Goal: Task Accomplishment & Management: Complete application form

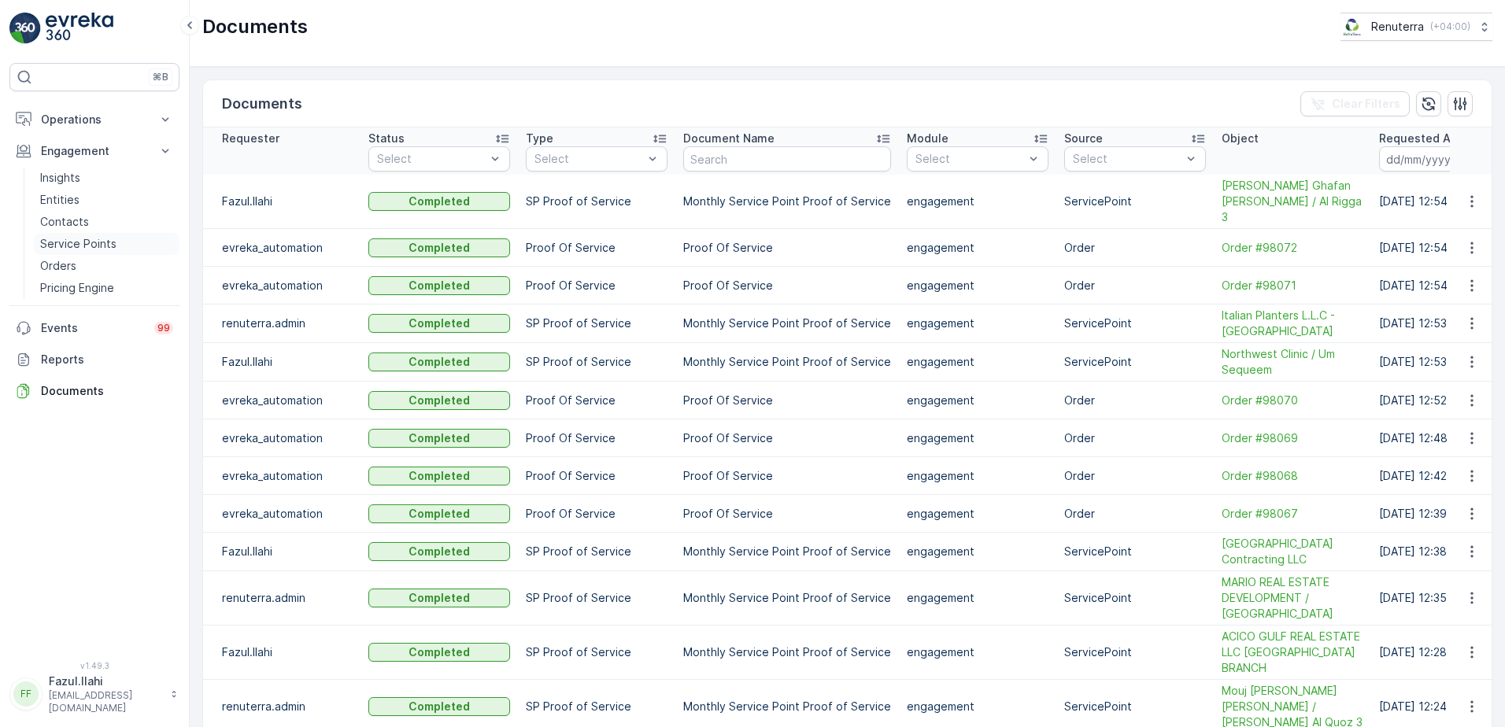
click at [90, 241] on p "Service Points" at bounding box center [78, 244] width 76 height 16
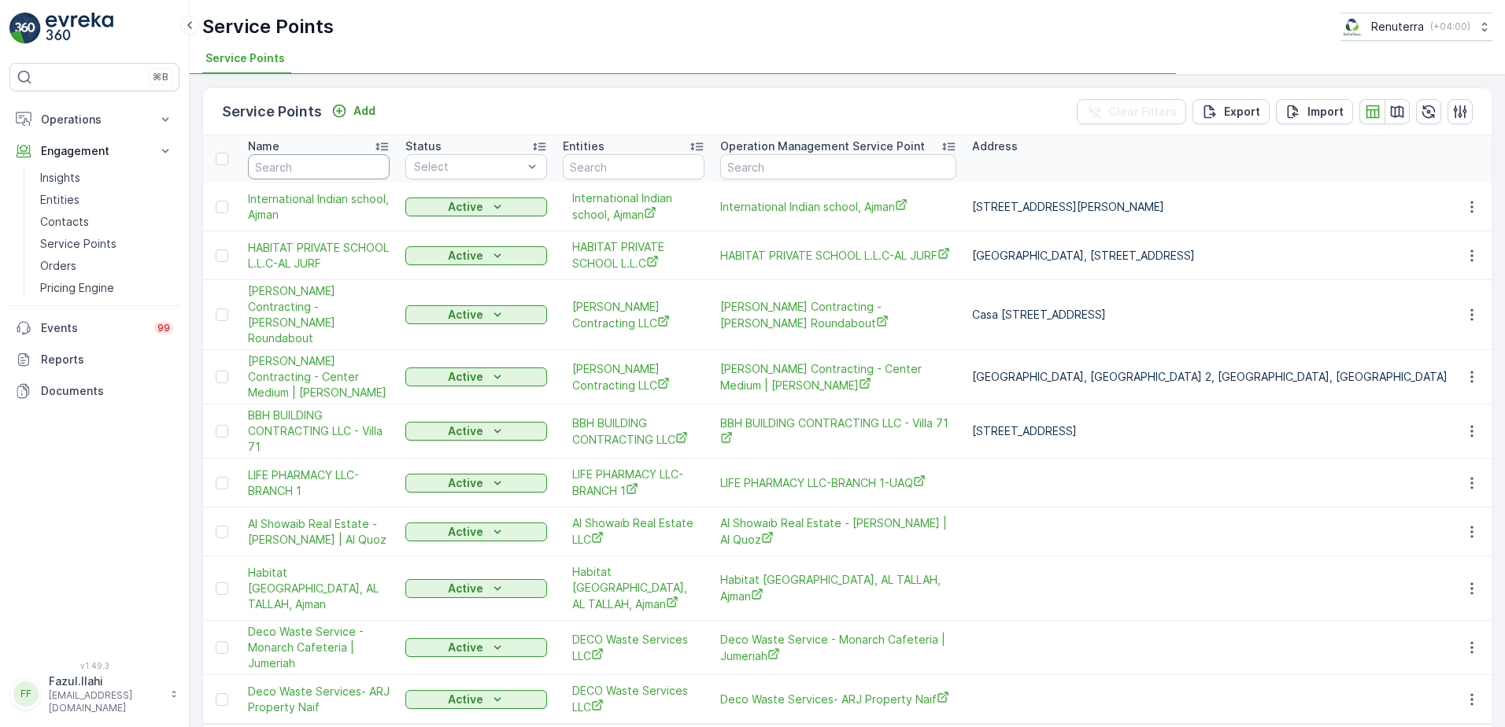
click at [357, 159] on input "text" at bounding box center [319, 166] width 142 height 25
type input "A"
click at [354, 174] on input "A" at bounding box center [319, 166] width 142 height 25
click at [309, 157] on input "A" at bounding box center [319, 166] width 142 height 25
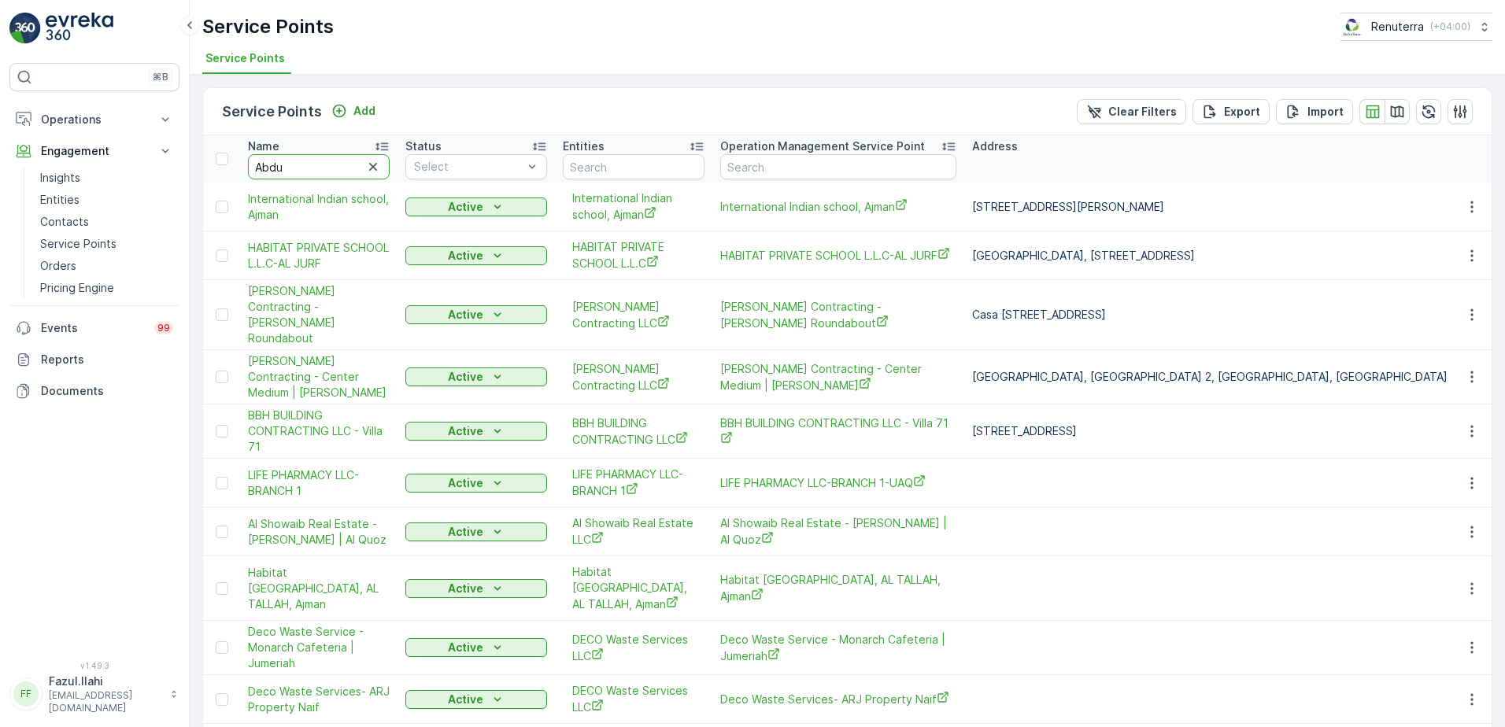
type input "Abdul"
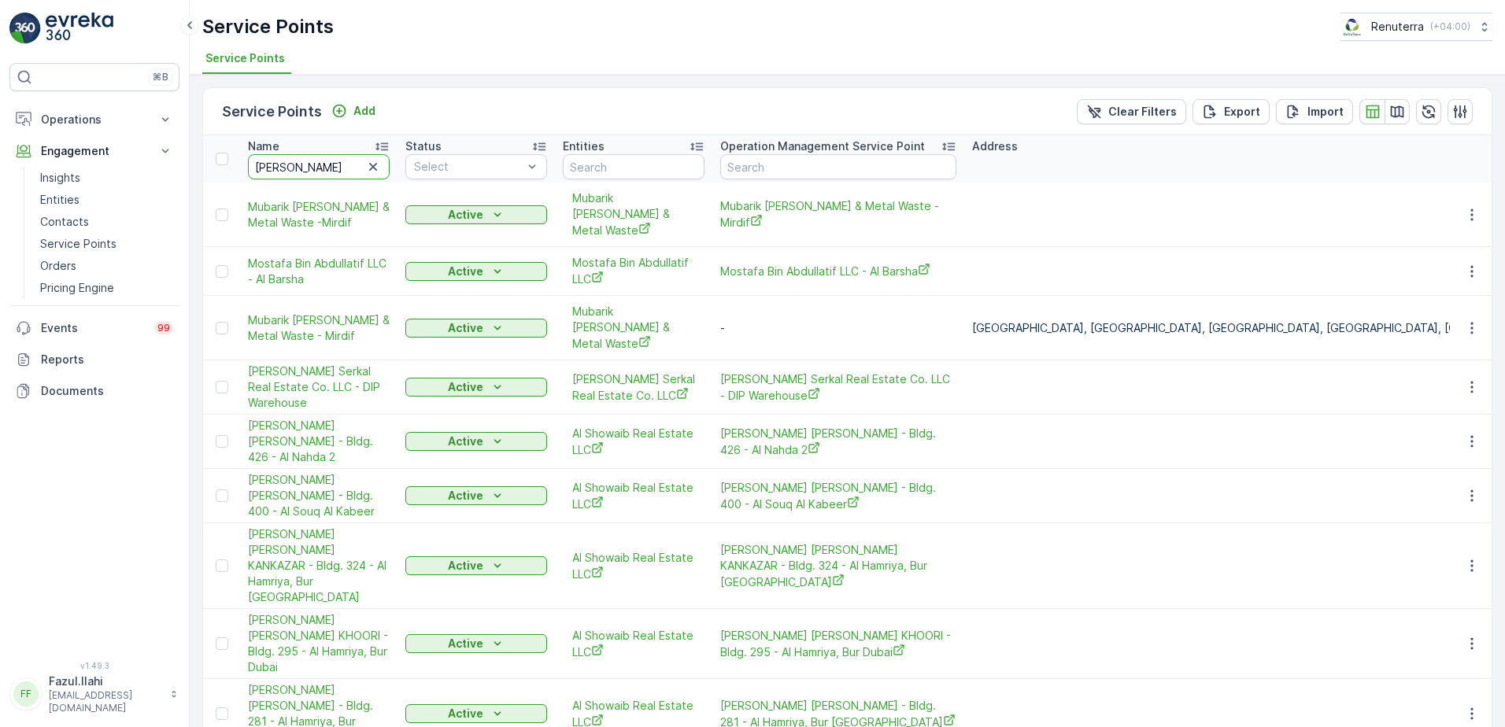
click at [309, 157] on input "Abdul" at bounding box center [319, 166] width 142 height 25
click at [317, 172] on input "Abdul" at bounding box center [319, 166] width 142 height 25
type input "Abdul"
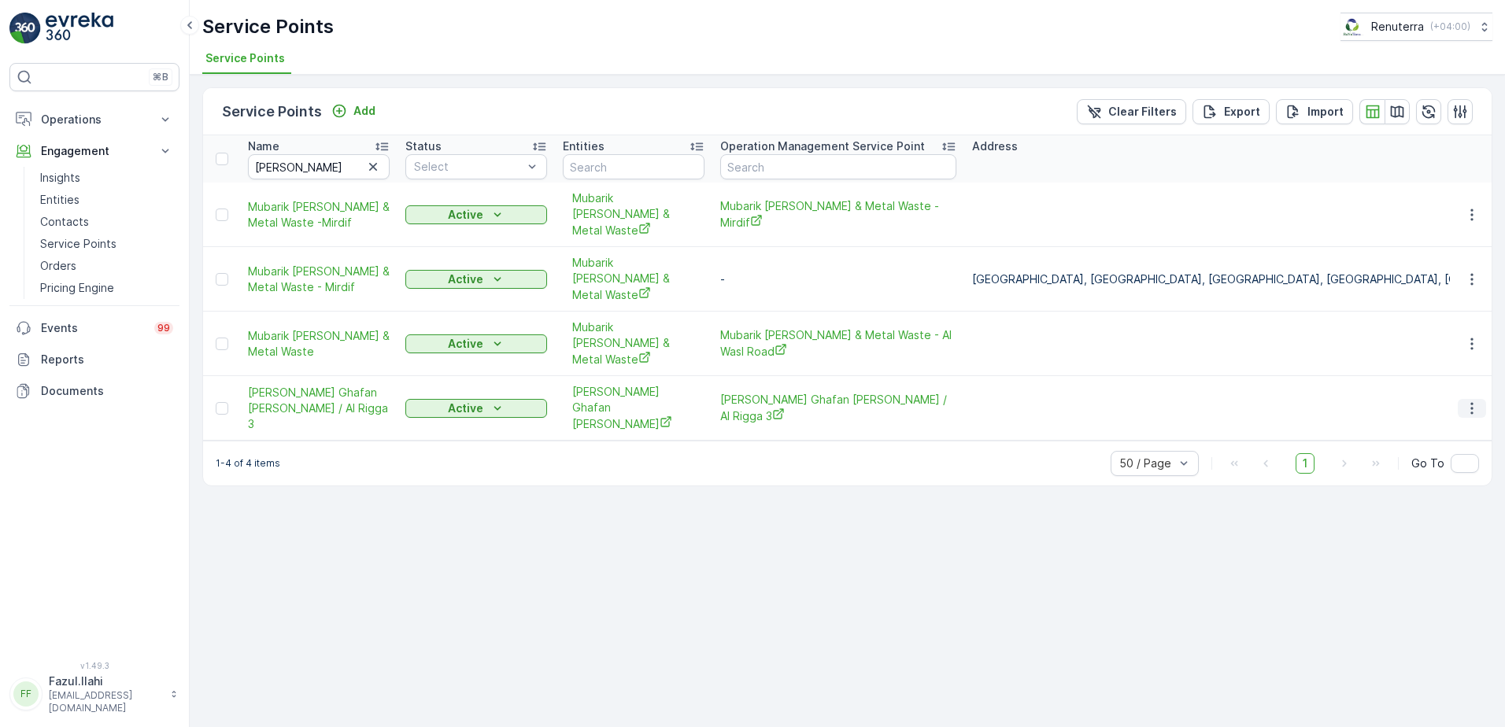
click at [1481, 399] on button "button" at bounding box center [1472, 408] width 28 height 19
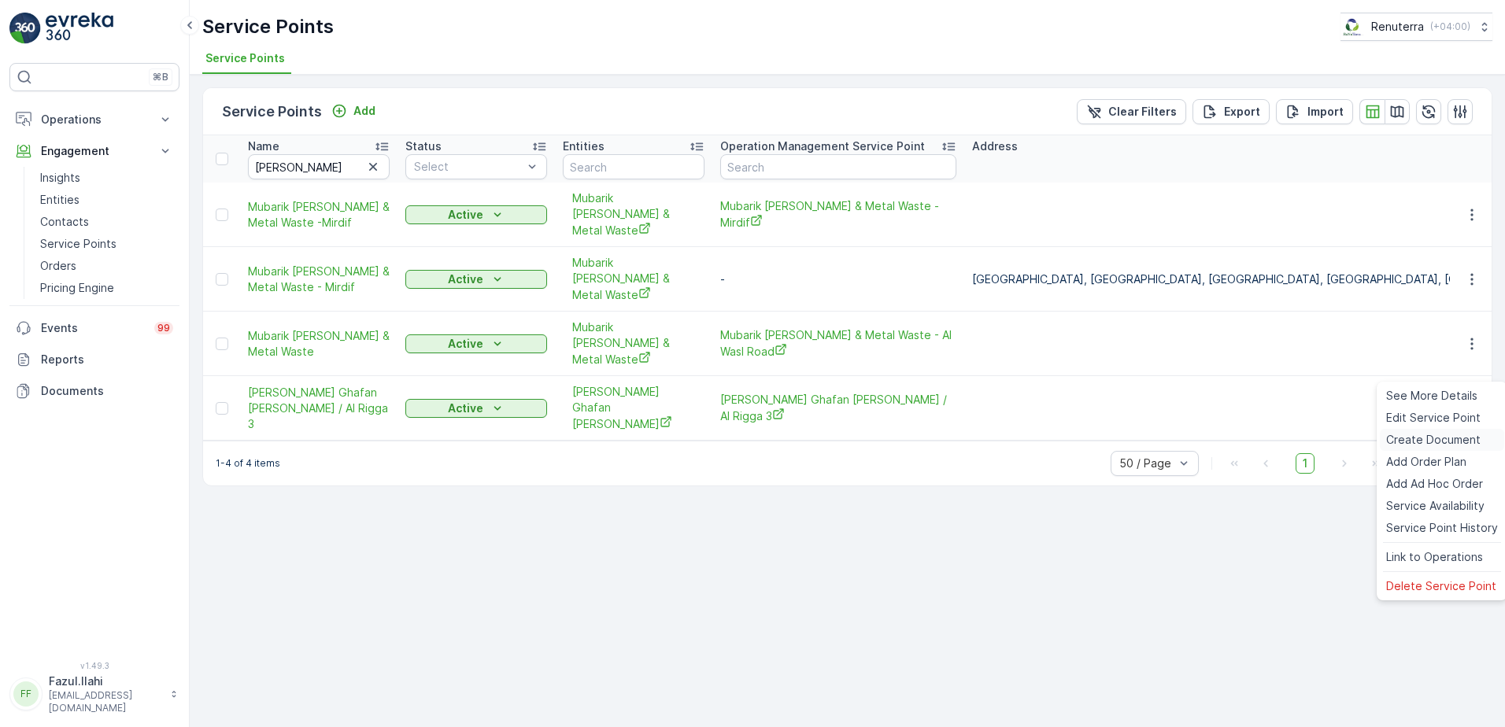
click at [1415, 440] on span "Create Document" at bounding box center [1433, 440] width 94 height 16
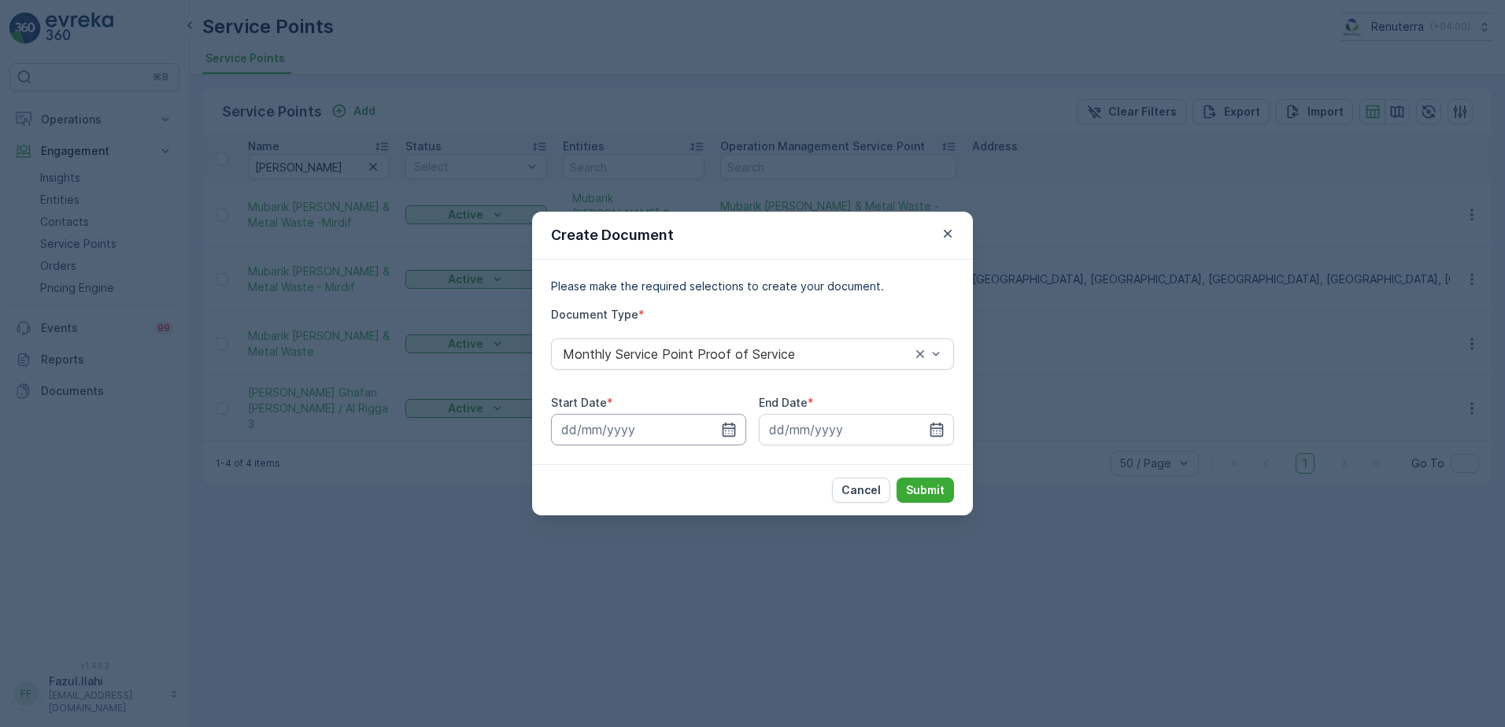
click at [737, 430] on input at bounding box center [648, 429] width 195 height 31
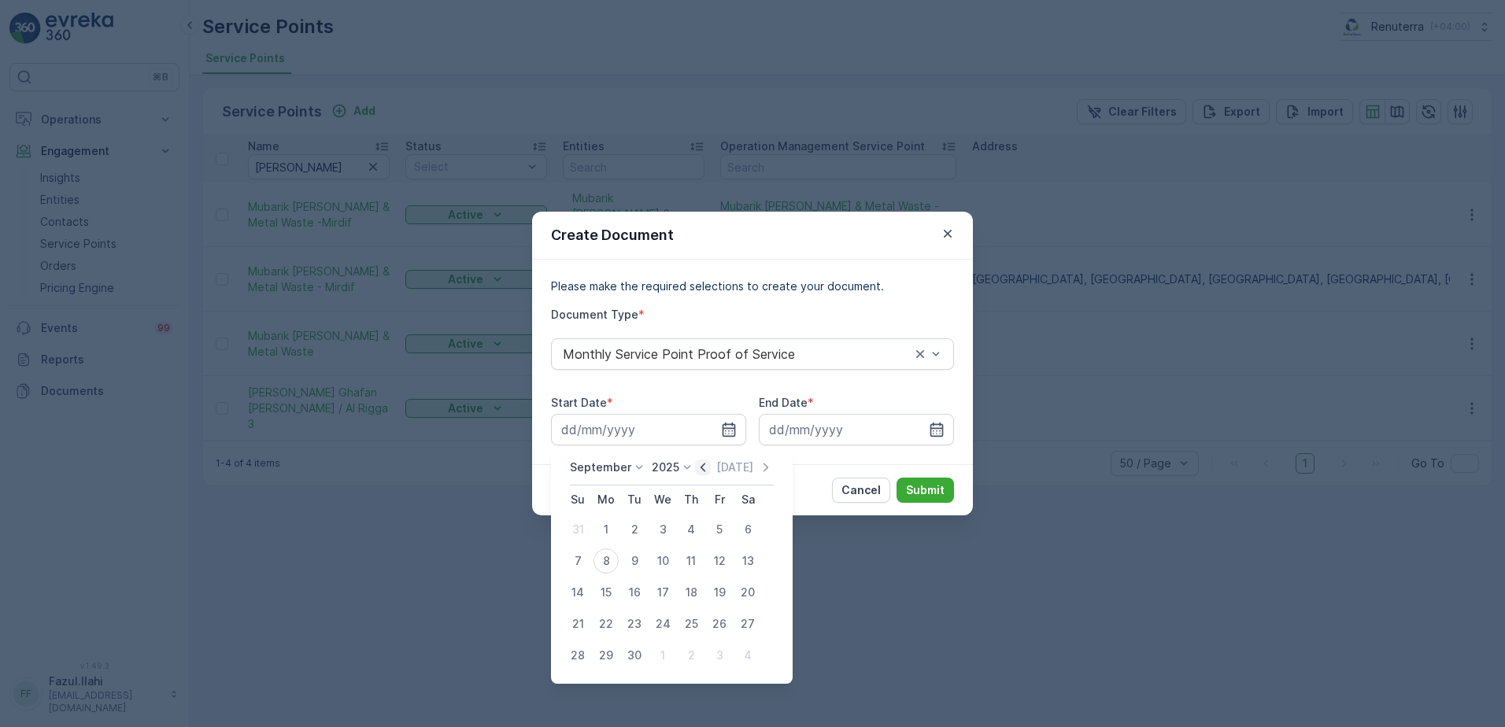
click at [701, 465] on icon "button" at bounding box center [703, 467] width 5 height 9
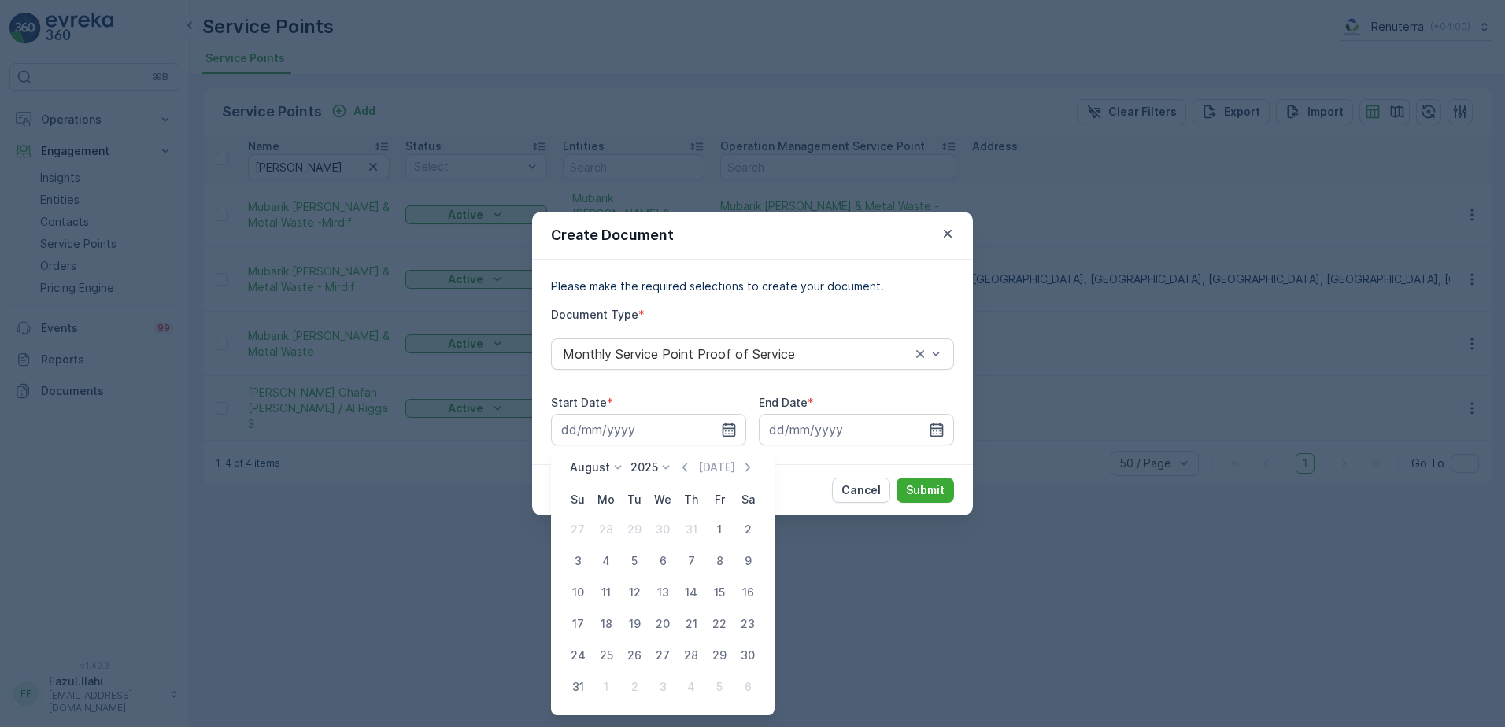
click at [685, 476] on div "August 2025 Today" at bounding box center [663, 473] width 186 height 26
click at [687, 474] on icon "button" at bounding box center [685, 468] width 16 height 16
click at [638, 520] on div "1" at bounding box center [634, 529] width 25 height 25
type input "01.07.2025"
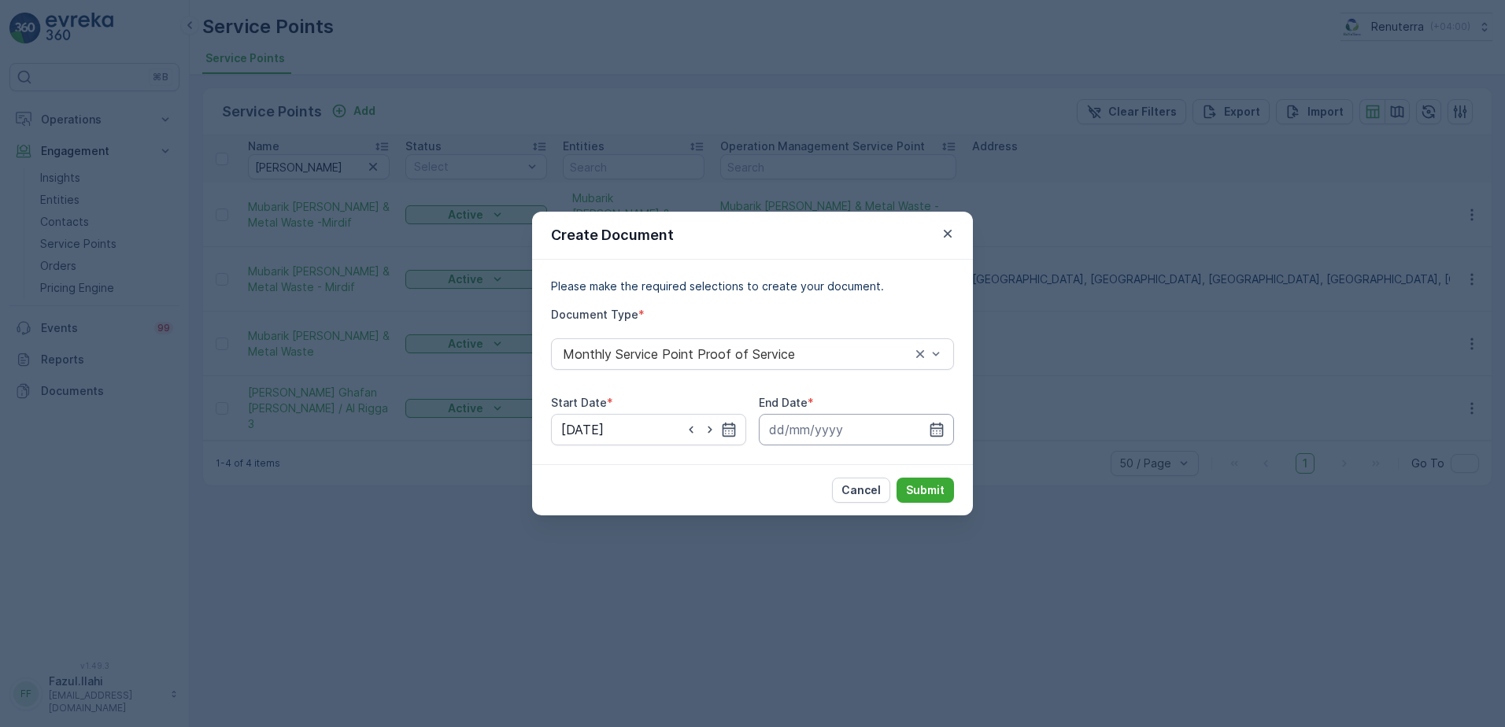
click at [944, 439] on input at bounding box center [856, 429] width 195 height 31
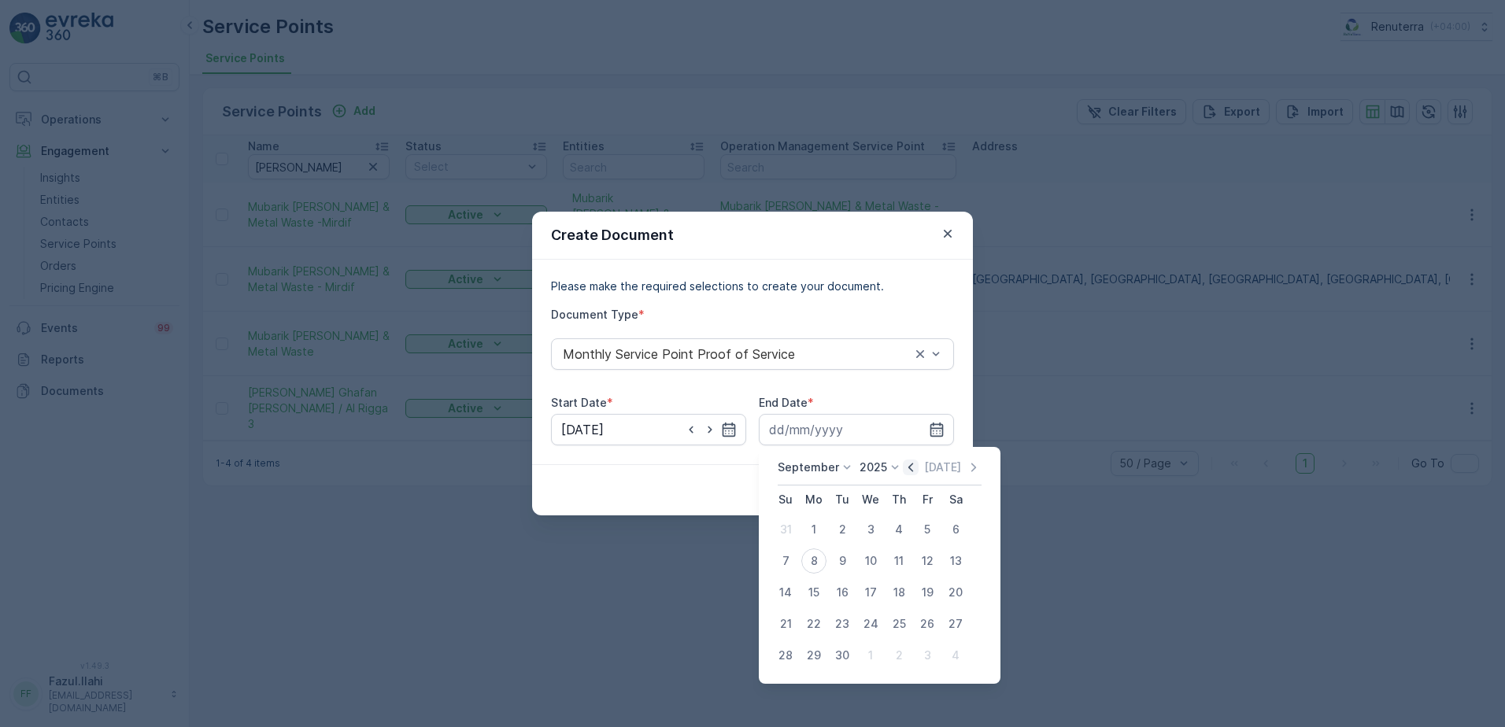
click at [910, 467] on icon "button" at bounding box center [911, 468] width 16 height 16
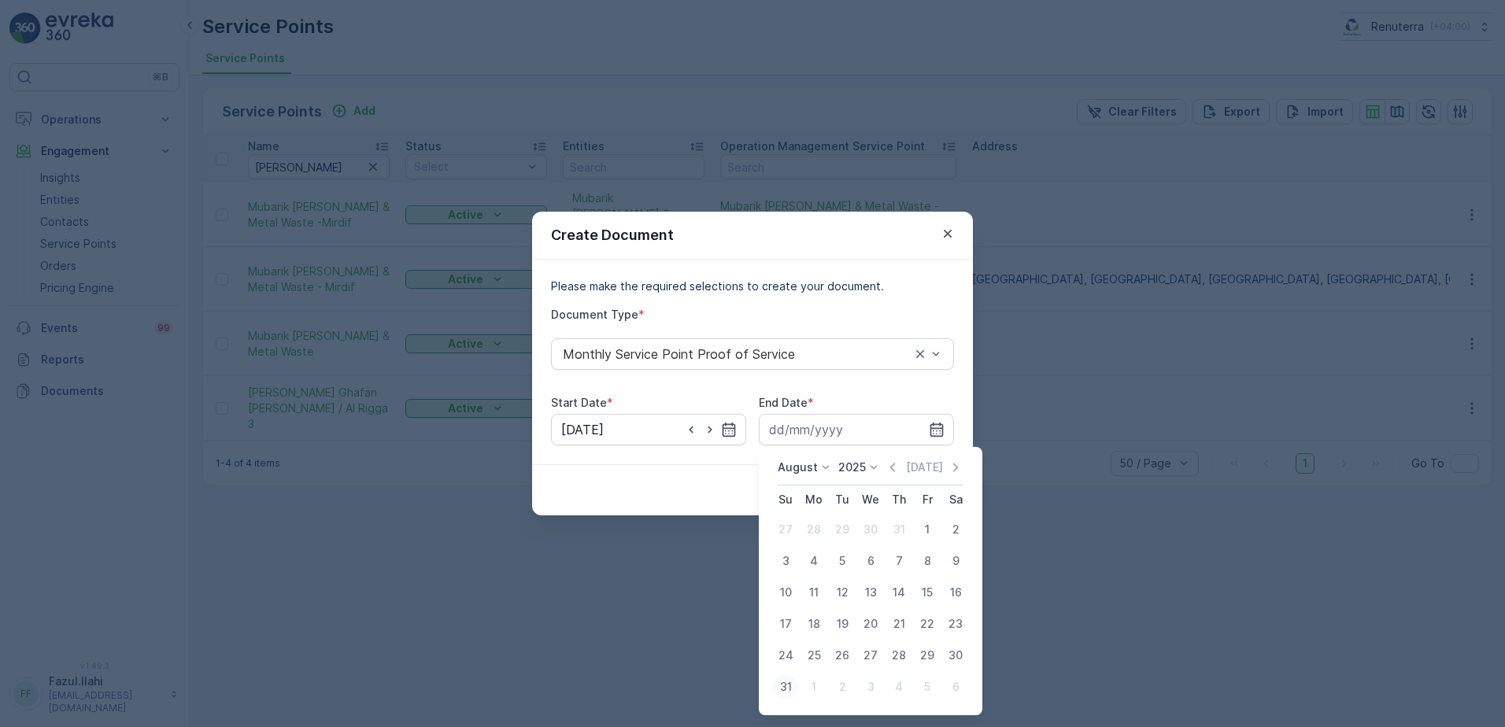
click at [783, 687] on div "31" at bounding box center [785, 687] width 25 height 25
type input "31.08.2025"
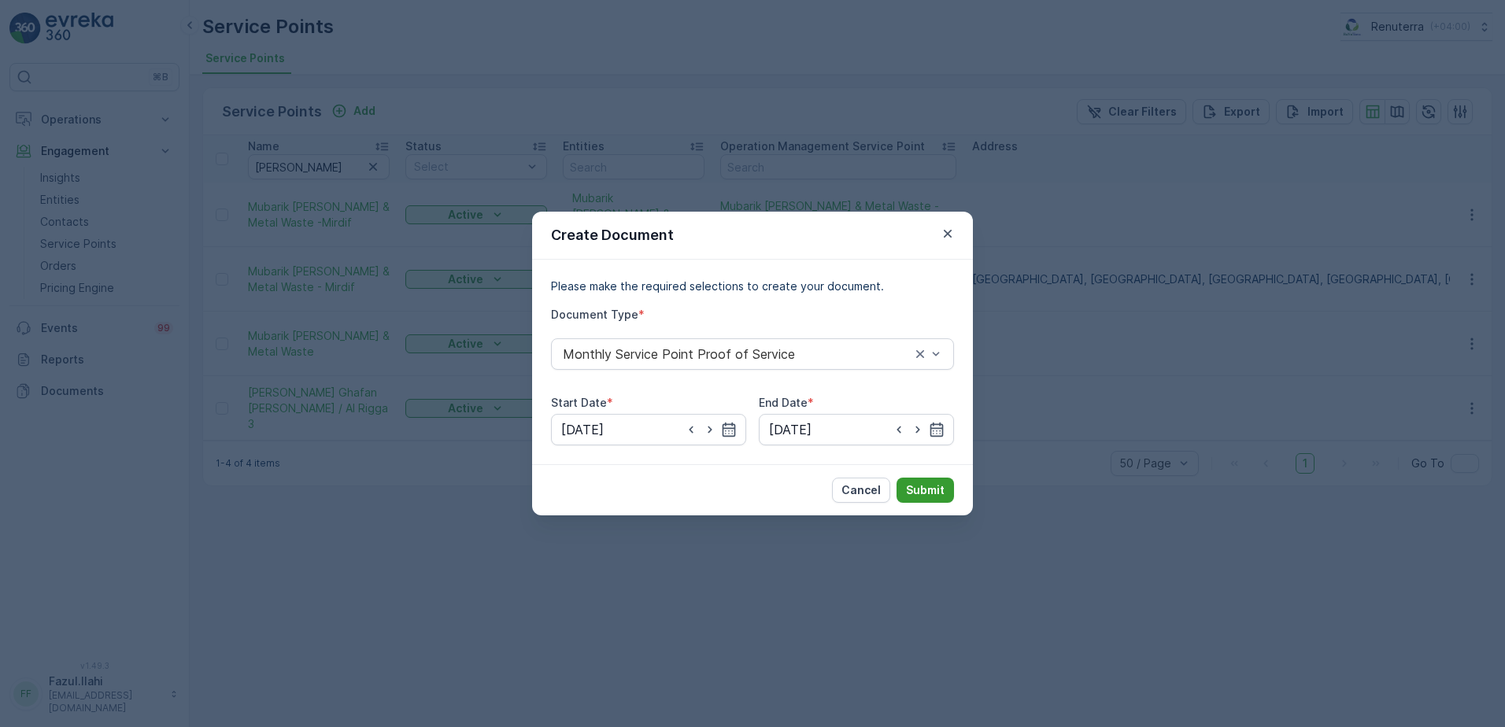
click at [919, 493] on p "Submit" at bounding box center [925, 491] width 39 height 16
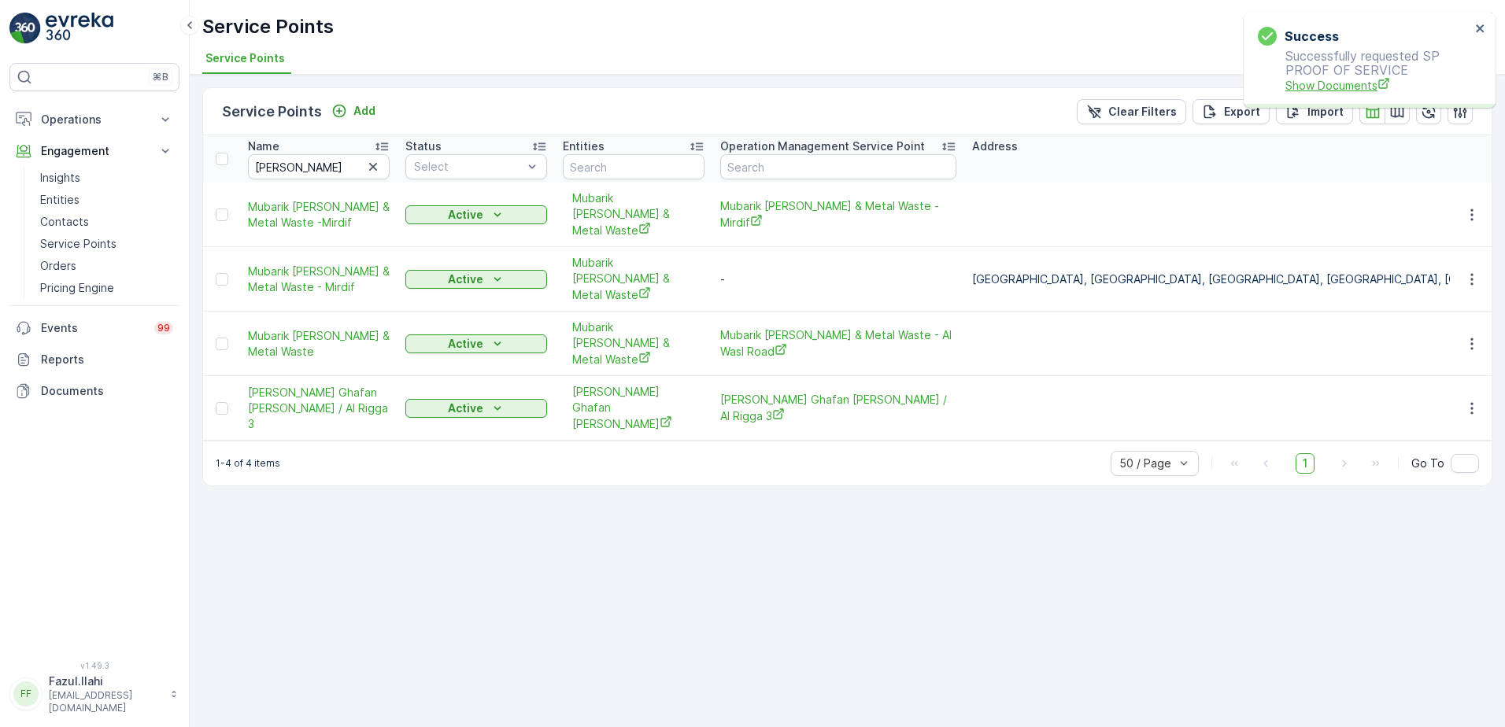
click at [1327, 91] on span "Show Documents" at bounding box center [1378, 85] width 185 height 17
click at [1475, 401] on icon "button" at bounding box center [1472, 409] width 16 height 16
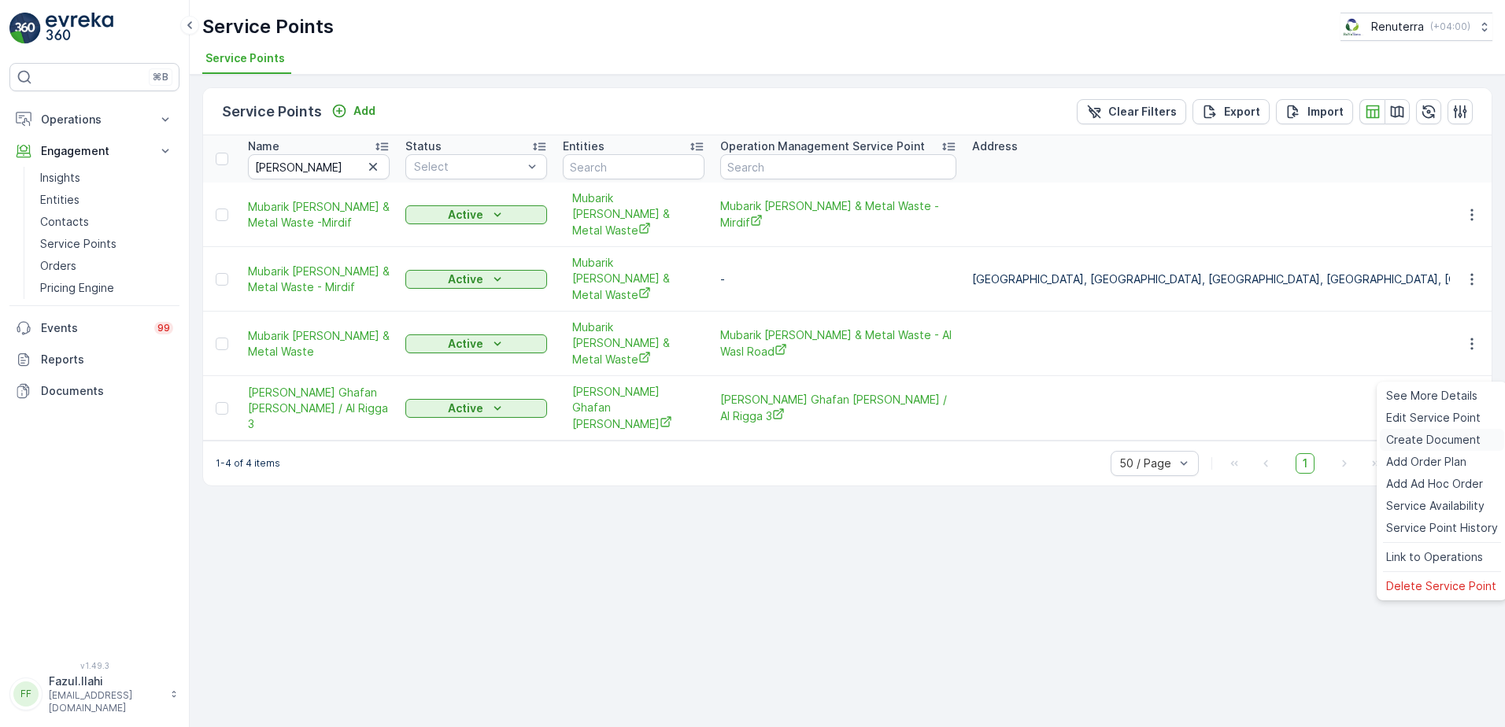
click at [1414, 441] on span "Create Document" at bounding box center [1433, 440] width 94 height 16
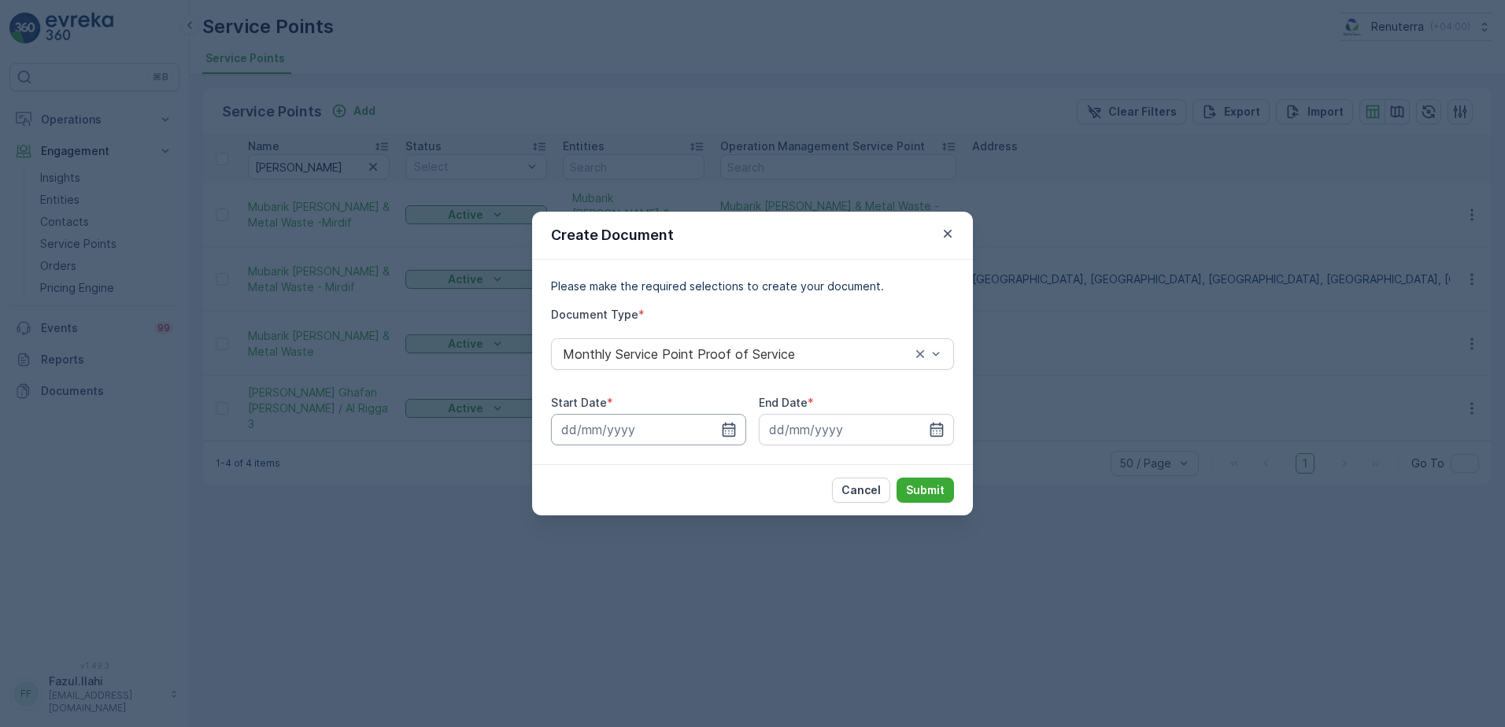
click at [729, 440] on input at bounding box center [648, 429] width 195 height 31
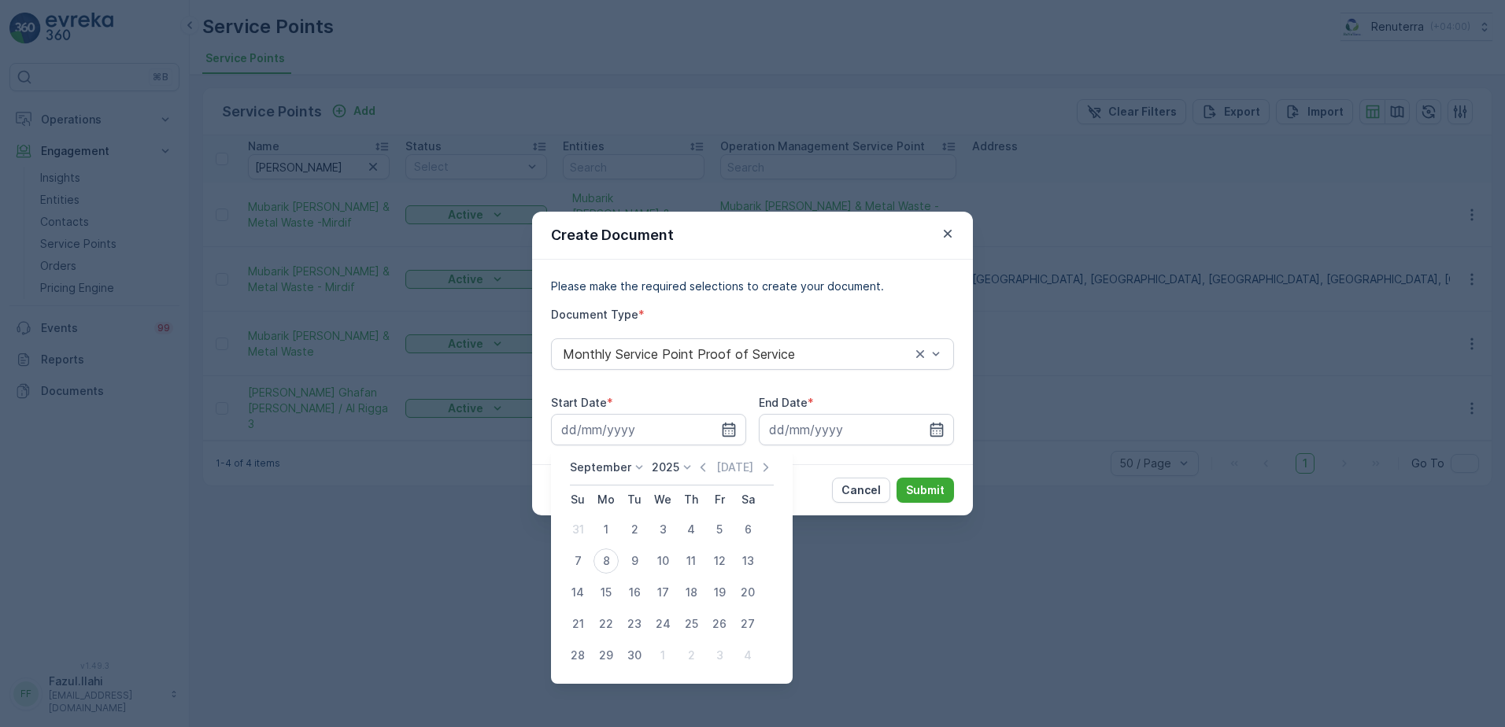
click at [690, 471] on icon at bounding box center [687, 468] width 16 height 16
click at [702, 467] on icon "button" at bounding box center [703, 468] width 16 height 16
click at [716, 467] on p "Today" at bounding box center [734, 468] width 37 height 16
click at [702, 467] on icon "button" at bounding box center [703, 468] width 16 height 16
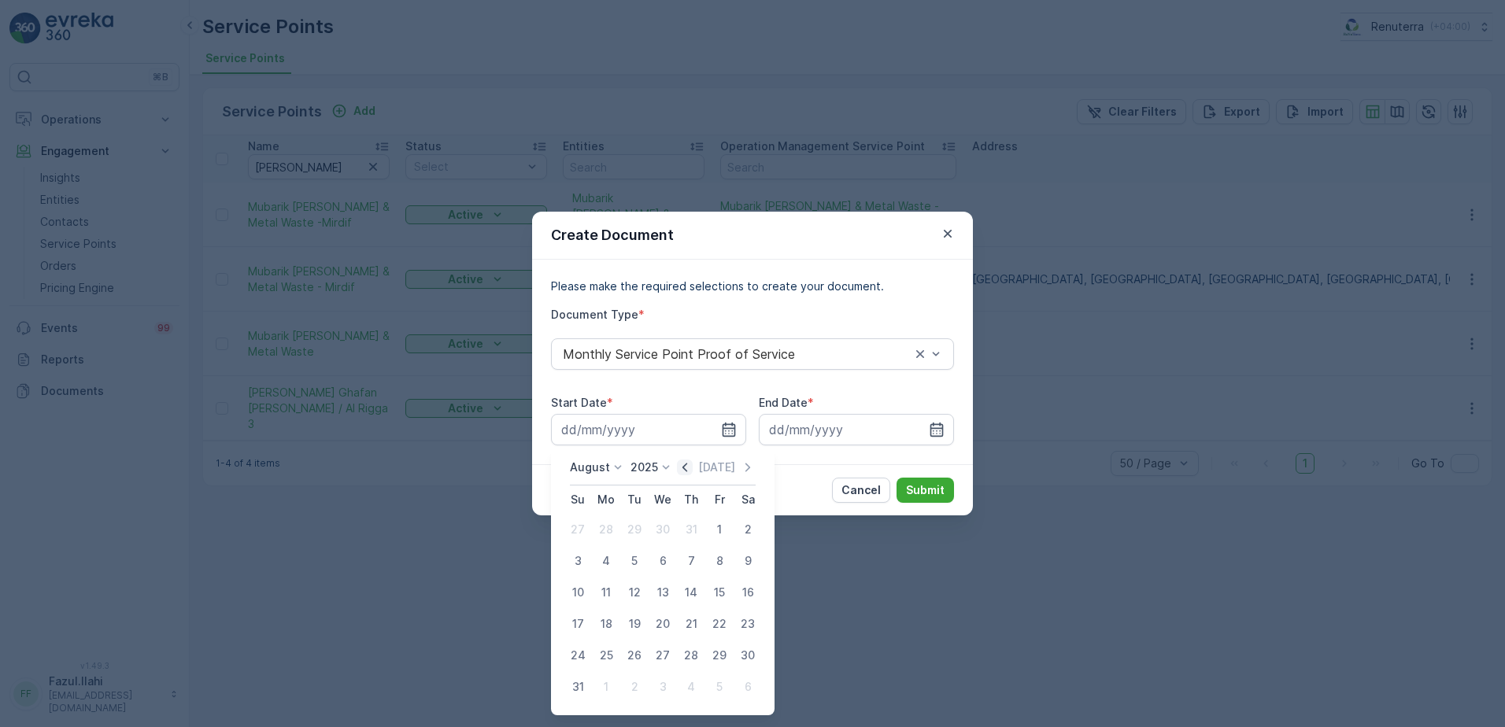
click at [690, 468] on icon "button" at bounding box center [685, 468] width 16 height 16
click at [633, 532] on div "1" at bounding box center [634, 529] width 25 height 25
type input "01.07.2025"
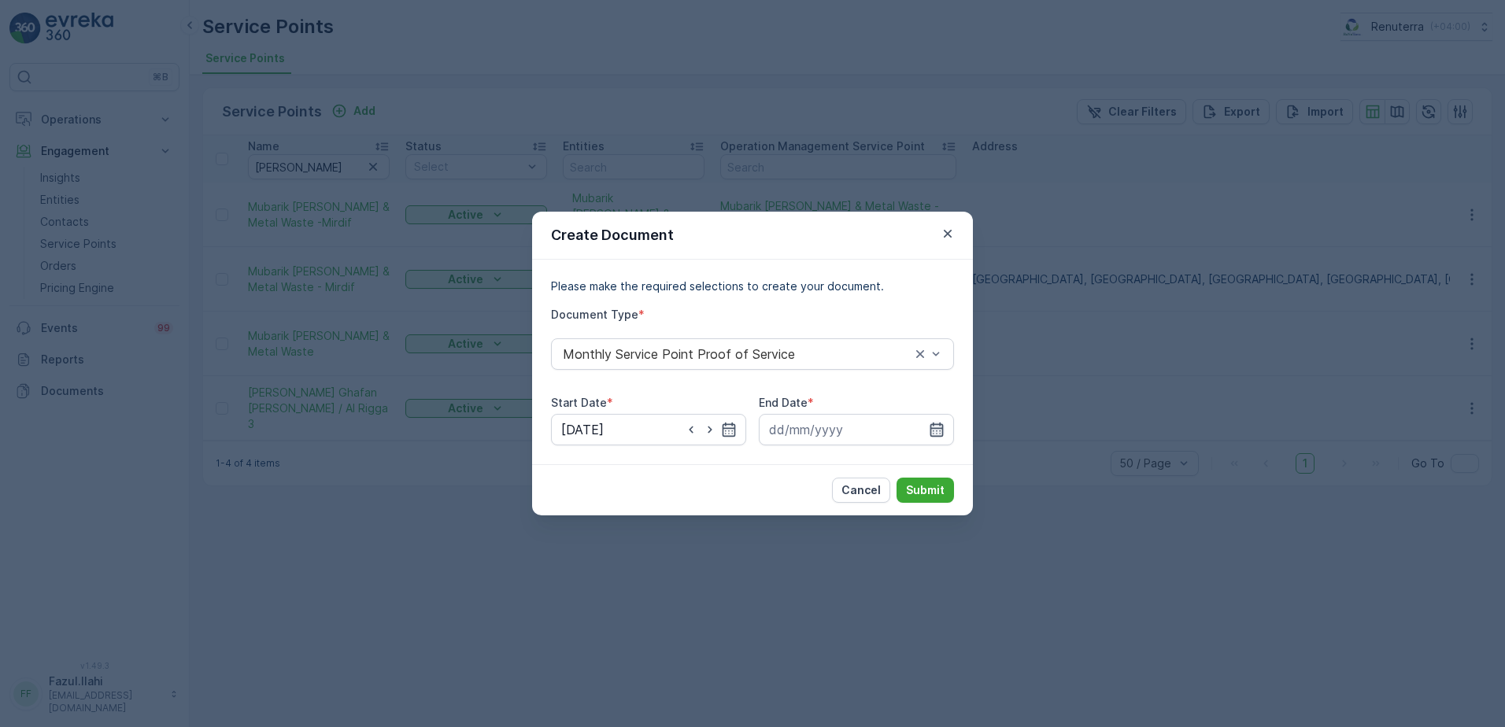
click at [940, 424] on icon "button" at bounding box center [937, 430] width 13 height 14
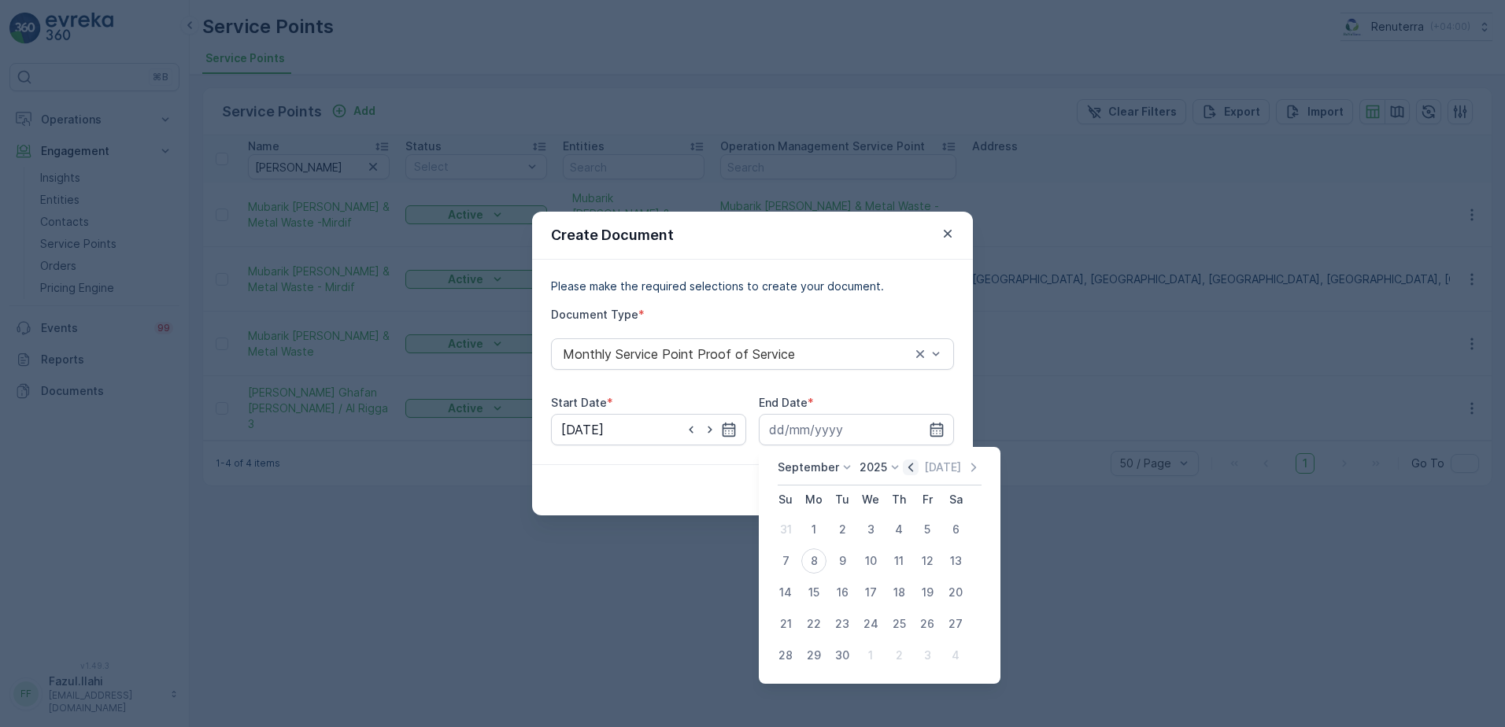
click at [909, 470] on icon "button" at bounding box center [911, 467] width 5 height 9
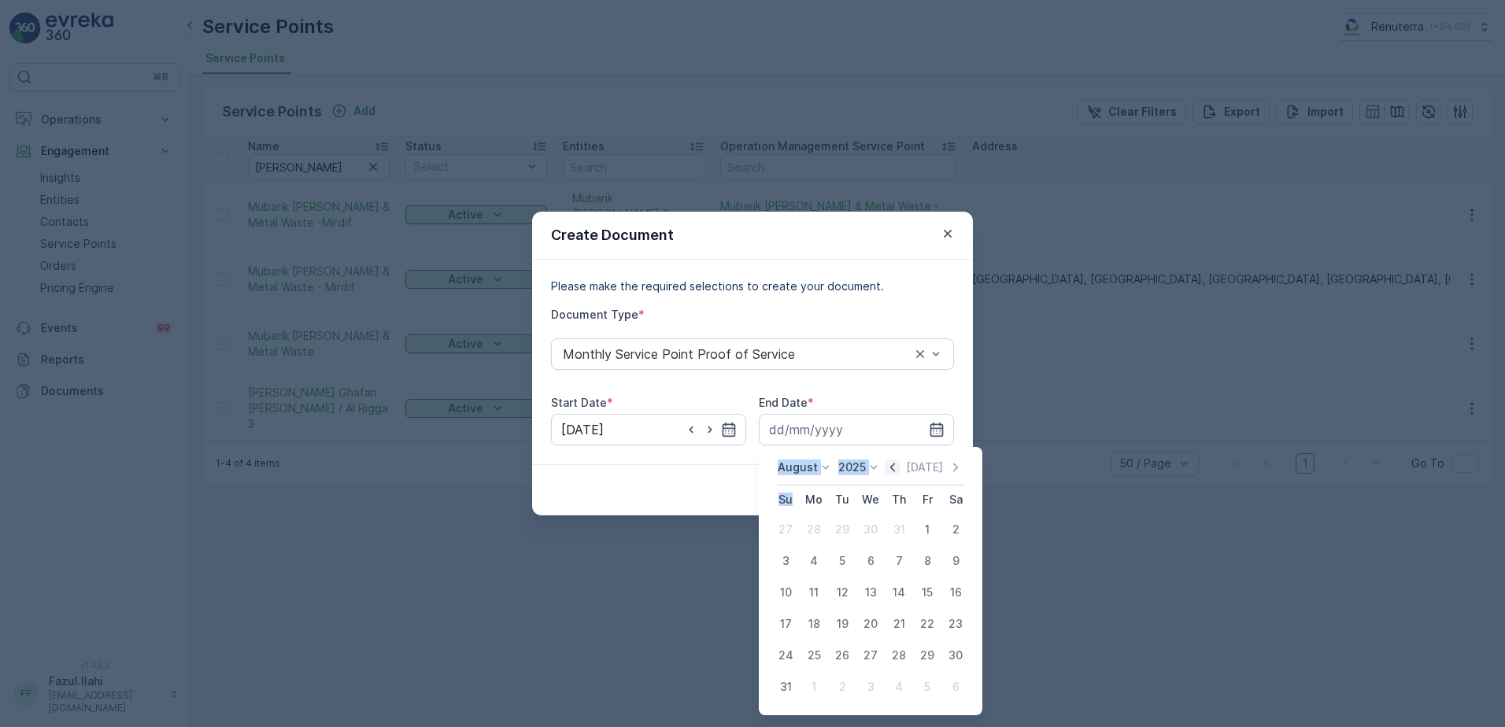
click at [909, 470] on div "Today" at bounding box center [924, 468] width 79 height 16
drag, startPoint x: 909, startPoint y: 470, endPoint x: 900, endPoint y: 469, distance: 8.7
click at [900, 469] on icon "button" at bounding box center [893, 468] width 16 height 16
click at [895, 469] on icon "button" at bounding box center [892, 467] width 5 height 9
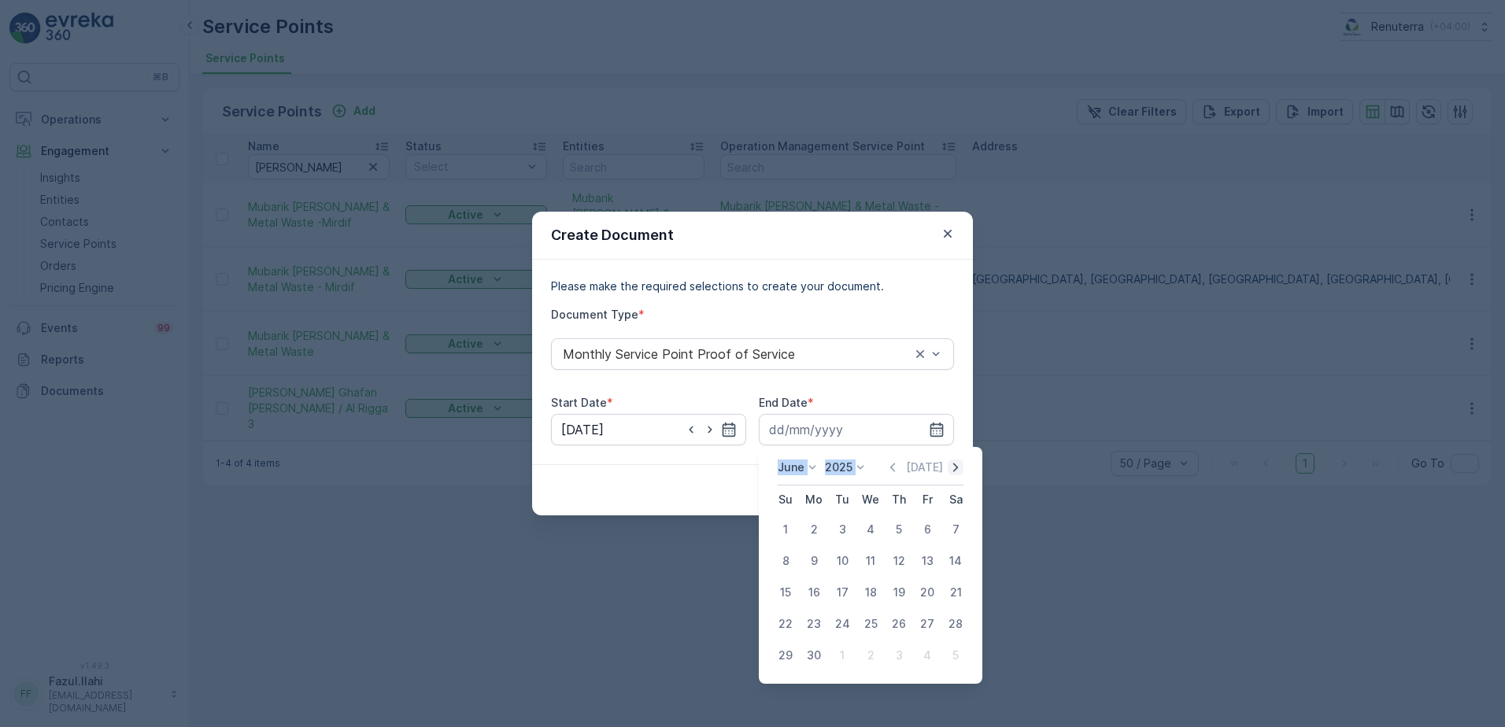
click at [949, 472] on icon "button" at bounding box center [956, 468] width 16 height 16
click at [898, 657] on div "31" at bounding box center [898, 655] width 25 height 25
type input "31.07.2025"
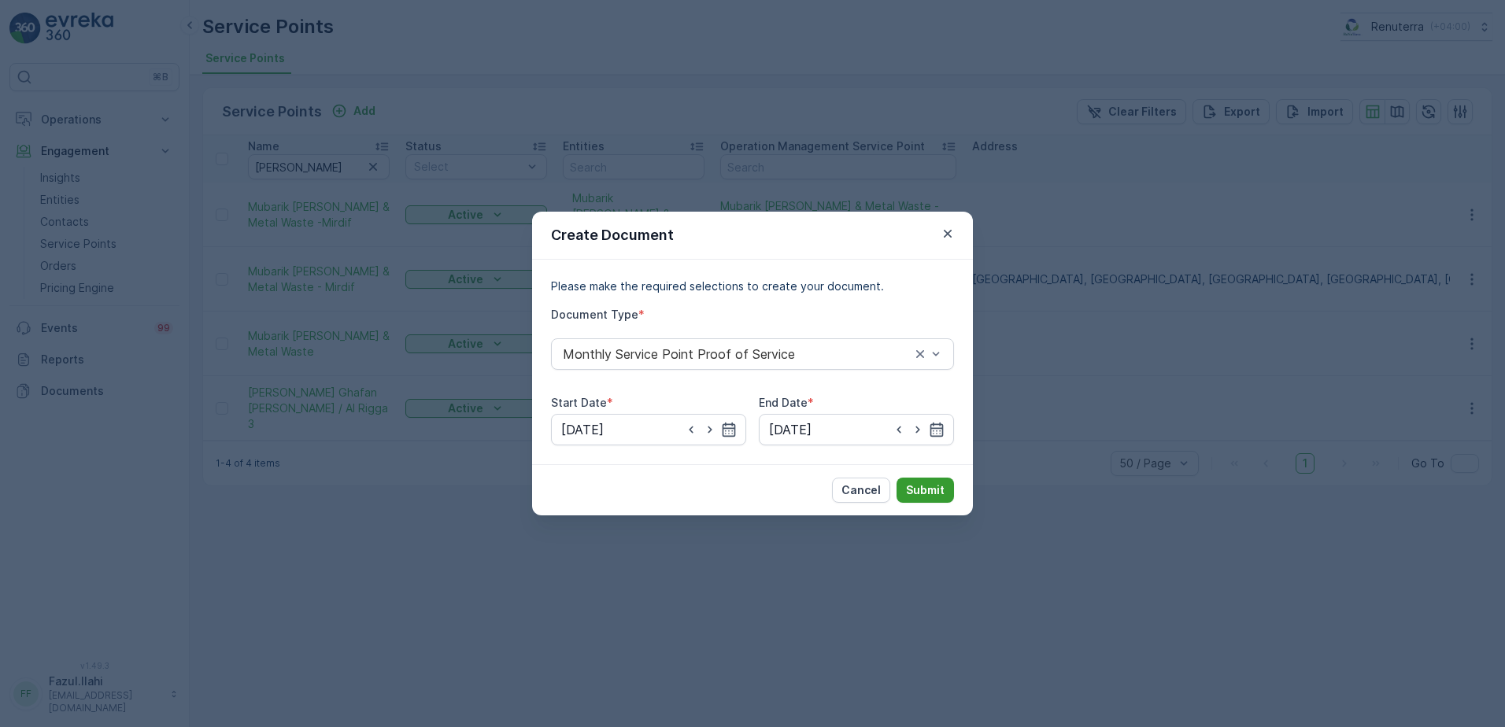
click at [927, 489] on p "Submit" at bounding box center [925, 491] width 39 height 16
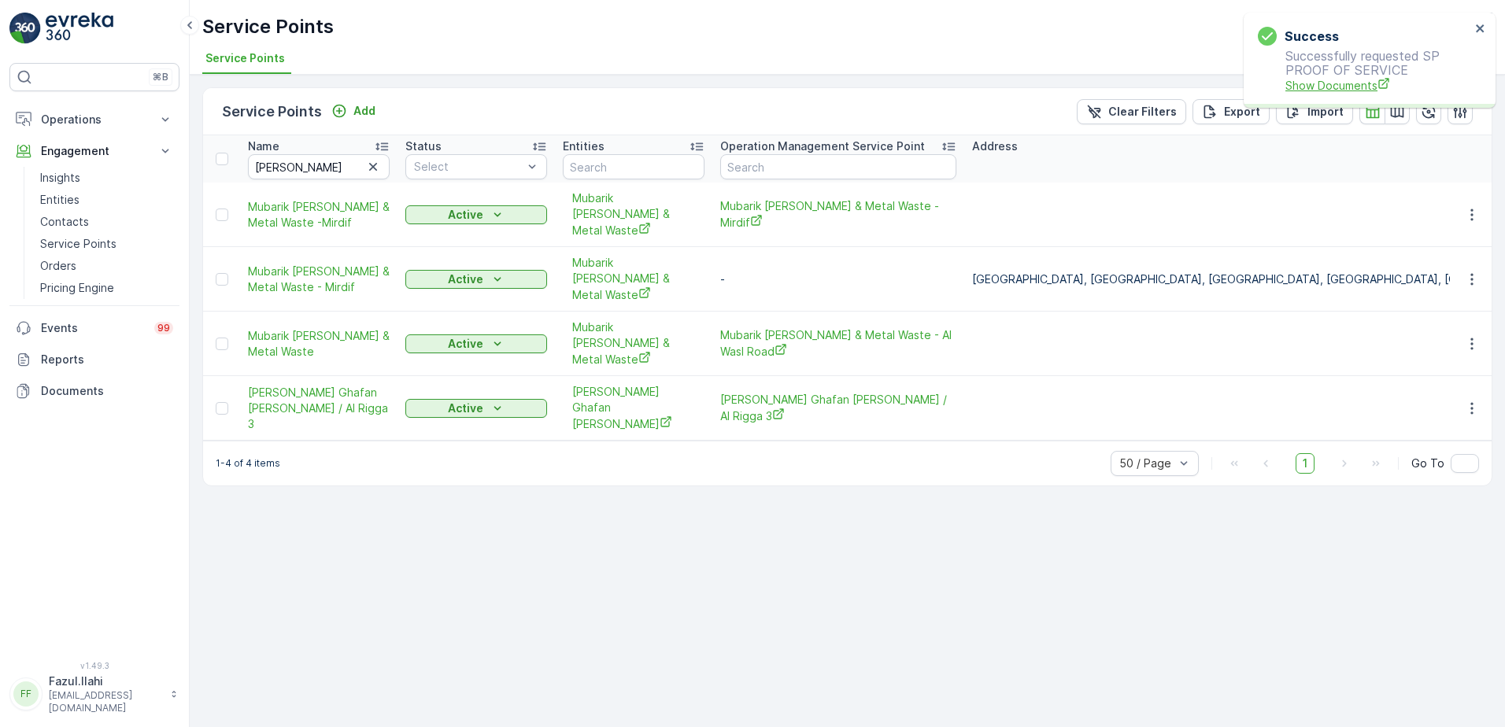
click at [1317, 89] on span "Show Documents" at bounding box center [1378, 85] width 185 height 17
click at [320, 169] on input "Abdul Ma" at bounding box center [319, 166] width 142 height 25
type input "Abdulla"
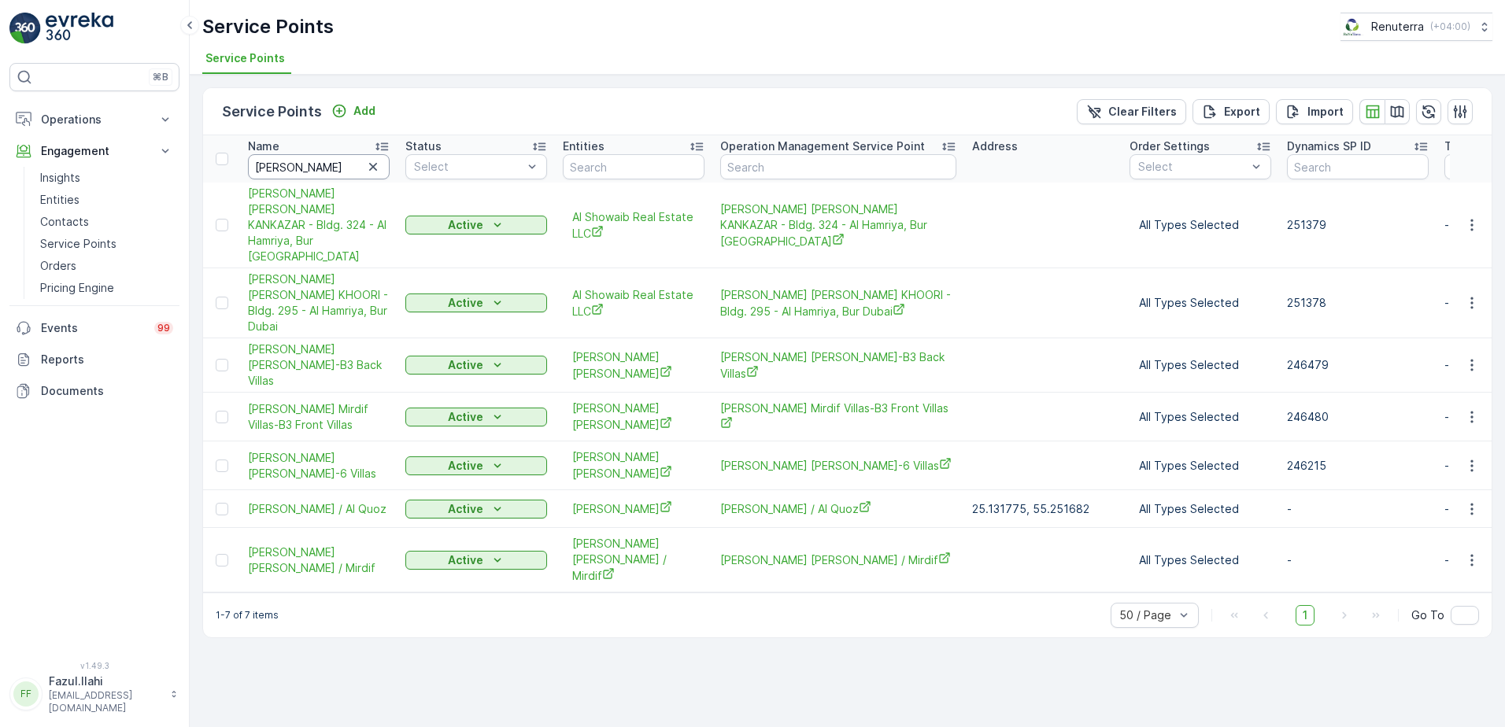
click at [339, 169] on input "Abdulla" at bounding box center [319, 166] width 142 height 25
type input "Abdulla al"
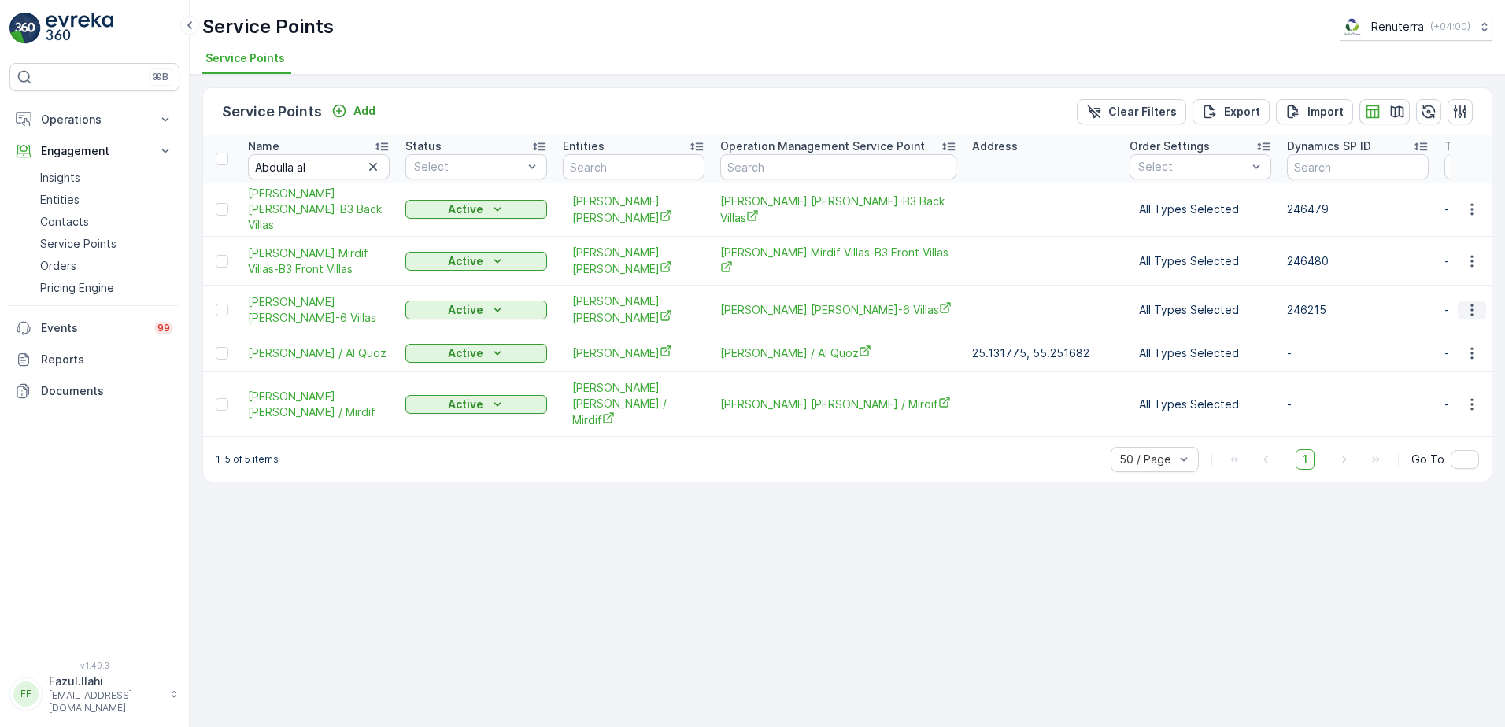
click at [1475, 302] on icon "button" at bounding box center [1472, 310] width 16 height 16
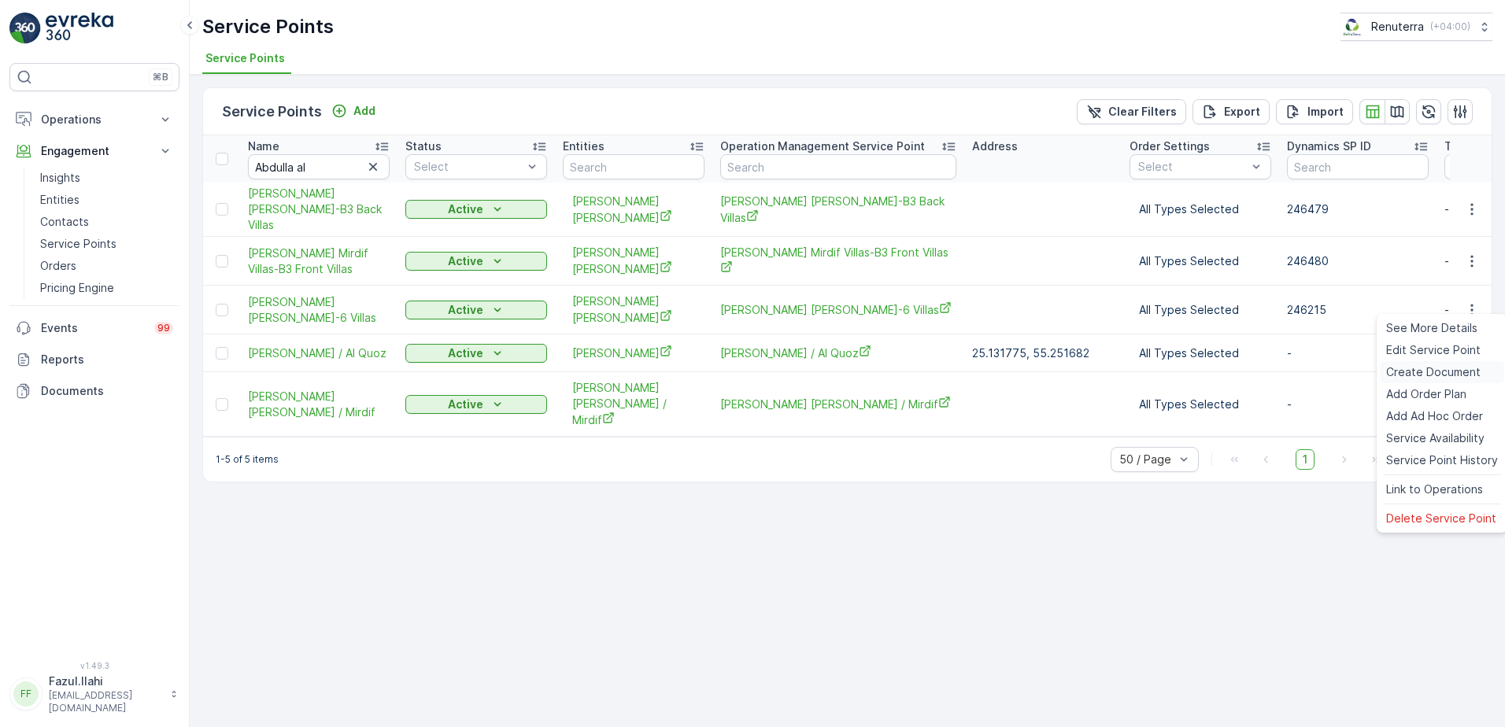
click at [1424, 372] on span "Create Document" at bounding box center [1433, 373] width 94 height 16
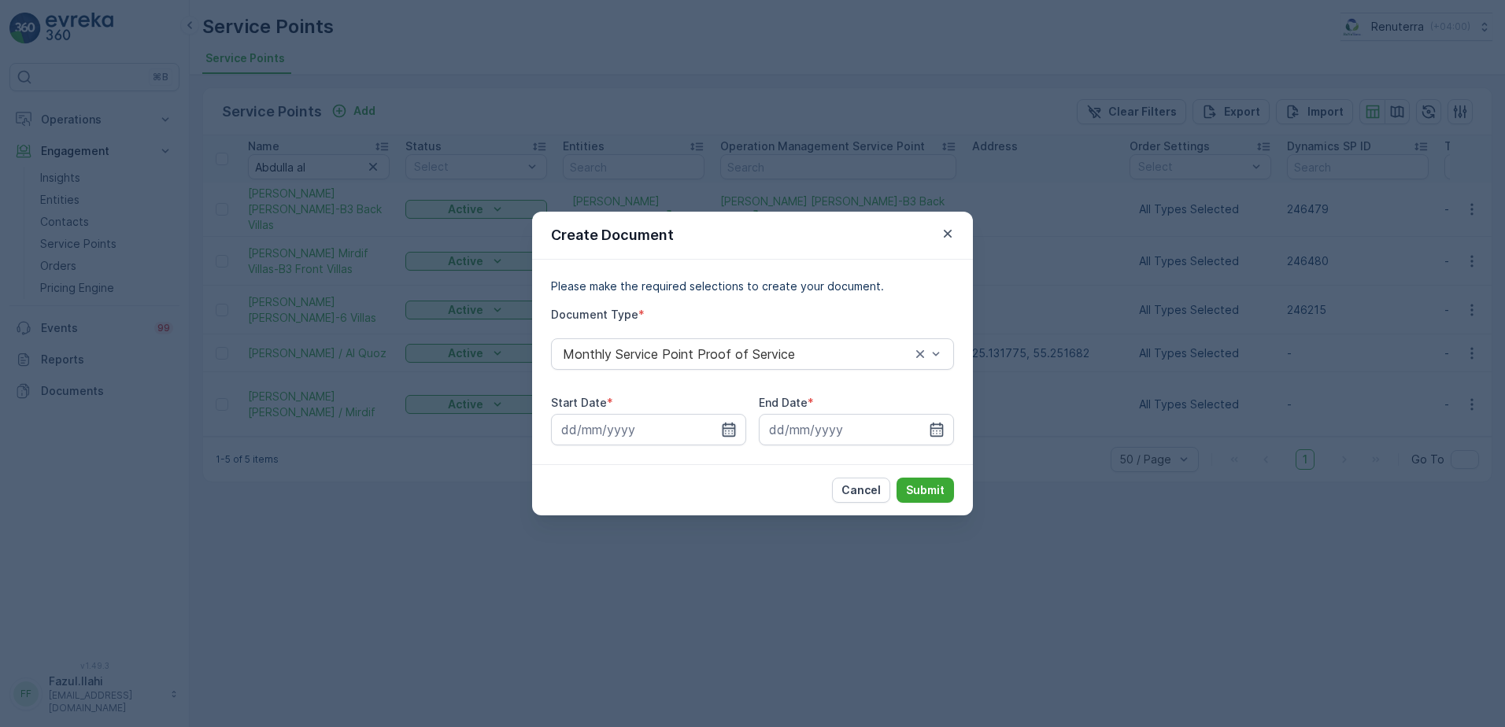
click at [734, 429] on icon "button" at bounding box center [729, 430] width 13 height 14
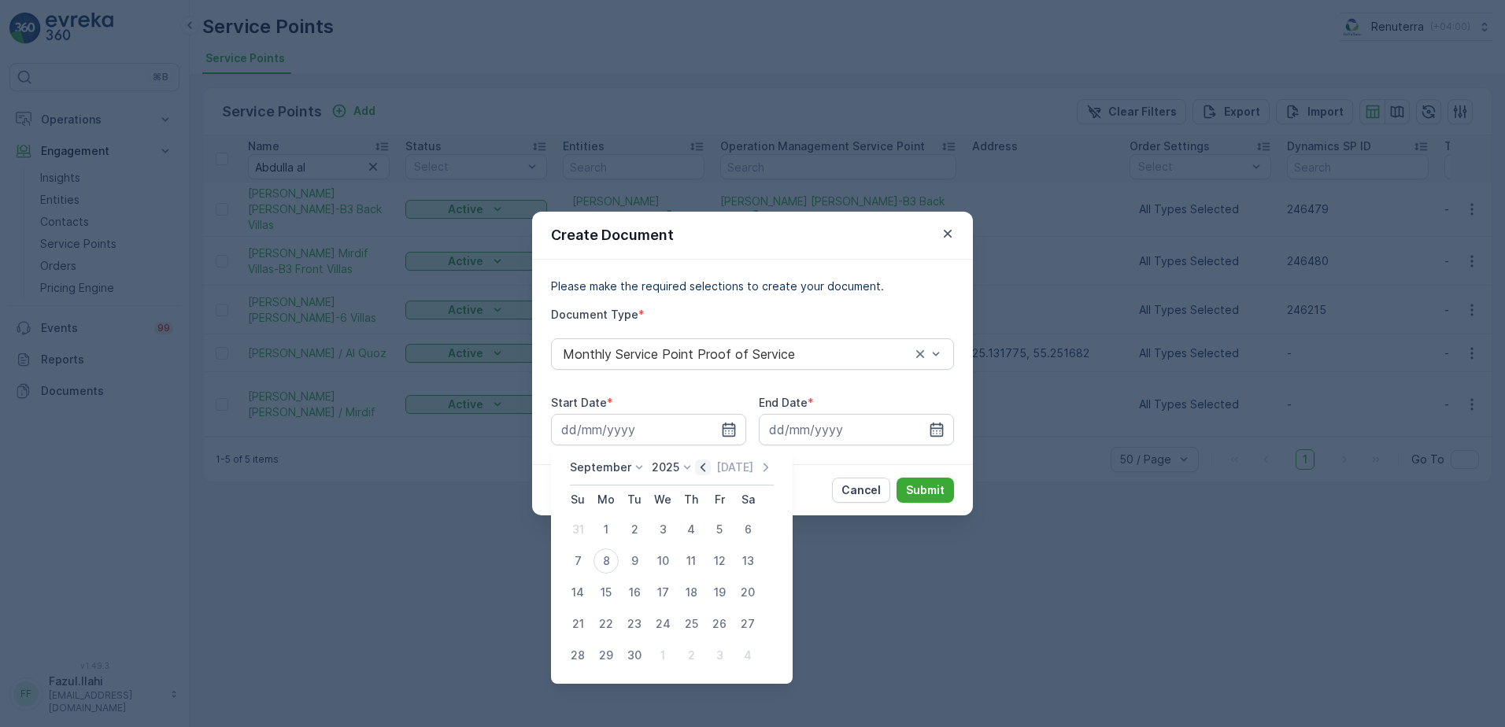
click at [703, 467] on icon "button" at bounding box center [703, 468] width 16 height 16
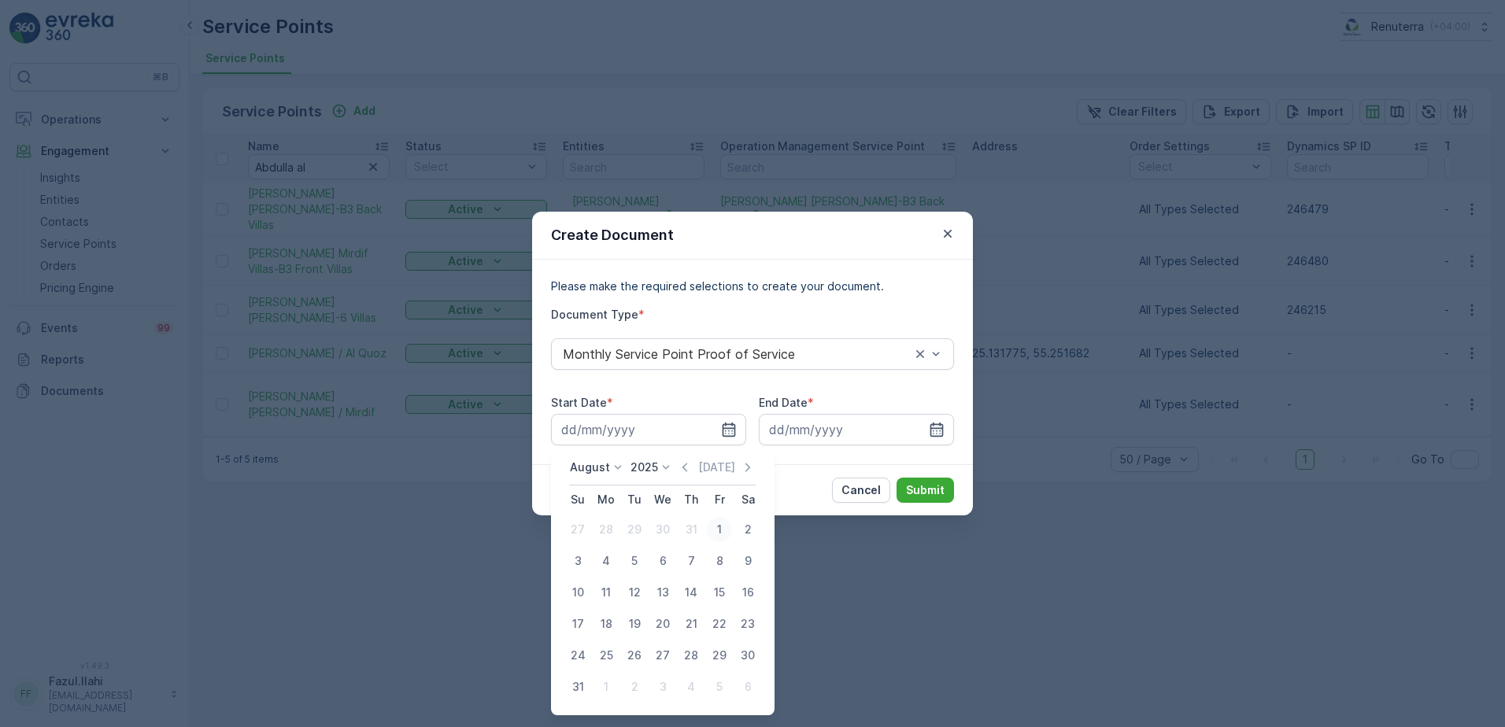
click at [714, 527] on div "1" at bounding box center [719, 529] width 25 height 25
type input "01.08.2025"
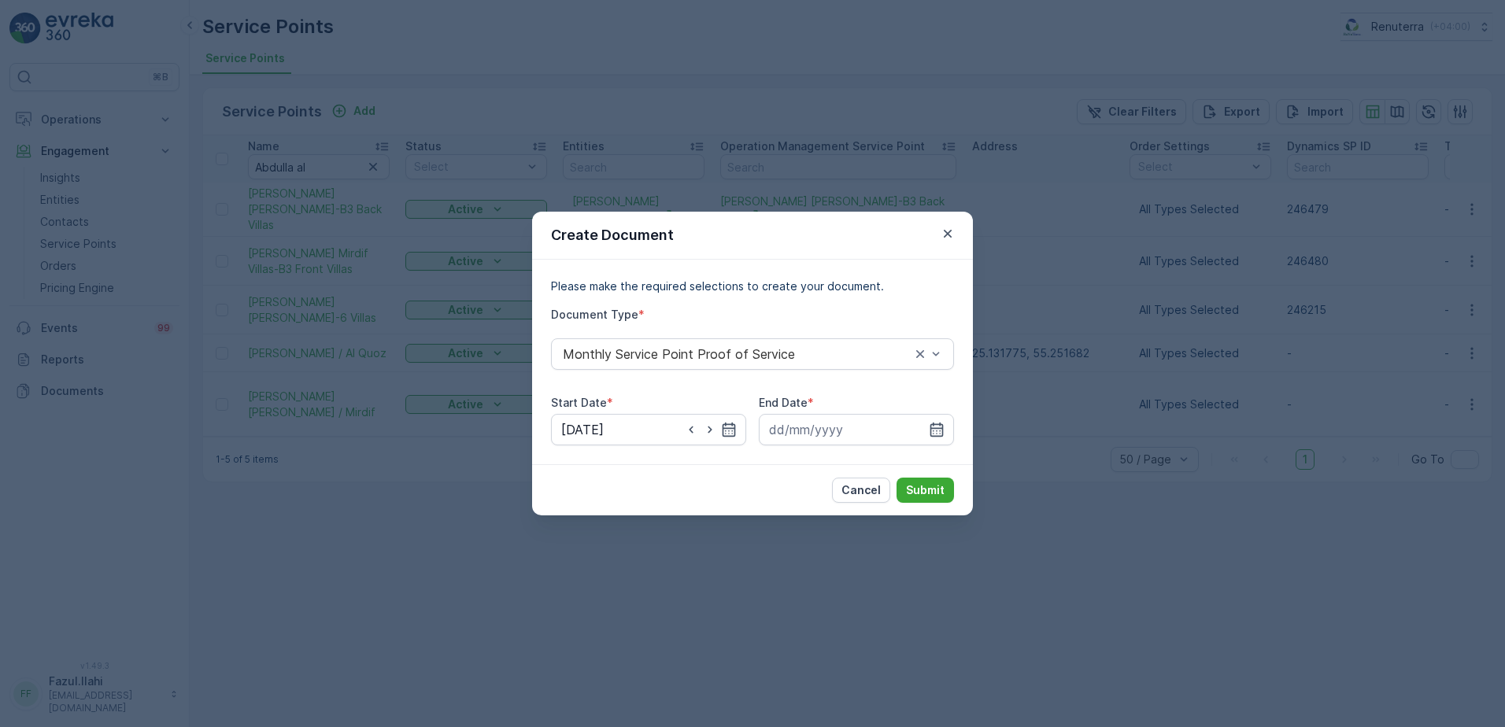
click at [935, 412] on div "End Date *" at bounding box center [856, 420] width 195 height 50
click at [934, 439] on input at bounding box center [856, 429] width 195 height 31
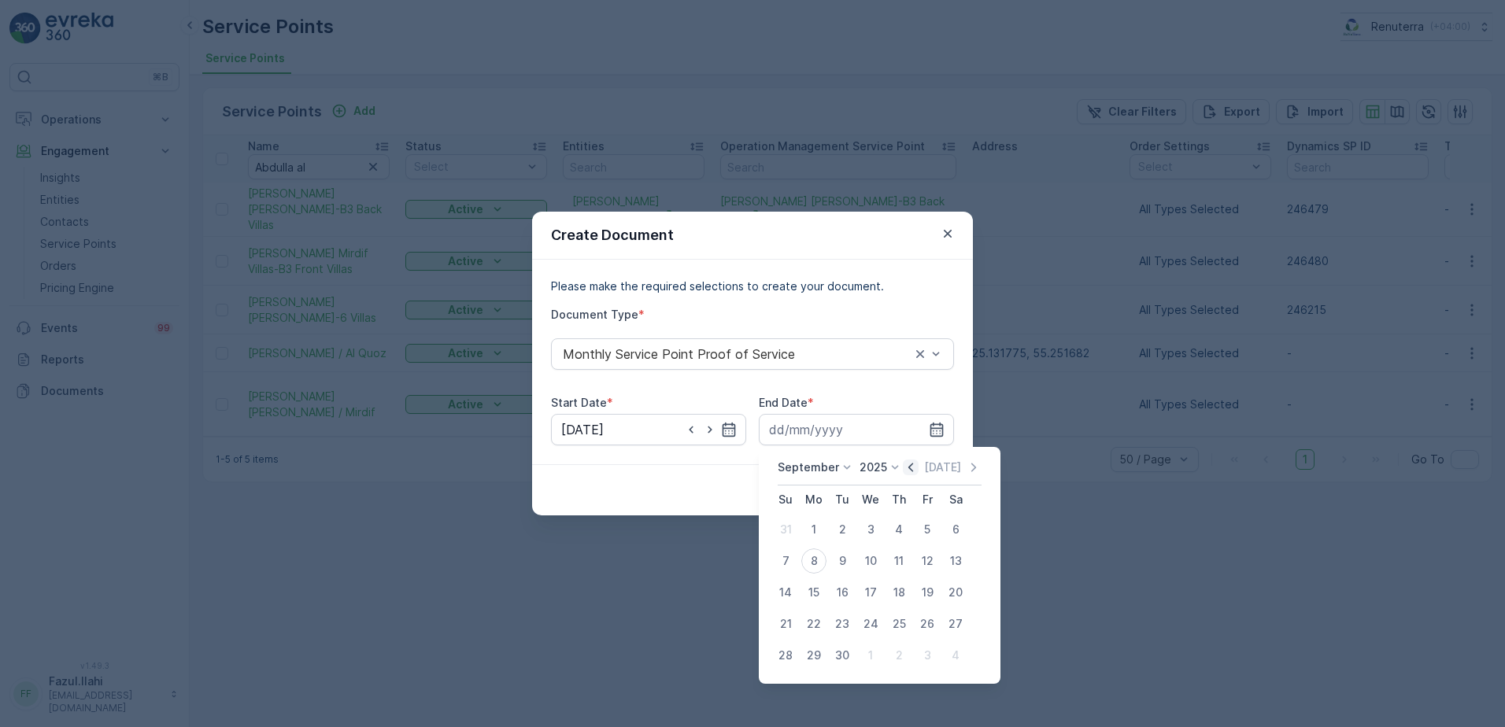
click at [909, 467] on icon "button" at bounding box center [911, 467] width 5 height 9
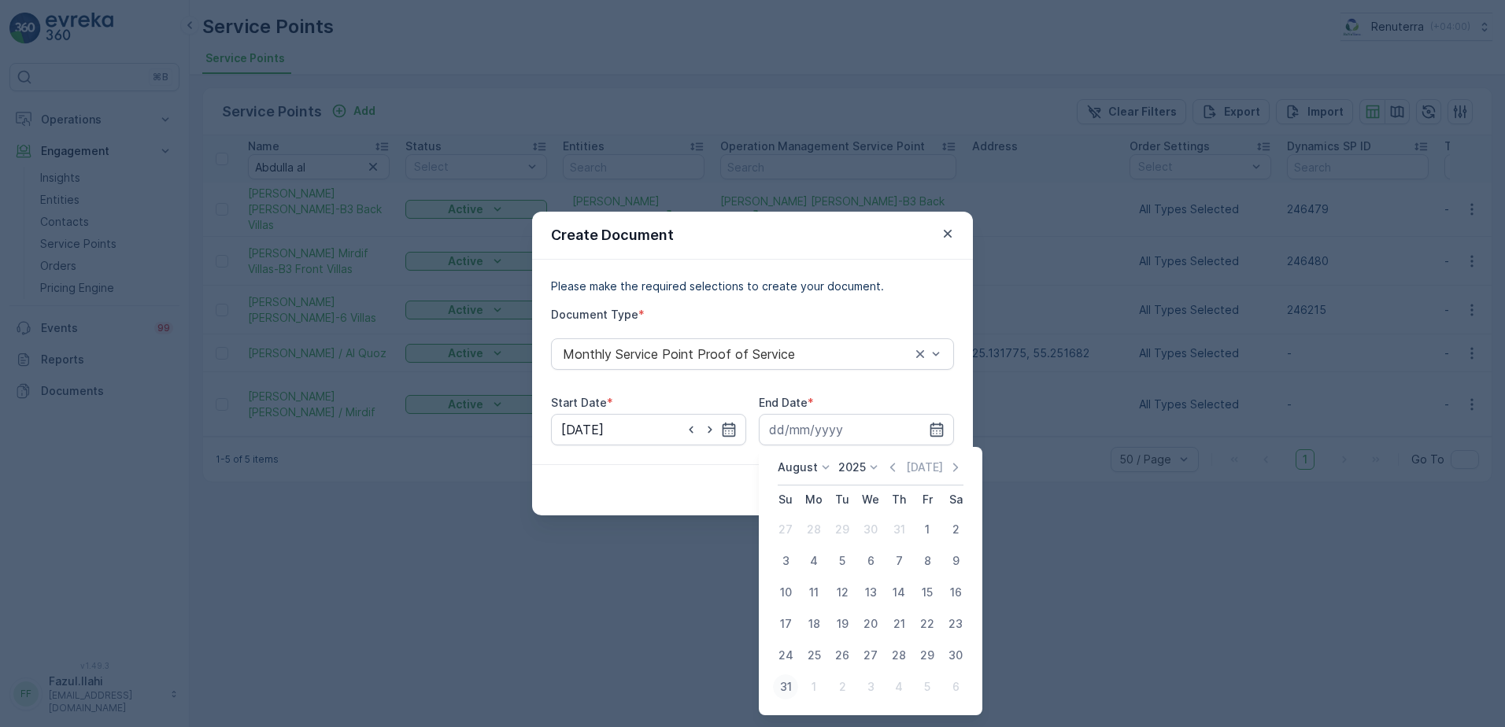
click at [781, 690] on div "31" at bounding box center [785, 687] width 25 height 25
type input "31.08.2025"
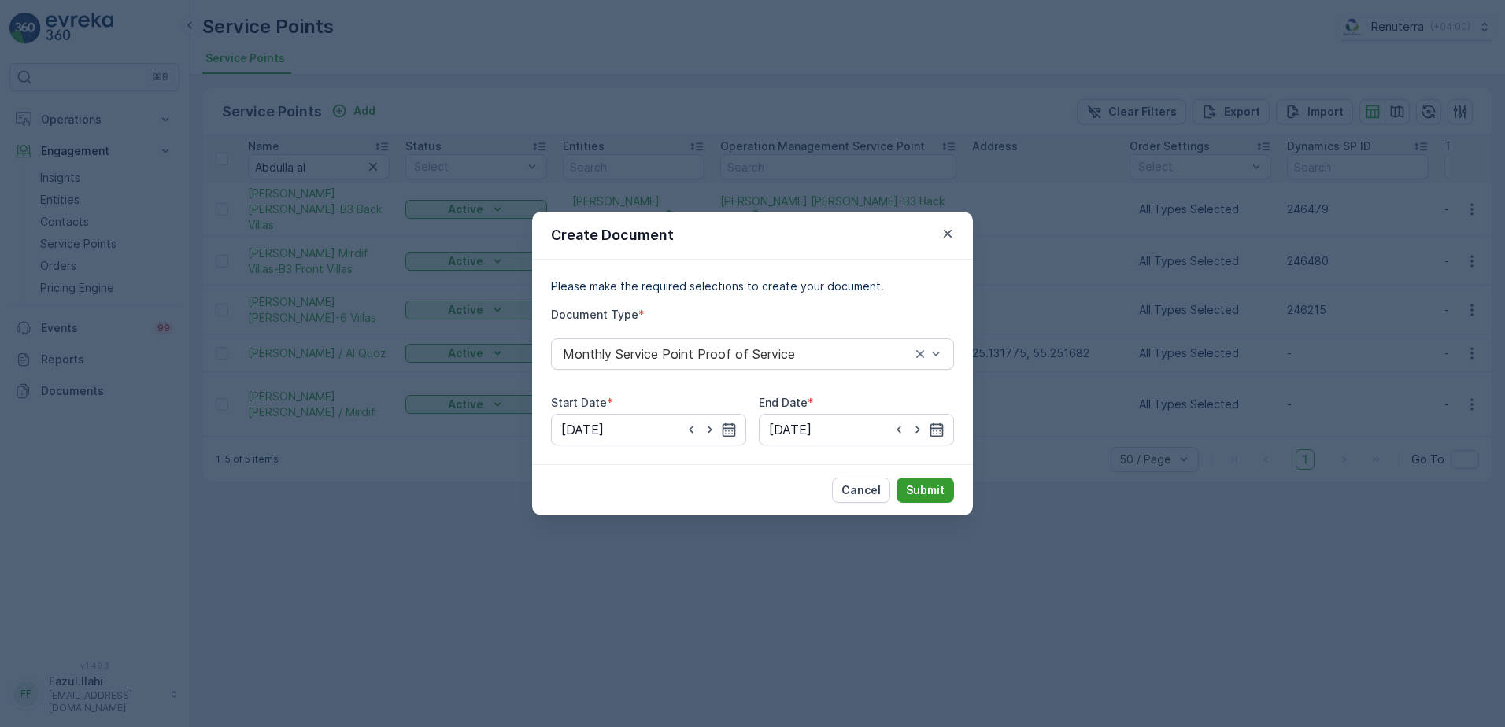
click at [931, 499] on button "Submit" at bounding box center [925, 490] width 57 height 25
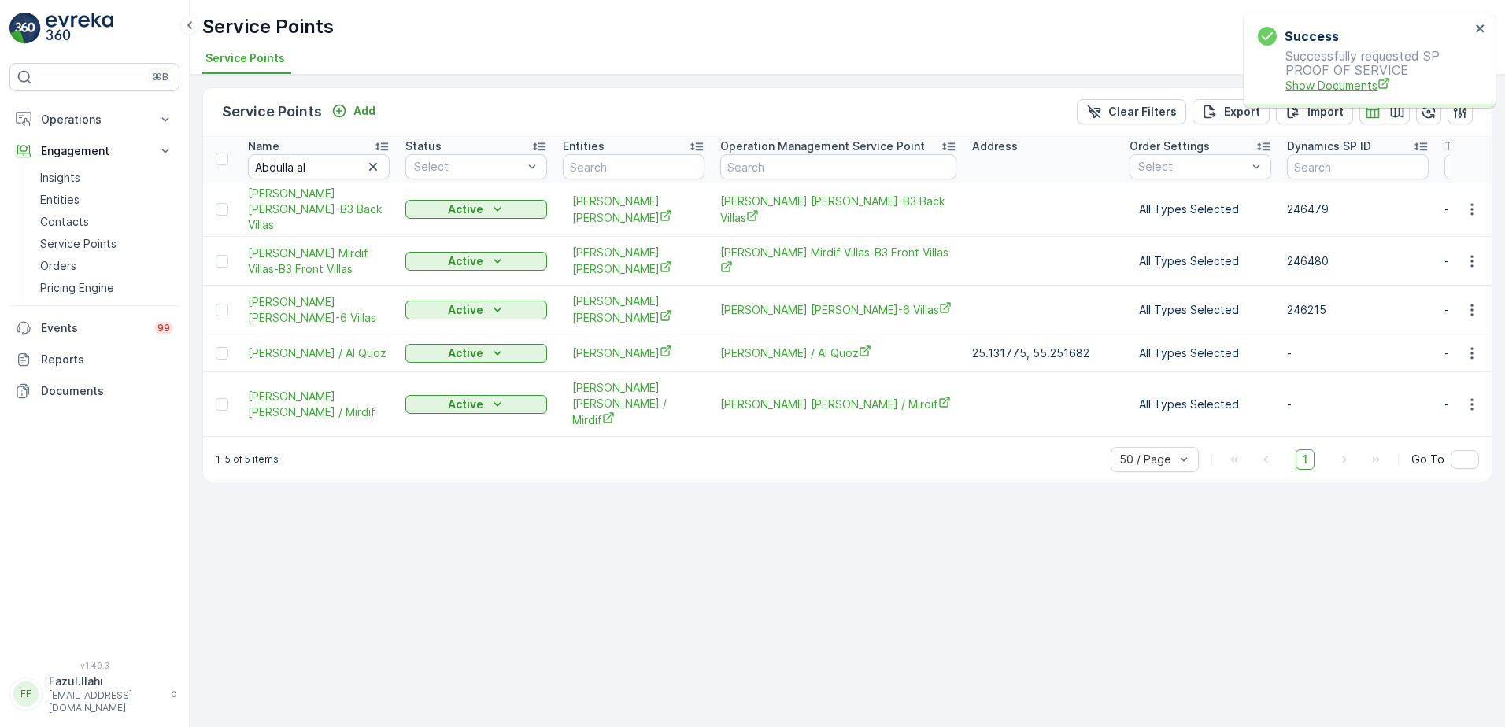
click at [1339, 83] on span "Show Documents" at bounding box center [1378, 85] width 185 height 17
click at [1471, 209] on icon "button" at bounding box center [1472, 210] width 16 height 16
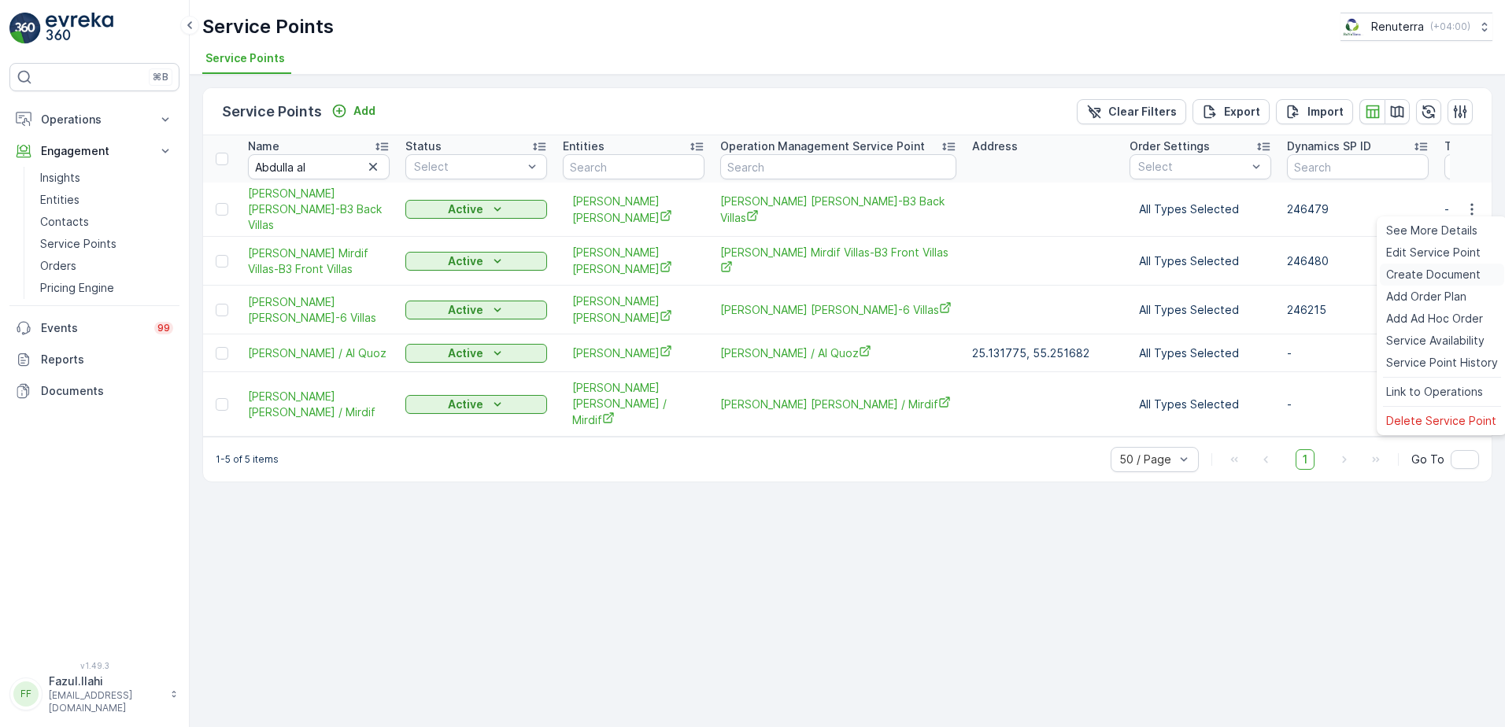
click at [1418, 277] on span "Create Document" at bounding box center [1433, 275] width 94 height 16
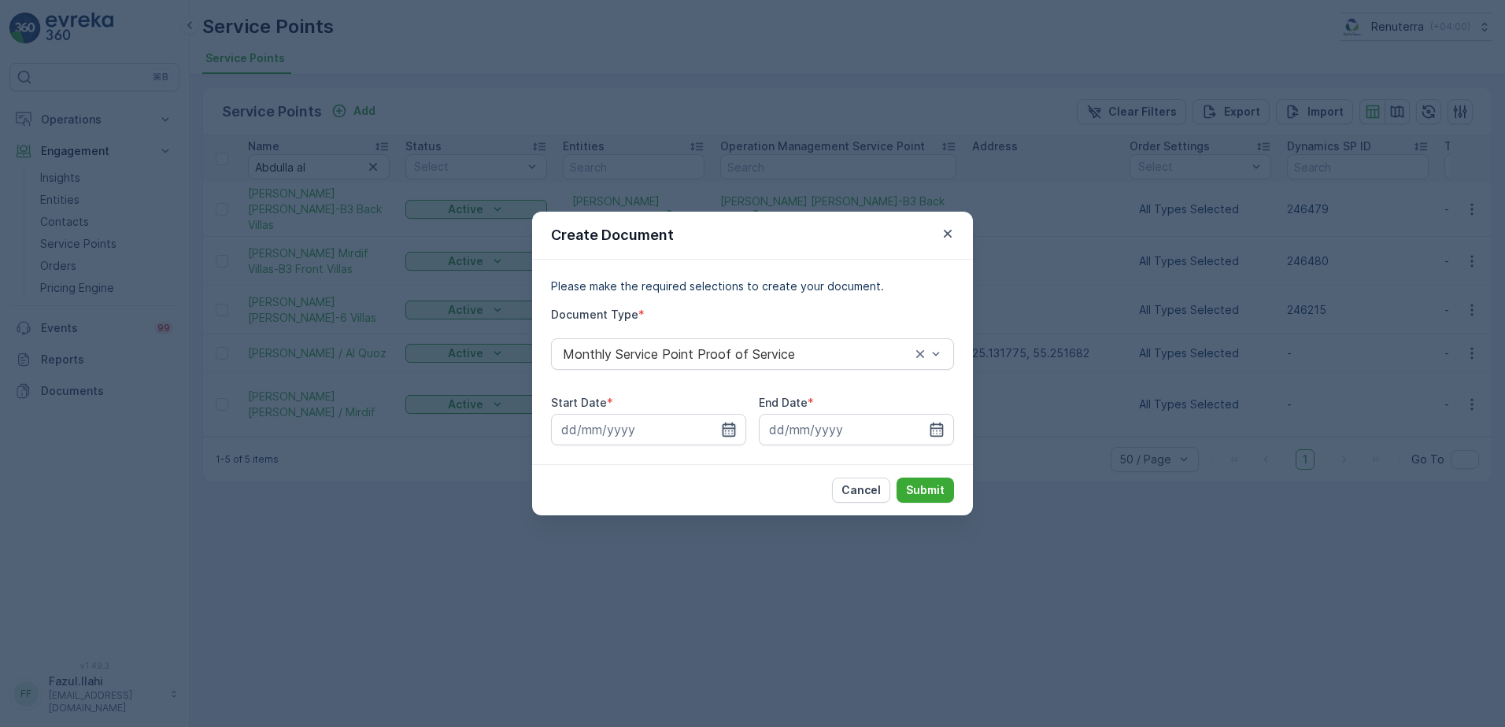
click at [728, 422] on icon "button" at bounding box center [729, 430] width 16 height 16
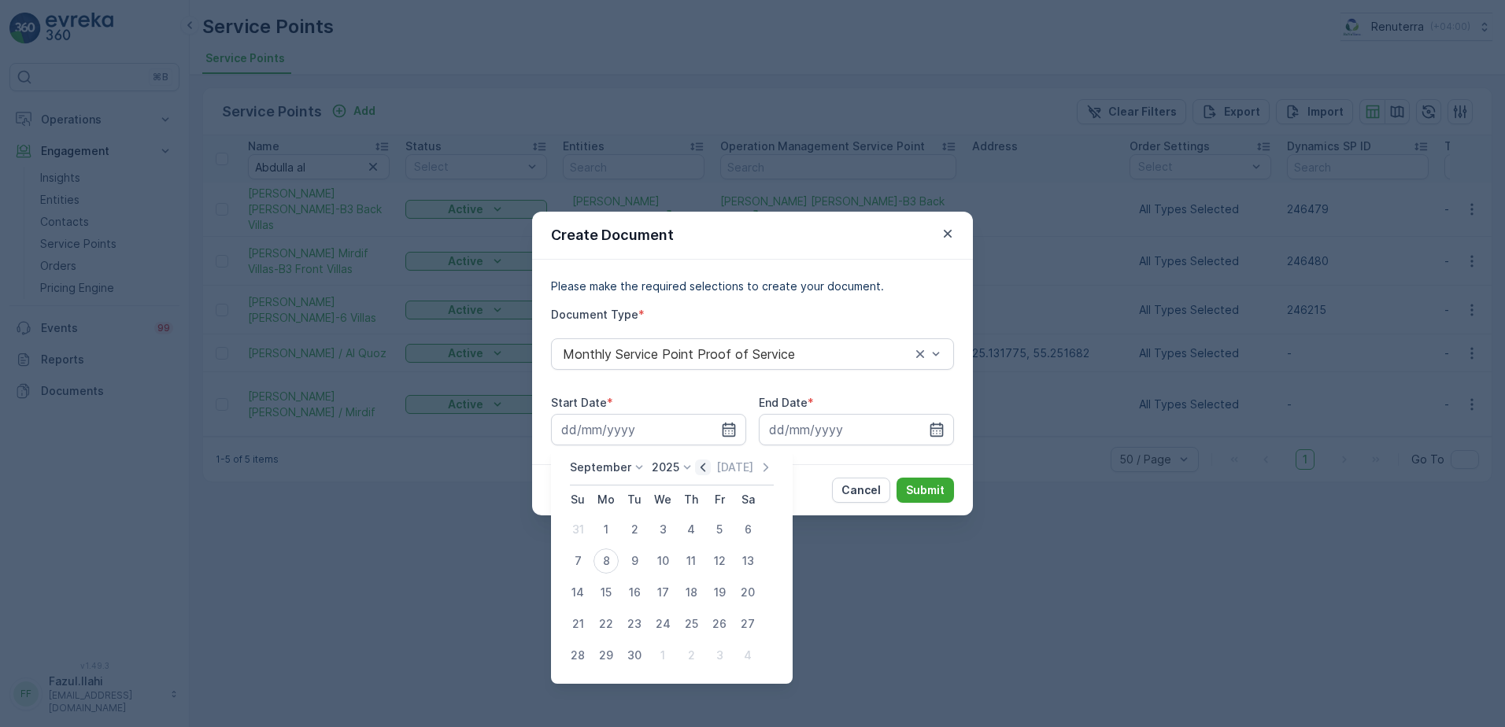
click at [701, 466] on icon "button" at bounding box center [703, 467] width 5 height 9
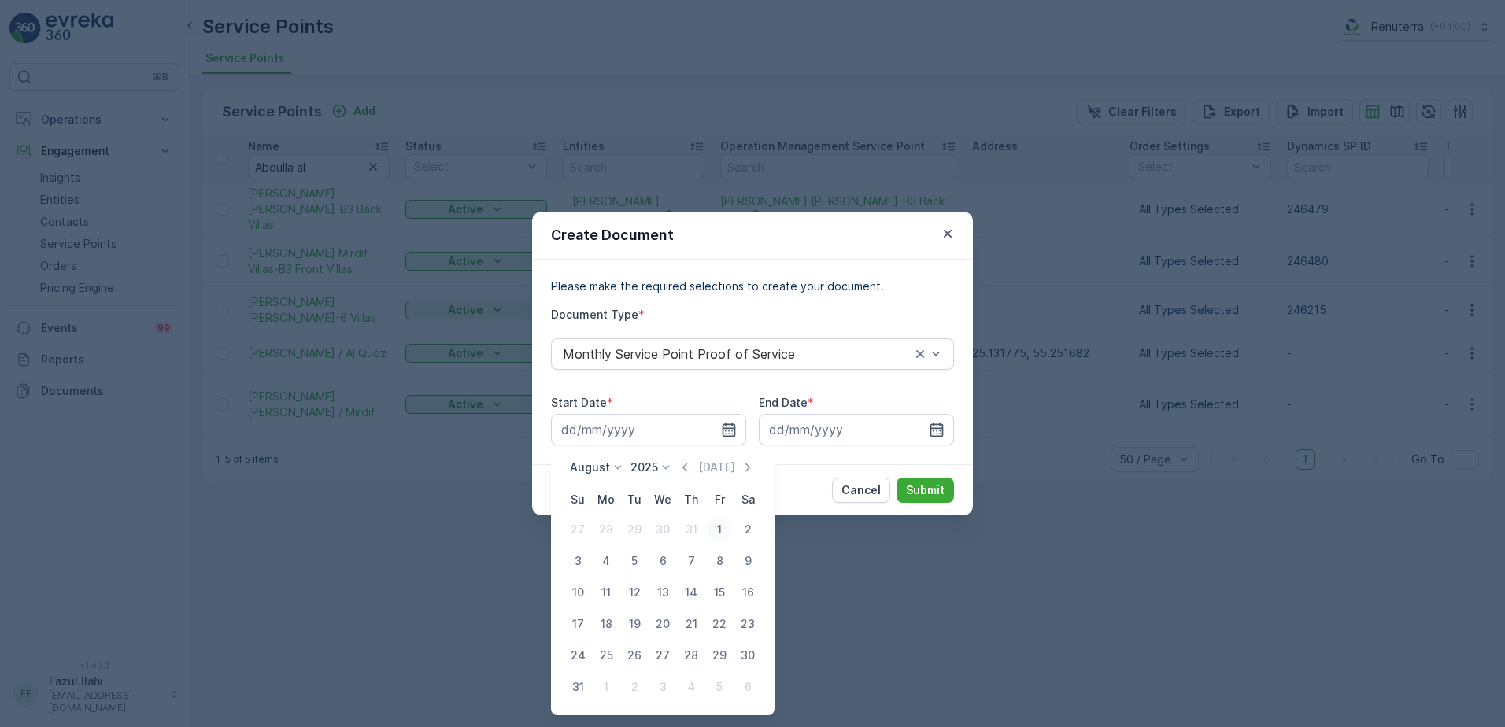
click at [714, 529] on div "1" at bounding box center [719, 529] width 25 height 25
type input "01.08.2025"
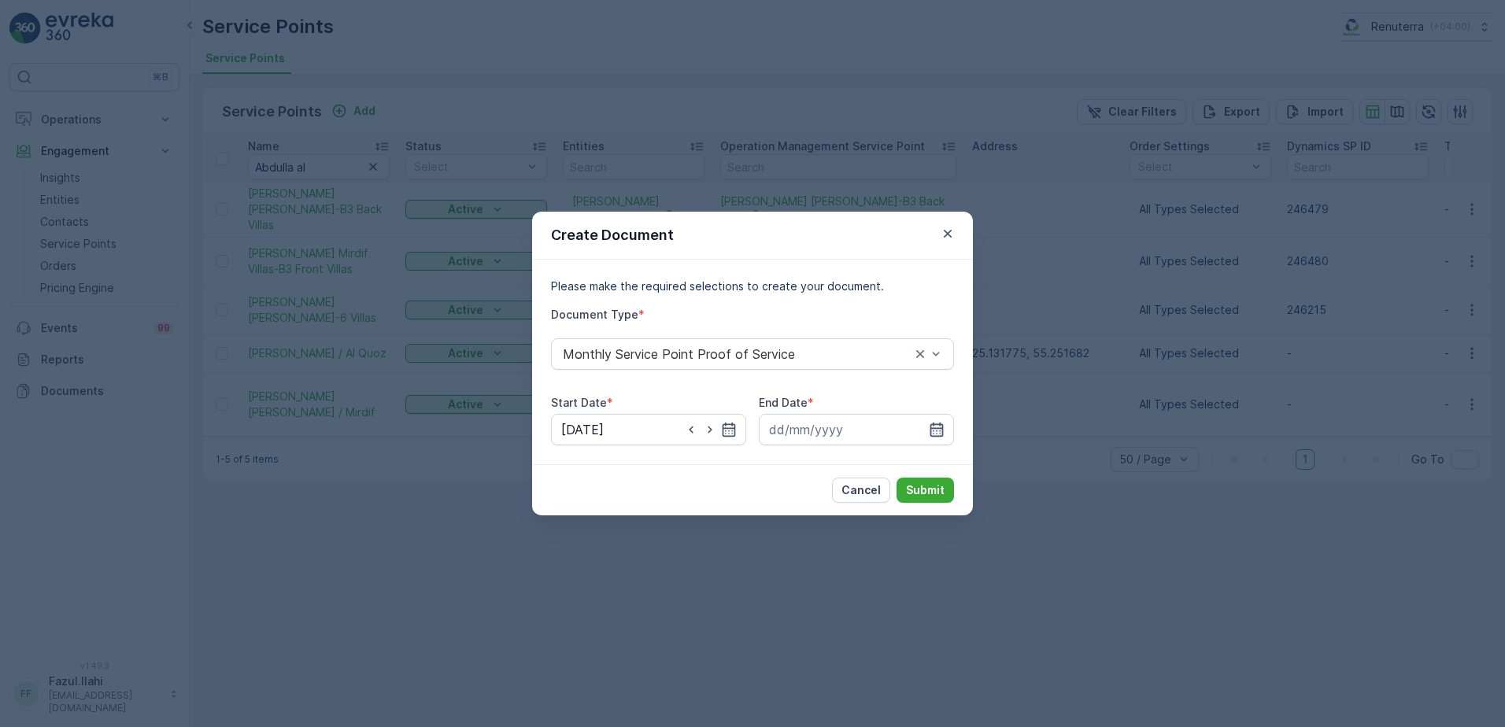
click at [938, 426] on icon "button" at bounding box center [937, 430] width 16 height 16
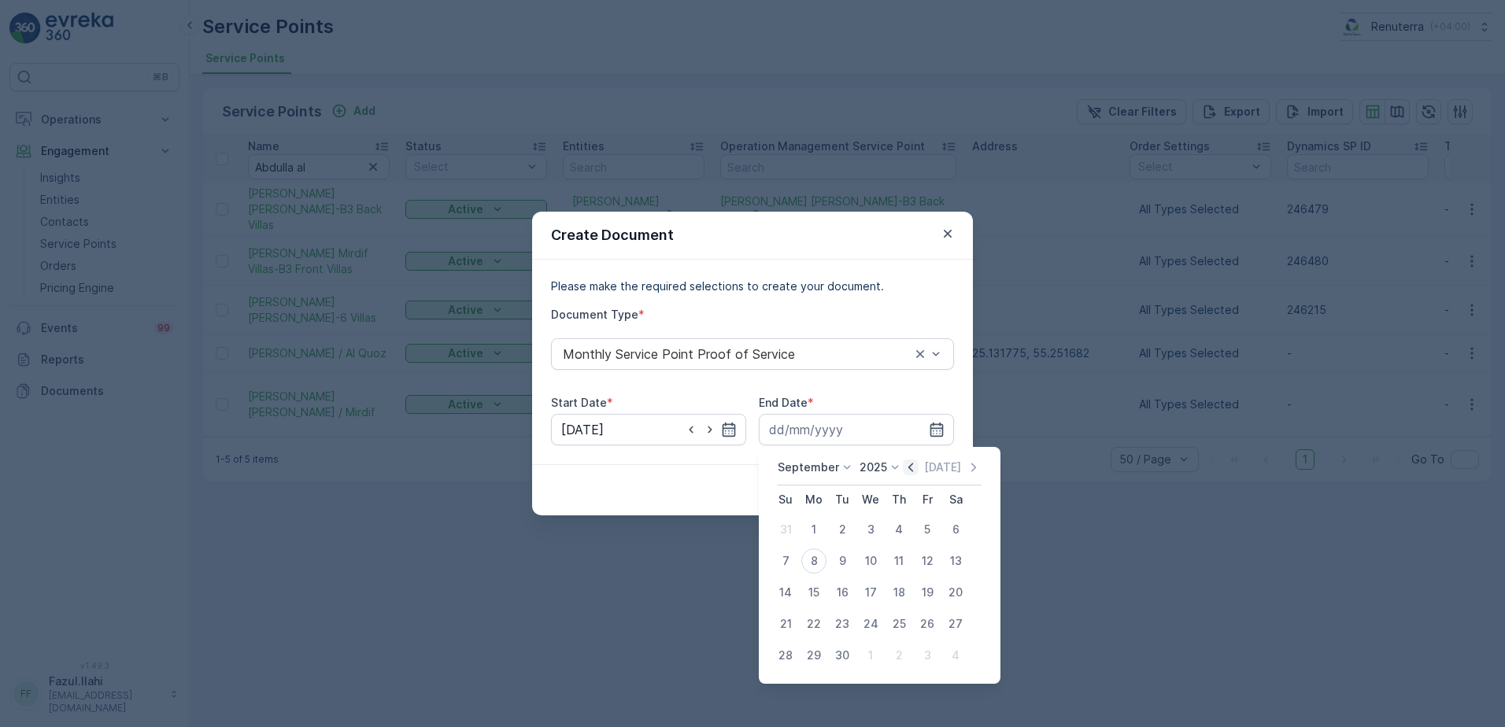
click at [907, 470] on icon "button" at bounding box center [911, 468] width 16 height 16
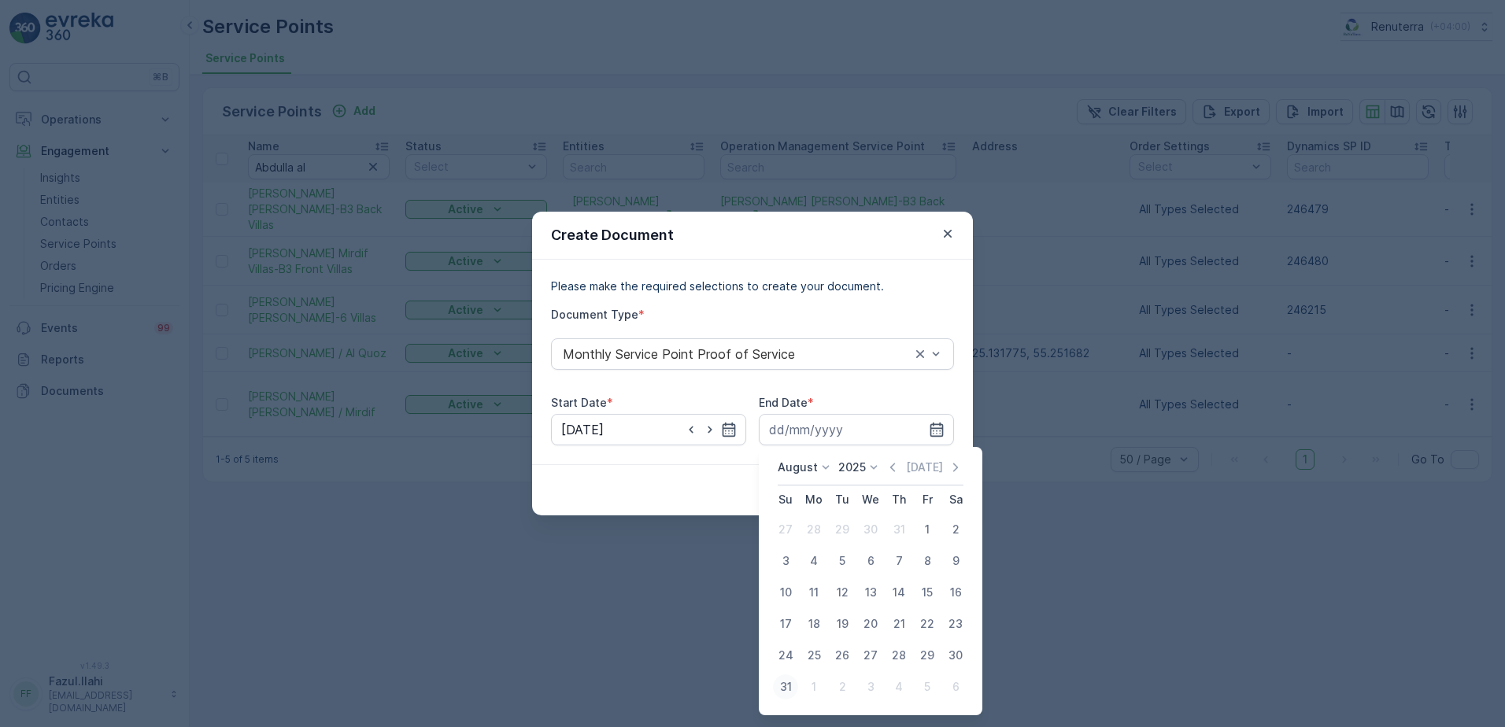
click at [787, 683] on div "31" at bounding box center [785, 687] width 25 height 25
type input "31.08.2025"
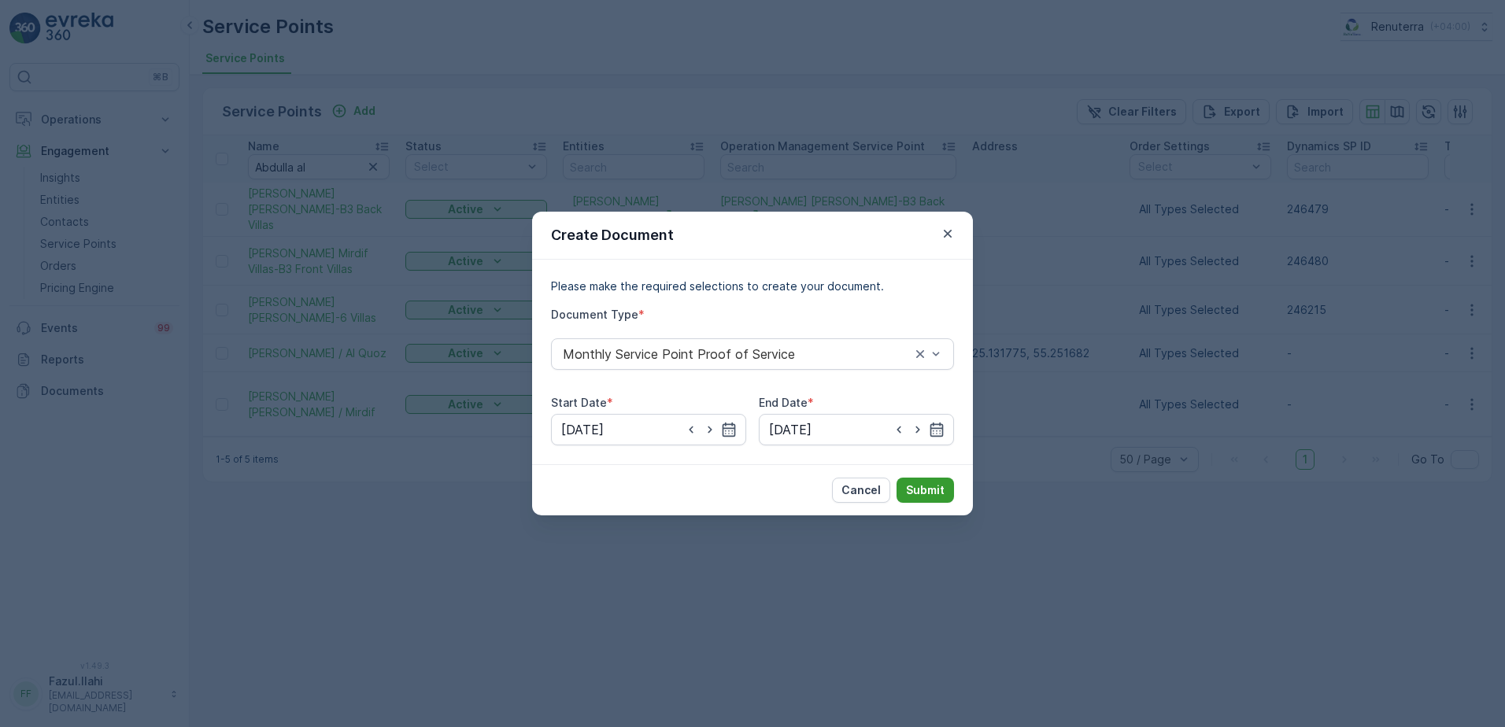
click at [920, 490] on p "Submit" at bounding box center [925, 491] width 39 height 16
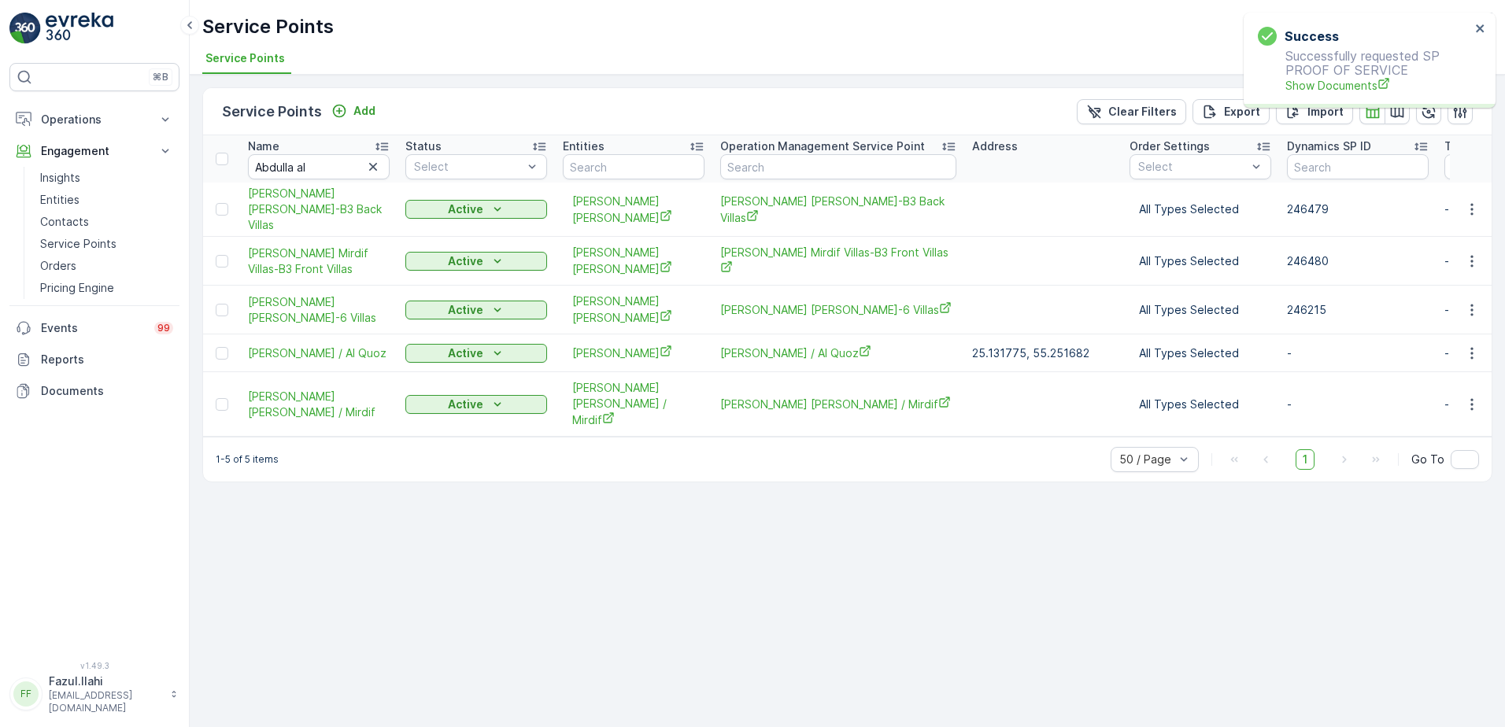
click at [1324, 76] on p "Successfully requested SP PROOF OF SERVICE Show Documents" at bounding box center [1364, 71] width 213 height 45
click at [1328, 87] on span "Show Documents" at bounding box center [1378, 85] width 185 height 17
click at [1476, 258] on icon "button" at bounding box center [1472, 262] width 16 height 16
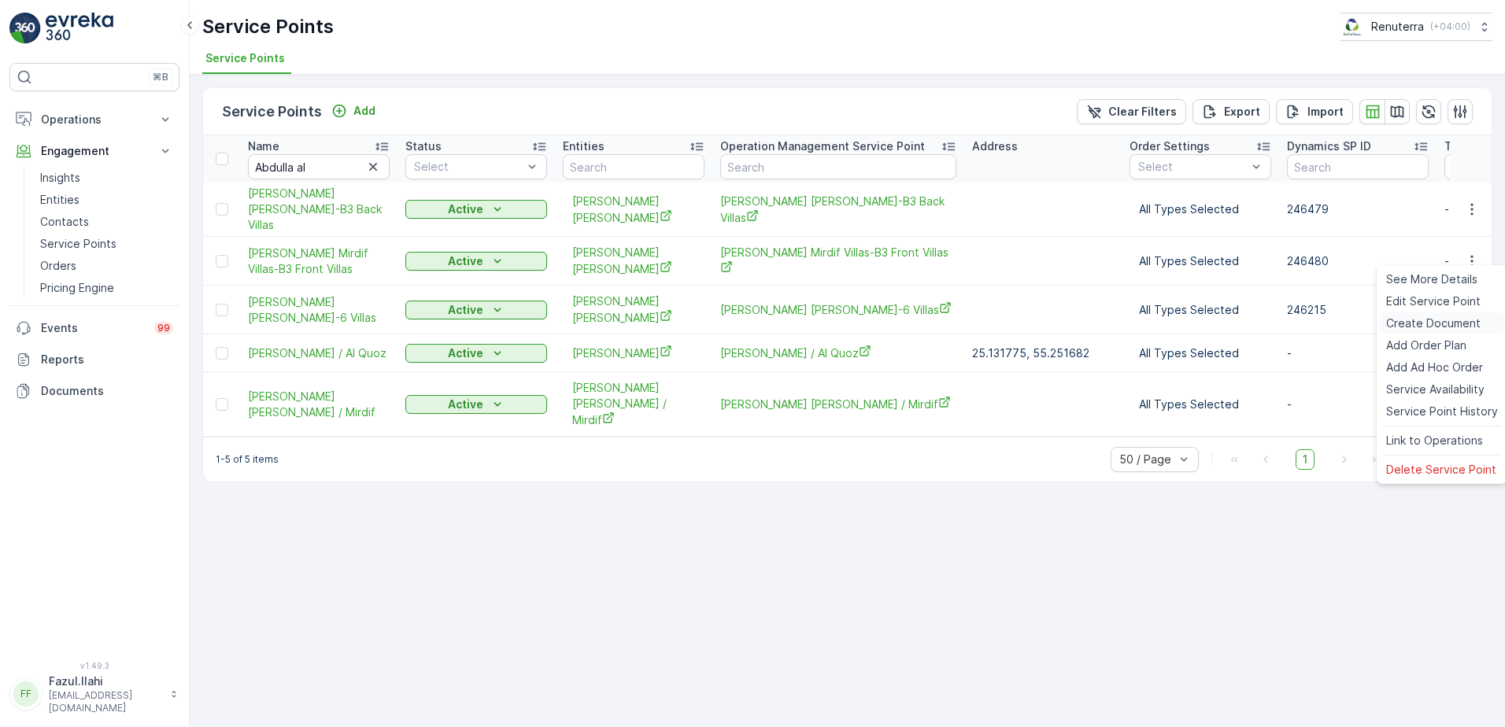
click at [1436, 319] on span "Create Document" at bounding box center [1433, 324] width 94 height 16
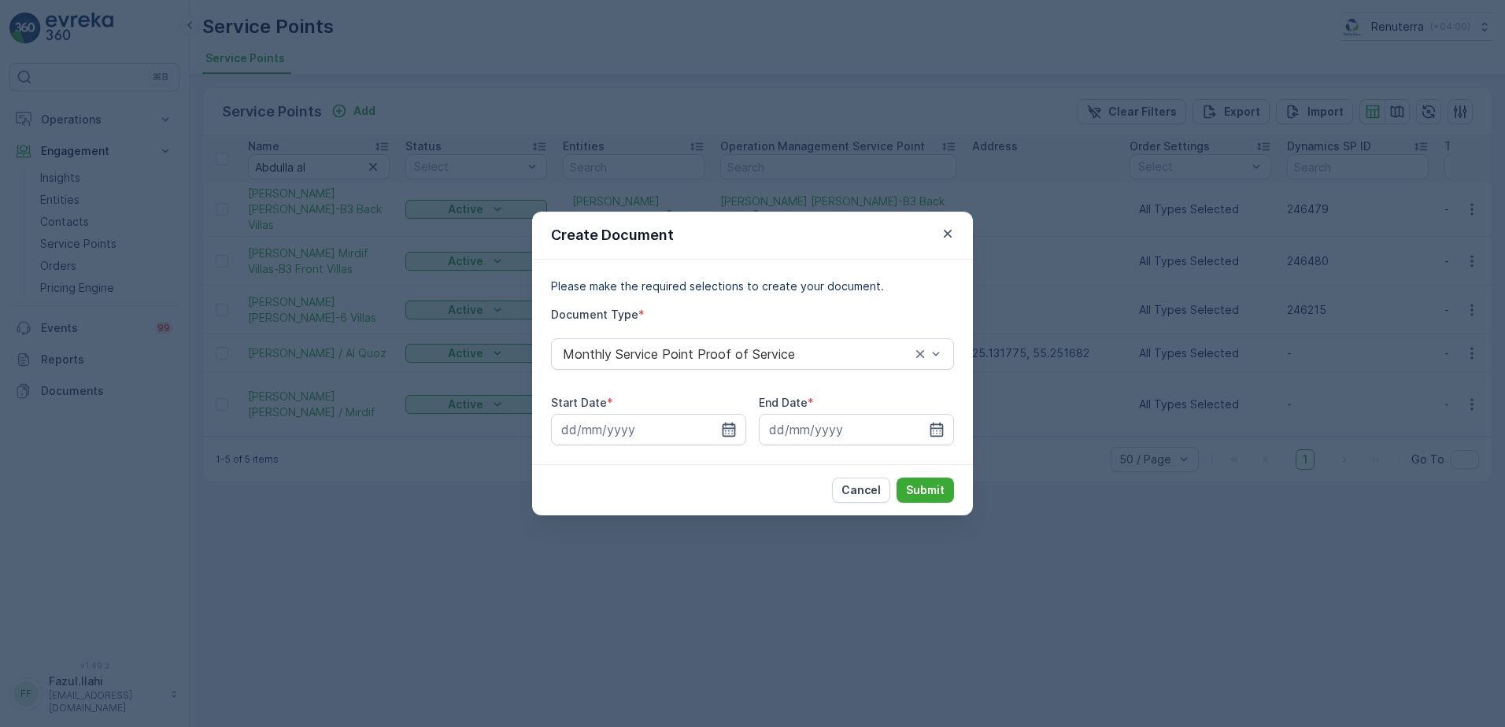
click at [736, 428] on div at bounding box center [648, 429] width 195 height 31
click at [730, 433] on icon "button" at bounding box center [729, 430] width 16 height 16
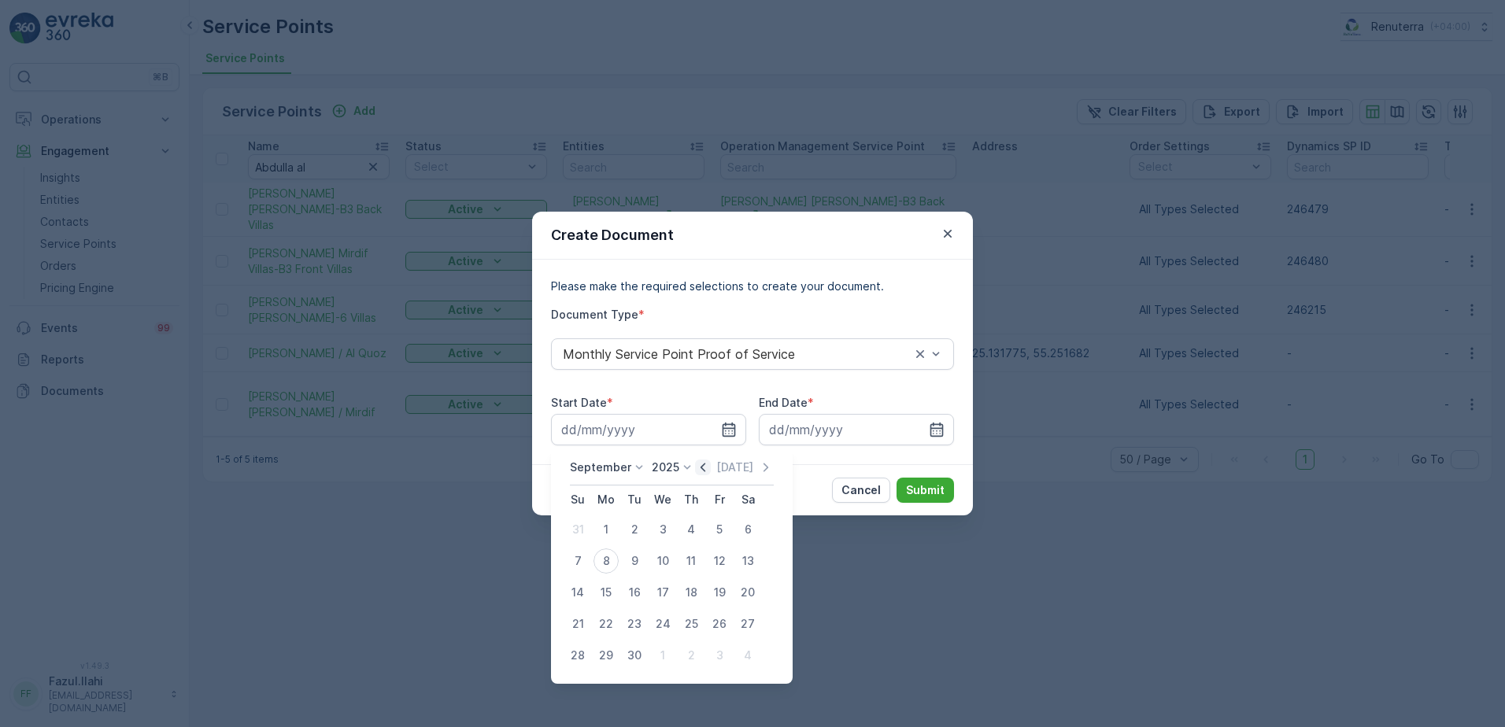
click at [703, 467] on icon "button" at bounding box center [703, 468] width 16 height 16
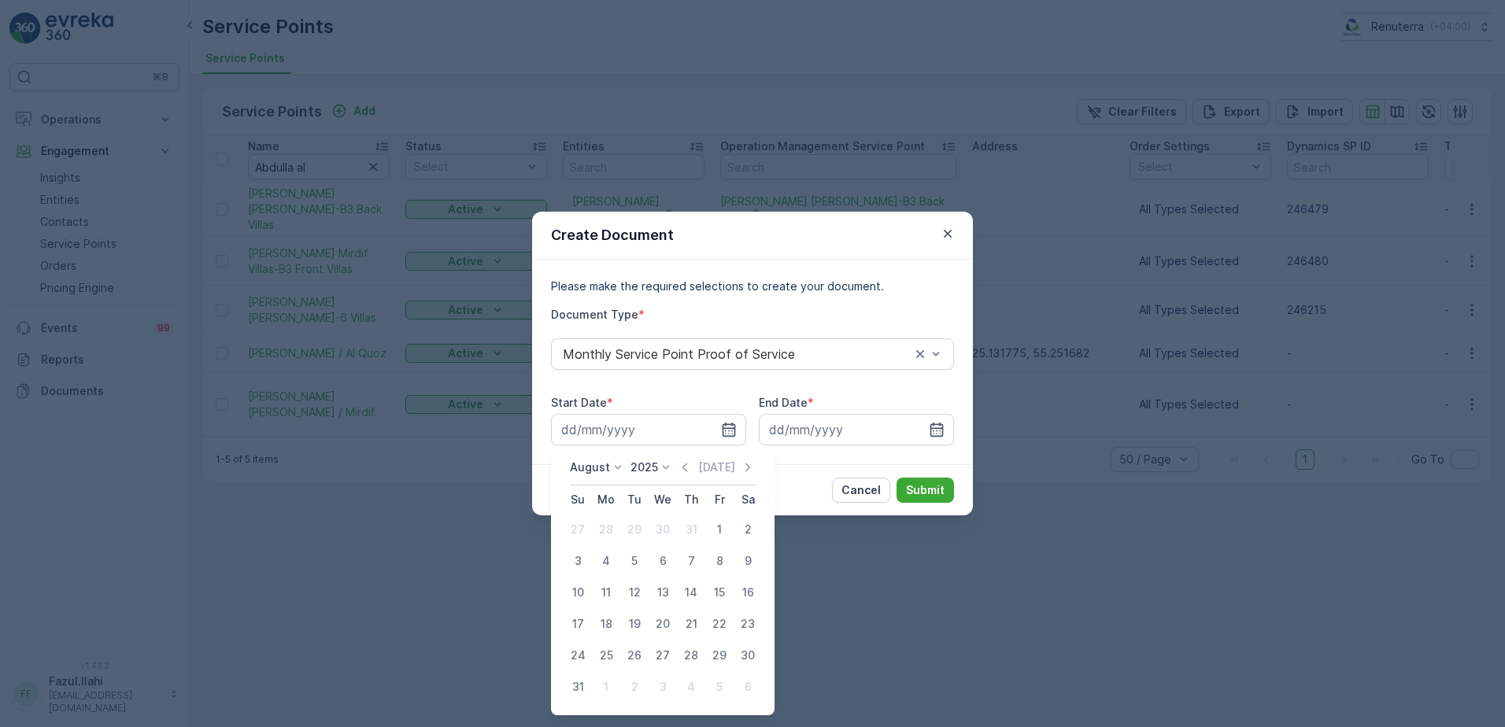
click at [715, 532] on div "1" at bounding box center [719, 529] width 25 height 25
type input "01.08.2025"
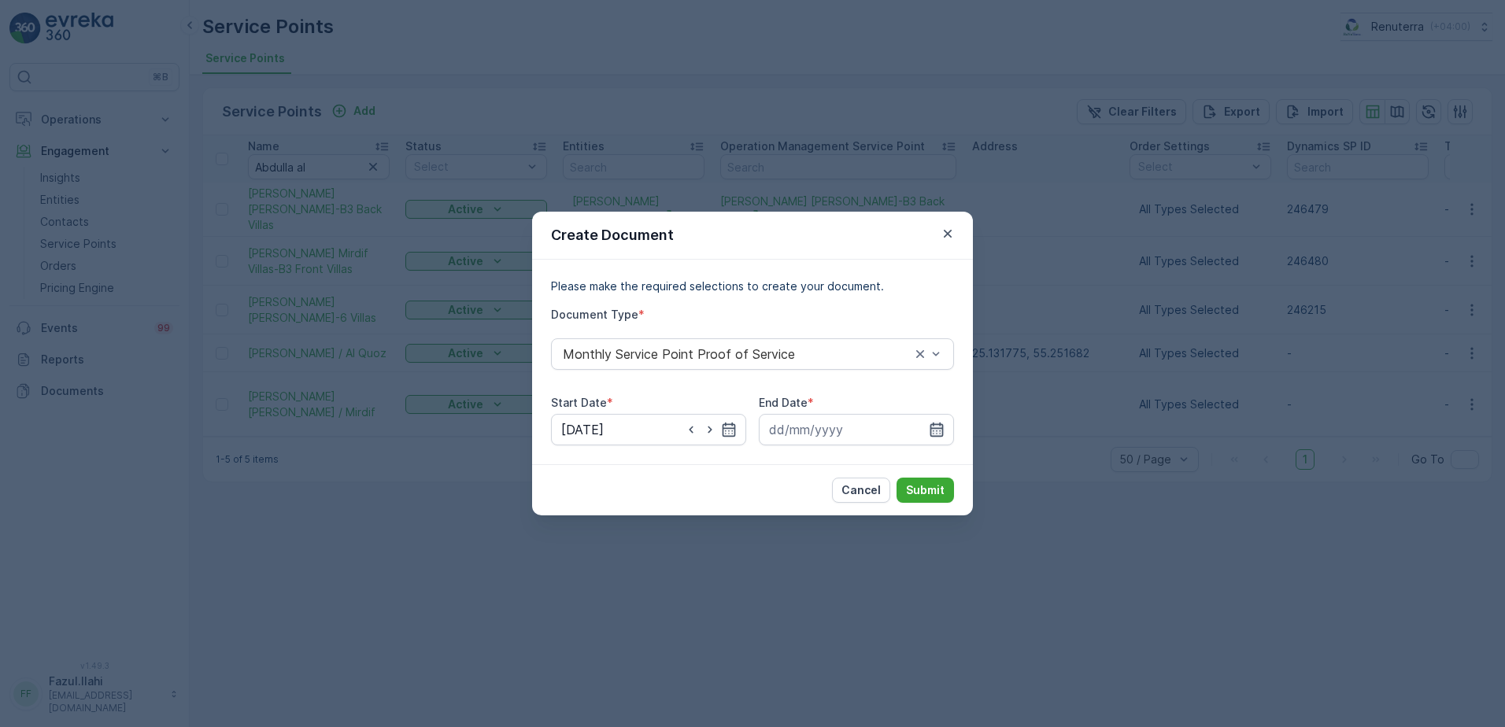
click at [935, 429] on icon "button" at bounding box center [937, 430] width 13 height 14
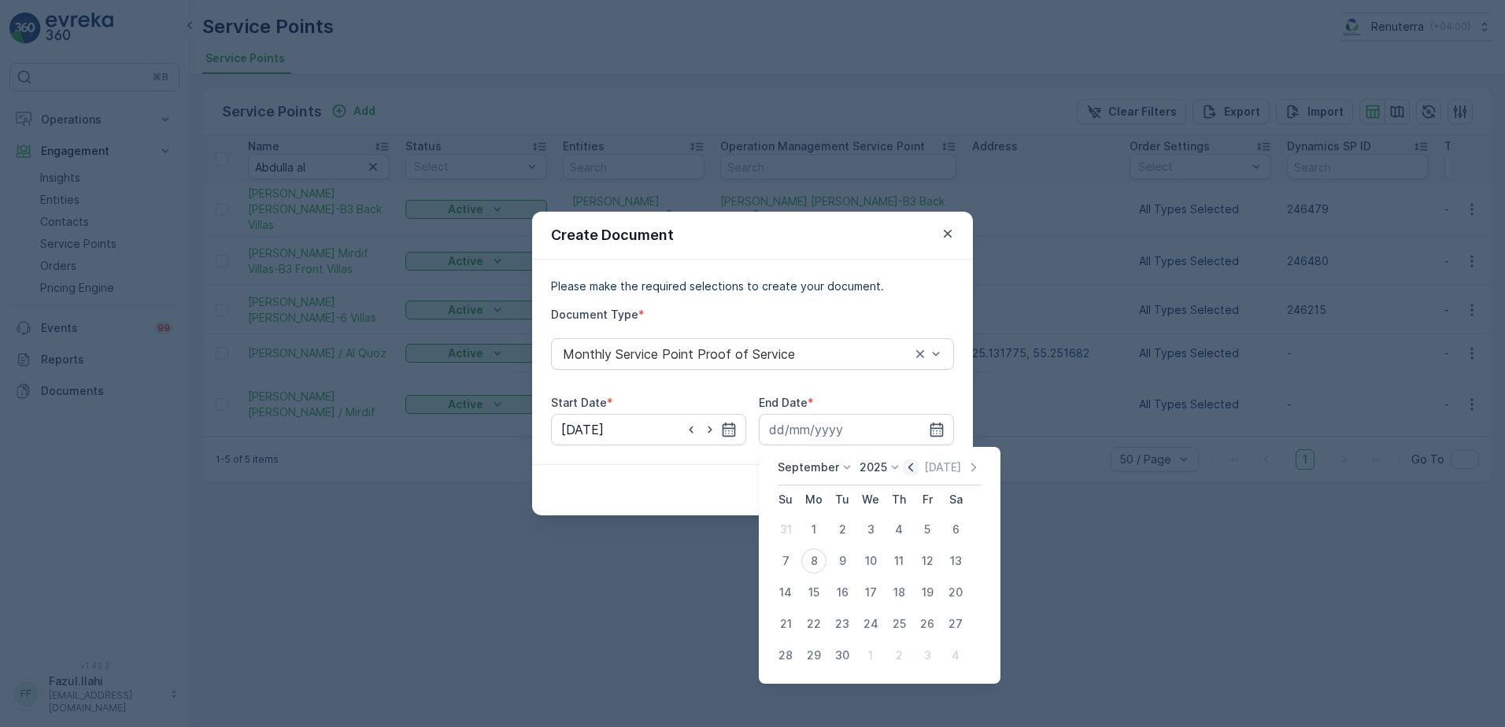
click at [907, 470] on icon "button" at bounding box center [911, 468] width 16 height 16
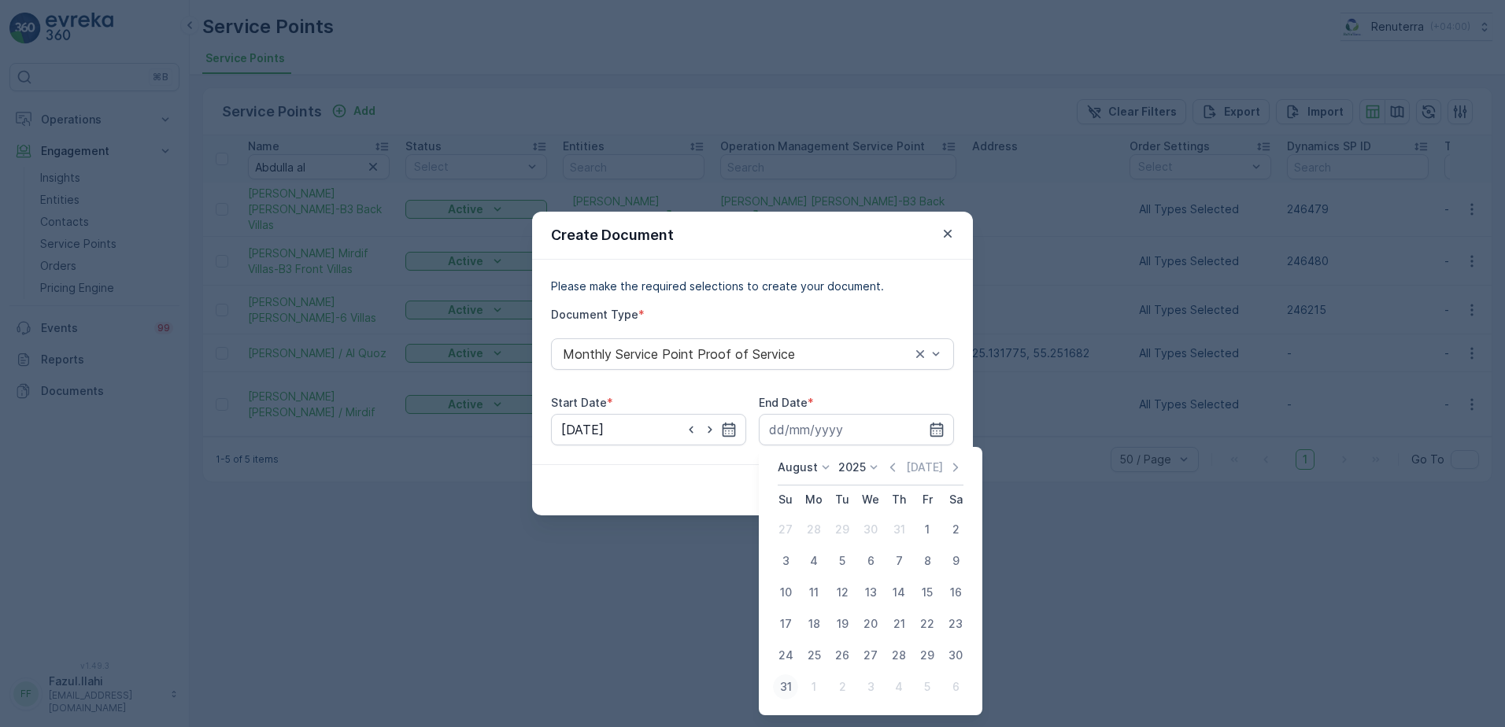
click at [788, 690] on div "31" at bounding box center [785, 687] width 25 height 25
type input "31.08.2025"
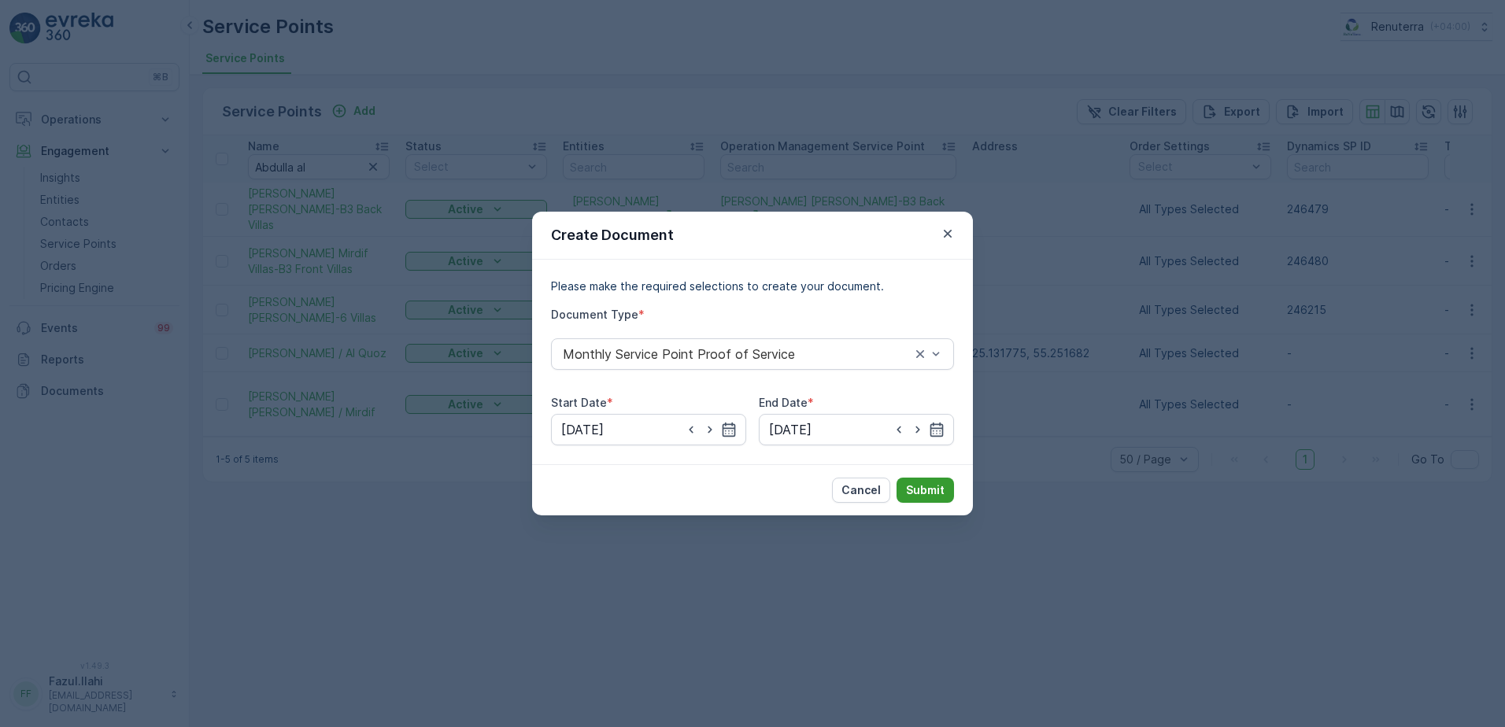
click at [924, 492] on p "Submit" at bounding box center [925, 491] width 39 height 16
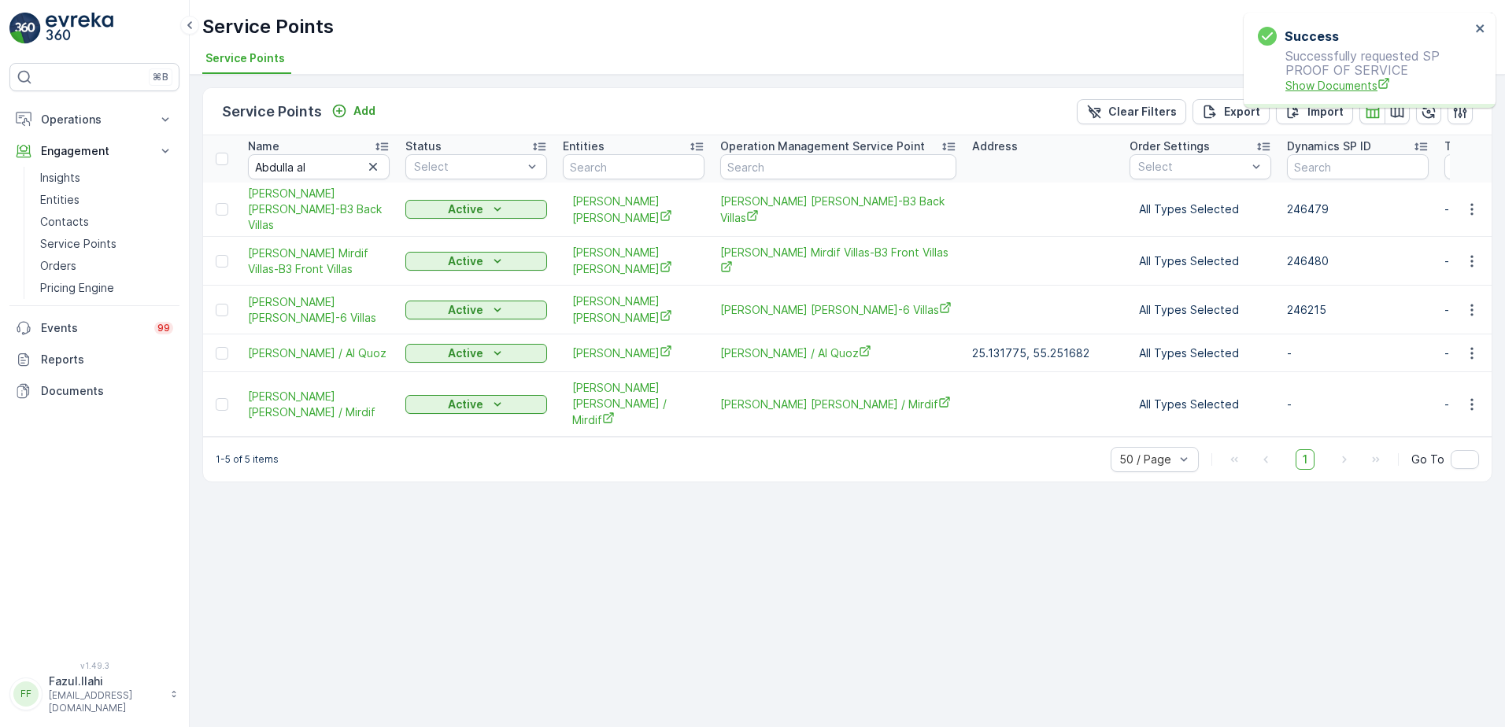
click at [1349, 87] on span "Show Documents" at bounding box center [1378, 85] width 185 height 17
click at [350, 169] on input "Abdulla al" at bounding box center [319, 166] width 142 height 25
type input "Deco"
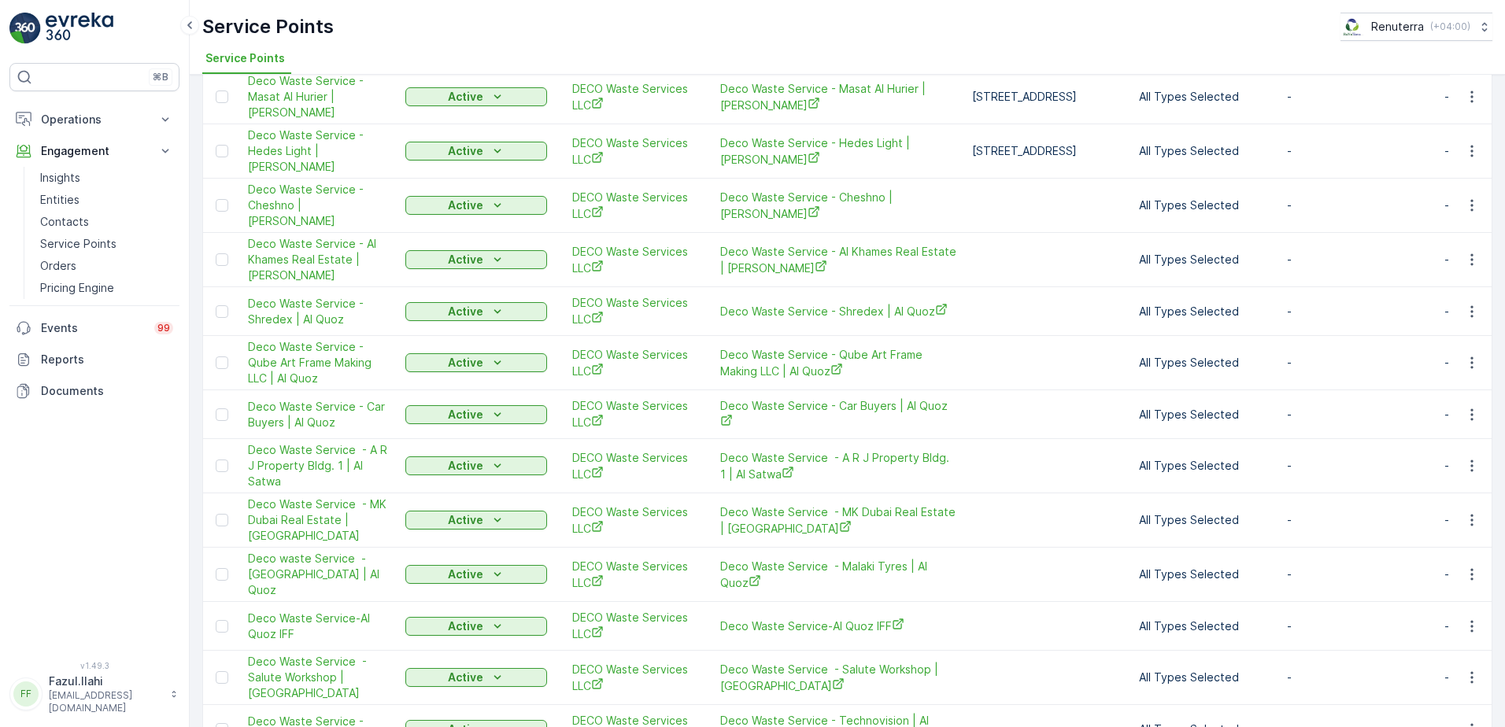
scroll to position [709, 0]
click at [1464, 305] on icon "button" at bounding box center [1472, 313] width 16 height 16
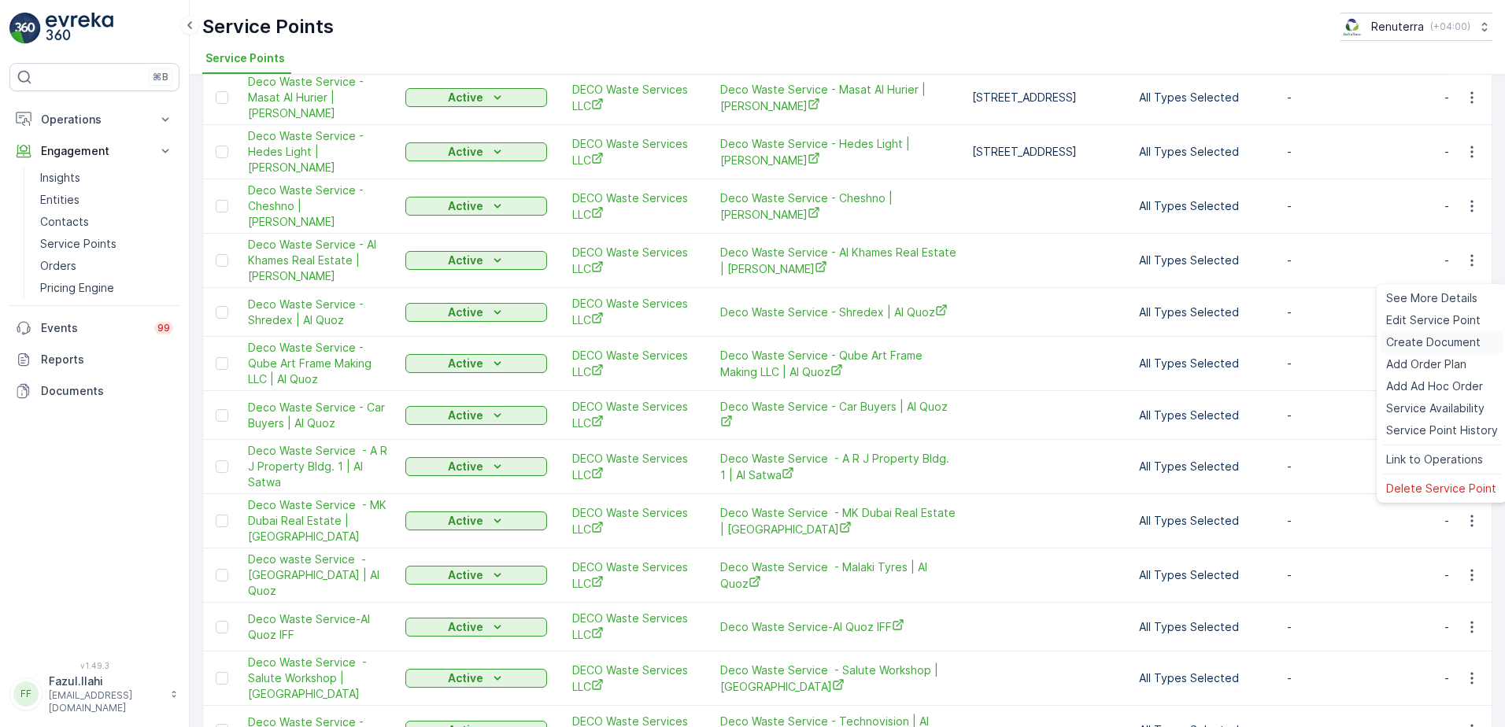
click at [1405, 342] on span "Create Document" at bounding box center [1433, 343] width 94 height 16
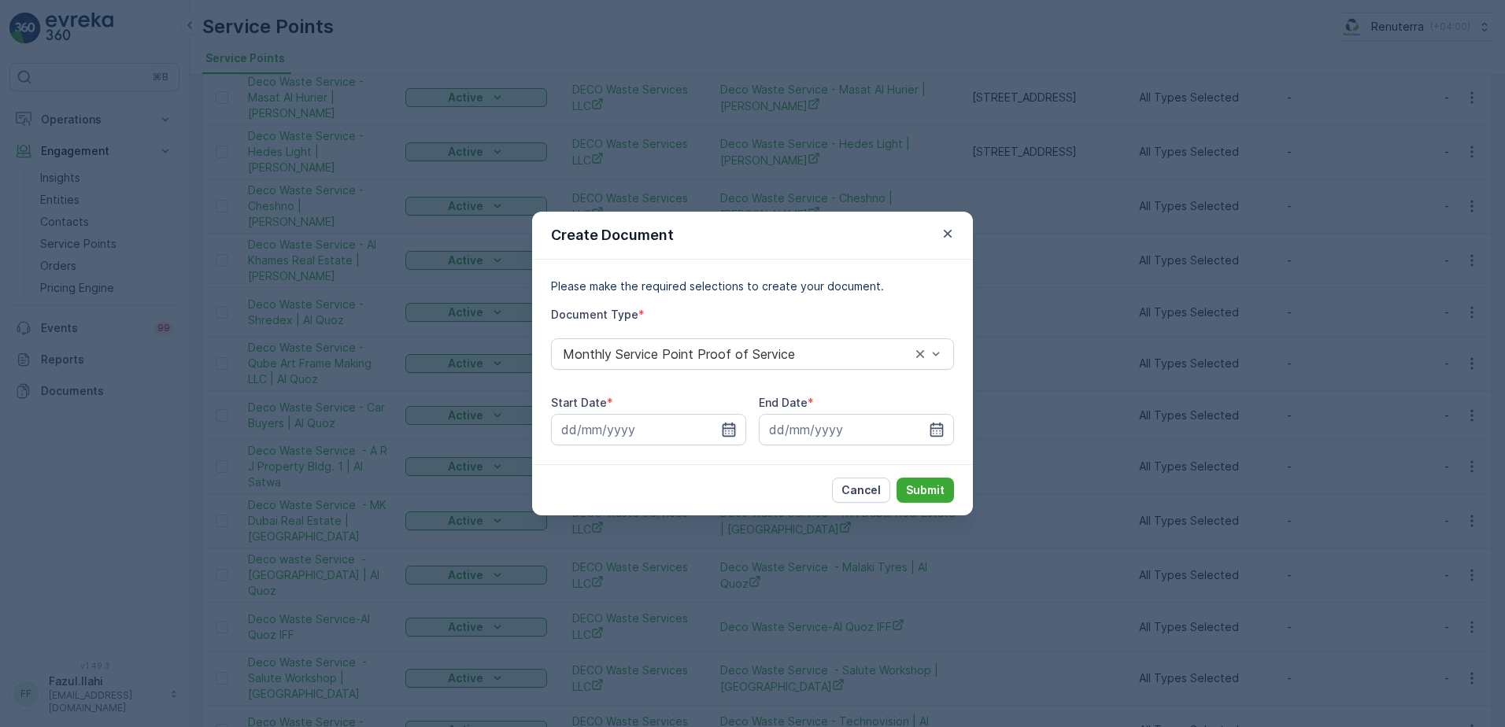
click at [729, 425] on icon "button" at bounding box center [729, 430] width 13 height 14
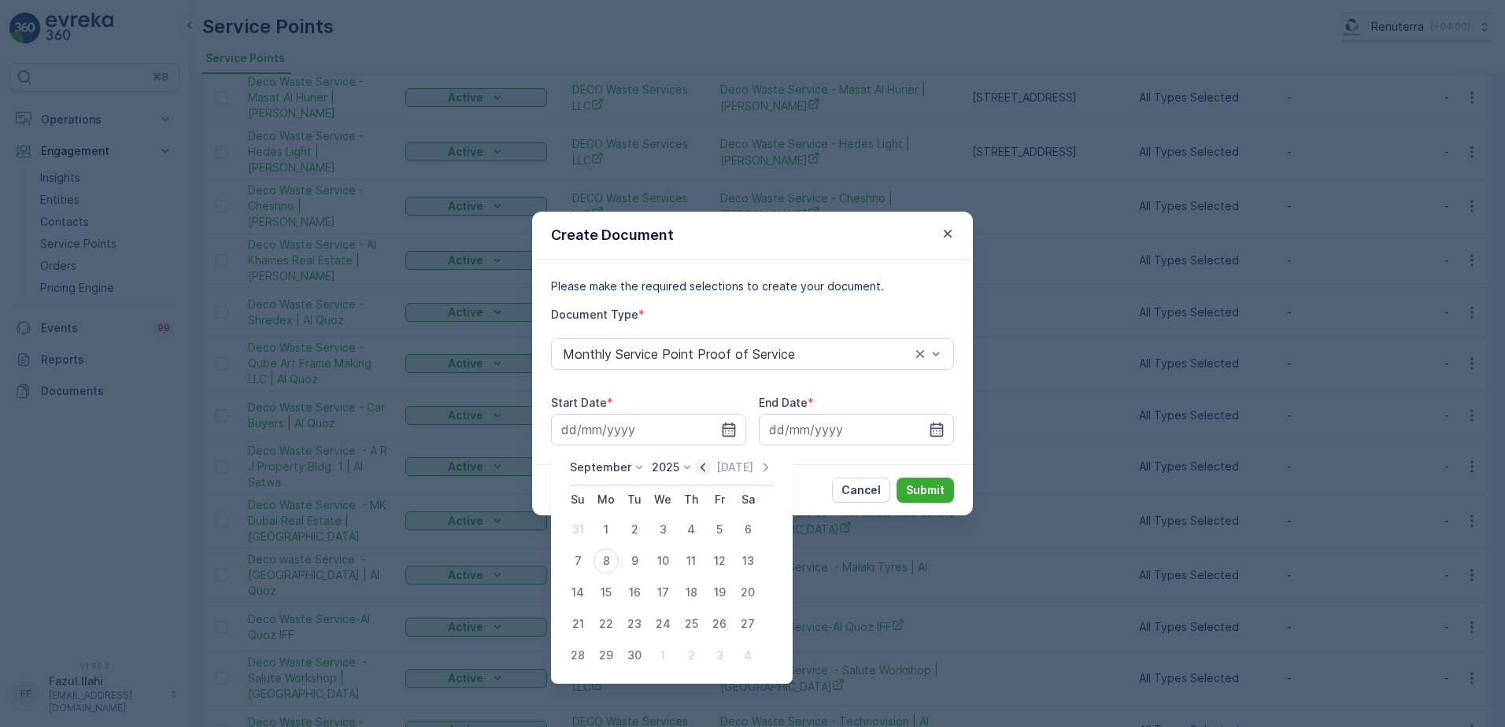
click at [701, 465] on icon "button" at bounding box center [703, 467] width 5 height 9
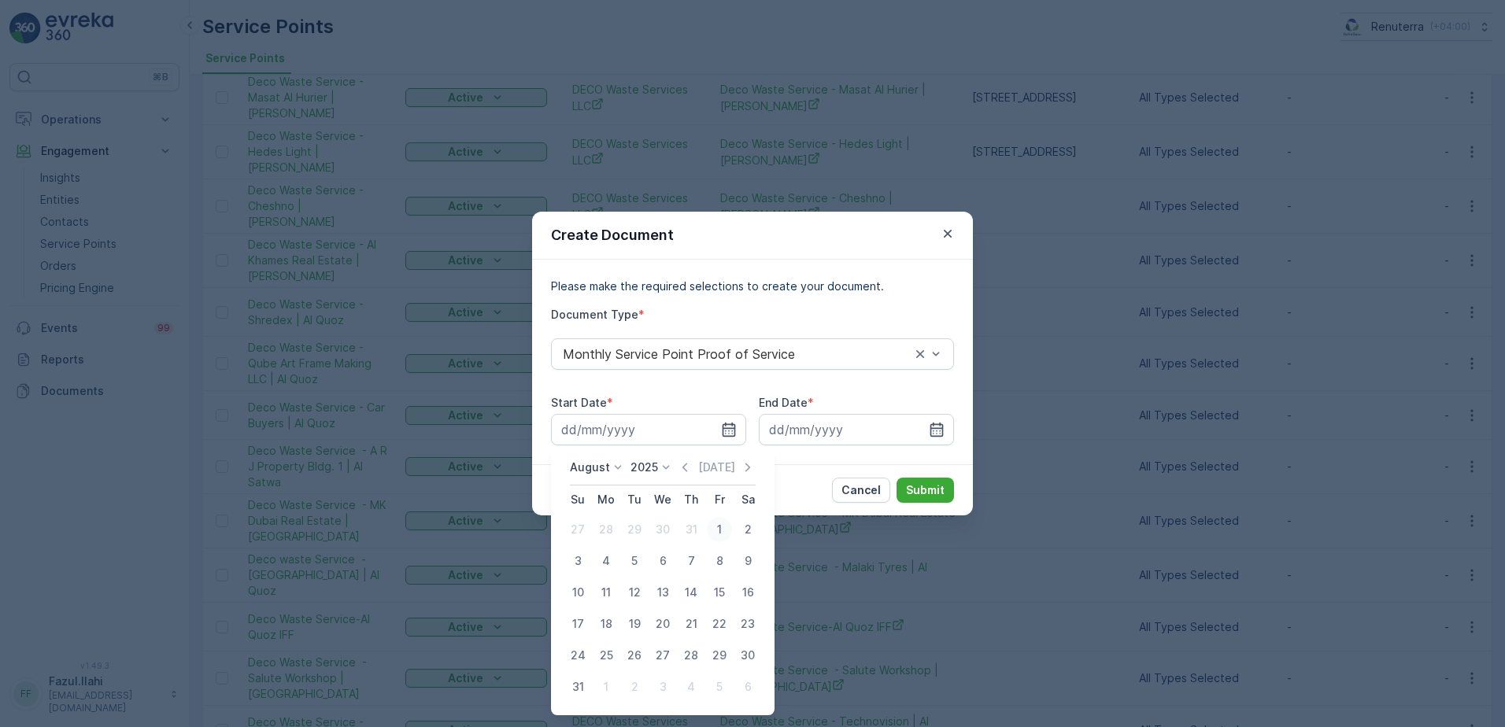
click at [723, 529] on div "1" at bounding box center [719, 529] width 25 height 25
type input "01.08.2025"
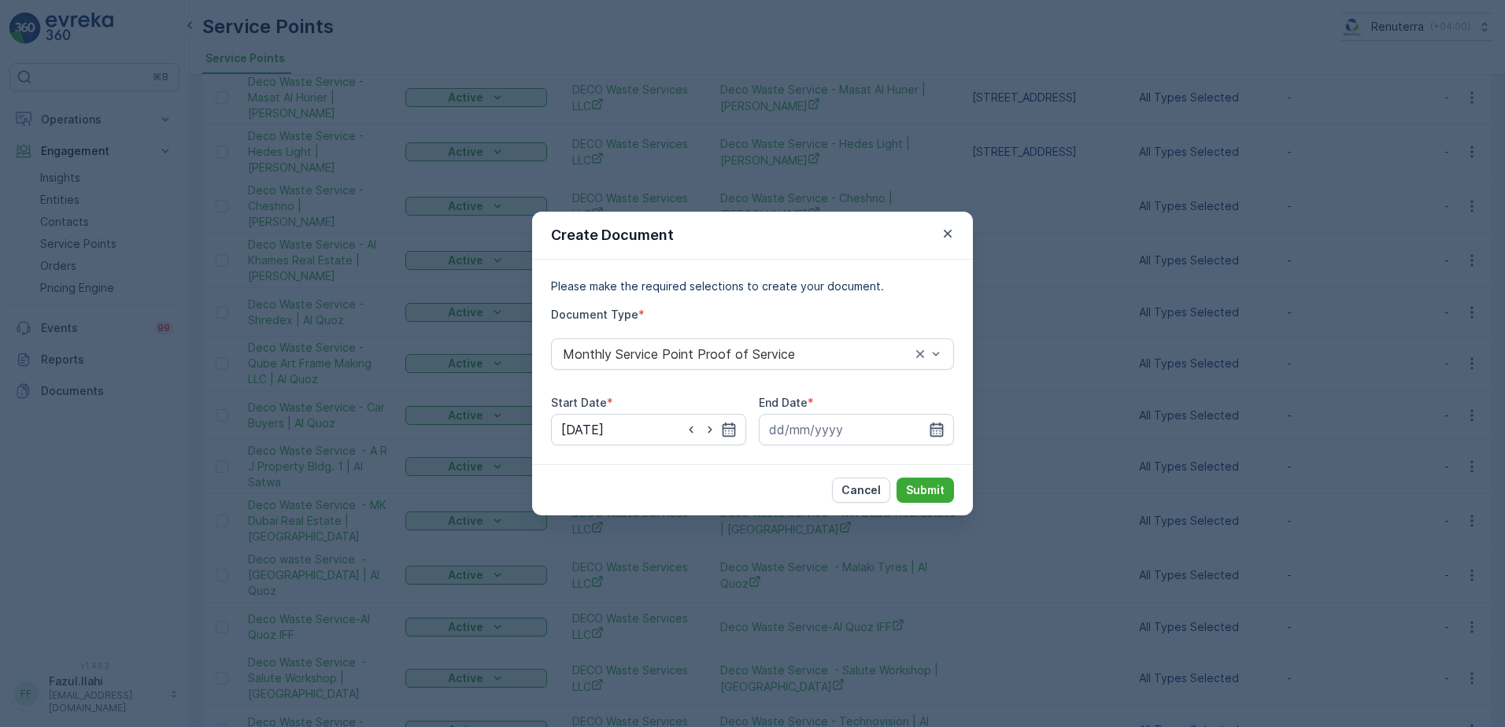
click at [939, 425] on icon "button" at bounding box center [937, 430] width 13 height 14
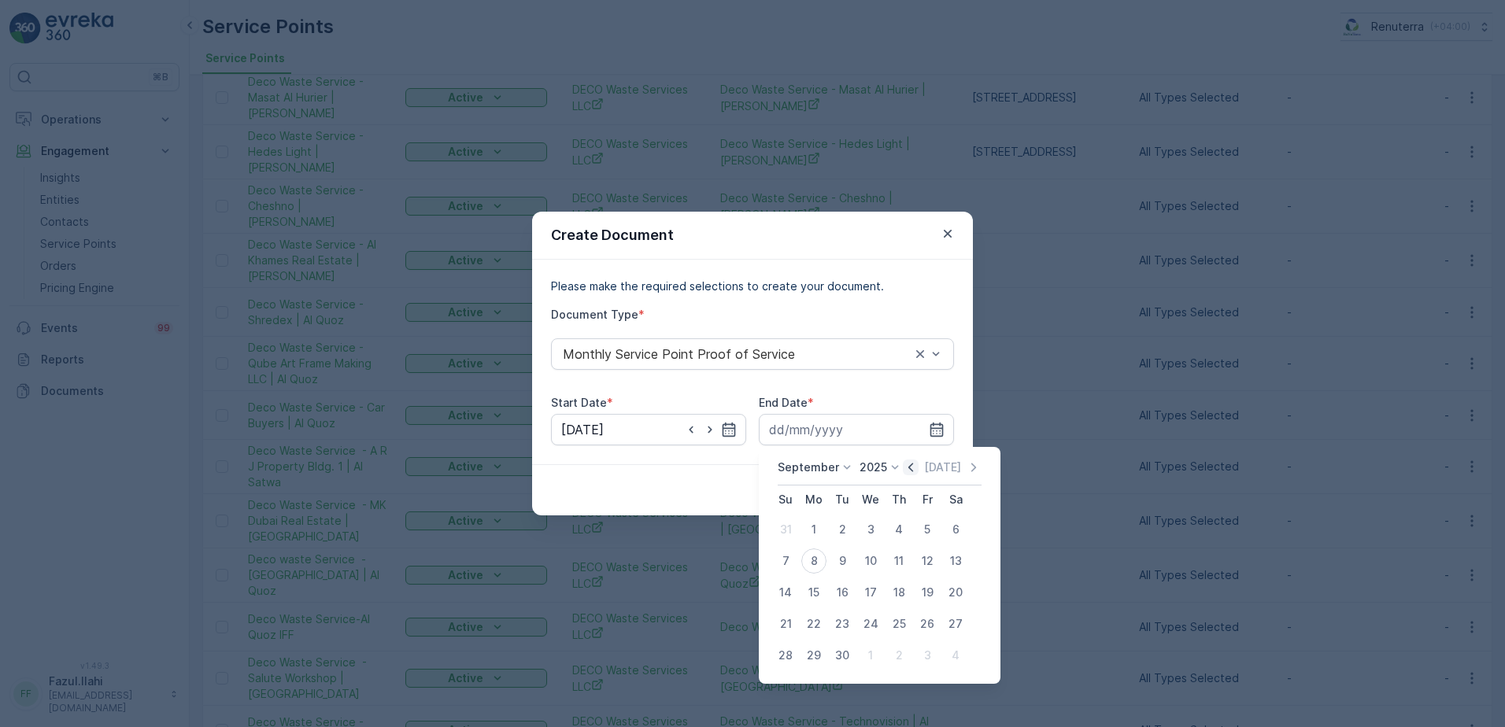
click at [909, 464] on icon "button" at bounding box center [911, 468] width 16 height 16
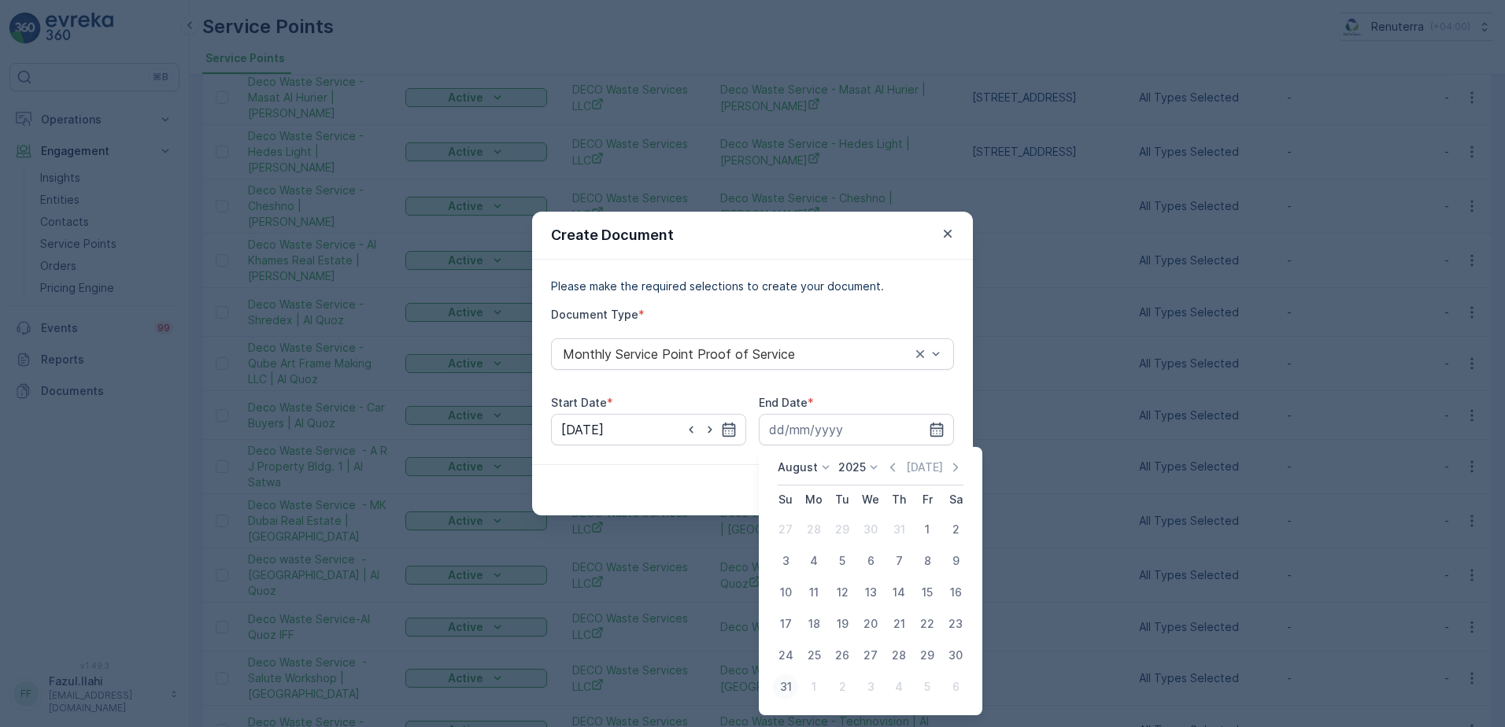
click at [790, 691] on div "31" at bounding box center [785, 687] width 25 height 25
type input "31.08.2025"
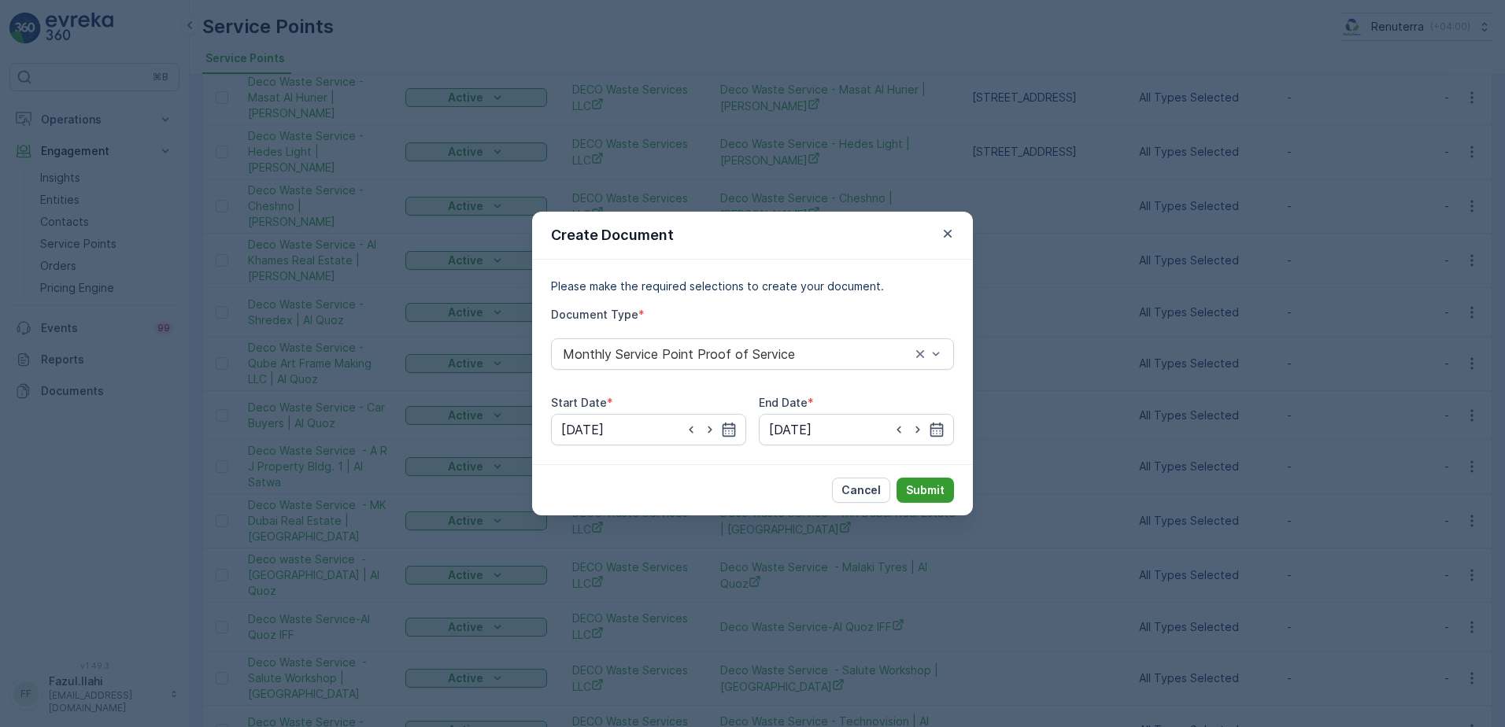
click at [938, 478] on button "Submit" at bounding box center [925, 490] width 57 height 25
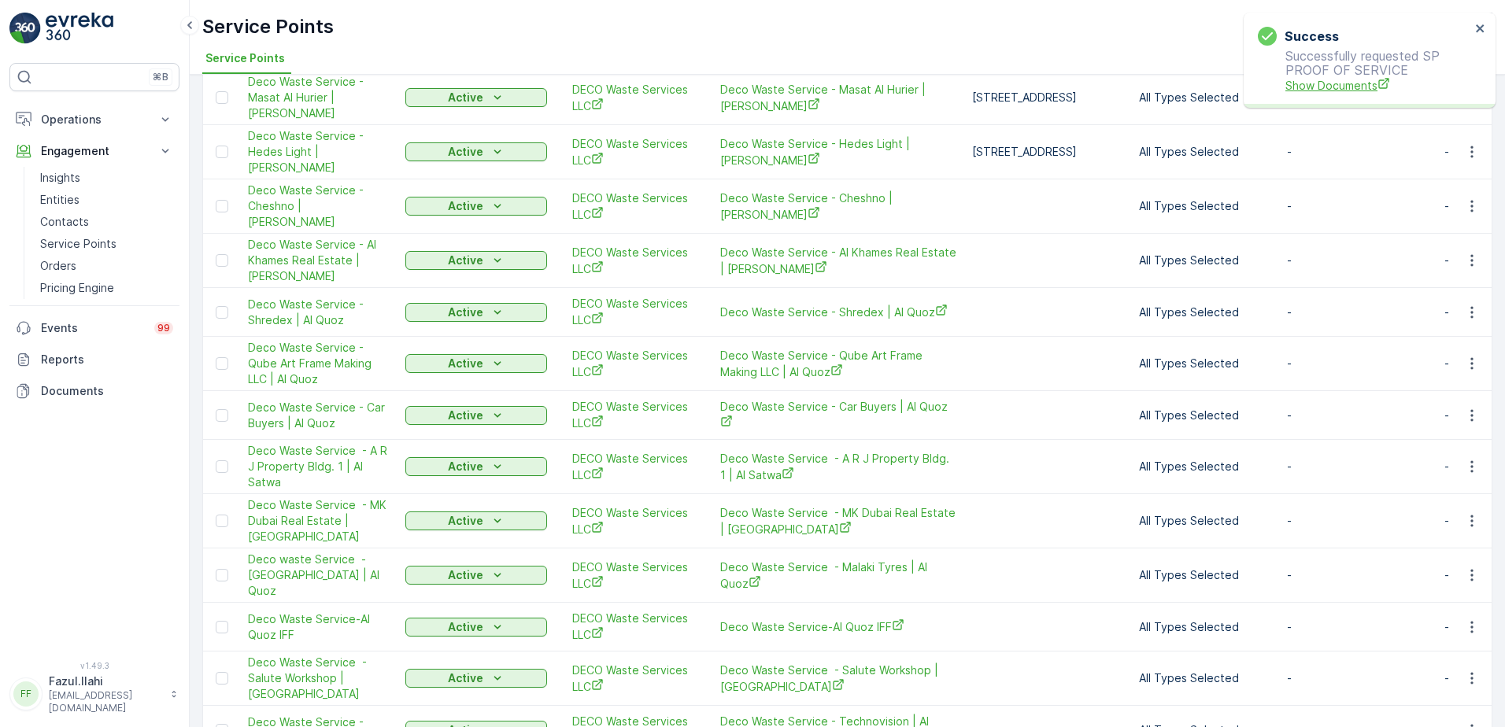
click at [1315, 87] on span "Show Documents" at bounding box center [1378, 85] width 185 height 17
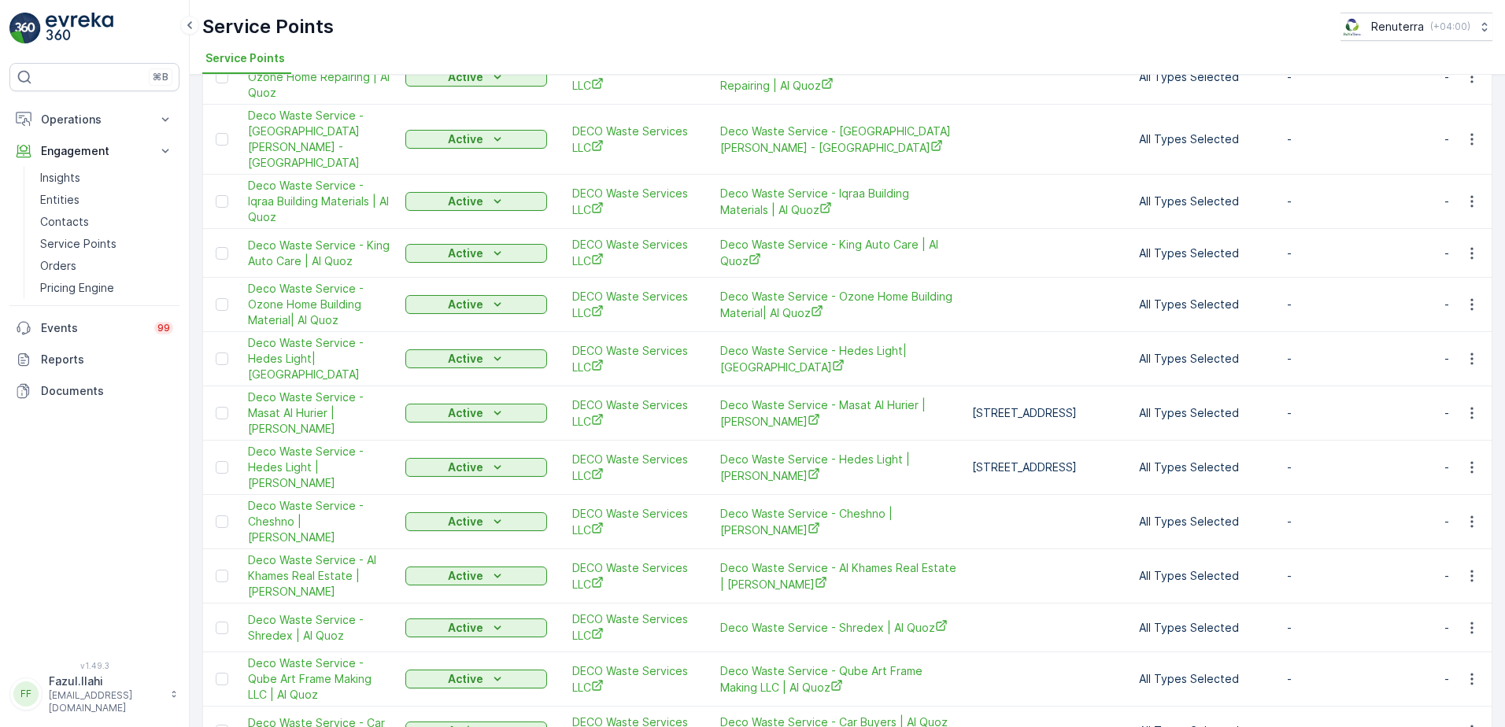
scroll to position [0, 0]
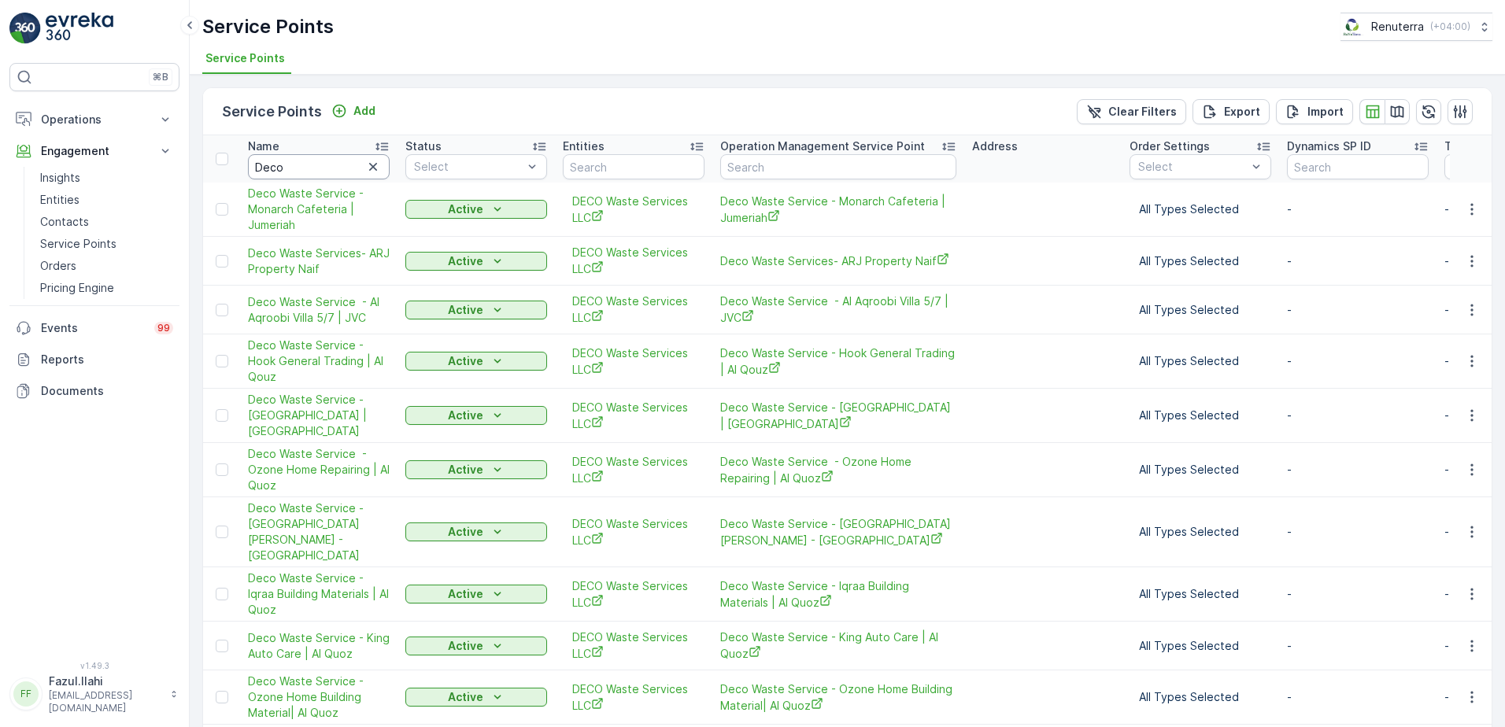
click at [300, 162] on input "Deco" at bounding box center [319, 166] width 142 height 25
type input "Ab"
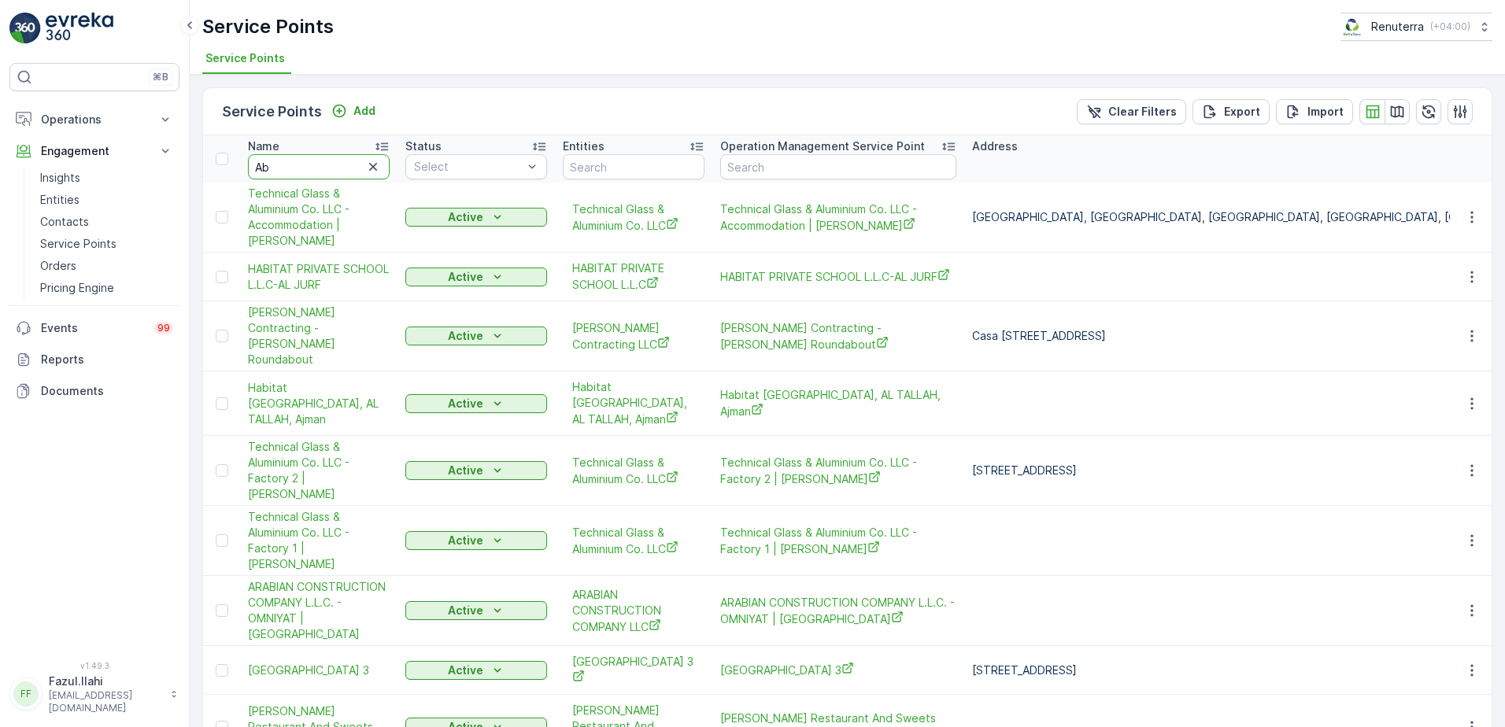
click at [299, 169] on input "Ab" at bounding box center [319, 166] width 142 height 25
click at [294, 171] on input "Ab" at bounding box center [319, 166] width 142 height 25
type input "Abdul"
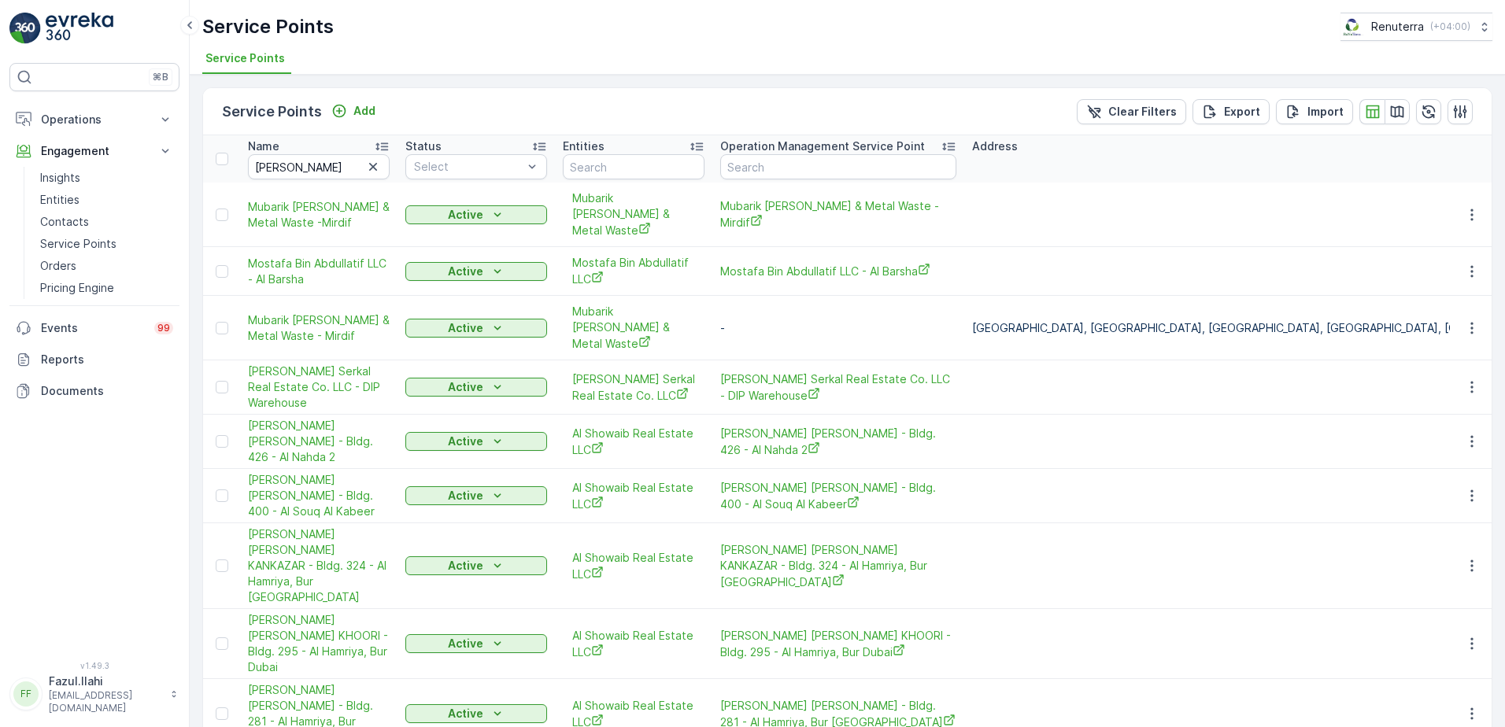
click at [310, 168] on input "Abdul" at bounding box center [319, 166] width 142 height 25
type input "Abdulrahman"
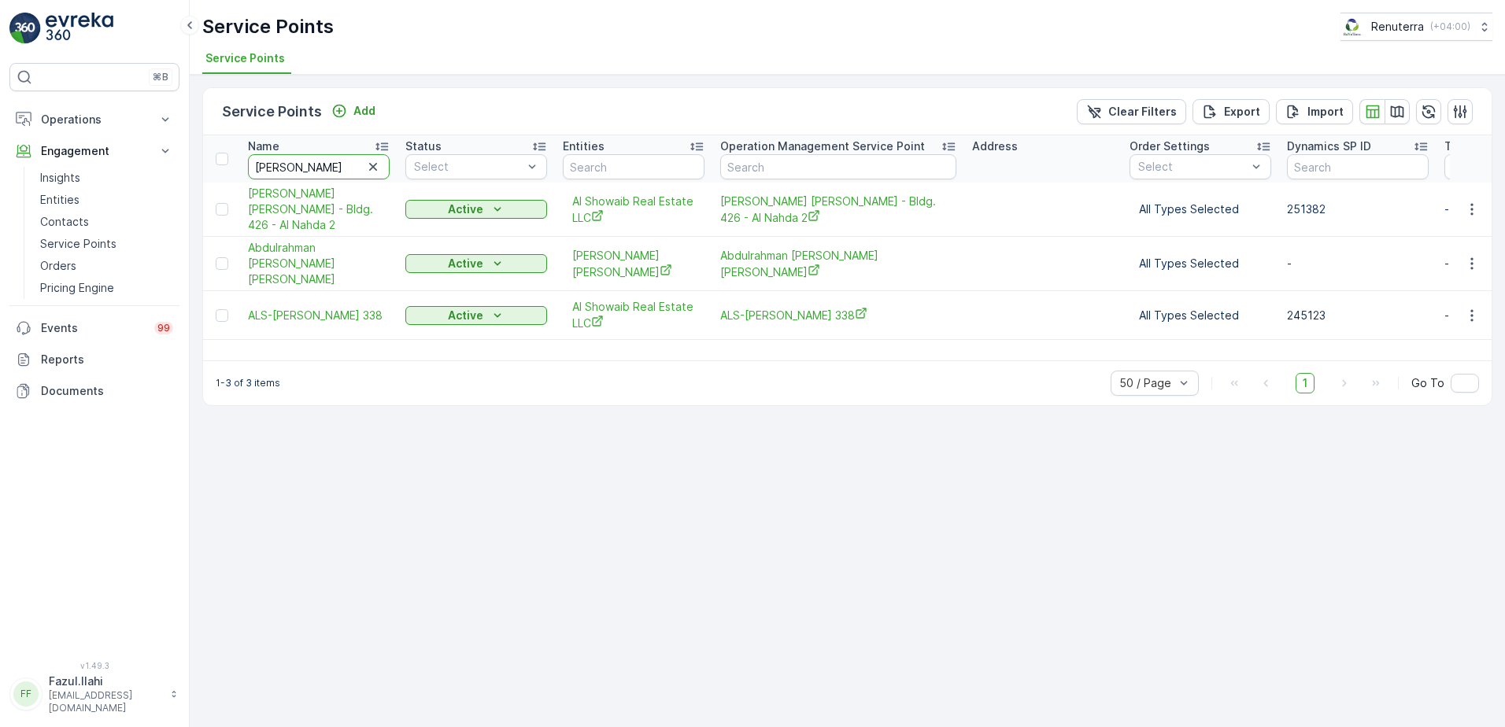
click at [333, 168] on input "Abdulrahman" at bounding box center [319, 166] width 142 height 25
type input "Abdulr"
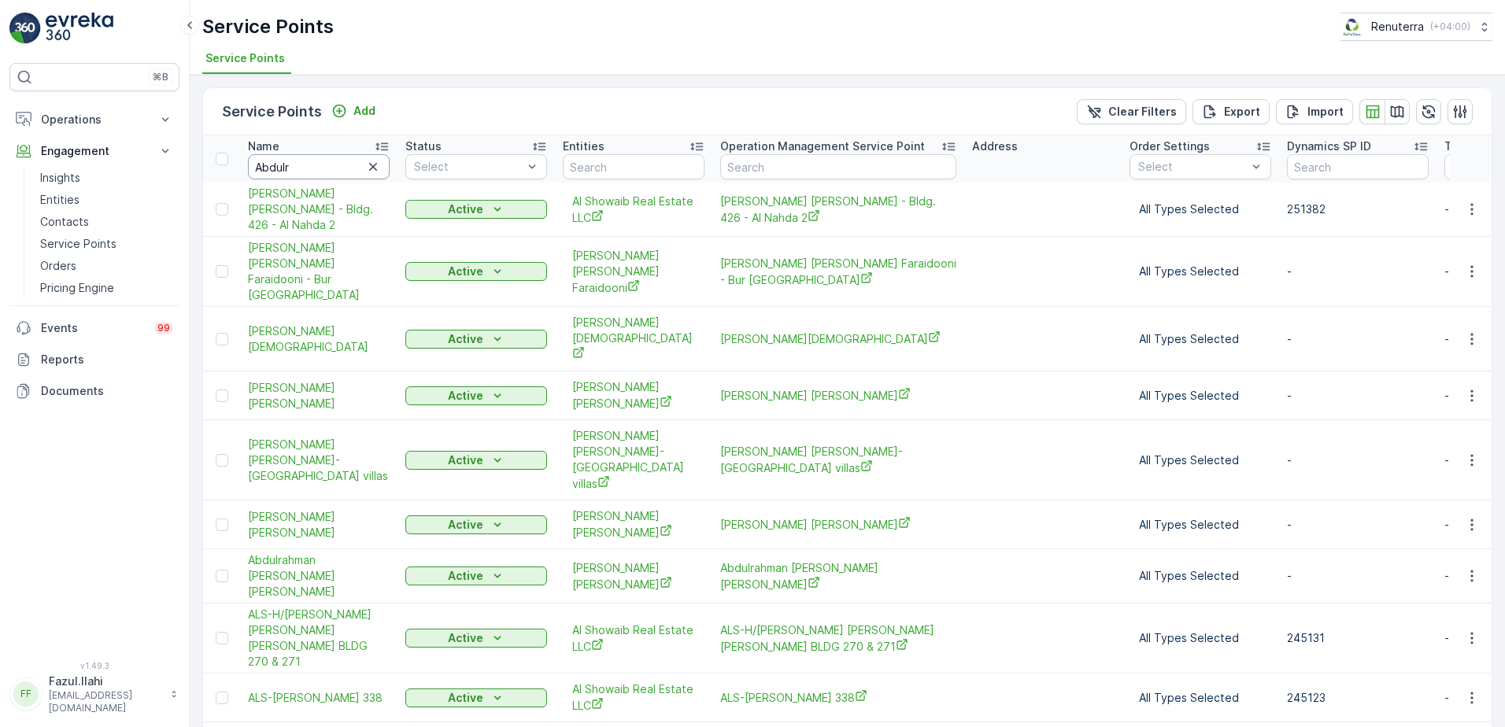
click at [352, 169] on input "Abdulr" at bounding box center [319, 166] width 142 height 25
type input "Abdulrahim"
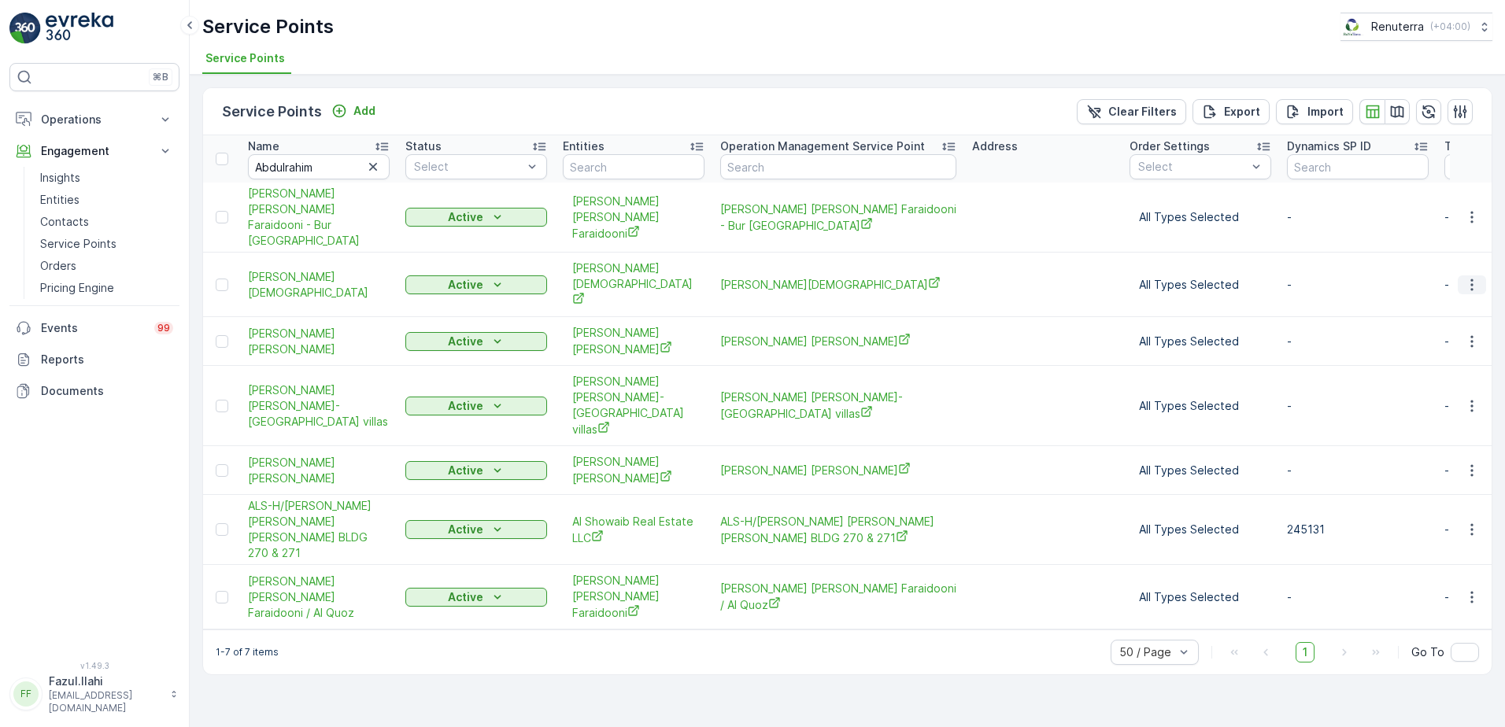
click at [1475, 277] on icon "button" at bounding box center [1472, 285] width 16 height 16
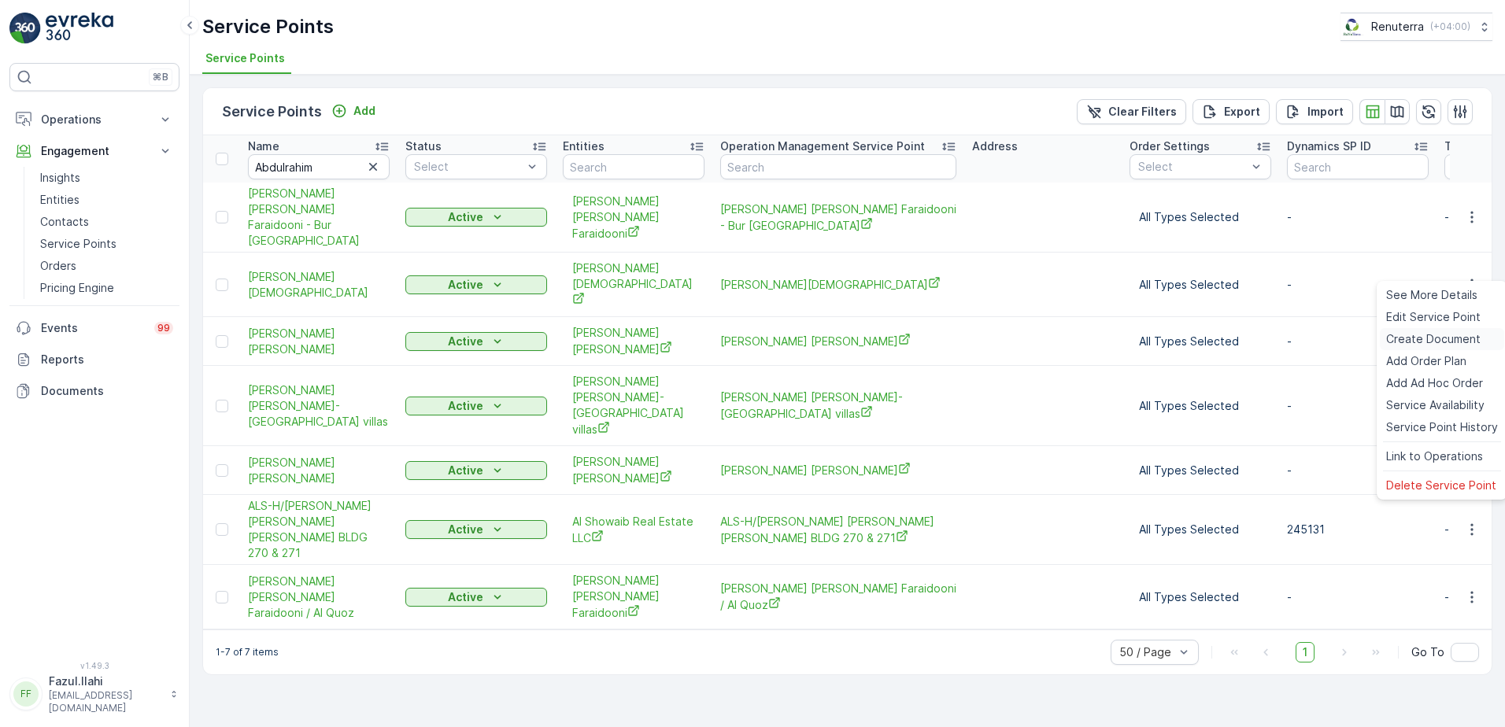
click at [1417, 343] on span "Create Document" at bounding box center [1433, 339] width 94 height 16
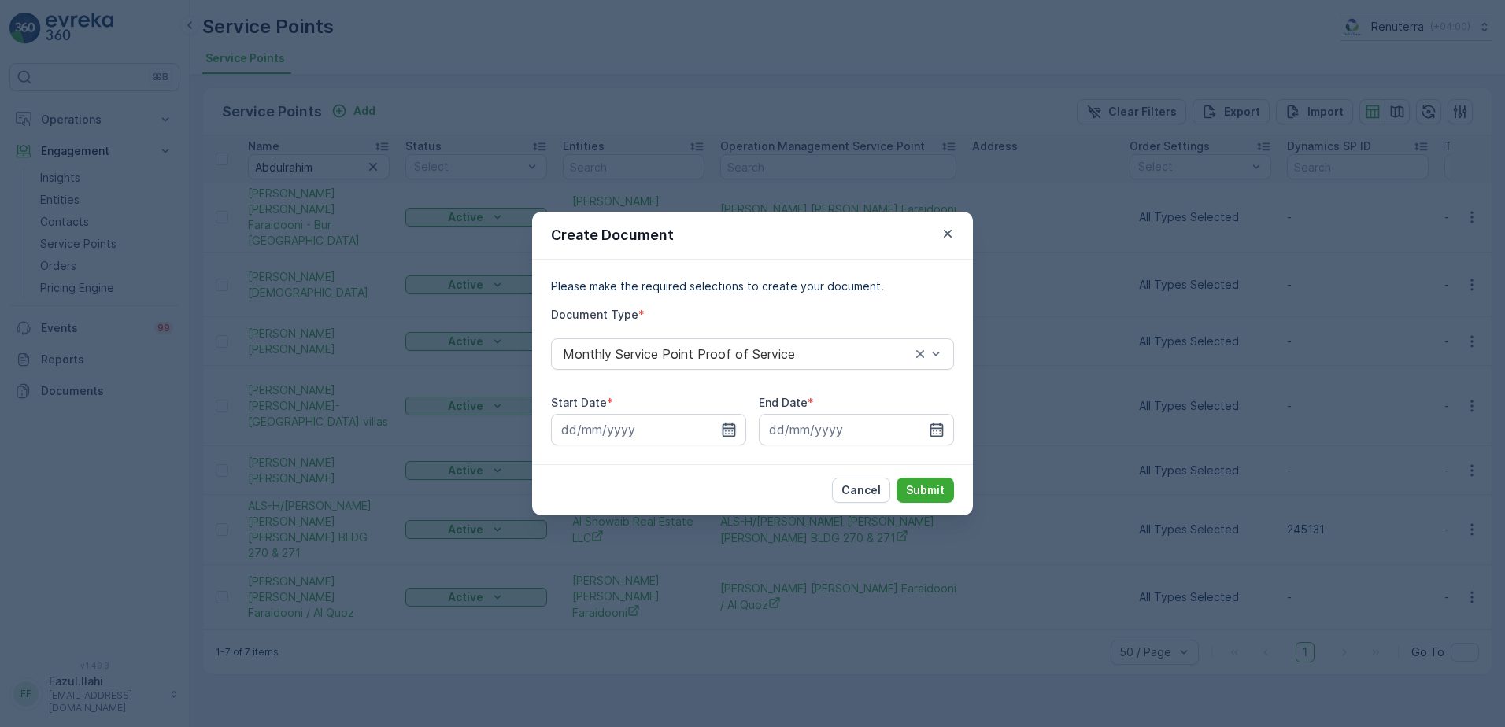
click at [732, 434] on icon "button" at bounding box center [729, 430] width 13 height 14
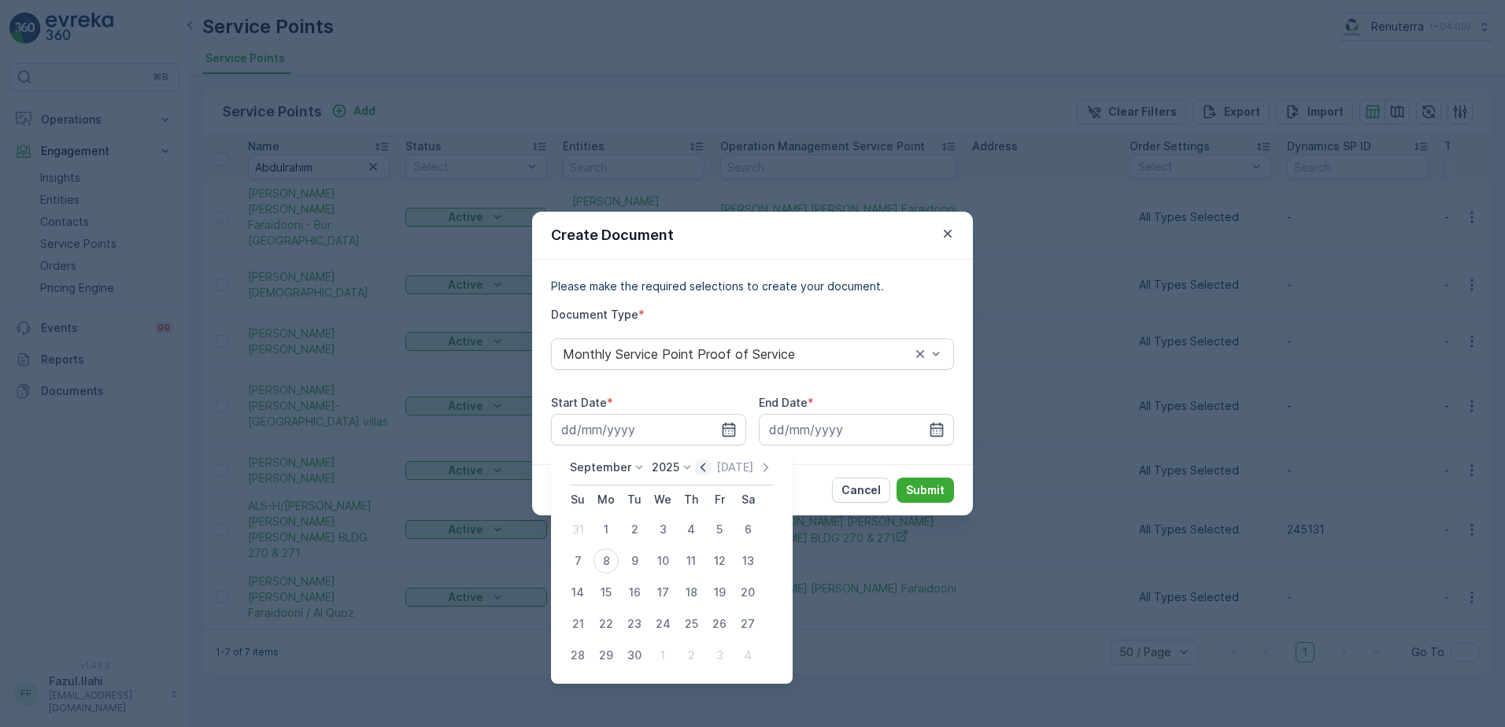
click at [705, 468] on icon "button" at bounding box center [703, 468] width 16 height 16
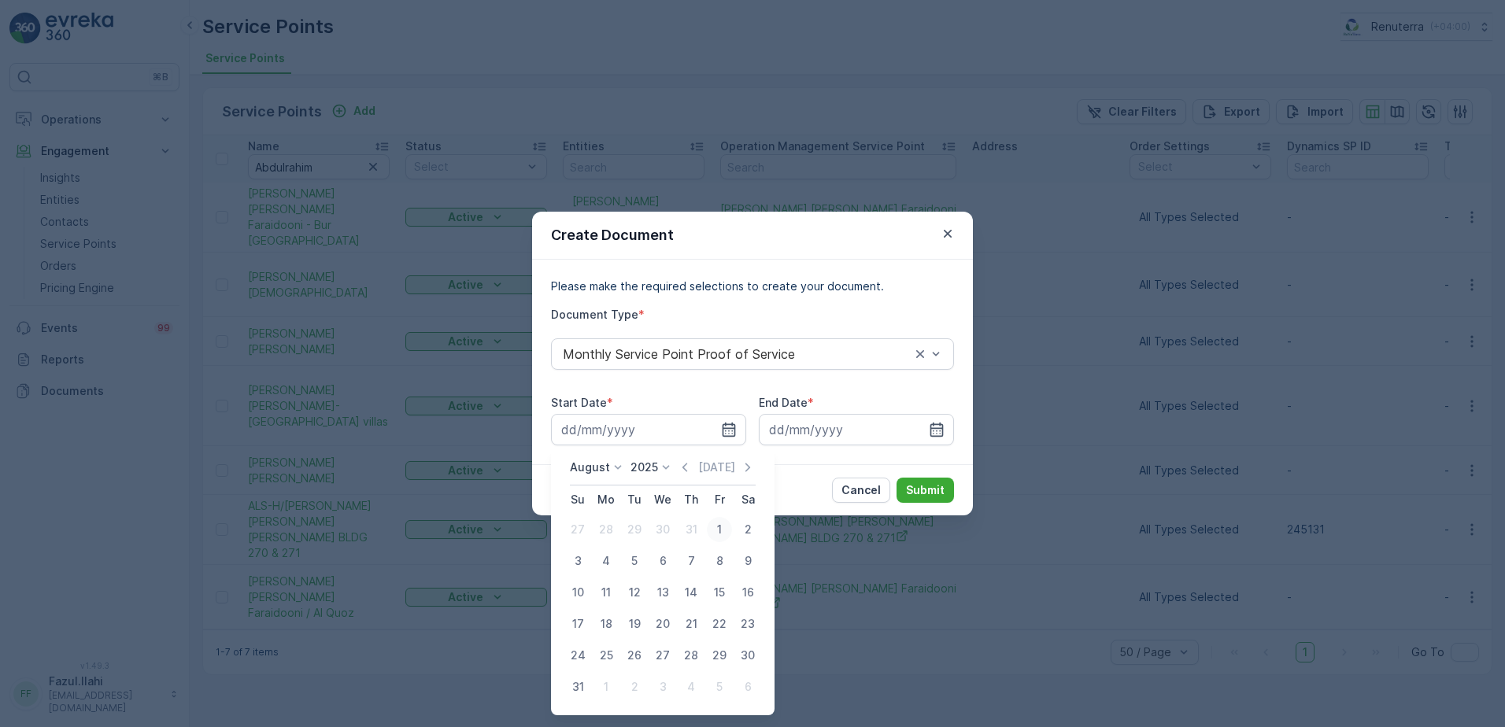
click at [716, 525] on div "1" at bounding box center [719, 529] width 25 height 25
type input "01.08.2025"
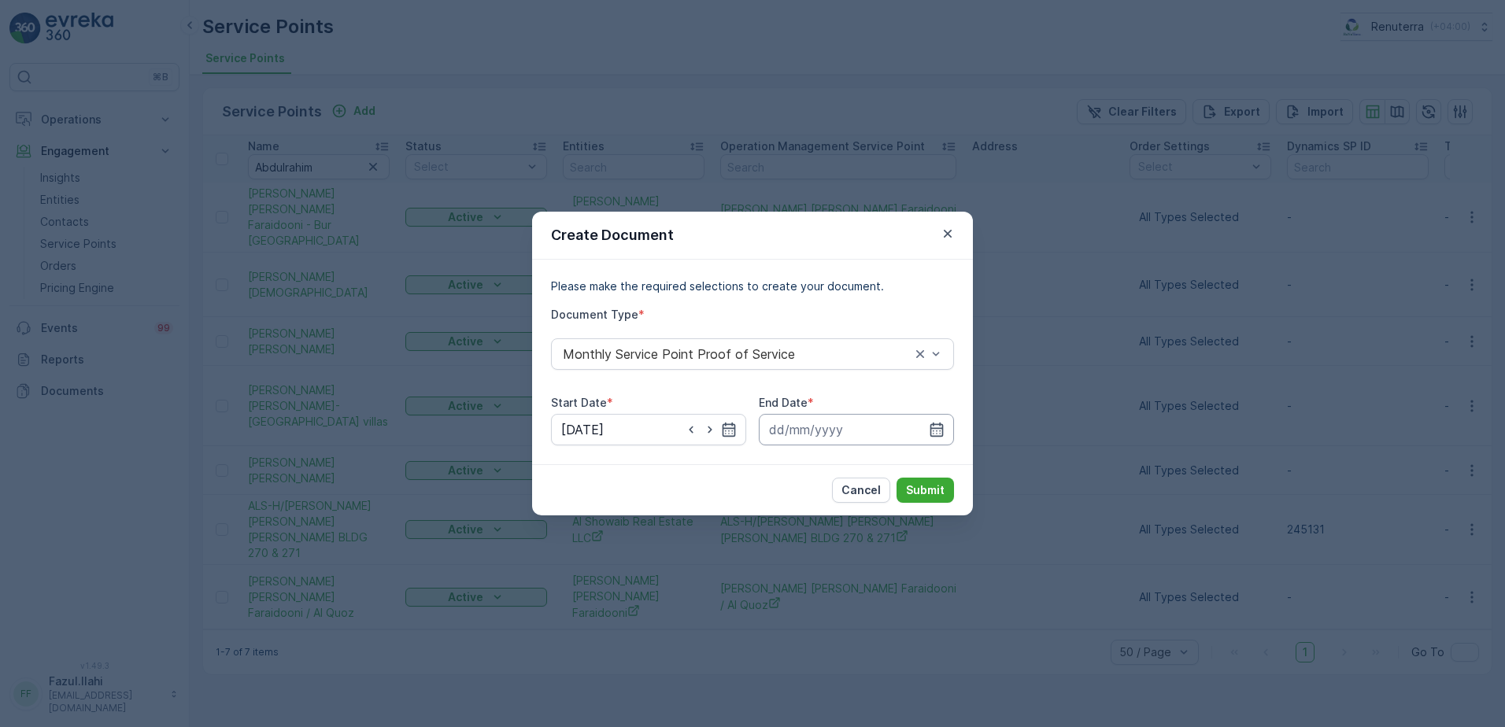
click at [948, 437] on input at bounding box center [856, 429] width 195 height 31
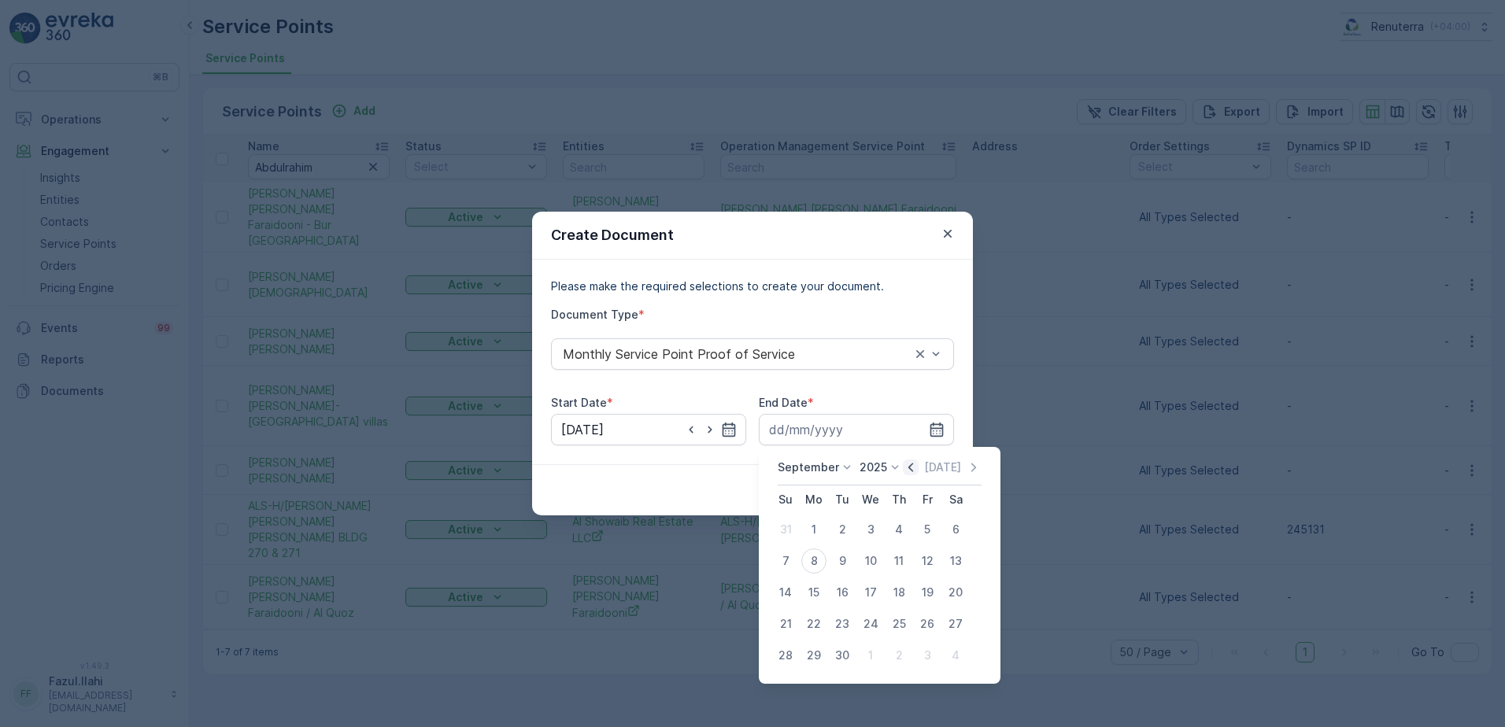
click at [909, 468] on icon "button" at bounding box center [911, 467] width 5 height 9
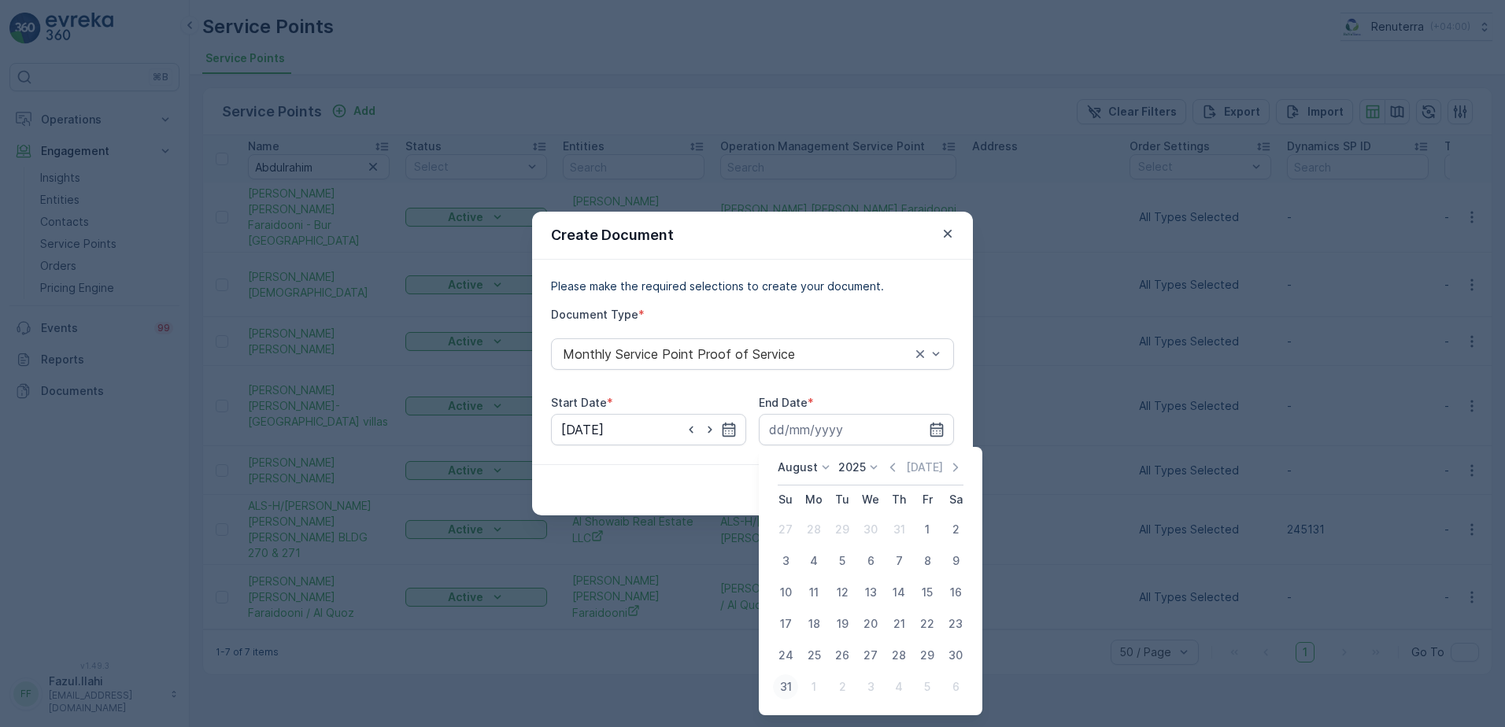
click at [793, 680] on div "31" at bounding box center [785, 687] width 25 height 25
type input "31.08.2025"
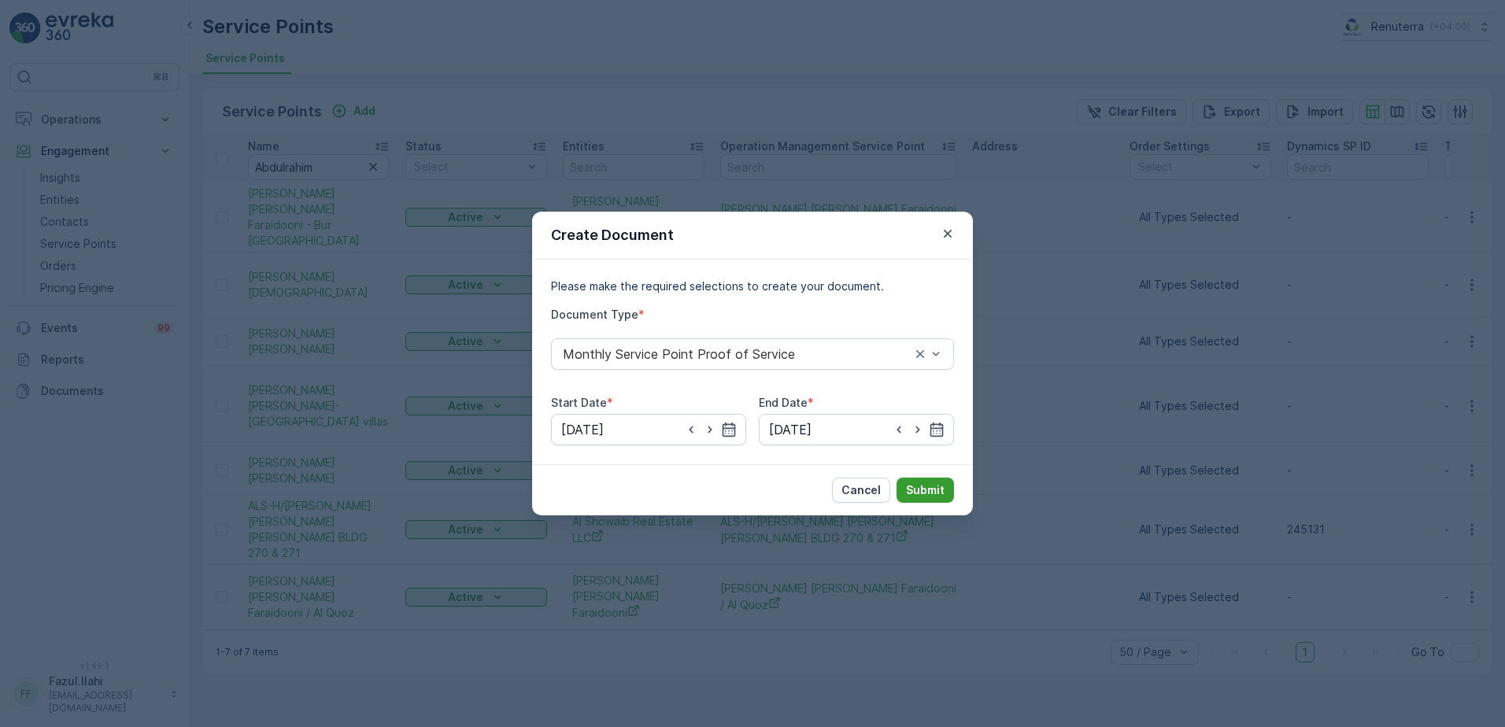
click at [933, 484] on p "Submit" at bounding box center [925, 491] width 39 height 16
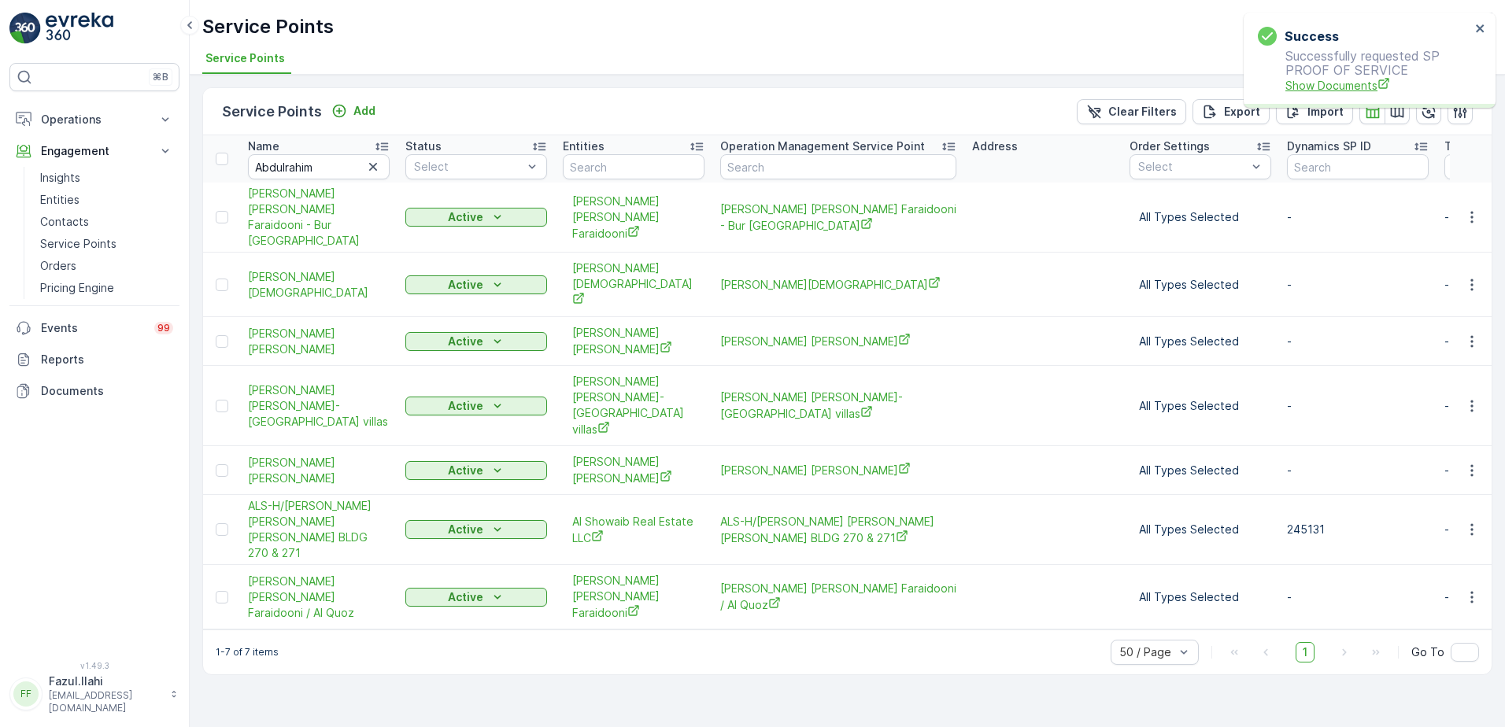
click at [1331, 87] on span "Show Documents" at bounding box center [1378, 85] width 185 height 17
click at [341, 157] on input "Abdulrahim" at bounding box center [319, 166] width 142 height 25
type input "Al"
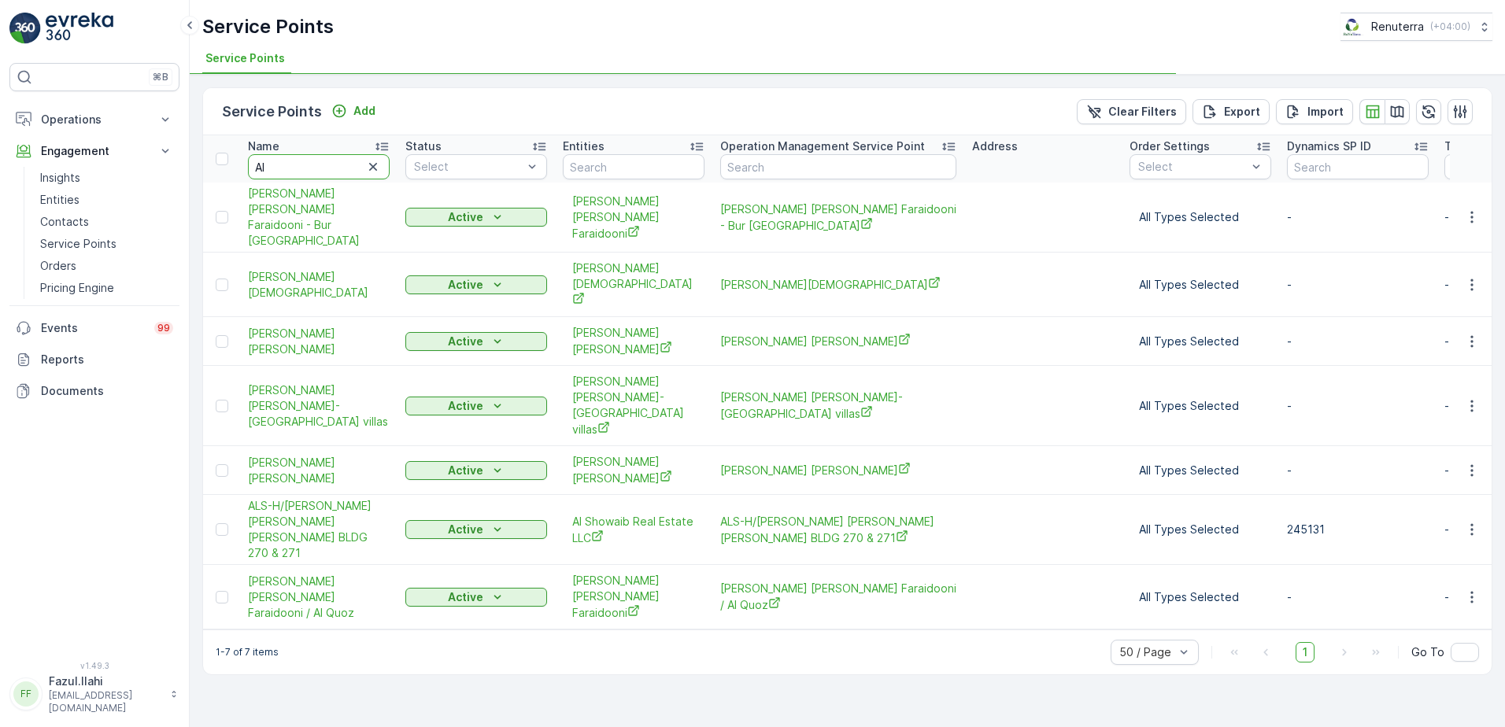
click at [338, 170] on input "Al" at bounding box center [319, 166] width 142 height 25
type input "Al A"
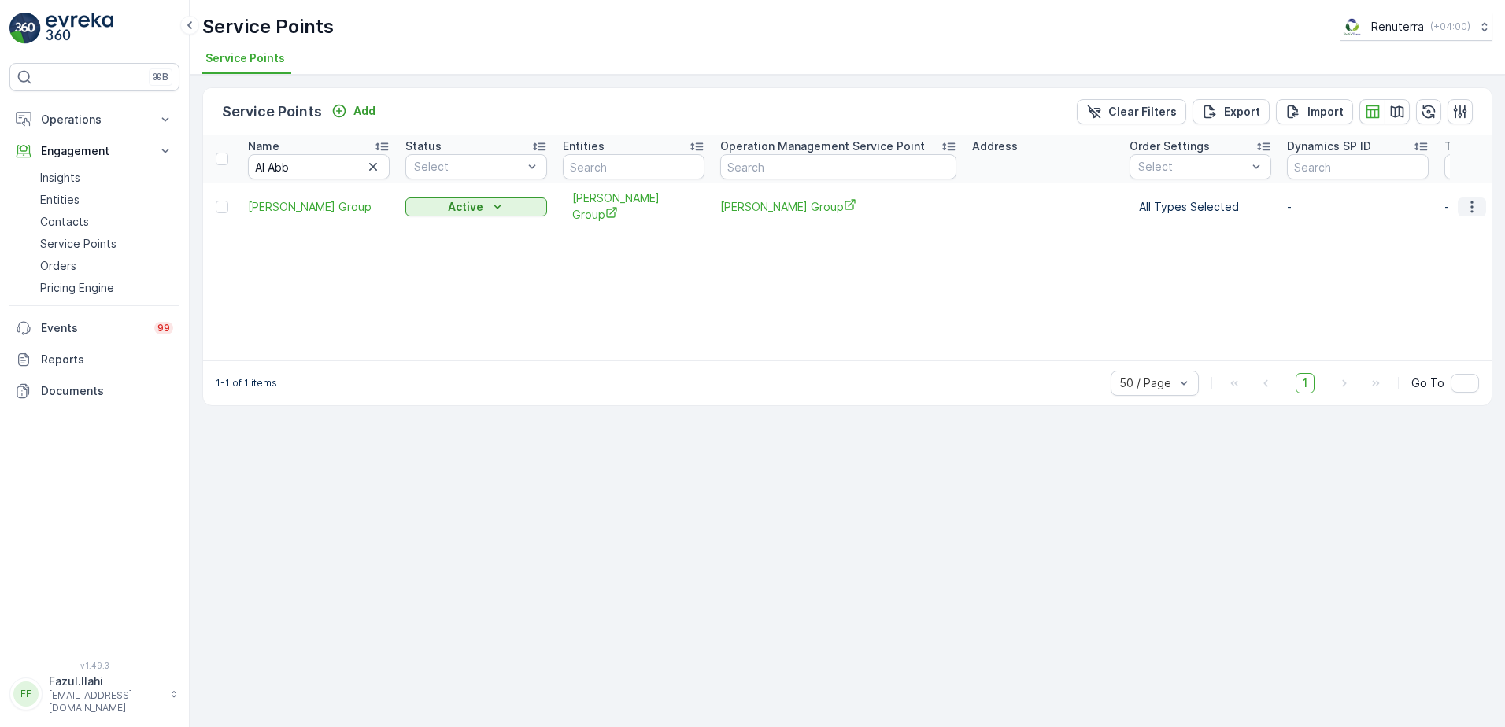
click at [1470, 199] on icon "button" at bounding box center [1472, 207] width 16 height 16
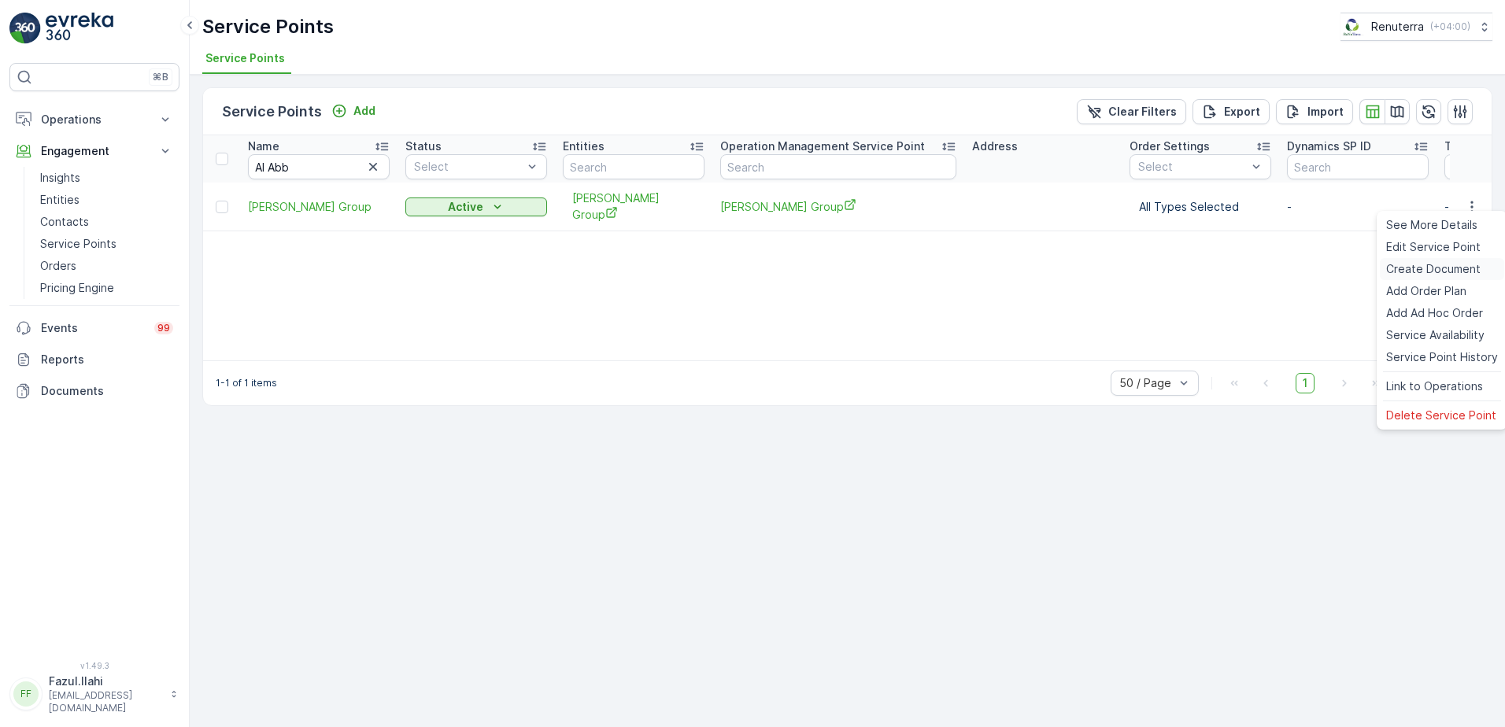
click at [1442, 261] on span "Create Document" at bounding box center [1433, 269] width 94 height 16
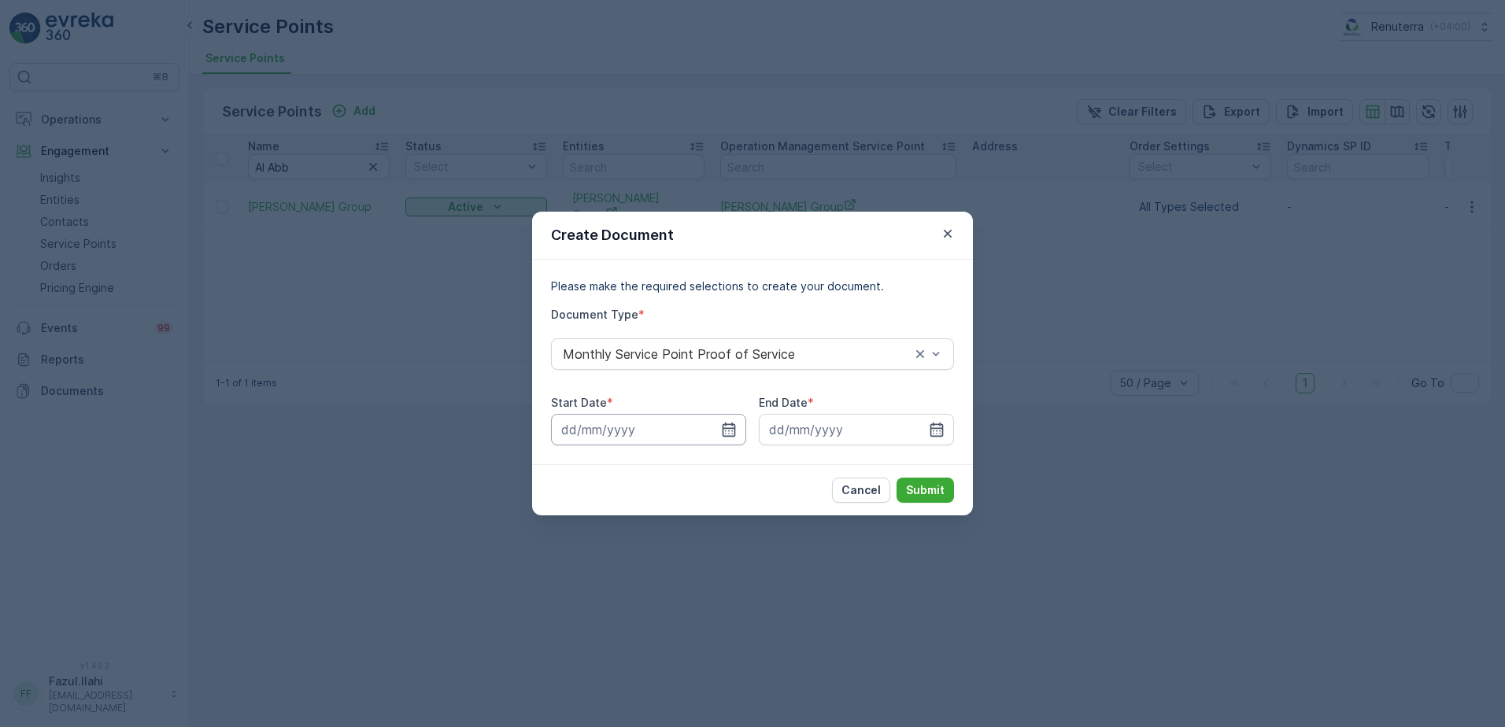
click at [734, 421] on input at bounding box center [648, 429] width 195 height 31
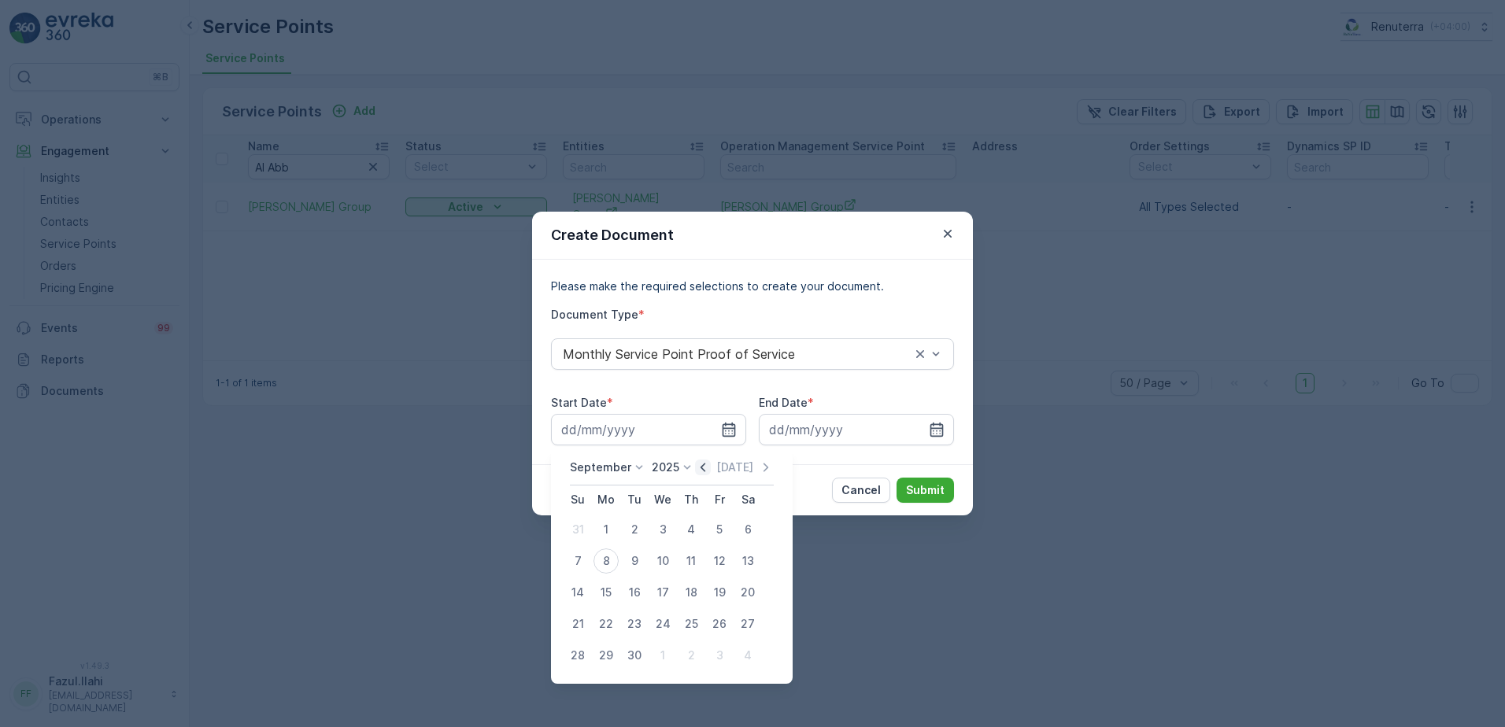
click at [701, 465] on icon "button" at bounding box center [703, 467] width 5 height 9
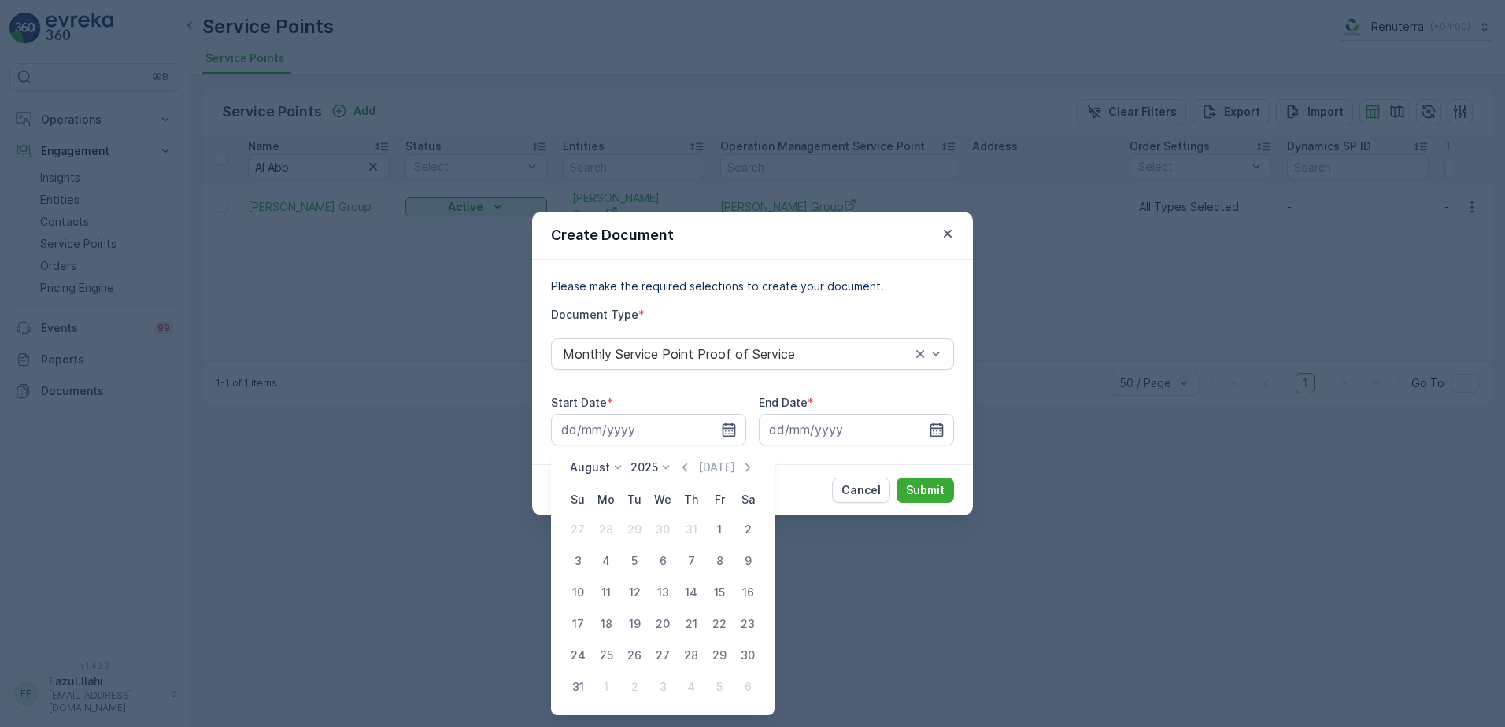
click at [713, 527] on div "1" at bounding box center [719, 529] width 25 height 25
type input "01.08.2025"
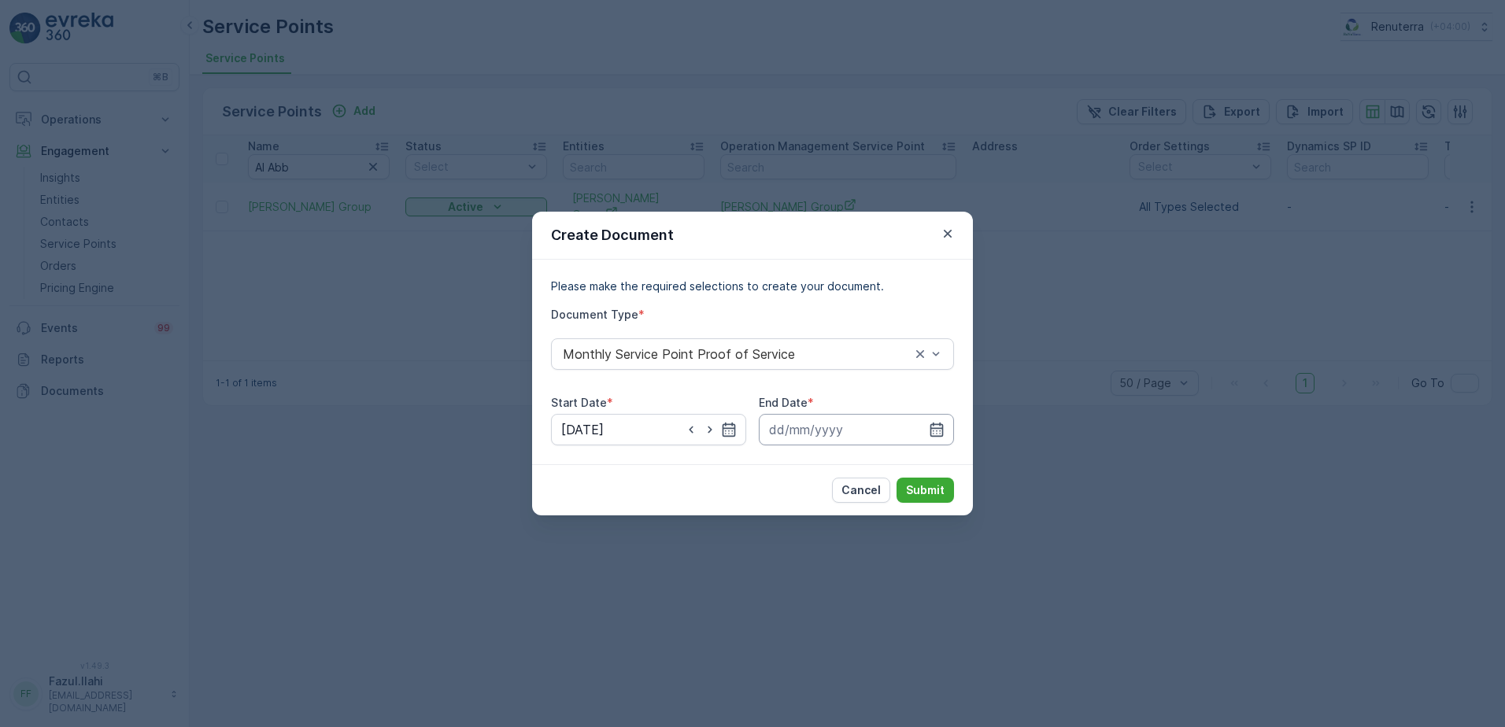
click at [945, 425] on input at bounding box center [856, 429] width 195 height 31
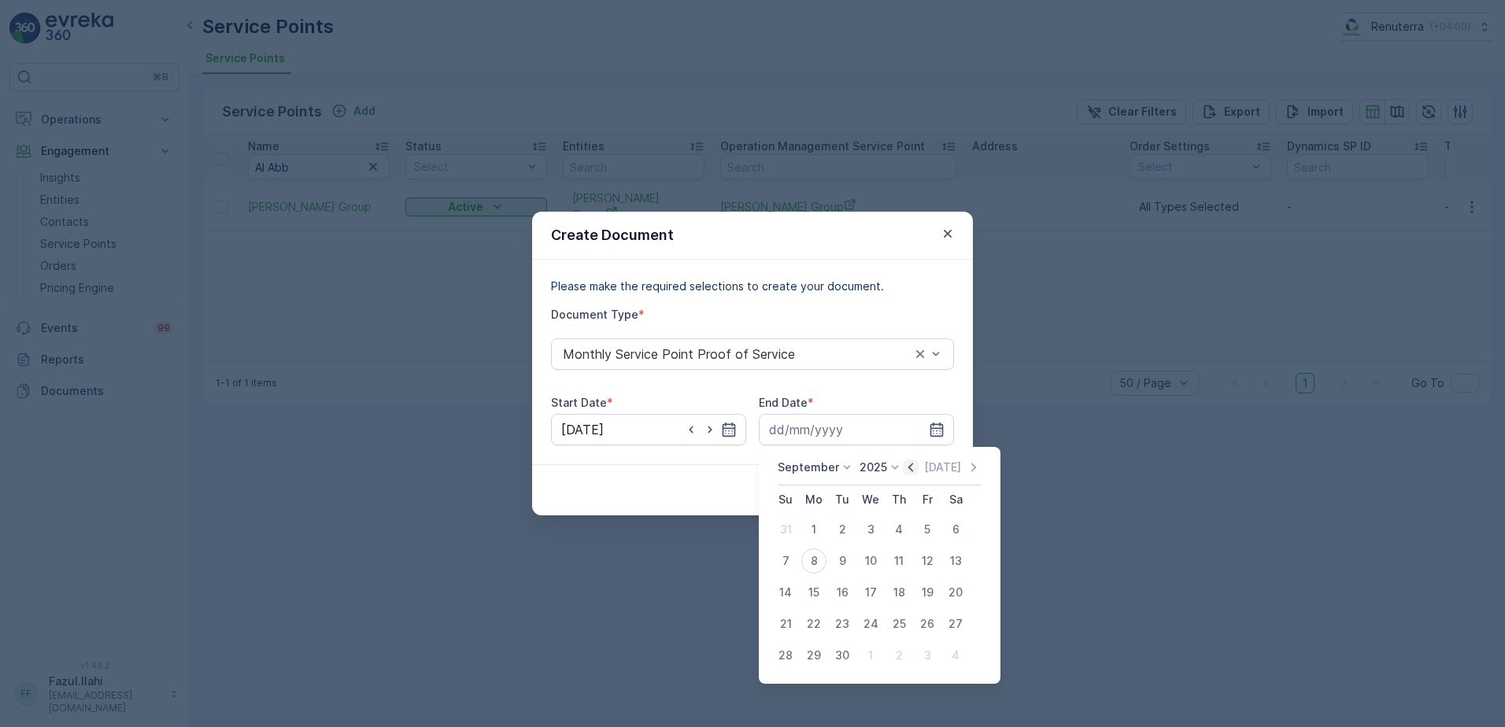
click at [912, 461] on icon "button" at bounding box center [911, 468] width 16 height 16
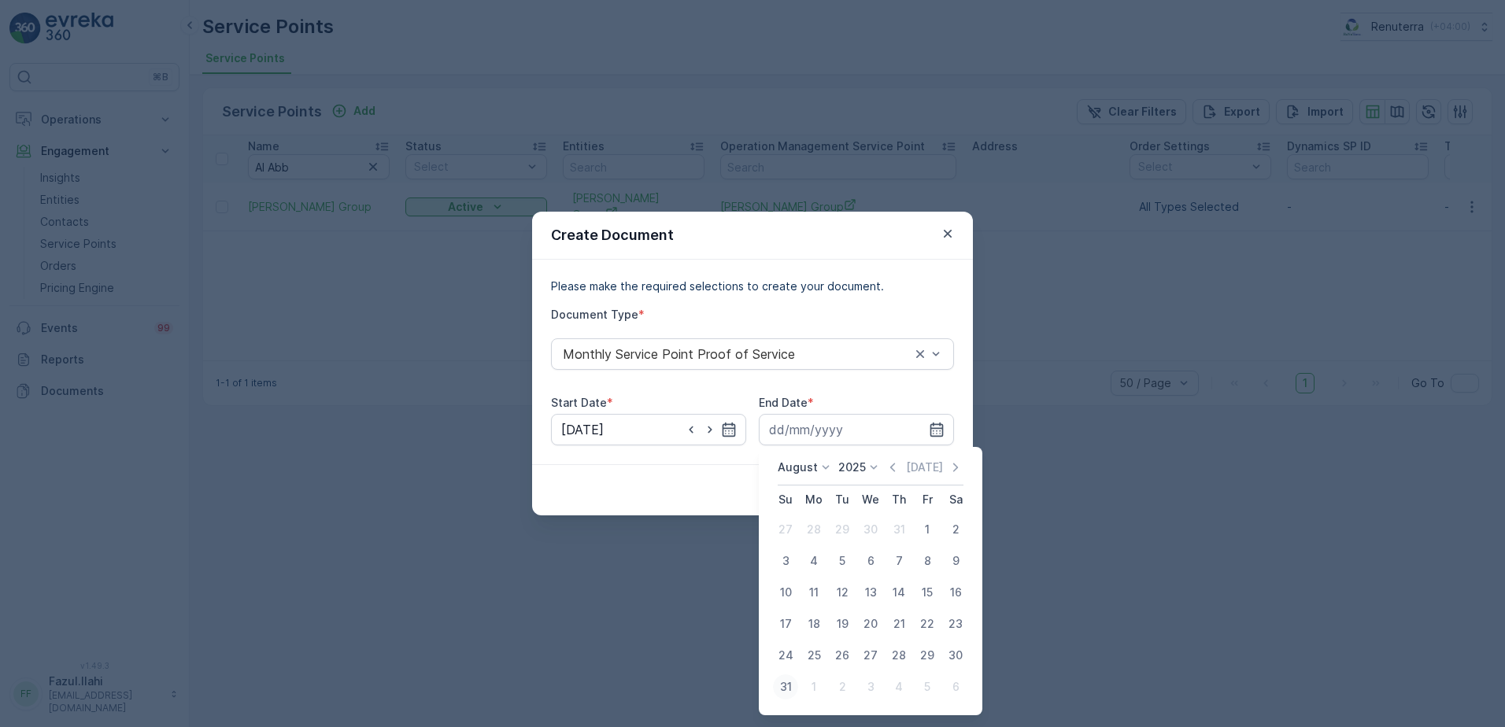
click at [781, 685] on div "31" at bounding box center [785, 687] width 25 height 25
type input "31.08.2025"
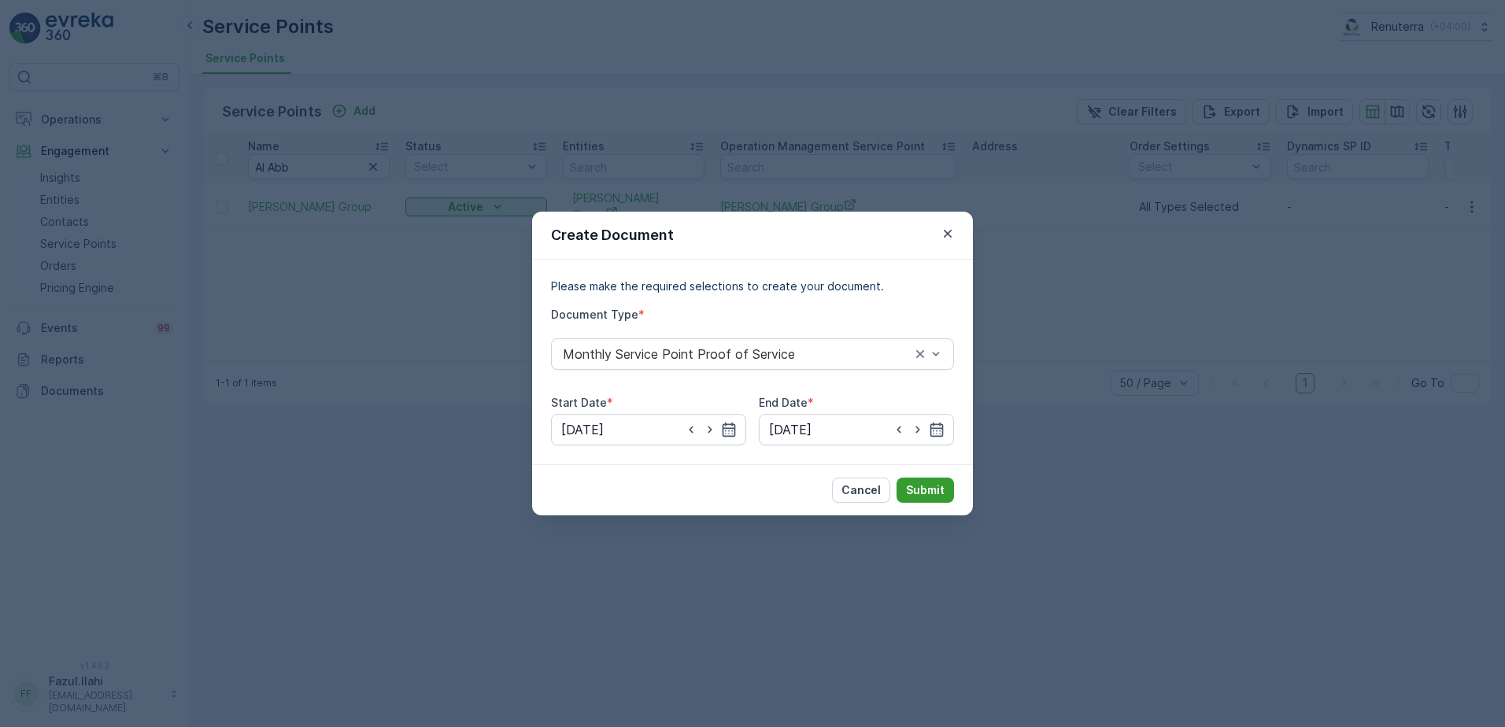
click at [919, 491] on p "Submit" at bounding box center [925, 491] width 39 height 16
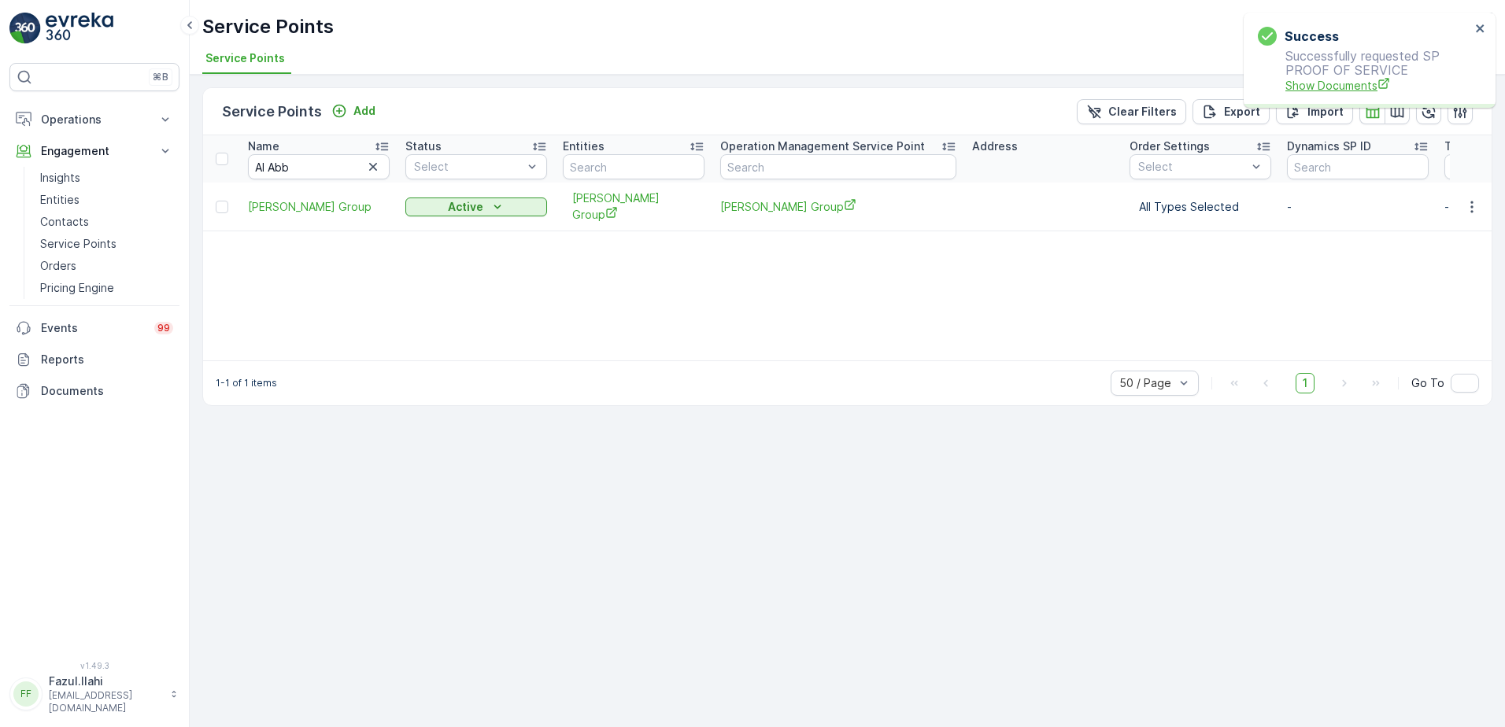
click at [1327, 82] on span "Show Documents" at bounding box center [1378, 85] width 185 height 17
click at [318, 166] on input "Al Abb" at bounding box center [319, 166] width 142 height 25
type input "Al Fatta"
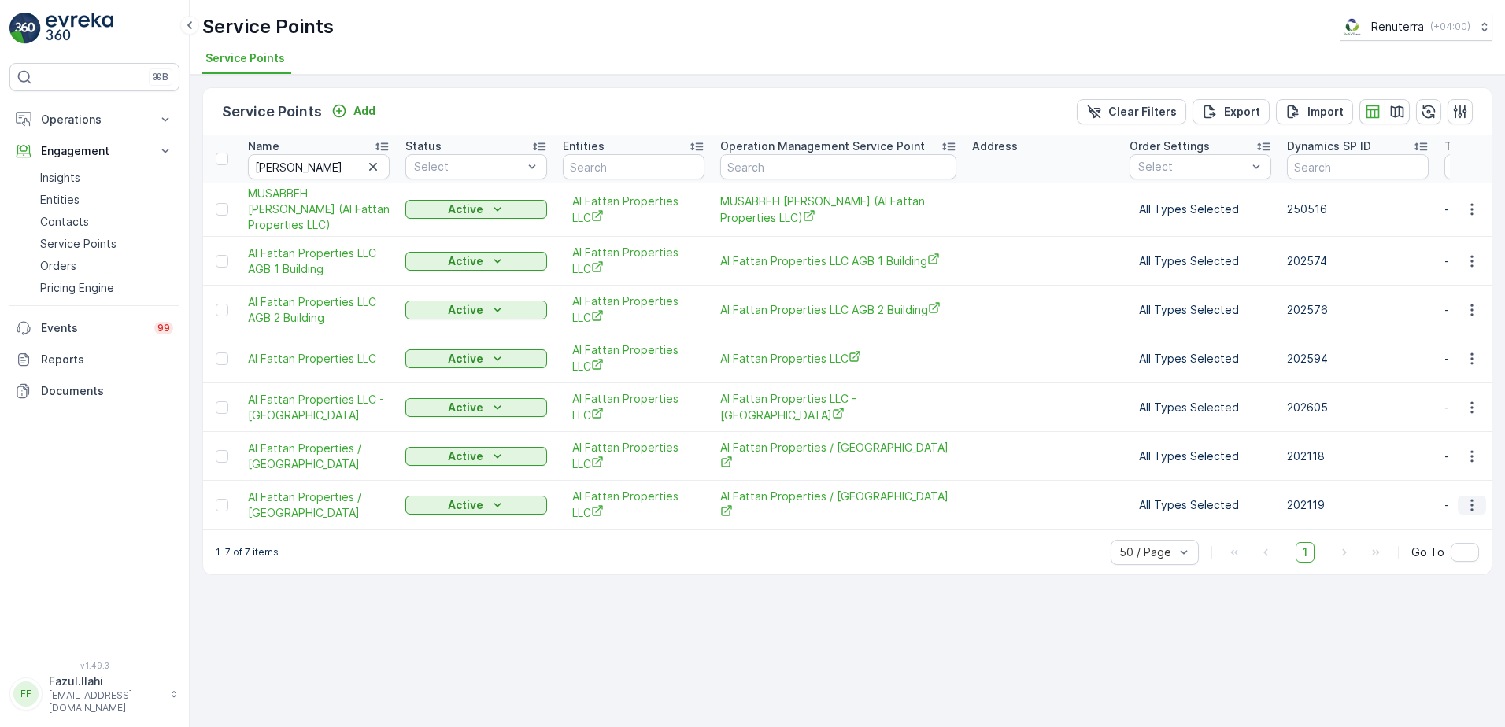
click at [1473, 513] on icon "button" at bounding box center [1472, 506] width 16 height 16
click at [1469, 513] on icon "button" at bounding box center [1472, 506] width 16 height 16
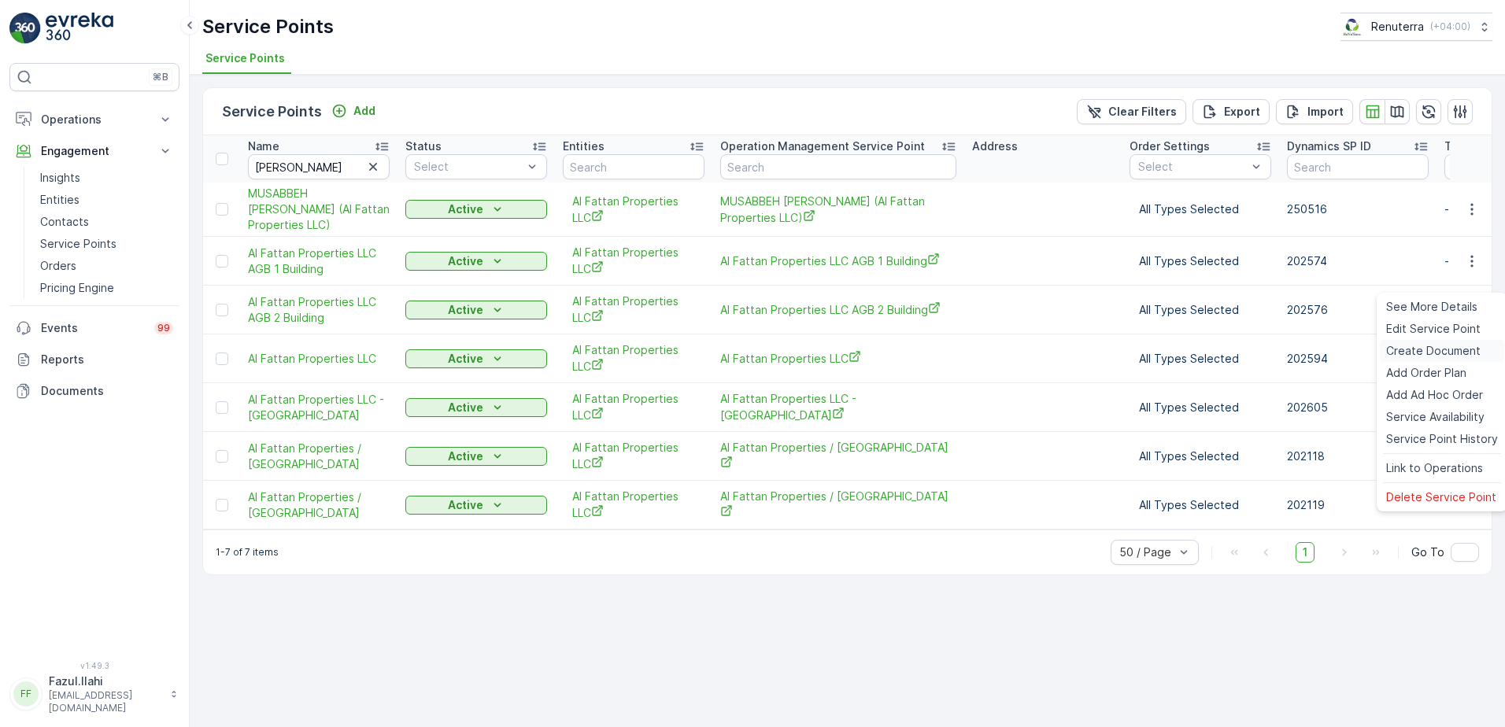
click at [1419, 345] on span "Create Document" at bounding box center [1433, 351] width 94 height 16
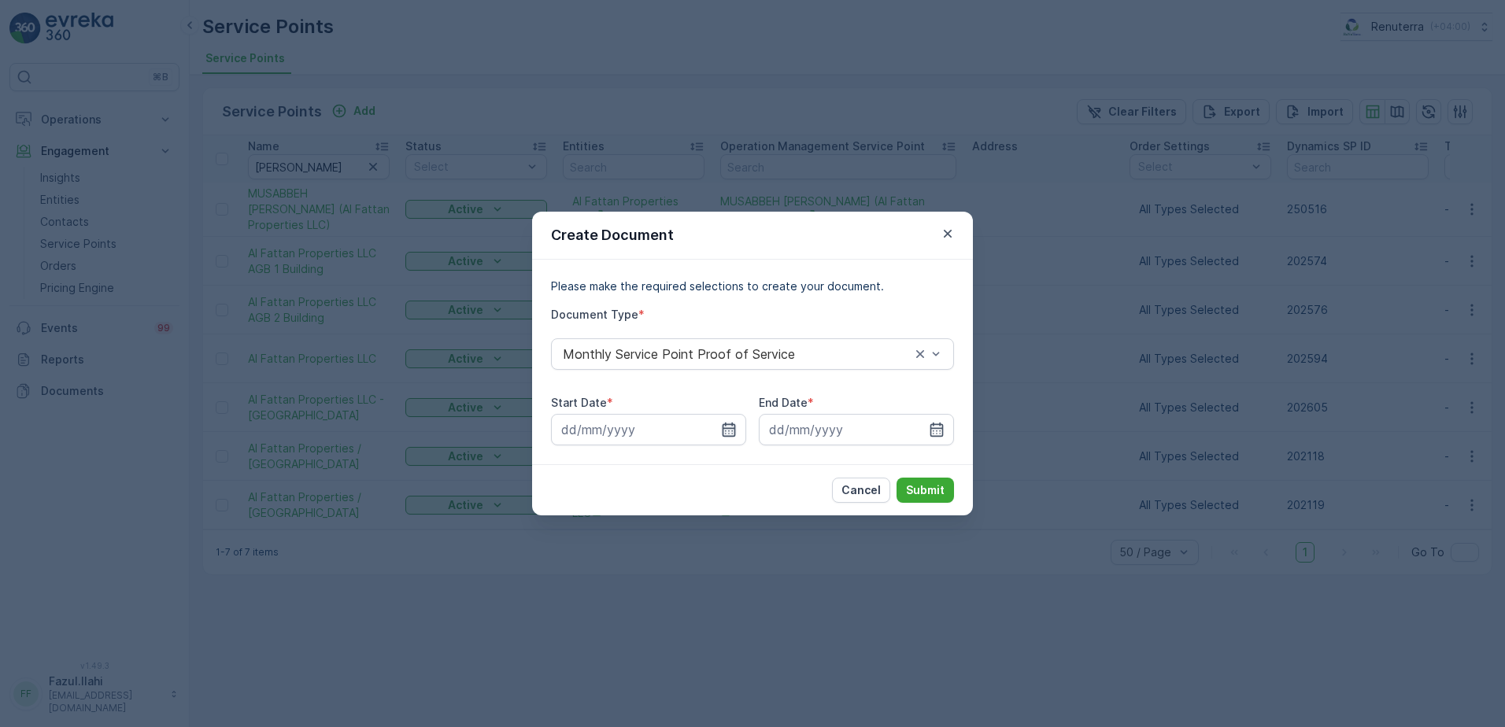
click at [737, 427] on input at bounding box center [648, 429] width 195 height 31
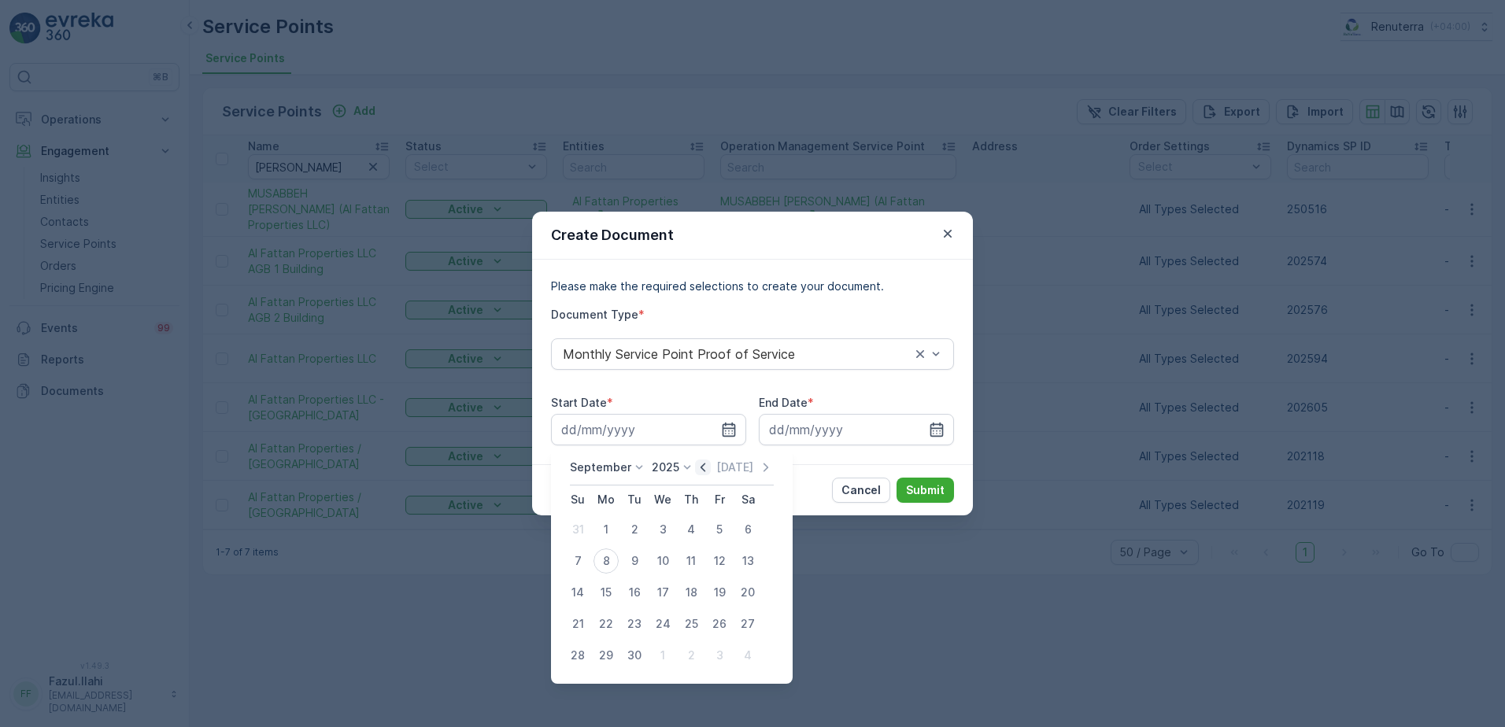
click at [698, 472] on icon "button" at bounding box center [703, 468] width 16 height 16
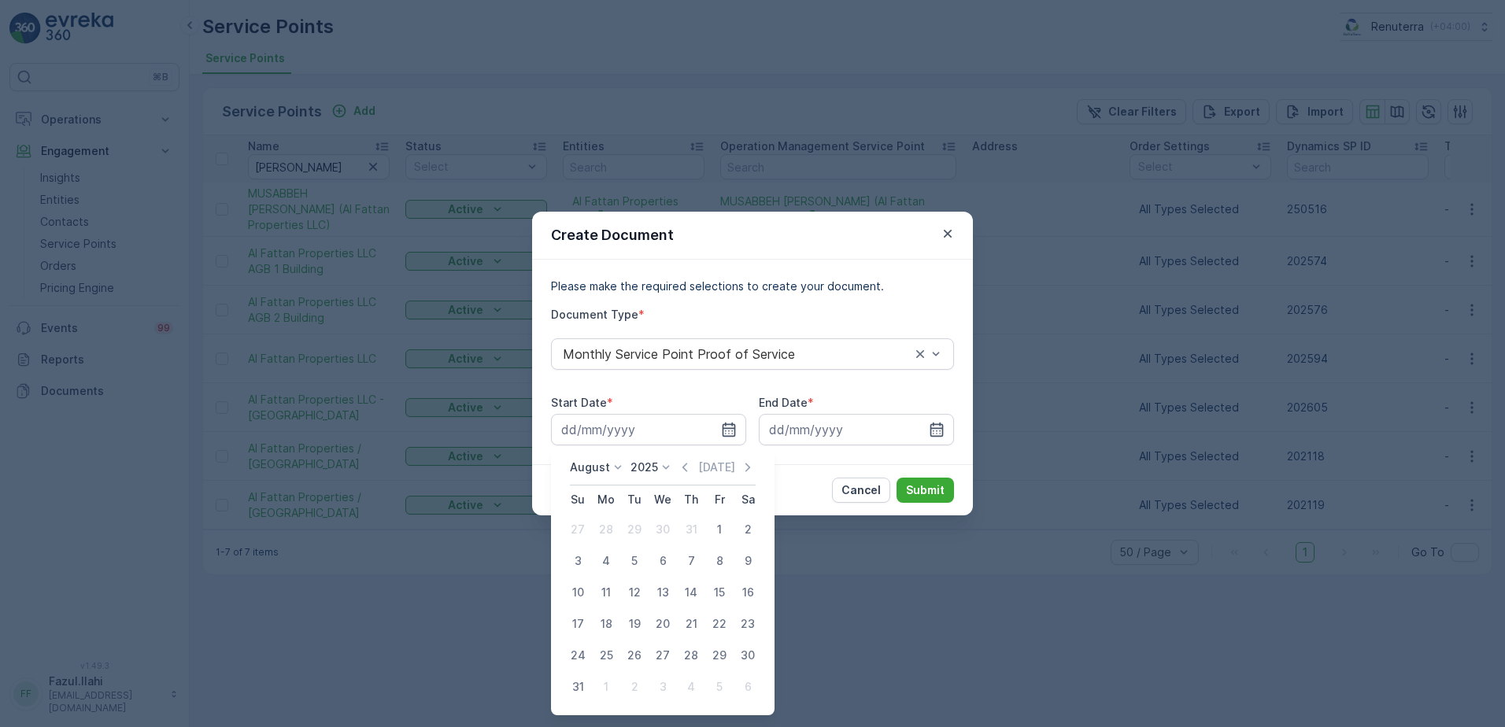
click at [719, 531] on div "1" at bounding box center [719, 529] width 25 height 25
type input "01.08.2025"
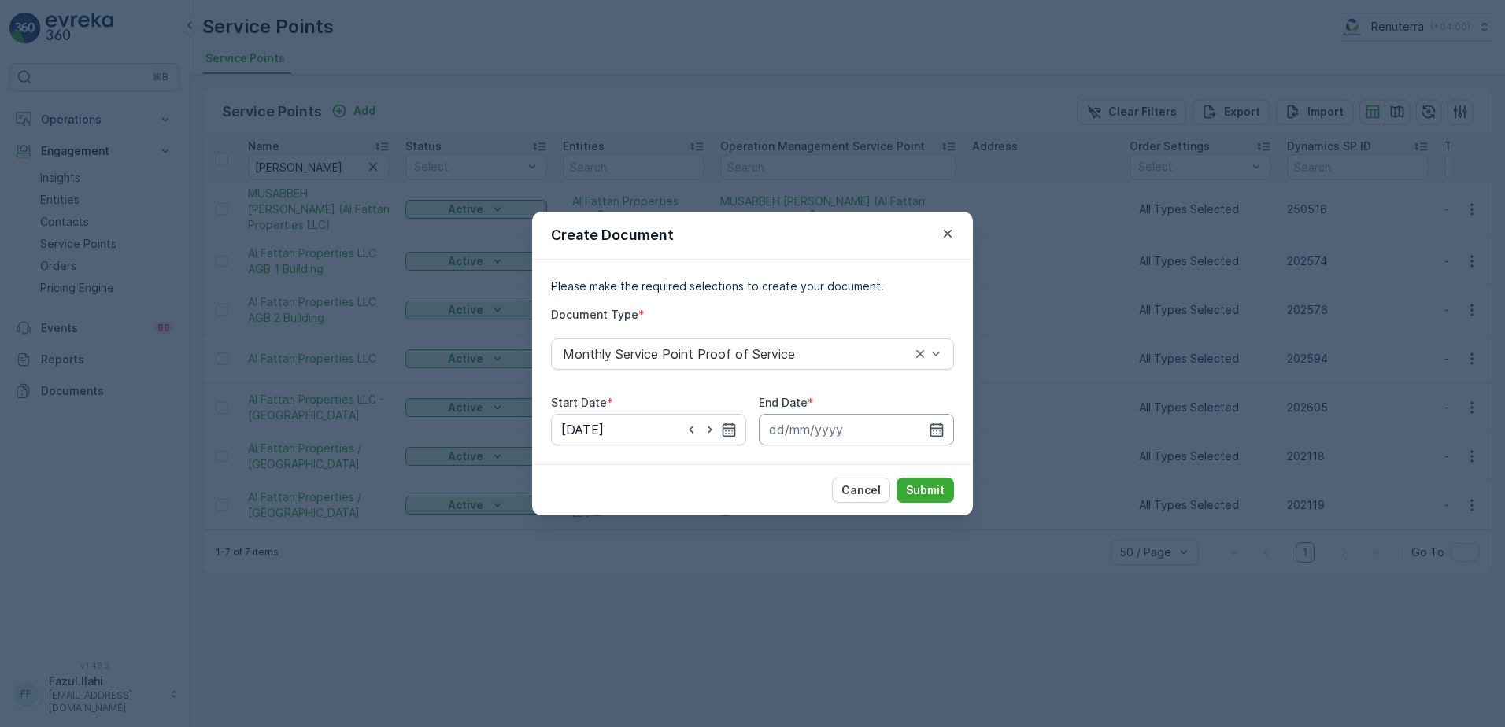
drag, startPoint x: 935, startPoint y: 433, endPoint x: 939, endPoint y: 445, distance: 12.7
click at [935, 432] on icon "button" at bounding box center [937, 430] width 16 height 16
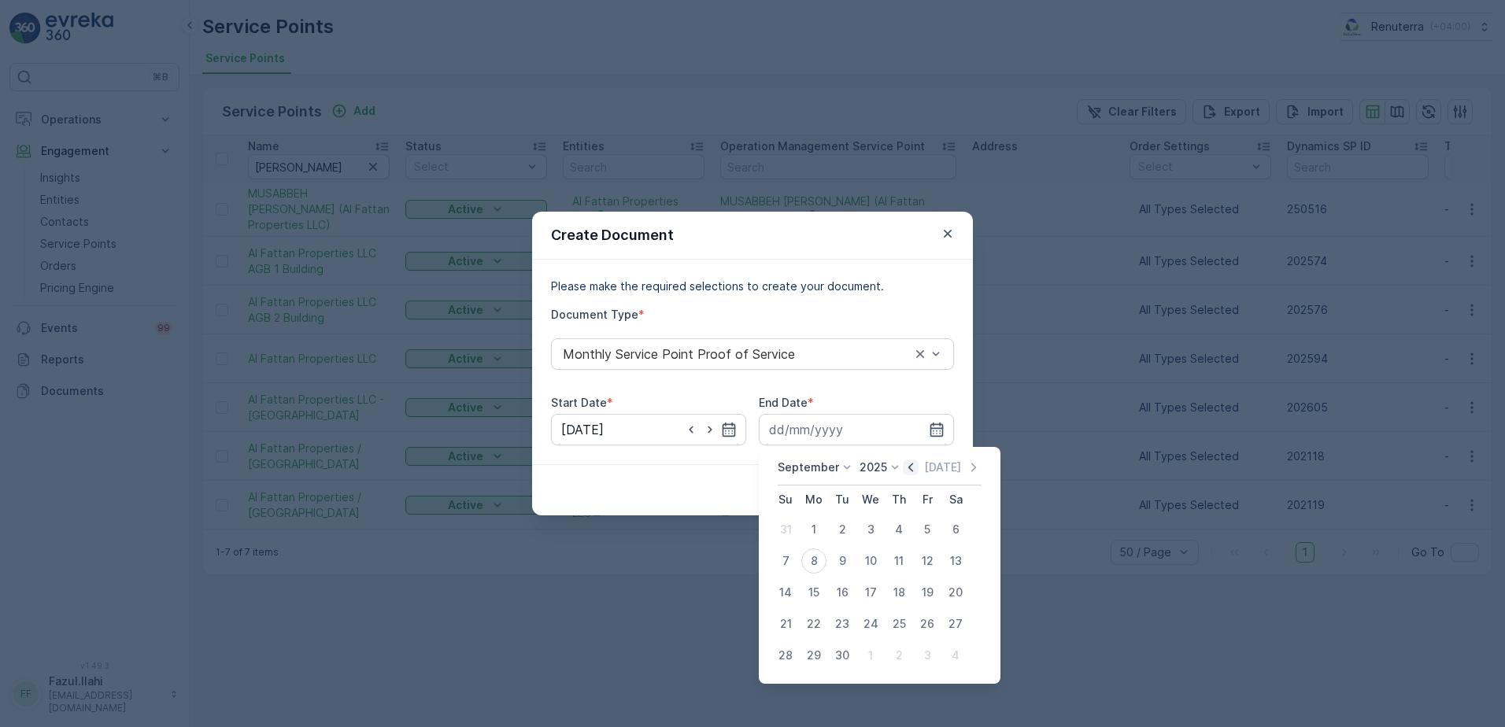
click at [903, 465] on icon "button" at bounding box center [911, 468] width 16 height 16
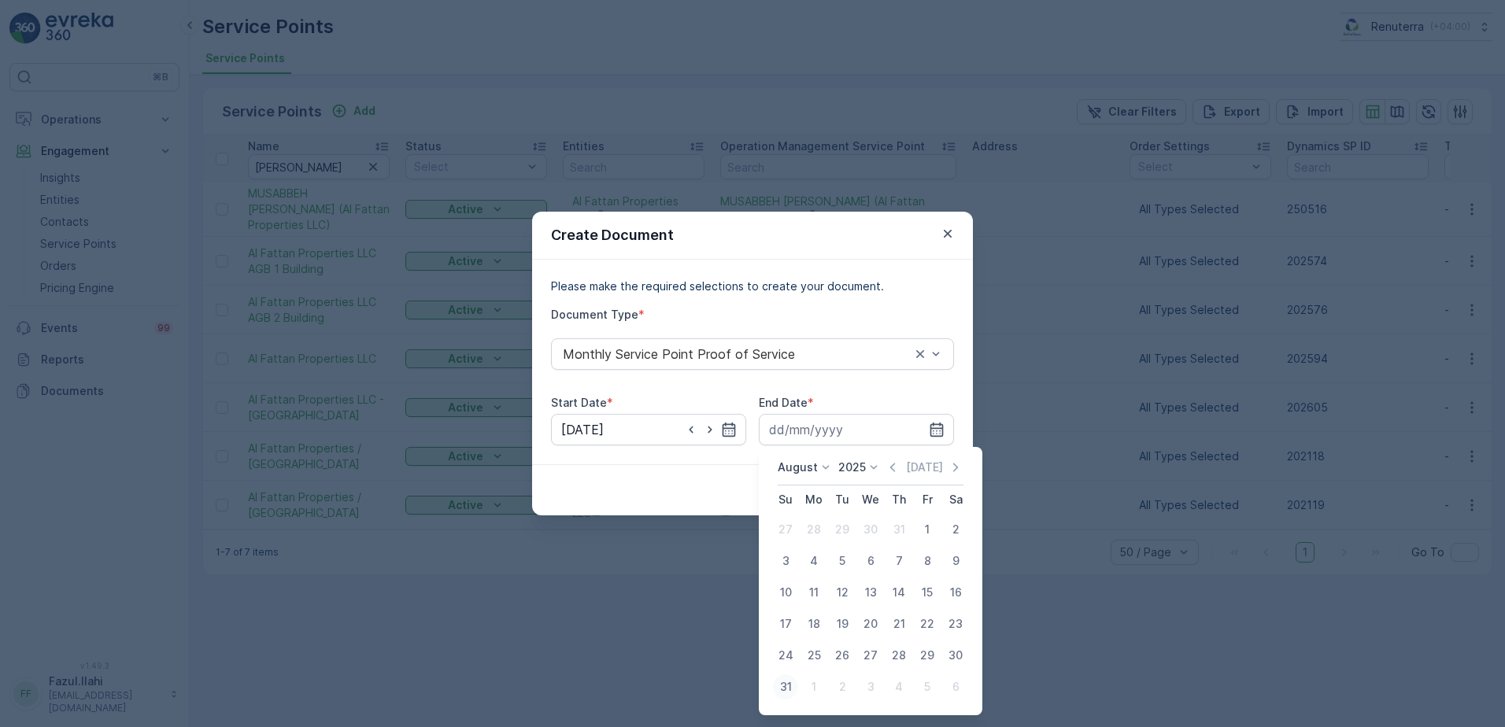
click at [790, 676] on div "31" at bounding box center [785, 687] width 25 height 25
type input "31.08.2025"
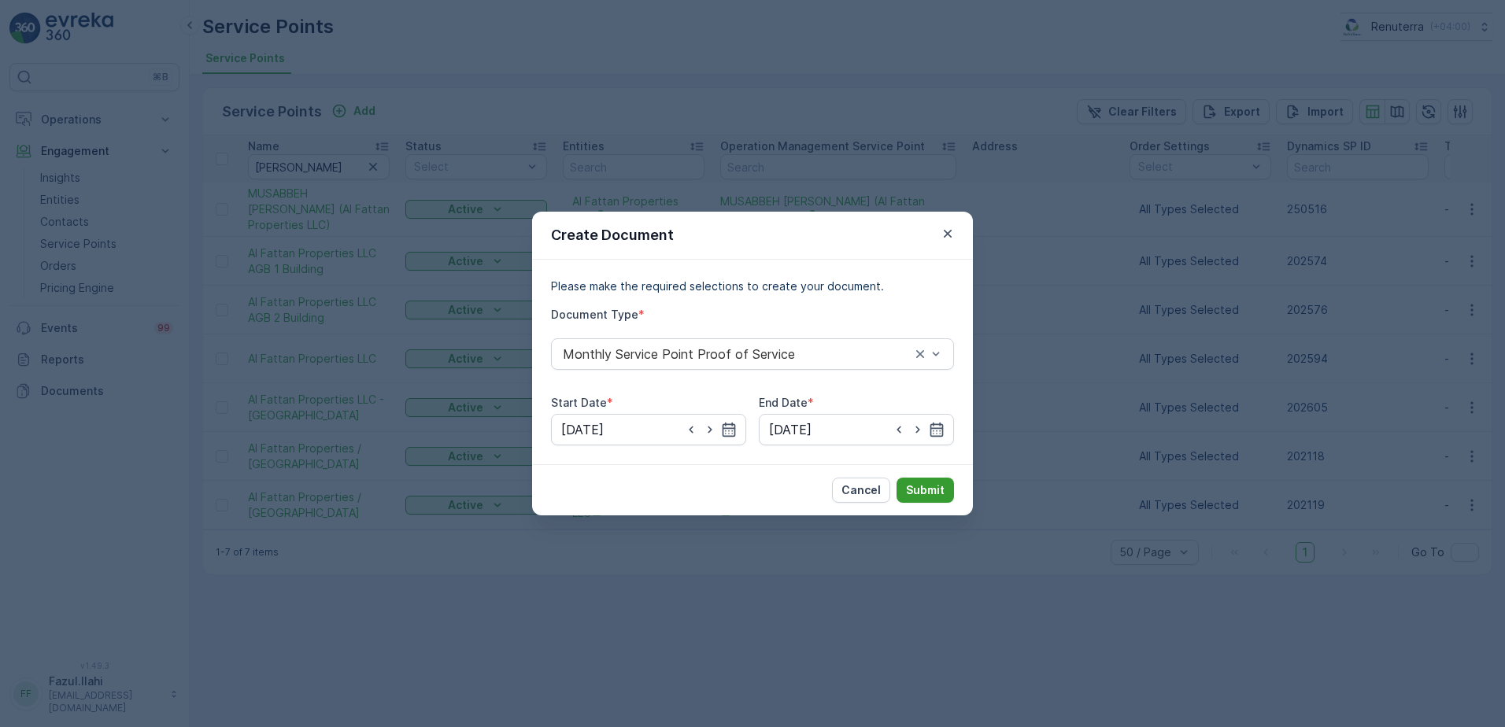
click at [912, 490] on p "Submit" at bounding box center [925, 491] width 39 height 16
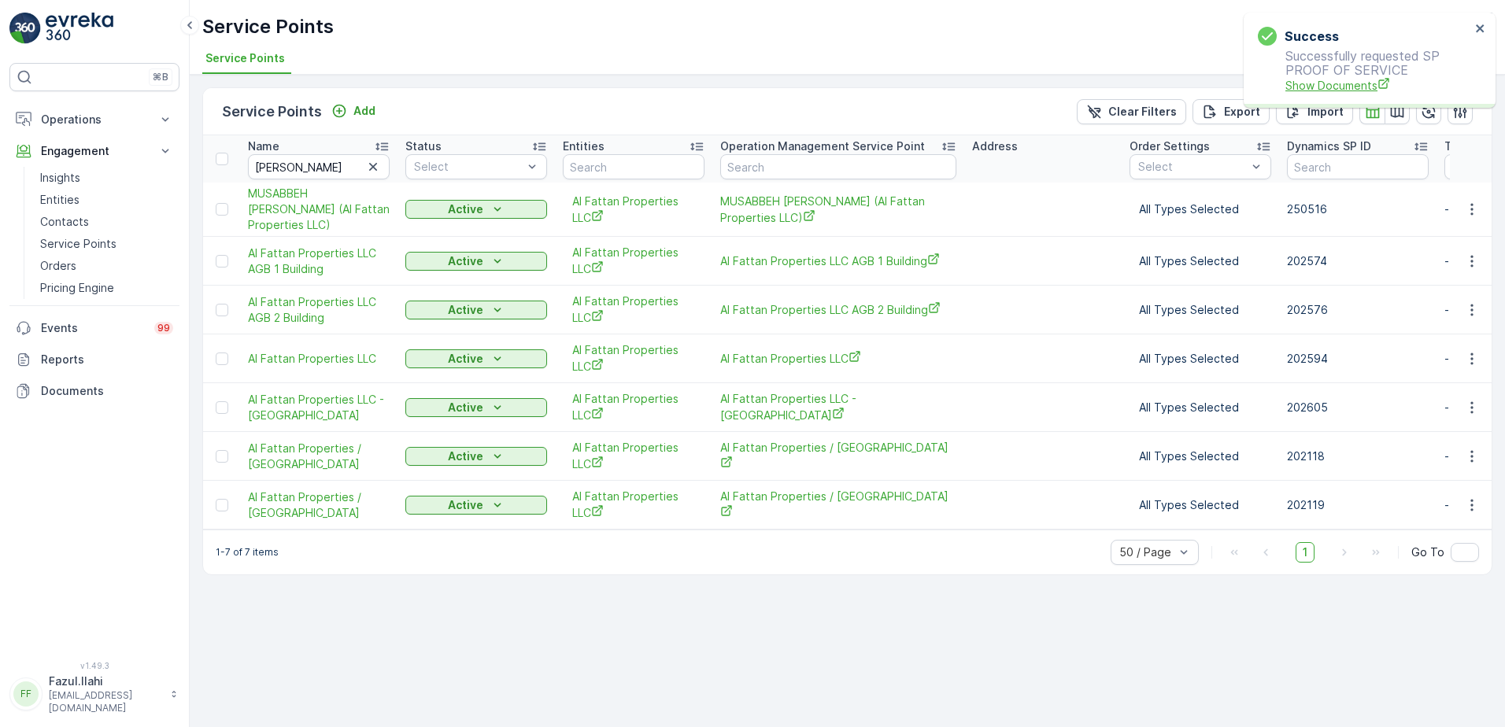
click at [1346, 77] on span "Show Documents" at bounding box center [1378, 85] width 185 height 17
click at [1472, 413] on icon "button" at bounding box center [1472, 408] width 2 height 12
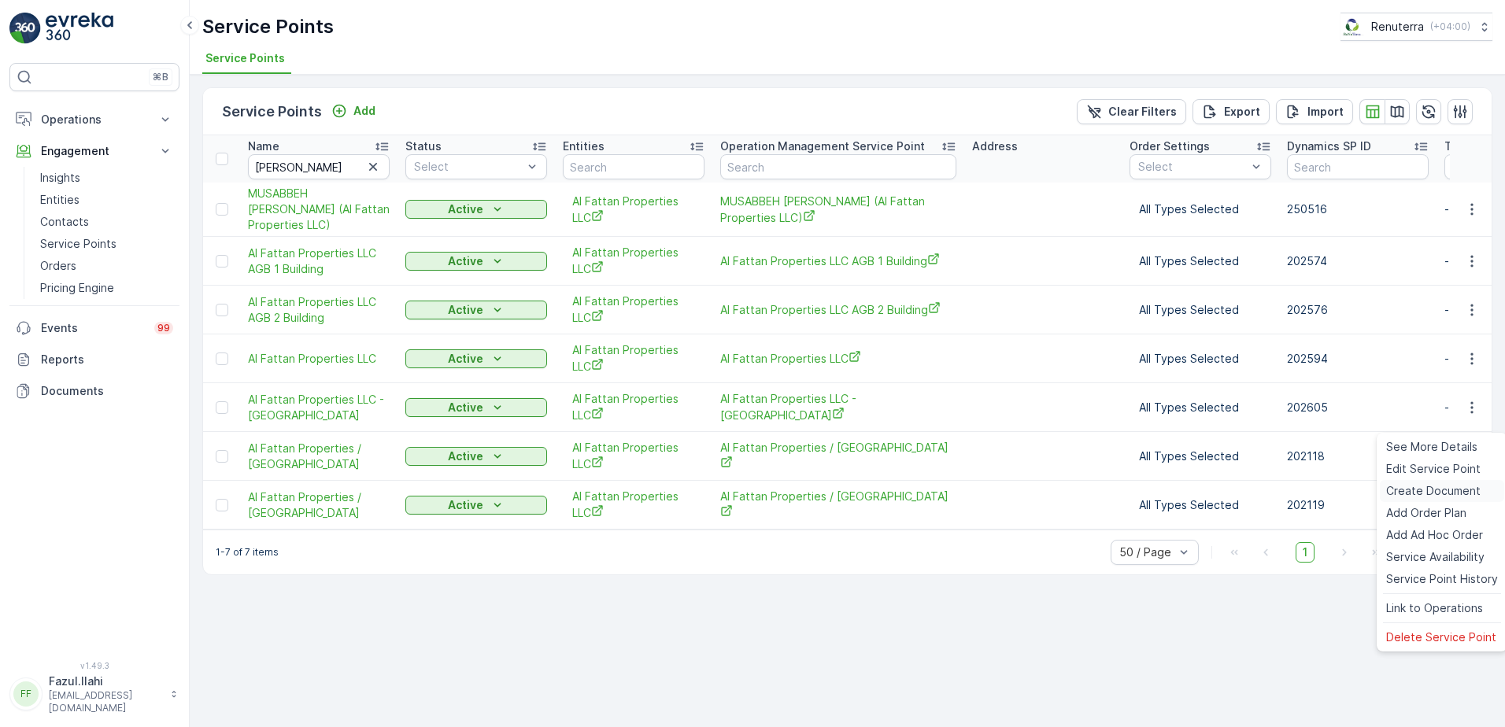
click at [1428, 490] on span "Create Document" at bounding box center [1433, 491] width 94 height 16
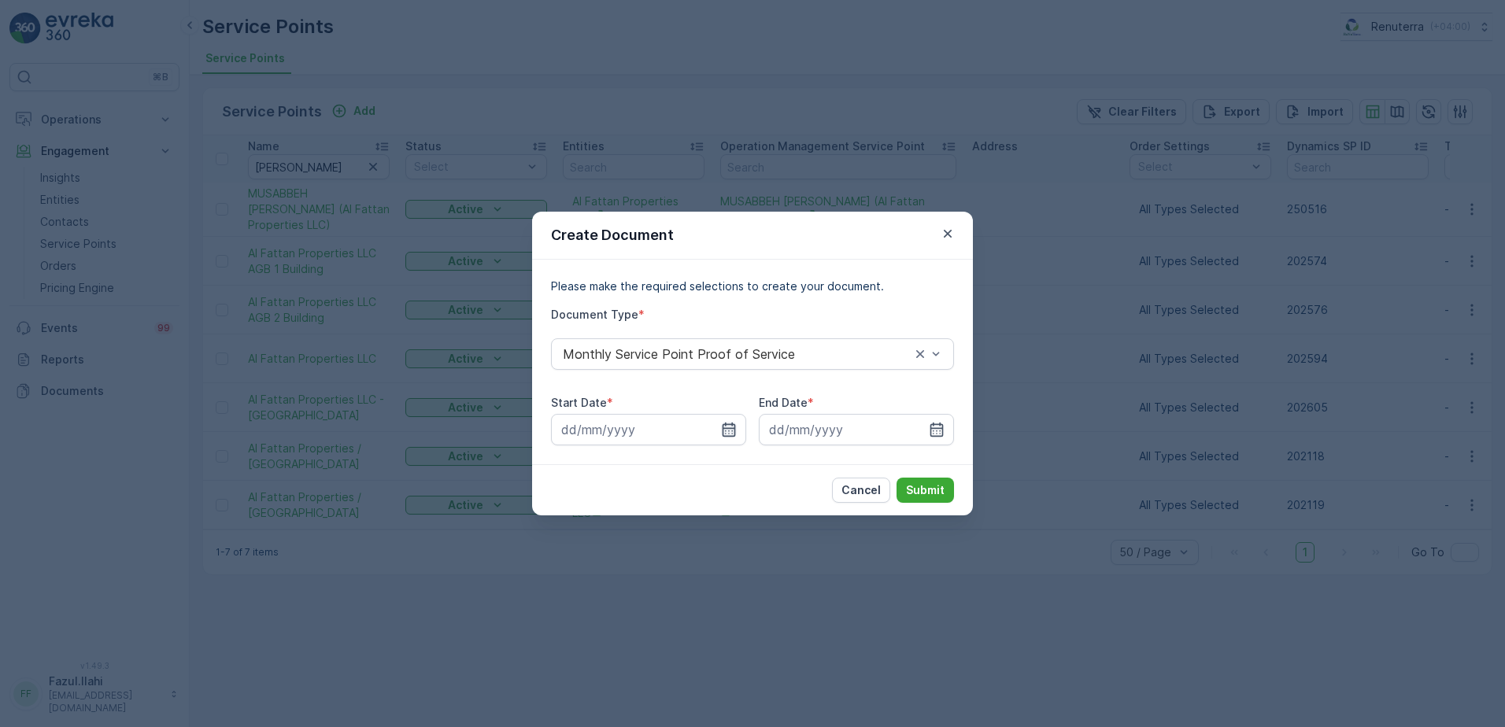
click at [727, 433] on icon "button" at bounding box center [729, 430] width 16 height 16
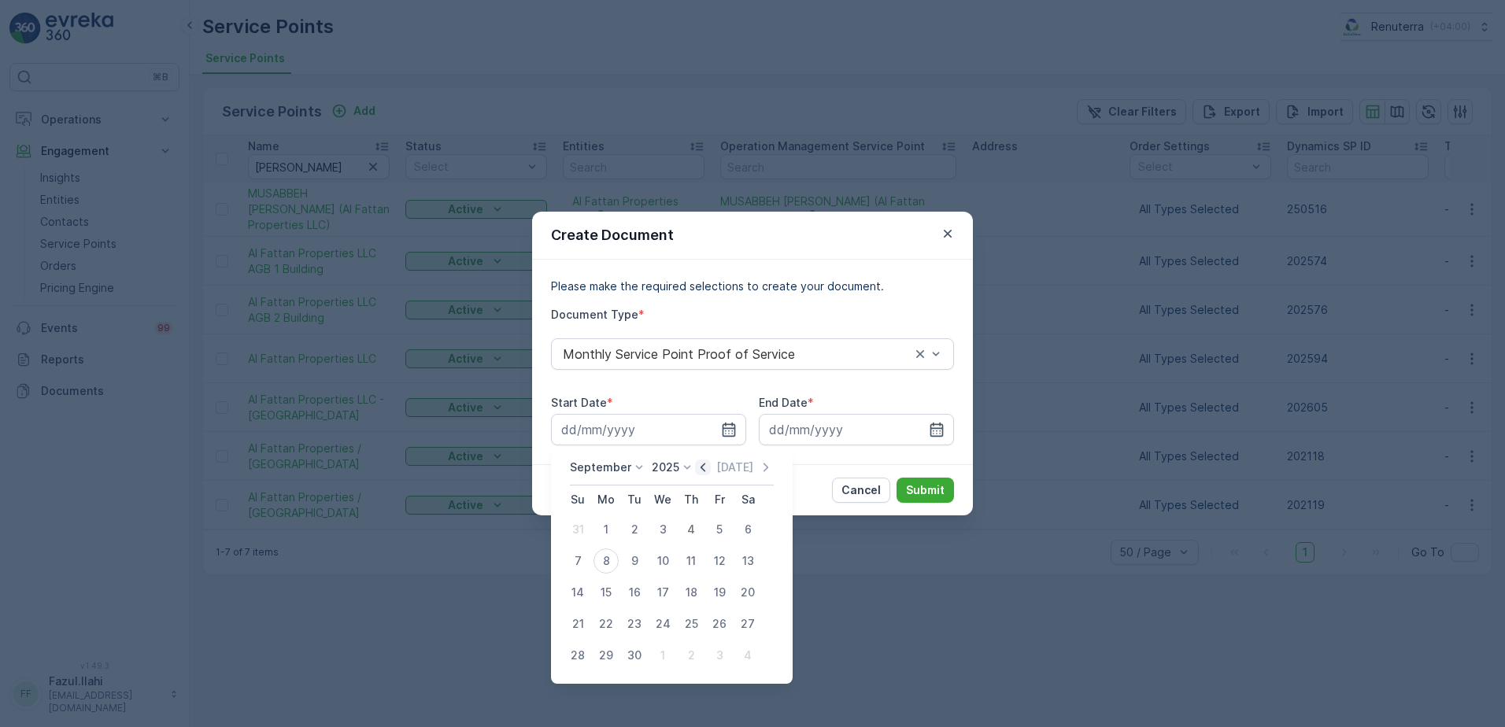
click at [697, 465] on icon "button" at bounding box center [703, 468] width 16 height 16
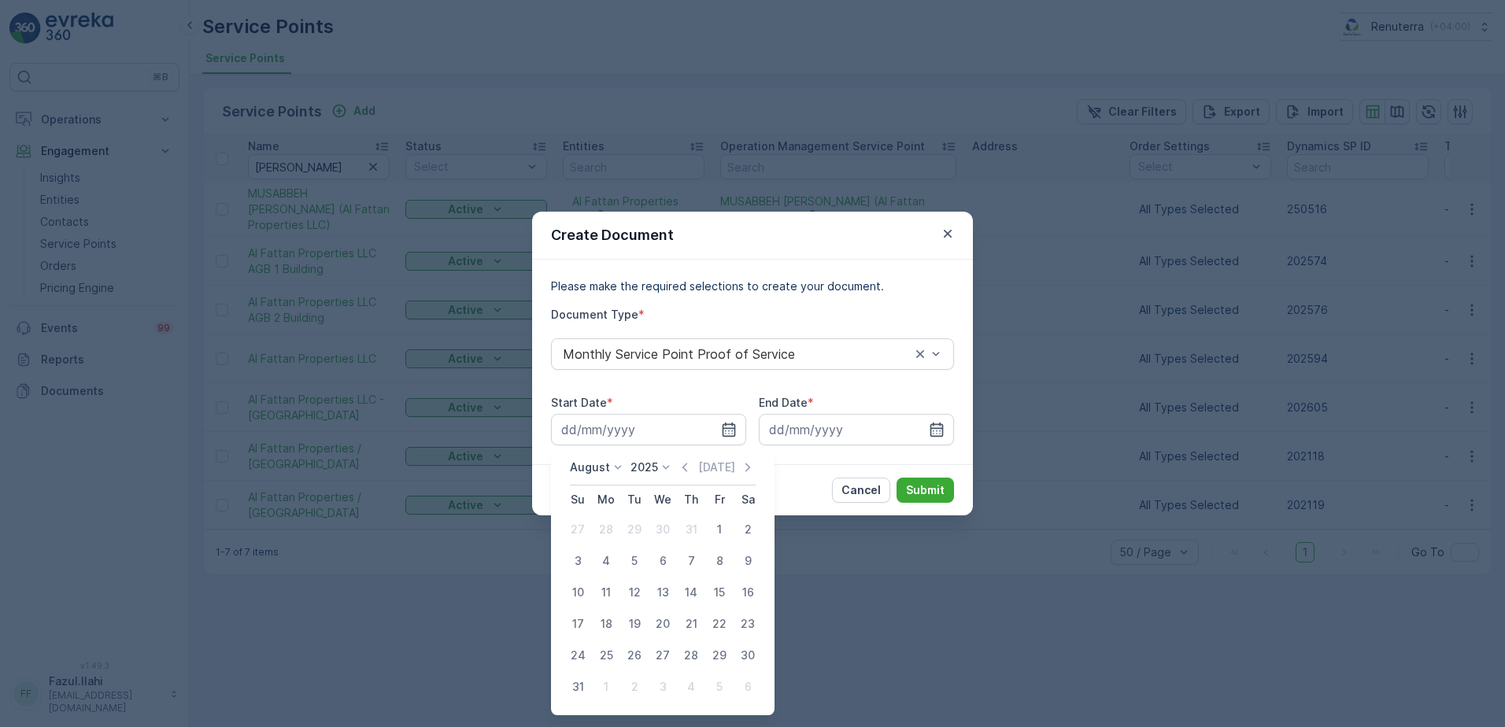
click at [717, 527] on div "1" at bounding box center [719, 529] width 25 height 25
type input "01.08.2025"
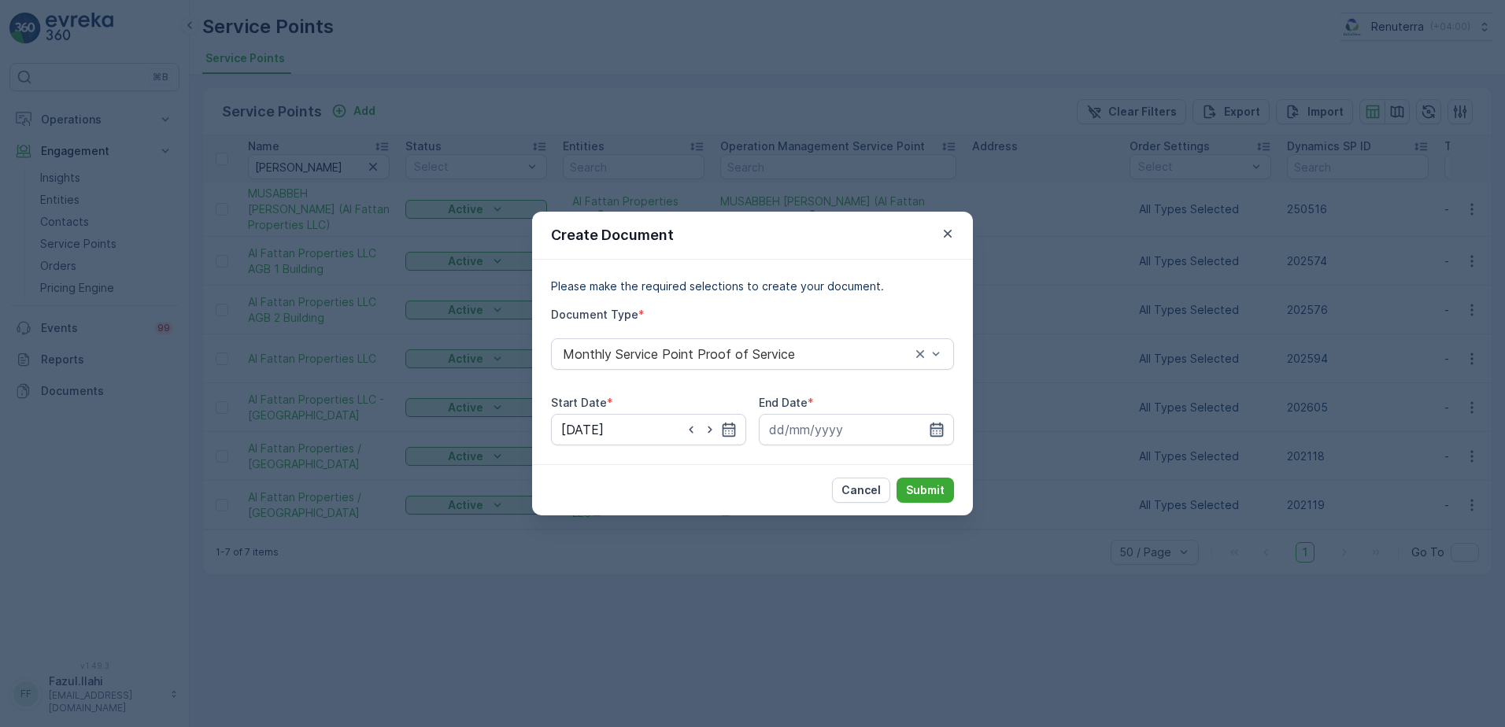
click at [934, 427] on icon "button" at bounding box center [937, 430] width 16 height 16
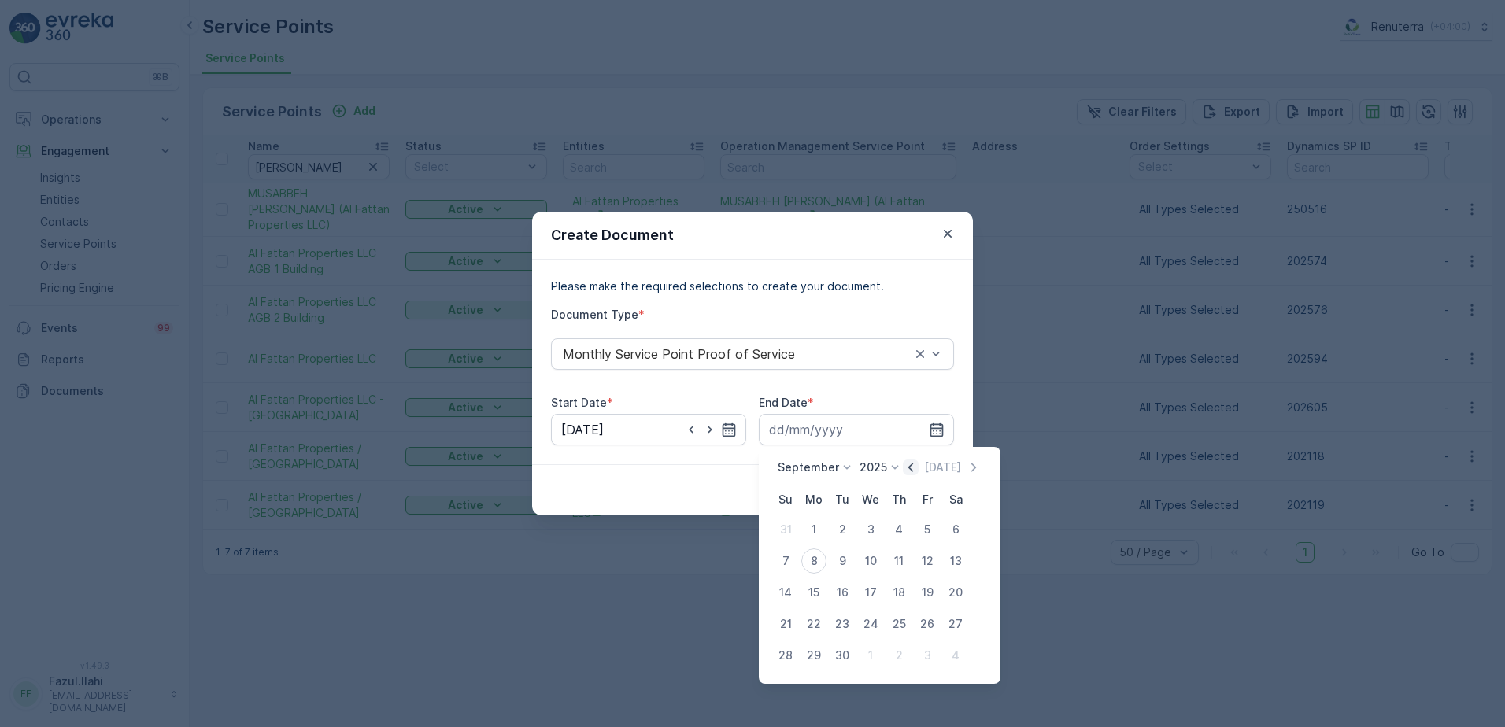
click at [910, 471] on icon "button" at bounding box center [911, 467] width 5 height 9
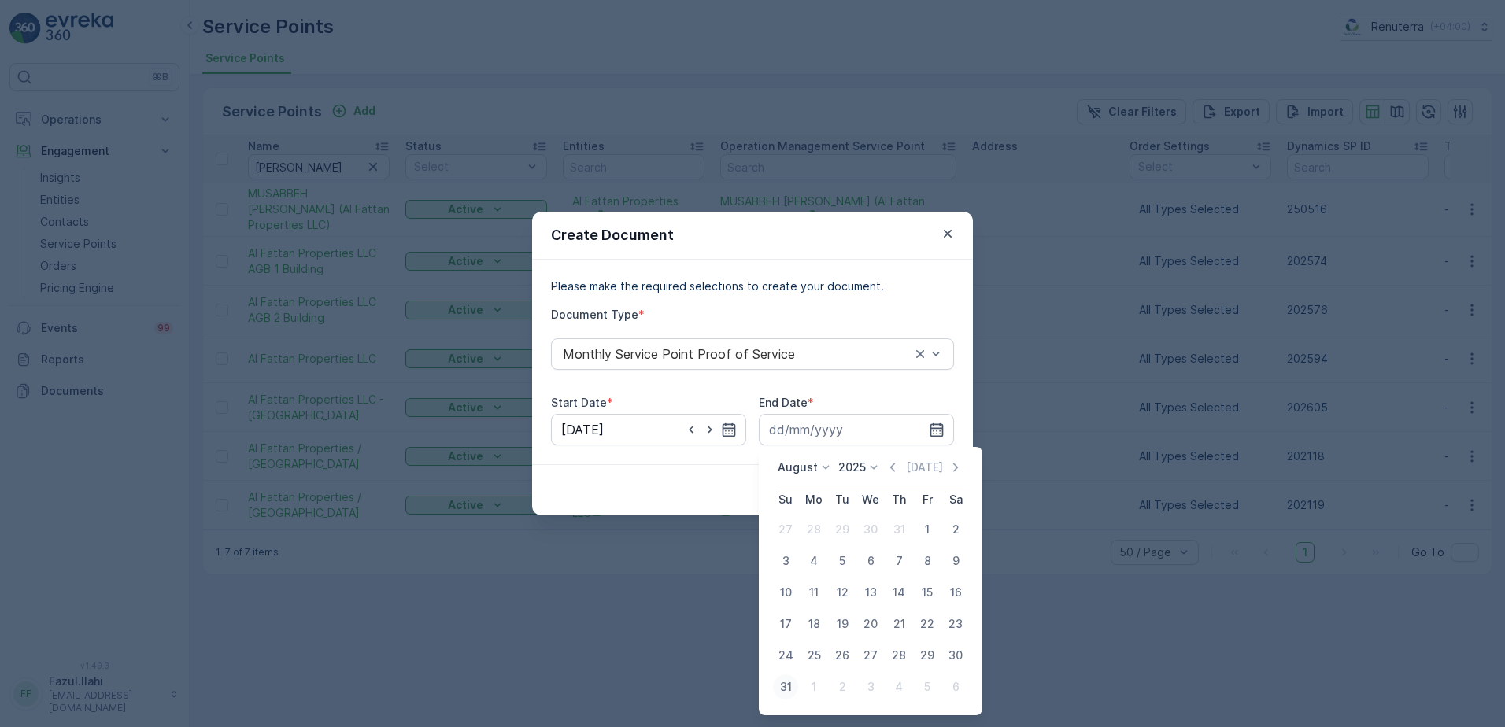
click at [791, 690] on div "31" at bounding box center [785, 687] width 25 height 25
type input "31.08.2025"
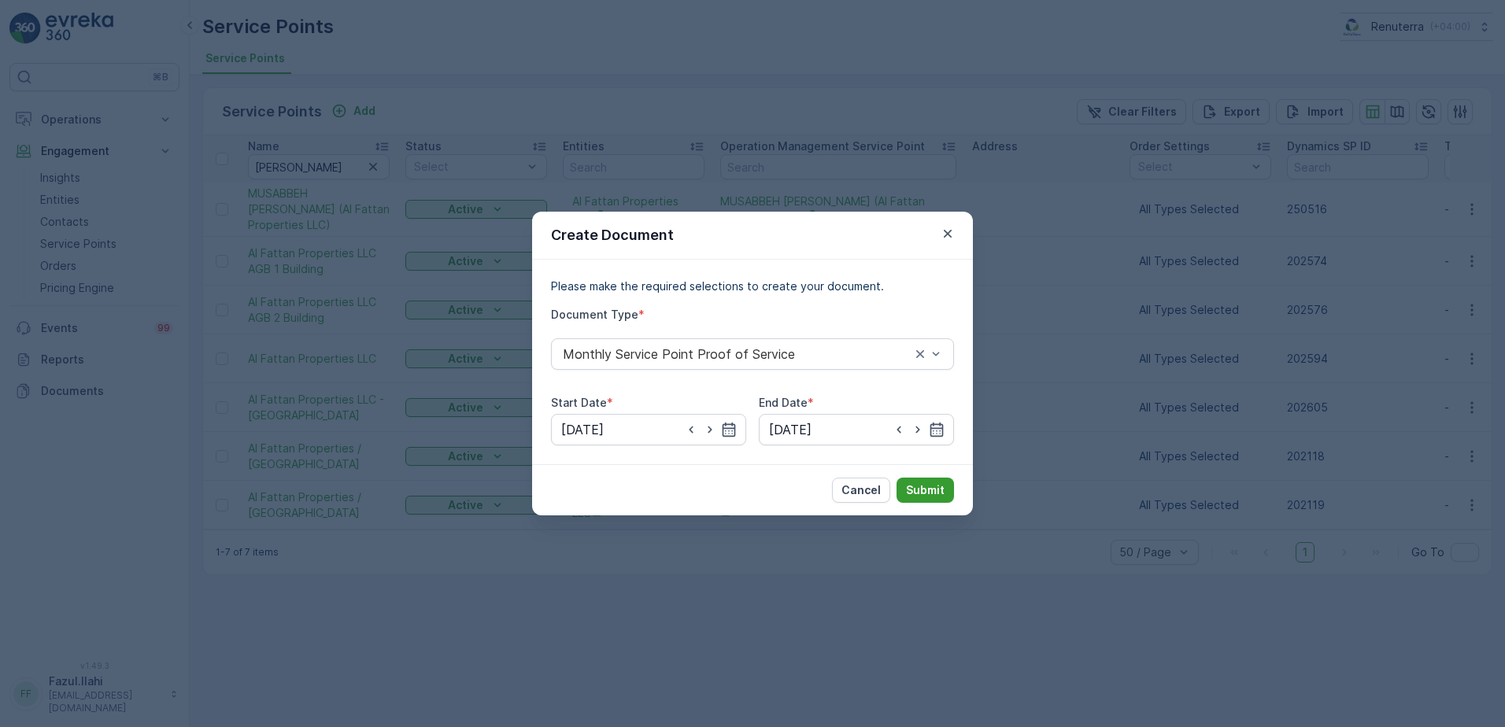
click at [933, 492] on p "Submit" at bounding box center [925, 491] width 39 height 16
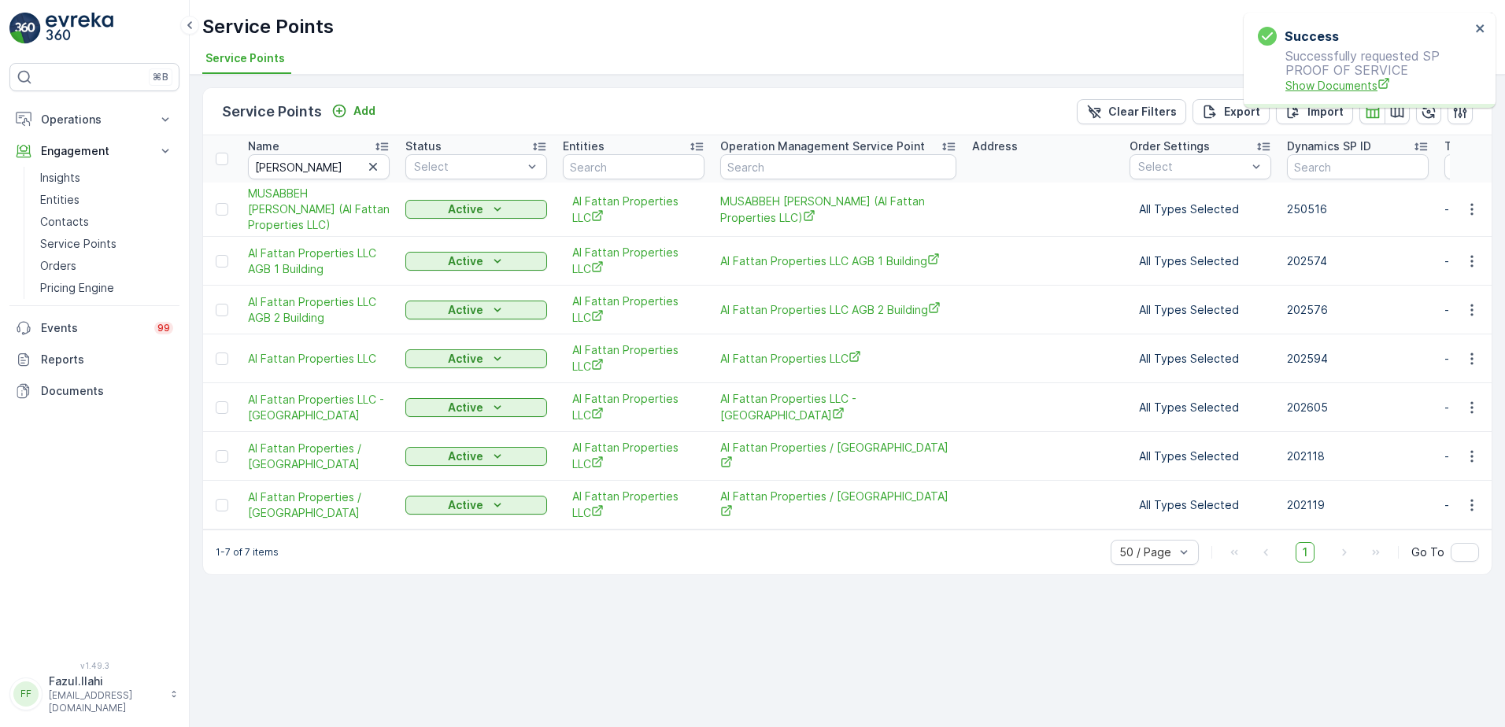
click at [1328, 87] on span "Show Documents" at bounding box center [1378, 85] width 185 height 17
click at [1471, 269] on icon "button" at bounding box center [1472, 262] width 16 height 16
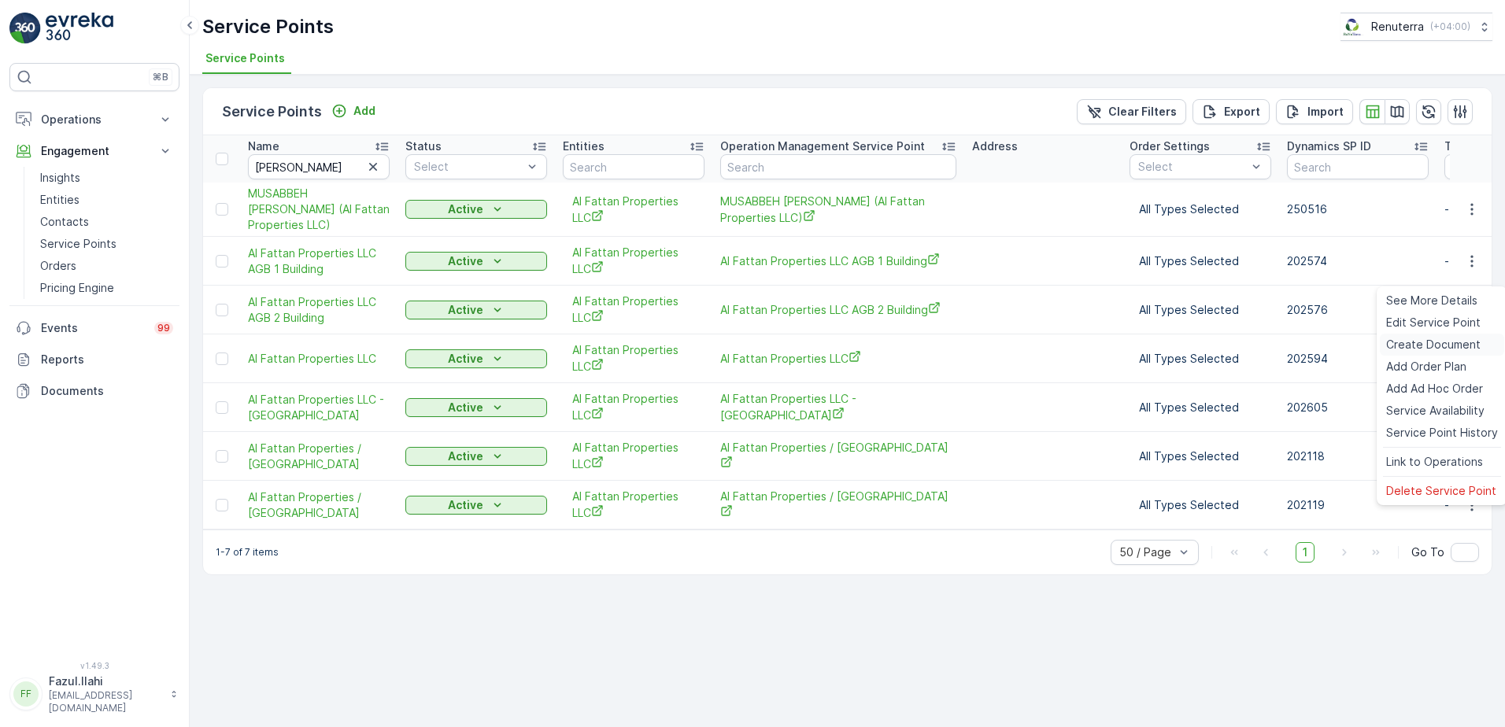
click at [1410, 342] on span "Create Document" at bounding box center [1433, 345] width 94 height 16
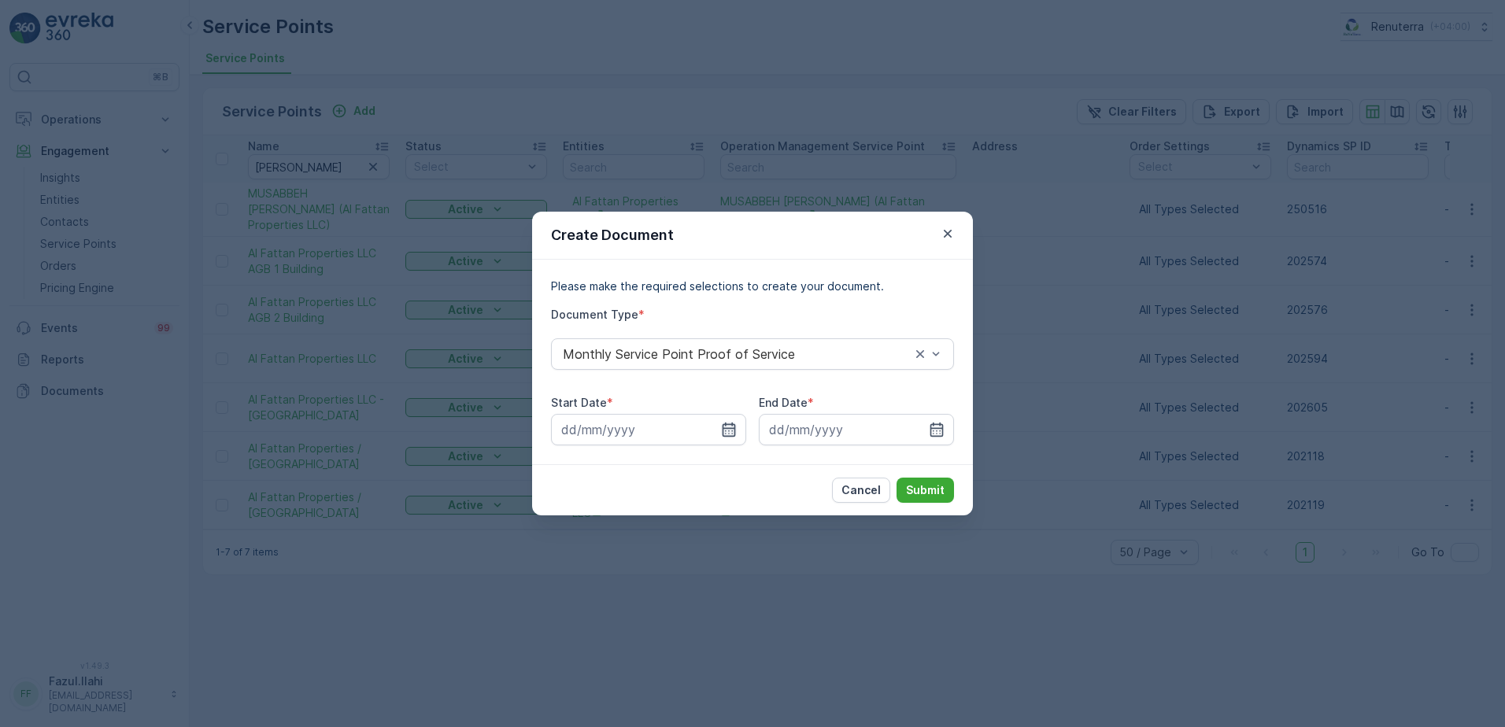
click at [723, 428] on icon "button" at bounding box center [729, 430] width 13 height 14
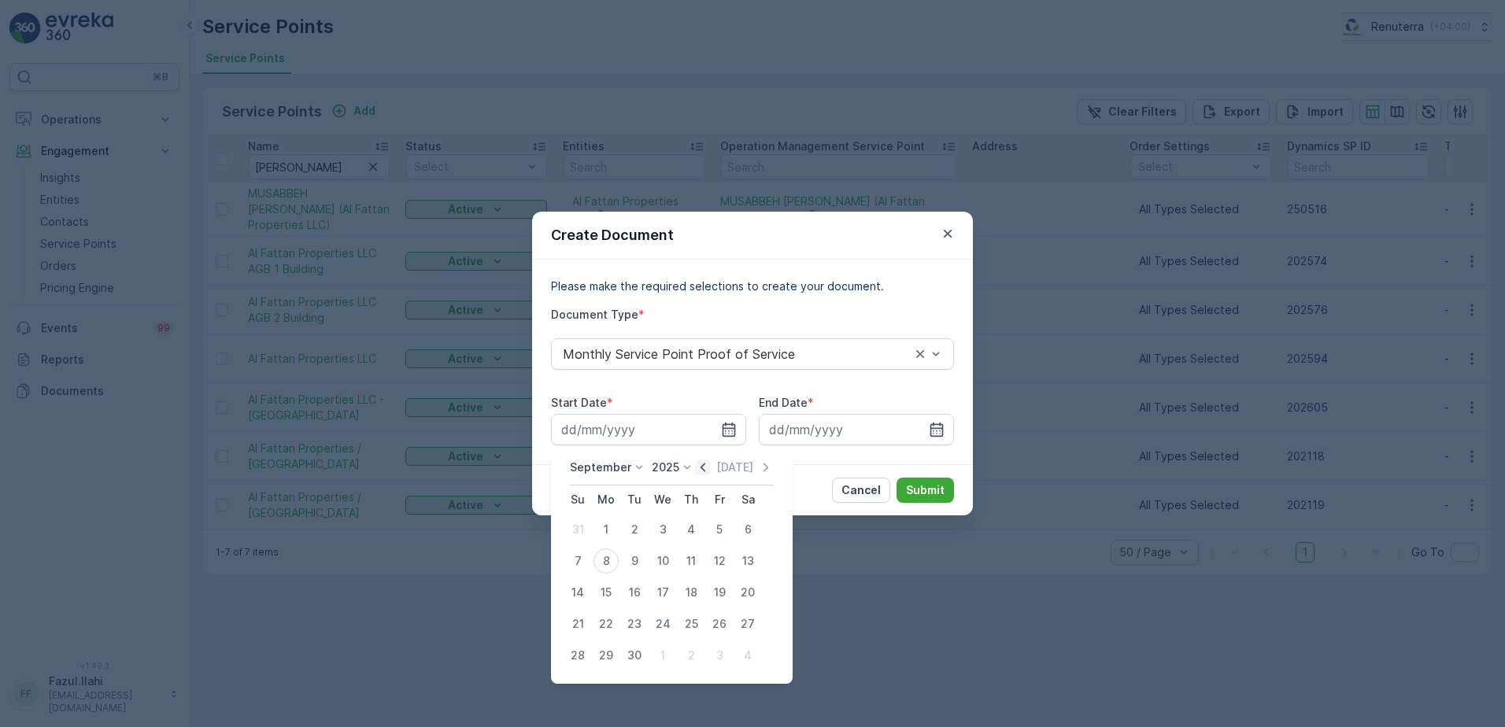
click at [699, 471] on icon "button" at bounding box center [703, 468] width 16 height 16
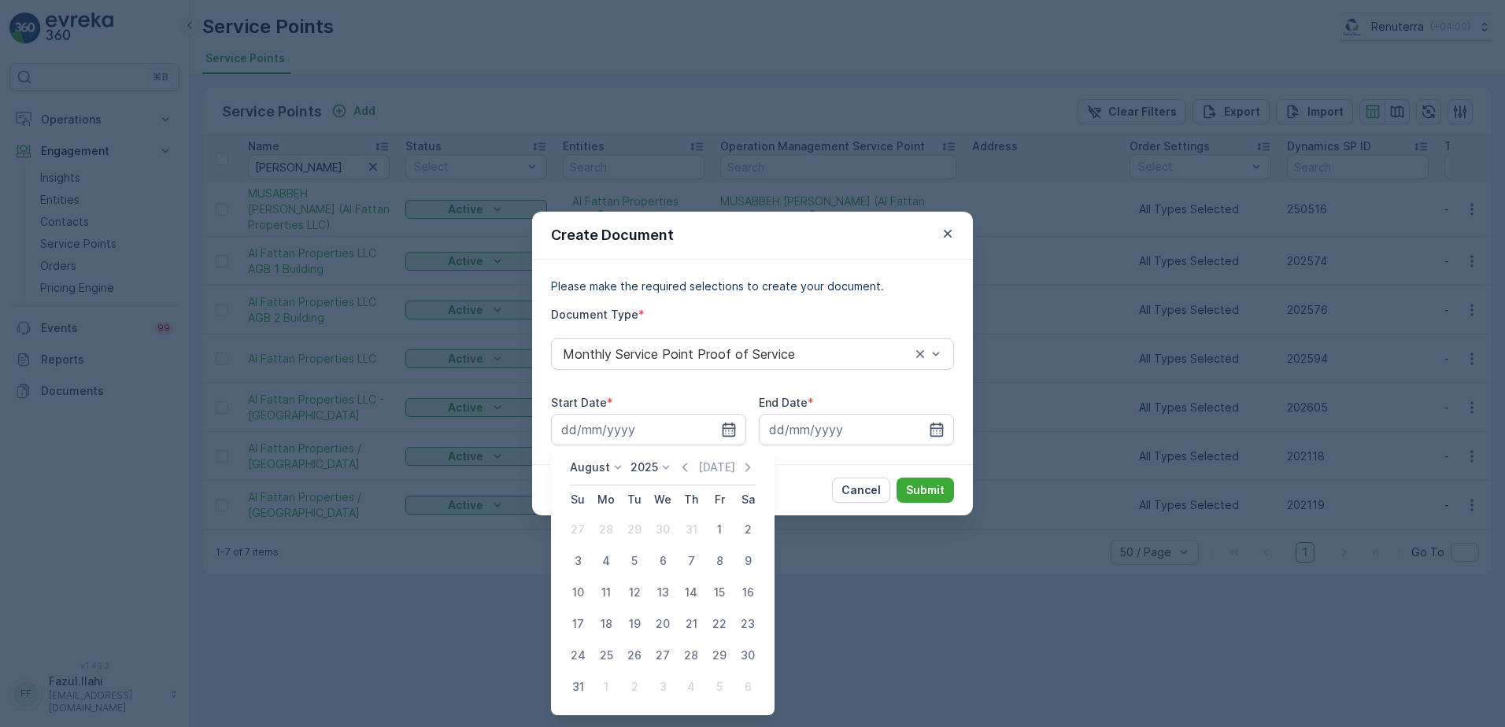
click at [715, 530] on div "1" at bounding box center [719, 529] width 25 height 25
type input "01.08.2025"
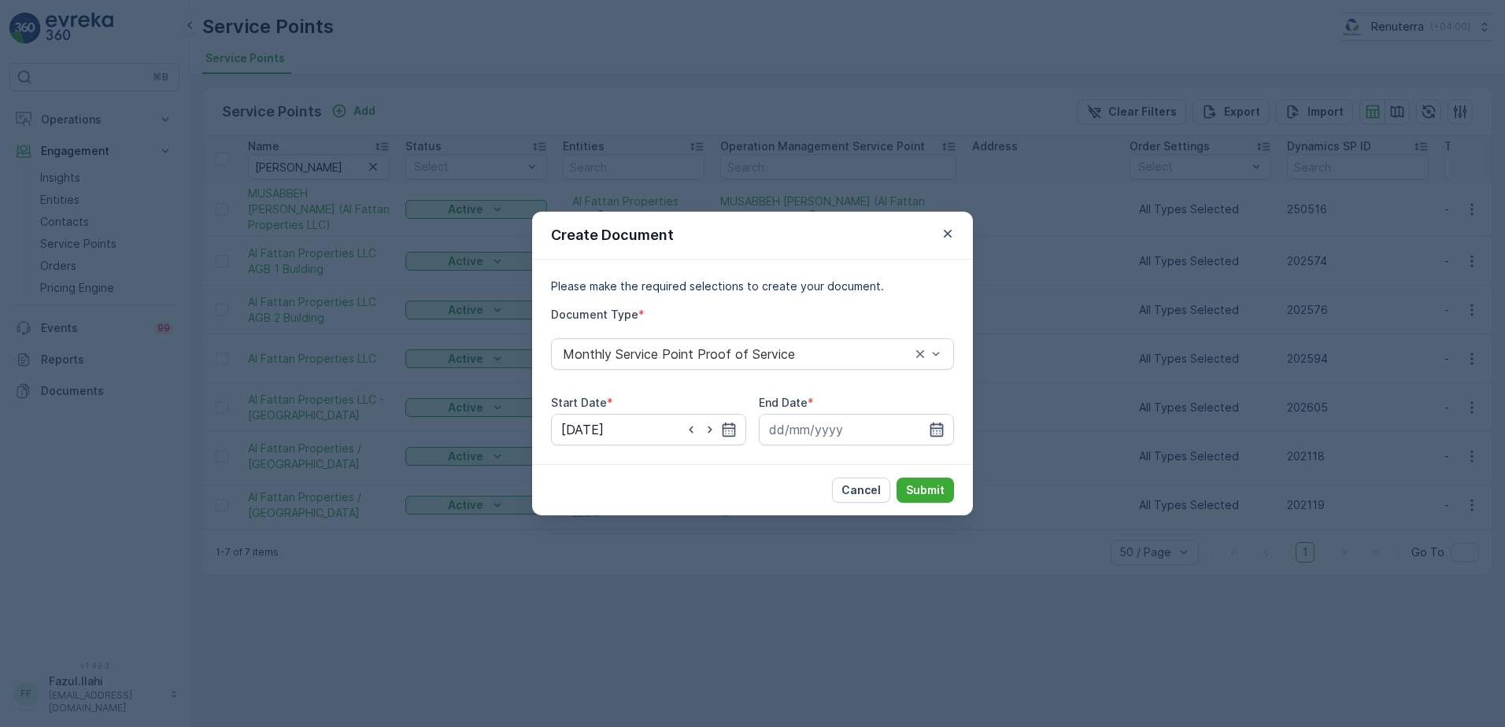
click at [939, 431] on icon "button" at bounding box center [937, 430] width 16 height 16
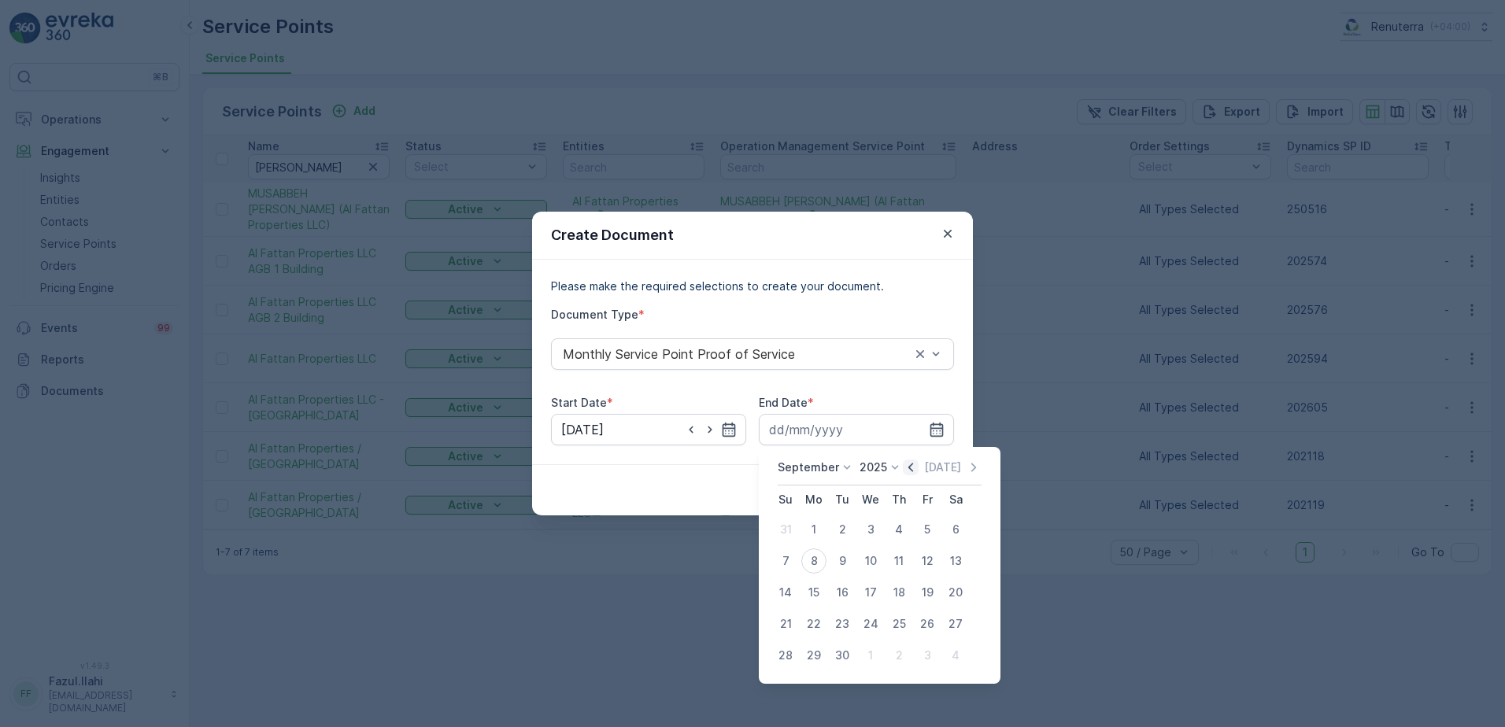
click at [908, 468] on icon "button" at bounding box center [911, 468] width 16 height 16
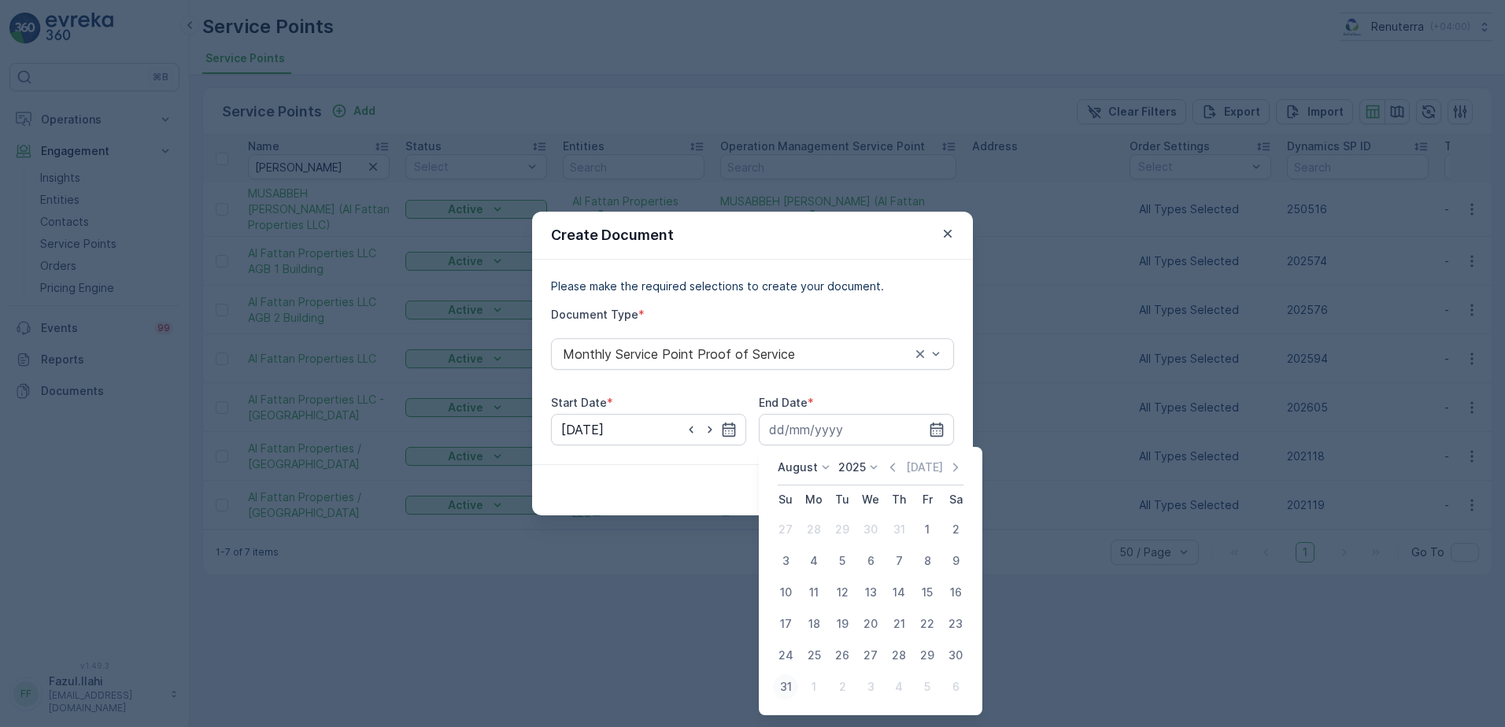
click at [781, 689] on div "31" at bounding box center [785, 687] width 25 height 25
type input "31.08.2025"
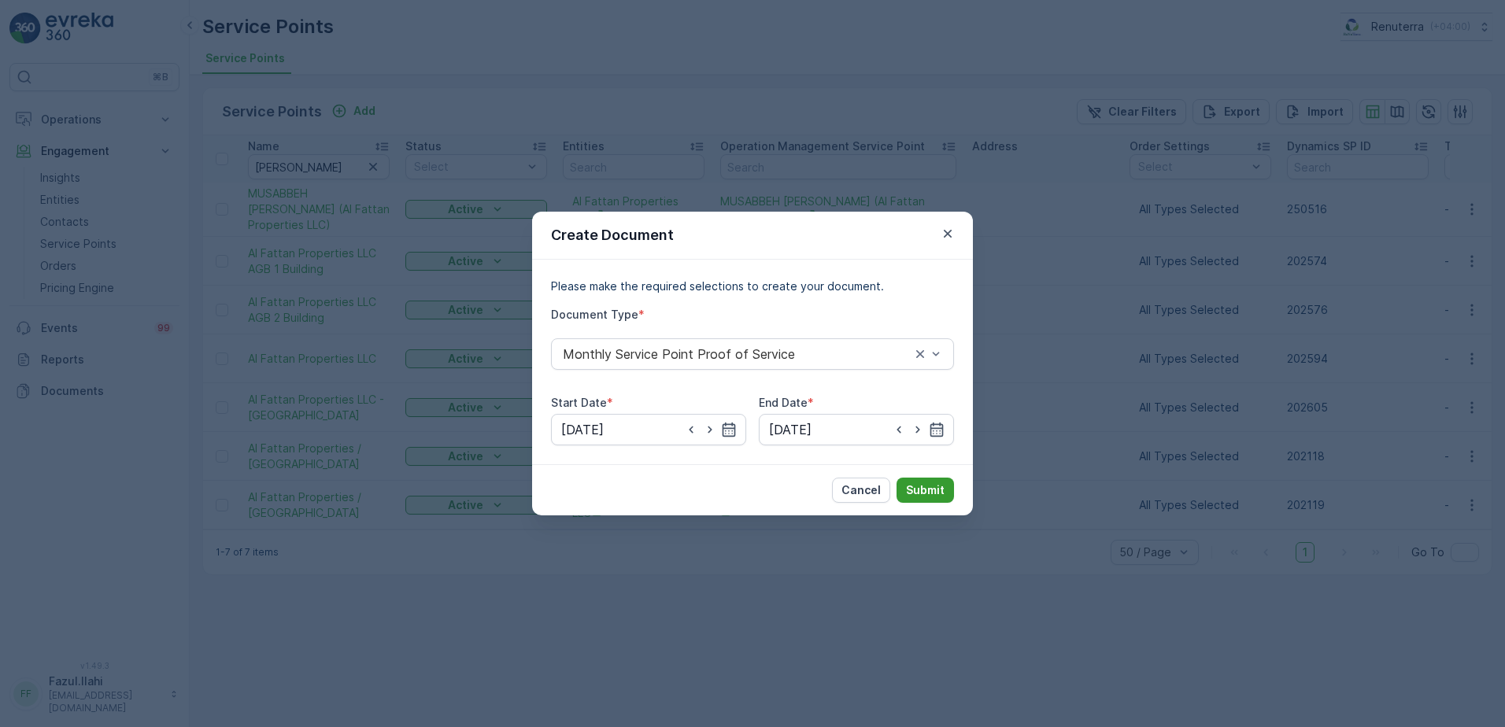
click at [928, 494] on p "Submit" at bounding box center [925, 491] width 39 height 16
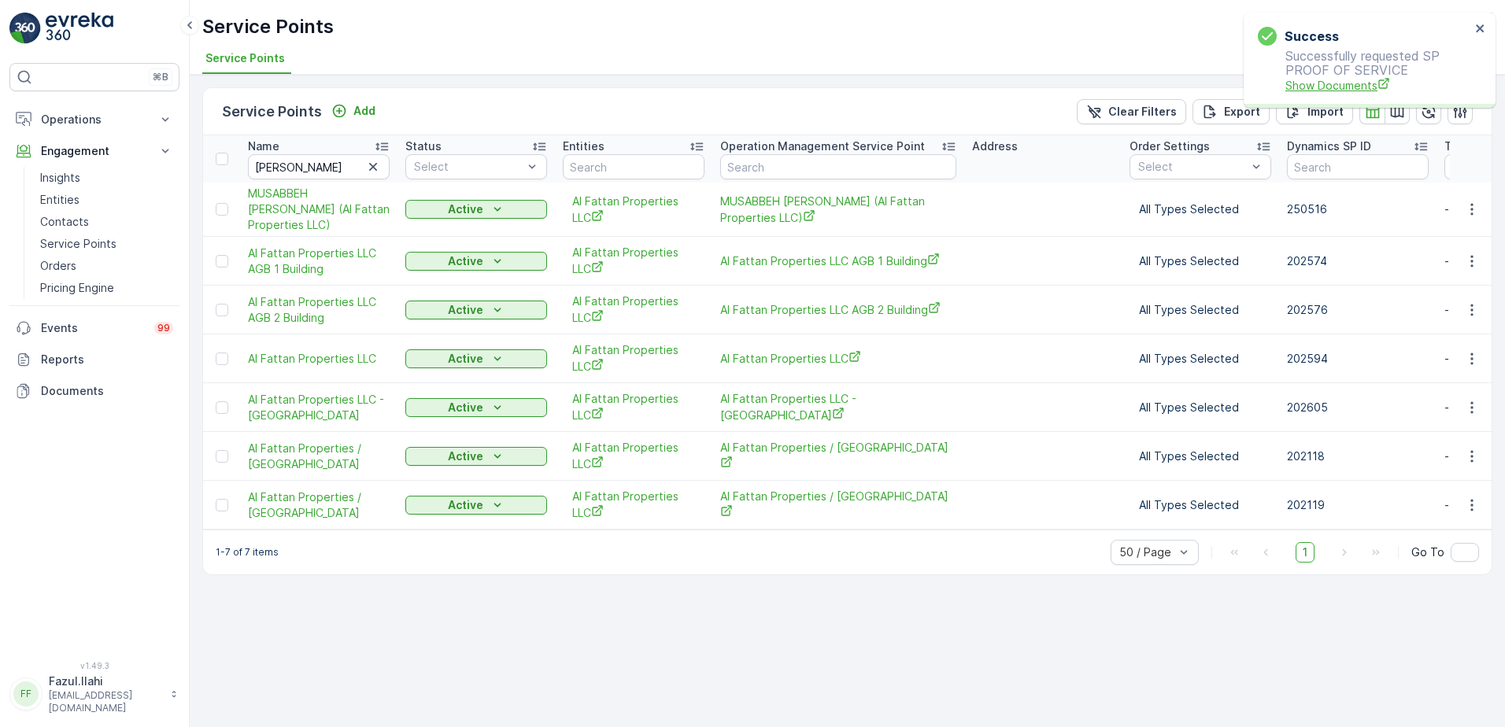
click at [1334, 87] on span "Show Documents" at bounding box center [1378, 85] width 185 height 17
click at [147, 121] on p "Operations" at bounding box center [94, 120] width 107 height 16
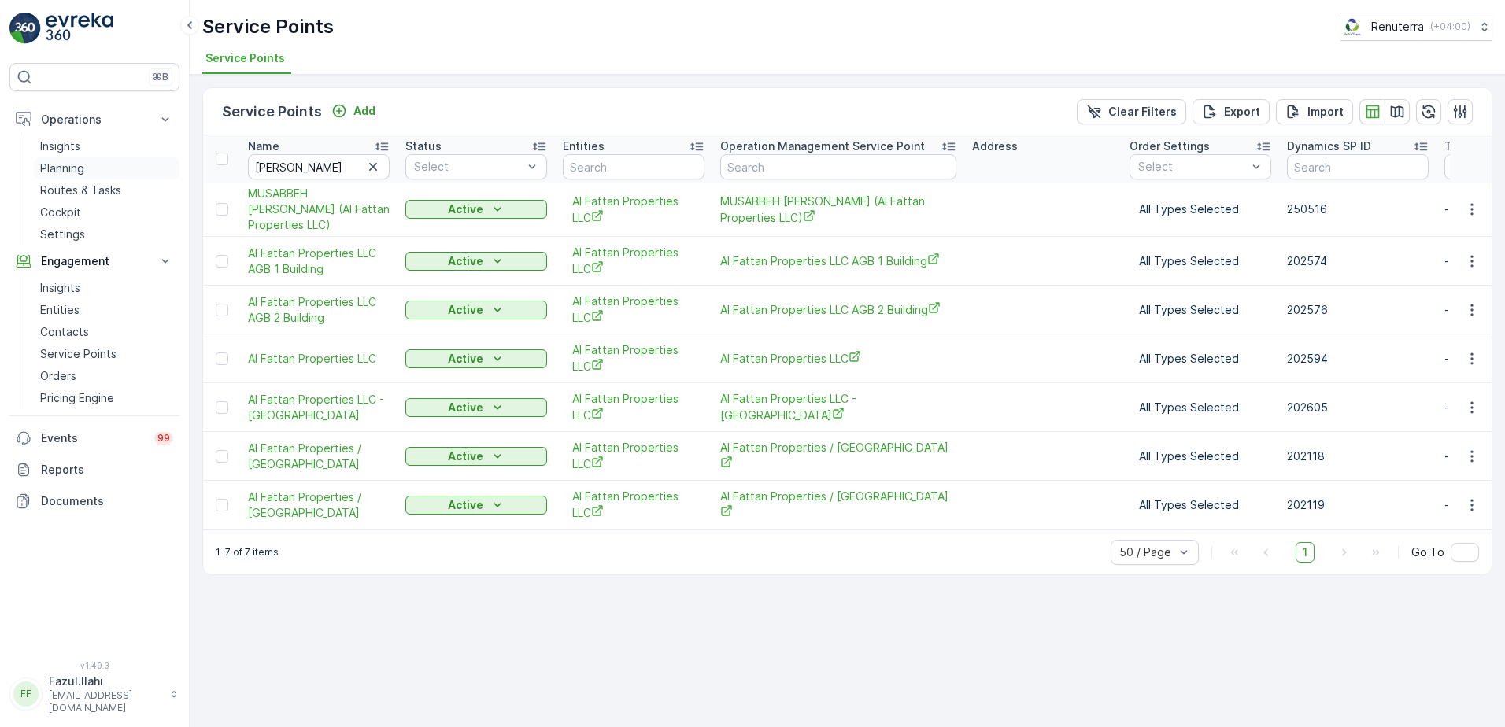
click at [91, 168] on link "Planning" at bounding box center [107, 168] width 146 height 22
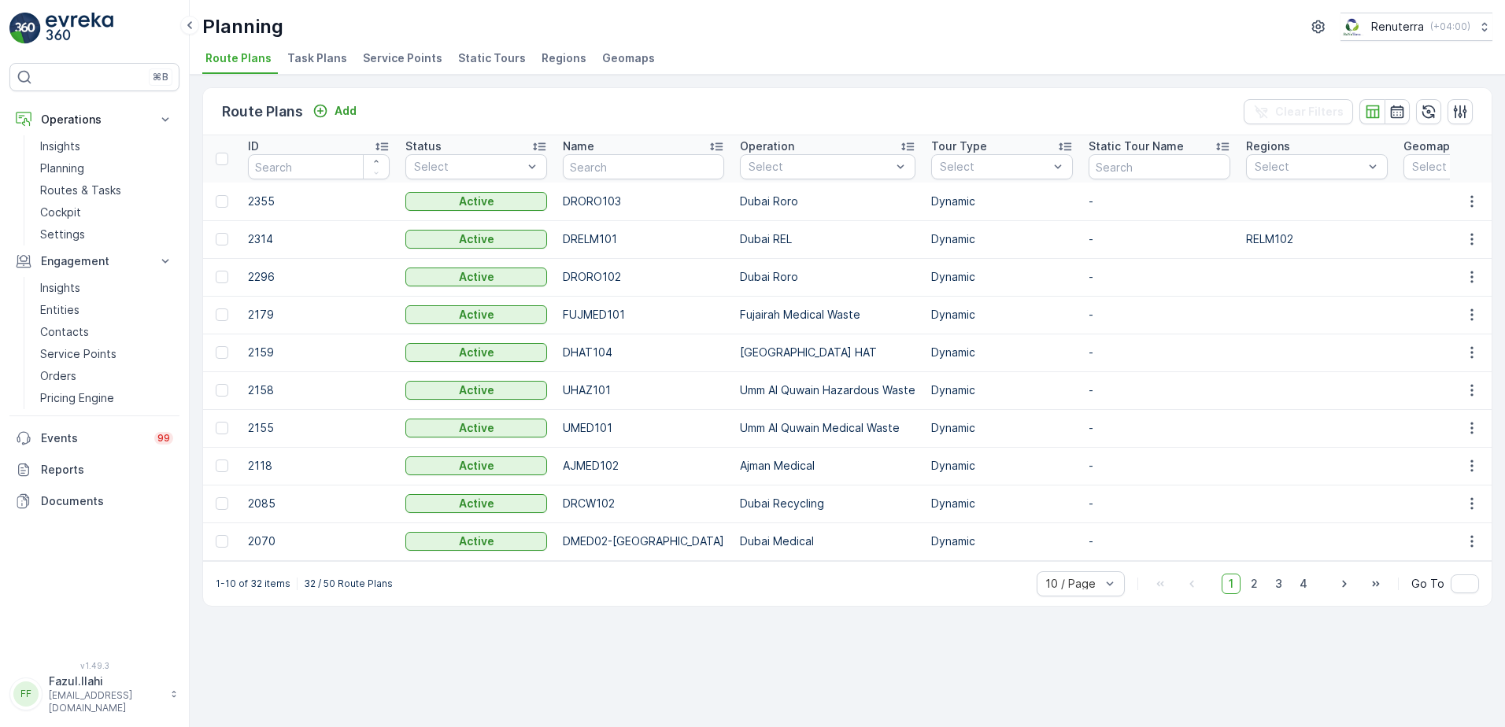
click at [386, 60] on span "Service Points" at bounding box center [403, 58] width 80 height 16
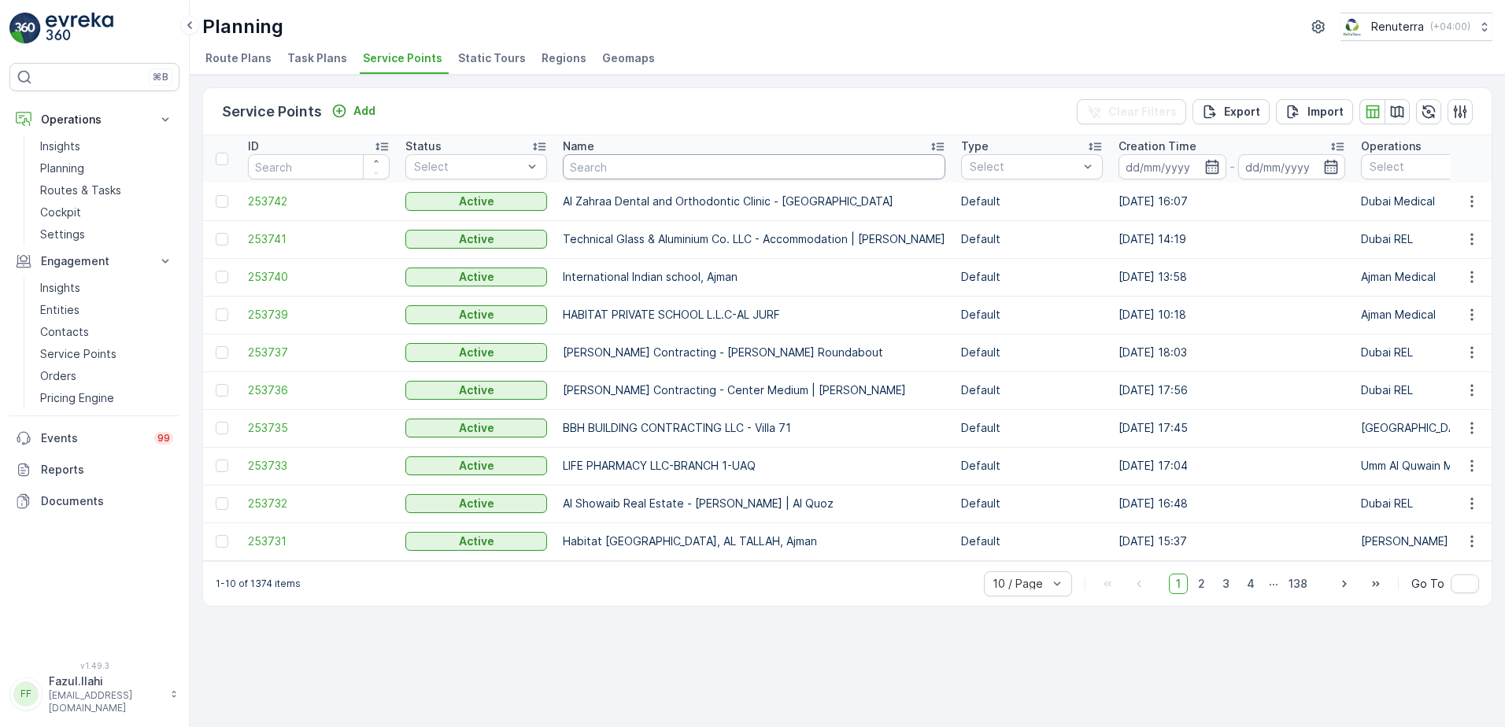
click at [604, 168] on input "text" at bounding box center [754, 166] width 383 height 25
type input "A"
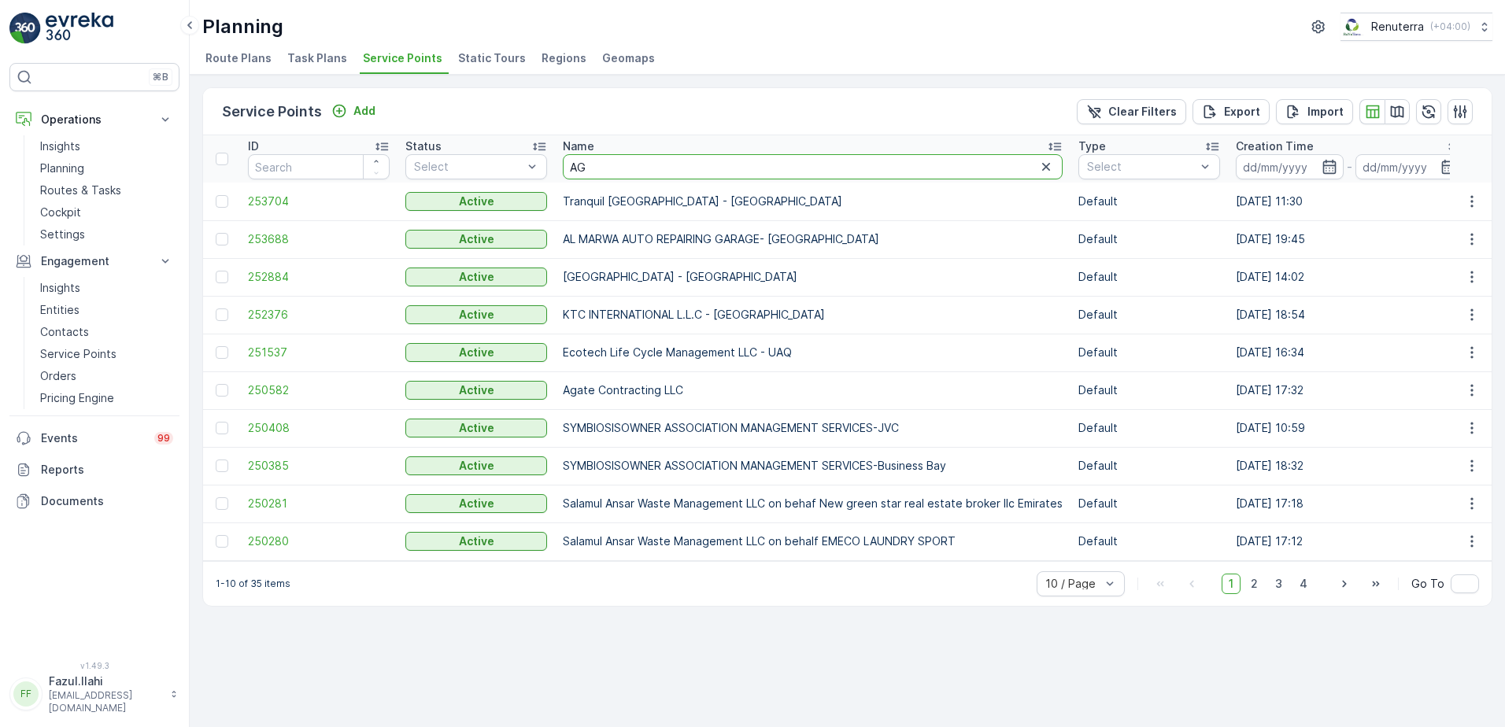
click at [611, 166] on input "AG" at bounding box center [813, 166] width 500 height 25
type input "AGB"
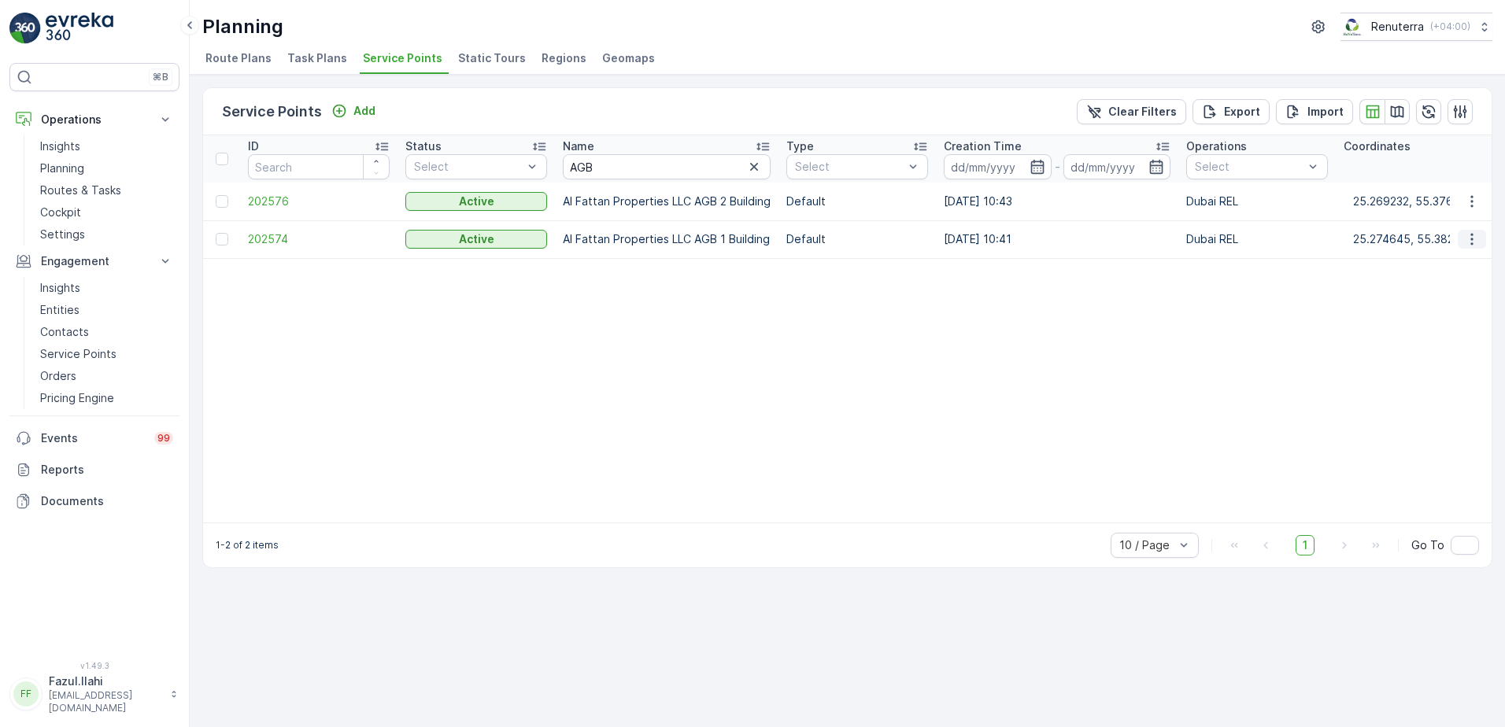
click at [1475, 239] on icon "button" at bounding box center [1472, 239] width 16 height 16
click at [272, 234] on span "202574" at bounding box center [319, 239] width 142 height 16
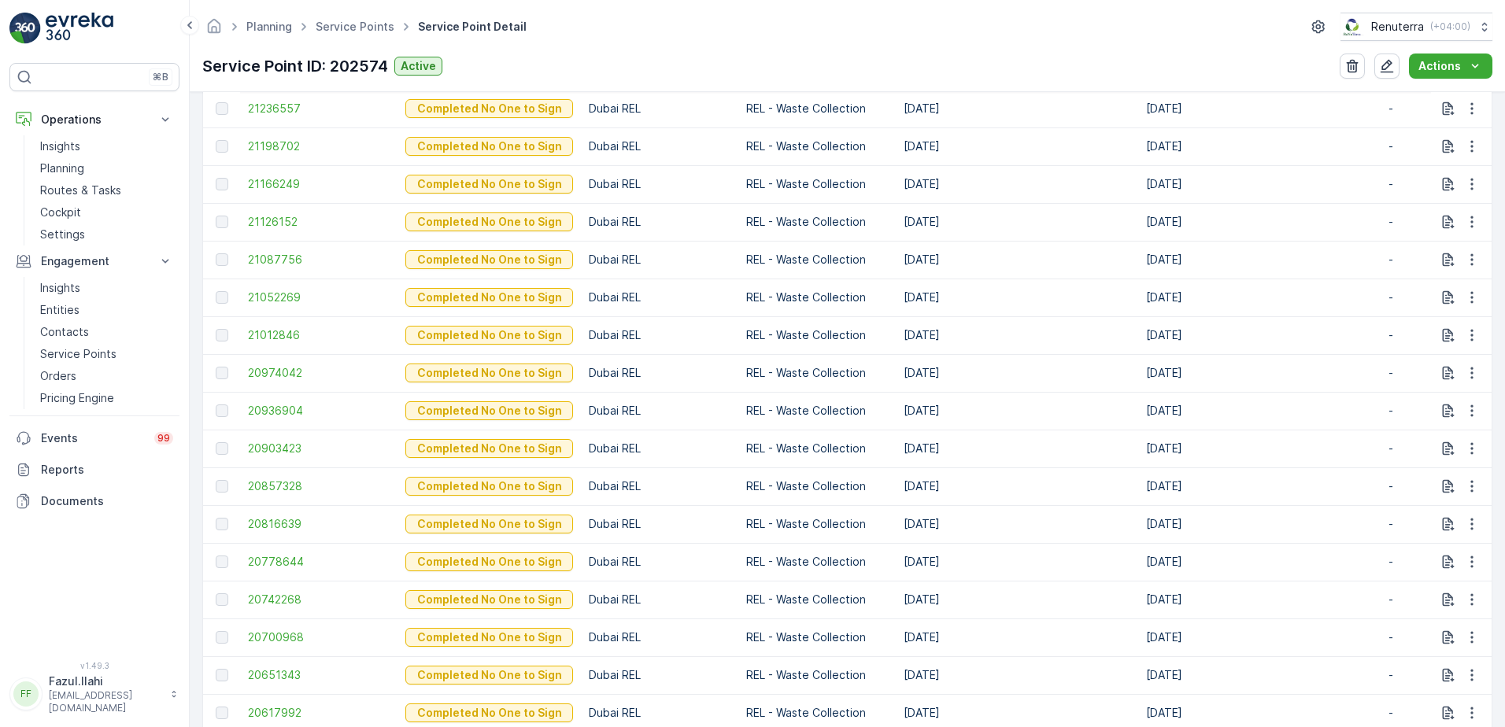
scroll to position [709, 0]
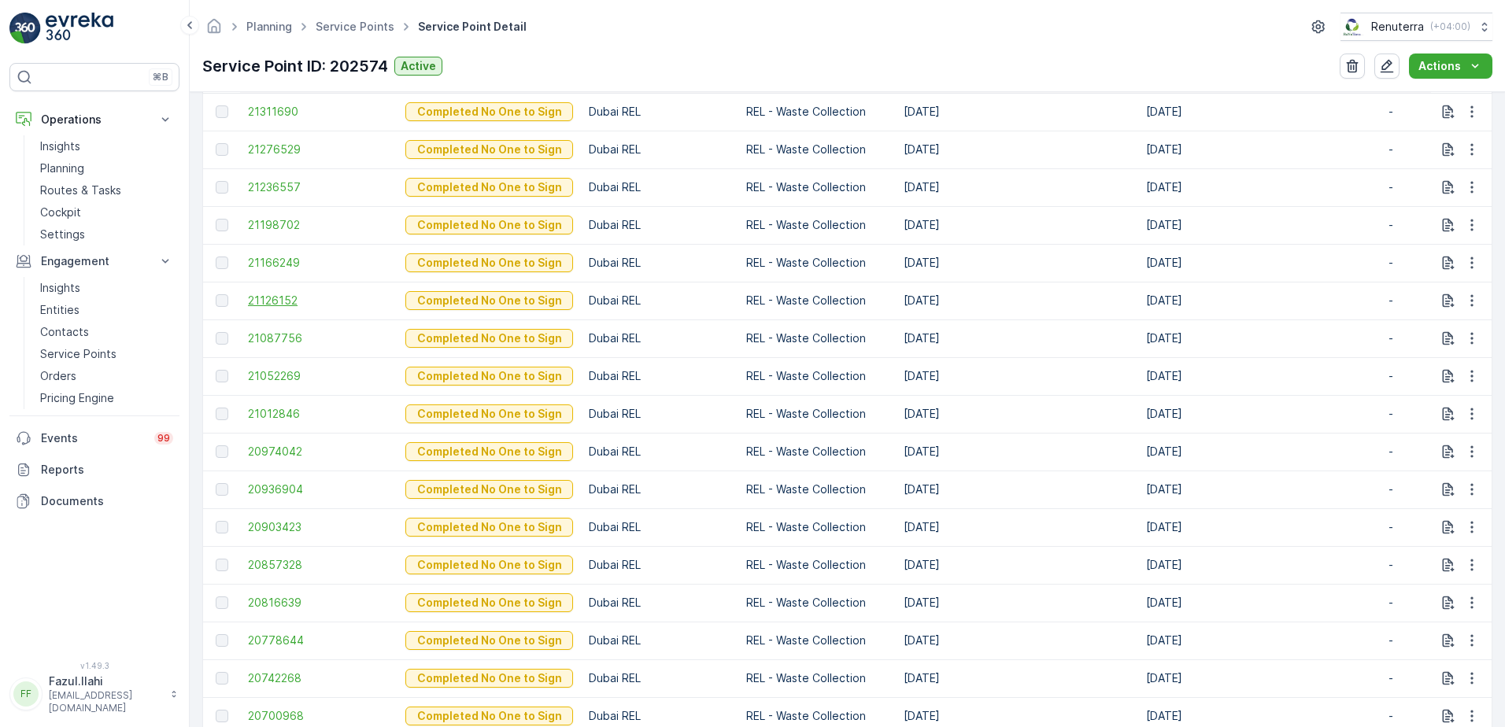
click at [261, 296] on span "21126152" at bounding box center [319, 301] width 142 height 16
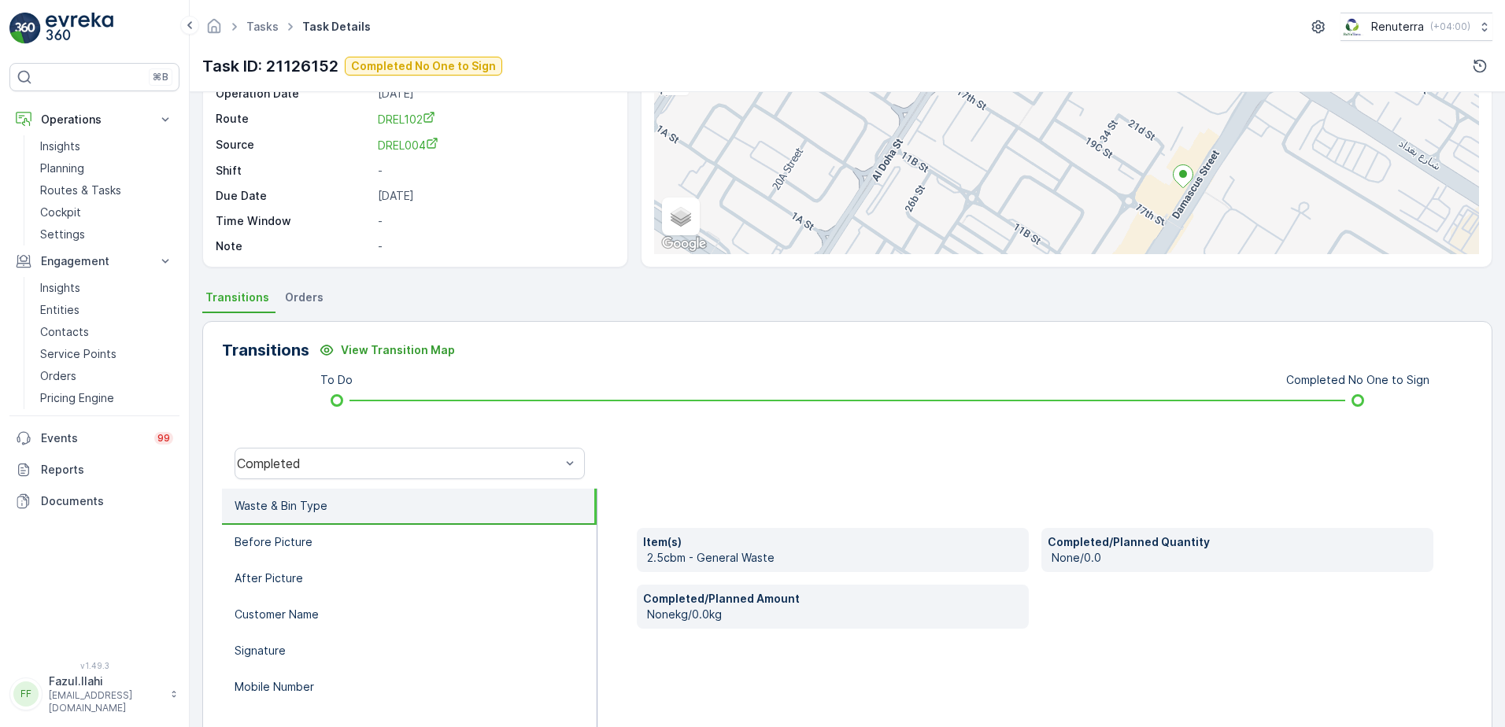
scroll to position [157, 0]
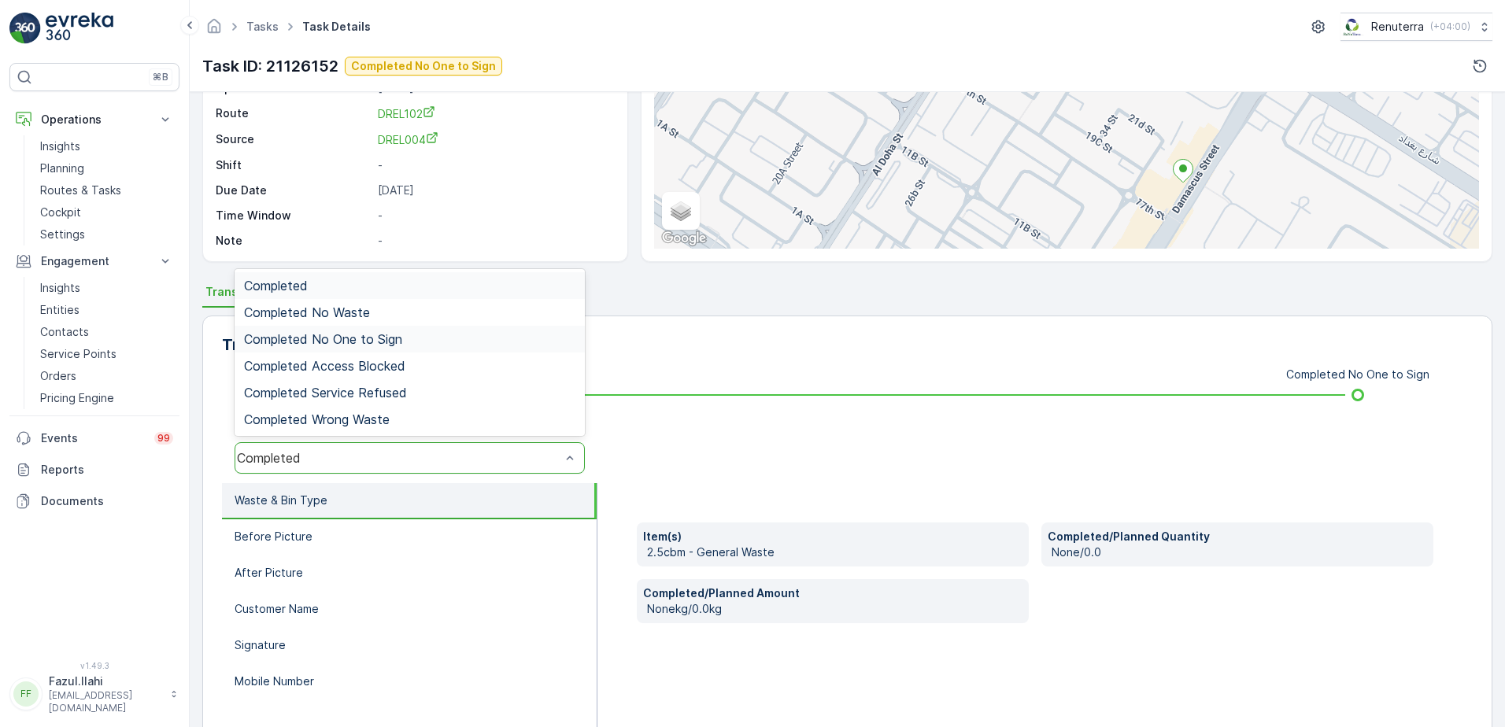
click at [358, 343] on span "Completed No One to Sign" at bounding box center [323, 339] width 158 height 14
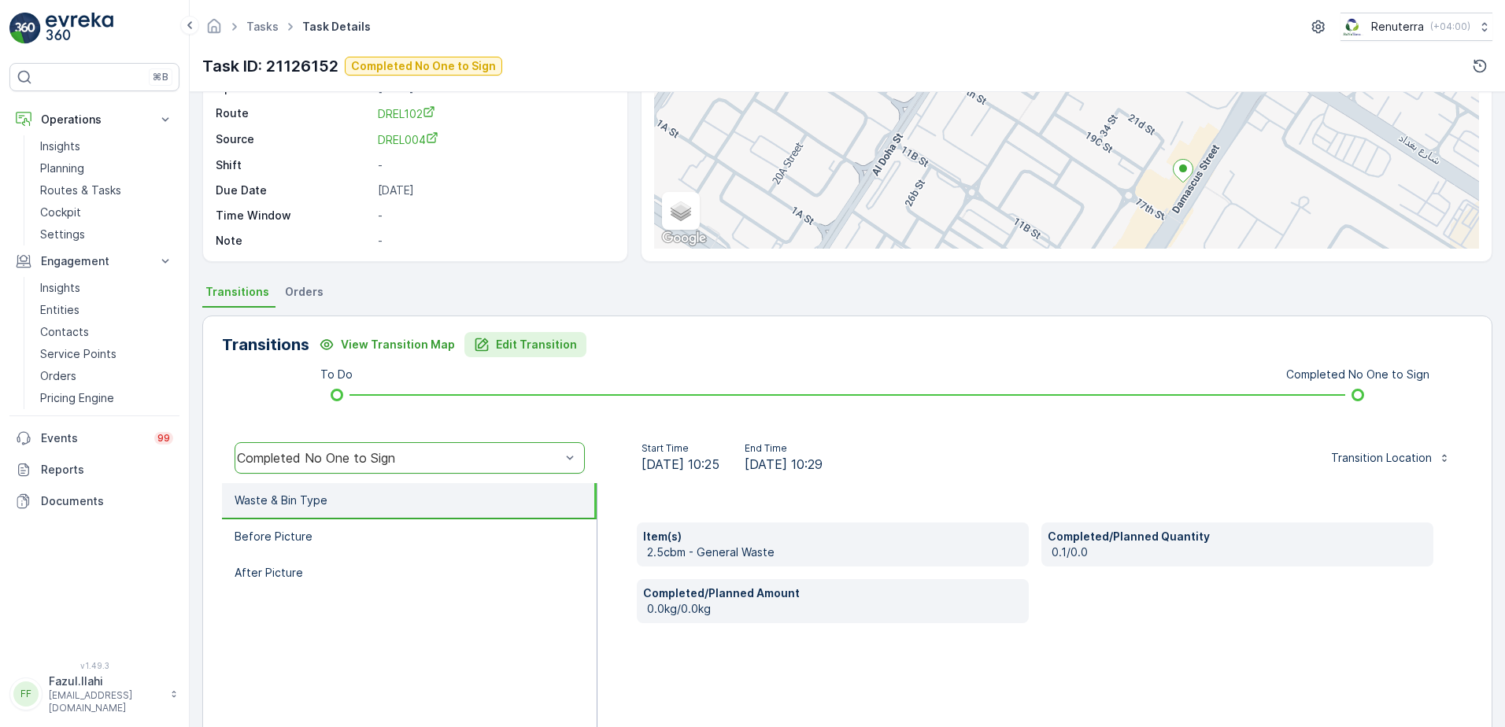
click at [516, 339] on p "Edit Transition" at bounding box center [536, 345] width 81 height 16
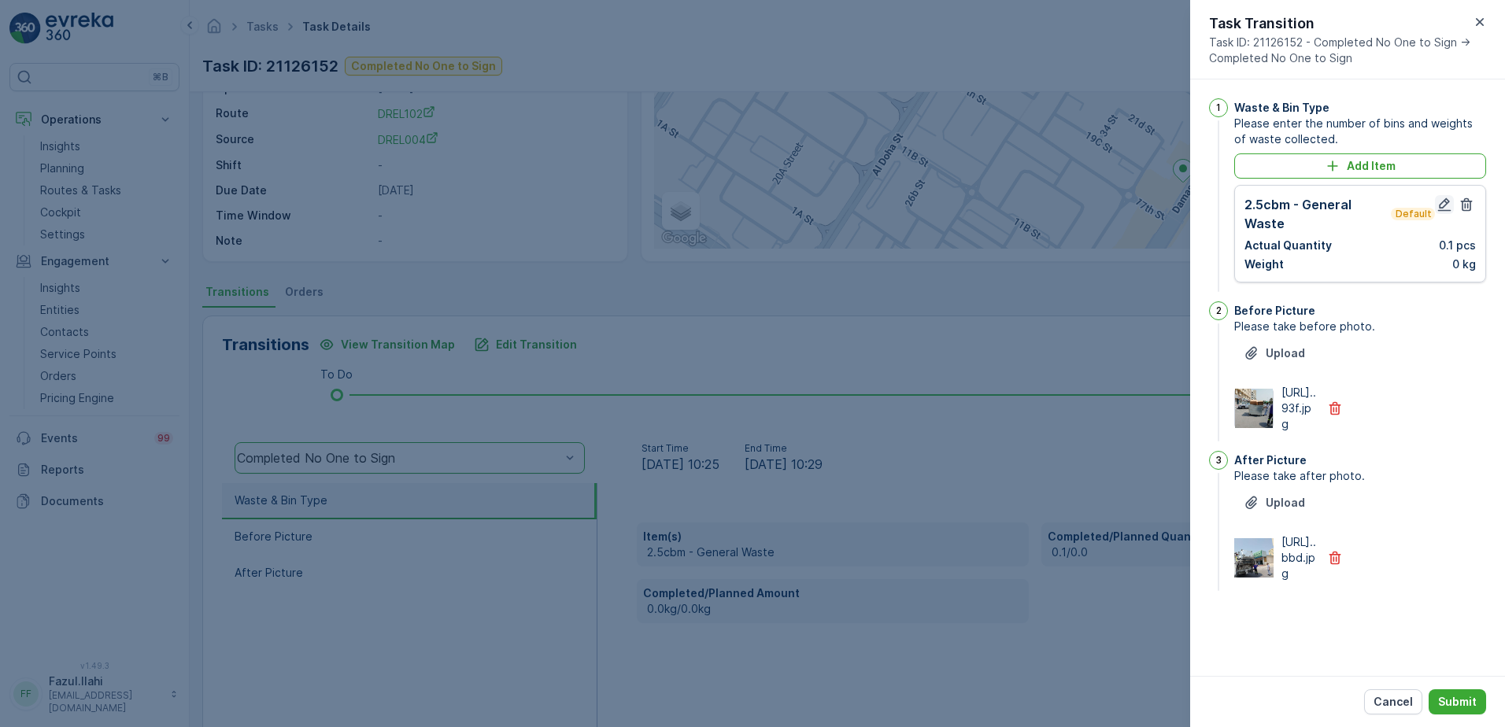
click at [1442, 206] on icon "button" at bounding box center [1445, 205] width 16 height 16
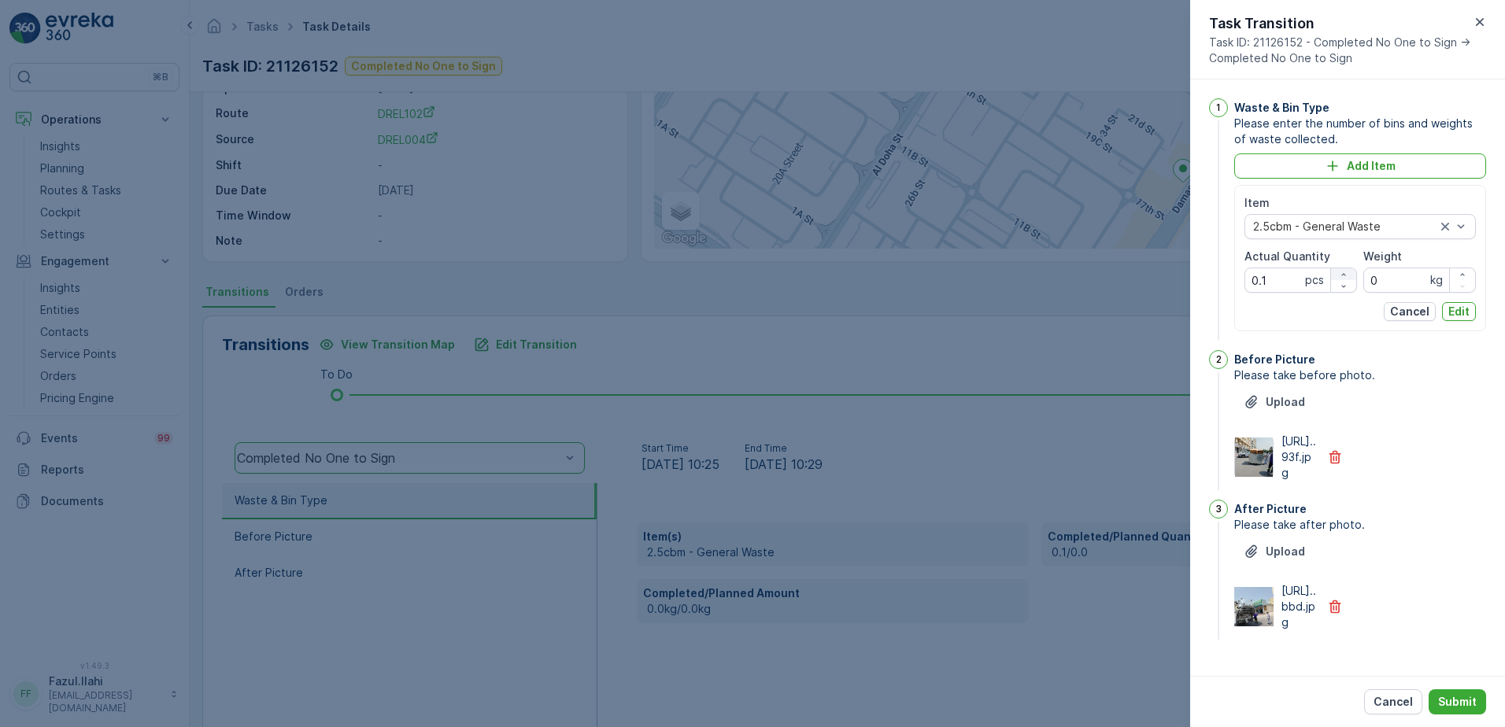
click at [1339, 274] on icon "button" at bounding box center [1343, 274] width 9 height 9
click at [1342, 286] on icon "button" at bounding box center [1343, 286] width 9 height 9
click at [1340, 274] on icon "button" at bounding box center [1343, 274] width 9 height 9
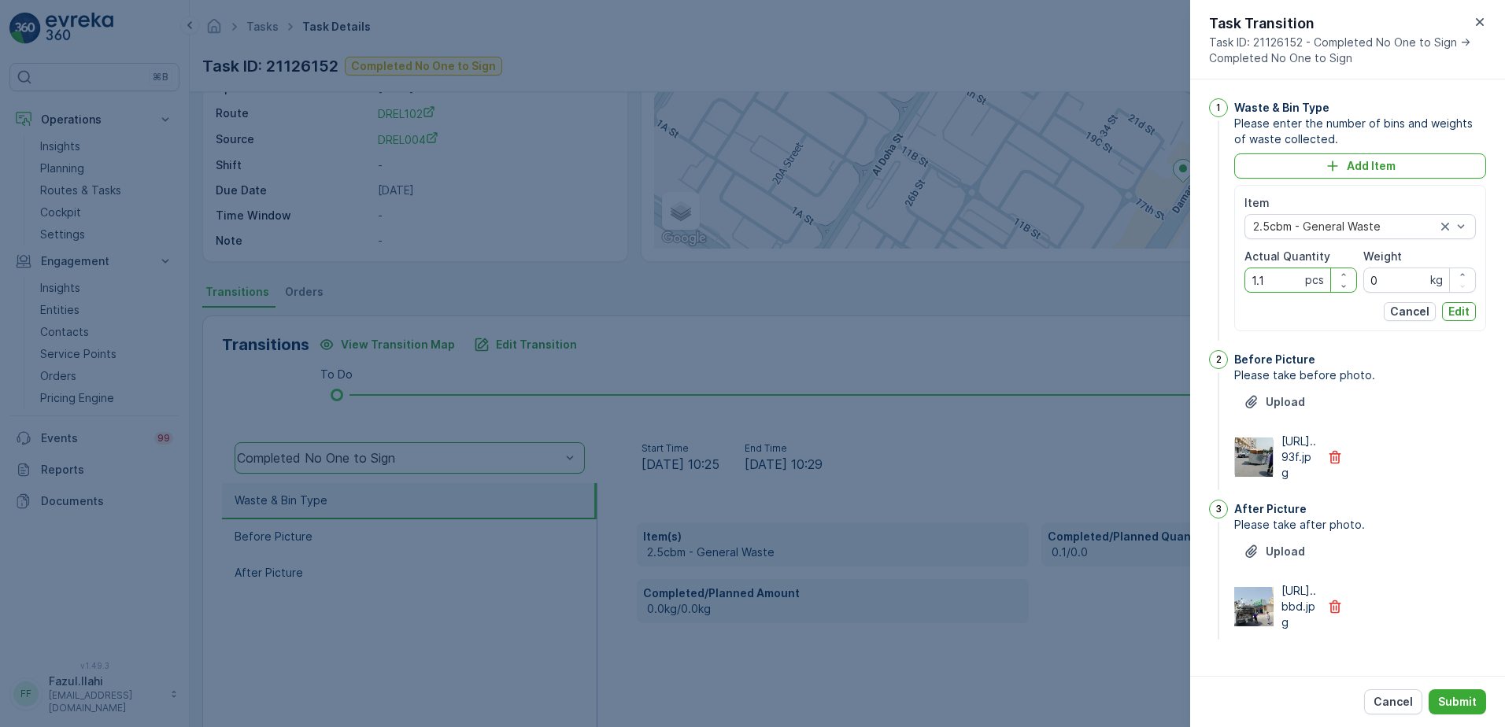
click at [1284, 284] on Quantity "1.1" at bounding box center [1301, 280] width 113 height 25
type Quantity "1"
click at [1456, 307] on p "Edit" at bounding box center [1459, 312] width 21 height 16
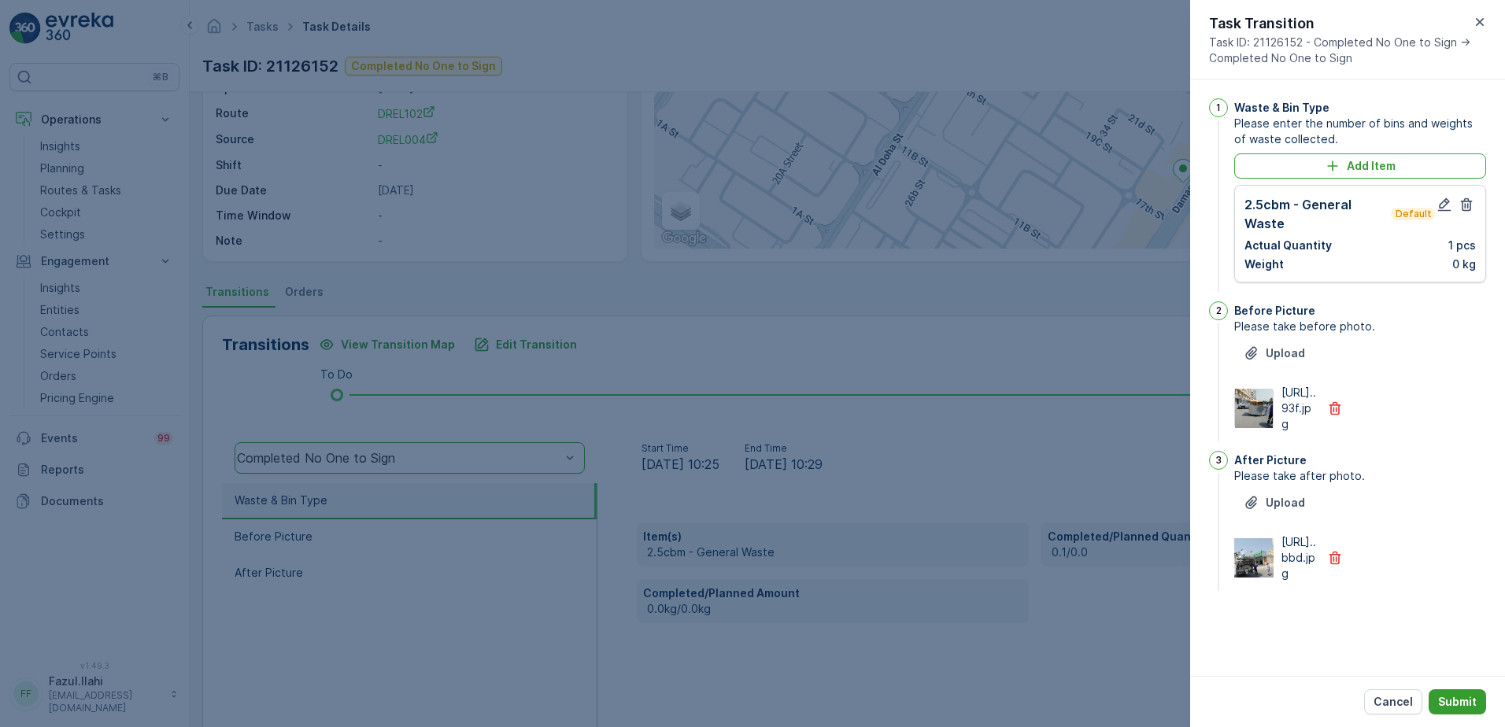
click at [1454, 699] on p "Submit" at bounding box center [1457, 702] width 39 height 16
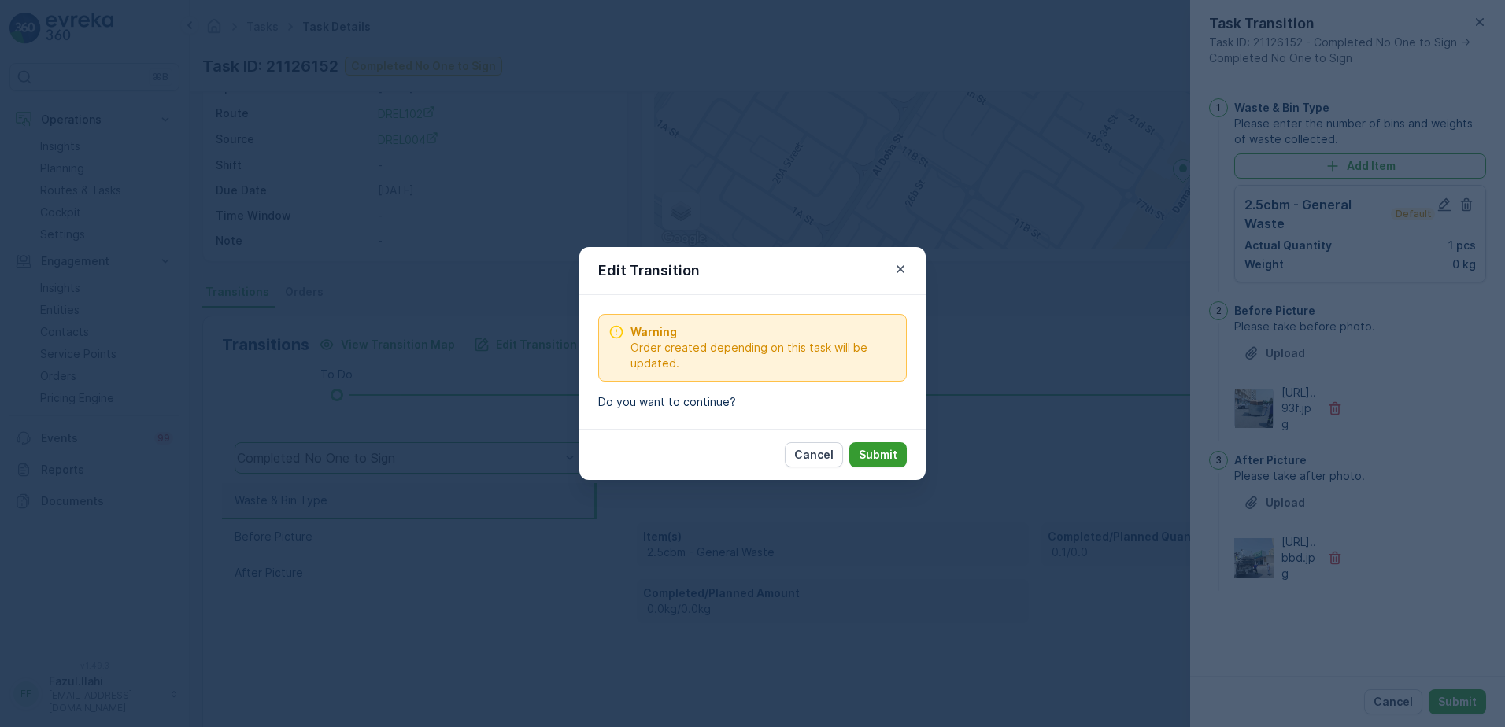
click at [894, 454] on p "Submit" at bounding box center [878, 455] width 39 height 16
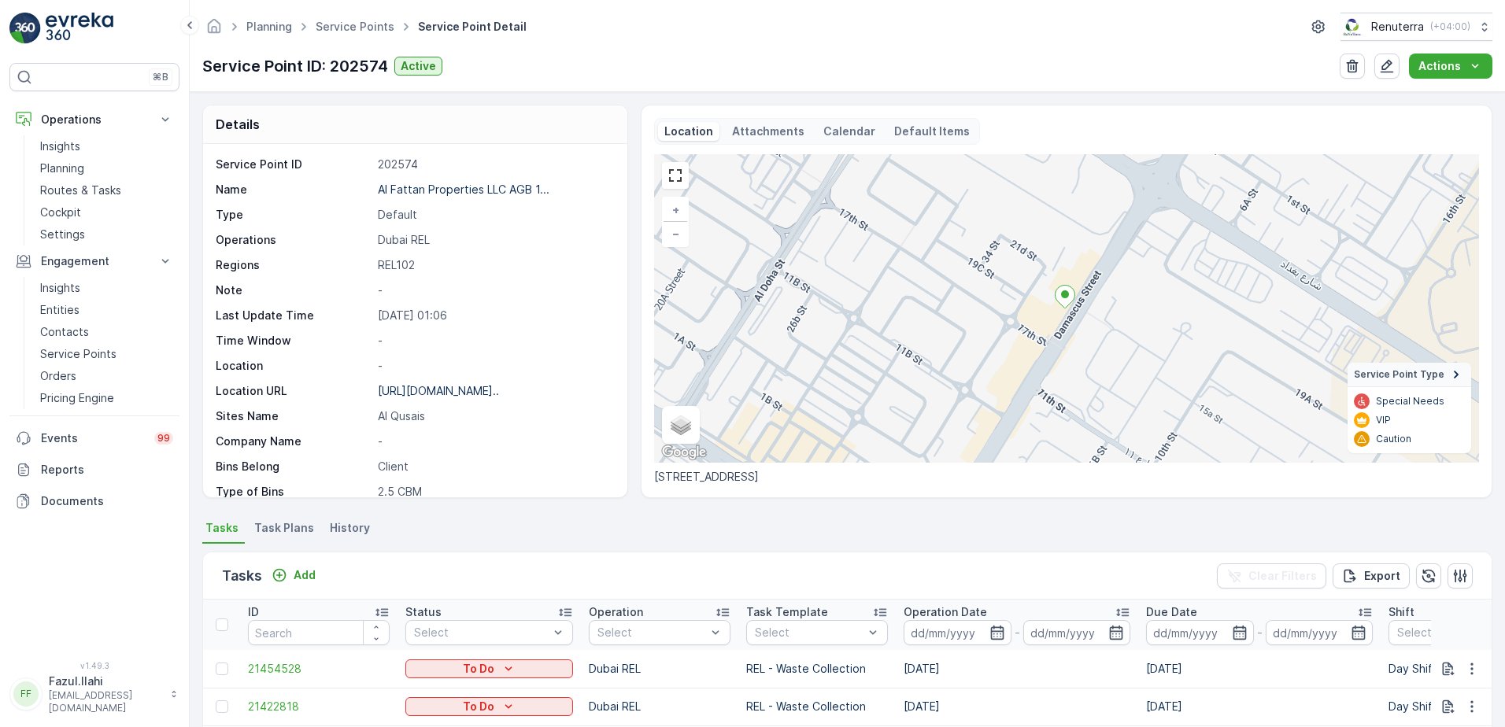
scroll to position [472, 0]
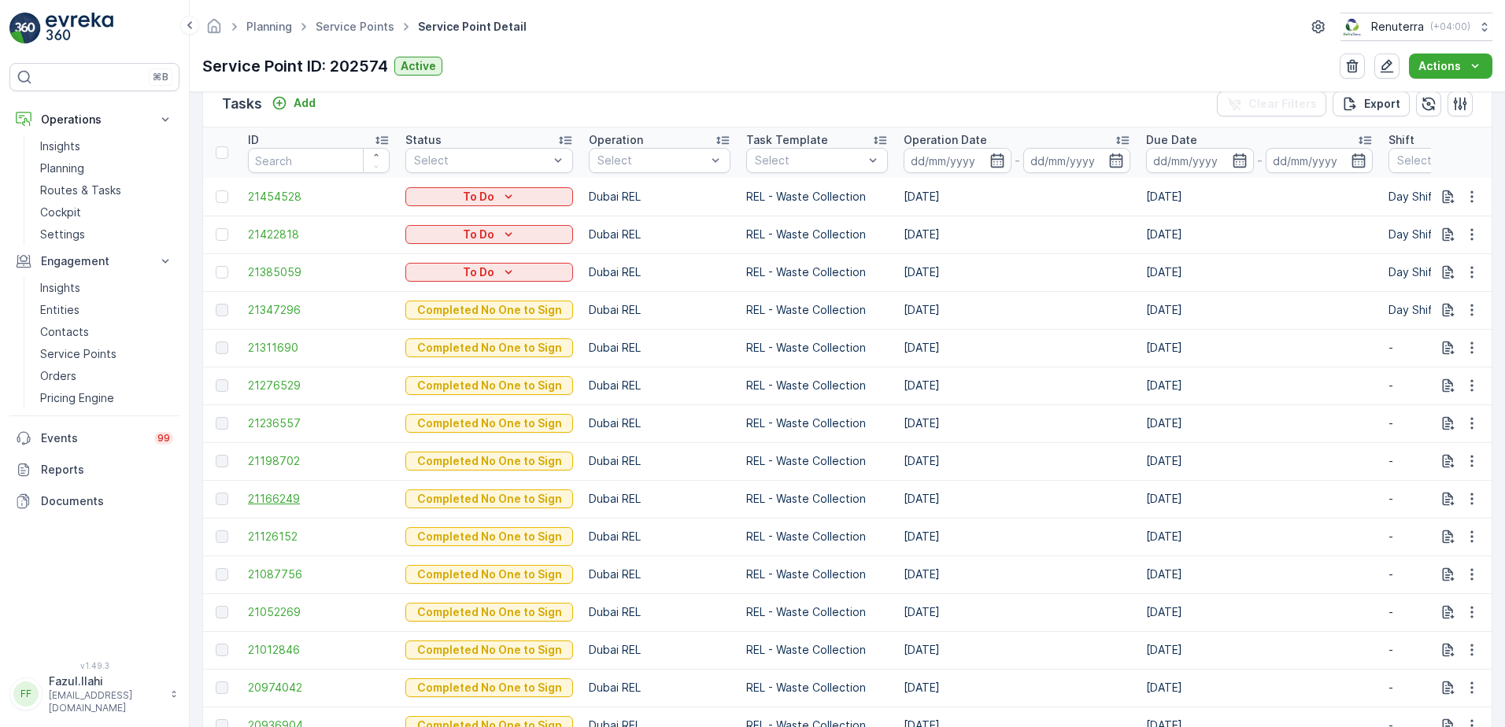
click at [266, 499] on span "21166249" at bounding box center [319, 499] width 142 height 16
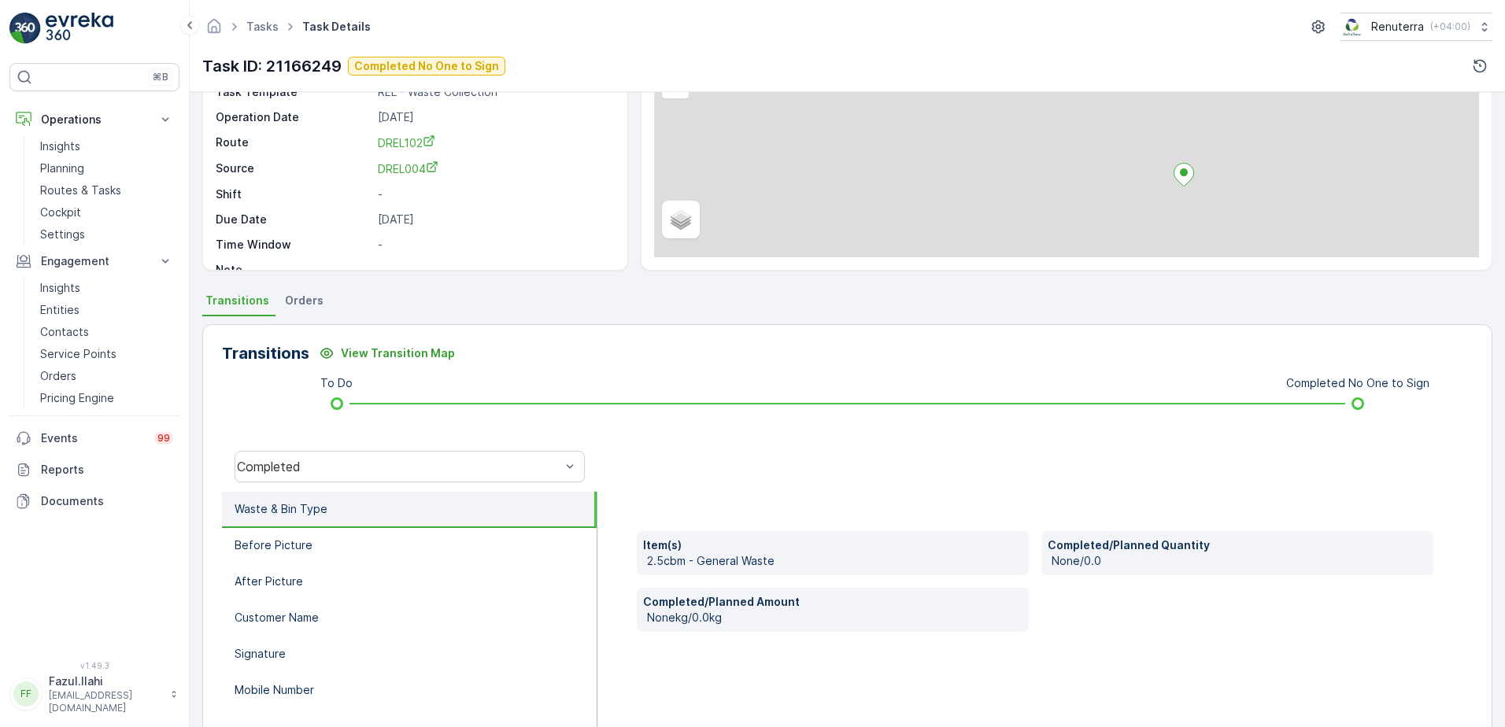
scroll to position [265, 0]
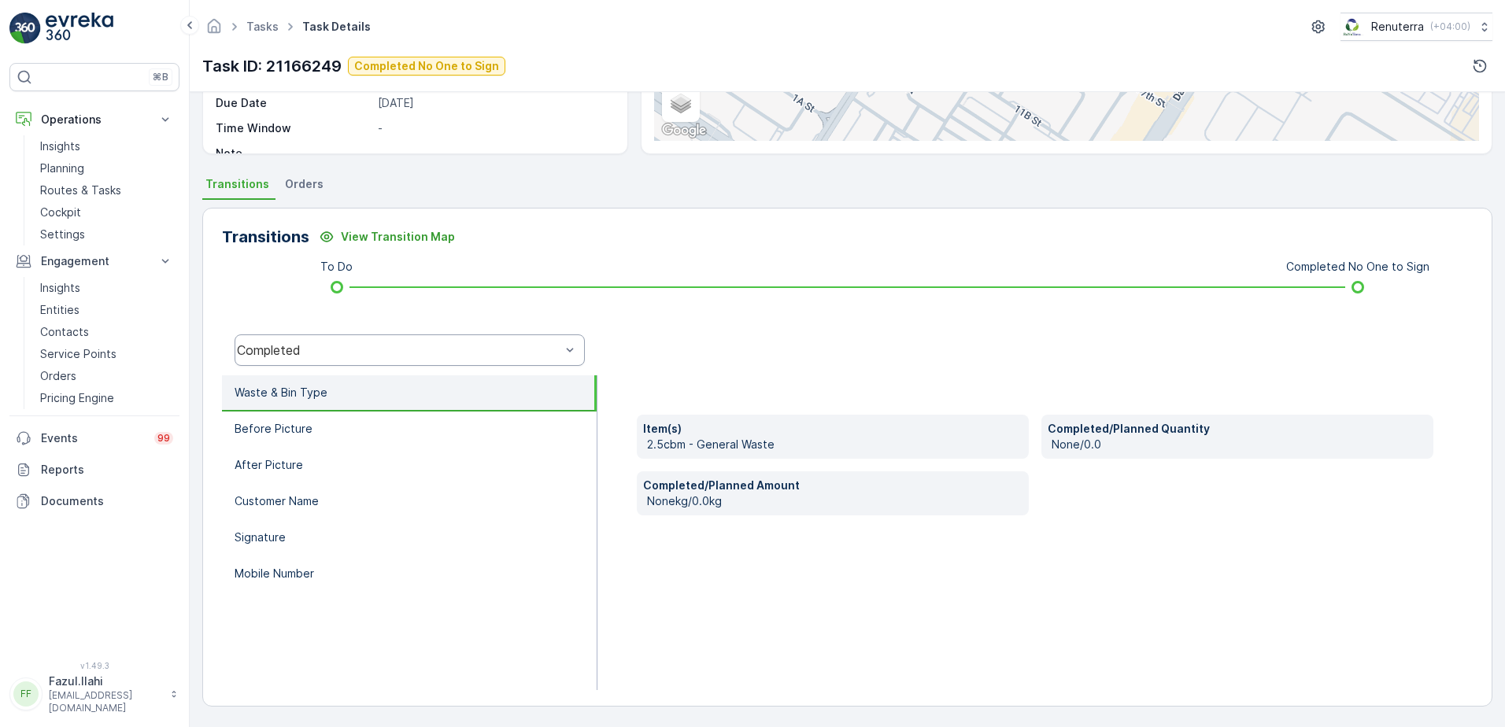
click at [465, 361] on div "Completed" at bounding box center [410, 350] width 350 height 31
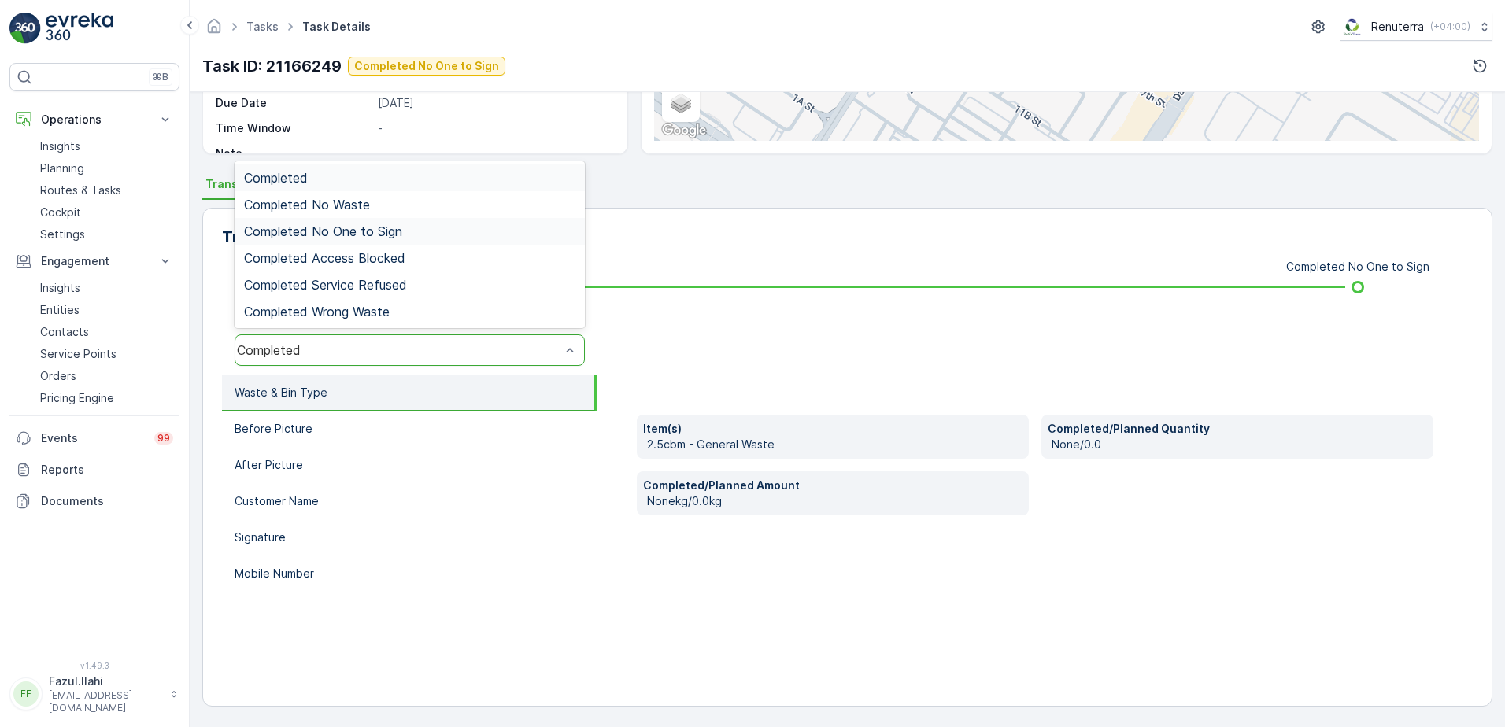
click at [417, 224] on div "Completed No One to Sign" at bounding box center [410, 231] width 350 height 27
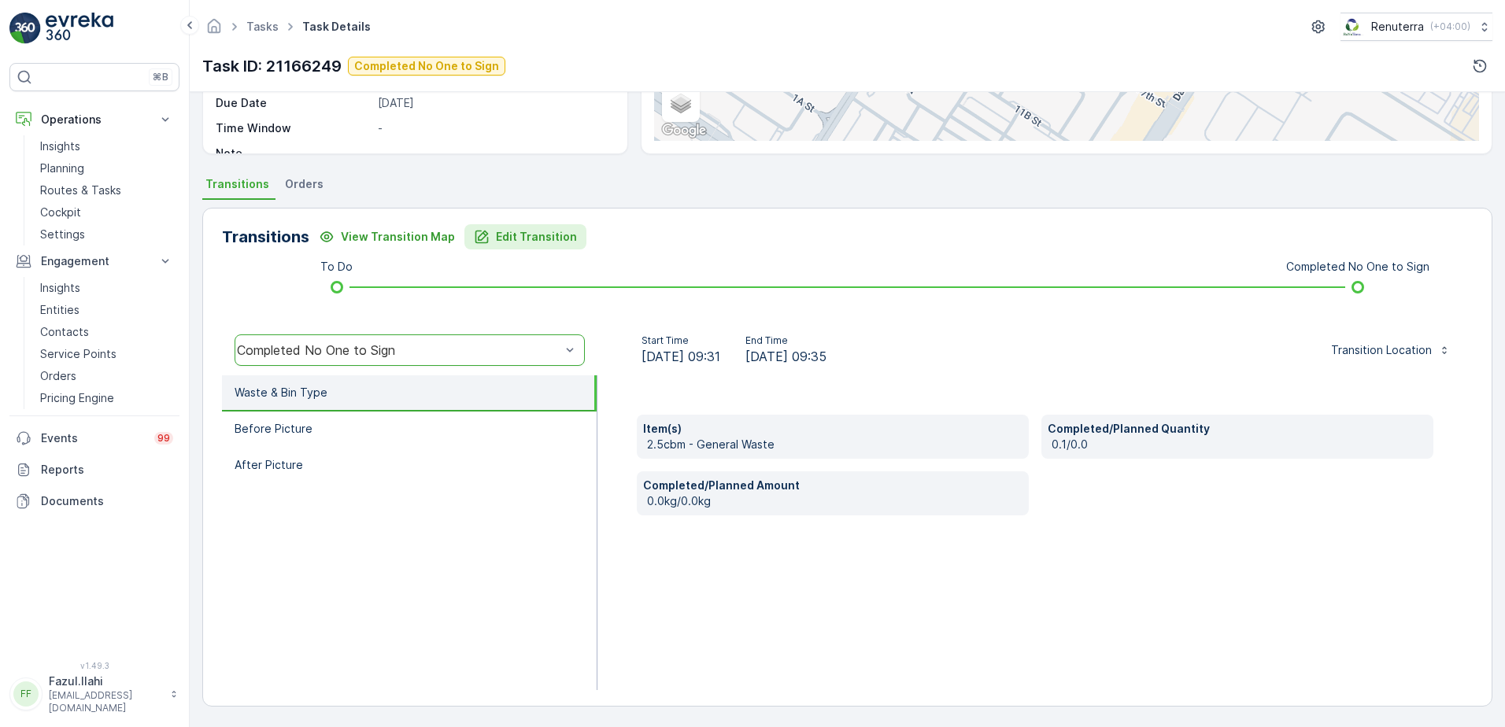
click at [520, 238] on p "Edit Transition" at bounding box center [536, 237] width 81 height 16
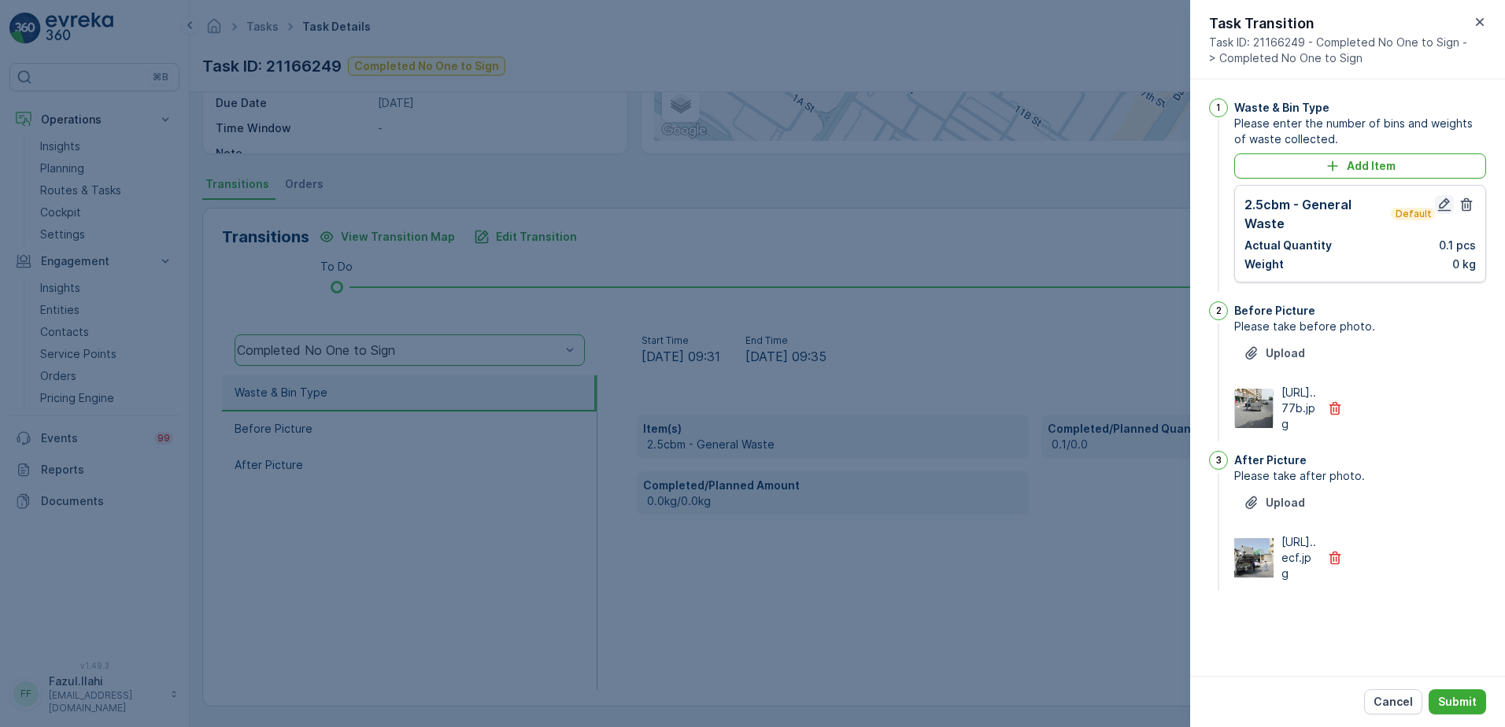
click at [1450, 201] on icon "button" at bounding box center [1445, 205] width 16 height 16
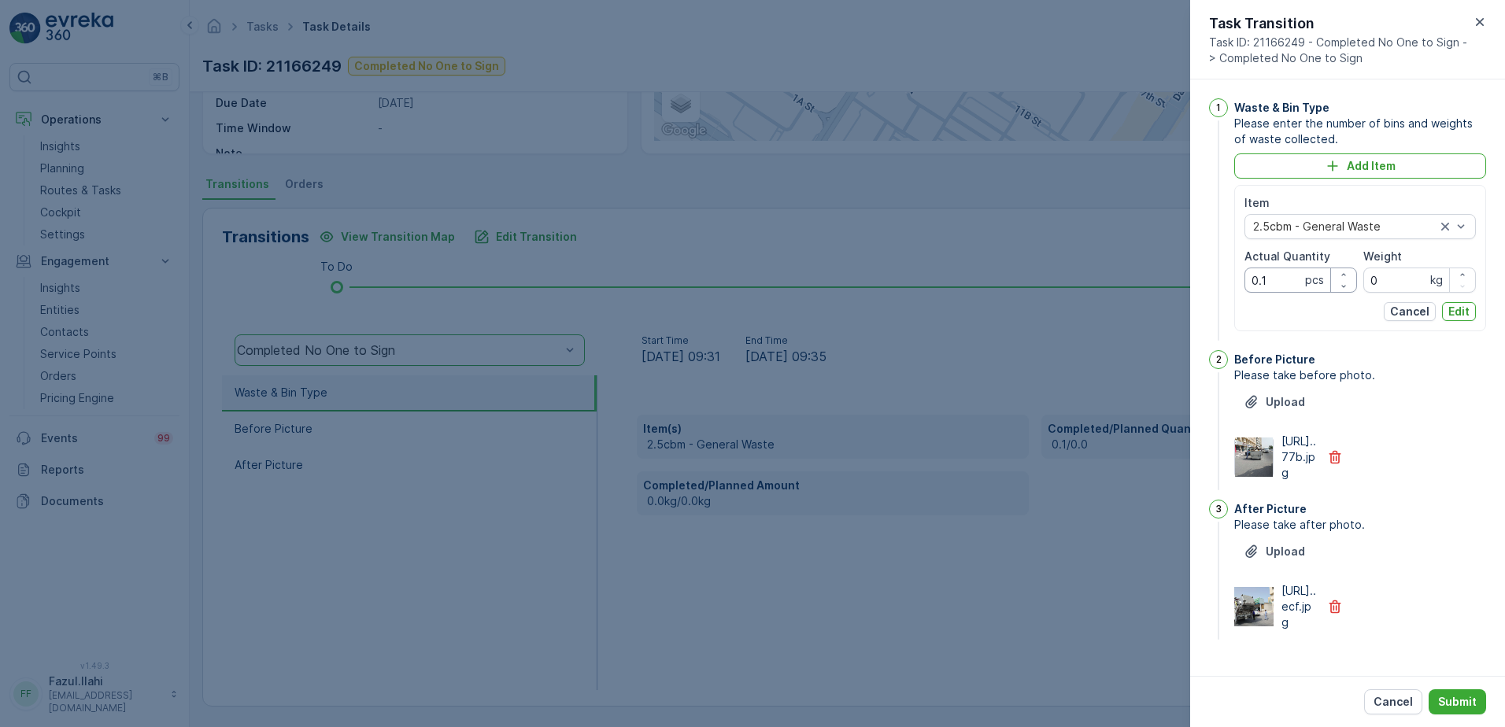
click at [1280, 283] on Quantity "0.1" at bounding box center [1301, 280] width 113 height 25
type Quantity "0"
type Quantity "1"
click at [1453, 306] on p "Edit" at bounding box center [1459, 312] width 21 height 16
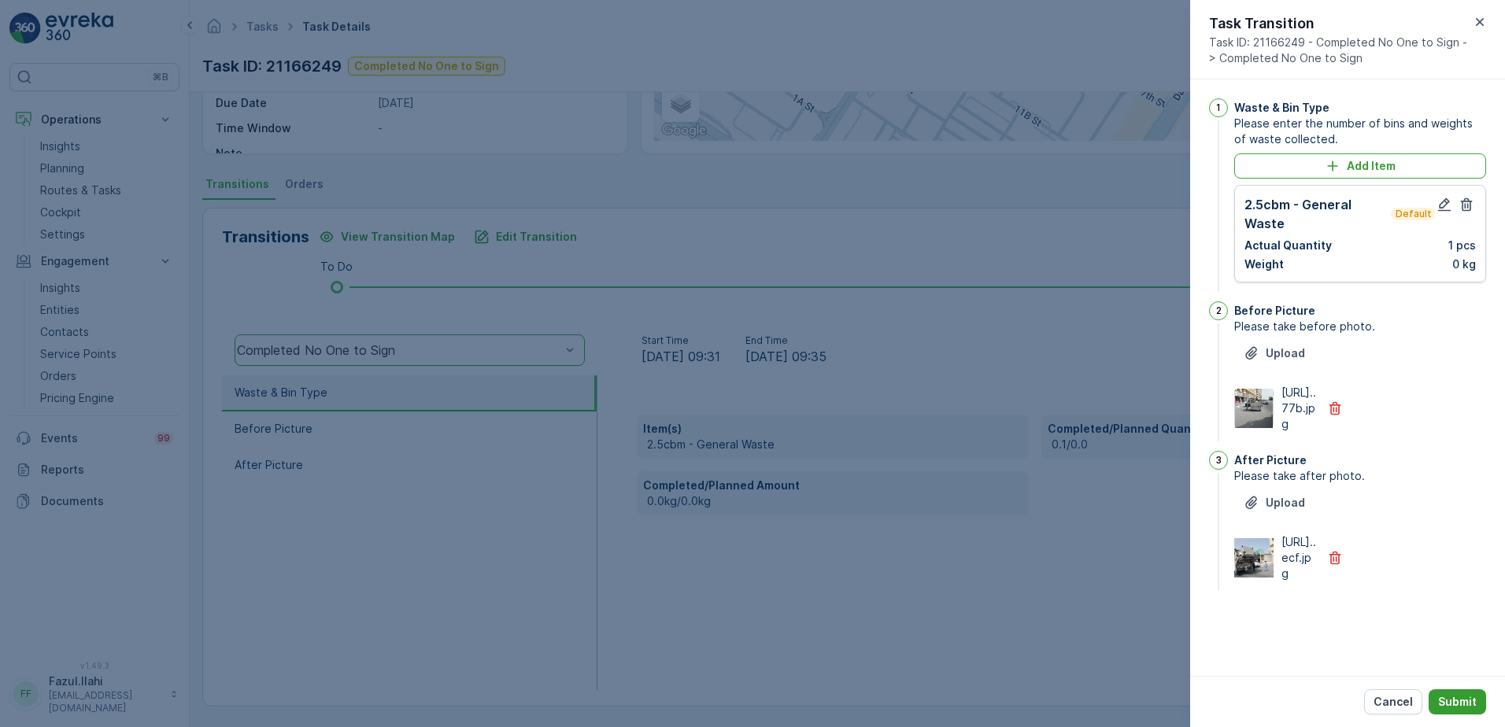
click at [1465, 712] on button "Submit" at bounding box center [1457, 702] width 57 height 25
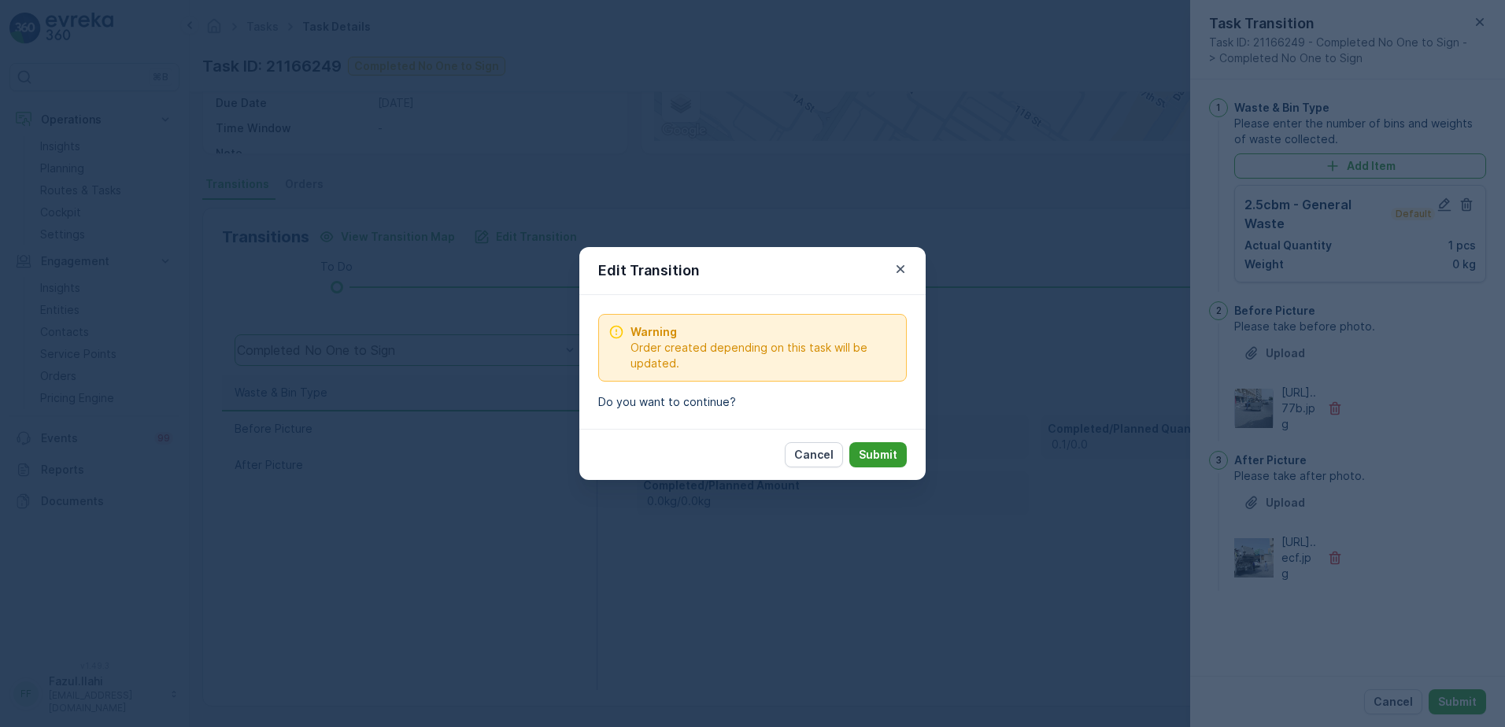
click at [888, 459] on p "Submit" at bounding box center [878, 455] width 39 height 16
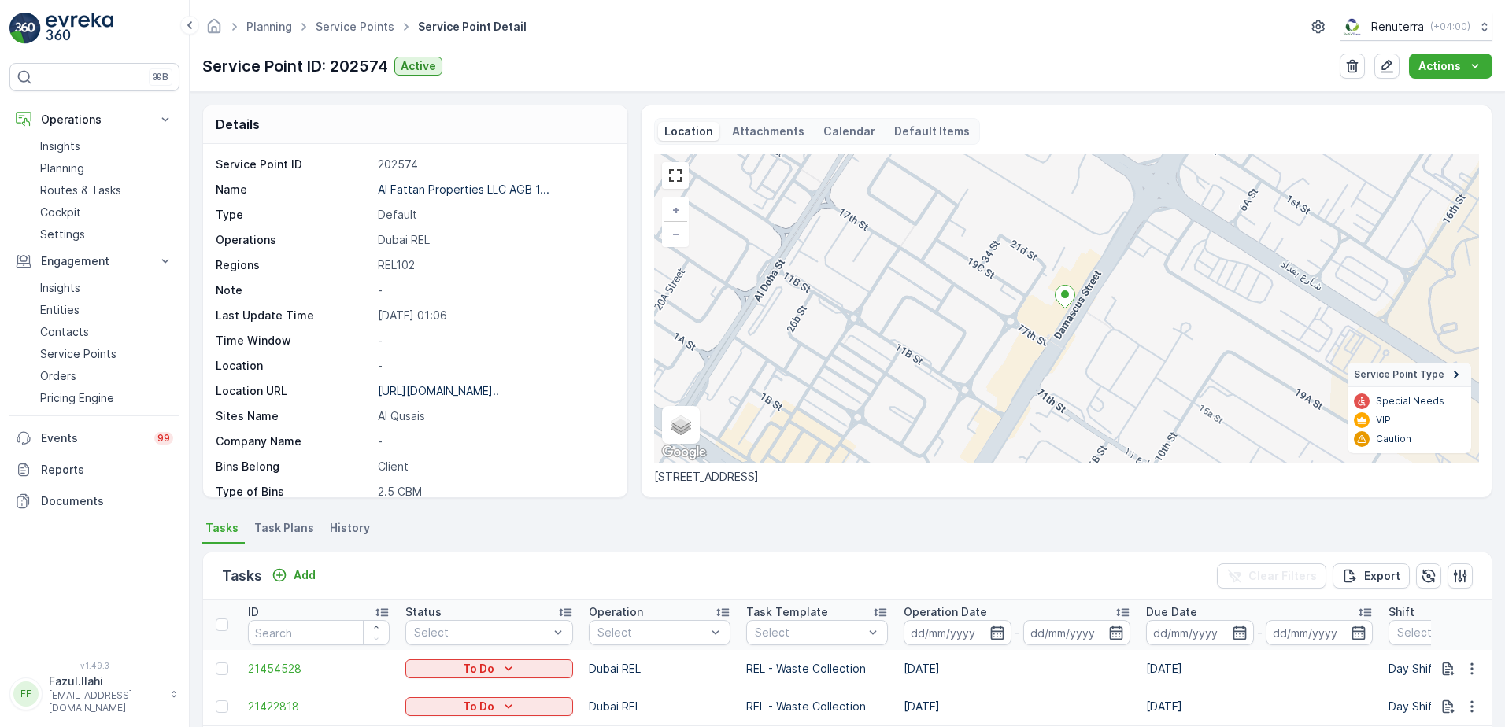
scroll to position [315, 0]
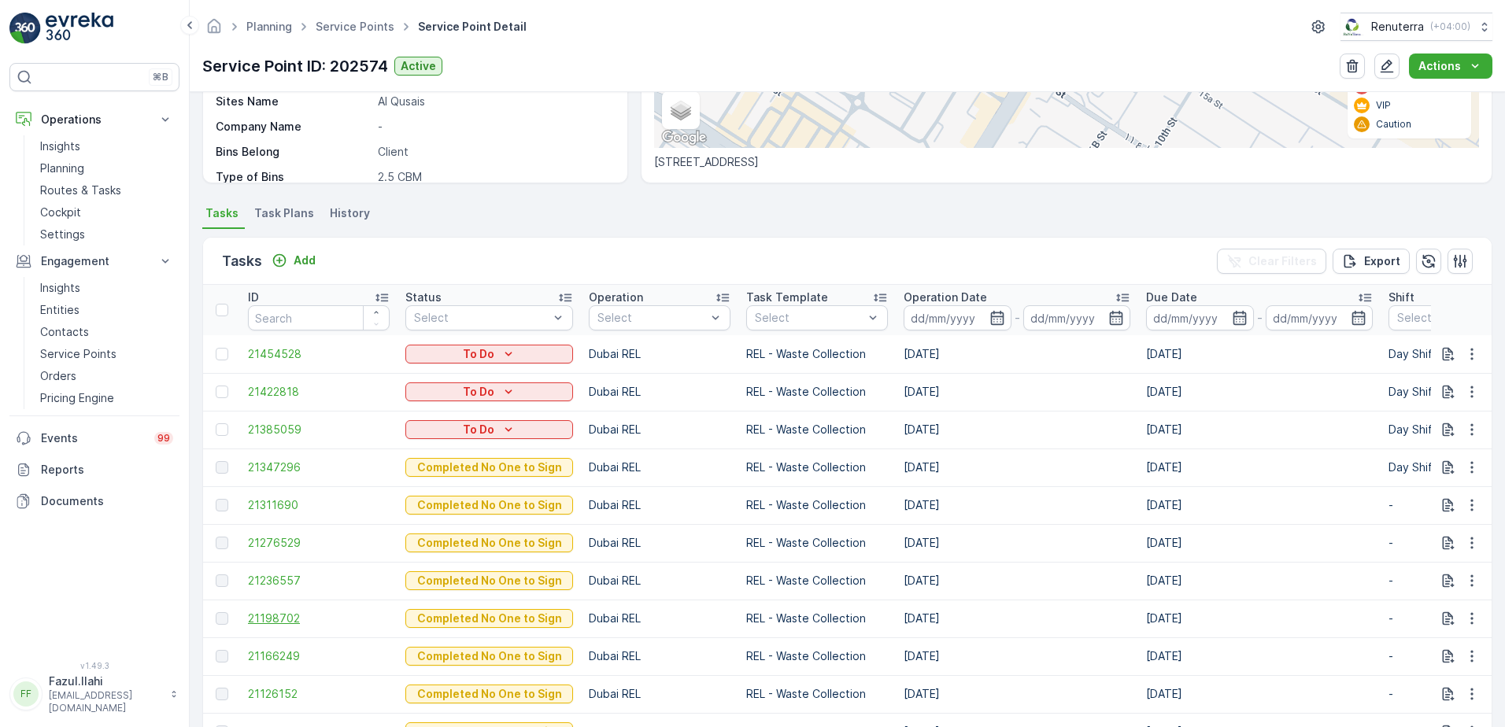
click at [273, 613] on span "21198702" at bounding box center [319, 619] width 142 height 16
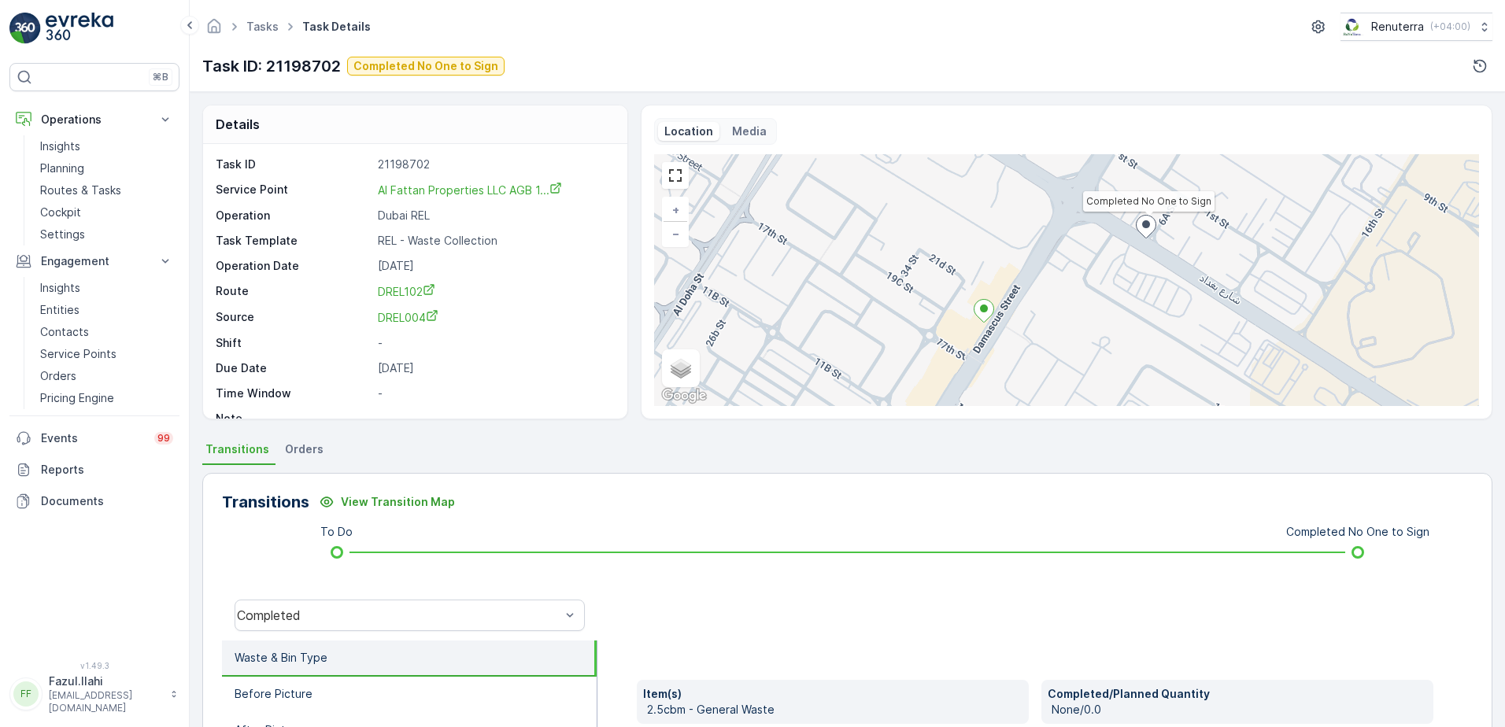
scroll to position [157, 0]
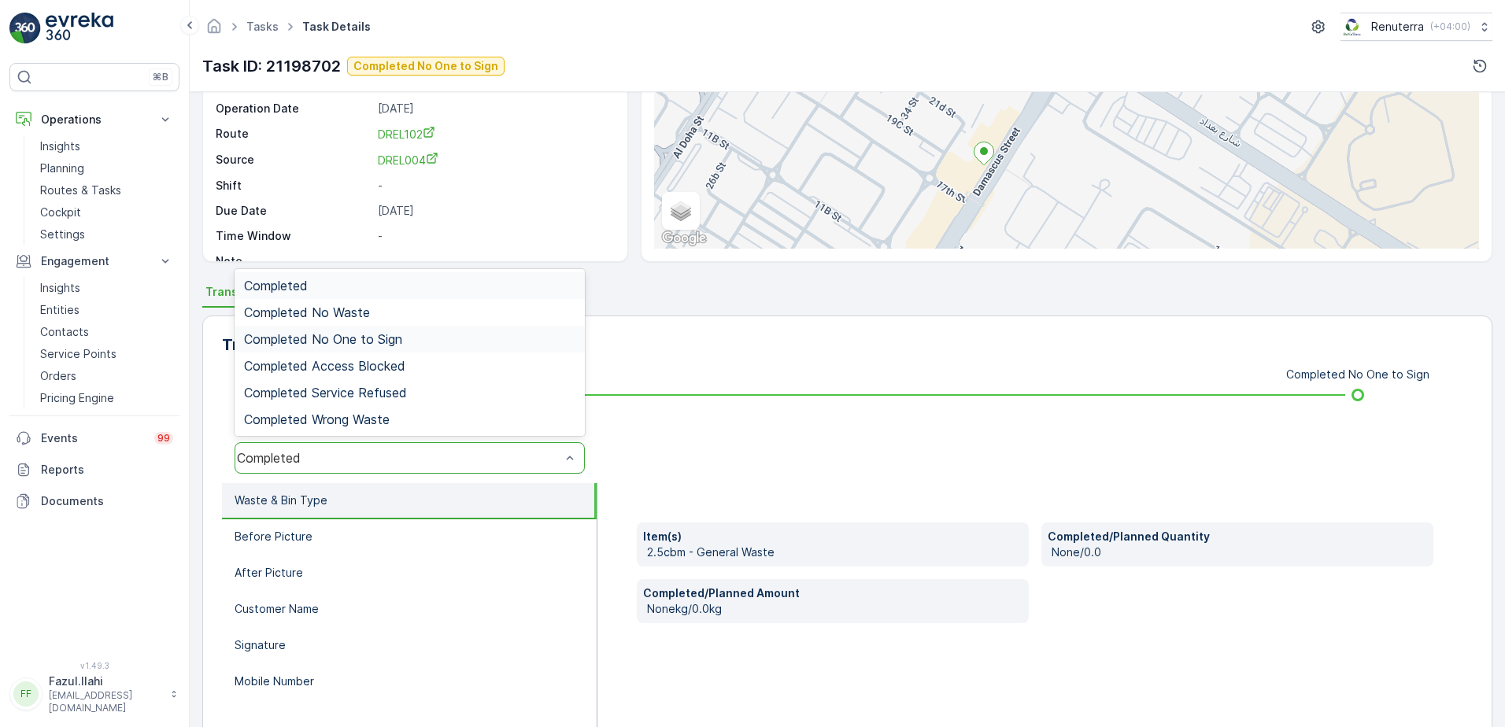
click at [429, 339] on div "Completed No One to Sign" at bounding box center [409, 339] width 331 height 14
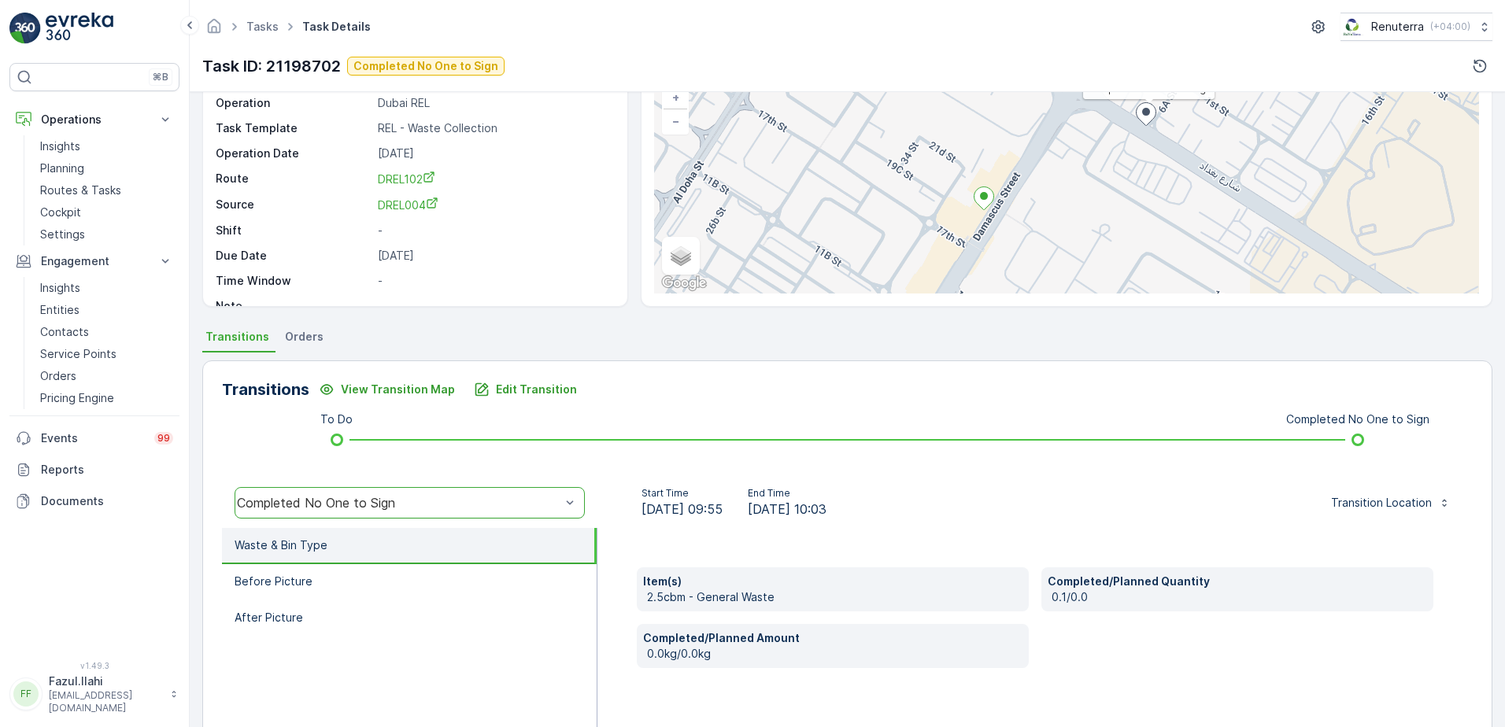
scroll to position [79, 0]
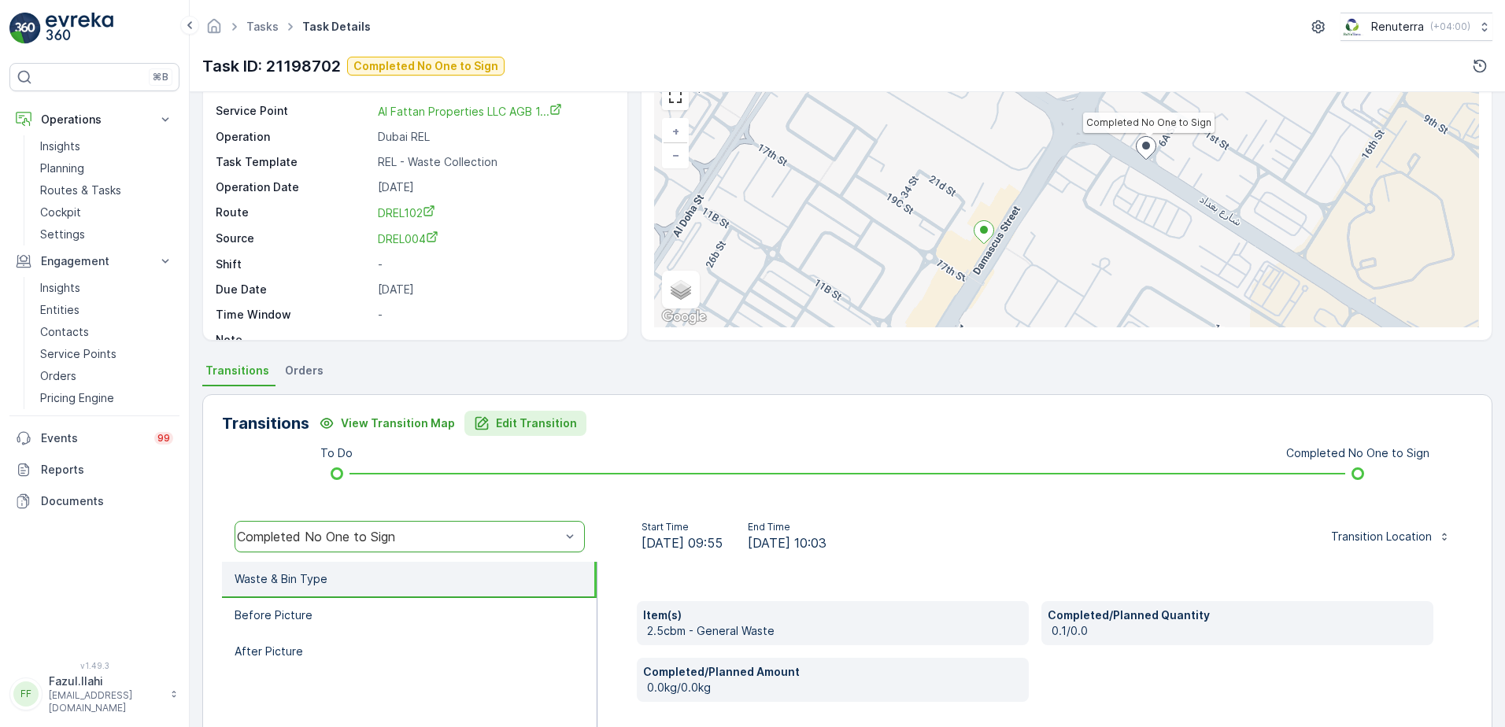
click at [551, 416] on p "Edit Transition" at bounding box center [536, 424] width 81 height 16
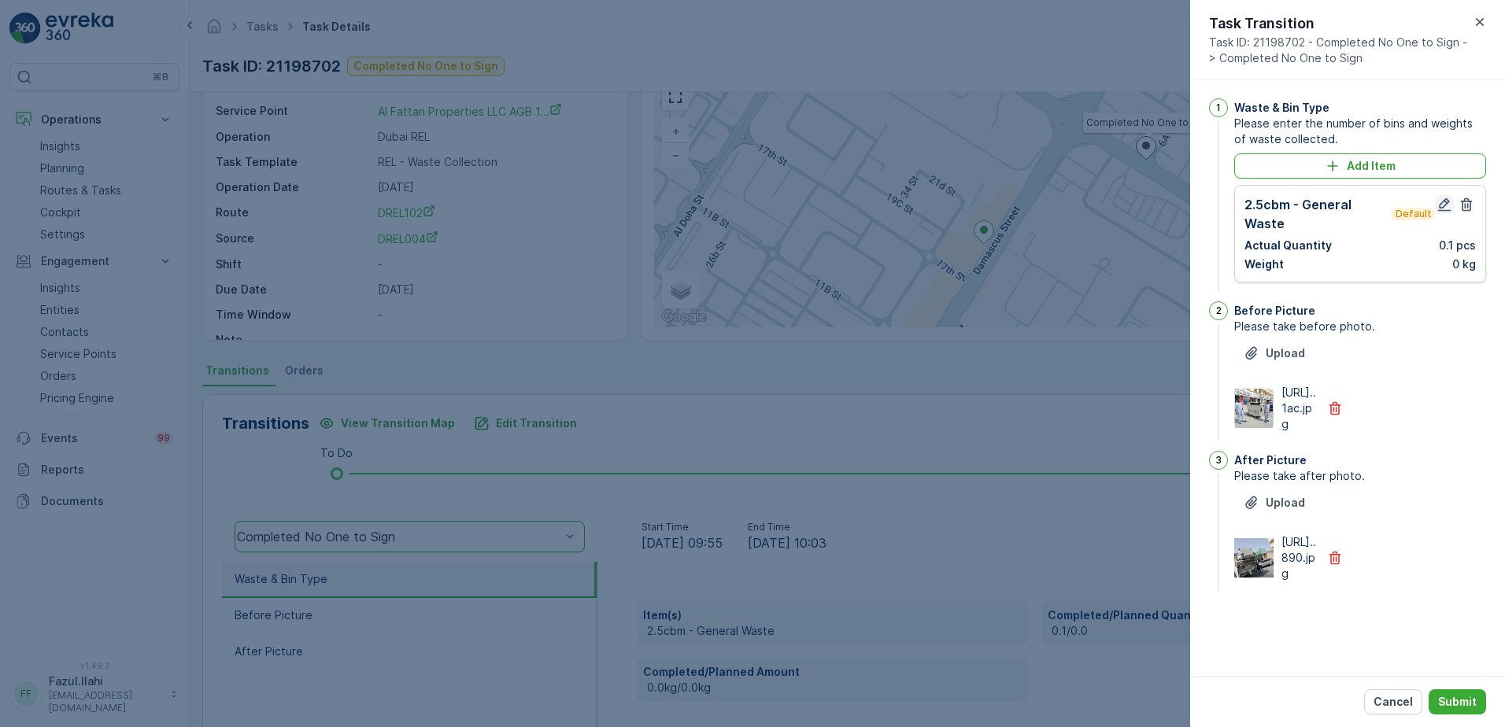
click at [1442, 207] on icon "button" at bounding box center [1445, 205] width 16 height 16
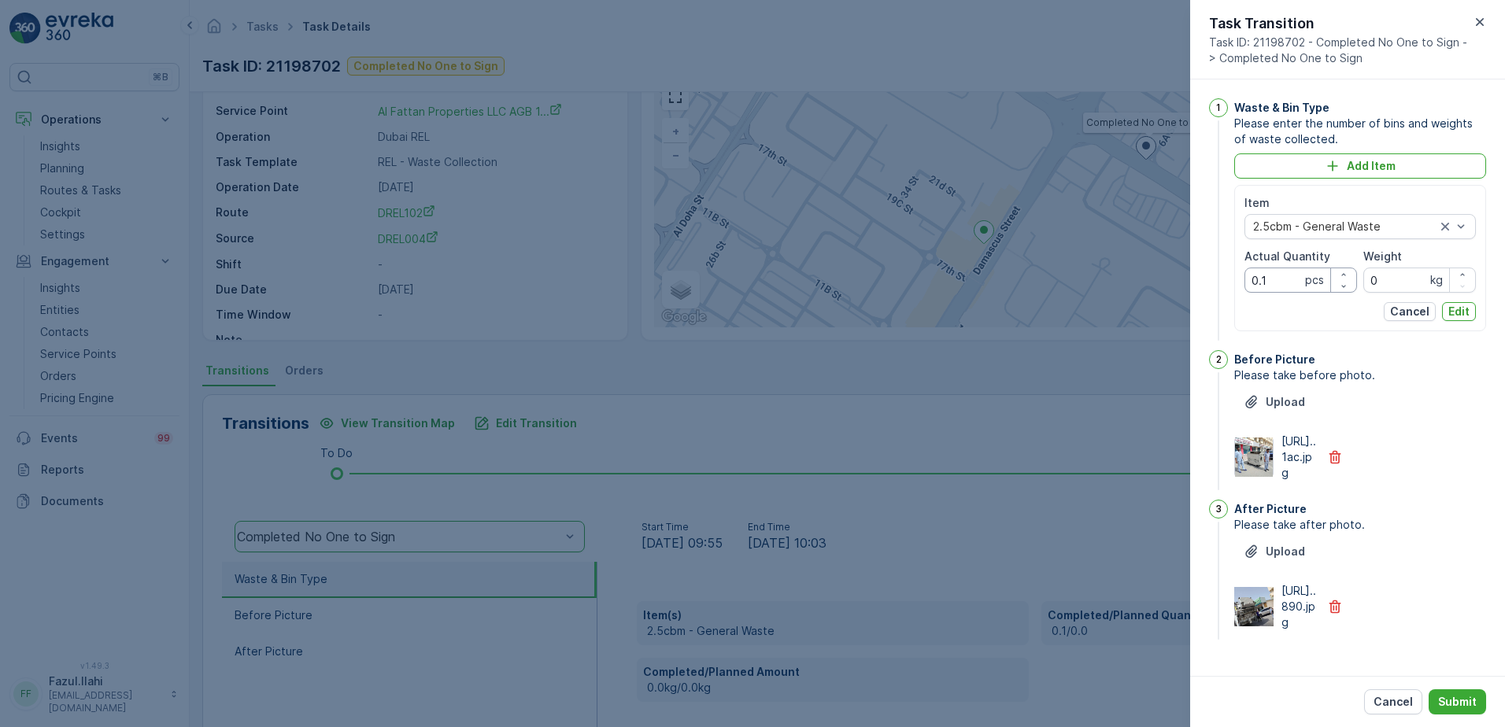
click at [1279, 284] on Quantity "0.1" at bounding box center [1301, 280] width 113 height 25
type Quantity "0"
type Quantity "1"
click at [1464, 313] on p "Edit" at bounding box center [1459, 312] width 21 height 16
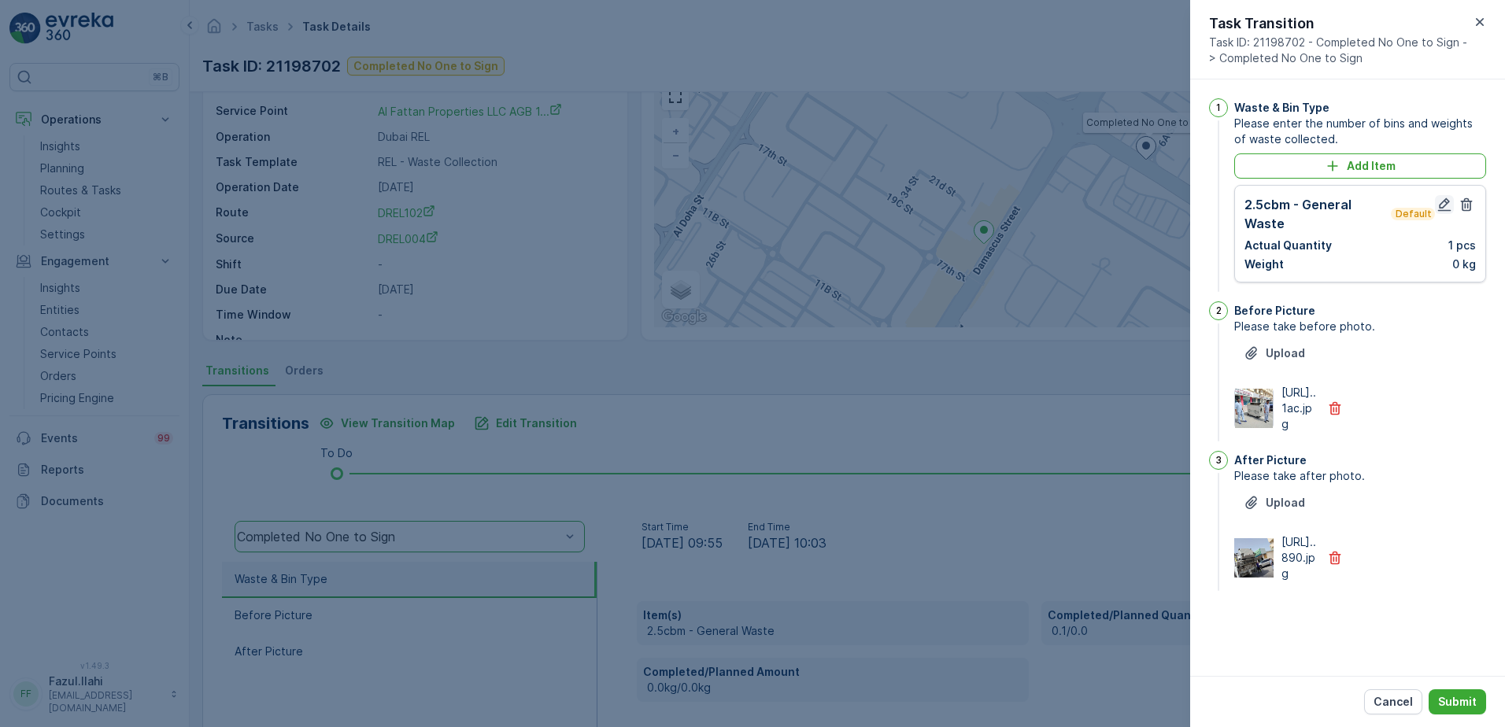
click at [1442, 207] on icon "button" at bounding box center [1445, 205] width 16 height 16
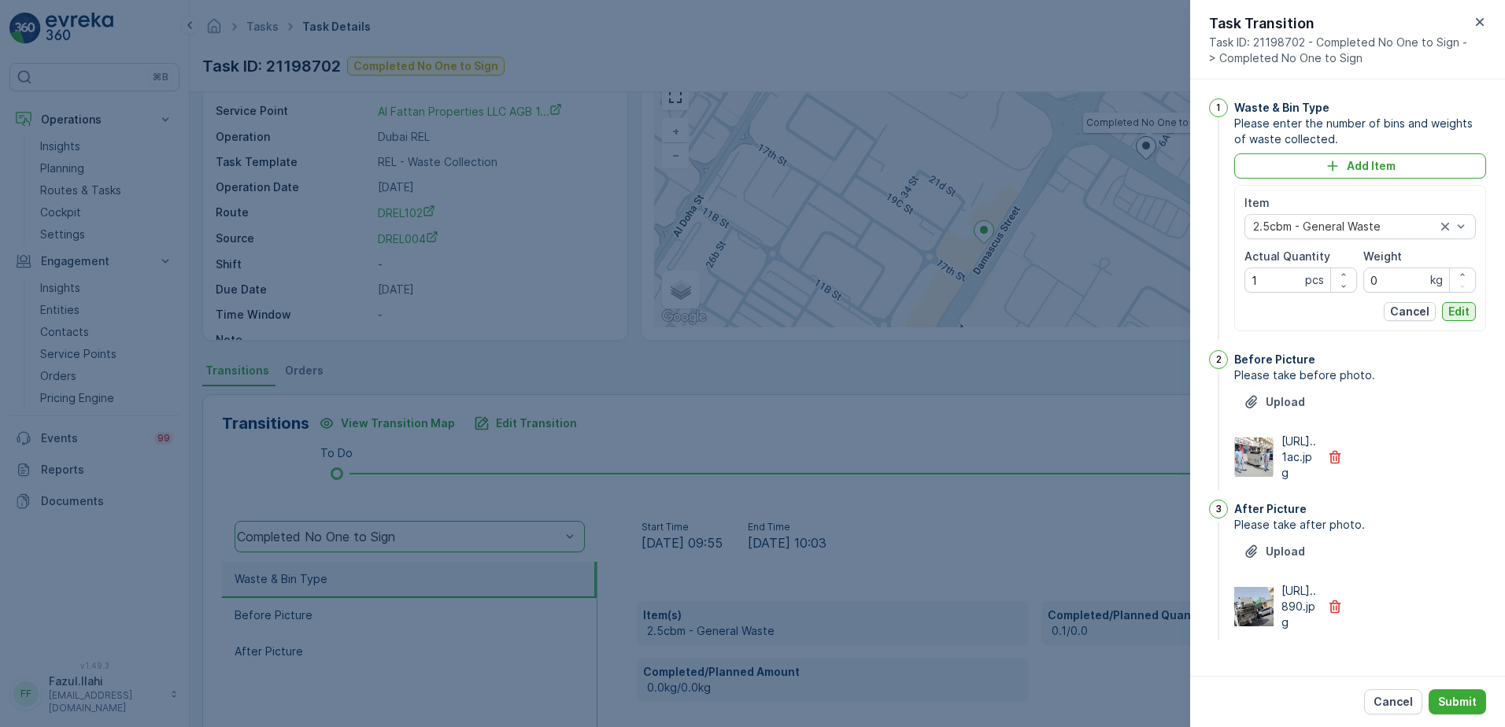
click at [1453, 311] on p "Edit" at bounding box center [1459, 312] width 21 height 16
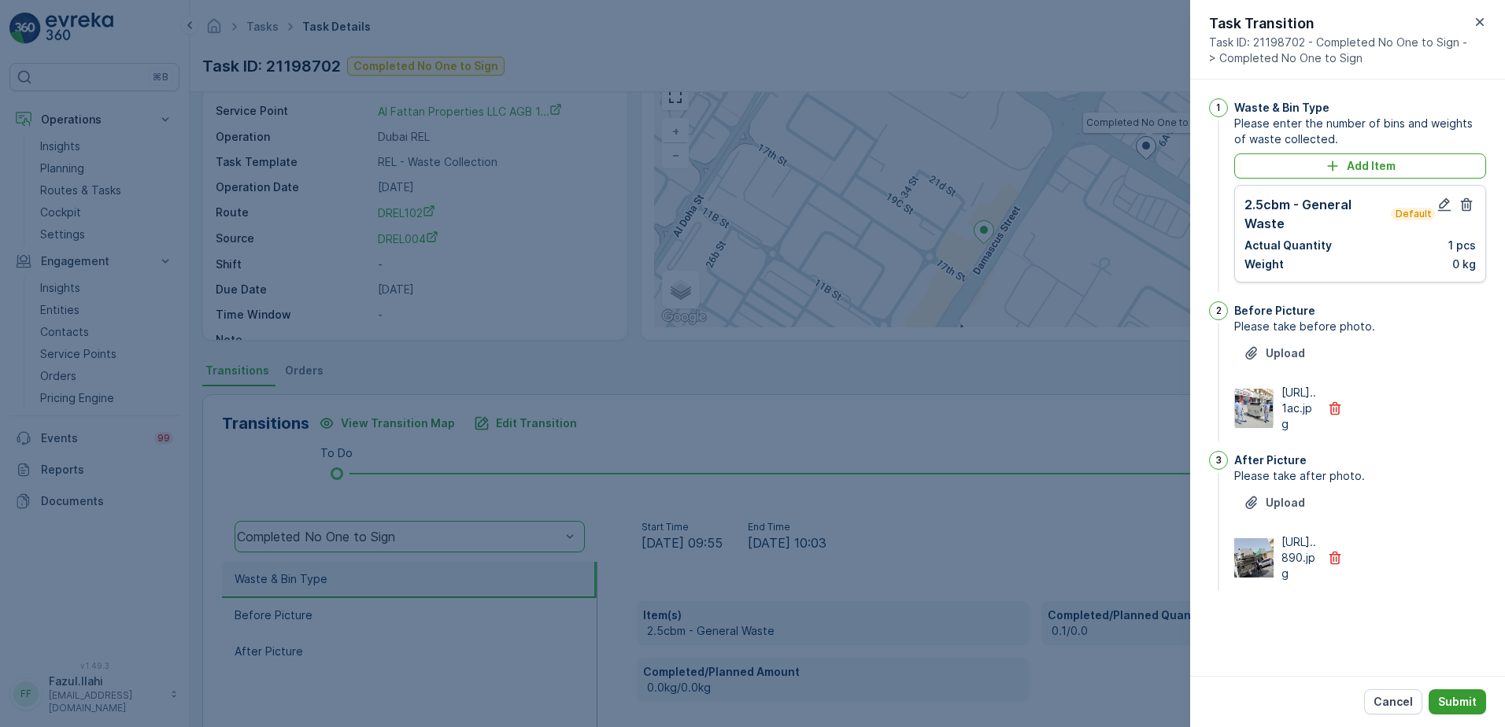
click at [1473, 708] on p "Submit" at bounding box center [1457, 702] width 39 height 16
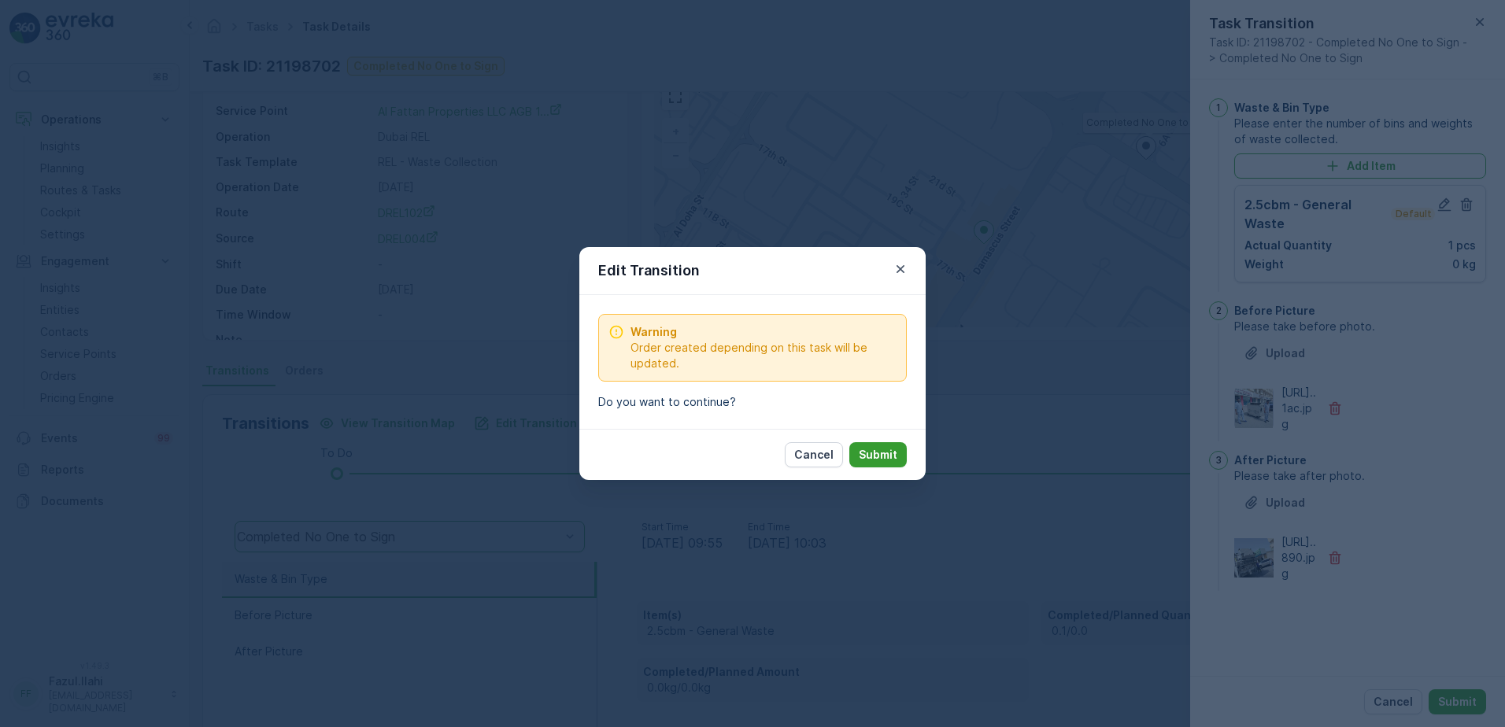
click at [890, 462] on p "Submit" at bounding box center [878, 455] width 39 height 16
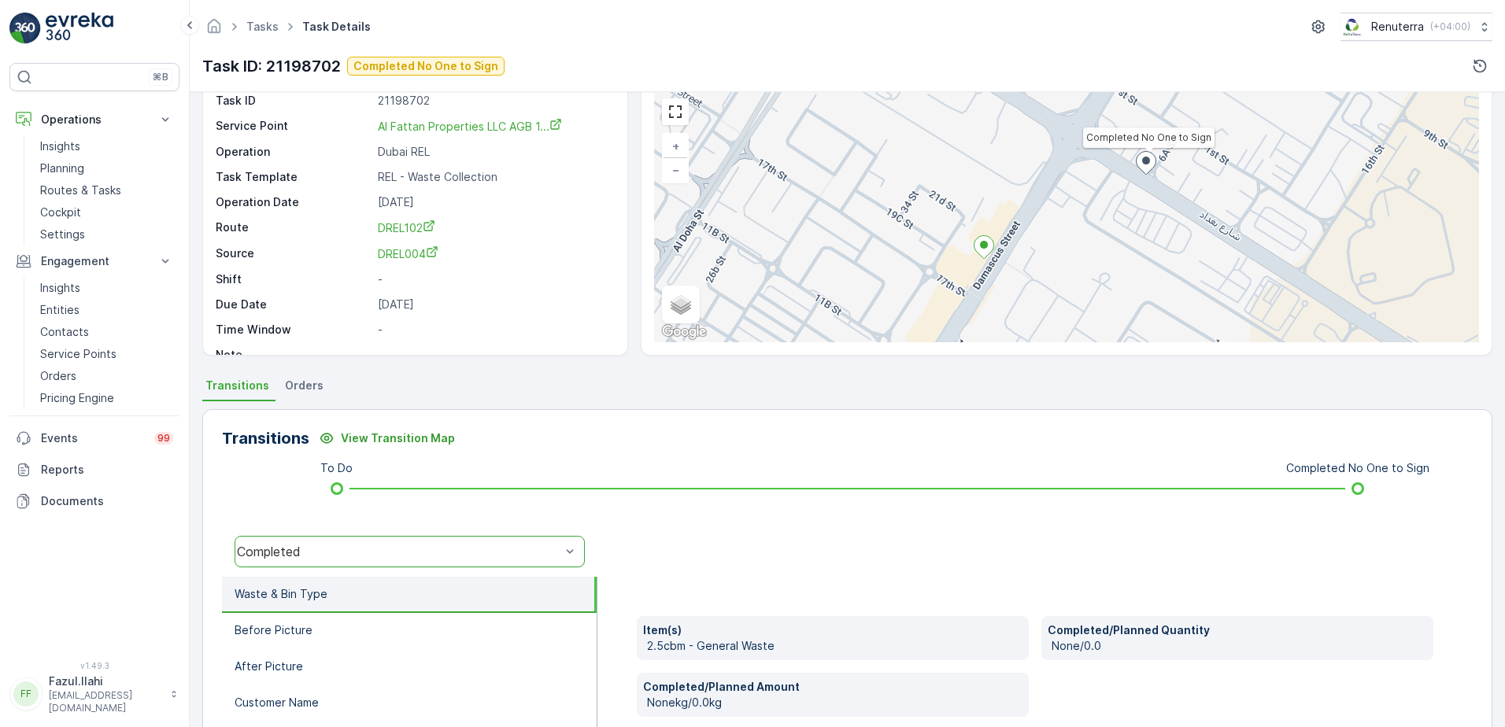
scroll to position [29, 0]
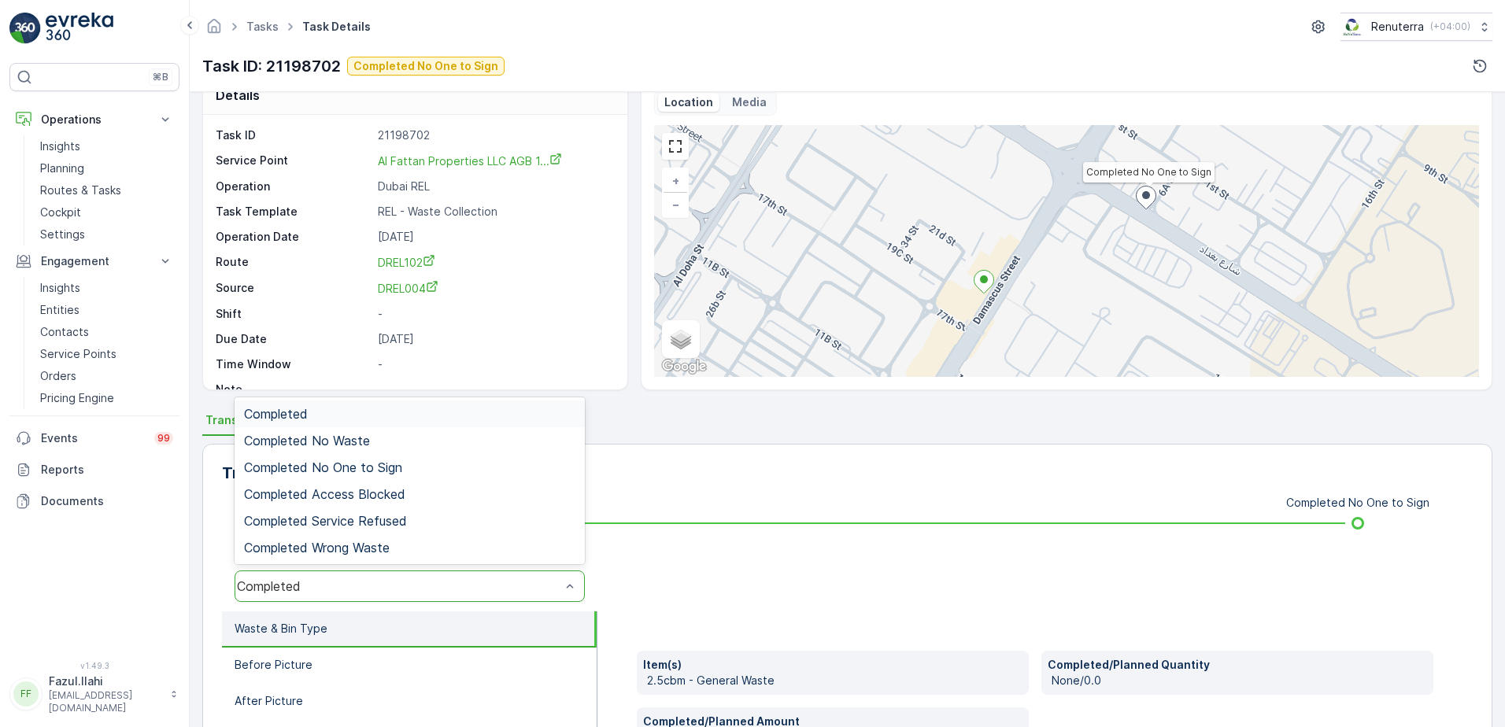
click at [540, 586] on div "Completed" at bounding box center [399, 586] width 324 height 14
click at [422, 463] on div "Completed No One to Sign" at bounding box center [409, 468] width 331 height 14
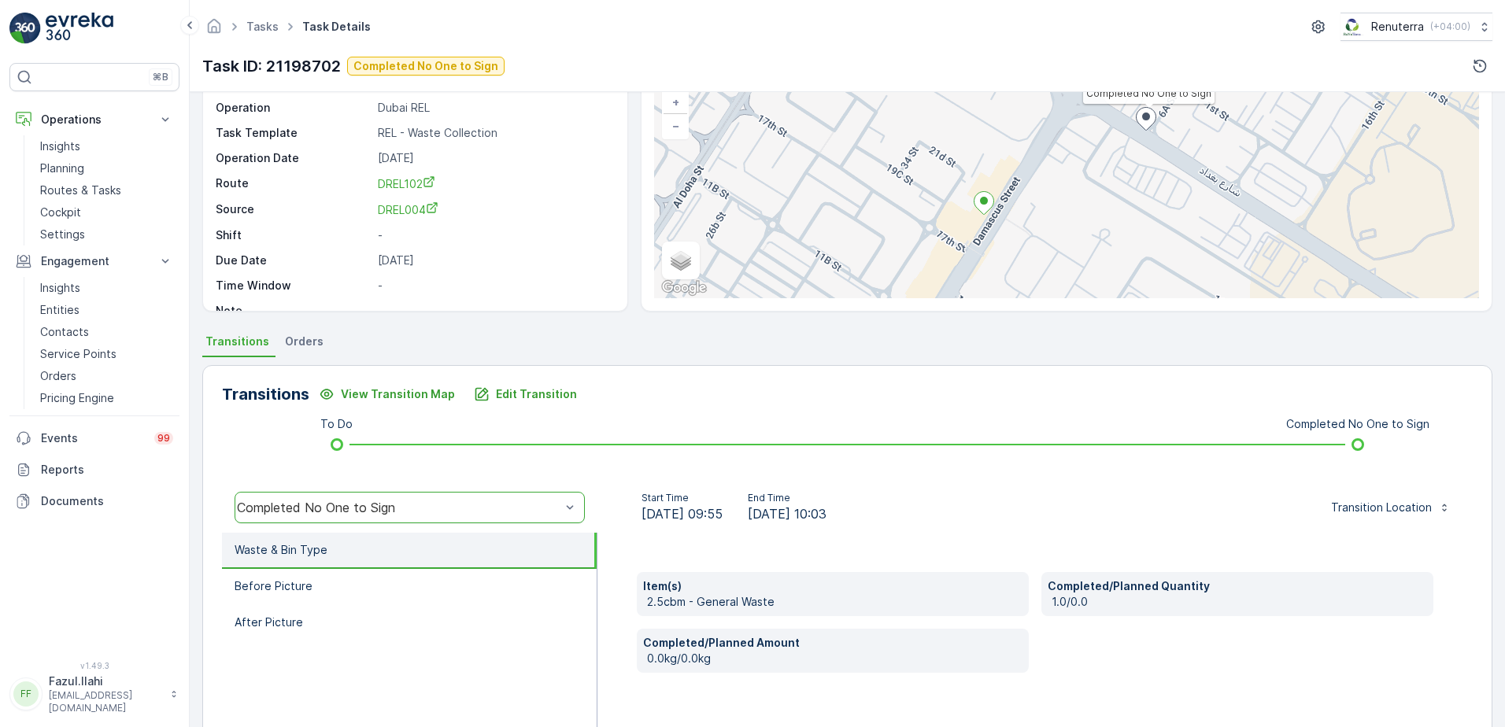
scroll to position [187, 0]
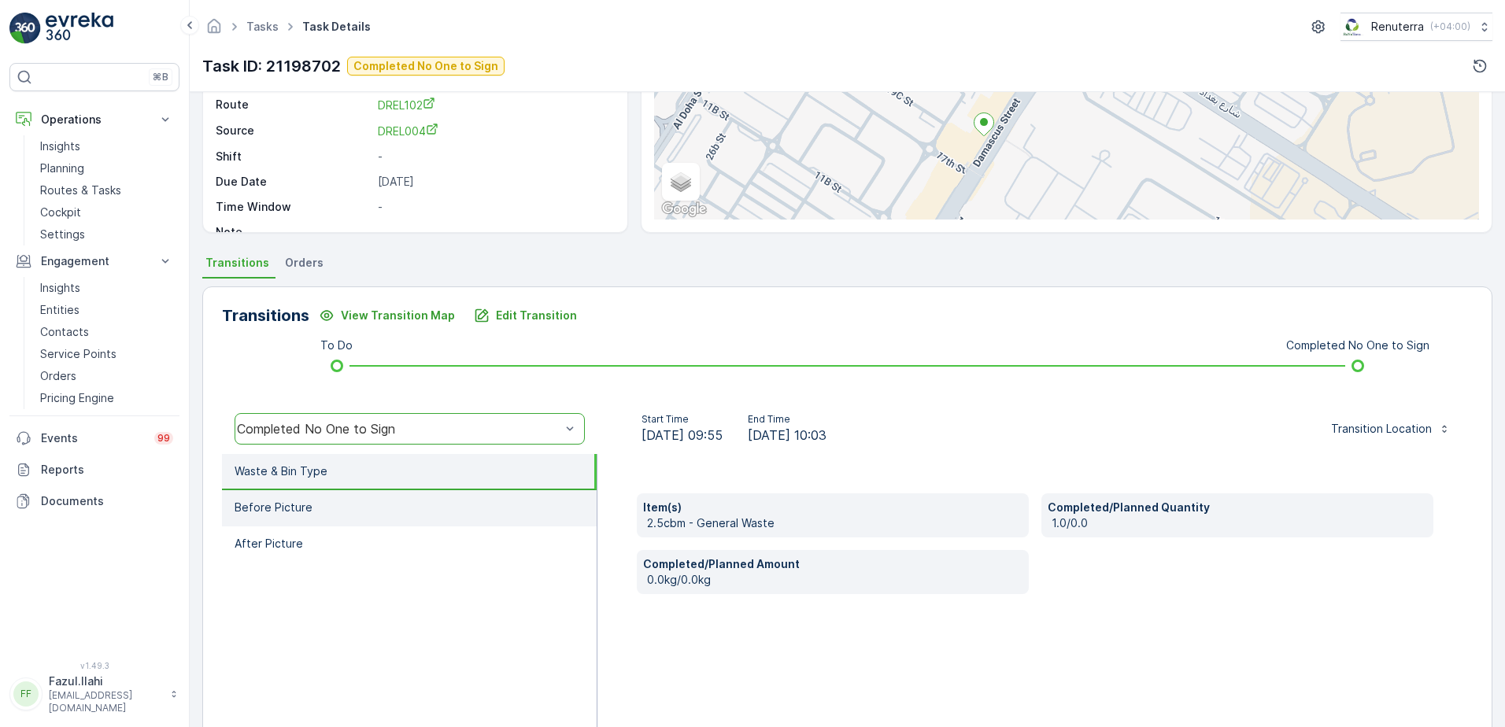
click at [296, 502] on p "Before Picture" at bounding box center [274, 508] width 78 height 16
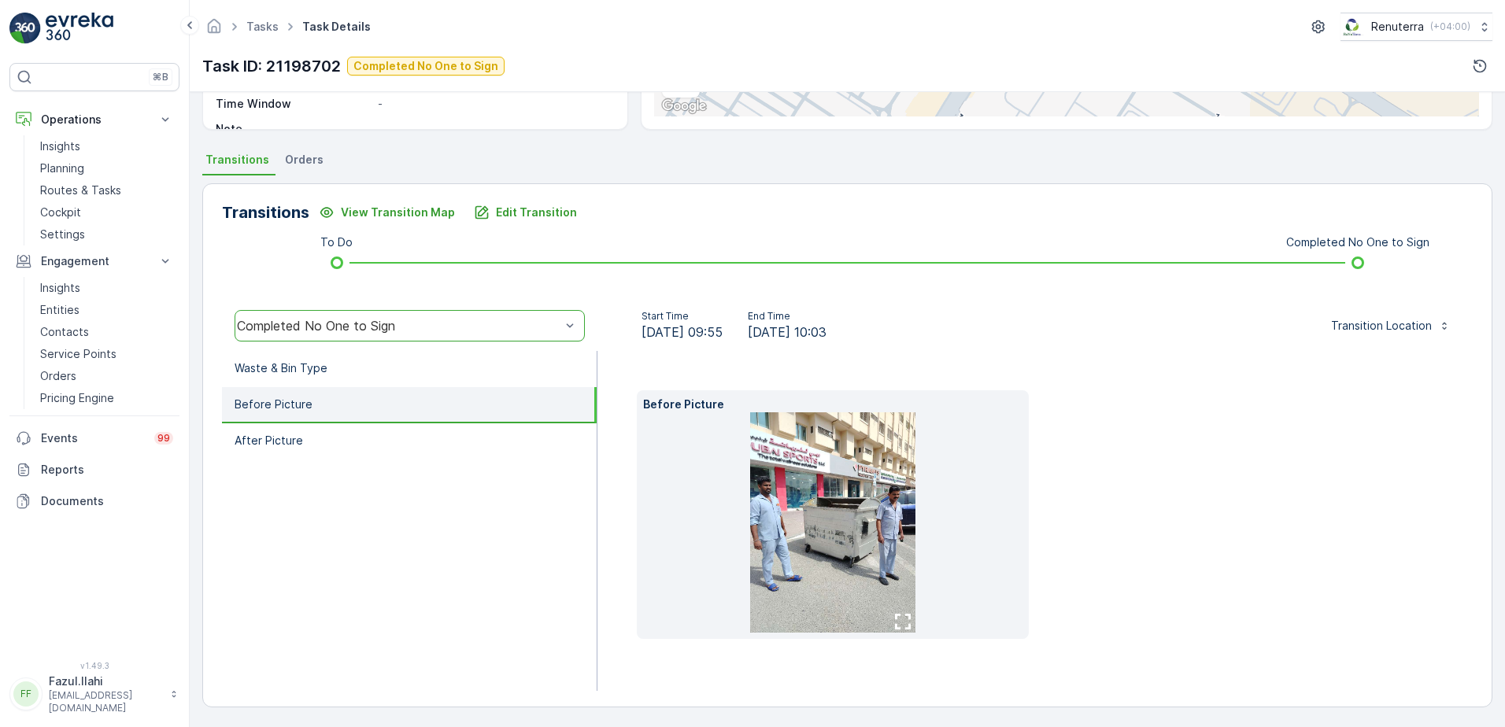
scroll to position [291, 0]
click at [385, 435] on li "After Picture" at bounding box center [409, 441] width 375 height 36
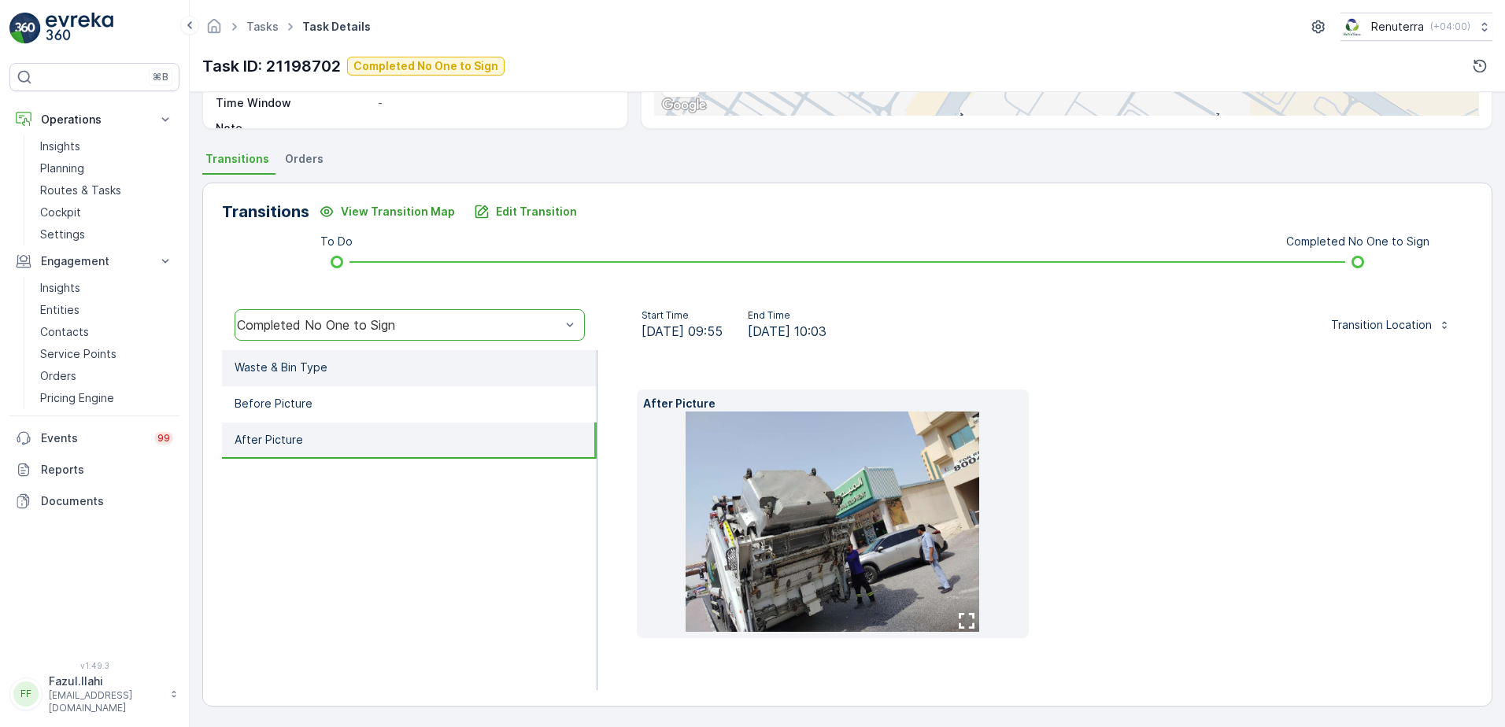
click at [441, 376] on li "Waste & Bin Type" at bounding box center [409, 368] width 375 height 36
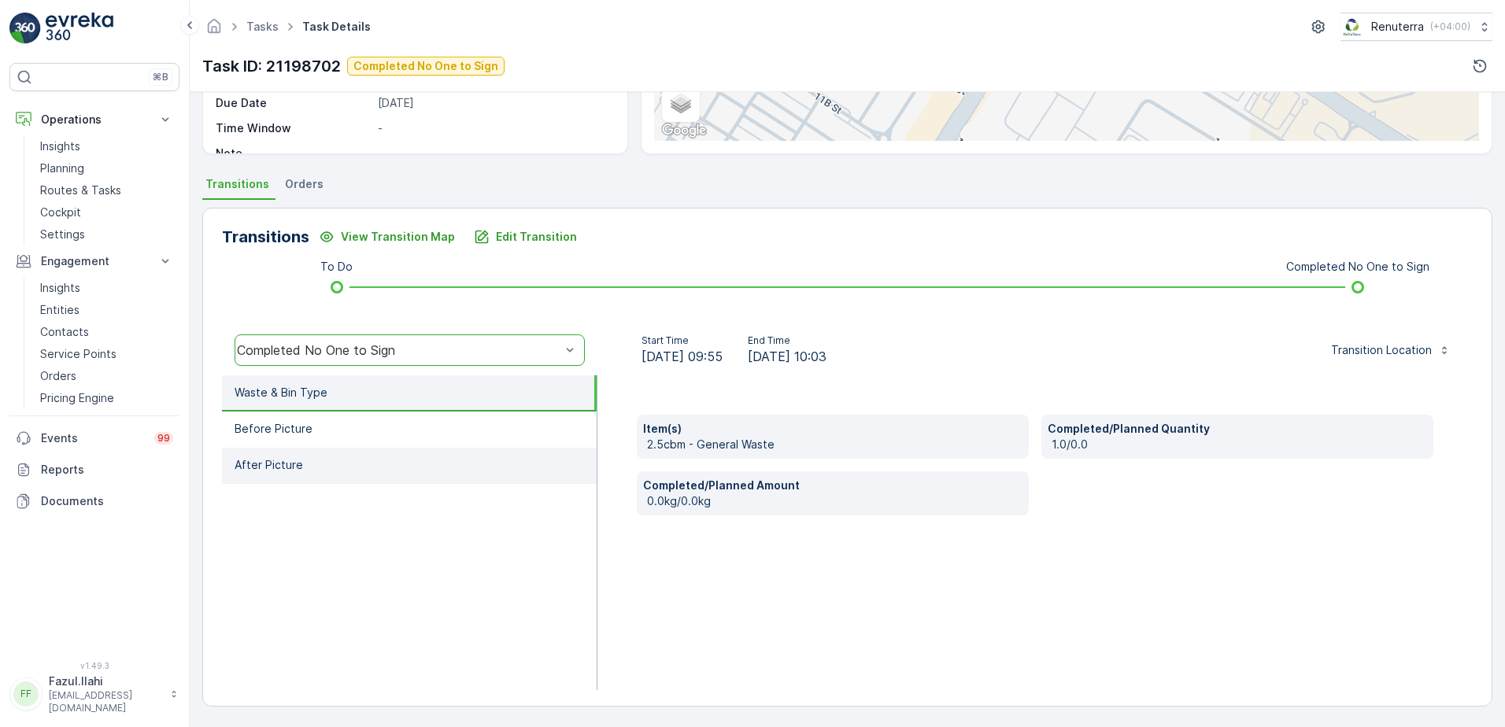
scroll to position [0, 0]
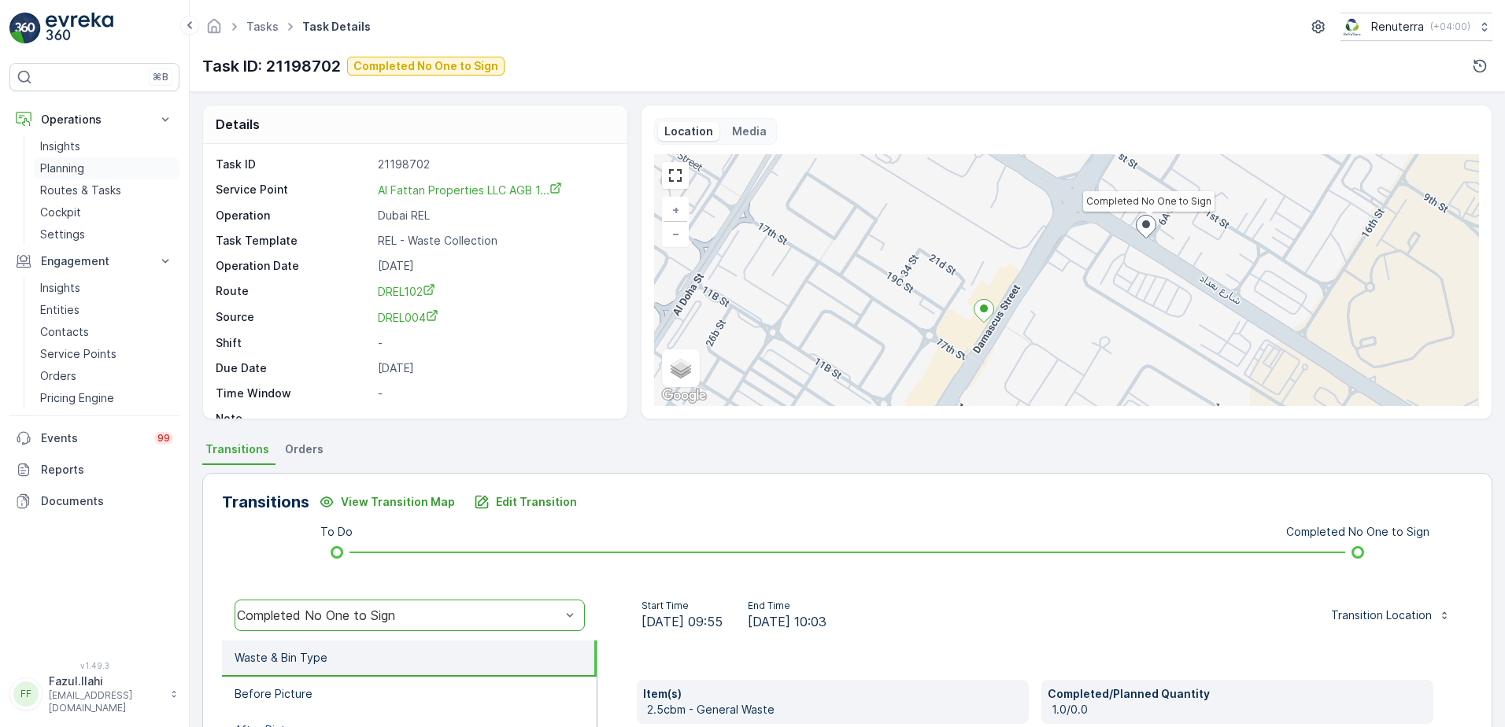
click at [83, 168] on p "Planning" at bounding box center [62, 169] width 44 height 16
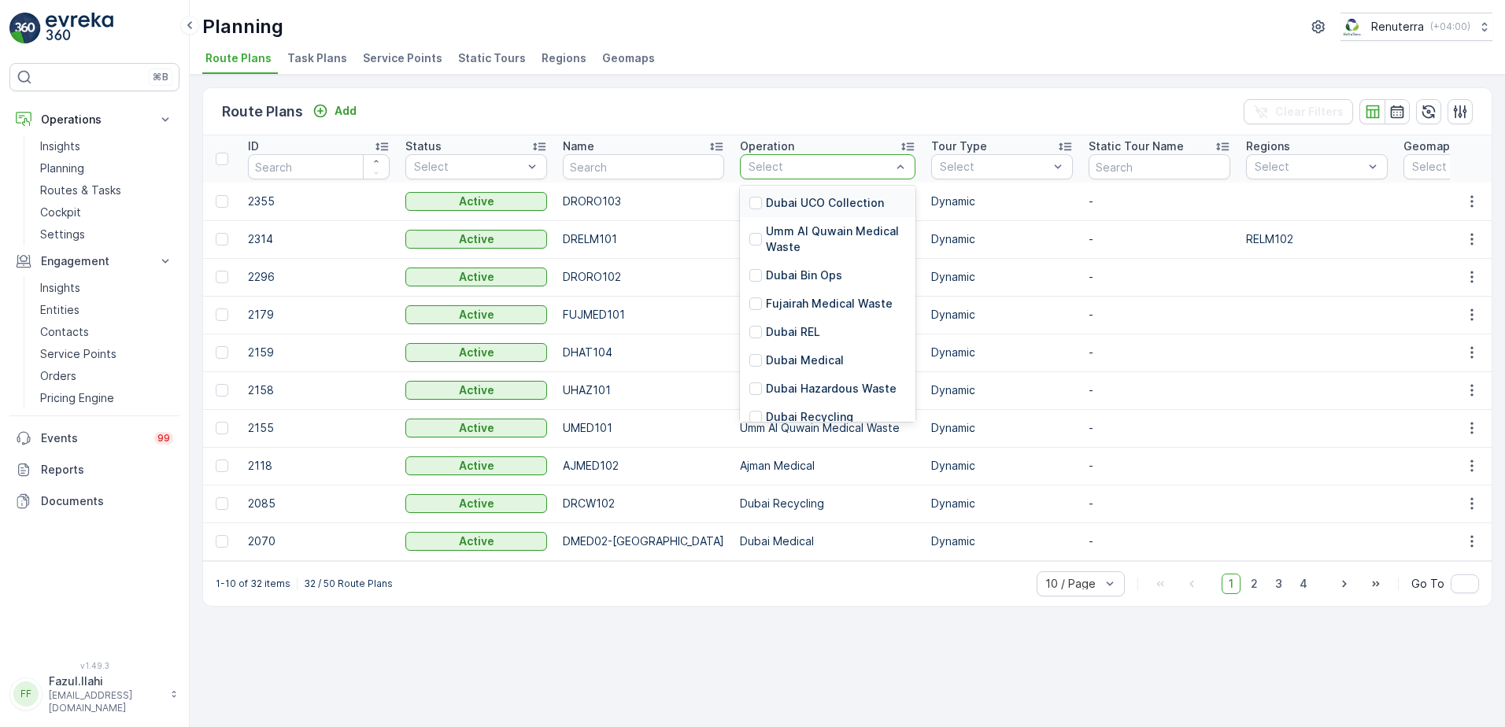
click at [391, 61] on span "Service Points" at bounding box center [403, 58] width 80 height 16
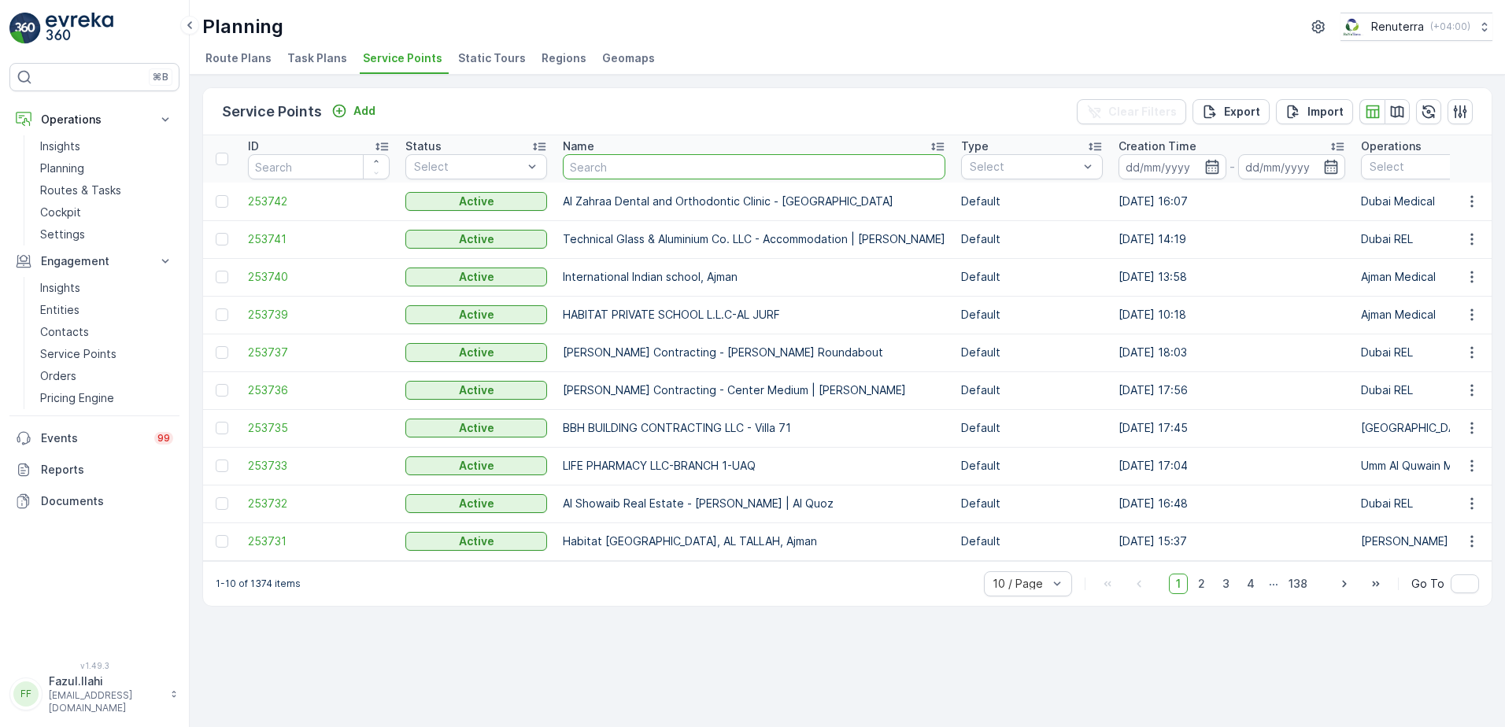
click at [701, 172] on input "text" at bounding box center [754, 166] width 383 height 25
type input "A"
click at [701, 172] on input "A" at bounding box center [754, 166] width 383 height 25
click at [708, 163] on input "A" at bounding box center [754, 166] width 383 height 25
type input "AGB"
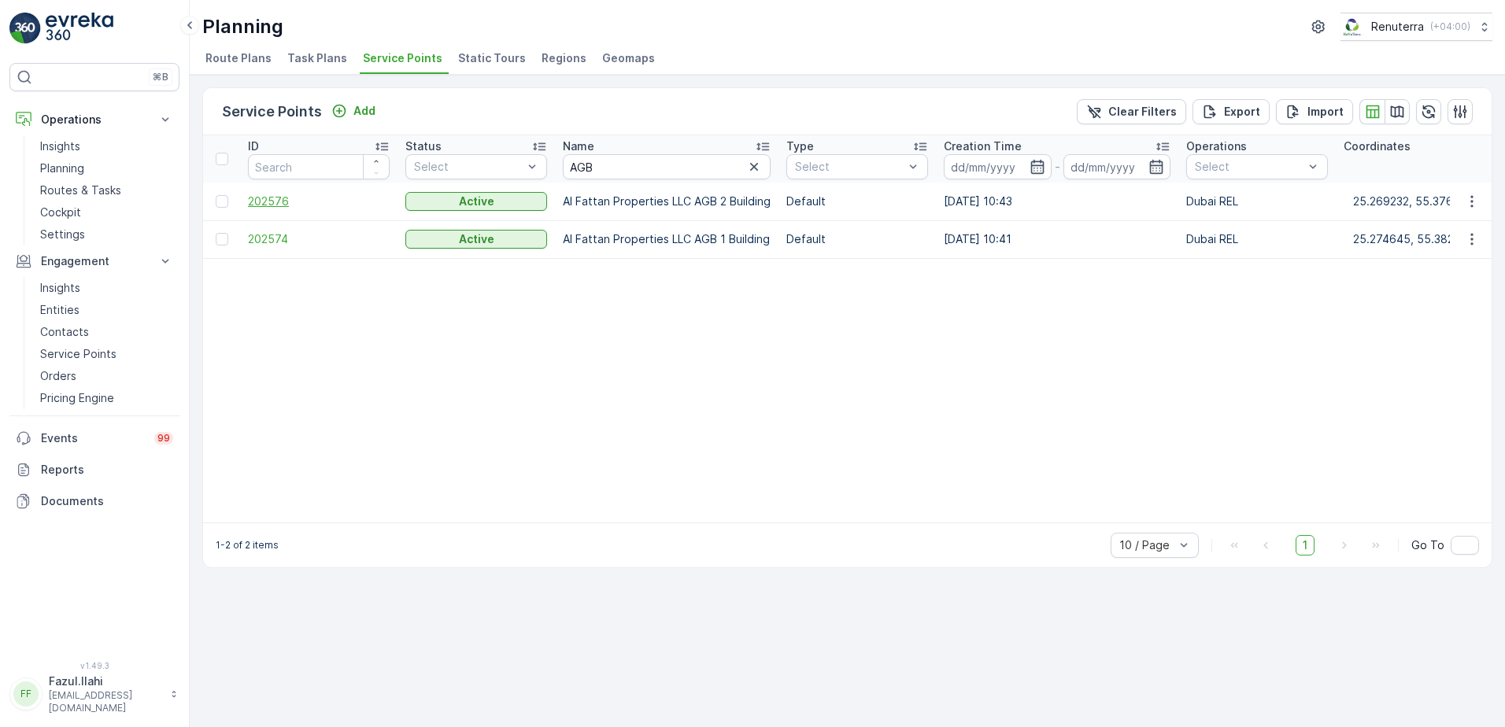
click at [251, 199] on span "202576" at bounding box center [319, 202] width 142 height 16
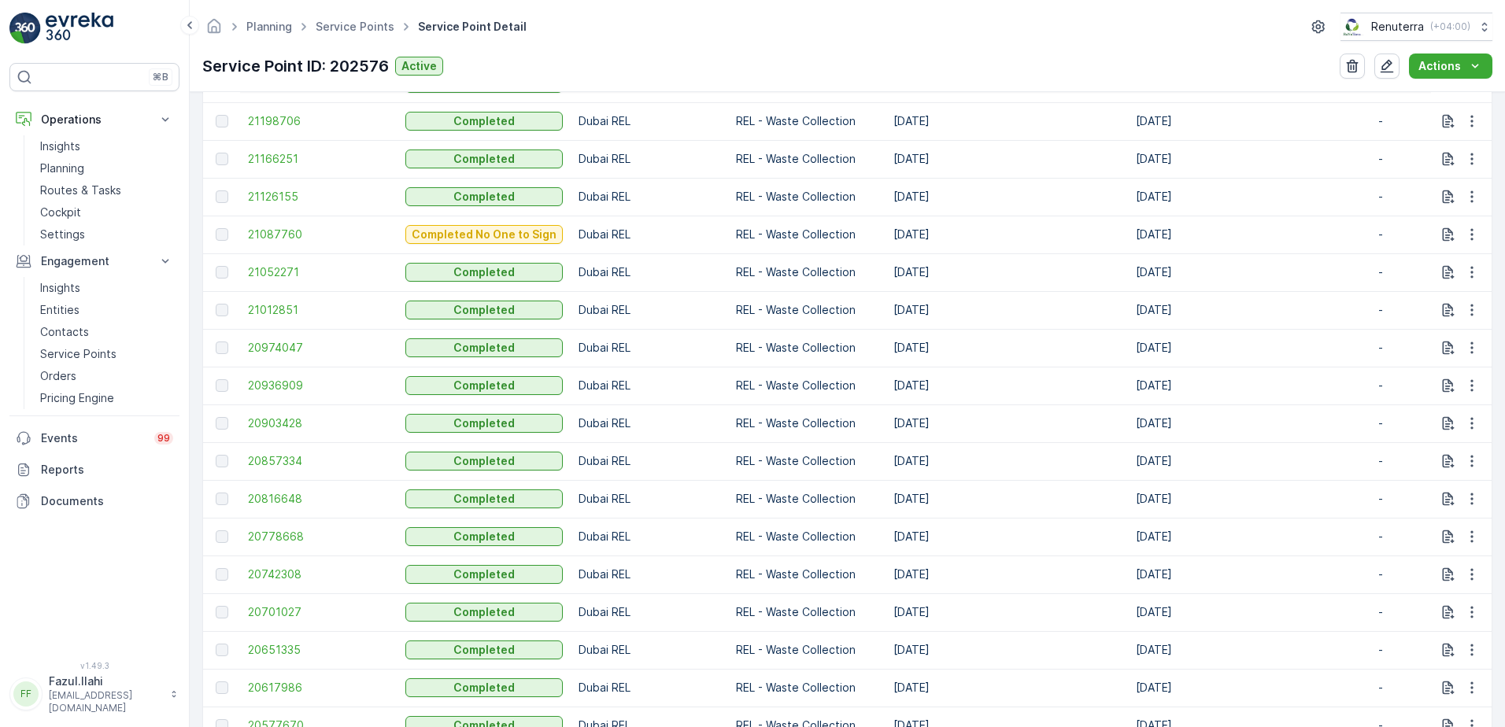
scroll to position [785, 0]
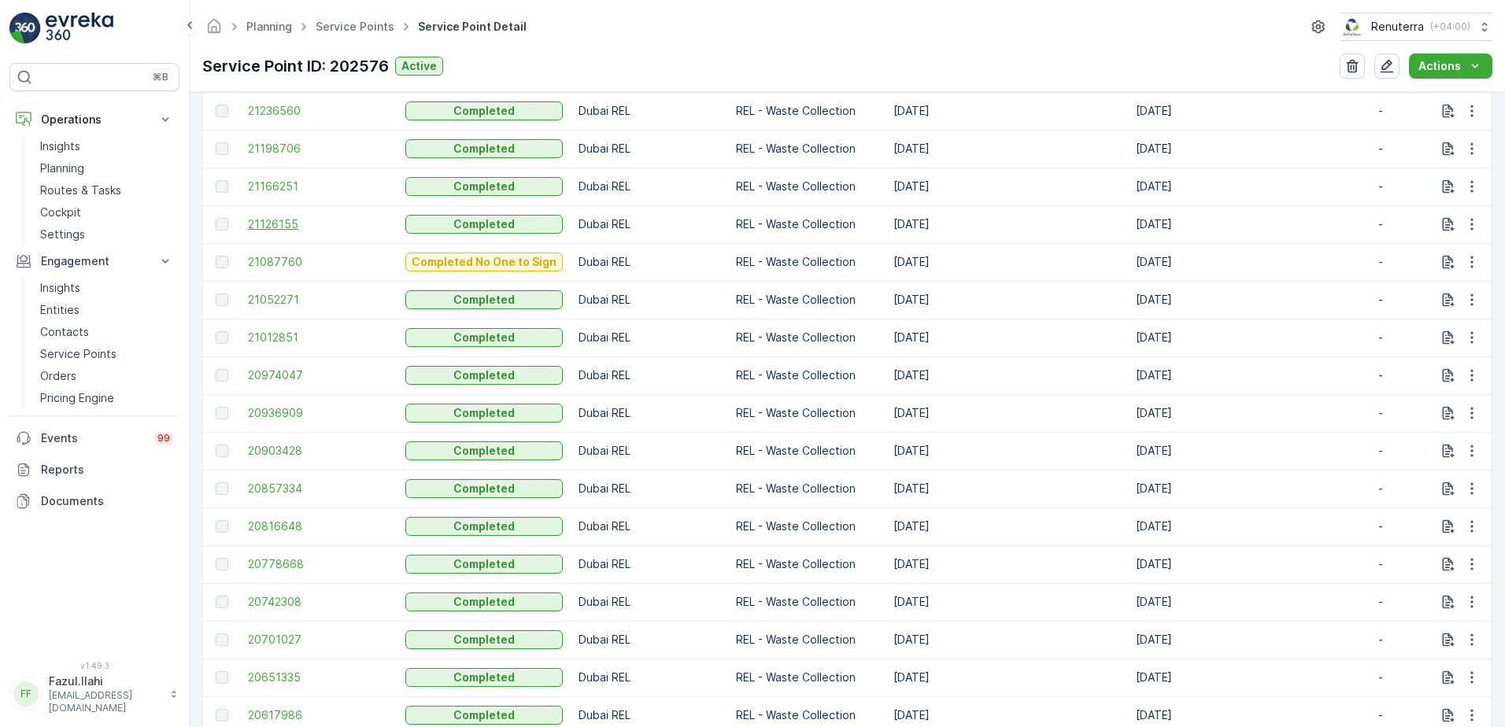
click at [271, 220] on span "21126155" at bounding box center [319, 225] width 142 height 16
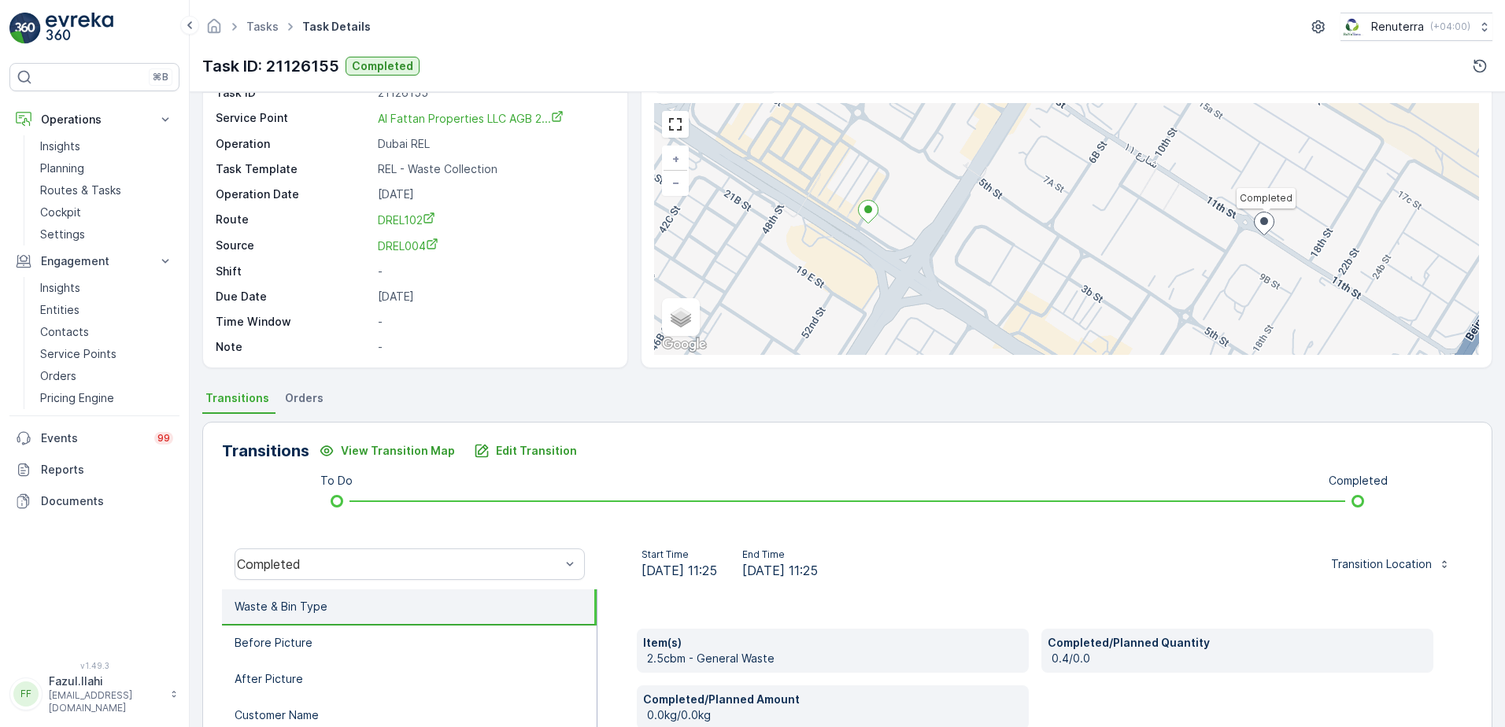
scroll to position [157, 0]
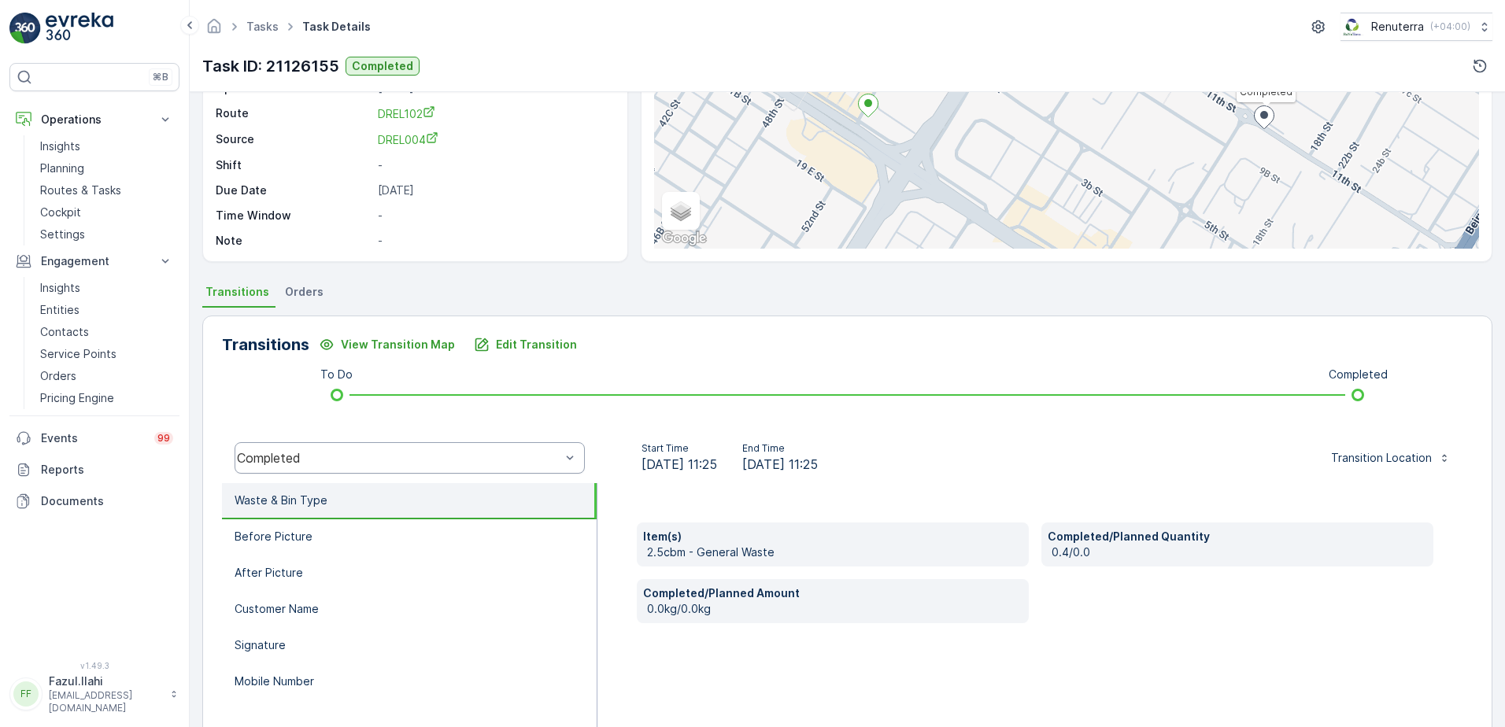
click at [522, 449] on div "Completed" at bounding box center [410, 457] width 350 height 31
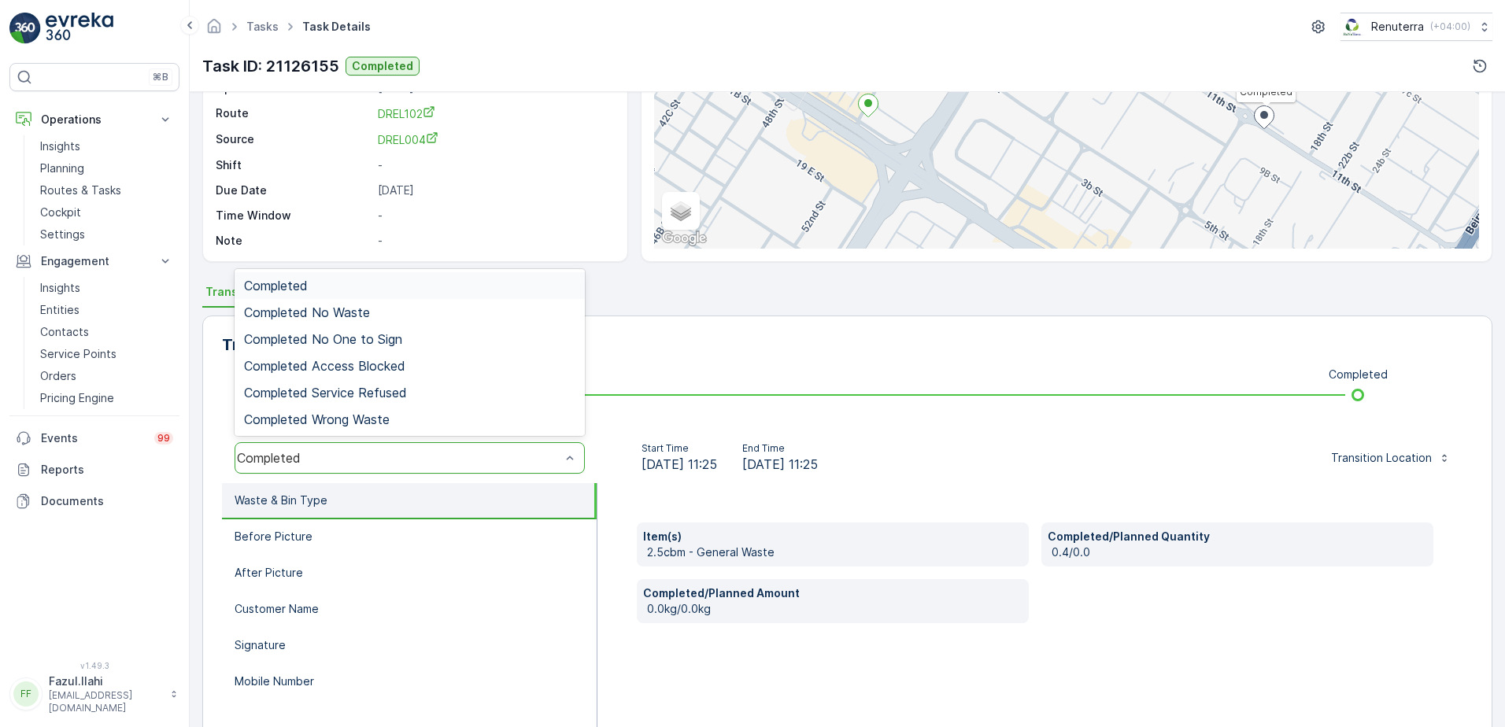
click at [313, 276] on div "Completed" at bounding box center [410, 285] width 350 height 27
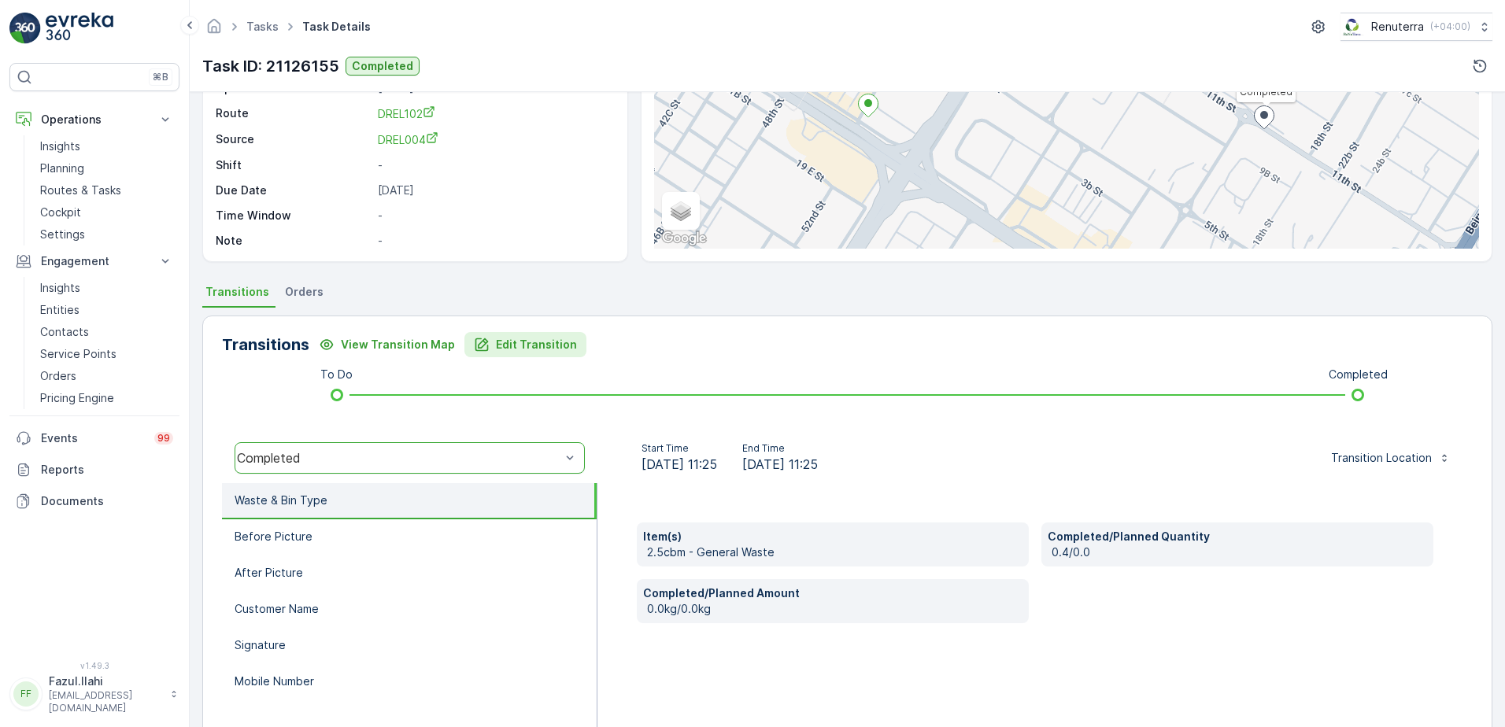
click at [538, 348] on p "Edit Transition" at bounding box center [536, 345] width 81 height 16
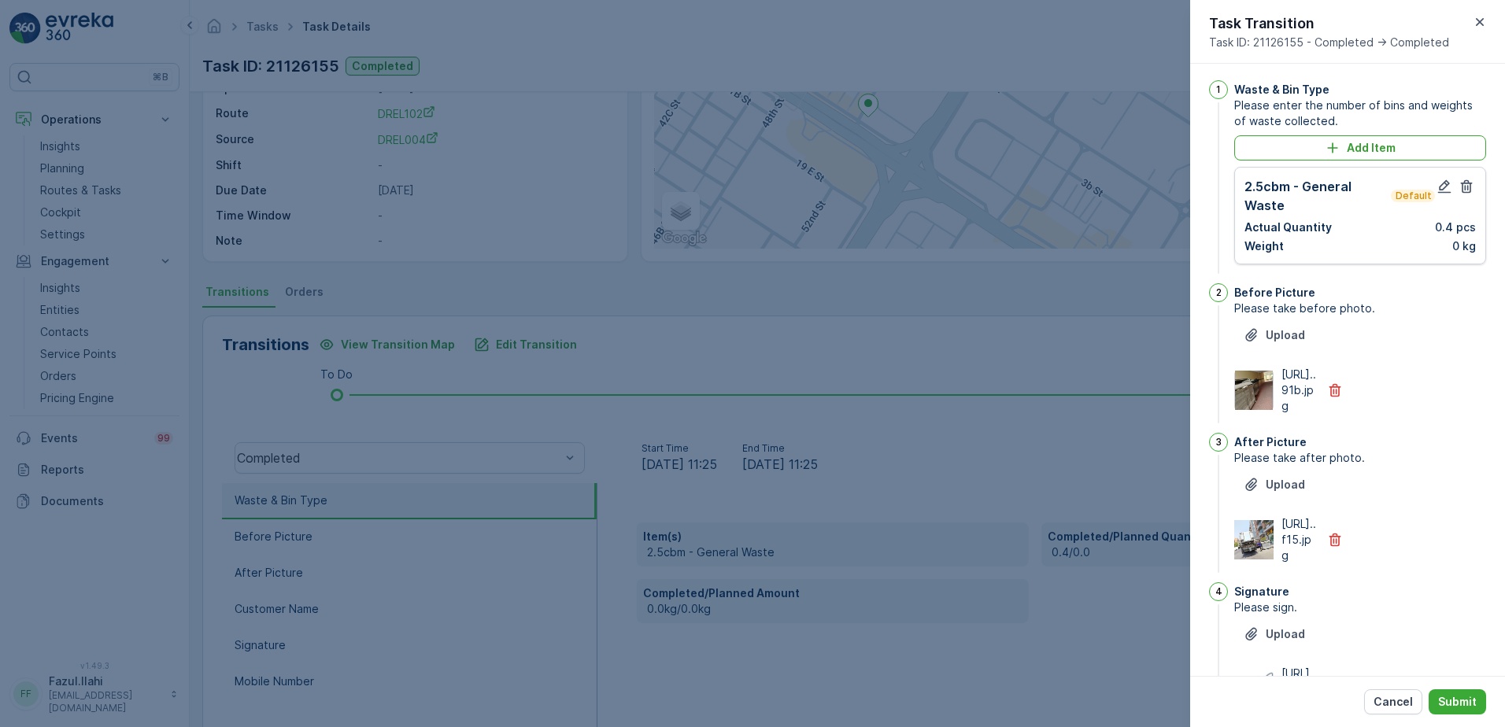
scroll to position [0, 0]
click at [1439, 192] on icon "button" at bounding box center [1444, 189] width 13 height 13
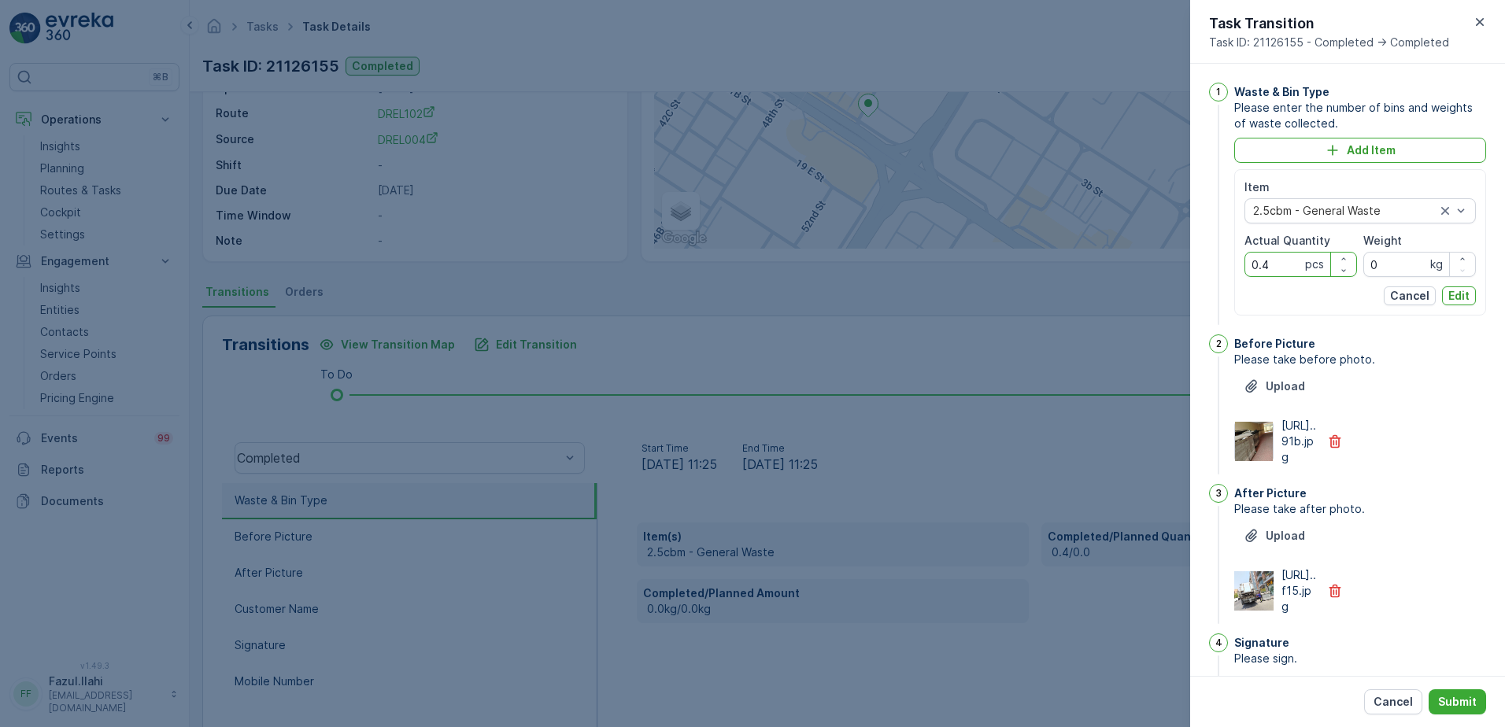
click at [1278, 267] on Quantity "0.4" at bounding box center [1301, 264] width 113 height 25
type Quantity "4"
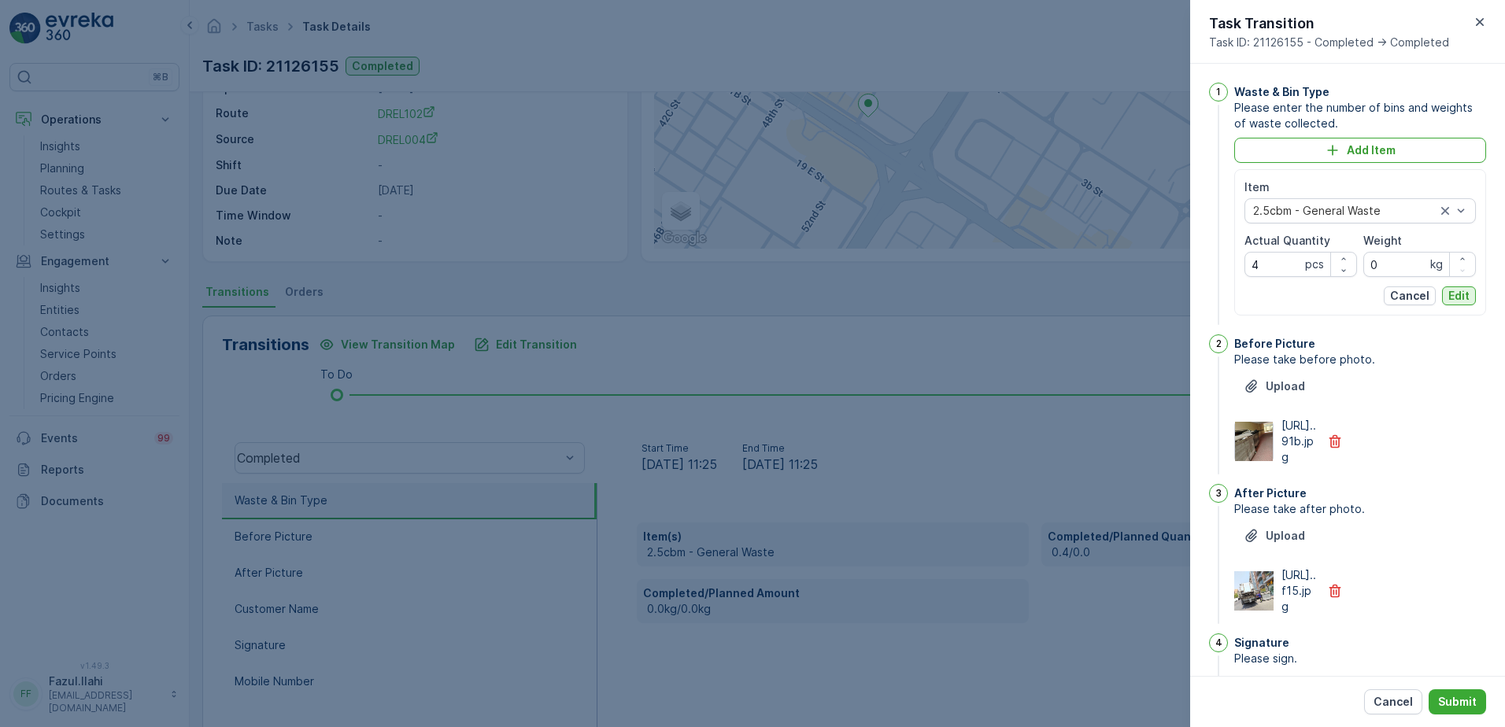
click at [1455, 296] on p "Edit" at bounding box center [1459, 296] width 21 height 16
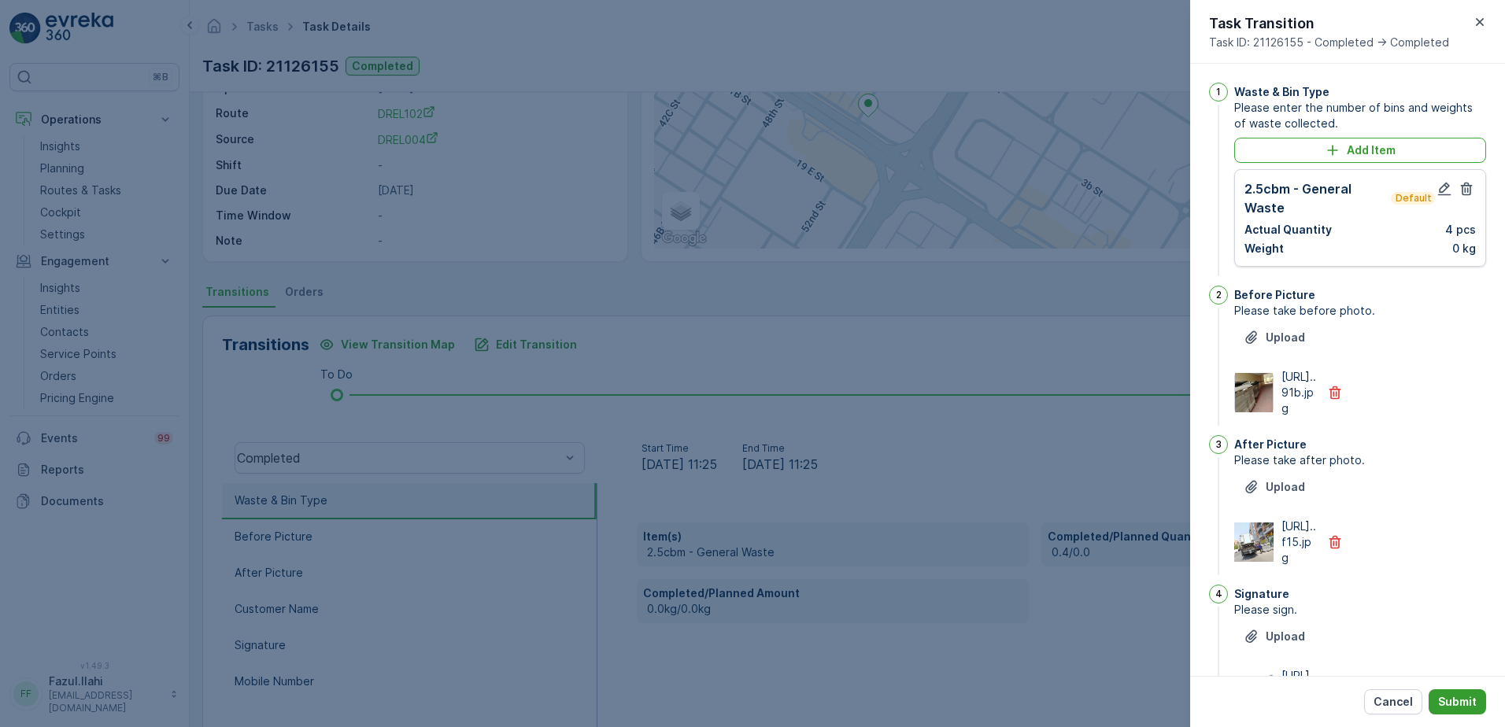
click at [1470, 705] on p "Submit" at bounding box center [1457, 702] width 39 height 16
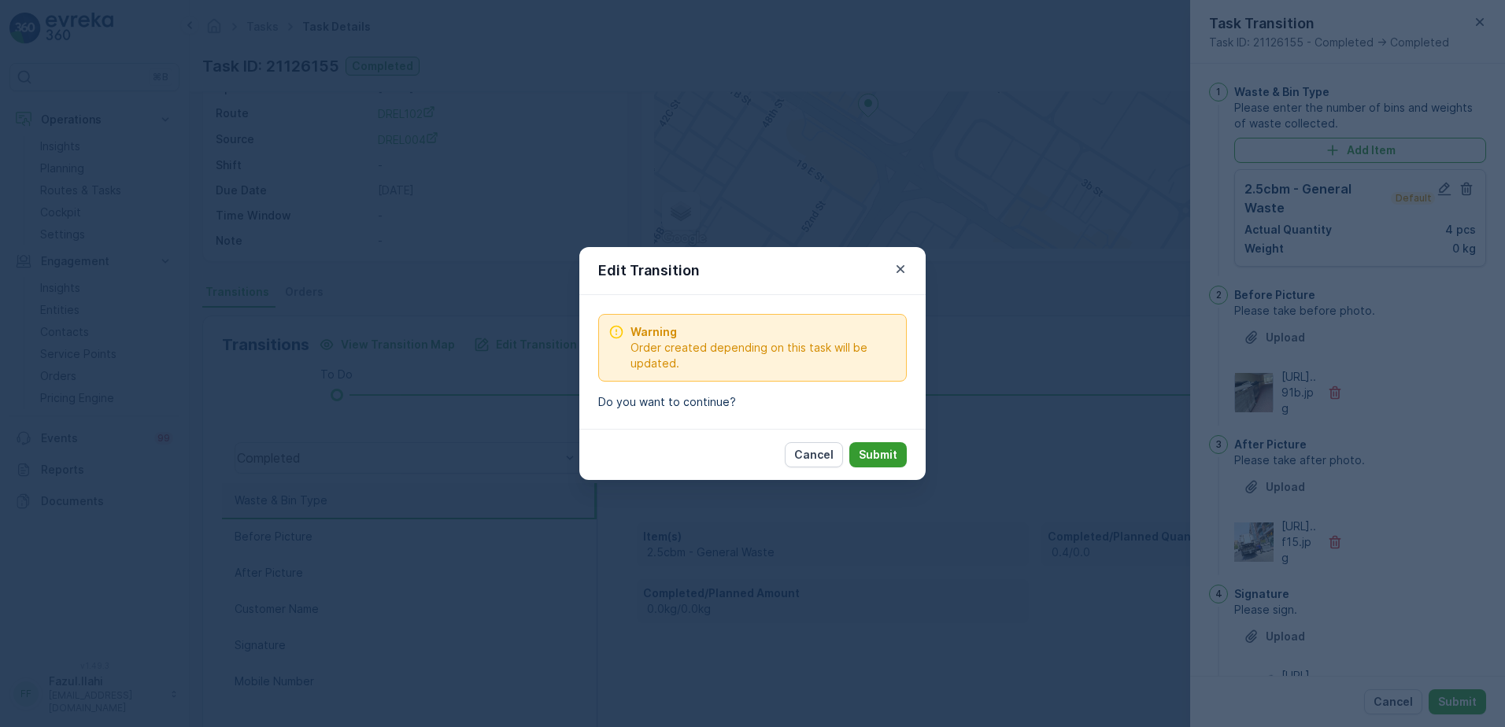
click at [884, 461] on p "Submit" at bounding box center [878, 455] width 39 height 16
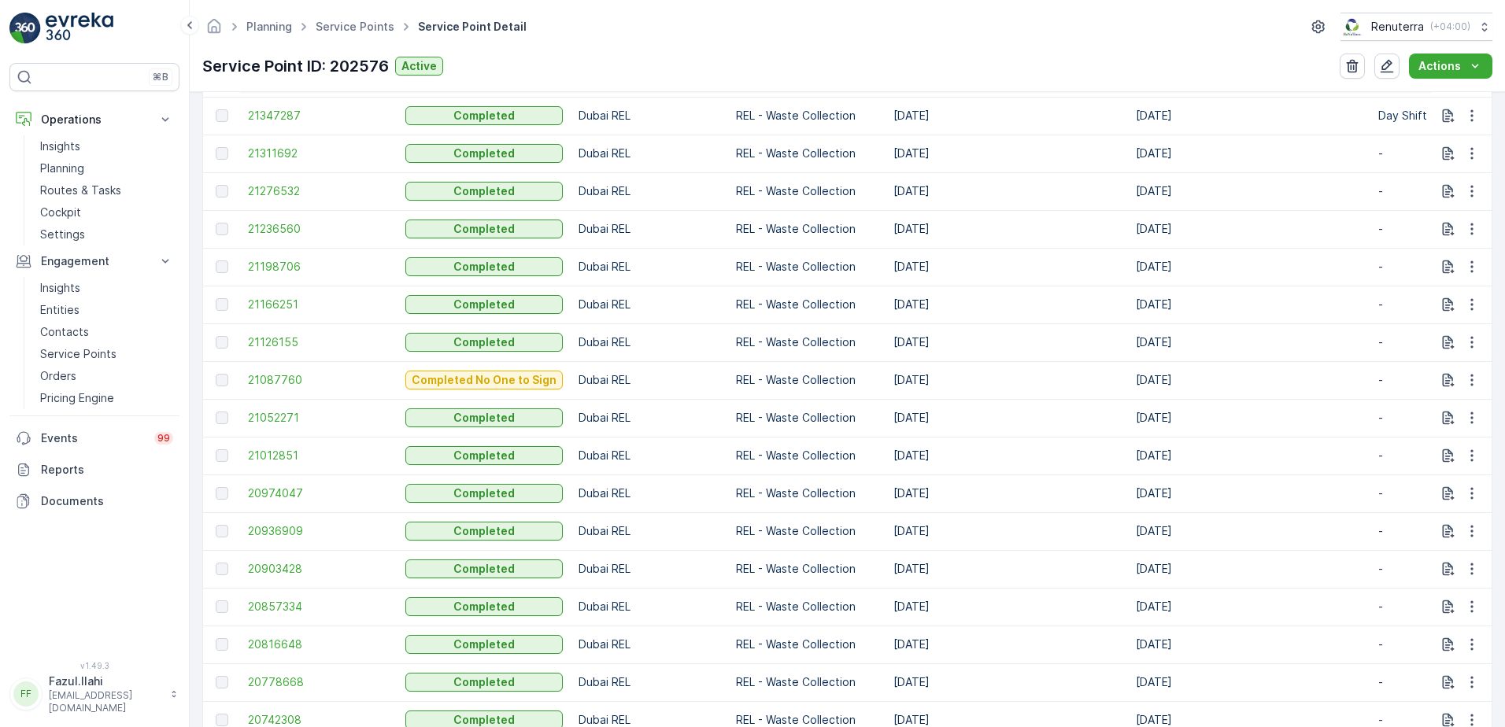
scroll to position [630, 0]
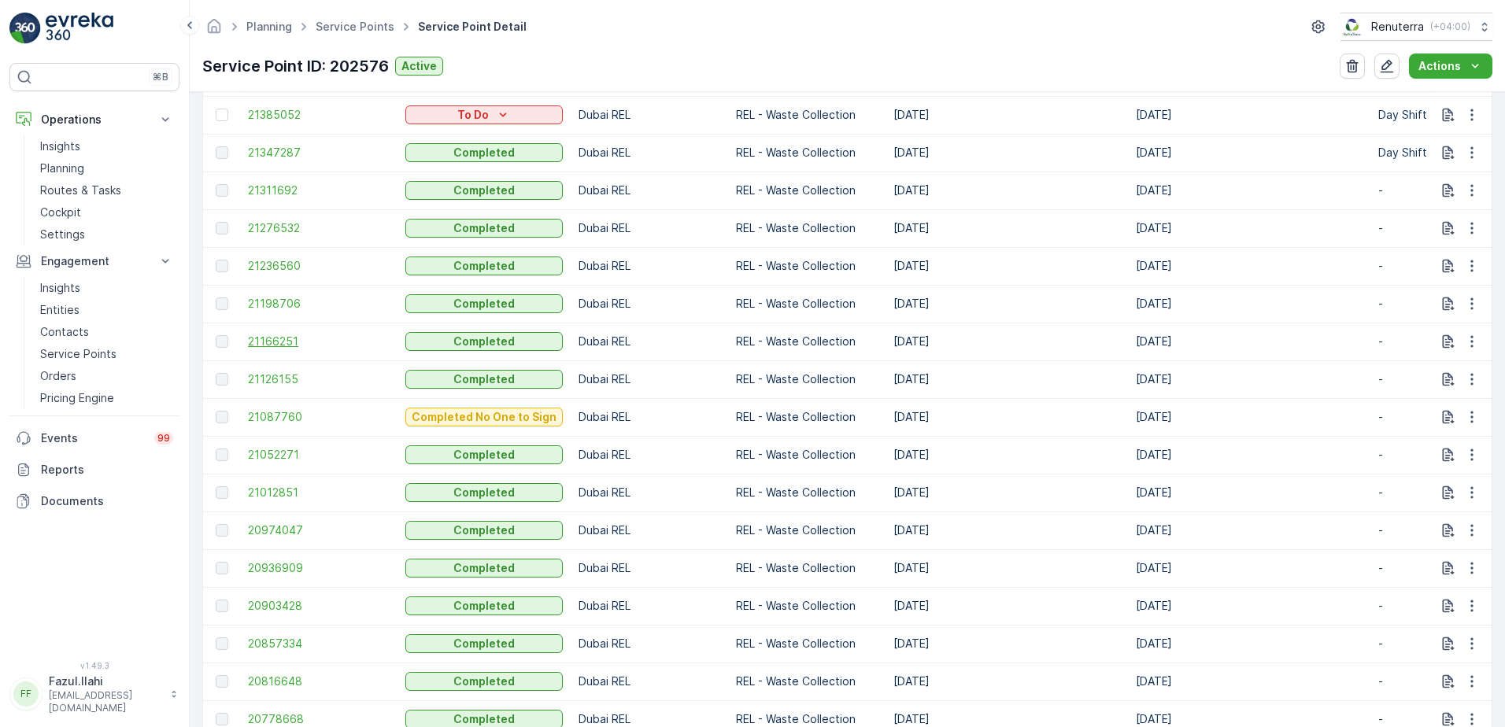
click at [272, 339] on span "21166251" at bounding box center [319, 342] width 142 height 16
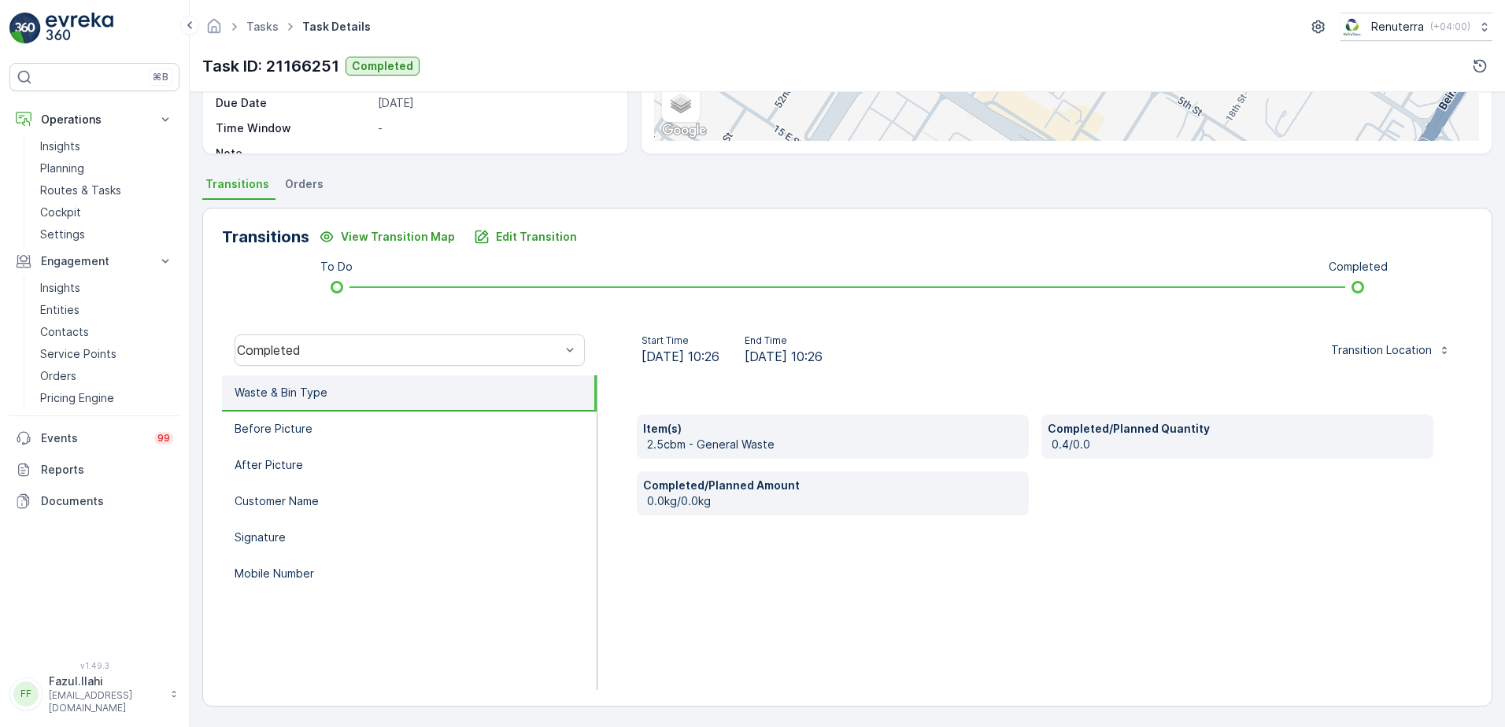
scroll to position [29, 0]
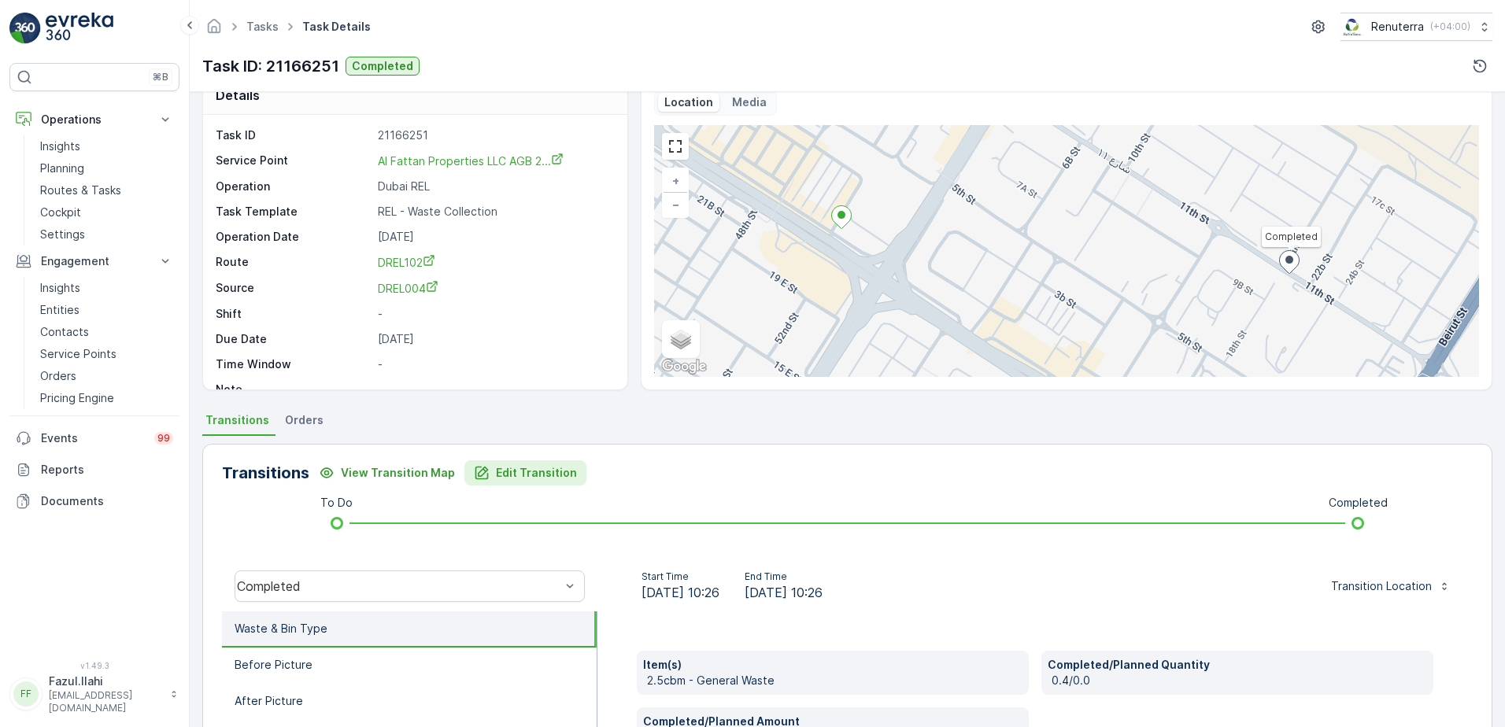
click at [525, 476] on p "Edit Transition" at bounding box center [536, 473] width 81 height 16
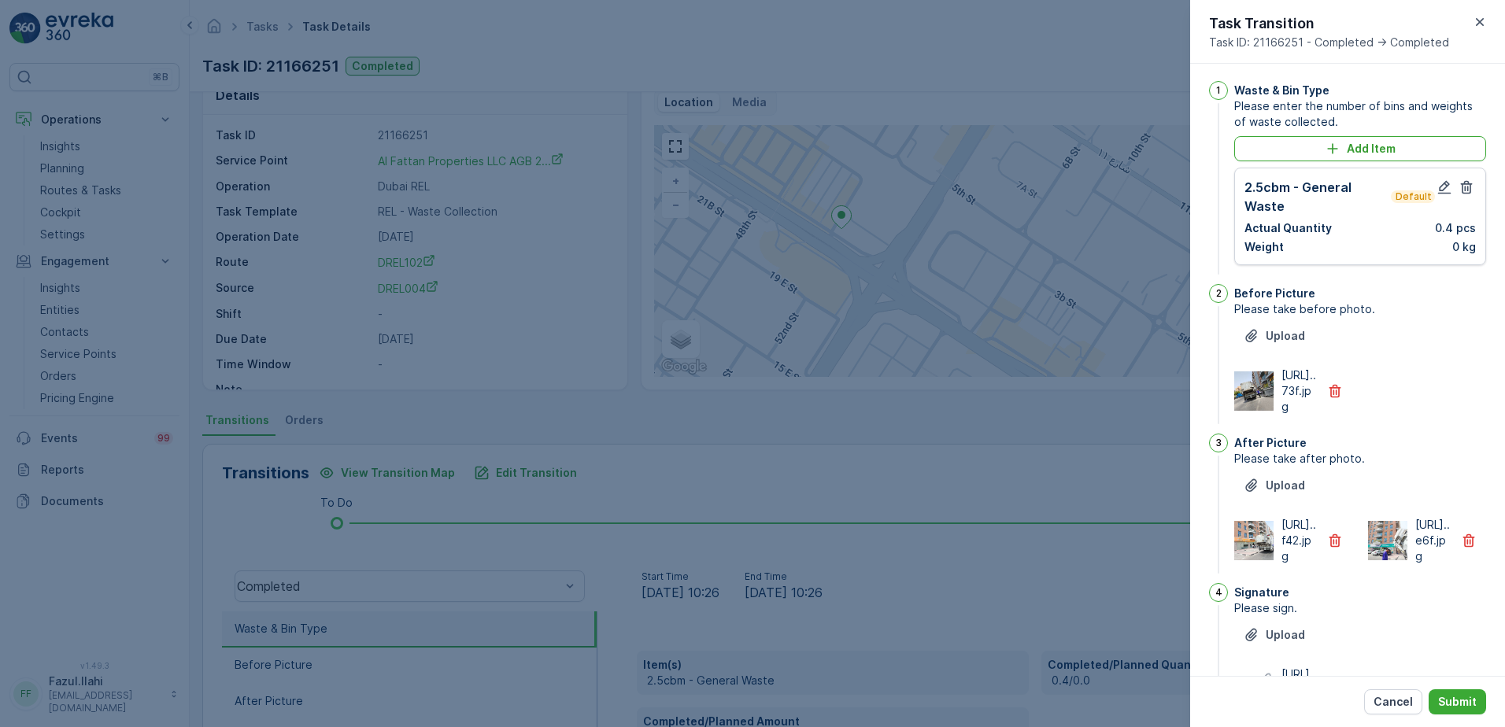
scroll to position [0, 0]
click at [1441, 187] on icon "button" at bounding box center [1445, 189] width 16 height 16
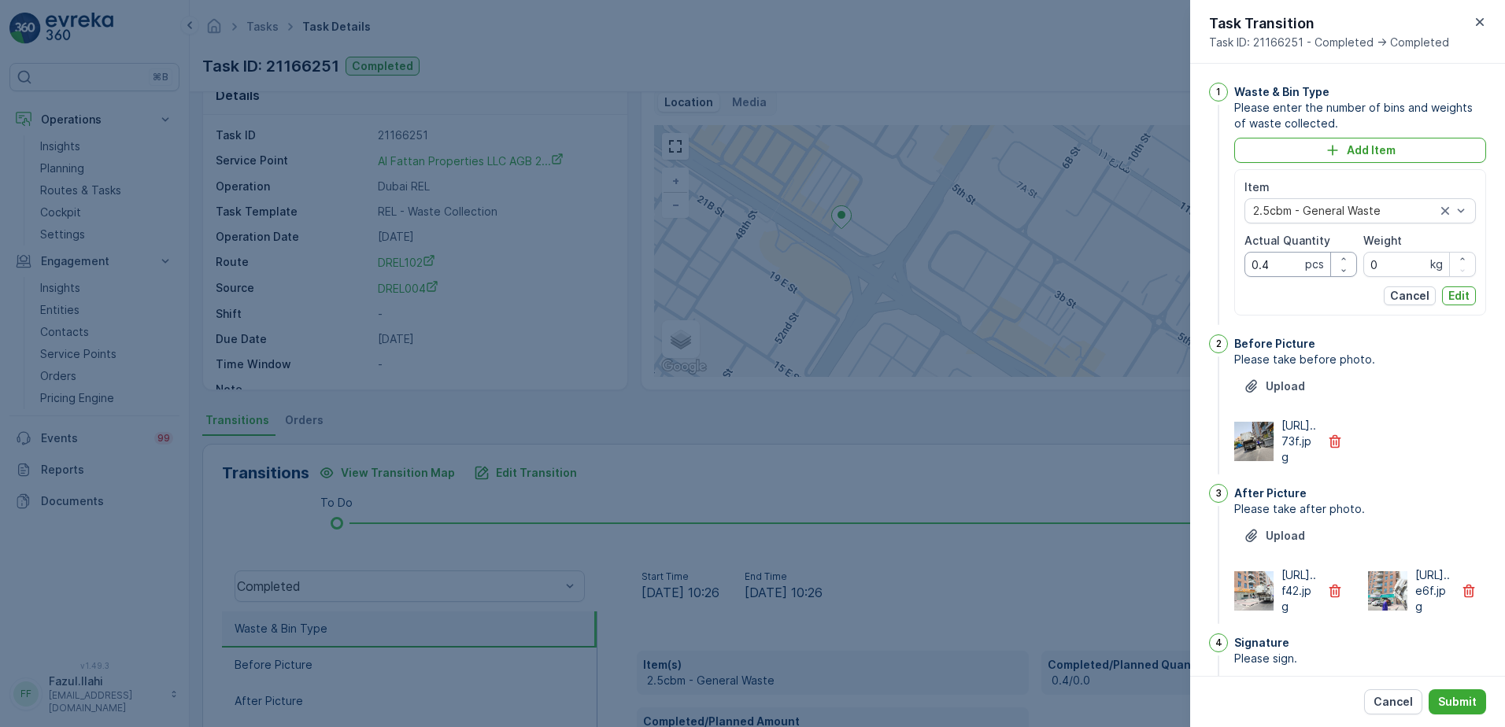
click at [1279, 265] on Quantity "0.4" at bounding box center [1301, 264] width 113 height 25
type Quantity "4"
click at [1456, 293] on p "Edit" at bounding box center [1459, 296] width 21 height 16
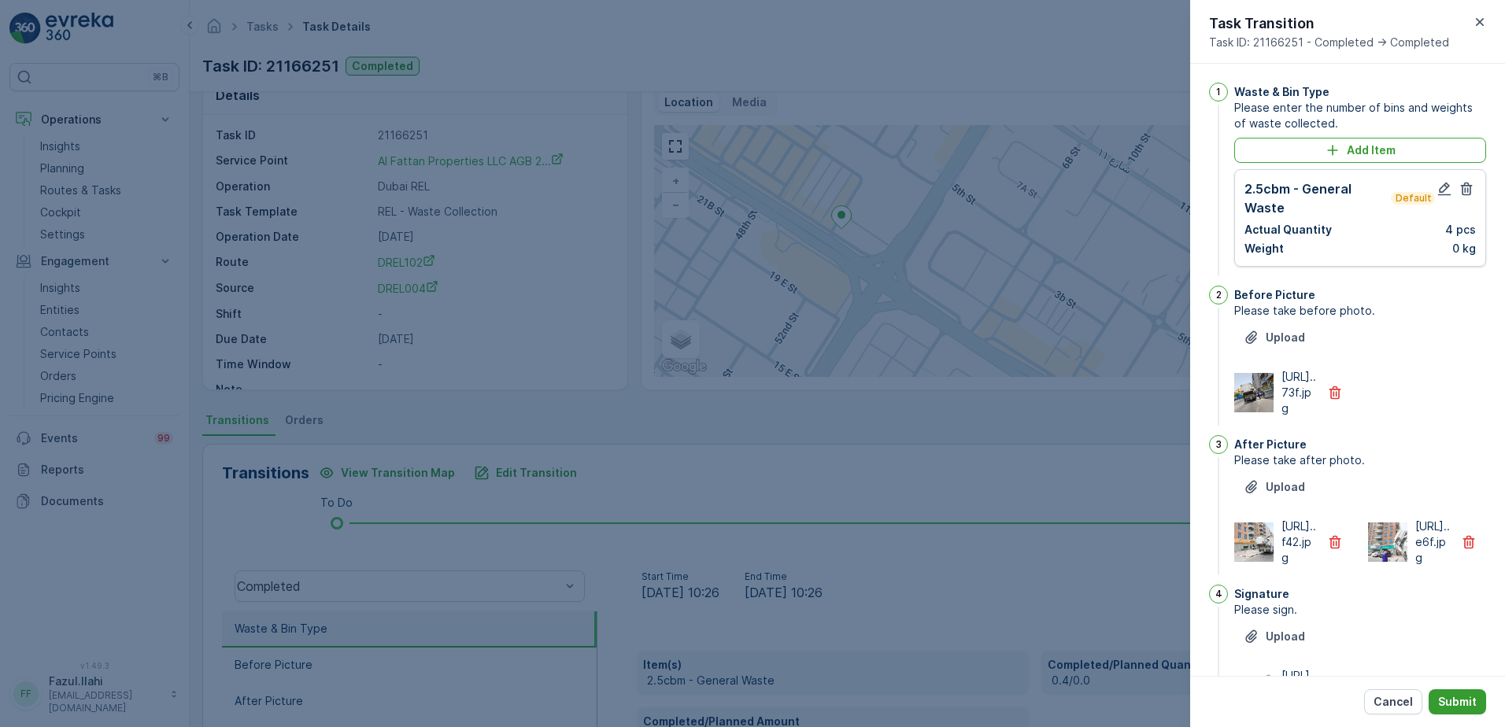
click at [1465, 707] on p "Submit" at bounding box center [1457, 702] width 39 height 16
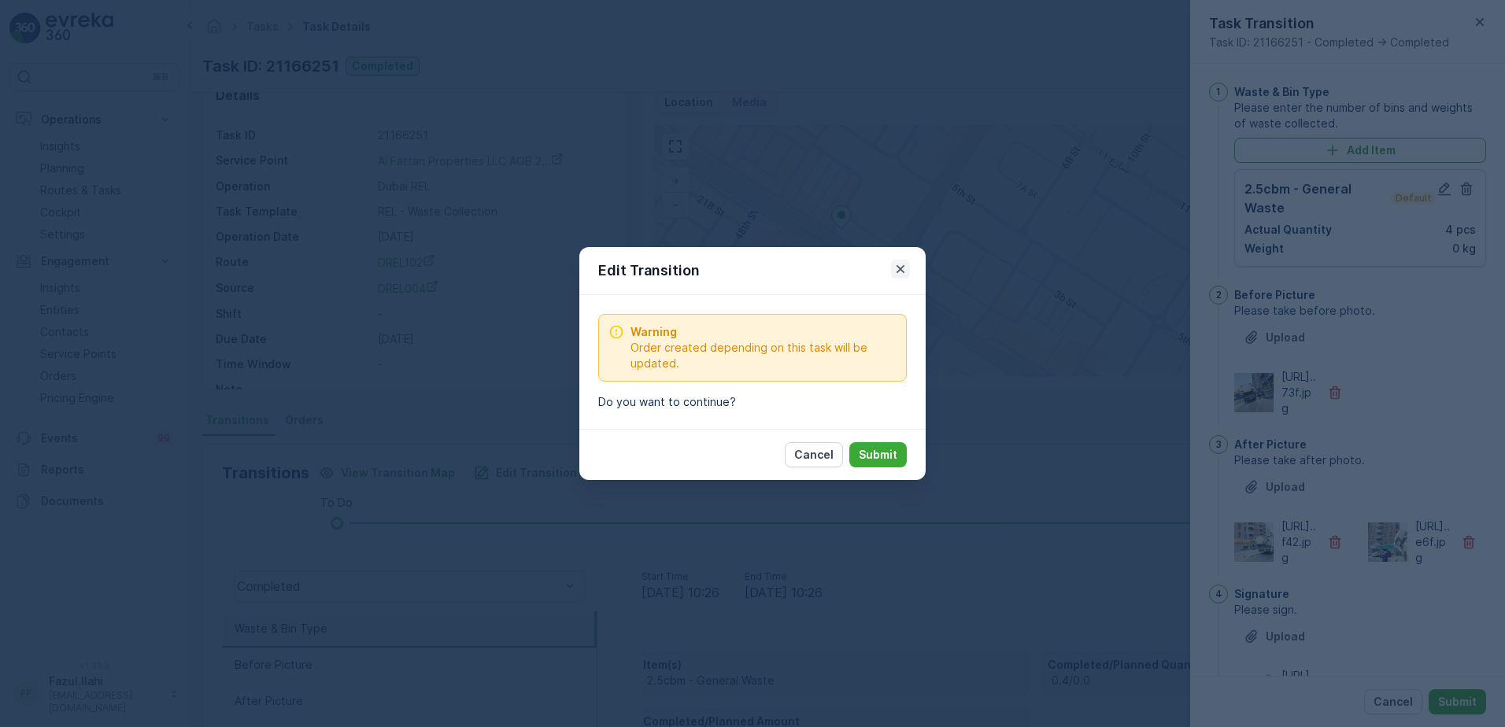
click at [909, 270] on button "button" at bounding box center [900, 269] width 19 height 19
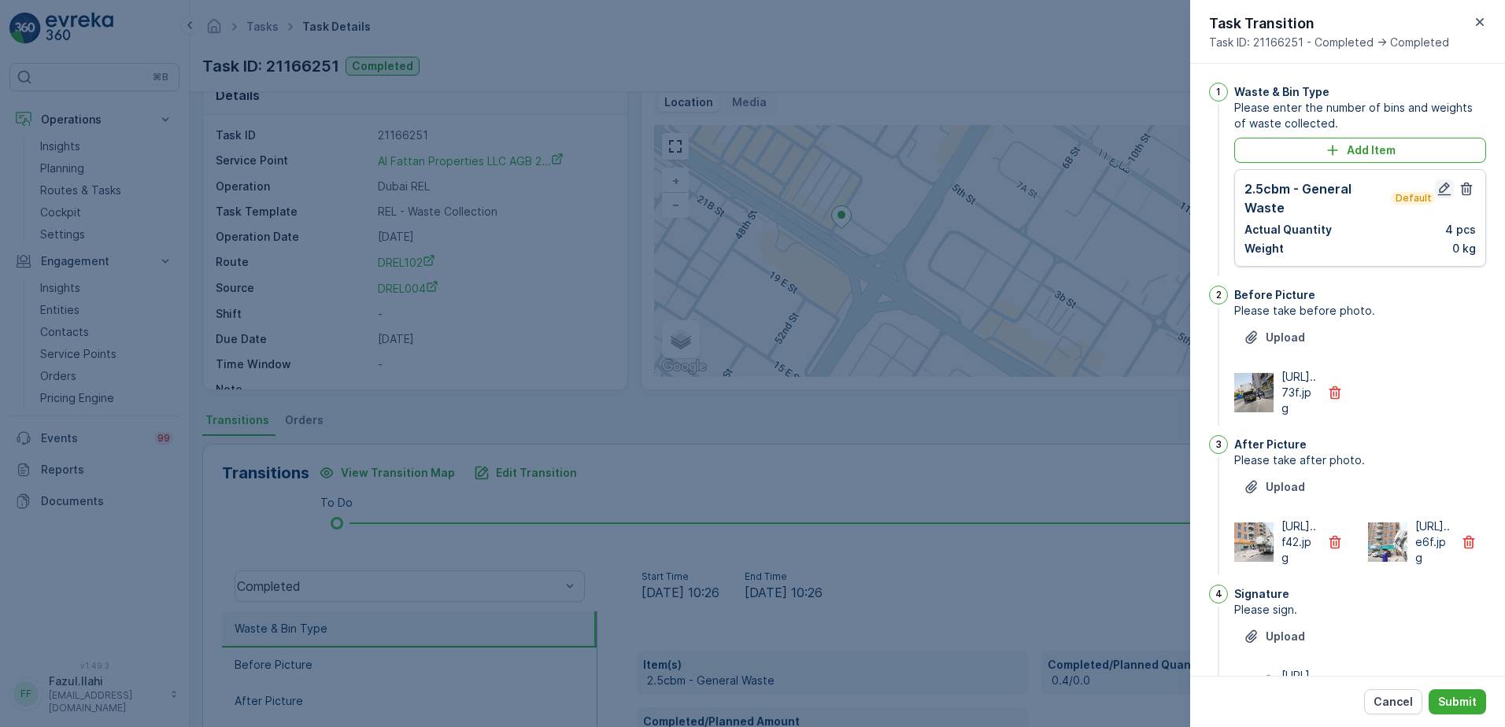
click at [1441, 194] on icon "button" at bounding box center [1444, 189] width 13 height 13
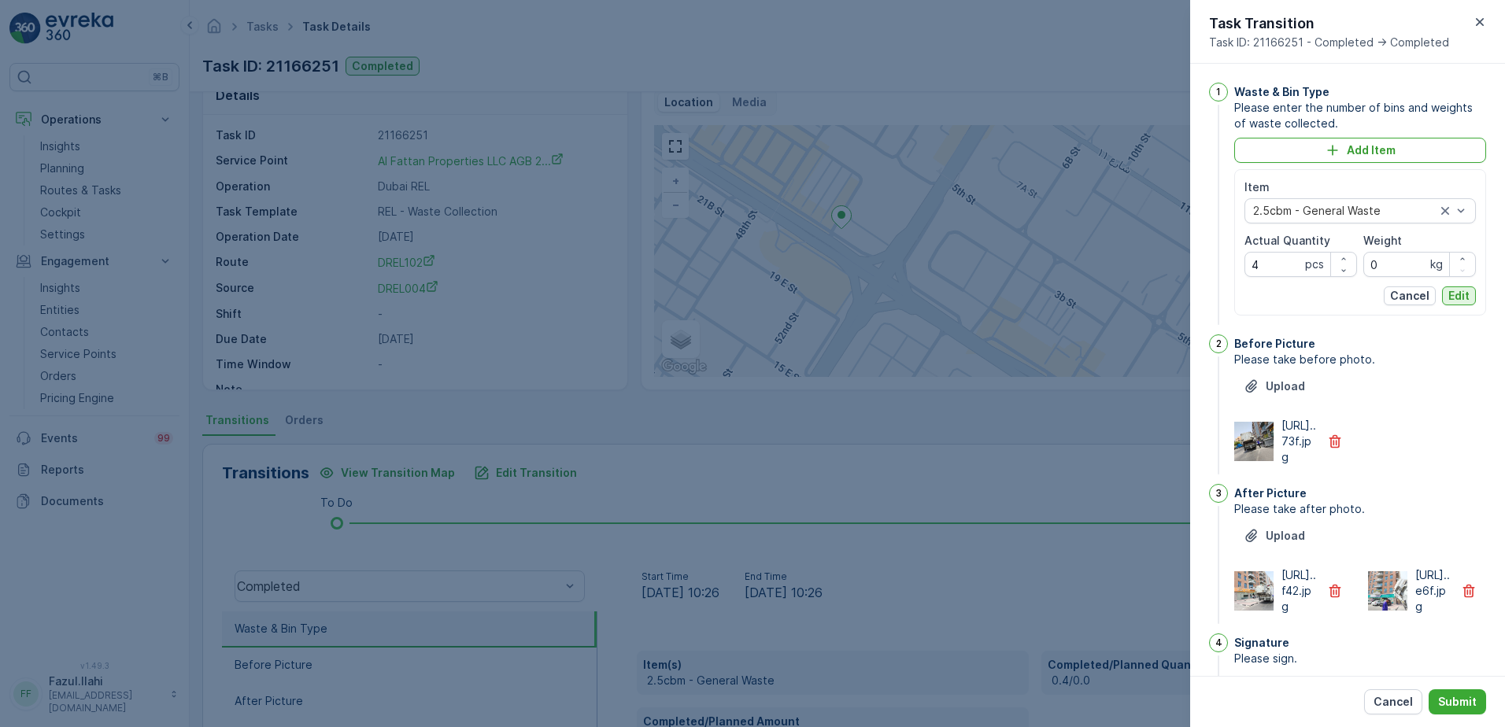
click at [1451, 294] on p "Edit" at bounding box center [1459, 296] width 21 height 16
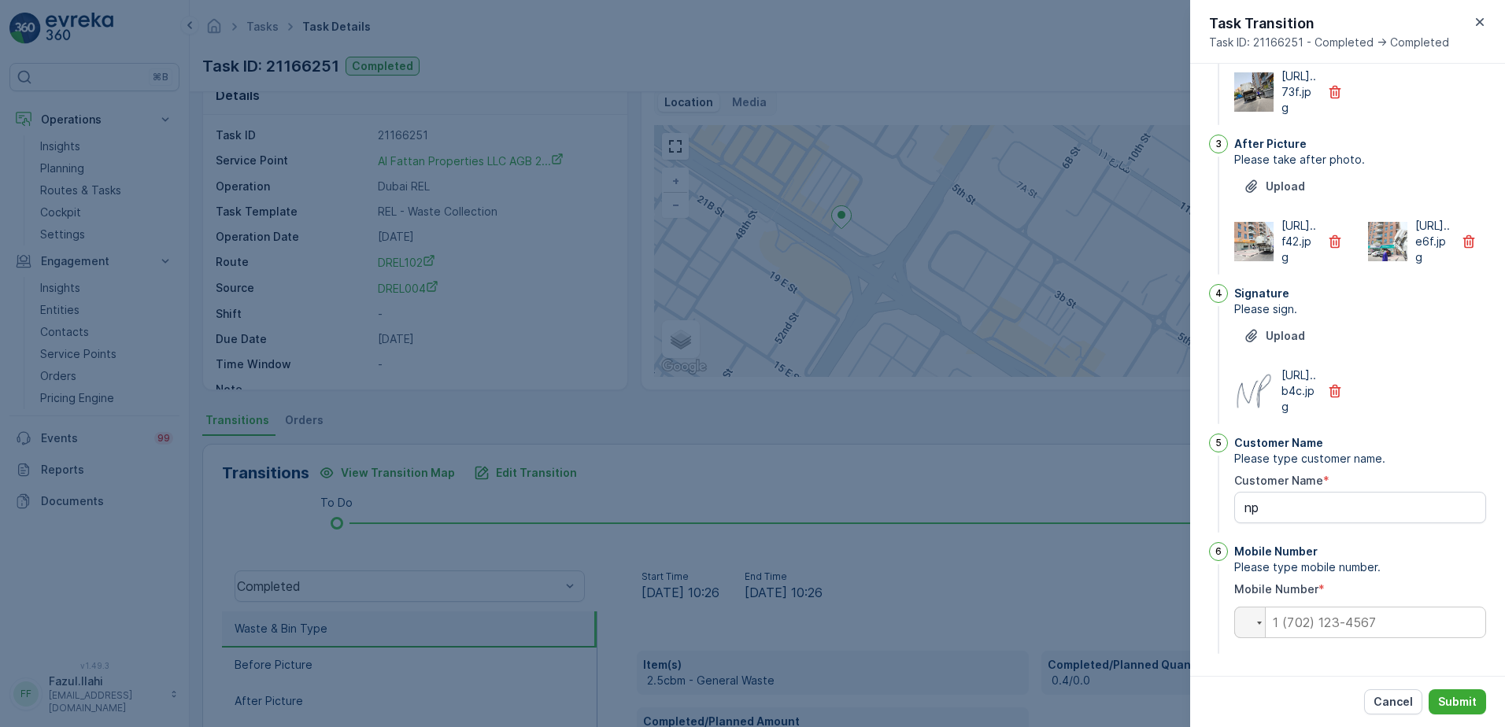
scroll to position [394, 0]
click at [1465, 704] on p "Submit" at bounding box center [1457, 702] width 39 height 16
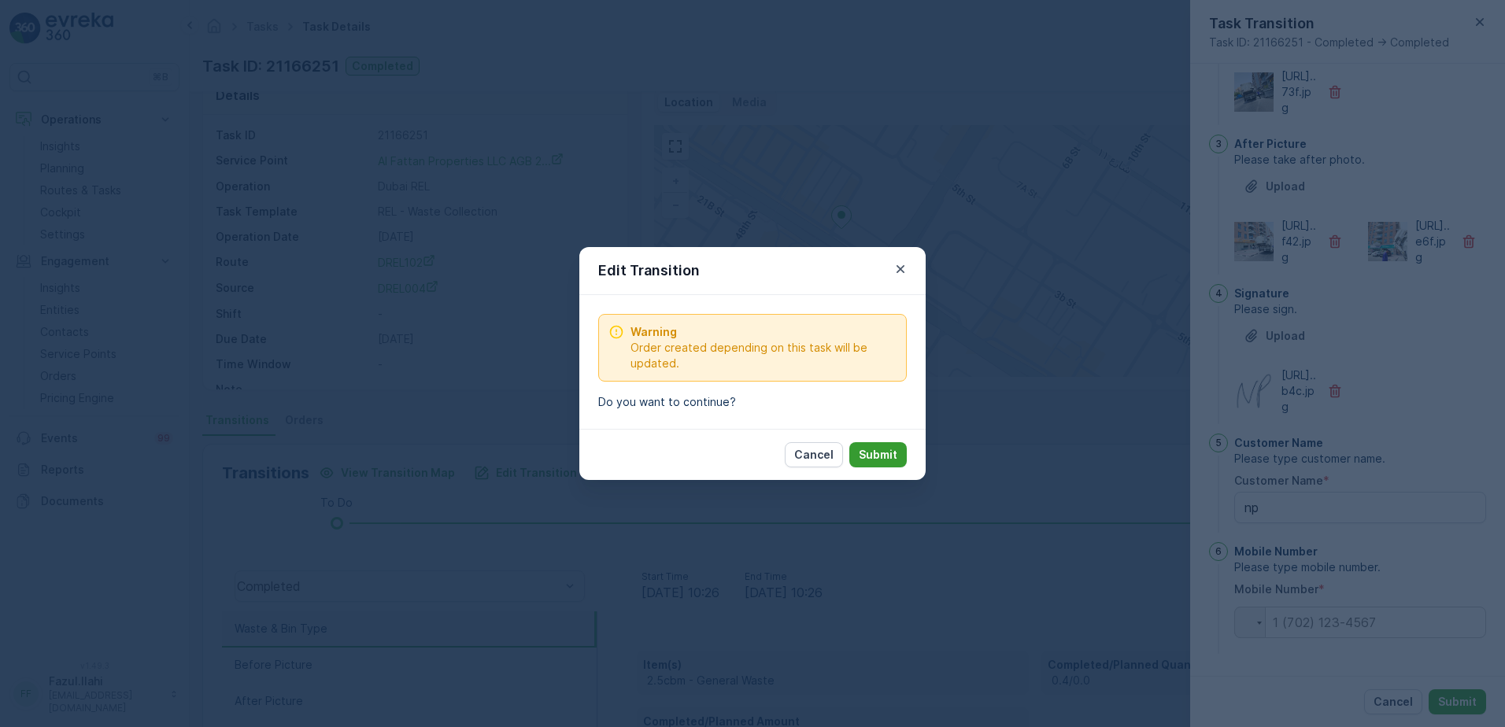
click at [894, 460] on p "Submit" at bounding box center [878, 455] width 39 height 16
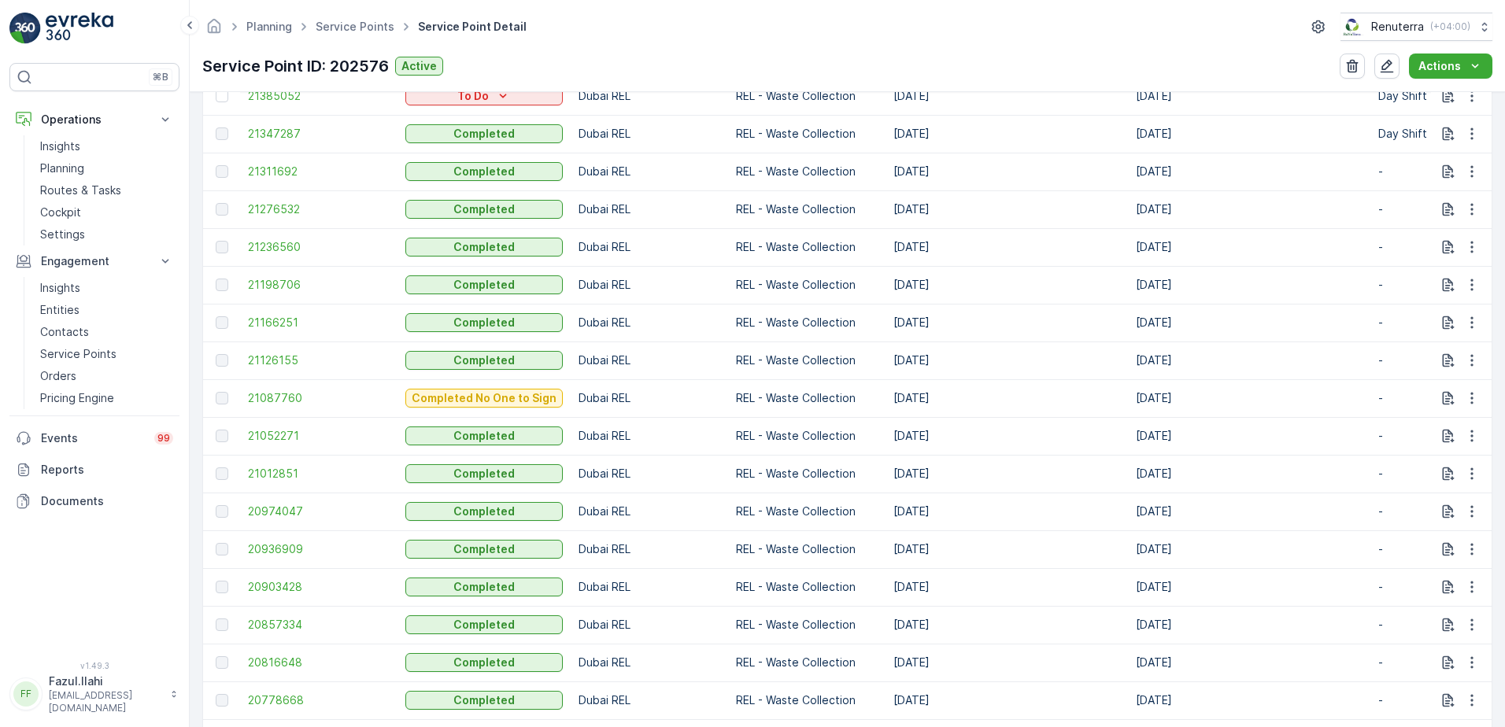
scroll to position [551, 0]
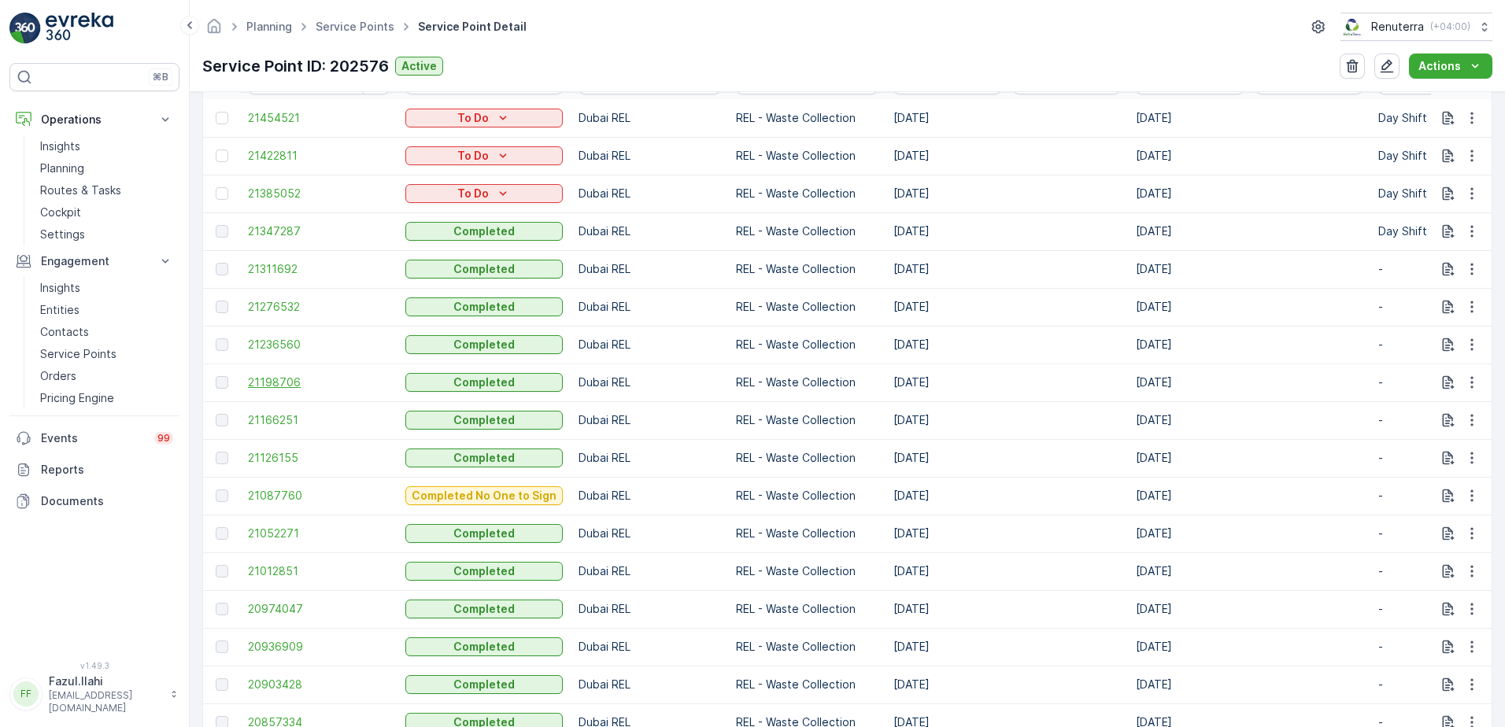
click at [283, 381] on span "21198706" at bounding box center [319, 383] width 142 height 16
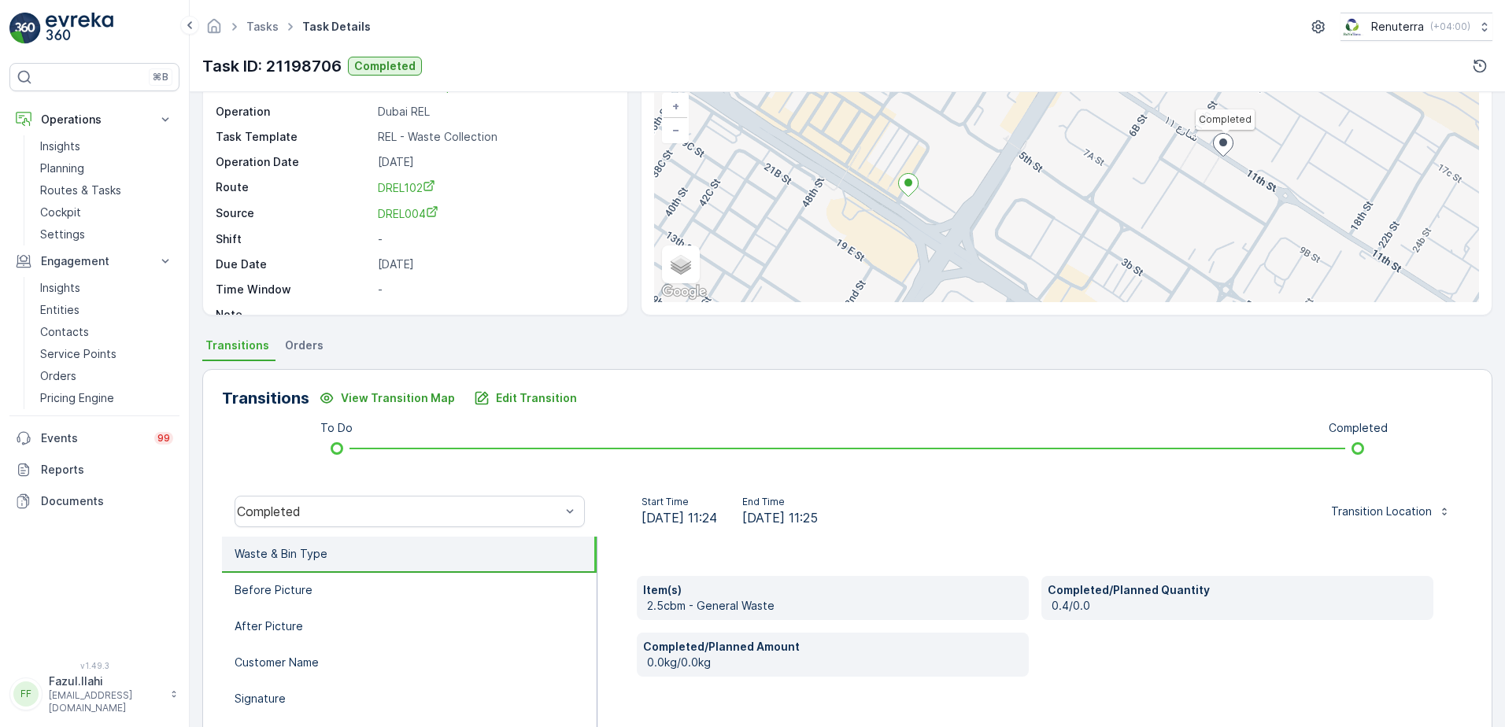
scroll to position [157, 0]
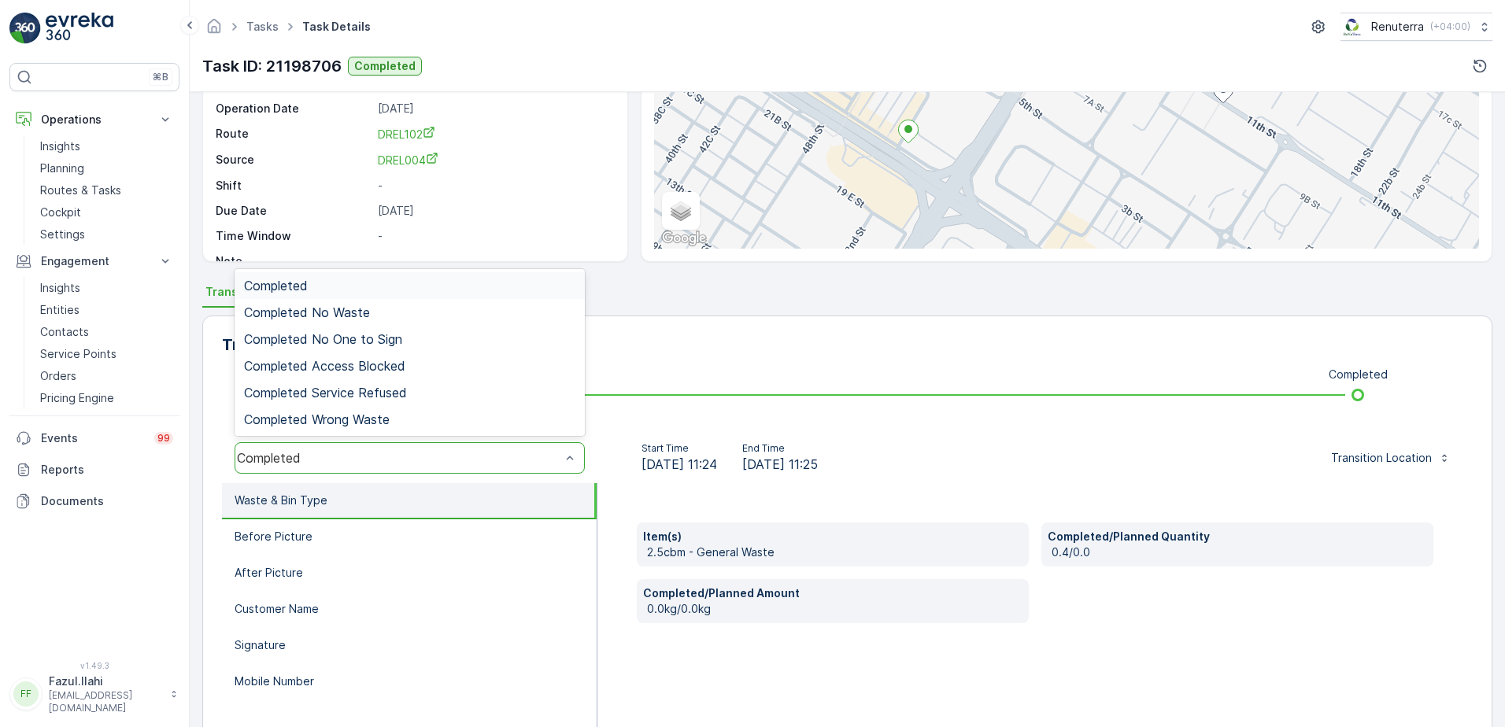
click at [331, 276] on div "Completed" at bounding box center [410, 285] width 350 height 27
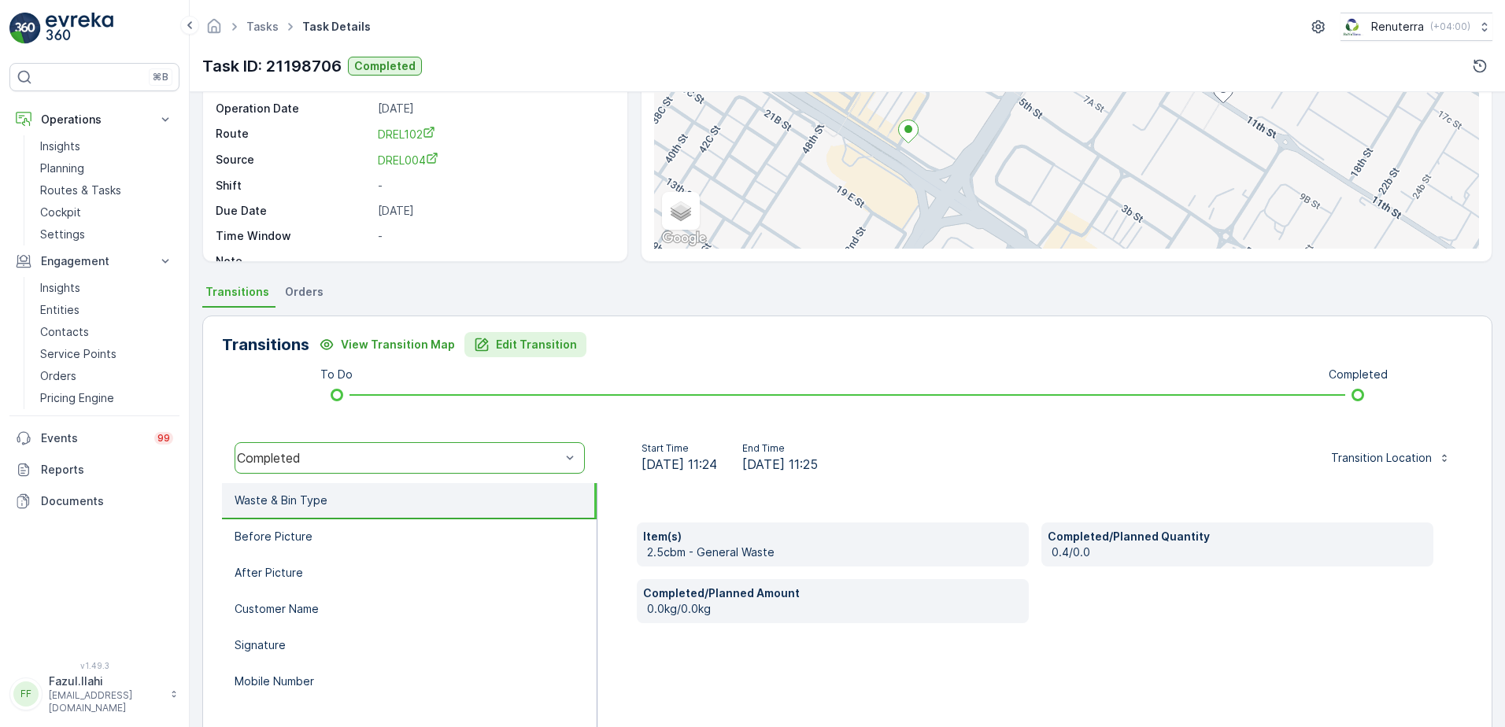
click at [537, 347] on p "Edit Transition" at bounding box center [536, 345] width 81 height 16
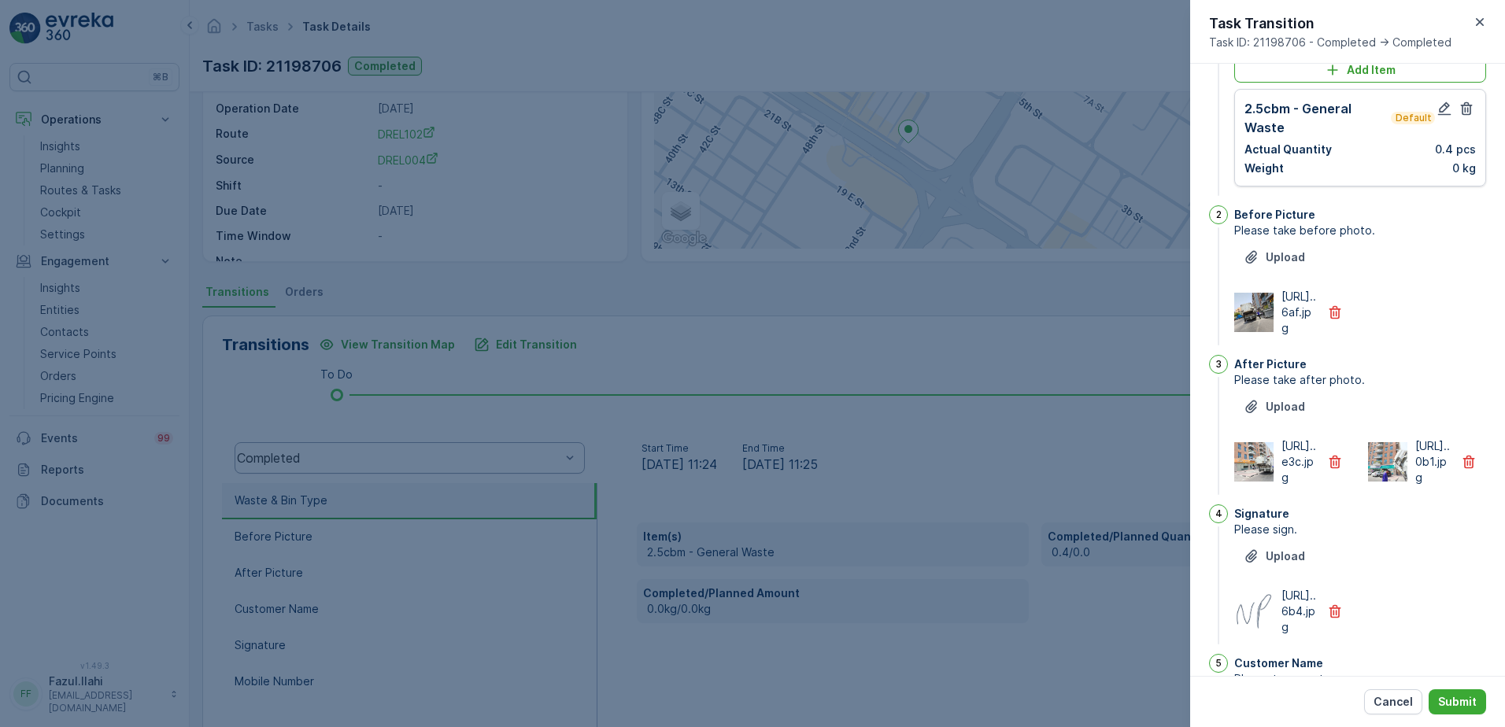
scroll to position [0, 0]
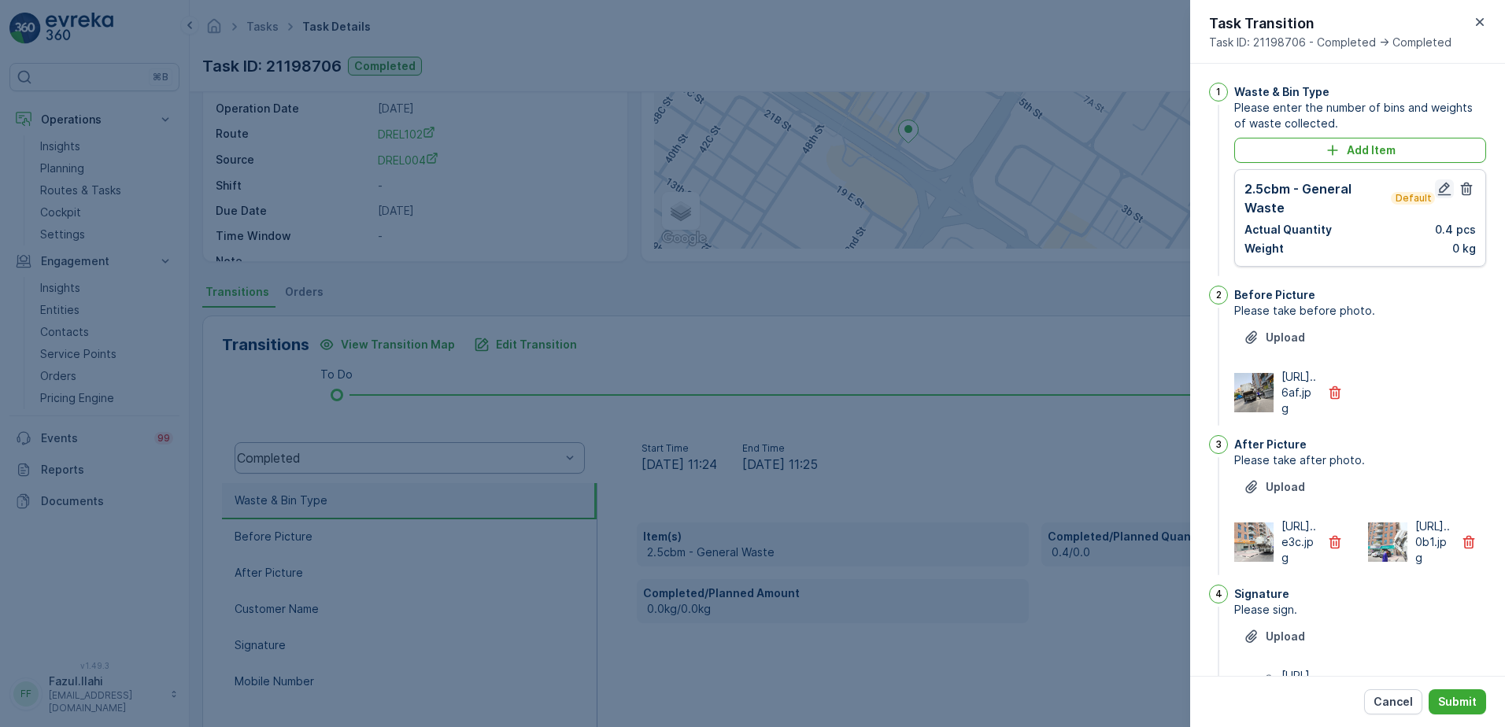
click at [1441, 187] on icon "button" at bounding box center [1445, 189] width 16 height 16
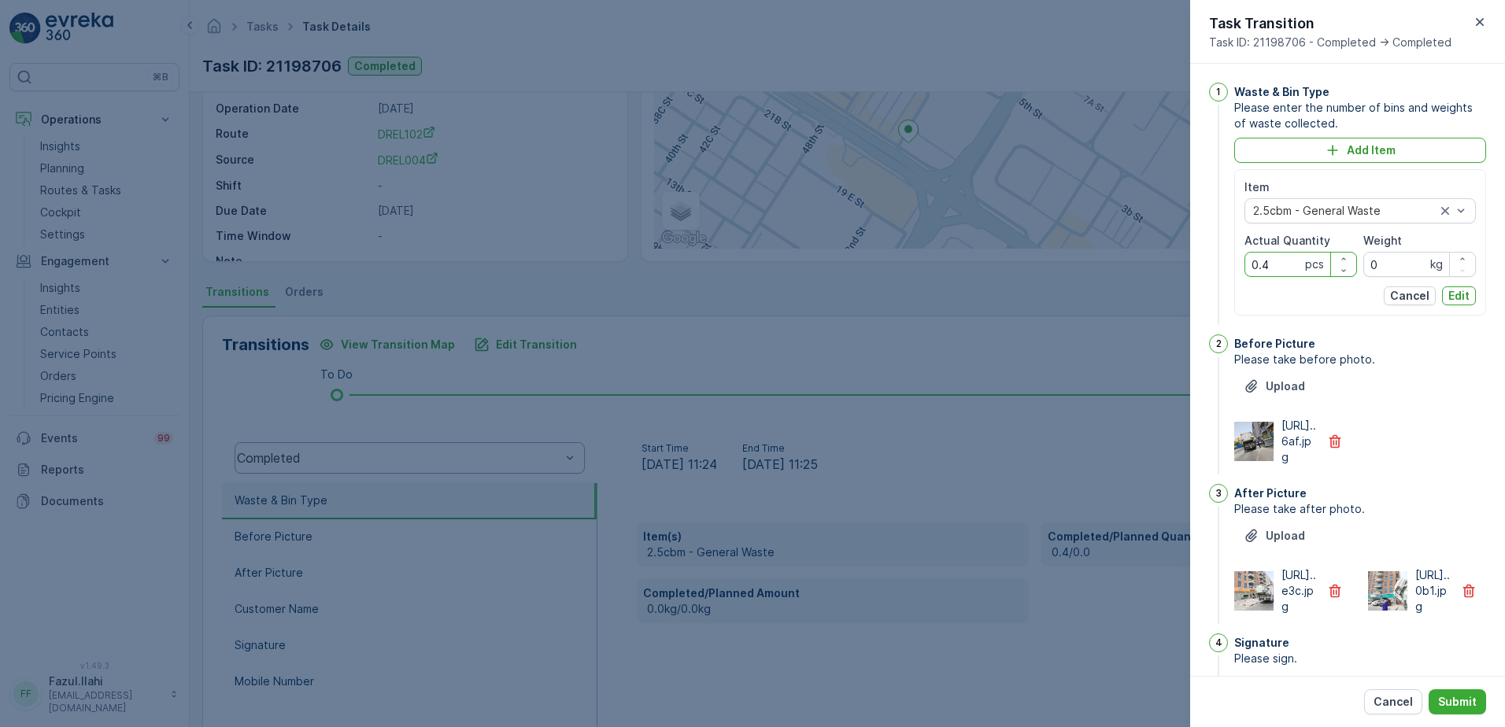
click at [1282, 270] on Quantity "0.4" at bounding box center [1301, 264] width 113 height 25
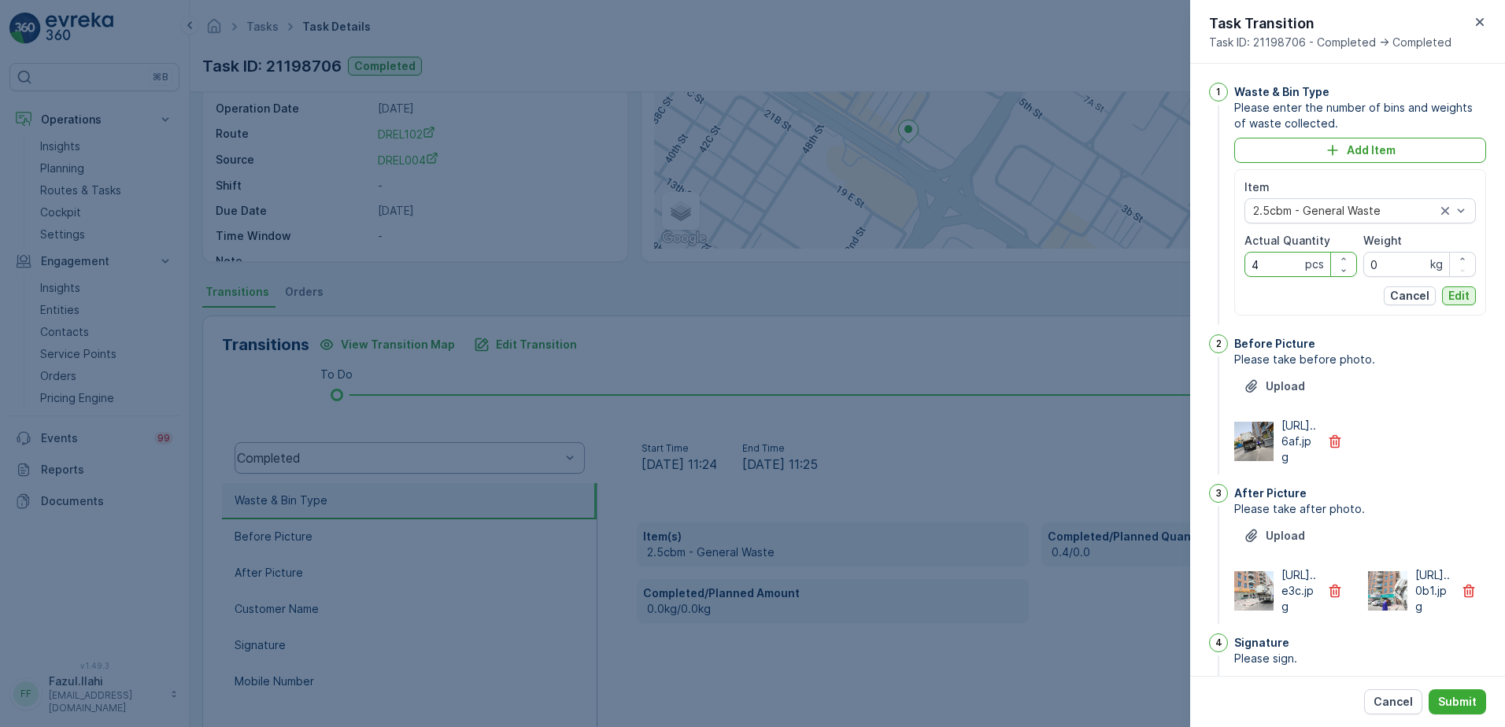
type Quantity "4"
click at [1456, 294] on p "Edit" at bounding box center [1459, 296] width 21 height 16
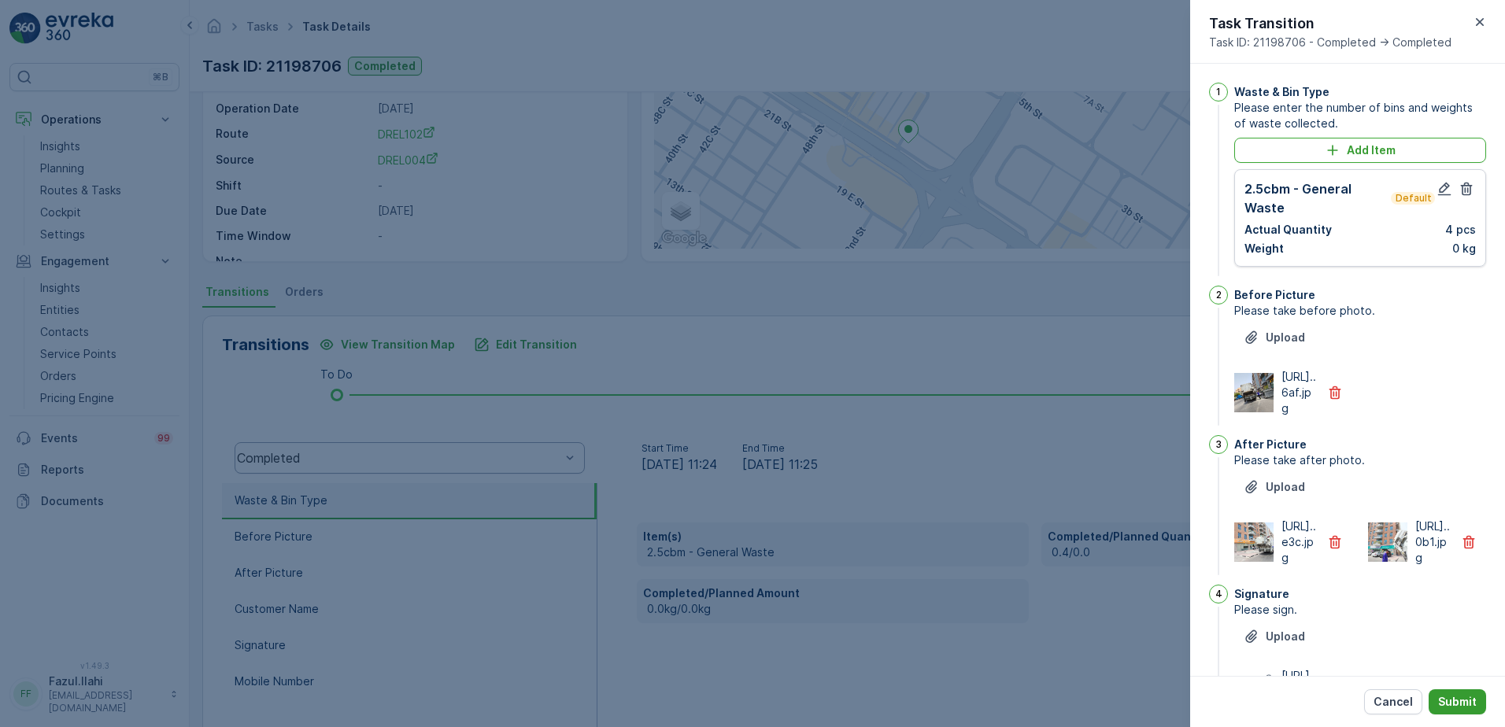
click at [1450, 705] on p "Submit" at bounding box center [1457, 702] width 39 height 16
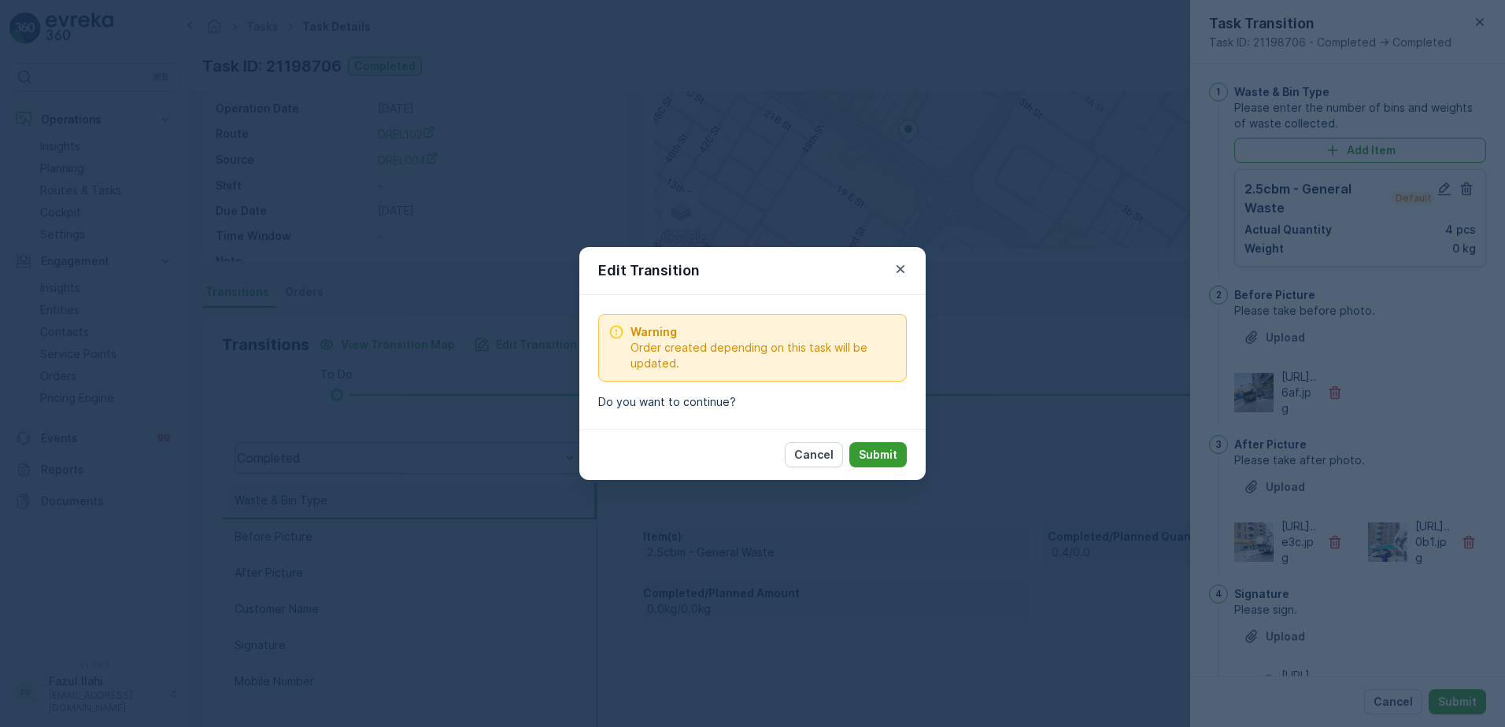
click at [882, 452] on p "Submit" at bounding box center [878, 455] width 39 height 16
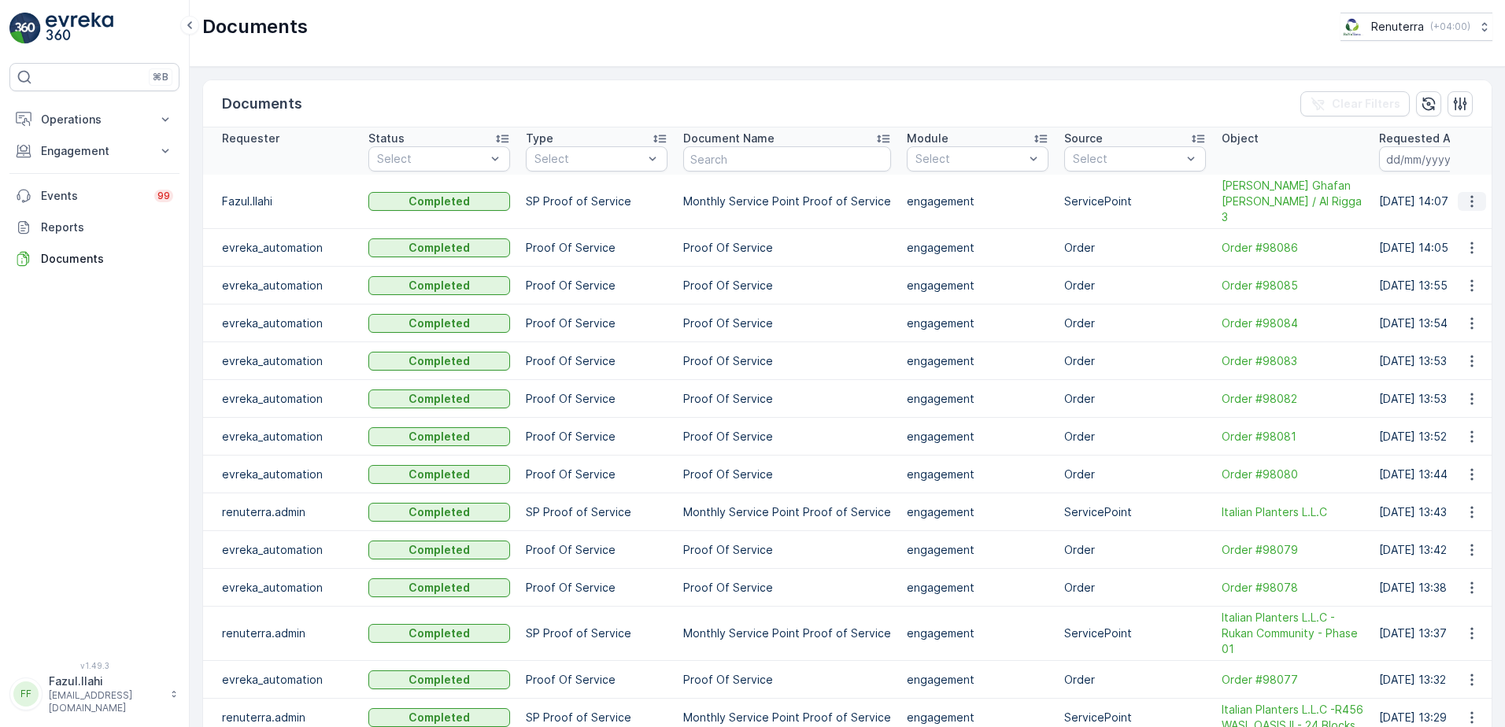
click at [1465, 202] on icon "button" at bounding box center [1472, 202] width 16 height 16
click at [1459, 227] on span "See Details" at bounding box center [1468, 225] width 61 height 16
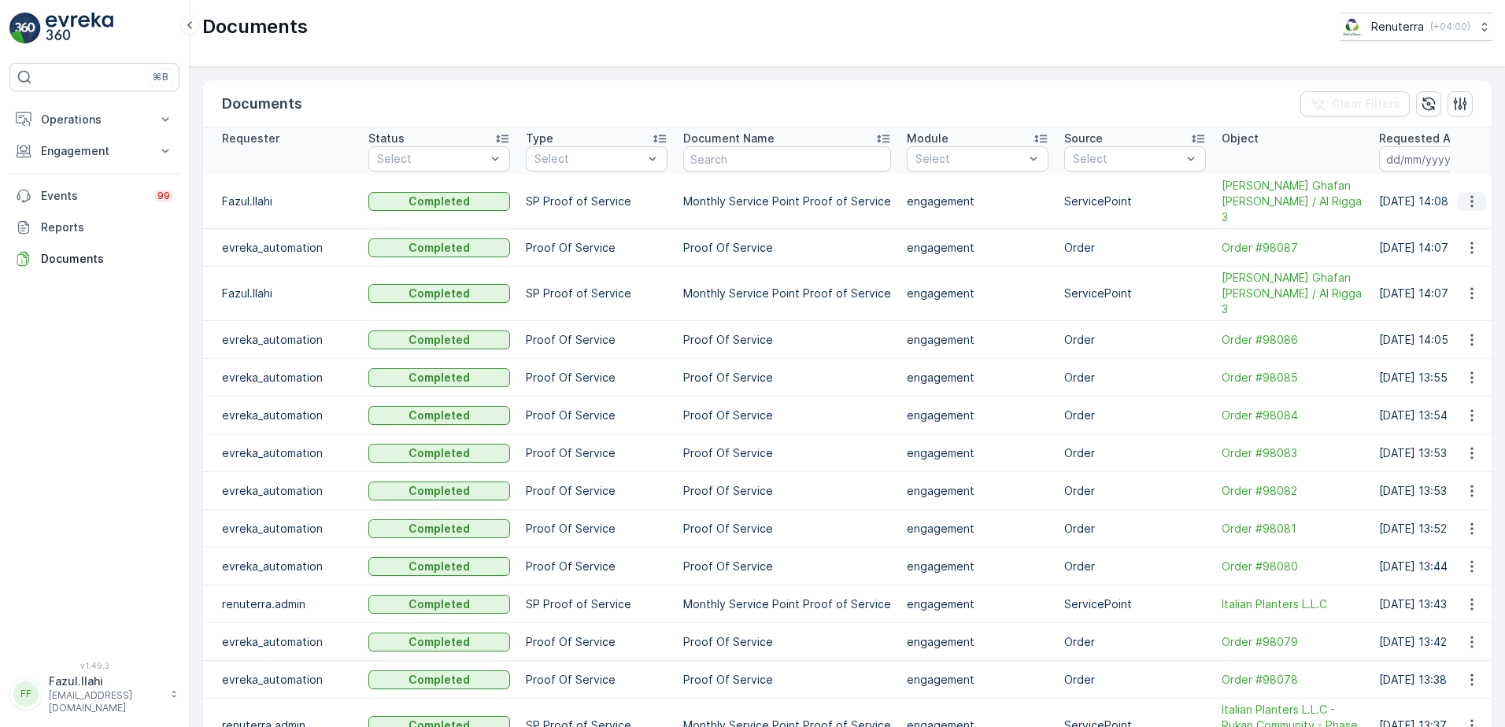
click at [1470, 202] on icon "button" at bounding box center [1472, 202] width 16 height 16
click at [1447, 235] on div "See Details" at bounding box center [1477, 227] width 61 height 16
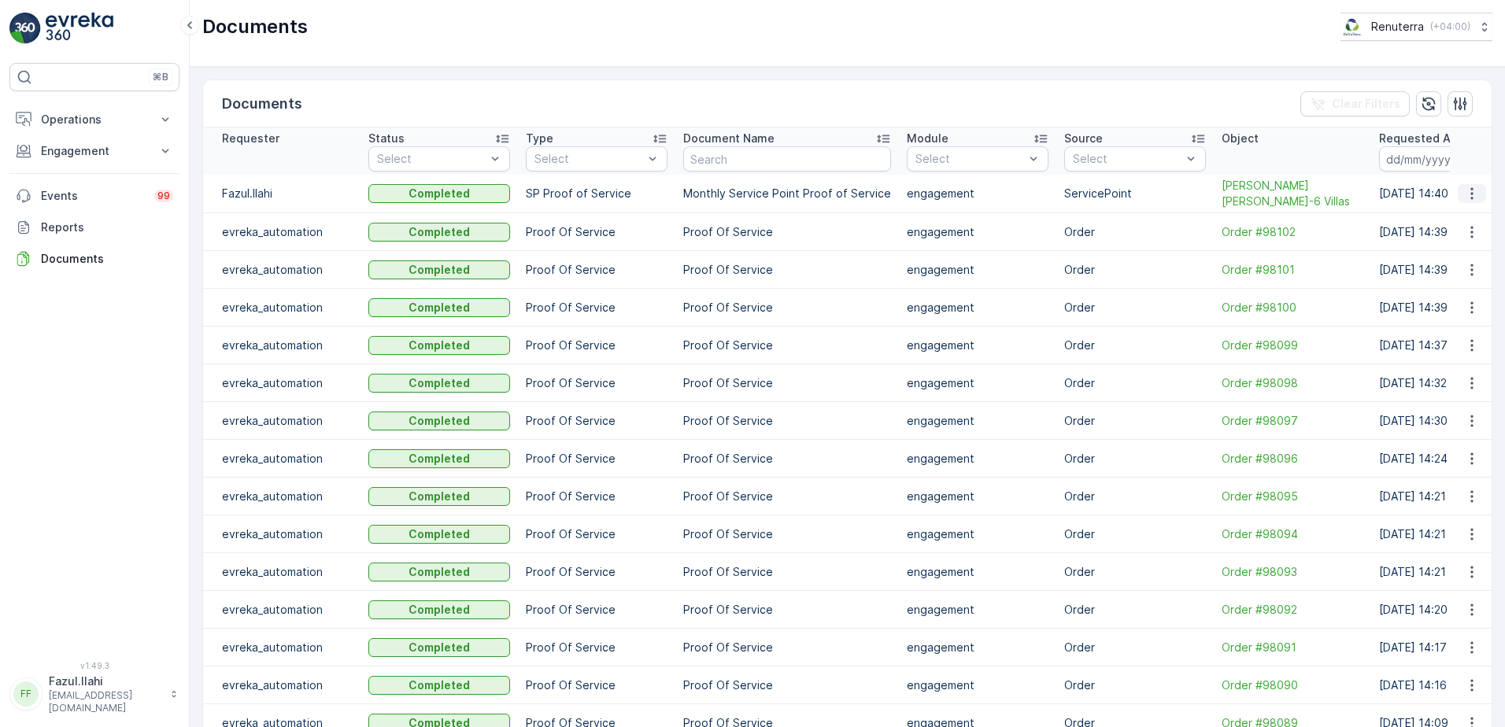
click at [1471, 196] on icon "button" at bounding box center [1472, 194] width 16 height 16
click at [1453, 220] on span "See Details" at bounding box center [1468, 217] width 61 height 16
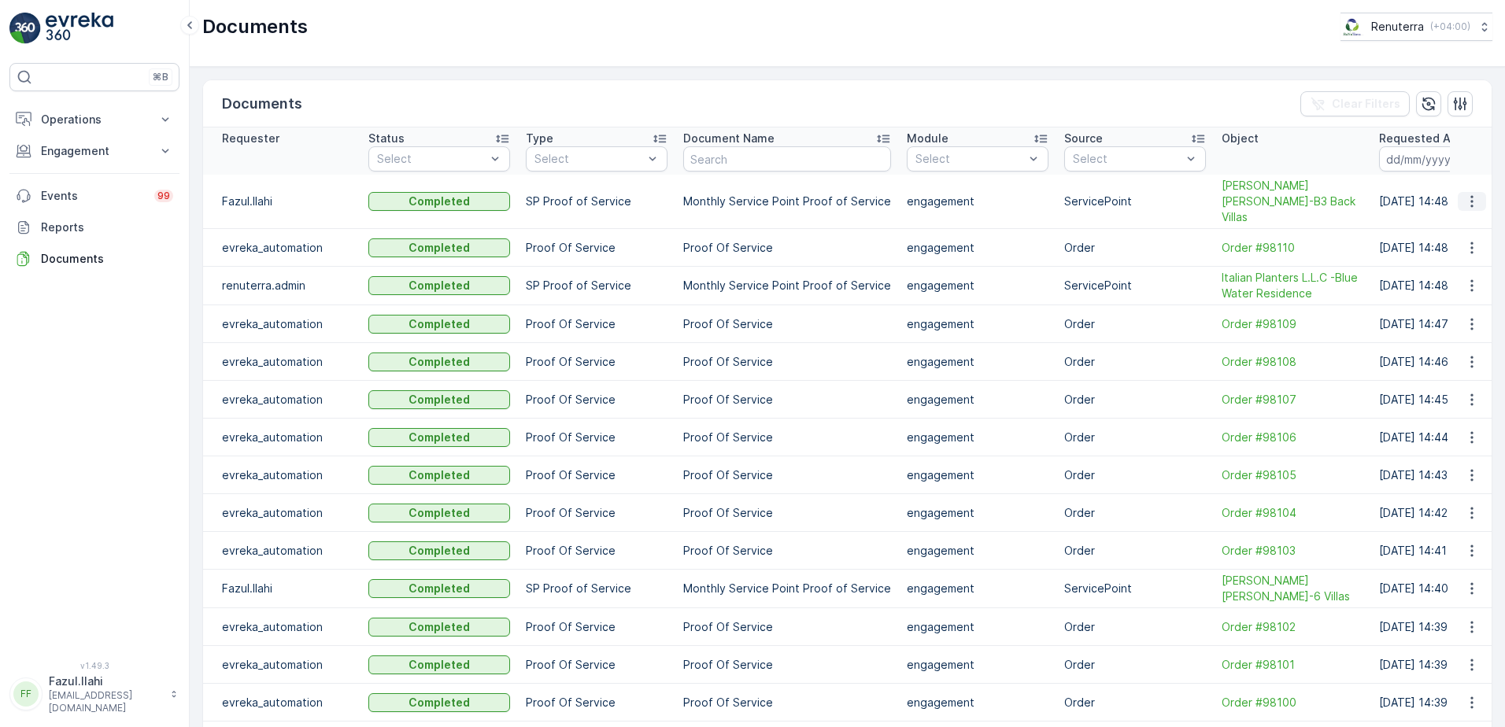
click at [1464, 194] on icon "button" at bounding box center [1472, 202] width 16 height 16
click at [1460, 219] on span "See Details" at bounding box center [1468, 217] width 61 height 16
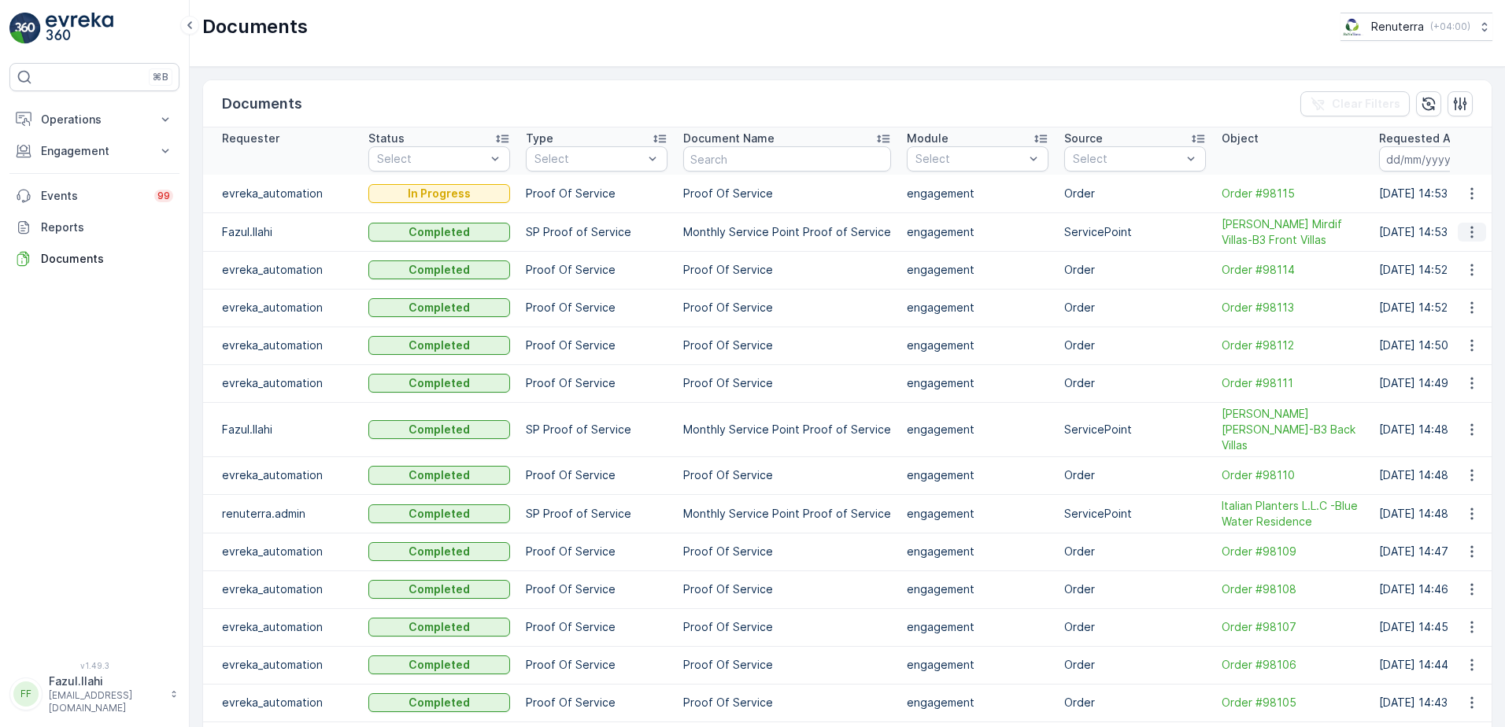
click at [1471, 235] on icon "button" at bounding box center [1472, 232] width 2 height 12
click at [1457, 257] on span "See Details" at bounding box center [1468, 256] width 61 height 16
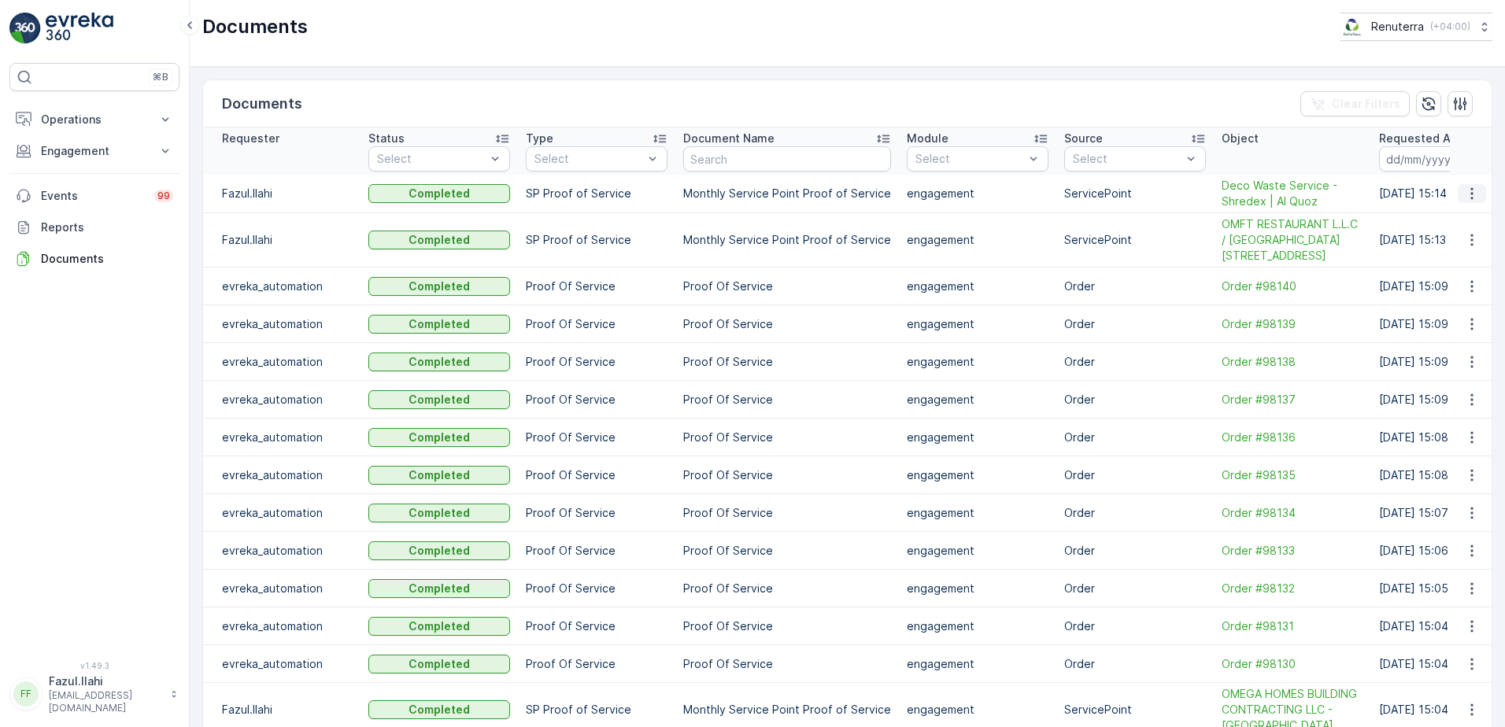
click at [1471, 194] on icon "button" at bounding box center [1472, 194] width 2 height 12
click at [1451, 213] on span "See Details" at bounding box center [1468, 217] width 61 height 16
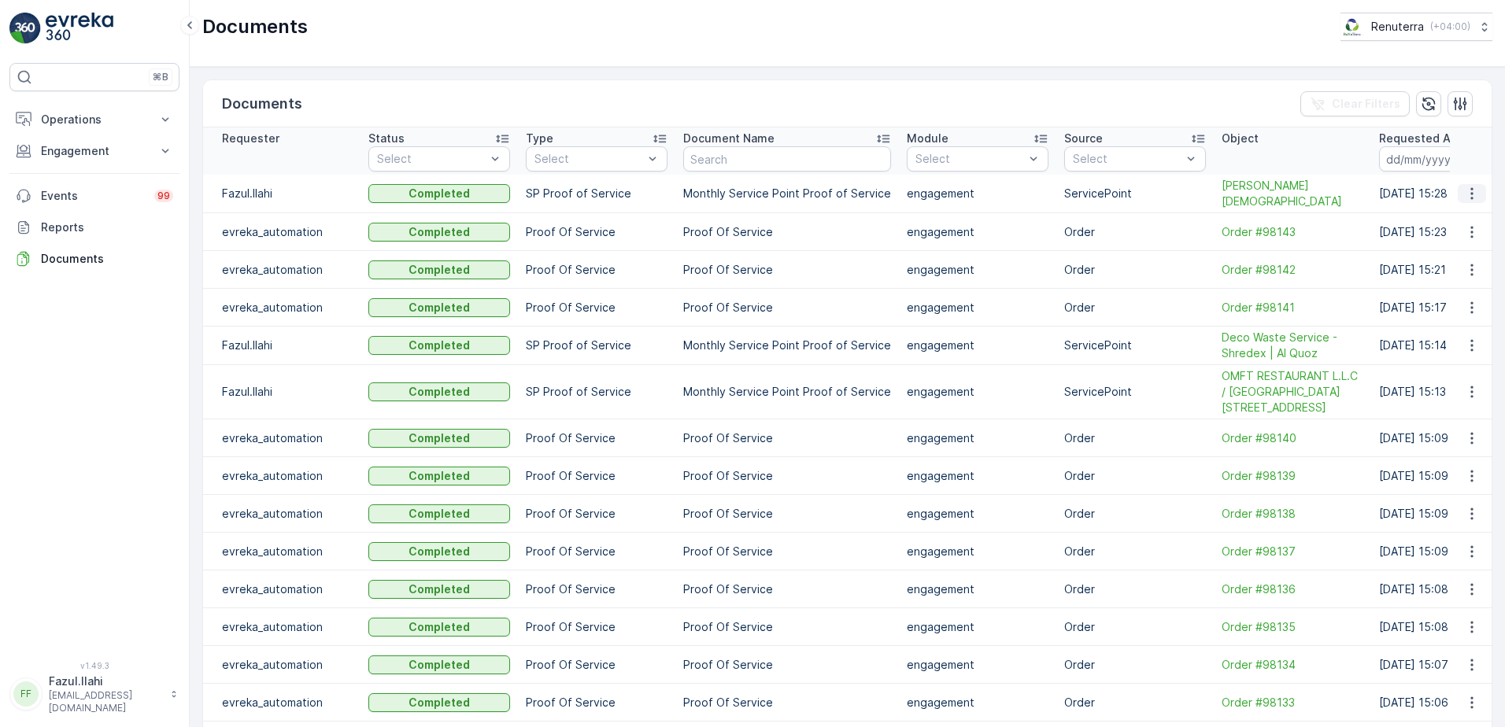
click at [1464, 193] on icon "button" at bounding box center [1472, 194] width 16 height 16
click at [1473, 213] on span "See Details" at bounding box center [1468, 217] width 61 height 16
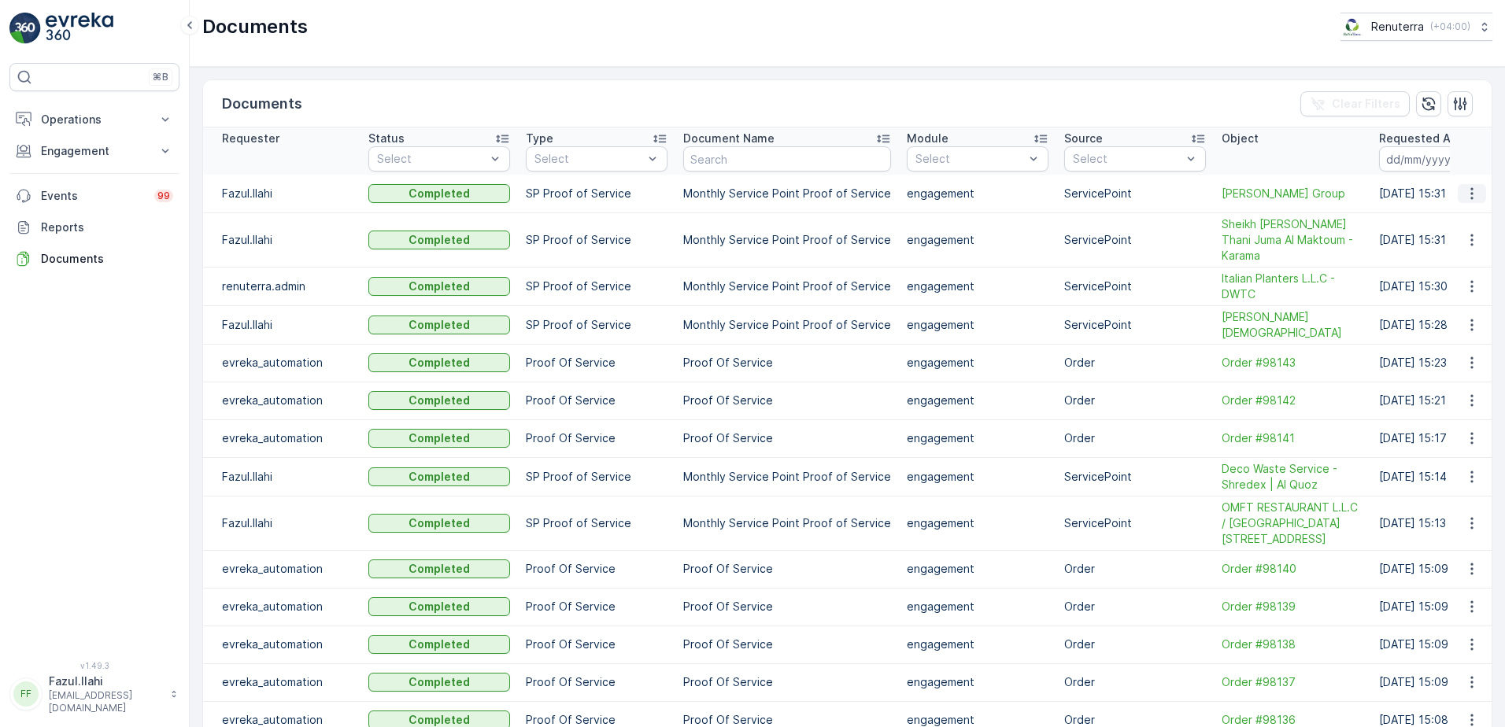
click at [1465, 191] on icon "button" at bounding box center [1472, 194] width 16 height 16
click at [1455, 217] on span "See Details" at bounding box center [1468, 217] width 61 height 16
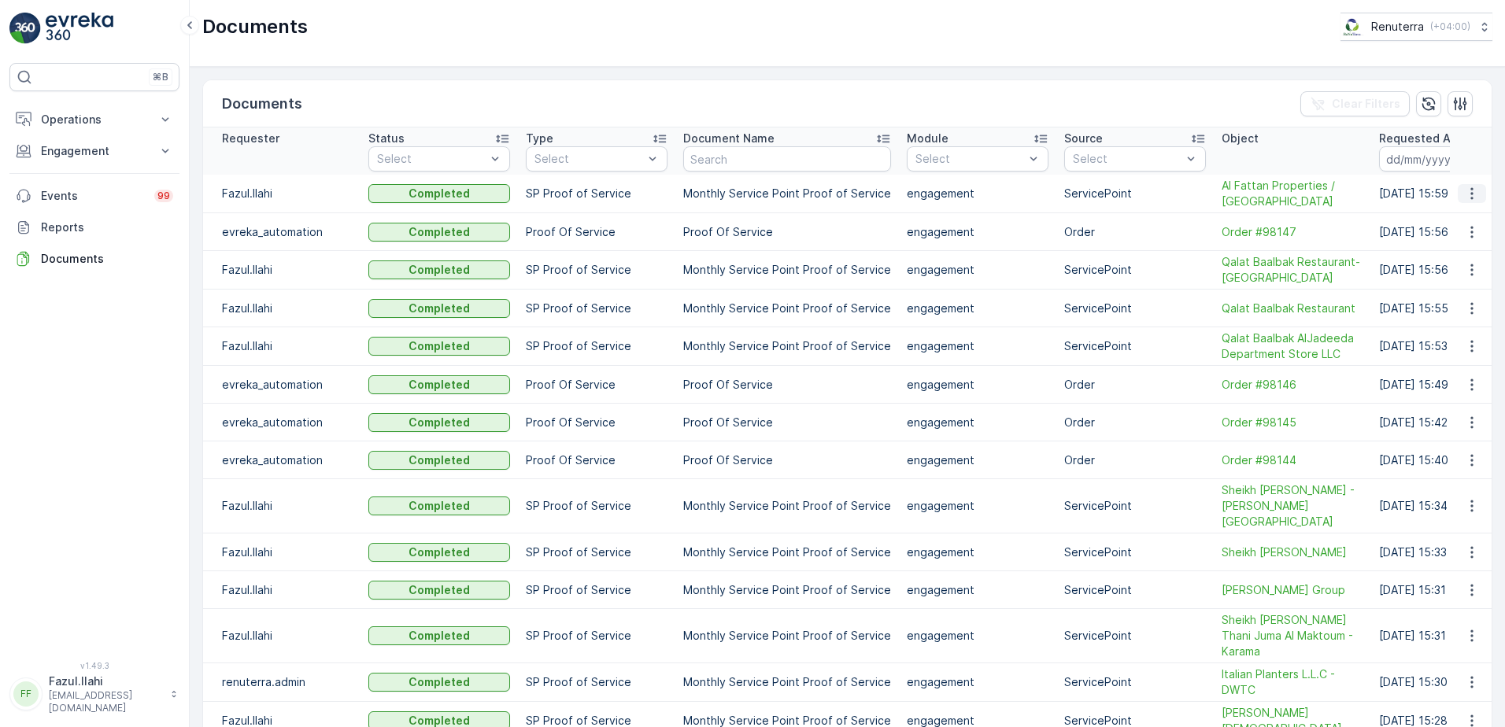
click at [1466, 194] on icon "button" at bounding box center [1472, 194] width 16 height 16
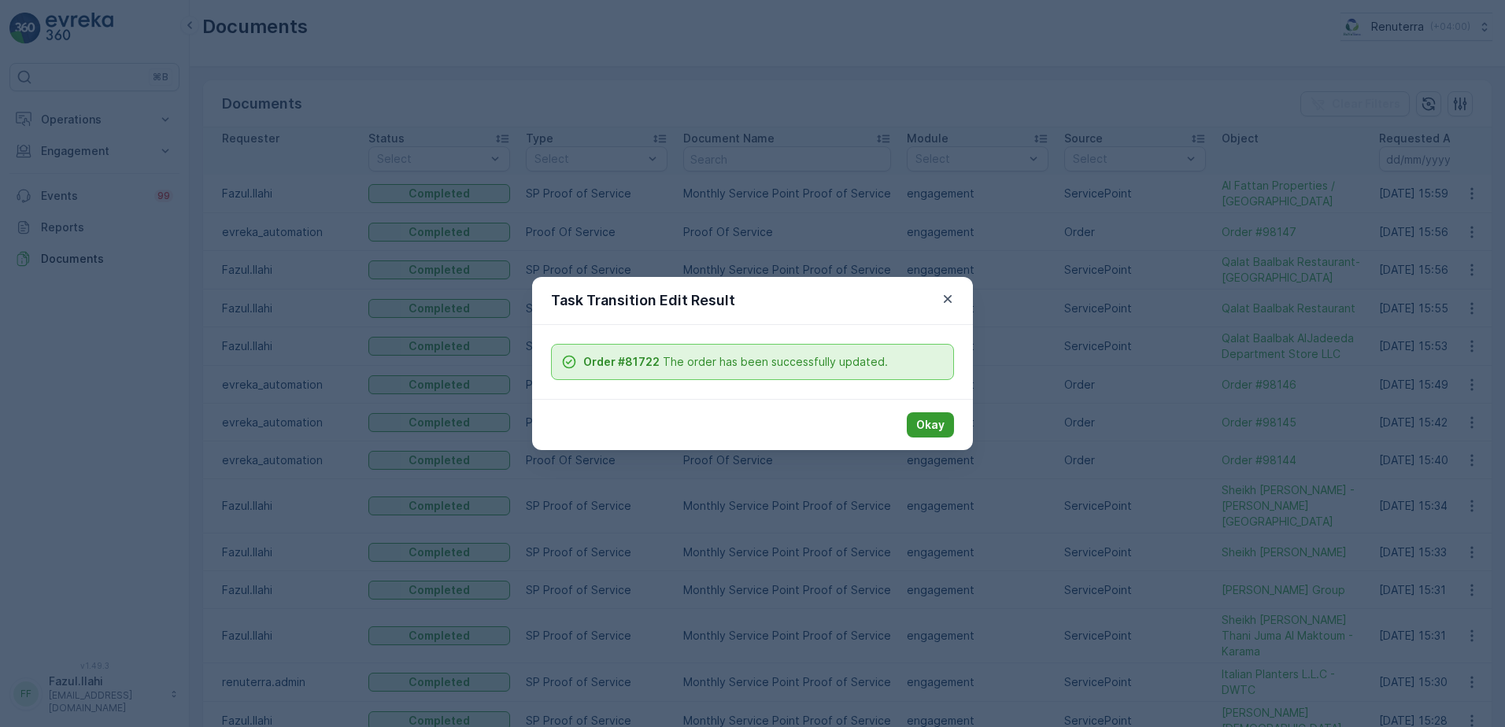
click at [920, 421] on p "Okay" at bounding box center [930, 425] width 28 height 16
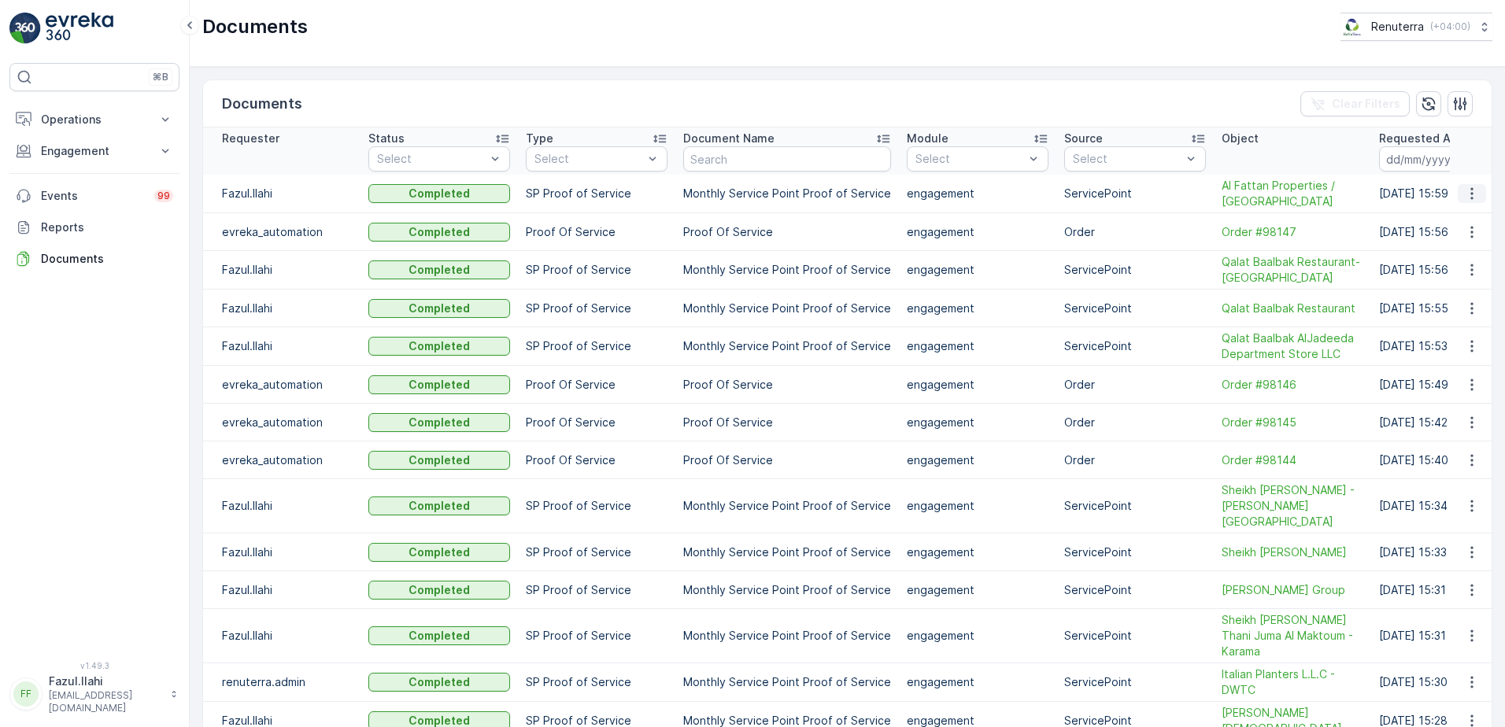
click at [1464, 190] on icon "button" at bounding box center [1472, 194] width 16 height 16
click at [1476, 214] on span "See Details" at bounding box center [1468, 217] width 61 height 16
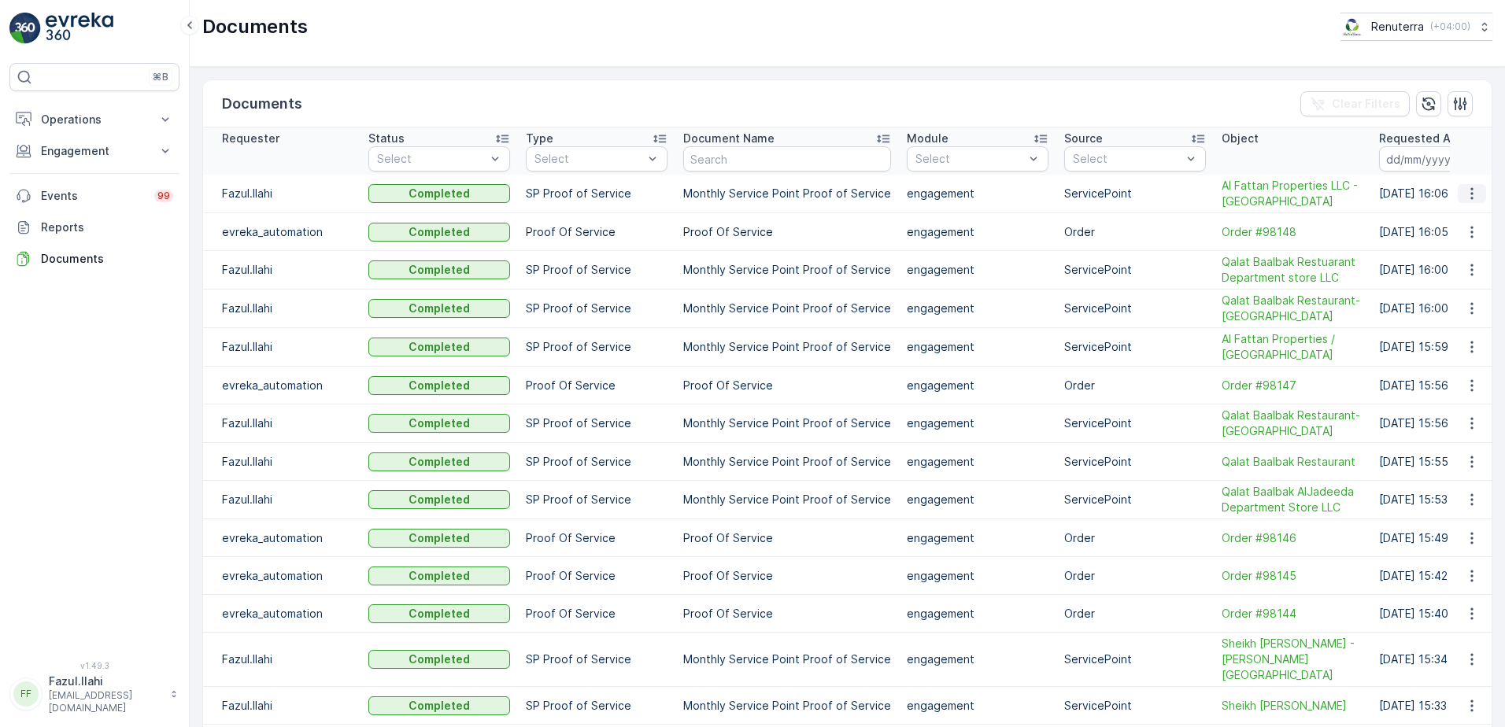
click at [1470, 198] on icon "button" at bounding box center [1472, 194] width 16 height 16
click at [1466, 222] on span "See Details" at bounding box center [1468, 217] width 61 height 16
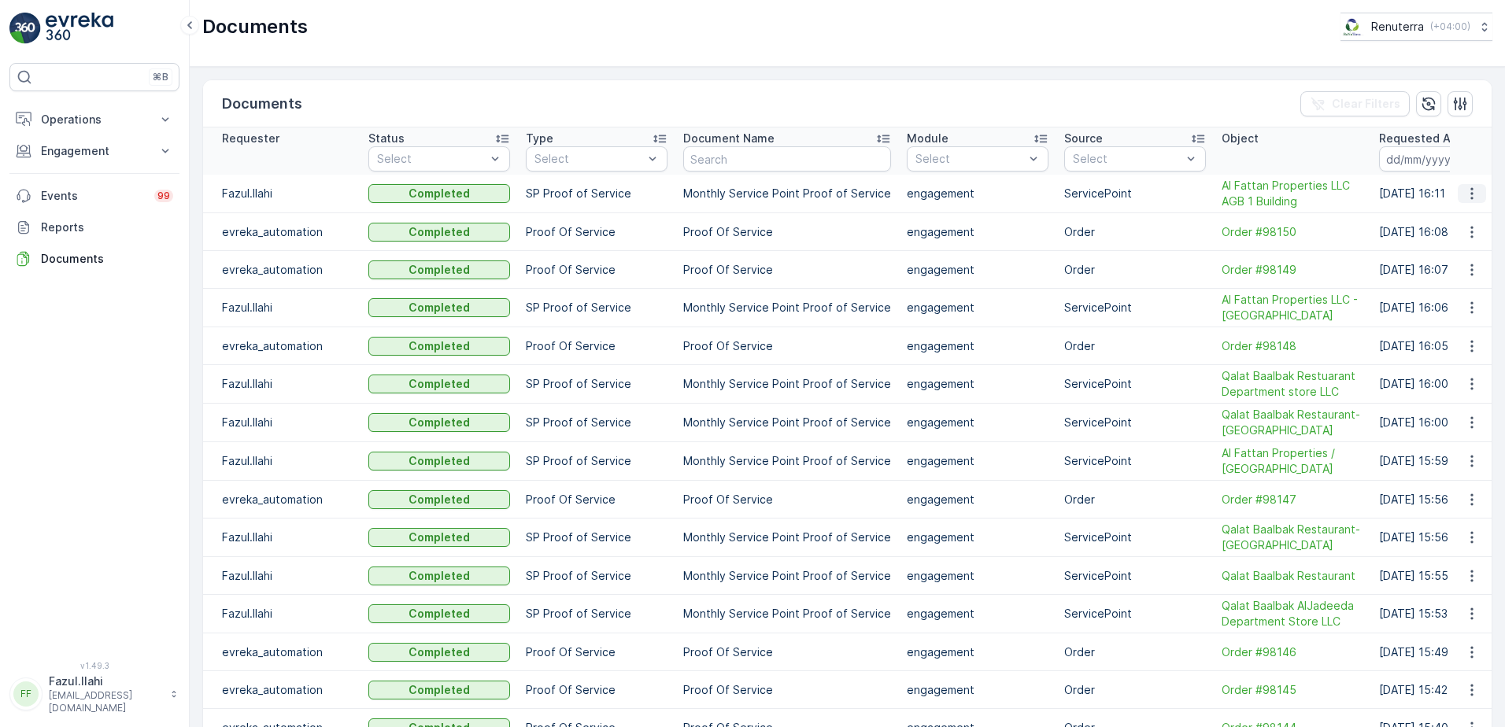
click at [1466, 194] on icon "button" at bounding box center [1472, 194] width 16 height 16
click at [1444, 218] on span "See Details" at bounding box center [1468, 217] width 61 height 16
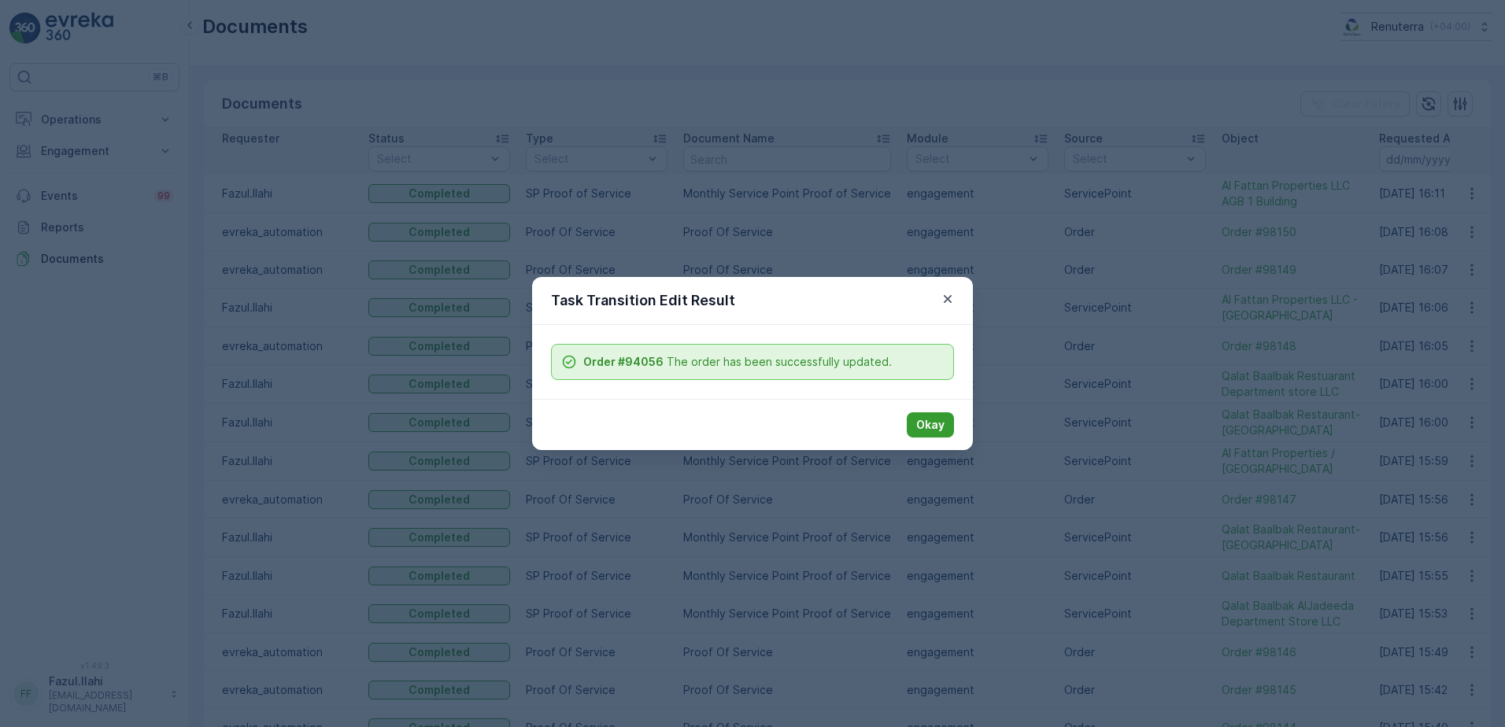
click at [922, 424] on p "Okay" at bounding box center [930, 425] width 28 height 16
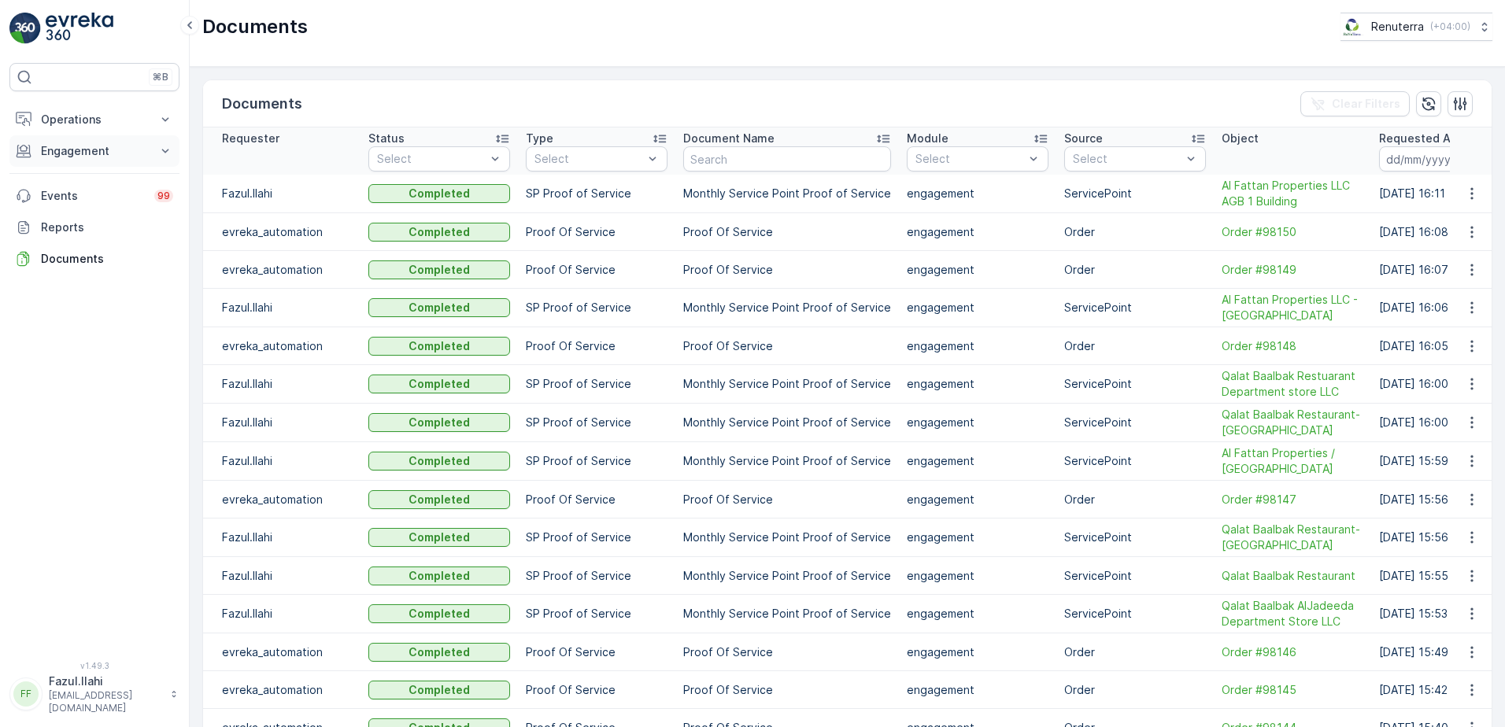
click at [74, 146] on p "Engagement" at bounding box center [94, 151] width 107 height 16
click at [128, 245] on link "Service Points" at bounding box center [107, 244] width 146 height 22
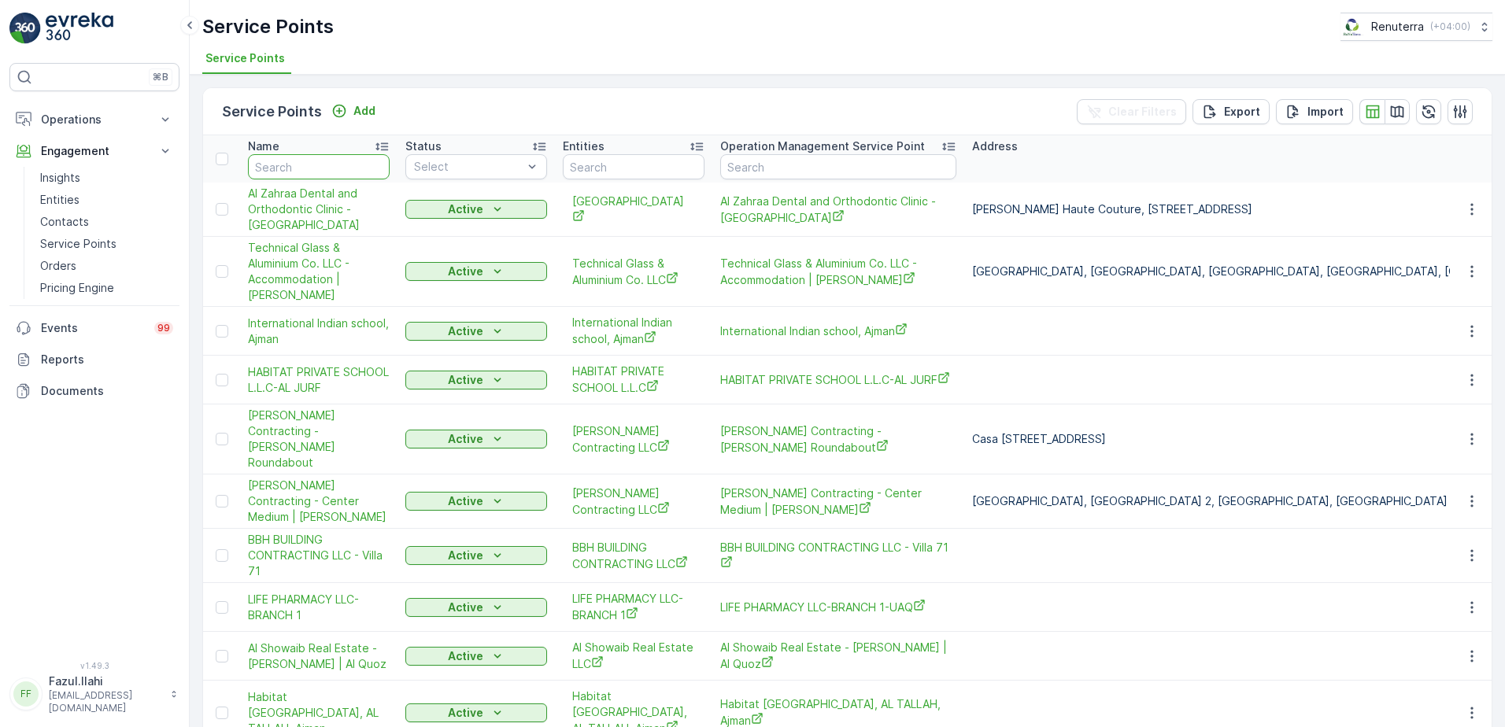
click at [296, 172] on input "text" at bounding box center [319, 166] width 142 height 25
click at [303, 168] on input "text" at bounding box center [319, 166] width 142 height 25
type input "Al Fa"
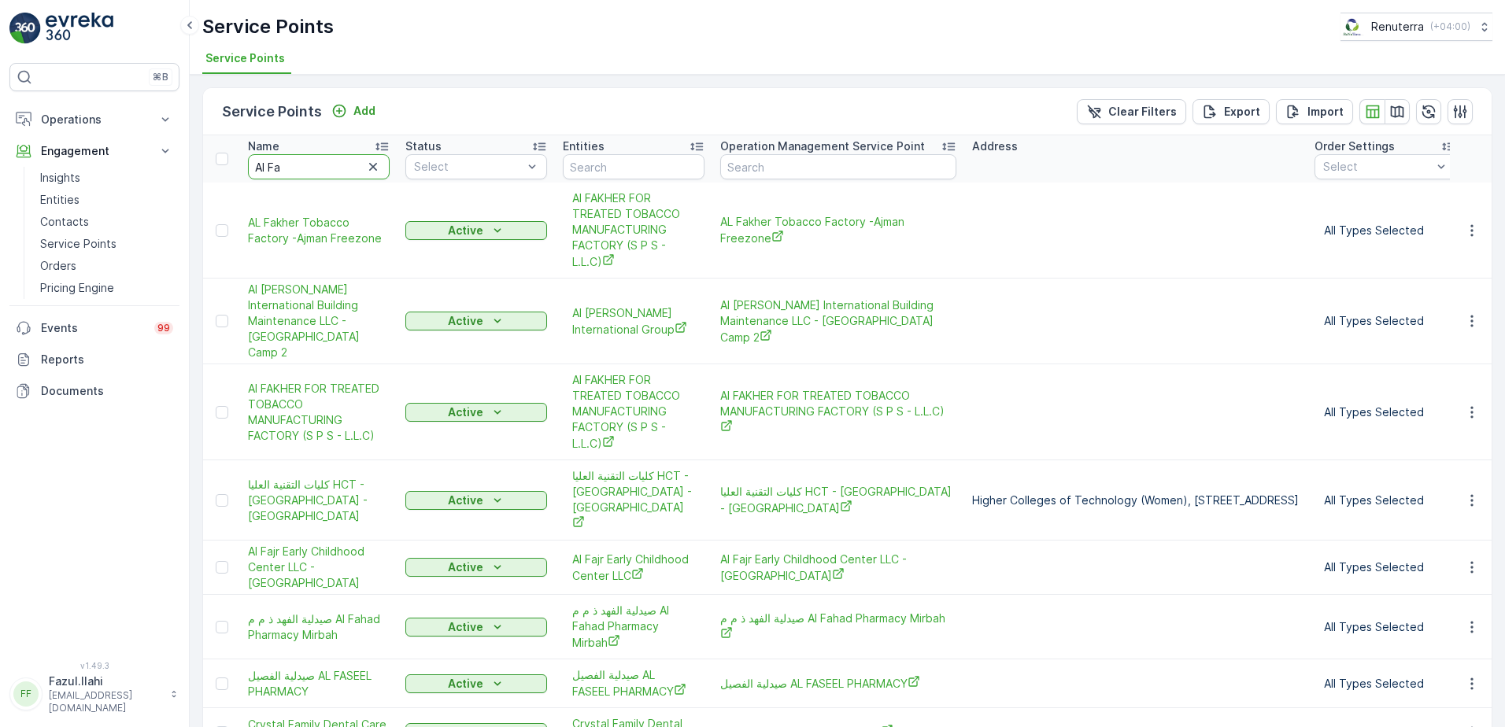
click at [345, 169] on input "Al Fa" at bounding box center [319, 166] width 142 height 25
type input "Al Fattt"
click at [345, 169] on input "Al Fattt" at bounding box center [319, 166] width 142 height 25
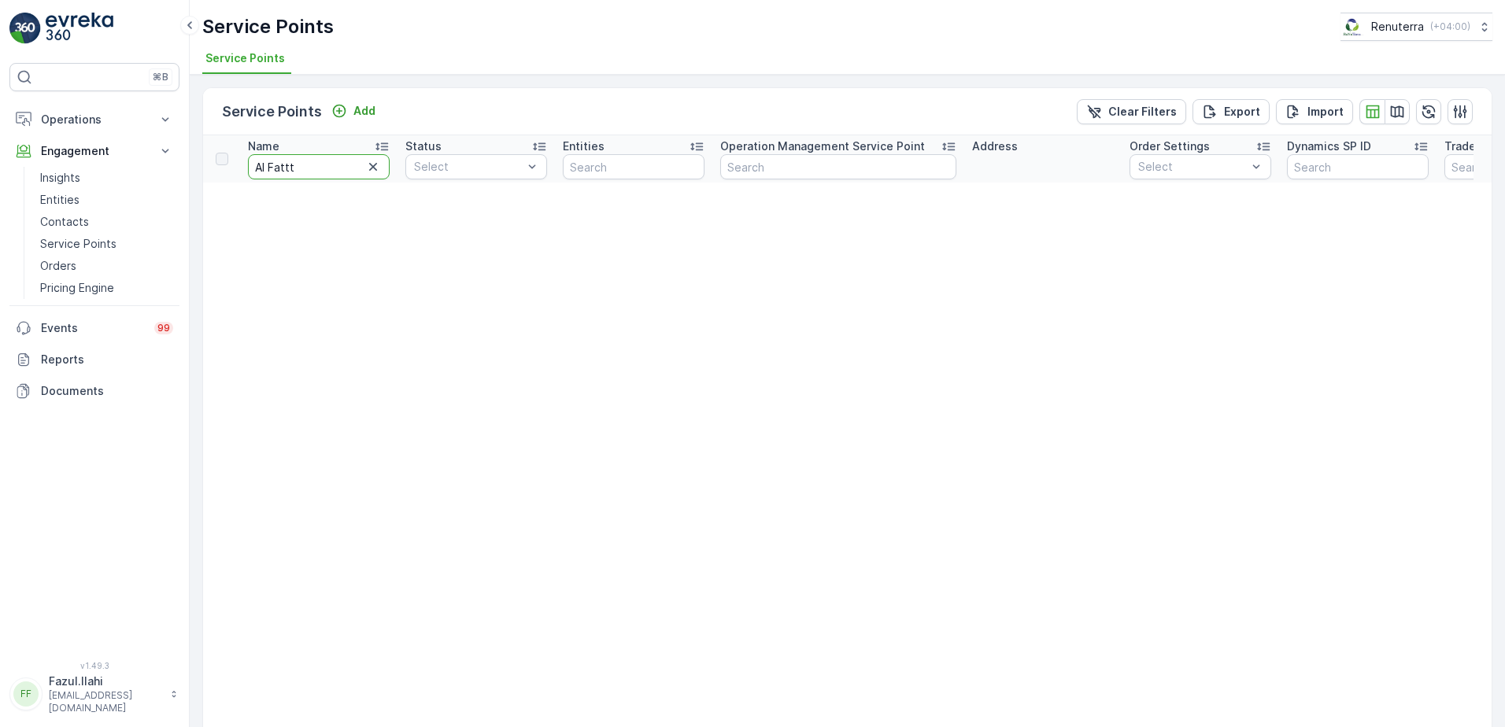
type input "Al Fatt"
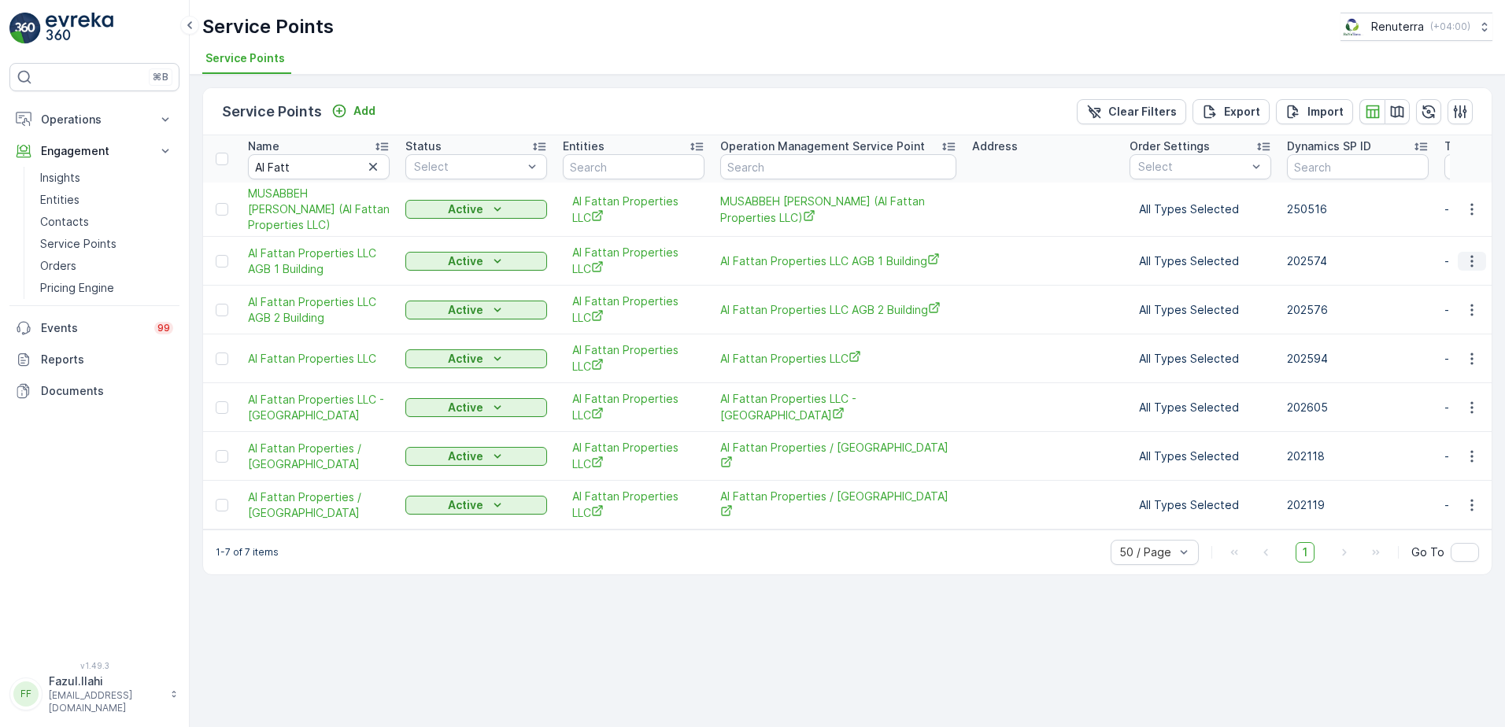
click at [1477, 269] on icon "button" at bounding box center [1472, 262] width 16 height 16
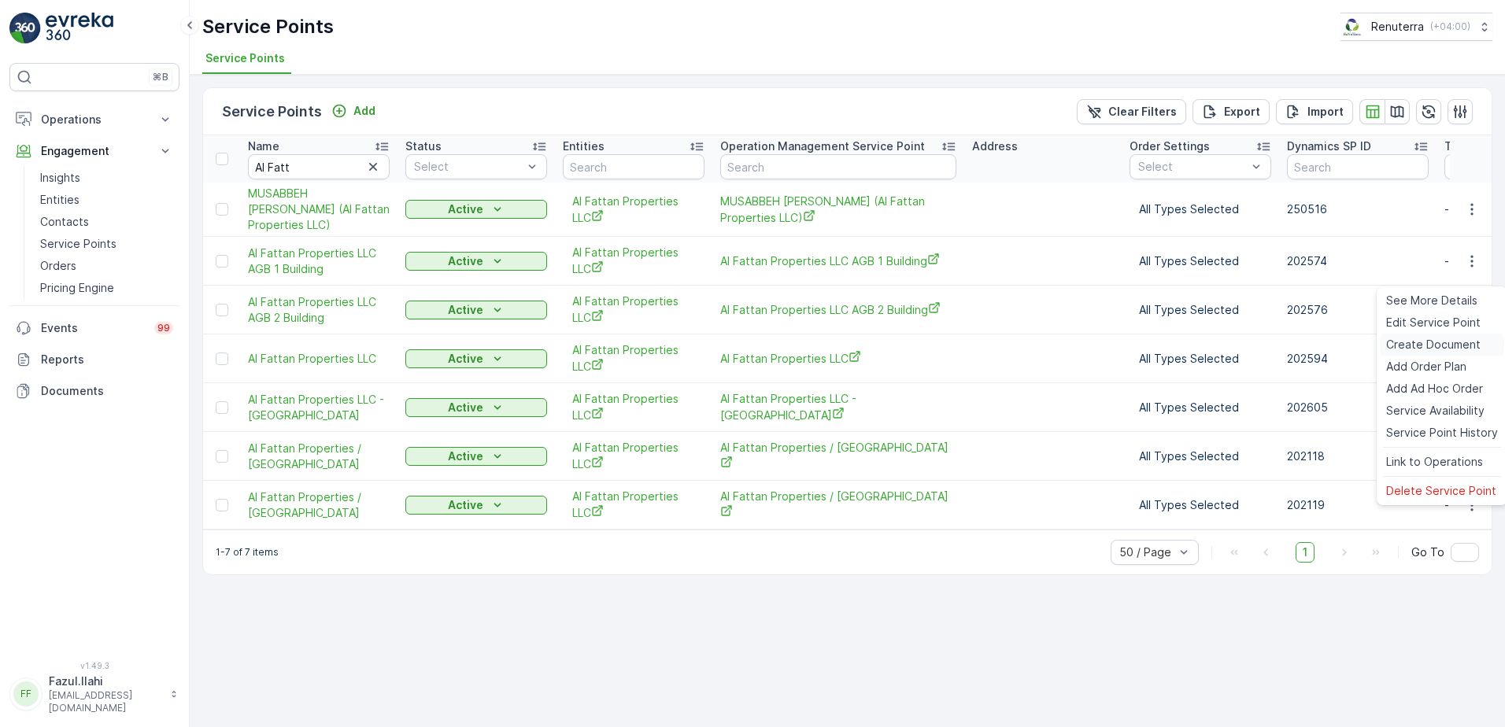
click at [1430, 341] on span "Create Document" at bounding box center [1433, 345] width 94 height 16
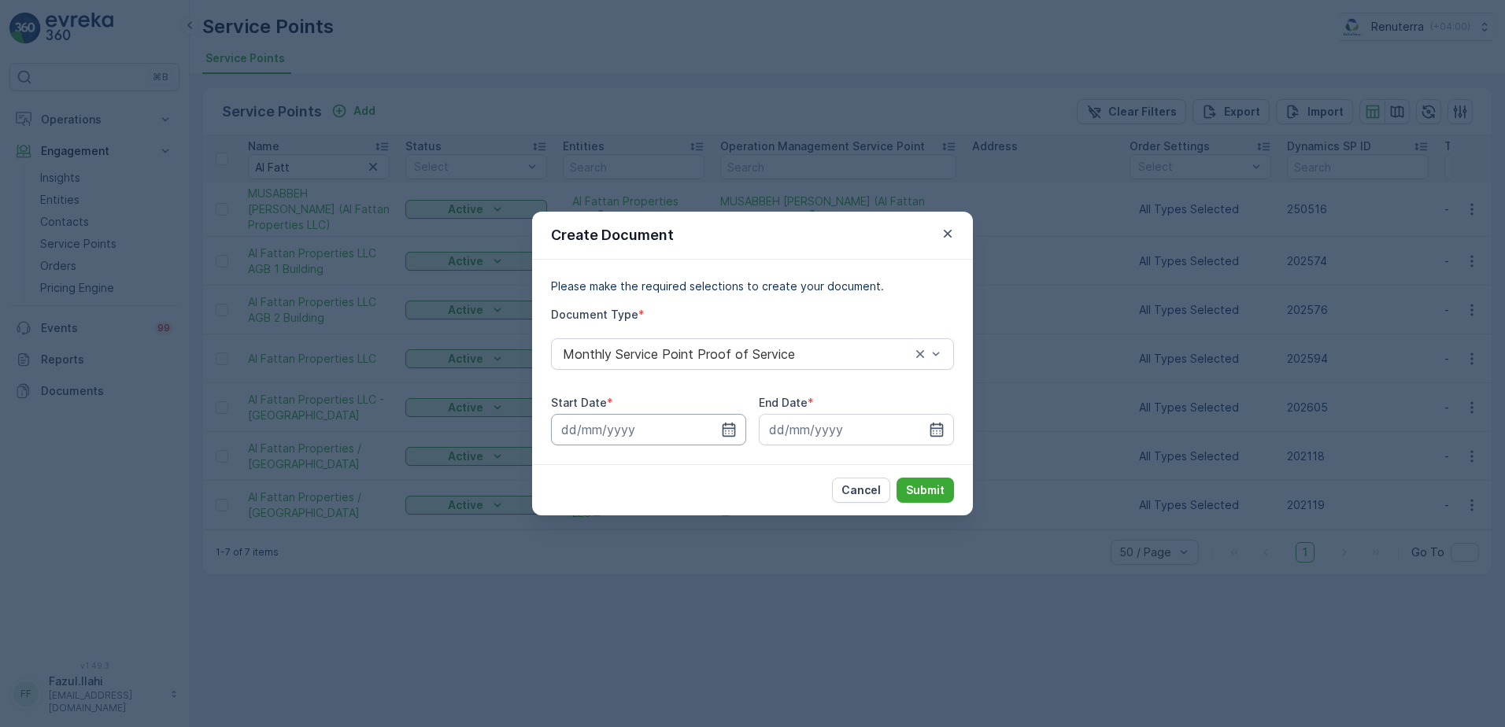
click at [717, 435] on input at bounding box center [648, 429] width 195 height 31
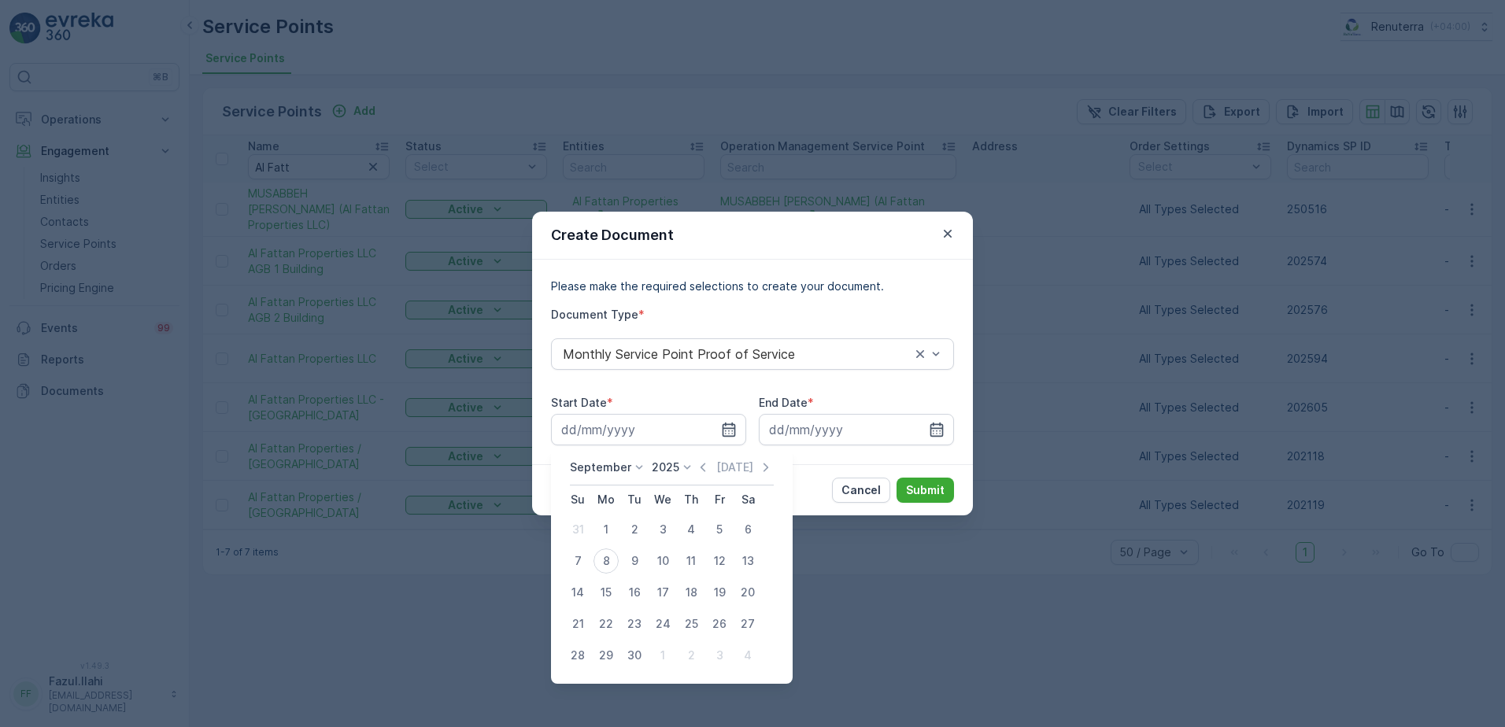
click at [692, 468] on div "September 2025 Today" at bounding box center [672, 473] width 204 height 26
click at [703, 465] on icon "button" at bounding box center [703, 468] width 16 height 16
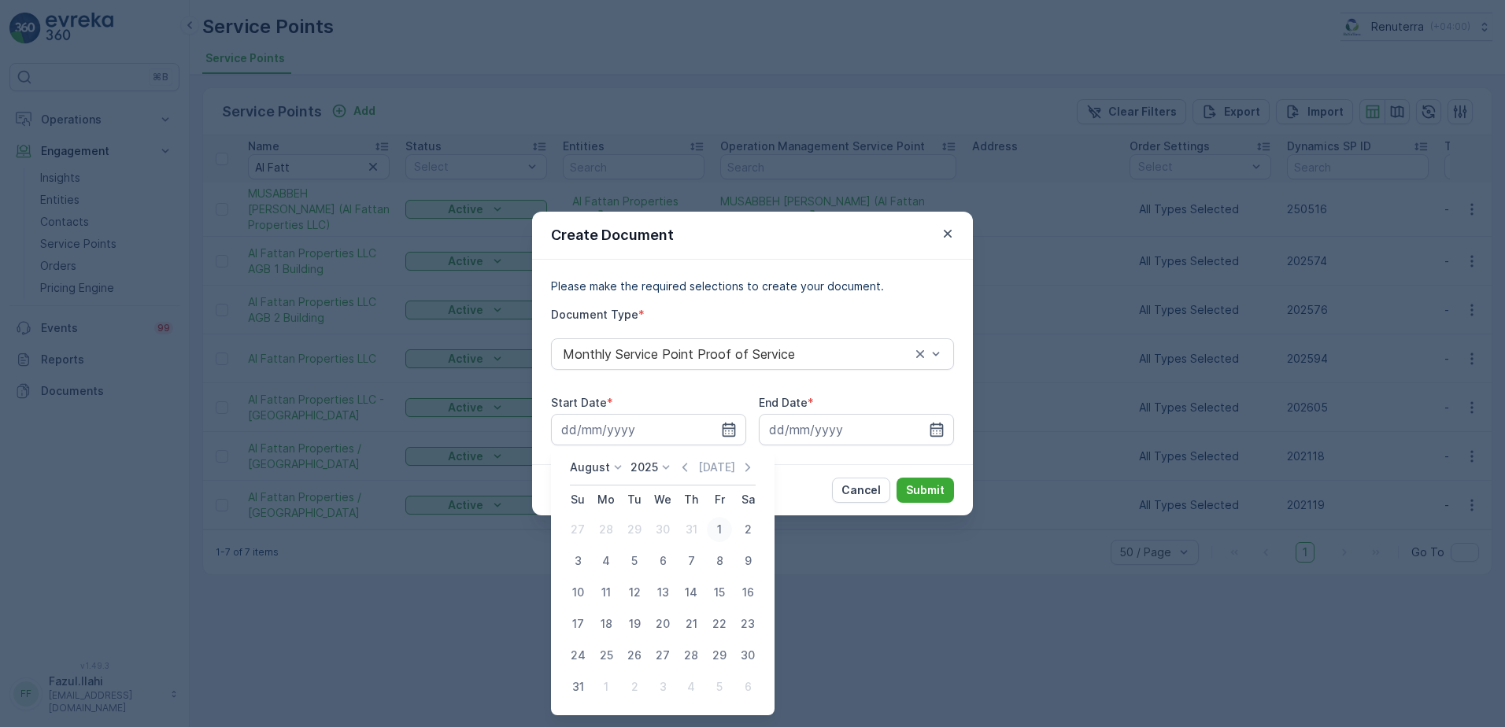
click at [714, 523] on div "1" at bounding box center [719, 529] width 25 height 25
type input "01.08.2025"
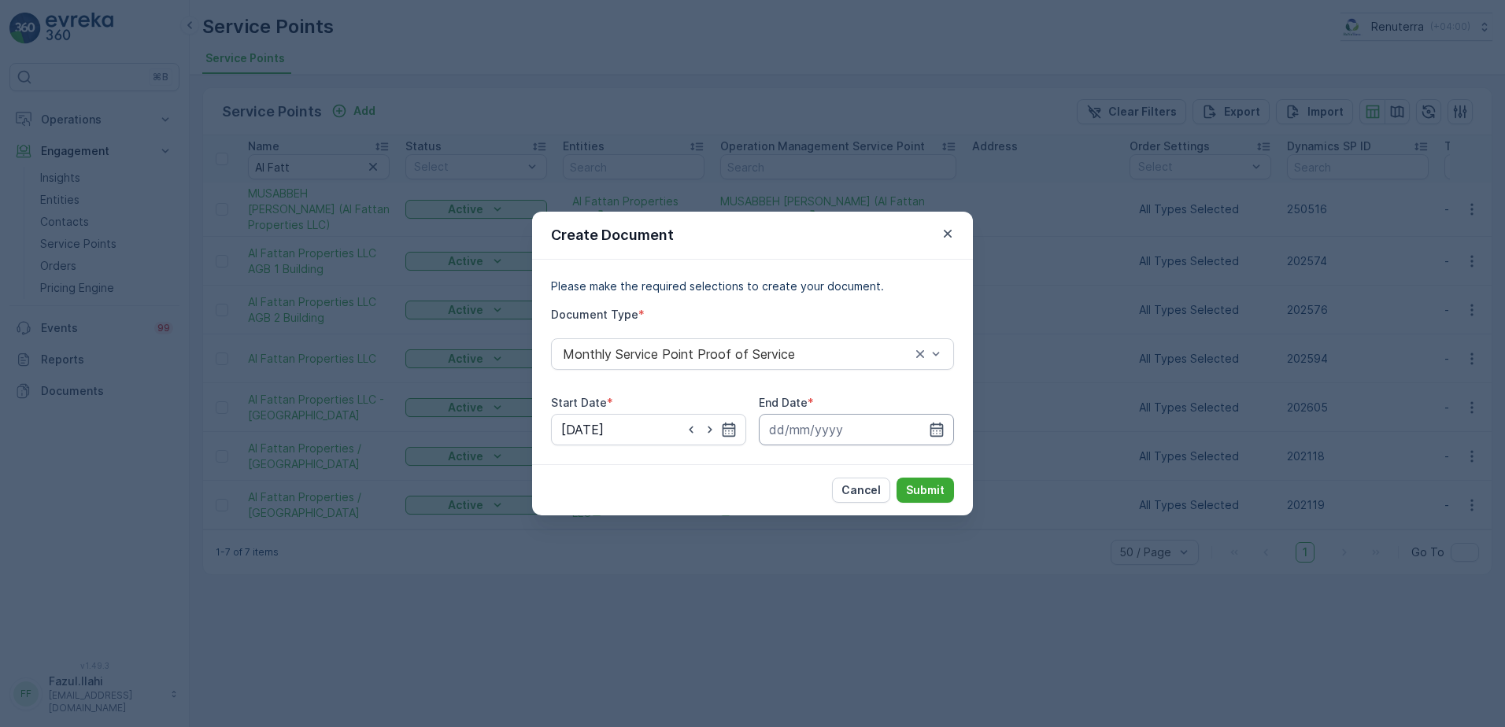
click at [947, 420] on input at bounding box center [856, 429] width 195 height 31
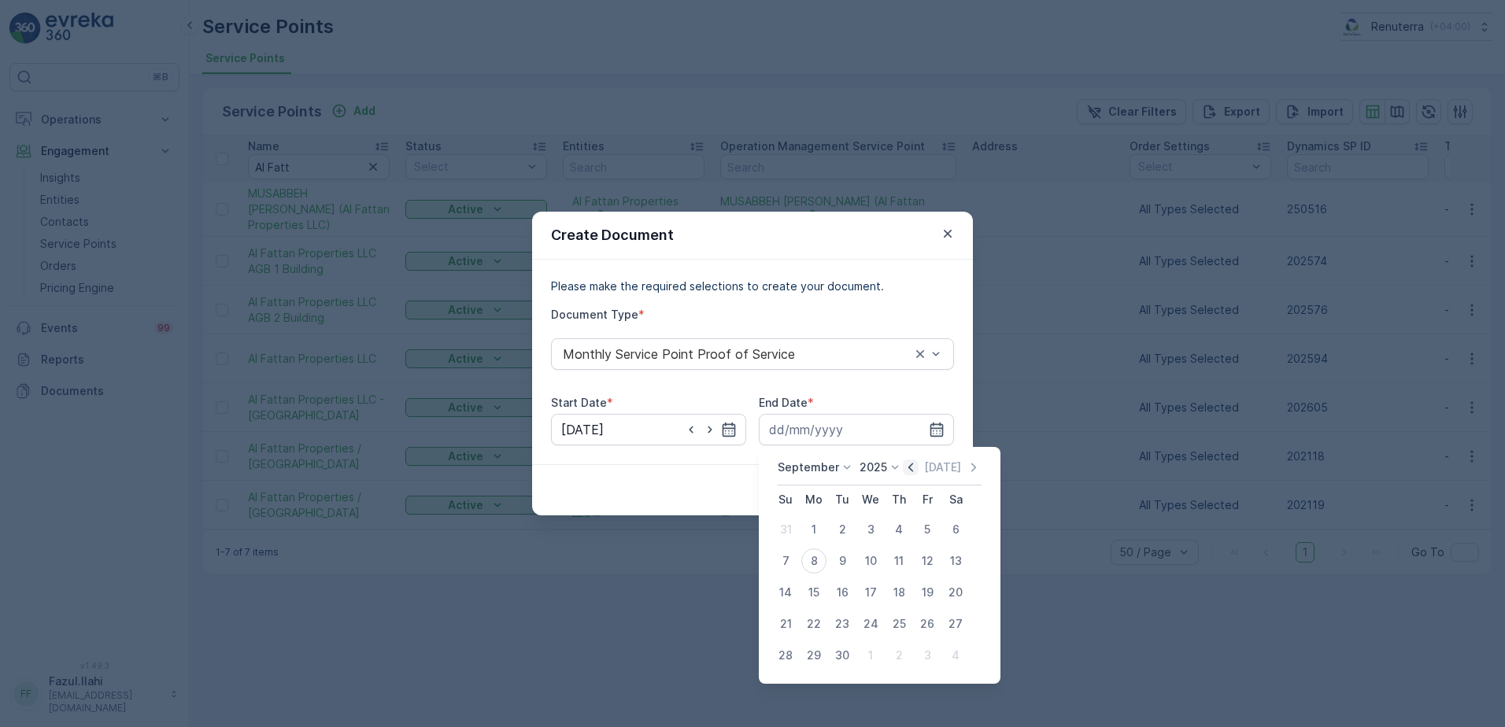
click at [905, 469] on icon "button" at bounding box center [911, 468] width 16 height 16
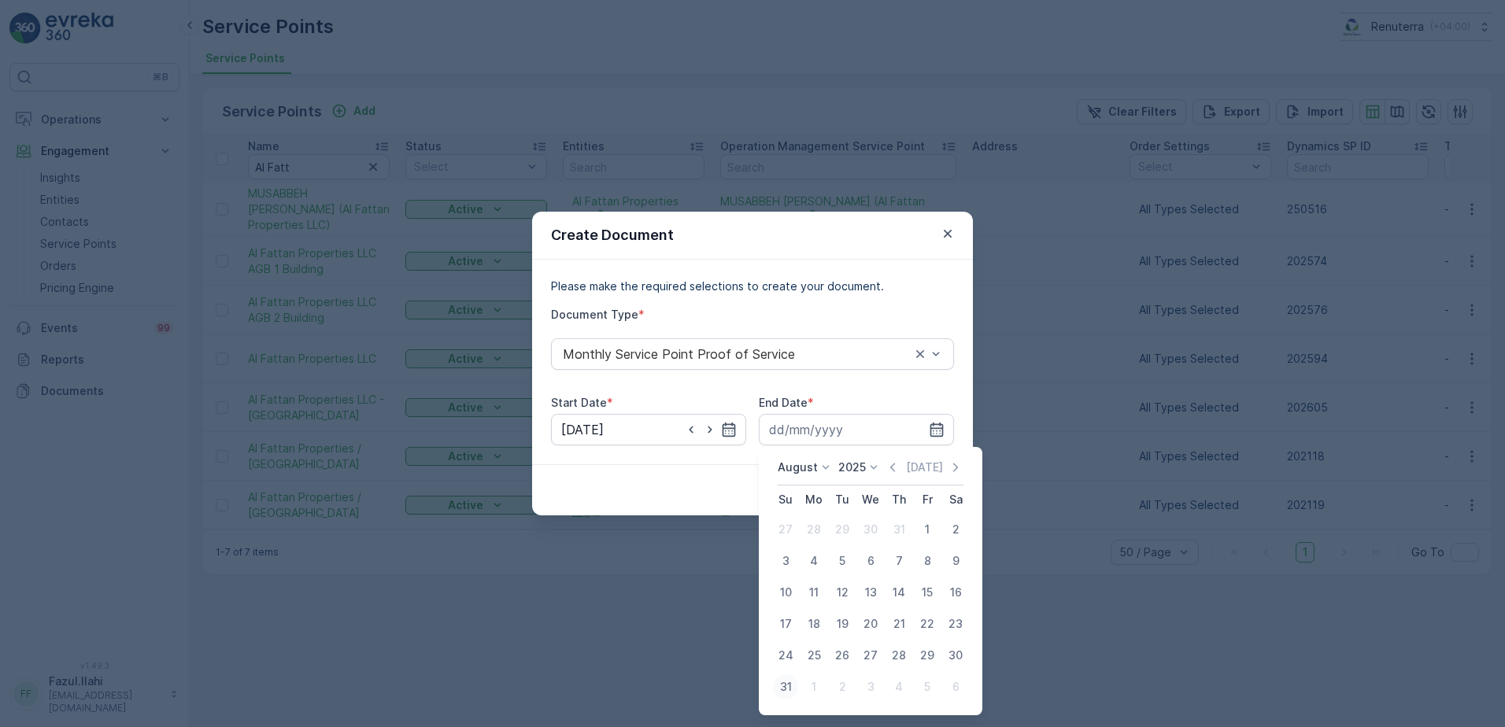
click at [787, 687] on div "31" at bounding box center [785, 687] width 25 height 25
type input "31.08.2025"
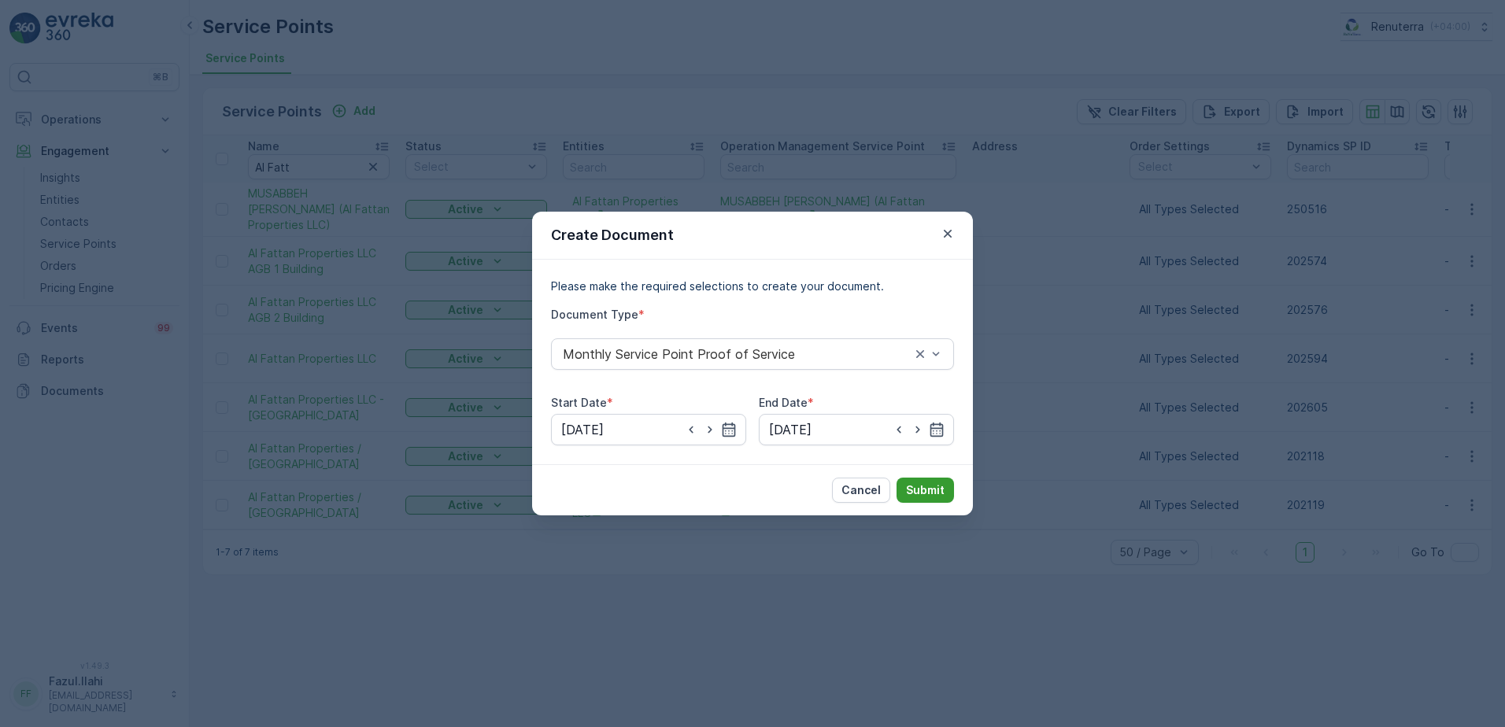
click at [925, 494] on p "Submit" at bounding box center [925, 491] width 39 height 16
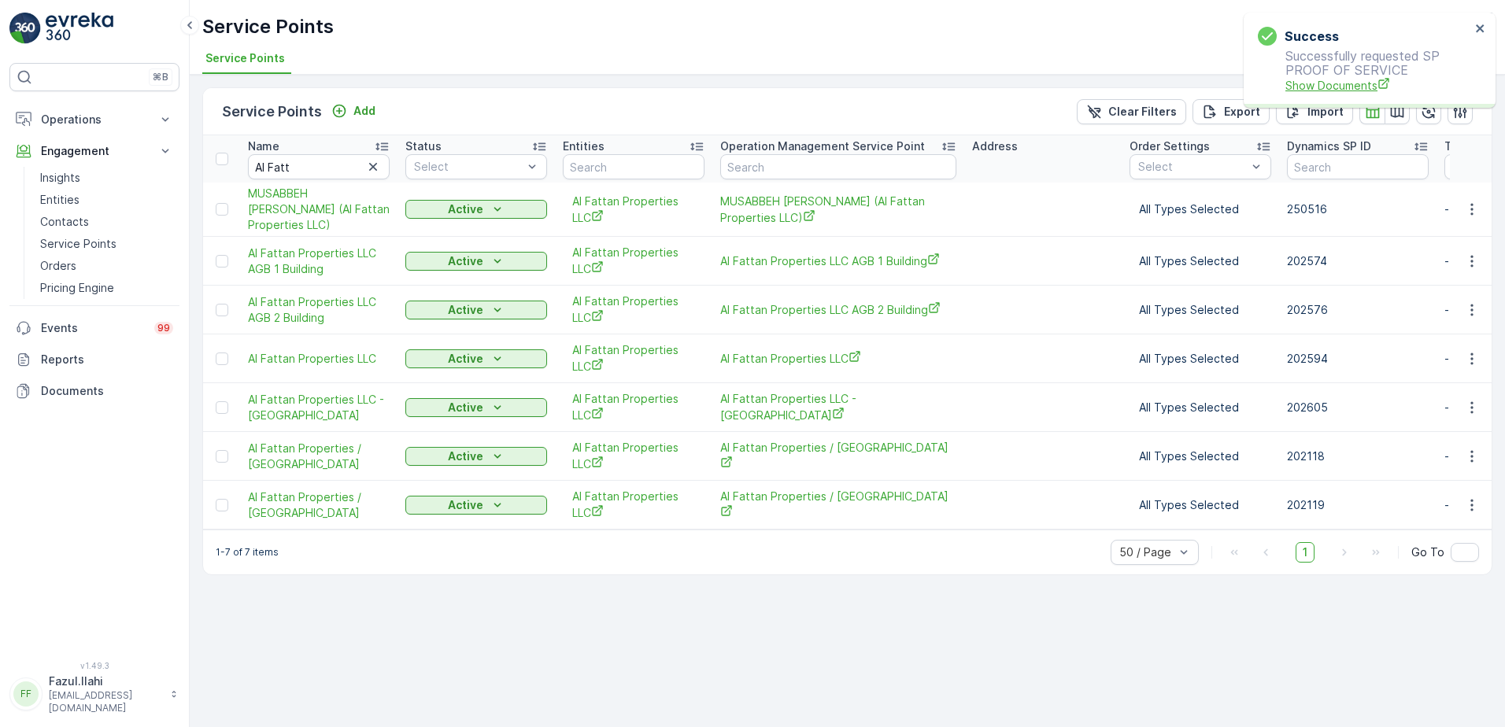
click at [1349, 91] on span "Show Documents" at bounding box center [1378, 85] width 185 height 17
click at [1469, 318] on icon "button" at bounding box center [1472, 310] width 16 height 16
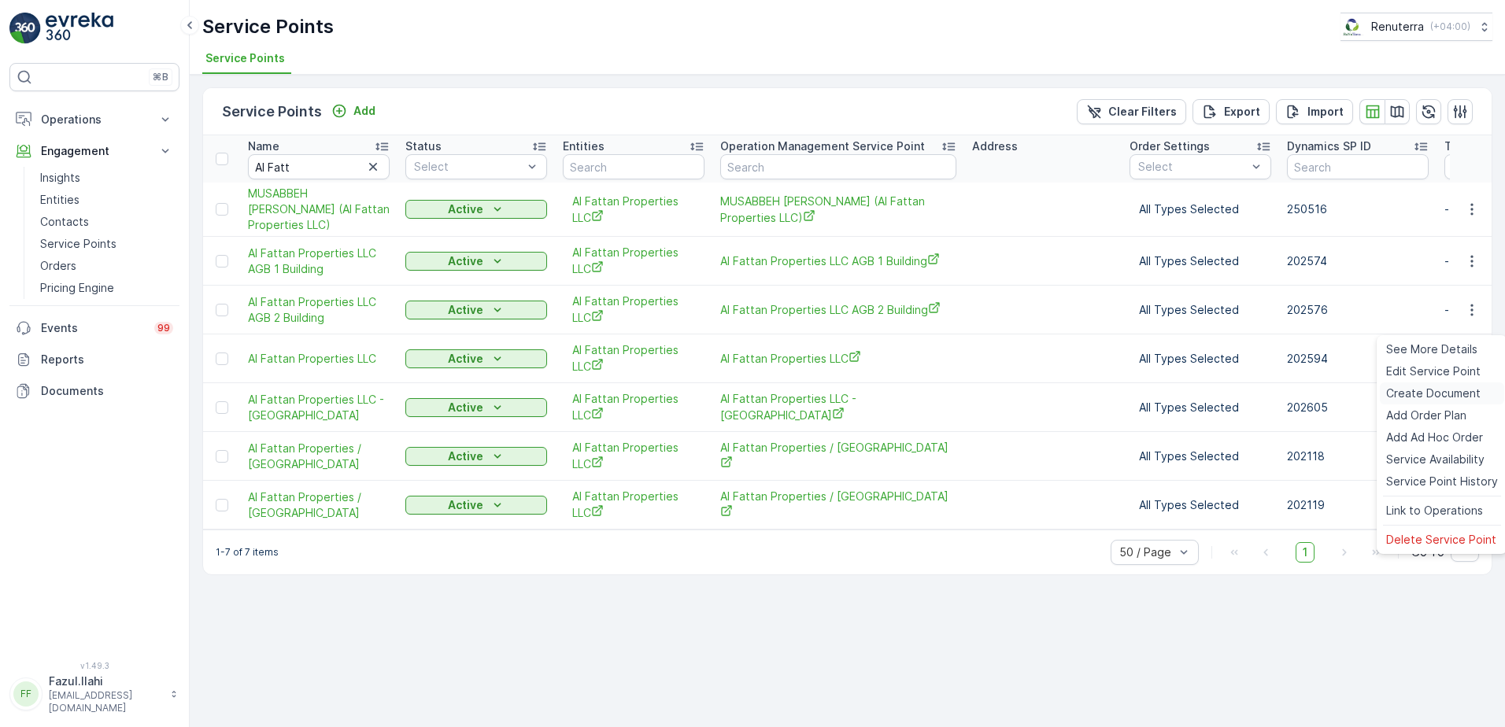
click at [1398, 394] on span "Create Document" at bounding box center [1433, 394] width 94 height 16
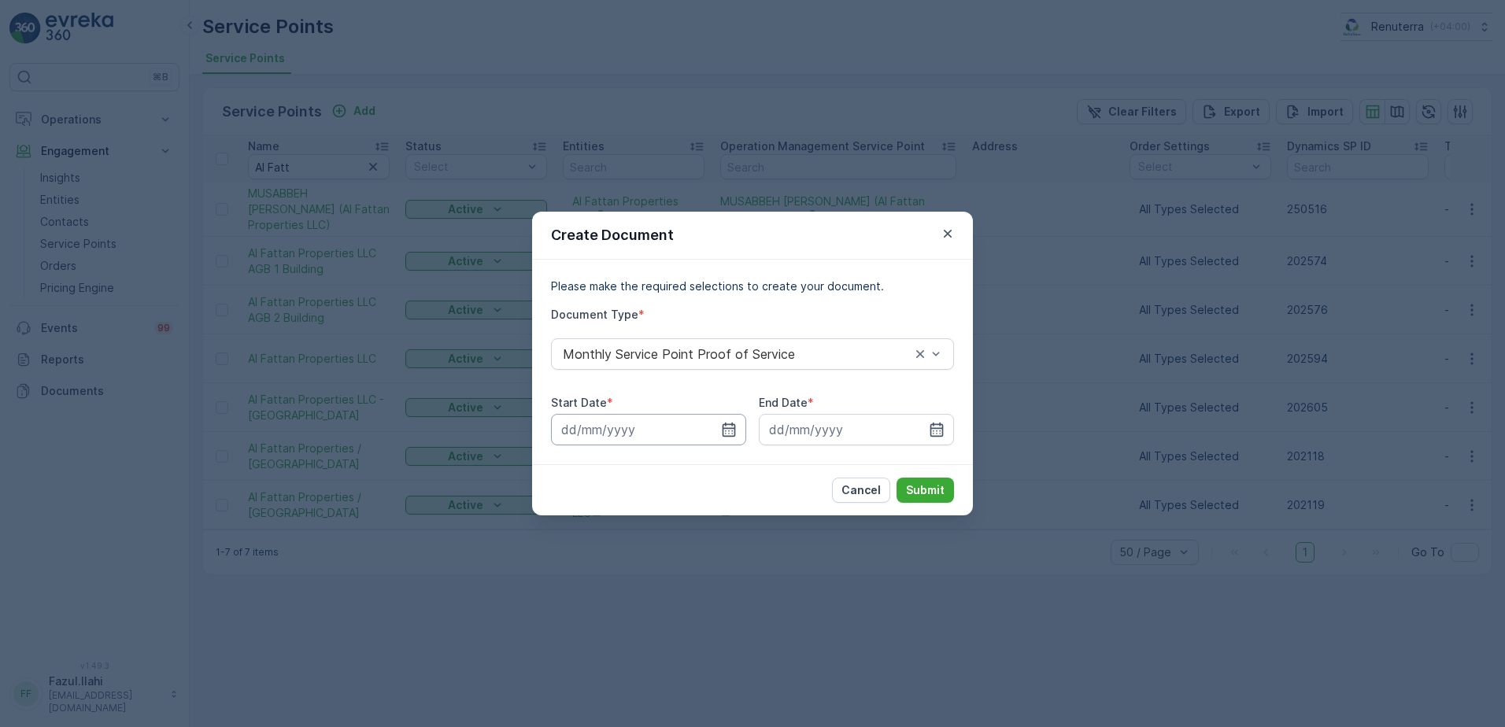
click at [743, 427] on input at bounding box center [648, 429] width 195 height 31
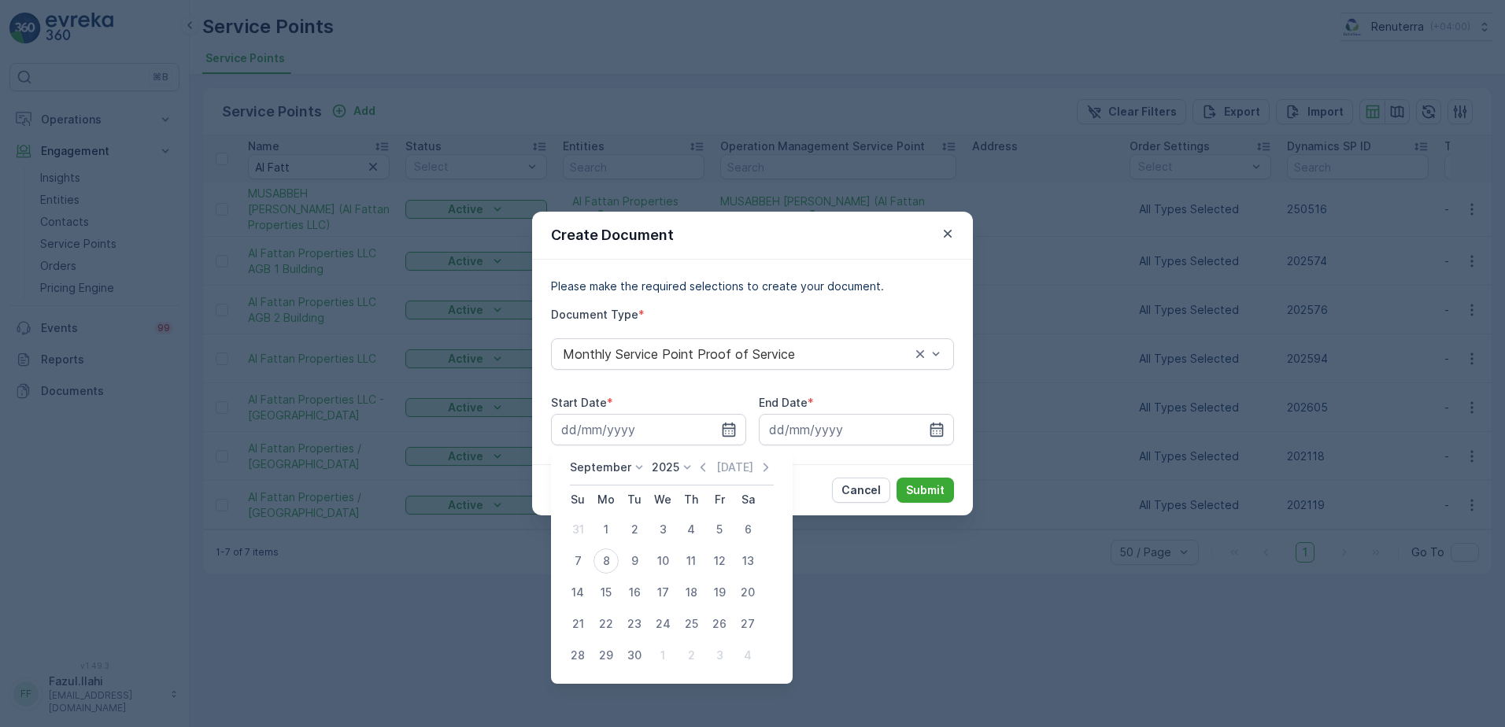
drag, startPoint x: 700, startPoint y: 465, endPoint x: 683, endPoint y: 509, distance: 47.4
click at [699, 465] on icon "button" at bounding box center [703, 468] width 16 height 16
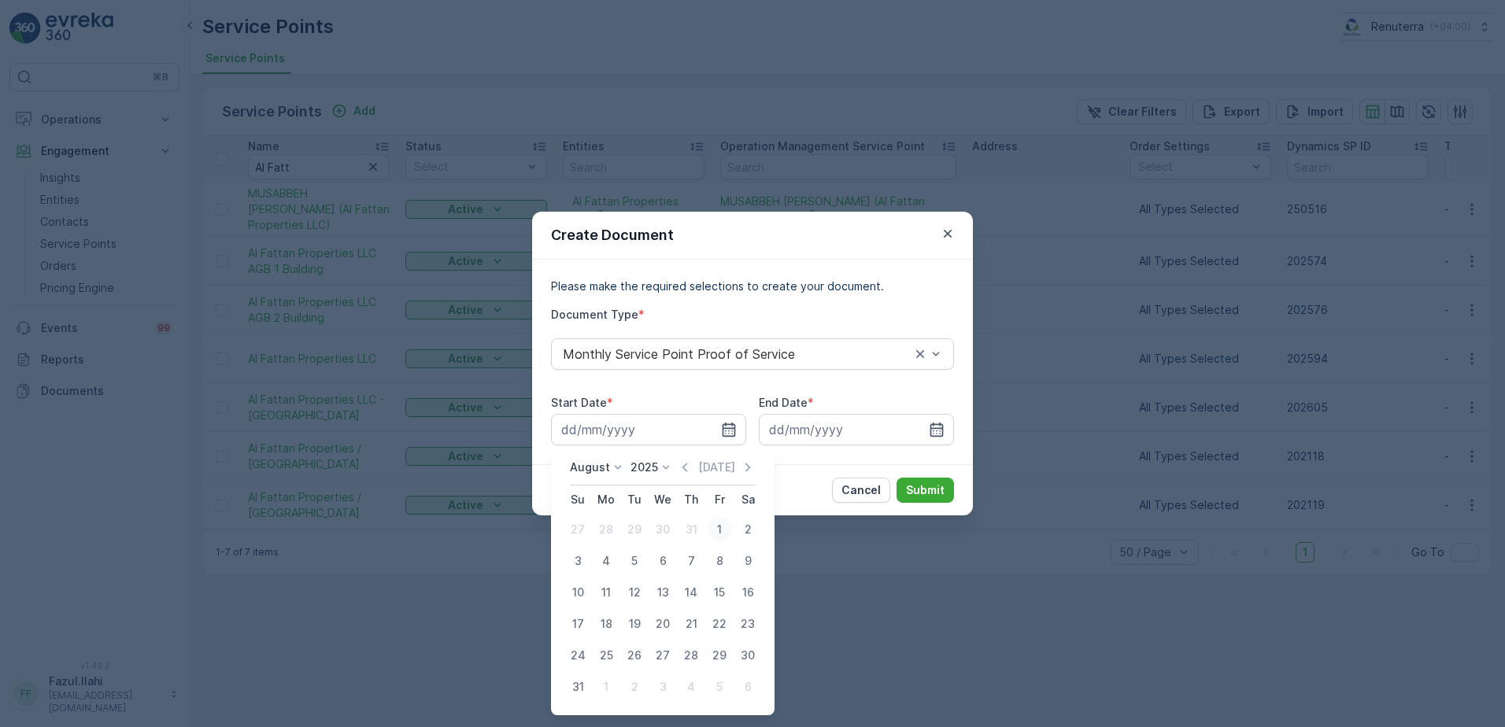
click at [722, 526] on div "1" at bounding box center [719, 529] width 25 height 25
type input "01.08.2025"
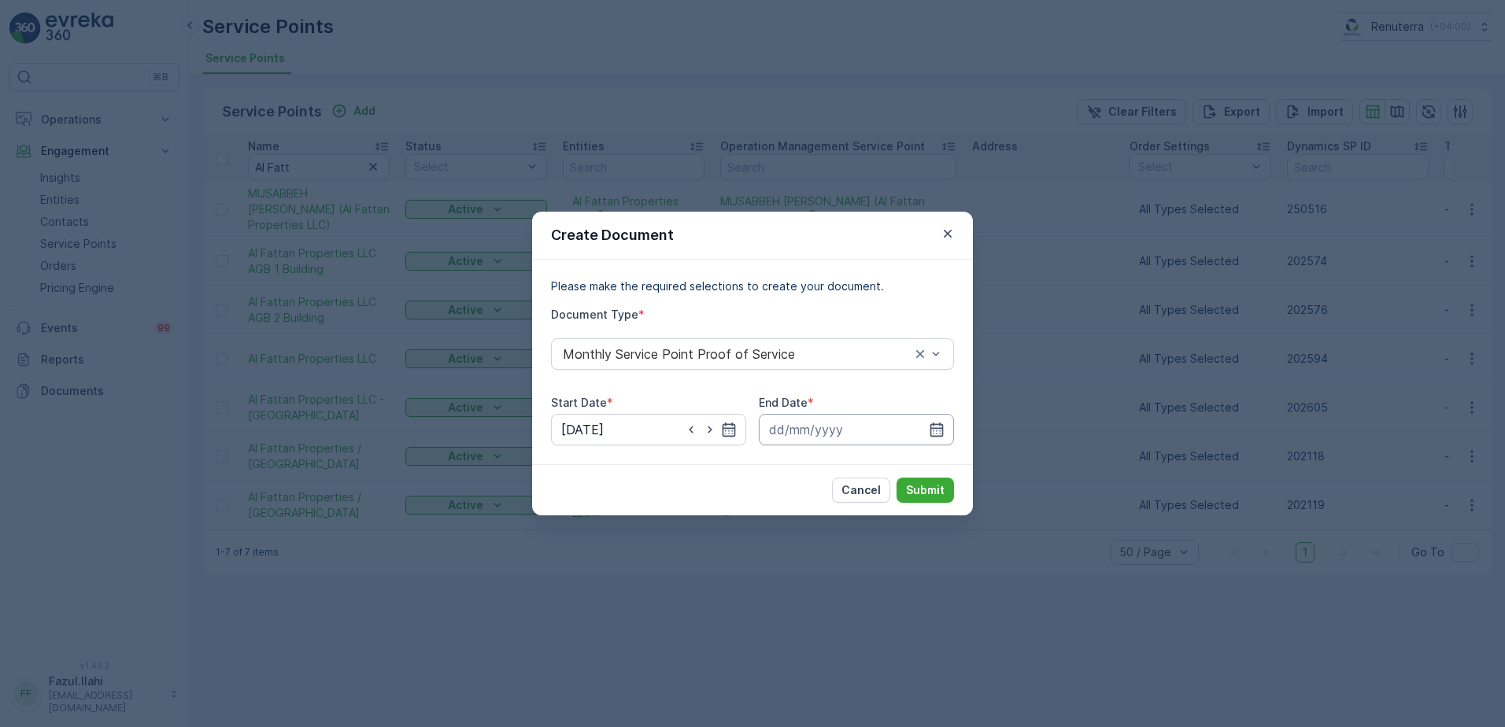
click at [924, 426] on input at bounding box center [856, 429] width 195 height 31
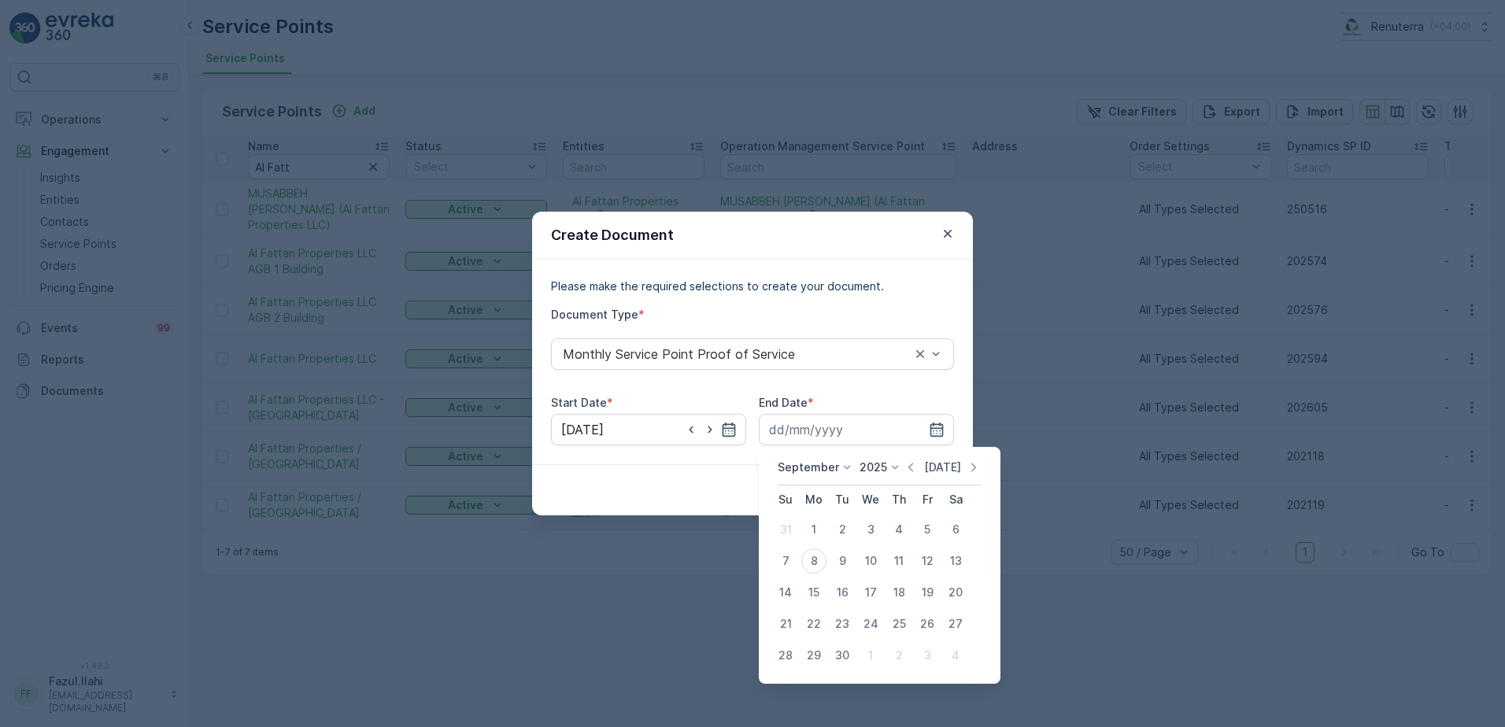
click at [913, 463] on icon "button" at bounding box center [911, 468] width 16 height 16
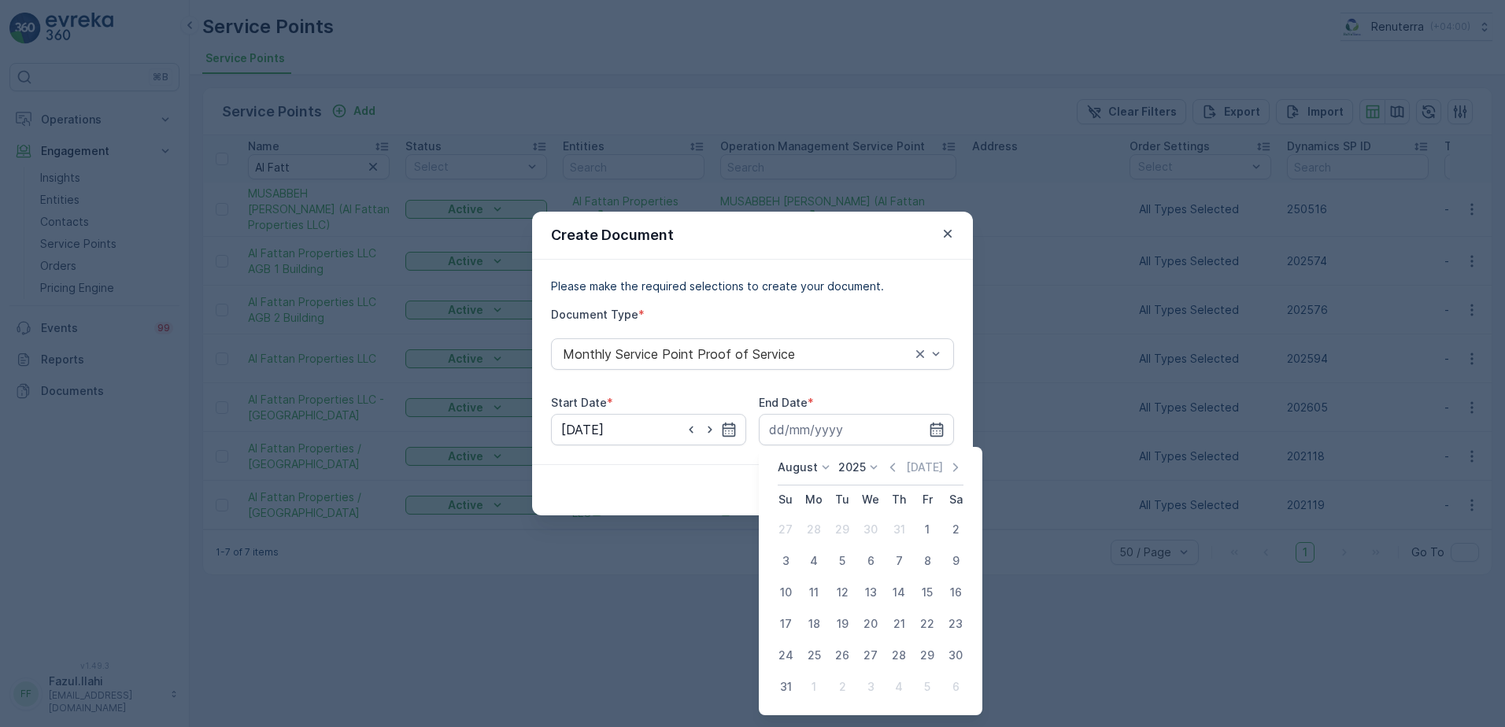
drag, startPoint x: 788, startPoint y: 683, endPoint x: 889, endPoint y: 539, distance: 175.8
click at [788, 683] on div "31" at bounding box center [785, 687] width 25 height 25
type input "31.08.2025"
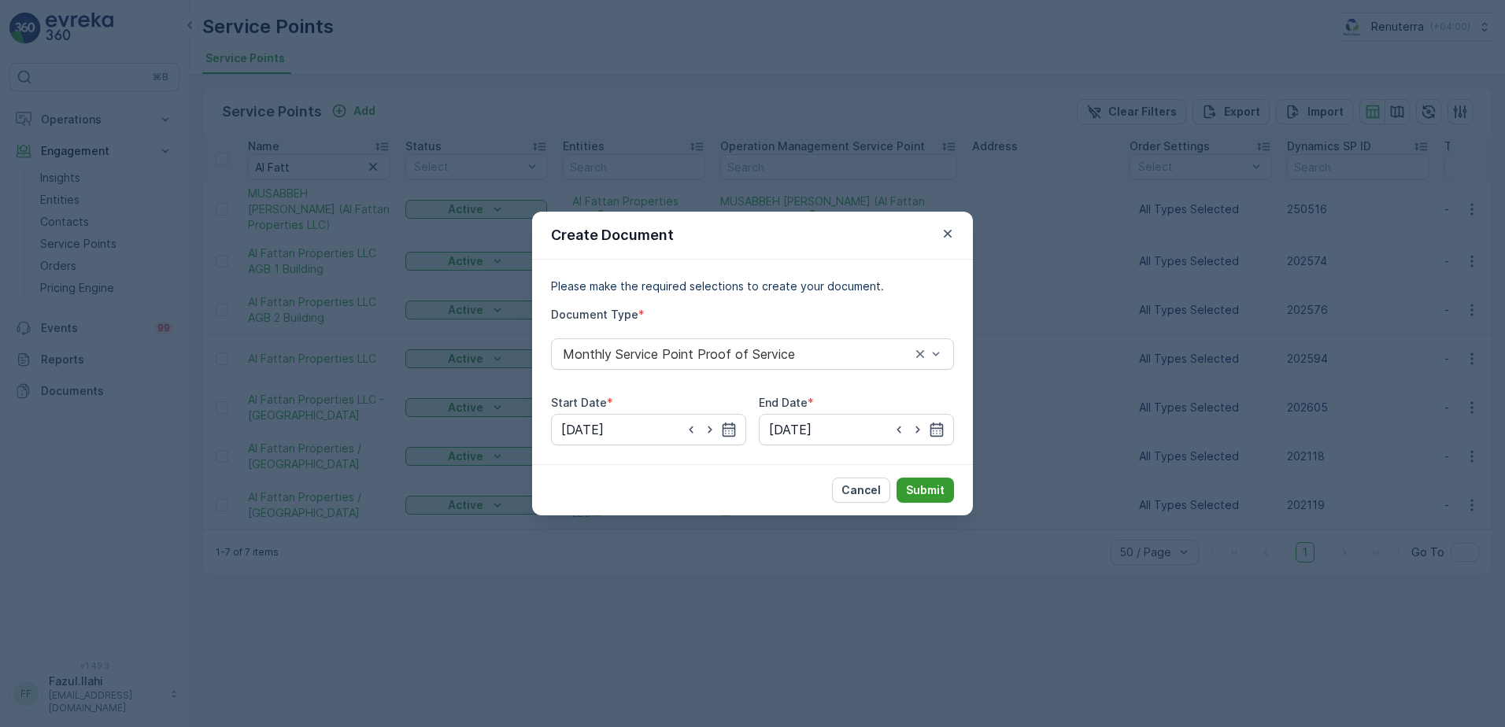
click at [941, 483] on p "Submit" at bounding box center [925, 491] width 39 height 16
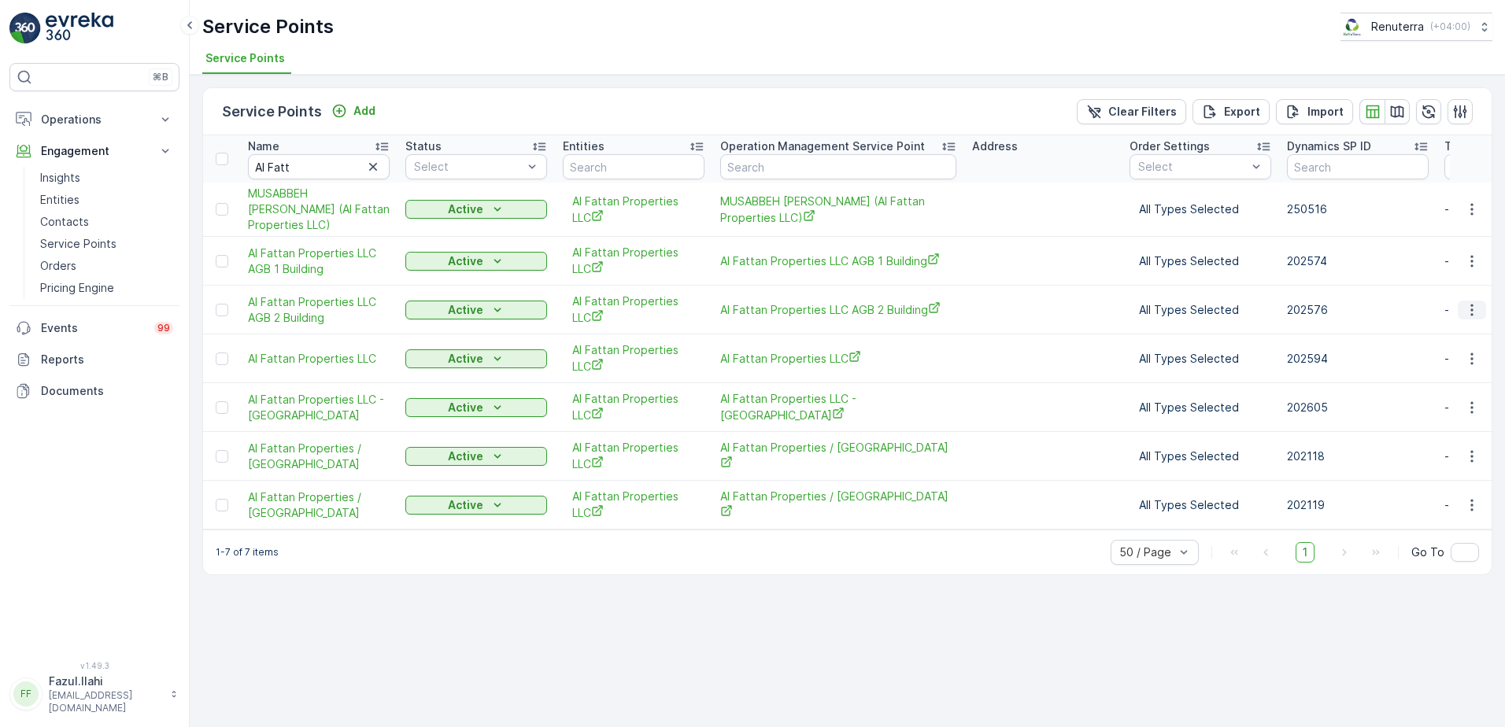
click at [1466, 318] on icon "button" at bounding box center [1472, 310] width 16 height 16
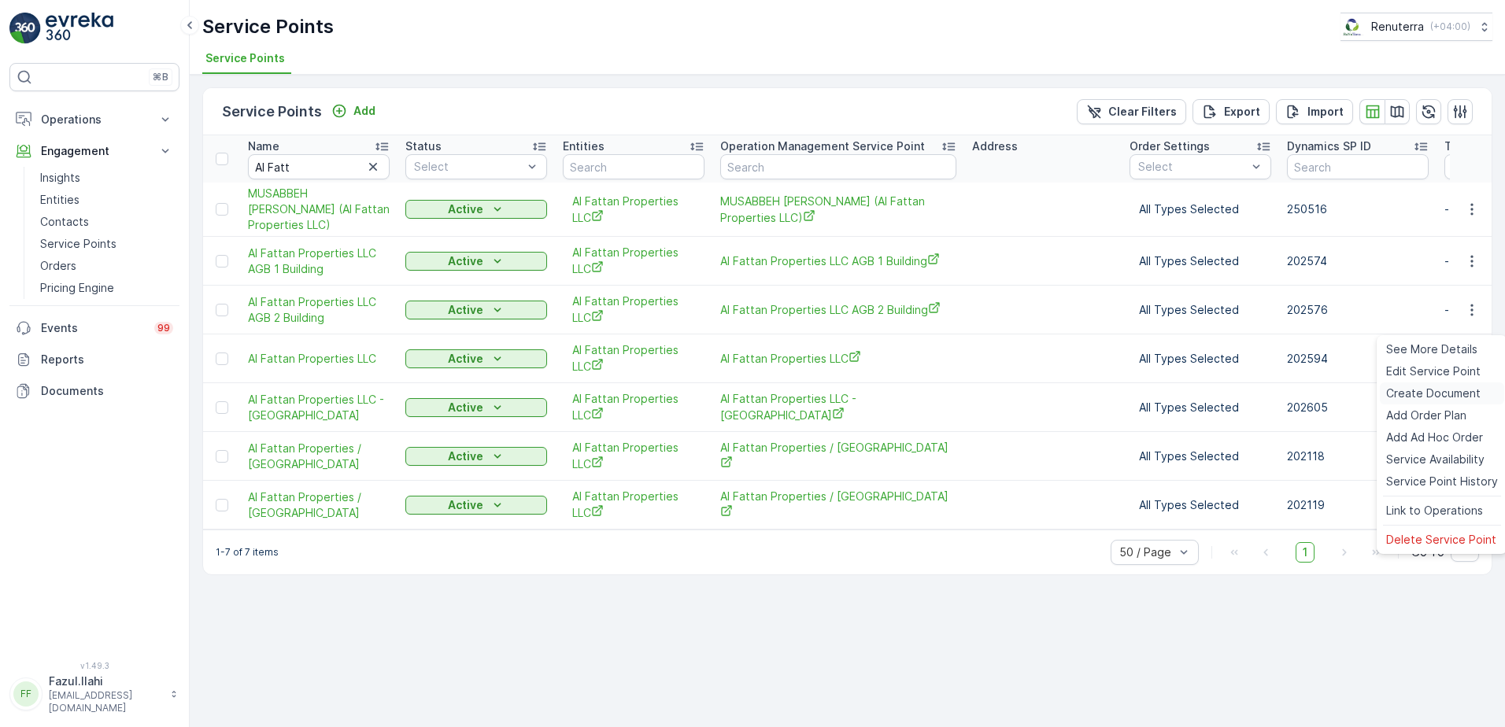
click at [1420, 394] on span "Create Document" at bounding box center [1433, 394] width 94 height 16
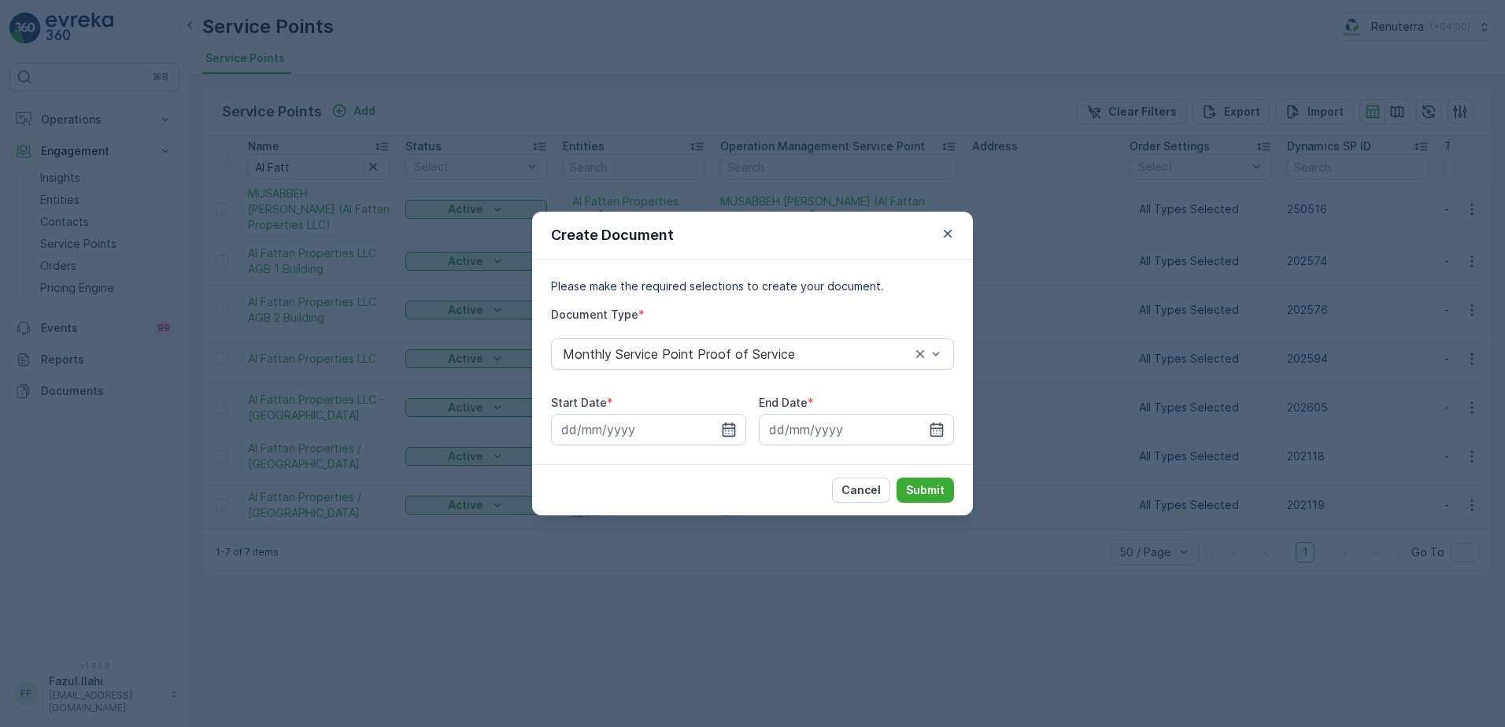
click at [722, 426] on icon "button" at bounding box center [729, 430] width 16 height 16
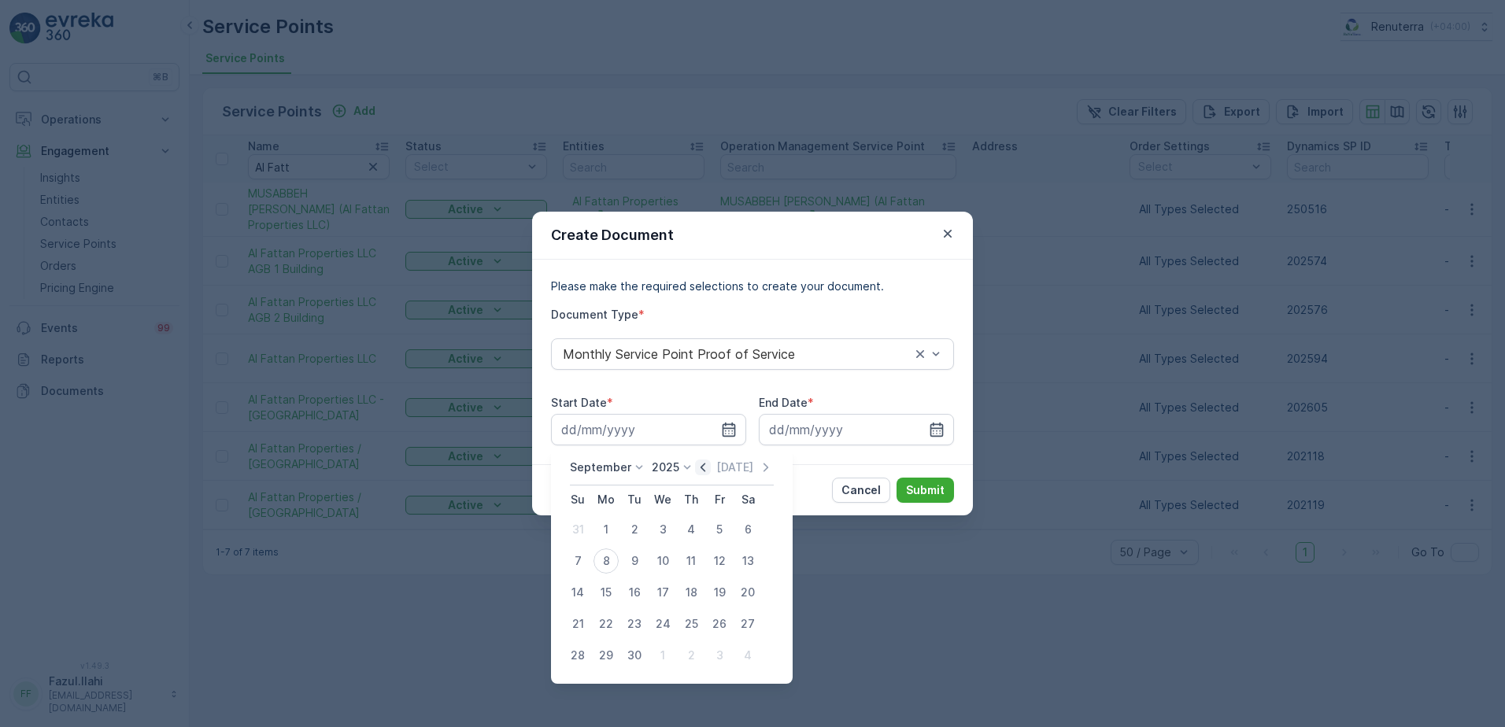
click at [705, 467] on icon "button" at bounding box center [703, 468] width 16 height 16
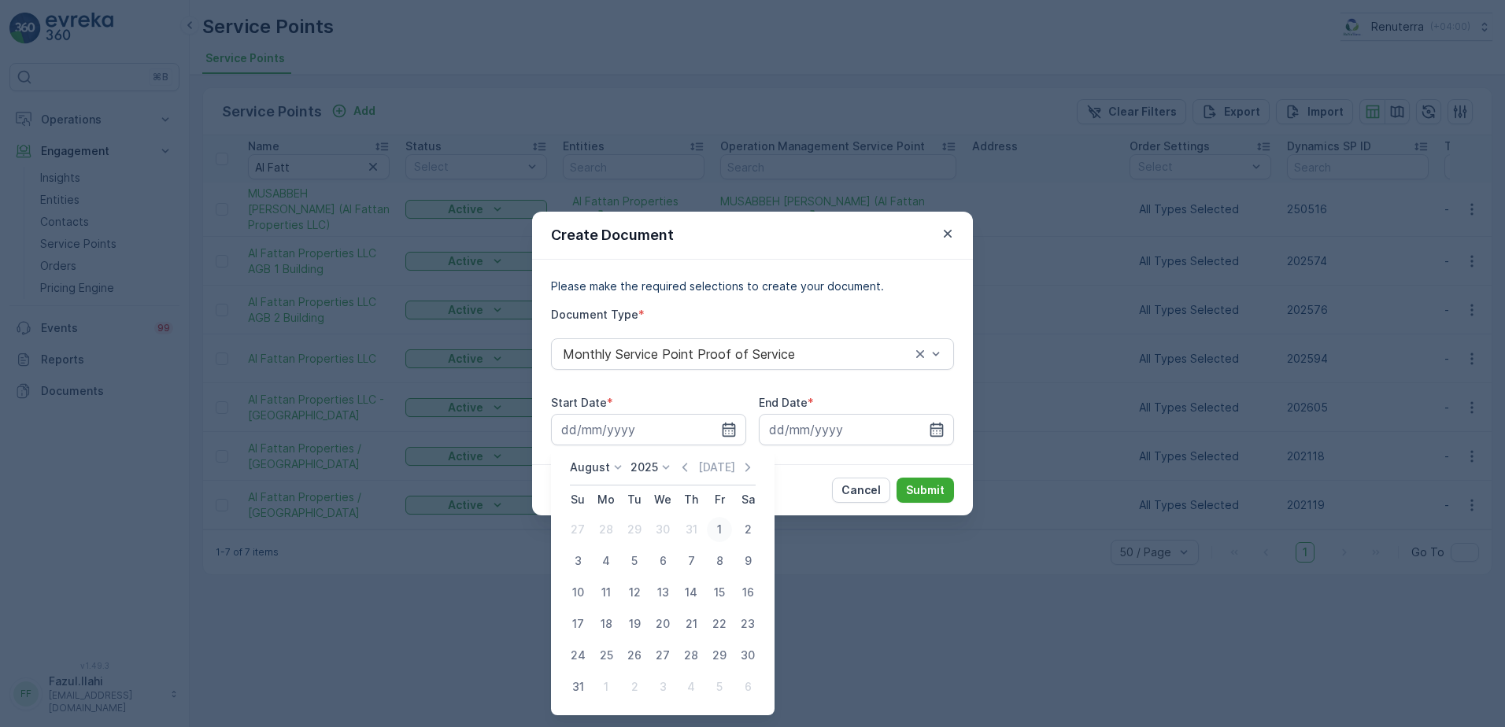
click at [722, 532] on div "1" at bounding box center [719, 529] width 25 height 25
type input "01.08.2025"
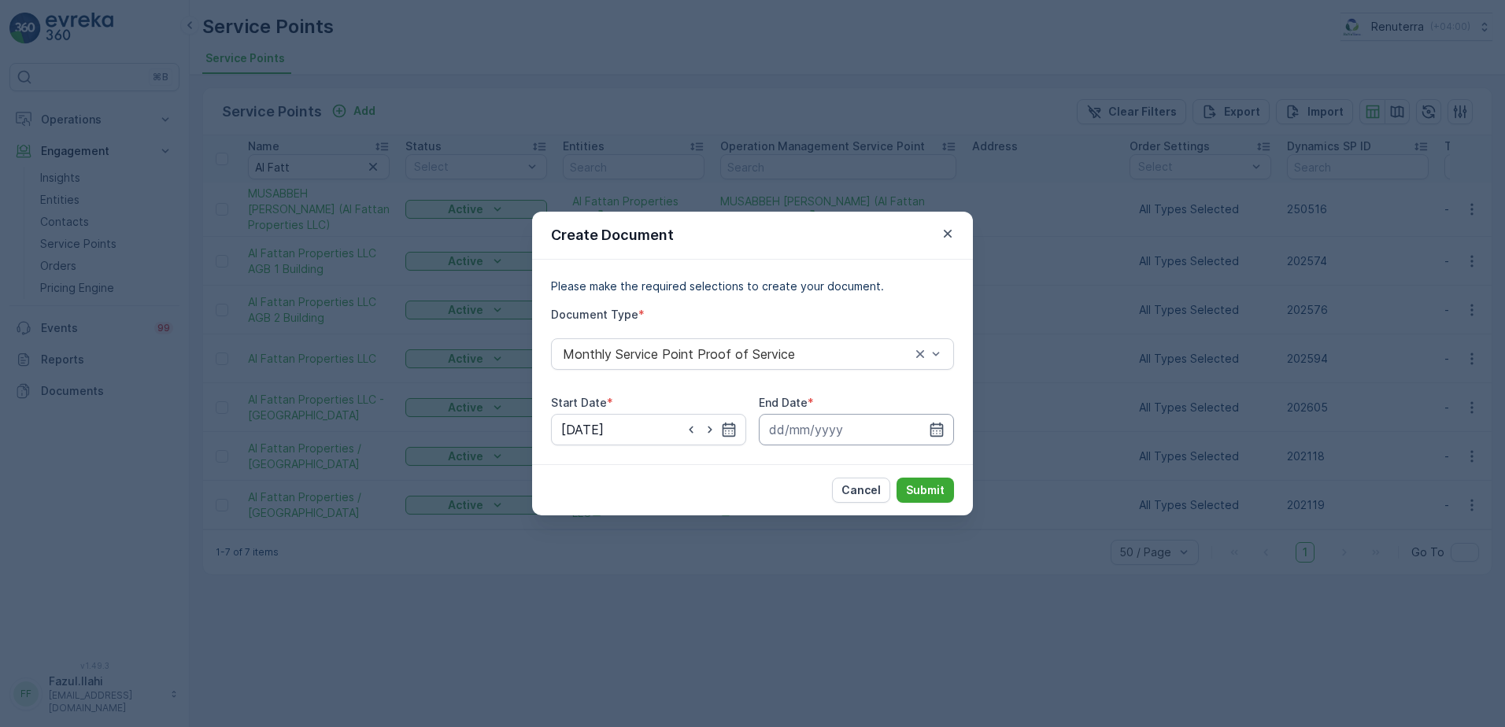
click at [937, 420] on input at bounding box center [856, 429] width 195 height 31
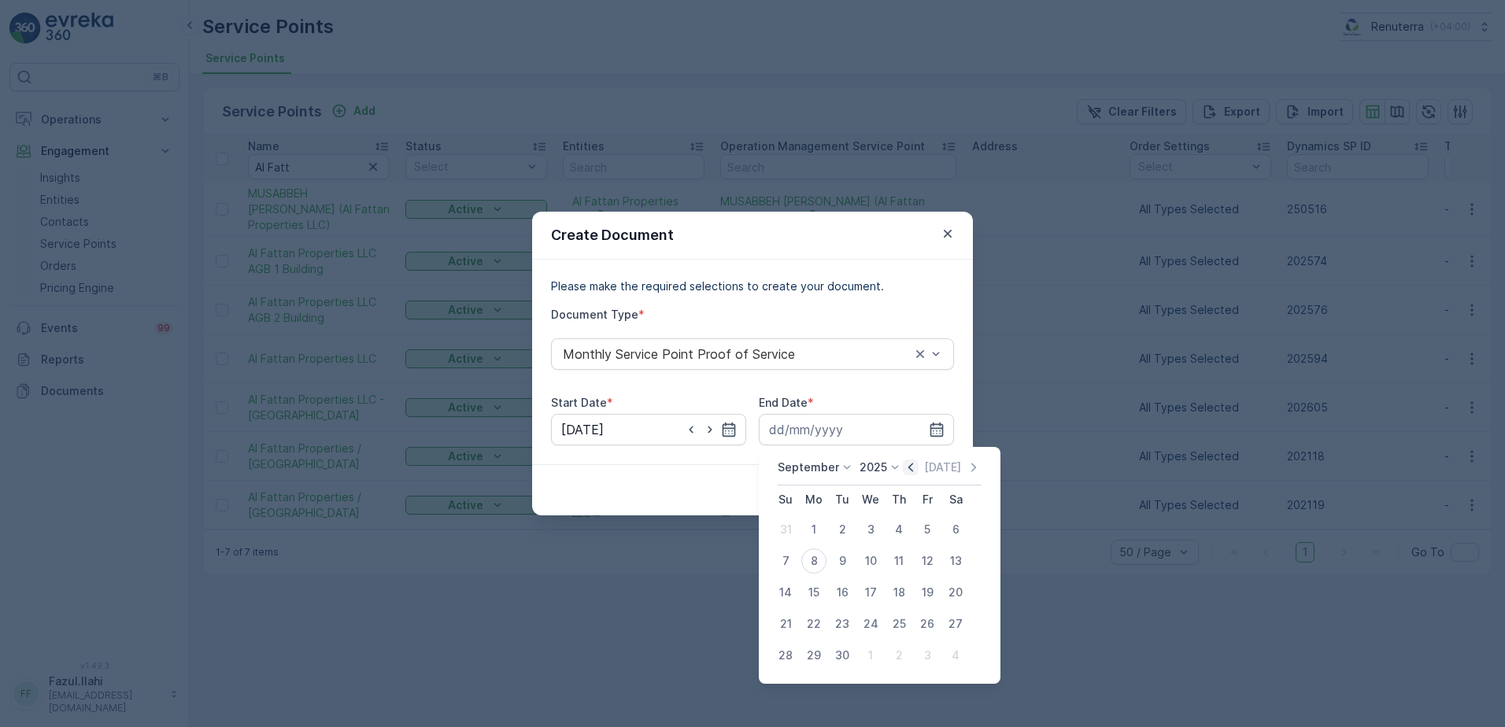
click at [914, 468] on icon "button" at bounding box center [911, 468] width 16 height 16
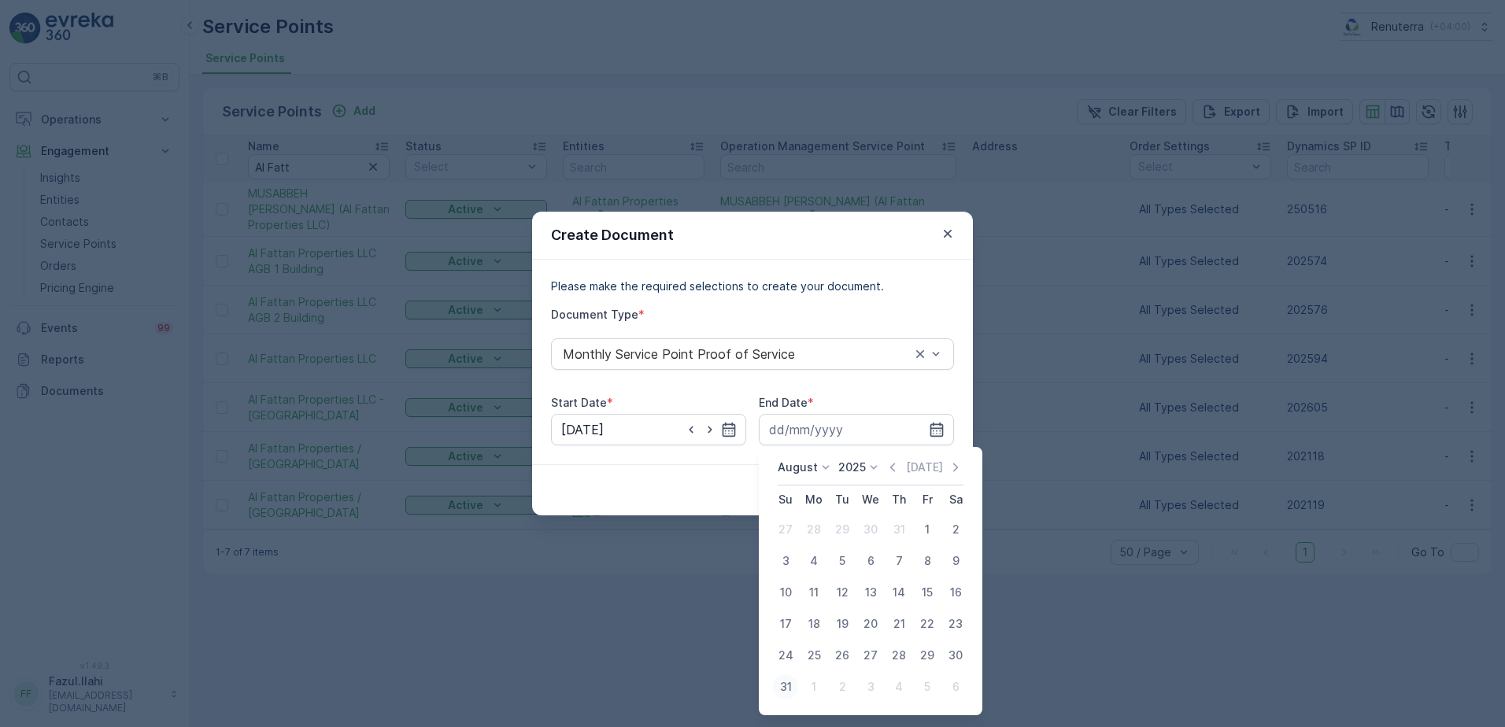
click at [779, 690] on div "31" at bounding box center [785, 687] width 25 height 25
type input "31.08.2025"
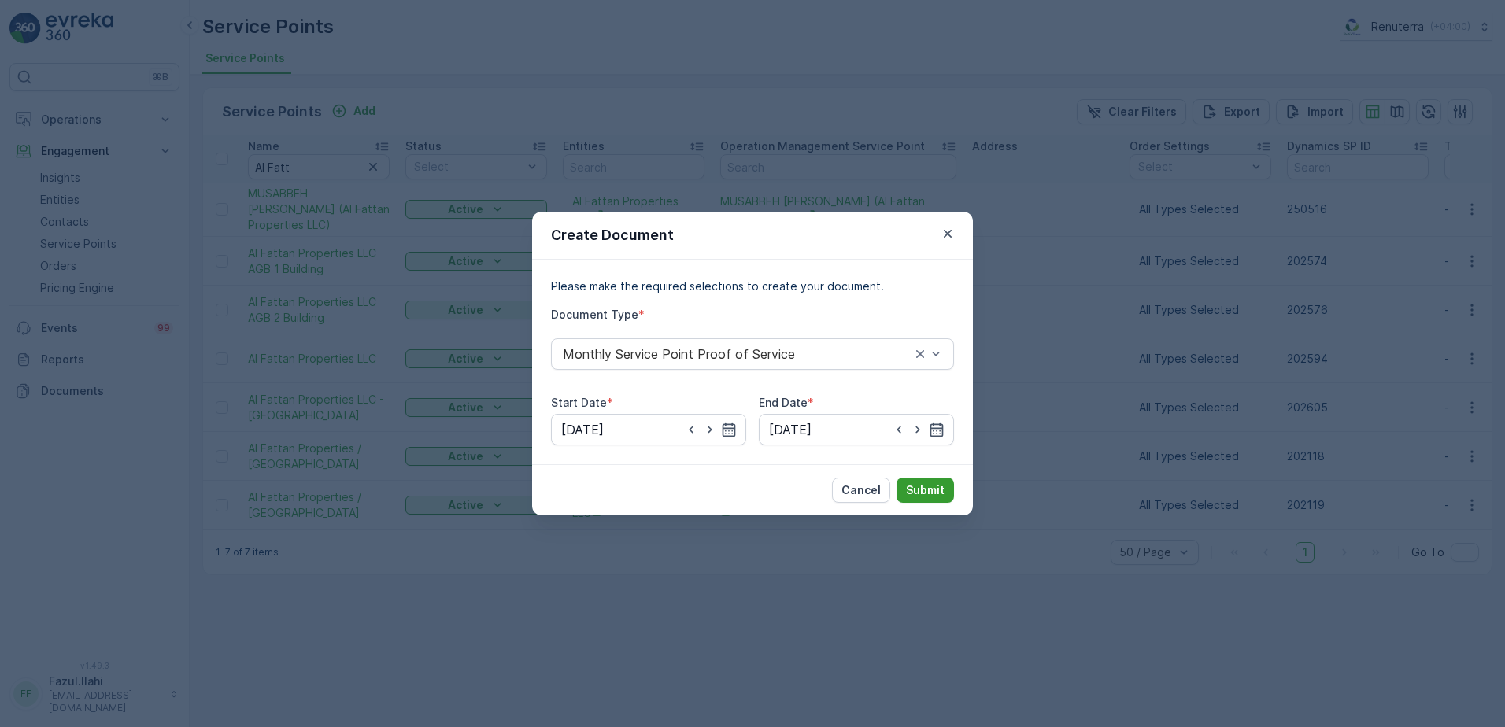
click at [934, 490] on p "Submit" at bounding box center [925, 491] width 39 height 16
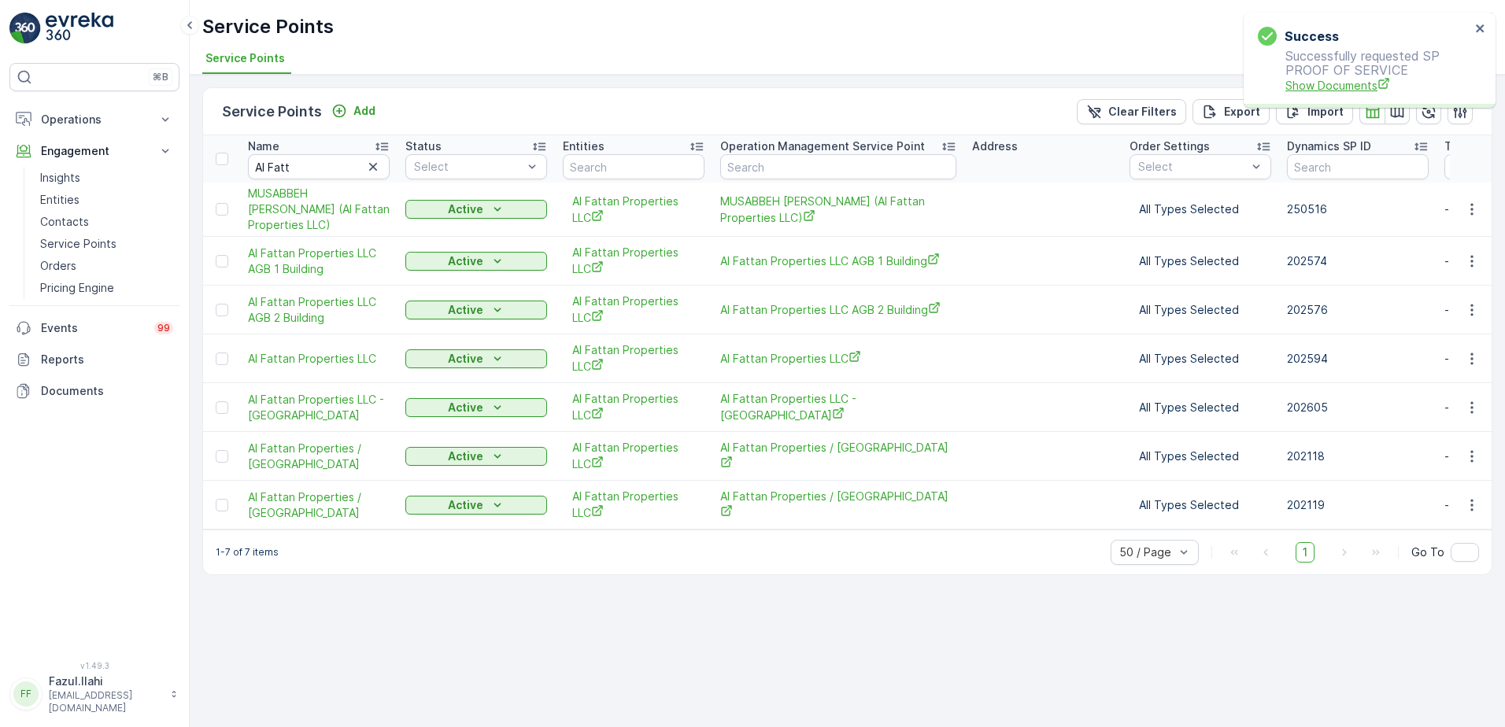
click at [1327, 80] on span "Show Documents" at bounding box center [1378, 85] width 185 height 17
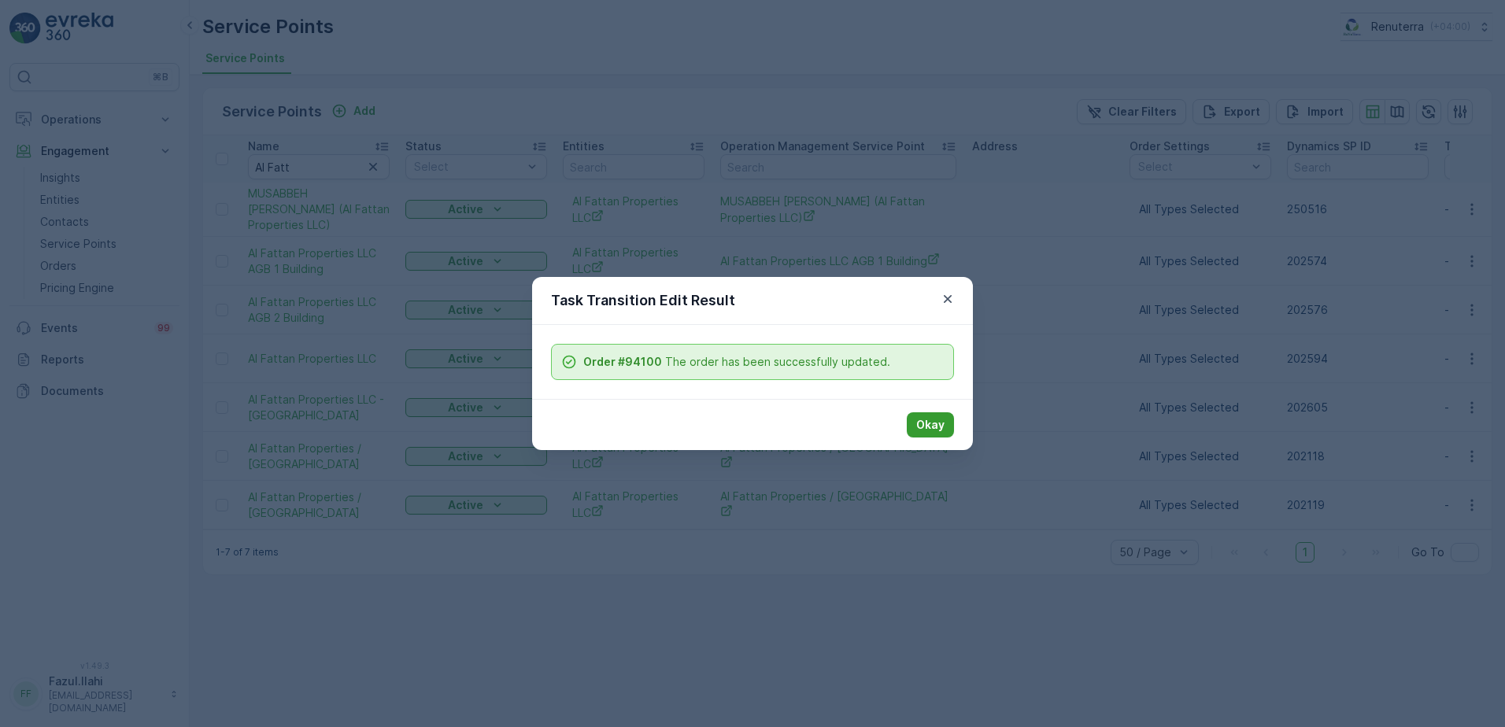
click at [936, 431] on p "Okay" at bounding box center [930, 425] width 28 height 16
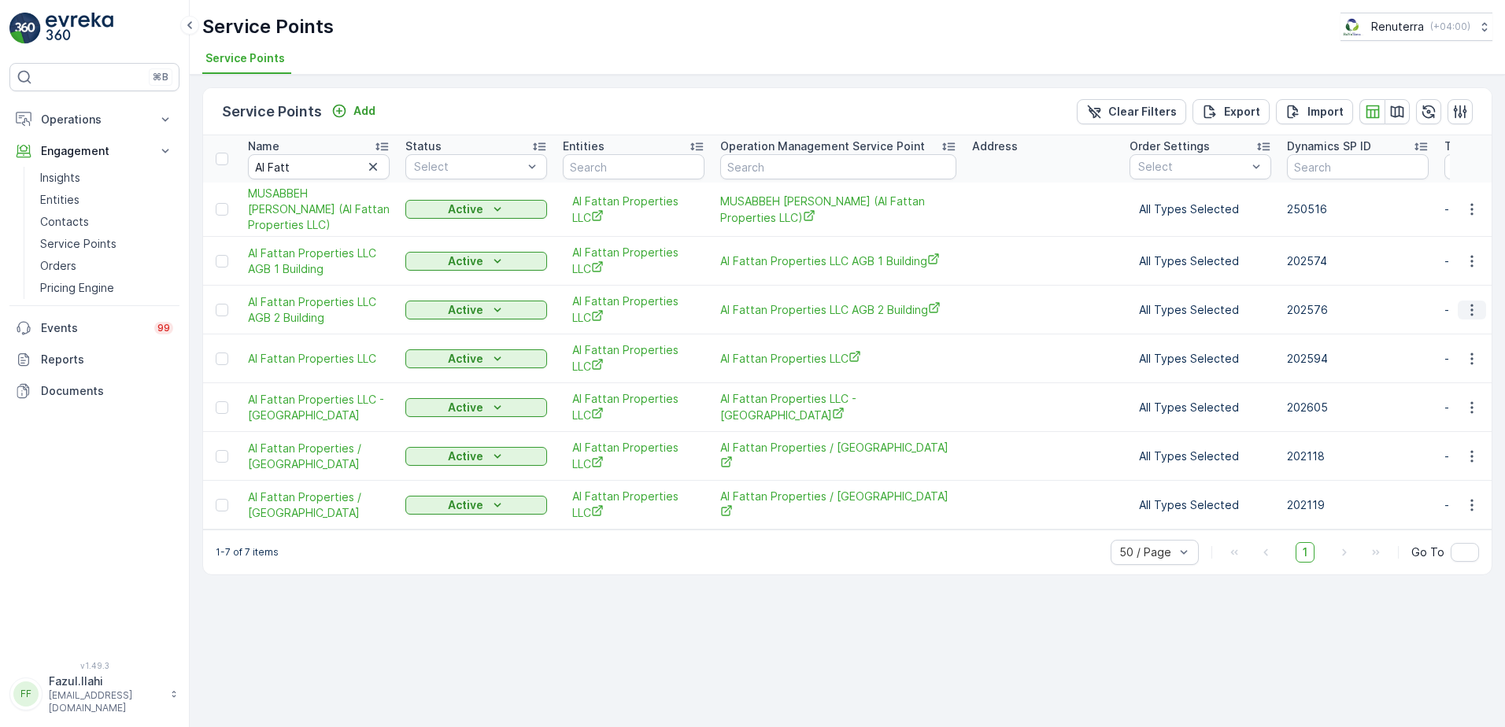
click at [1468, 318] on icon "button" at bounding box center [1472, 310] width 16 height 16
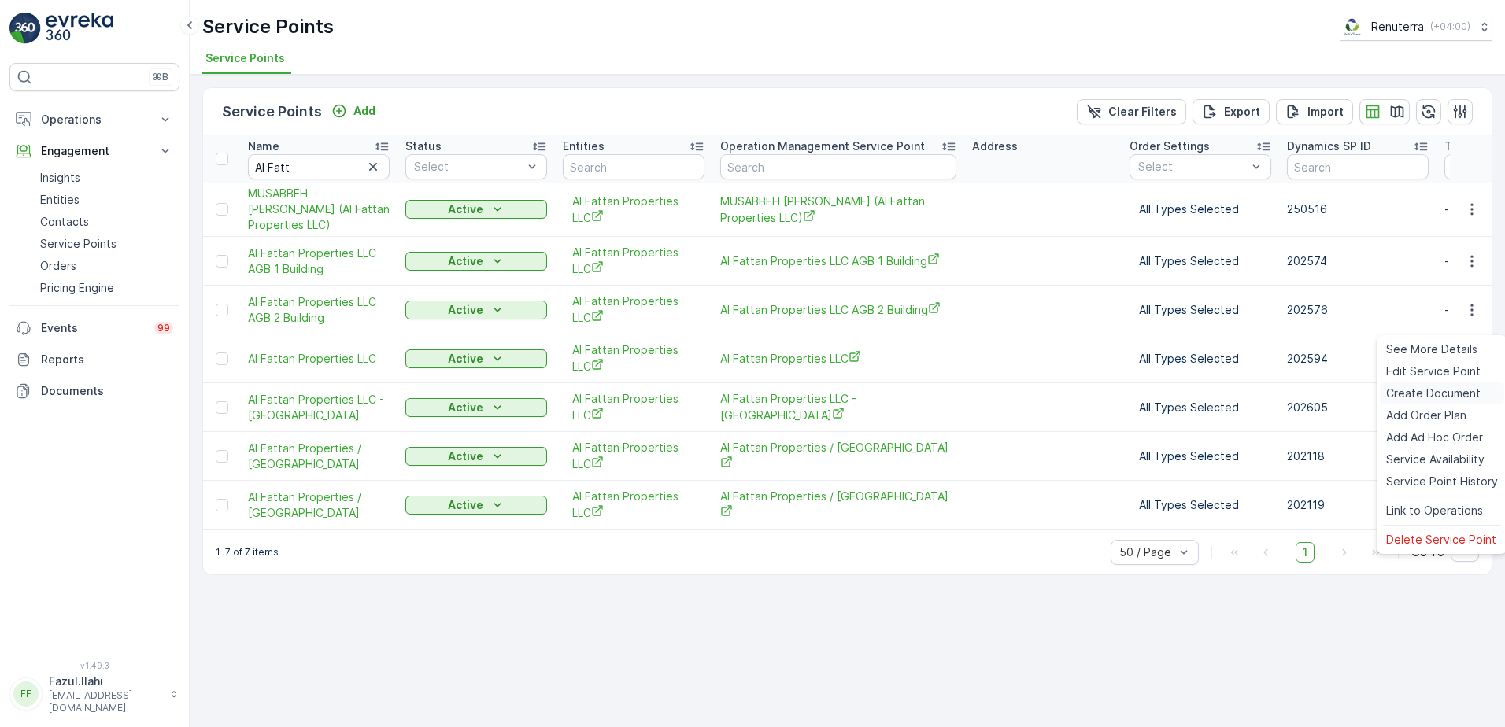
click at [1460, 390] on span "Create Document" at bounding box center [1433, 394] width 94 height 16
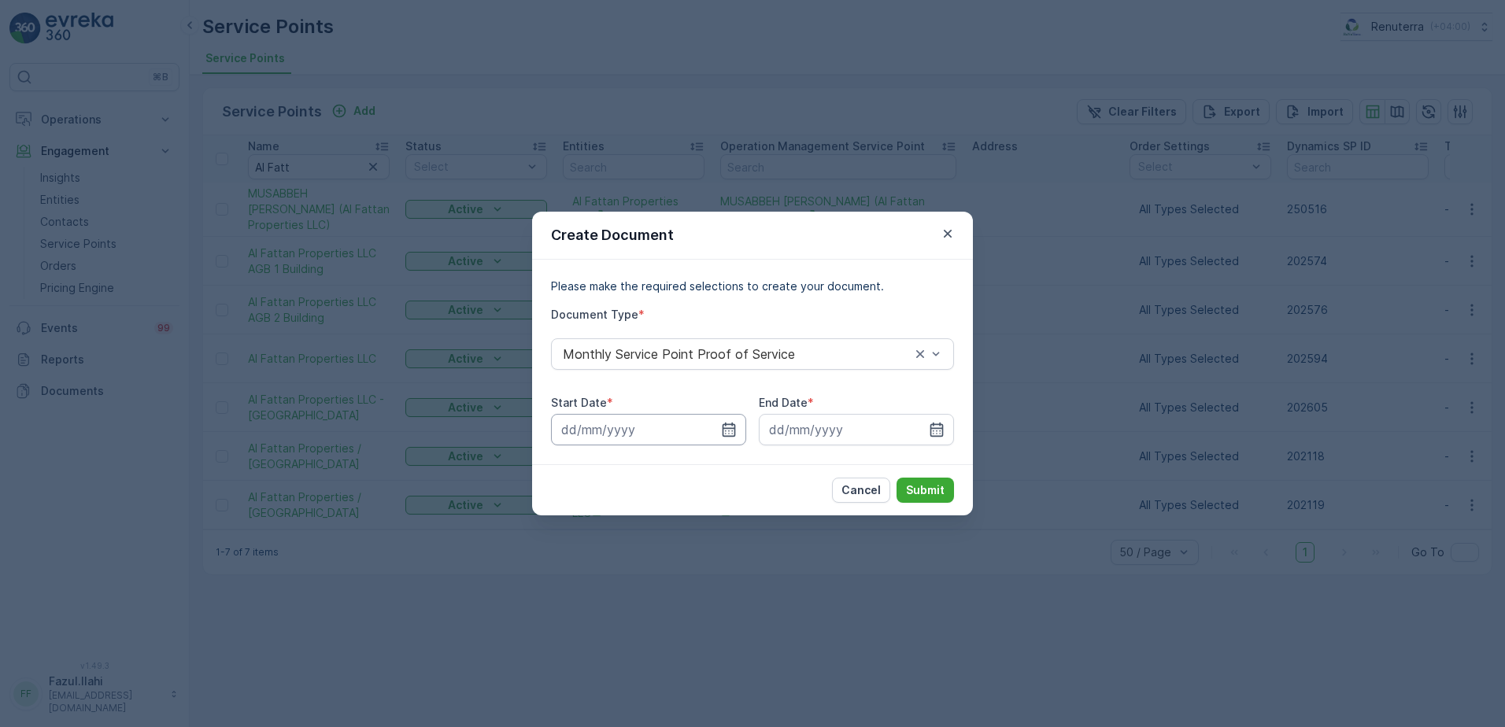
click at [715, 431] on input at bounding box center [648, 429] width 195 height 31
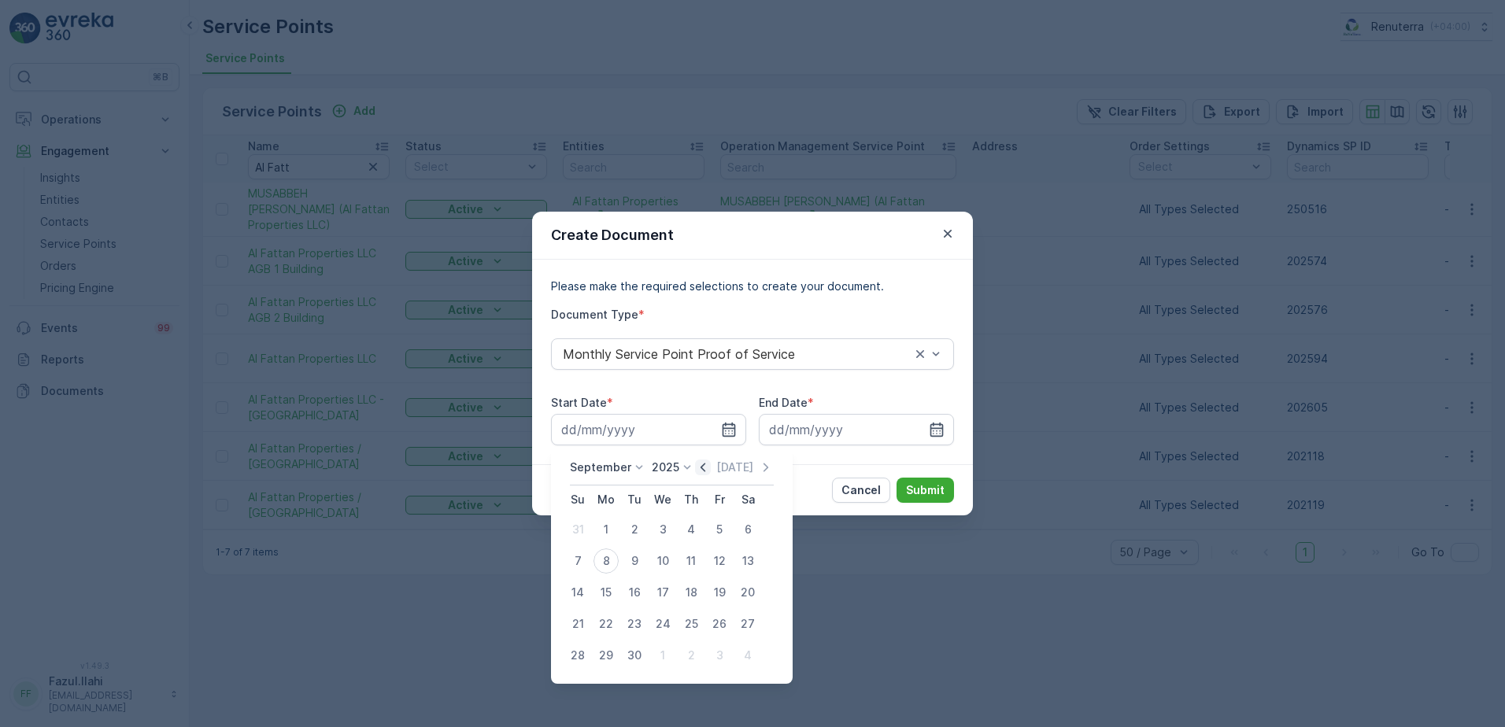
click at [695, 465] on icon "button" at bounding box center [703, 468] width 16 height 16
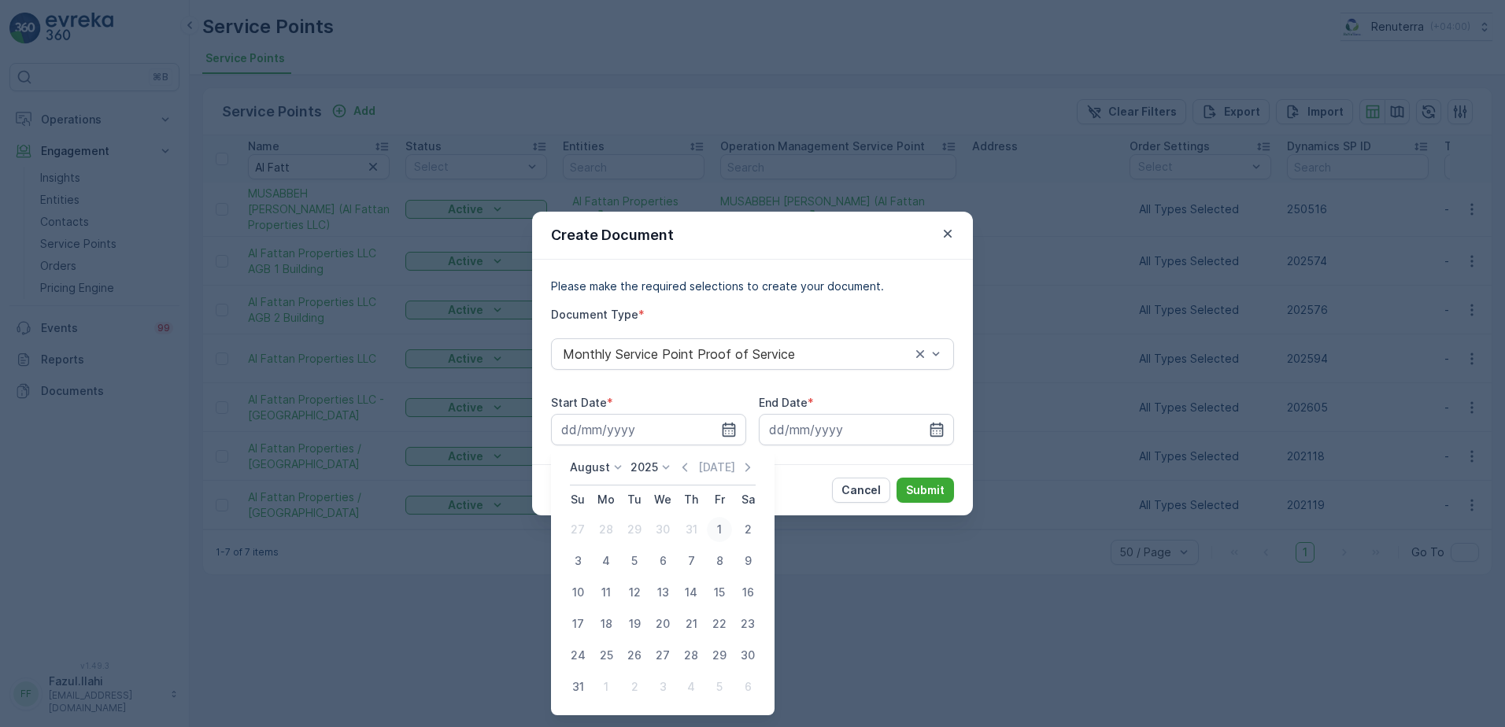
click at [718, 517] on div "1" at bounding box center [719, 529] width 25 height 25
type input "01.08.2025"
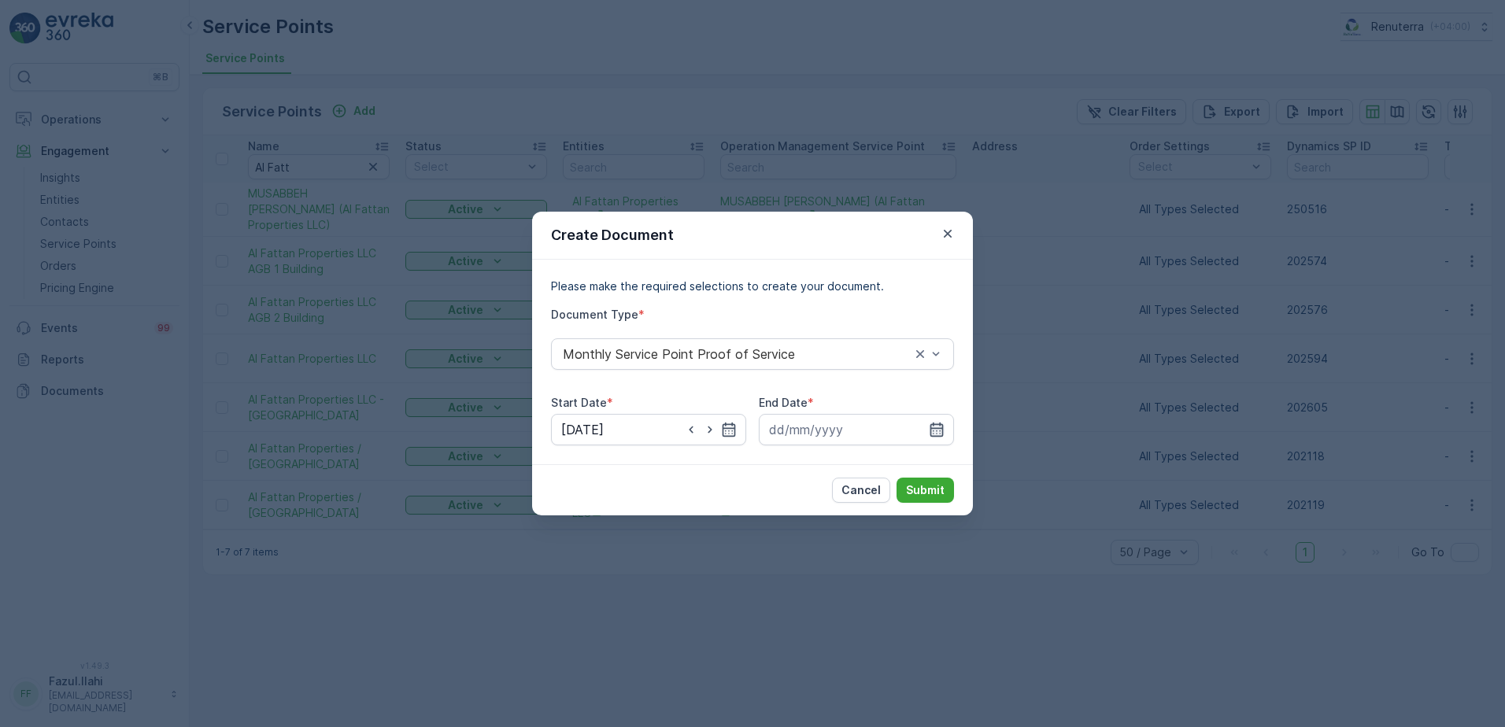
click at [935, 430] on icon "button" at bounding box center [937, 430] width 16 height 16
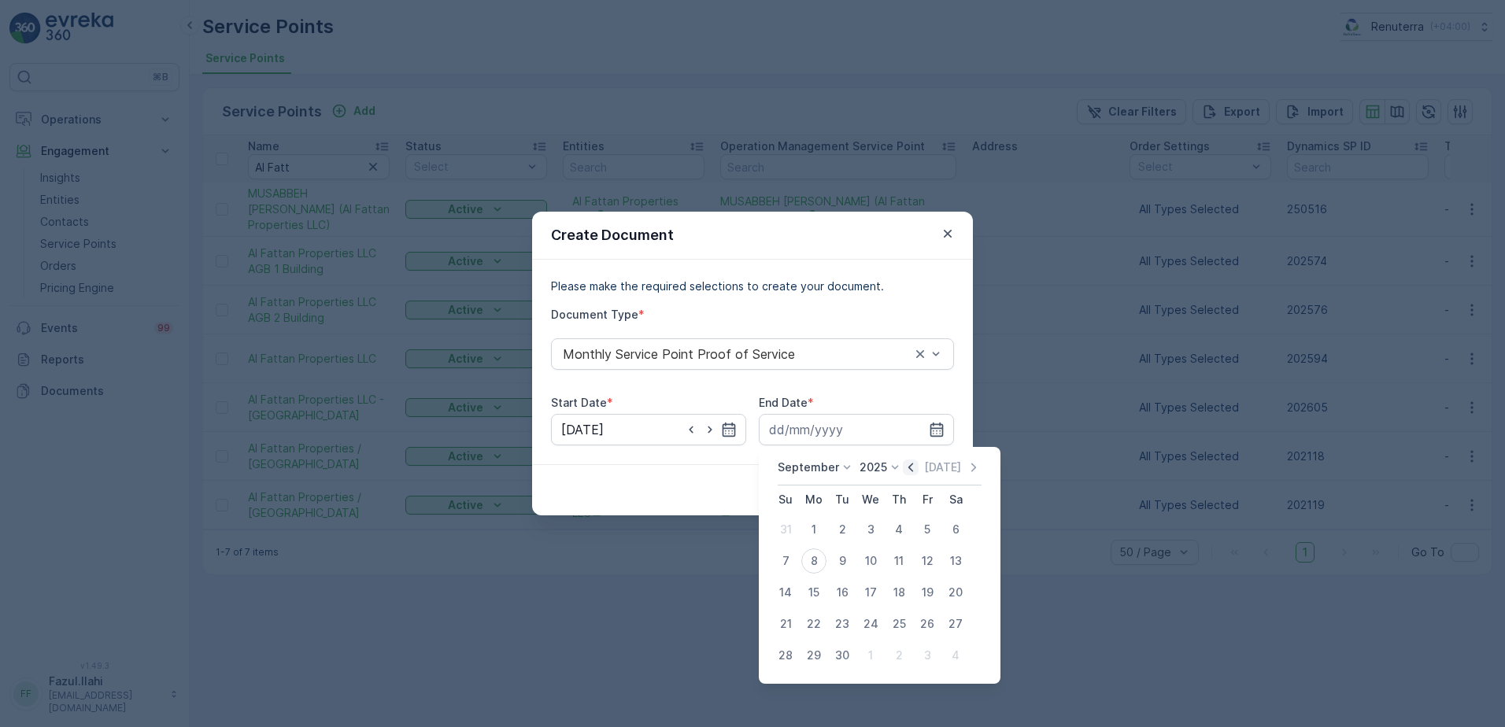
click at [909, 472] on icon "button" at bounding box center [911, 468] width 16 height 16
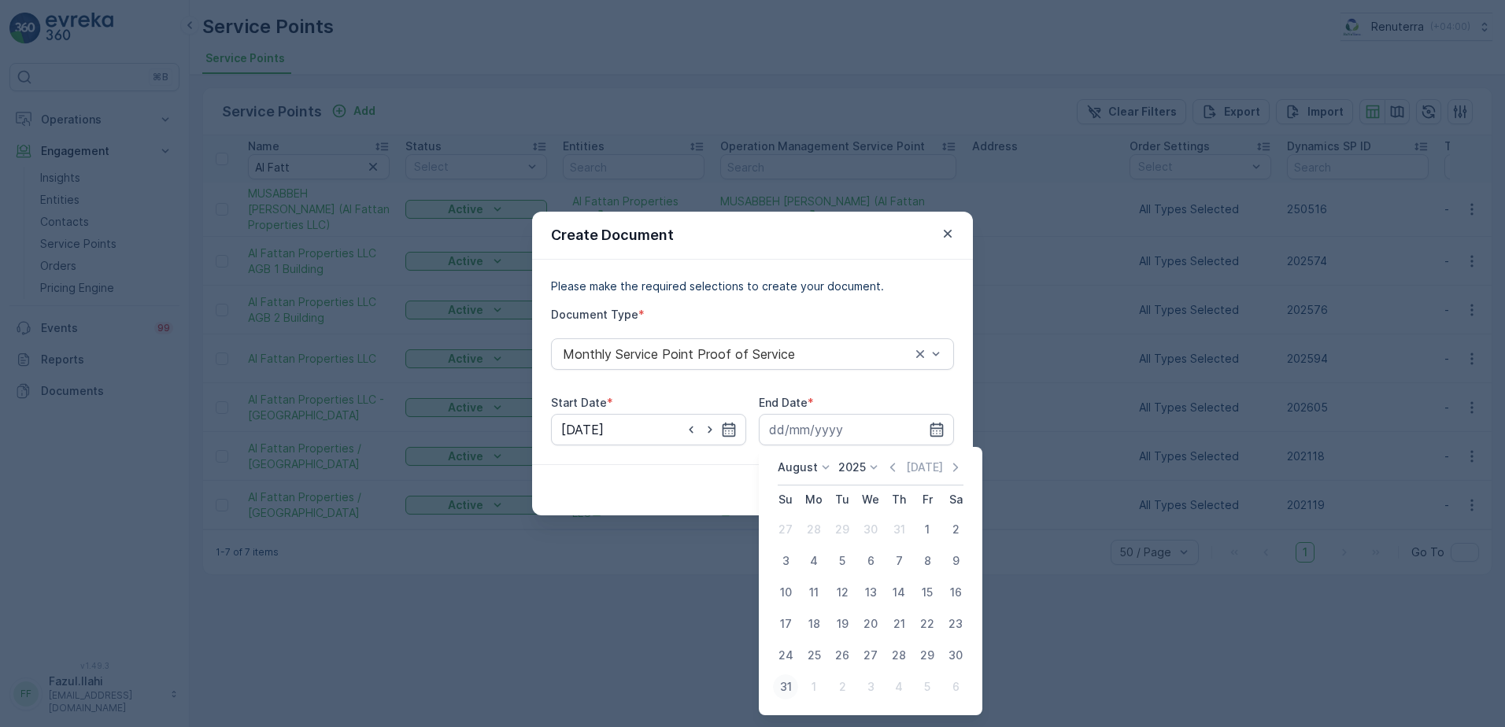
click at [780, 683] on div "31" at bounding box center [785, 687] width 25 height 25
type input "31.08.2025"
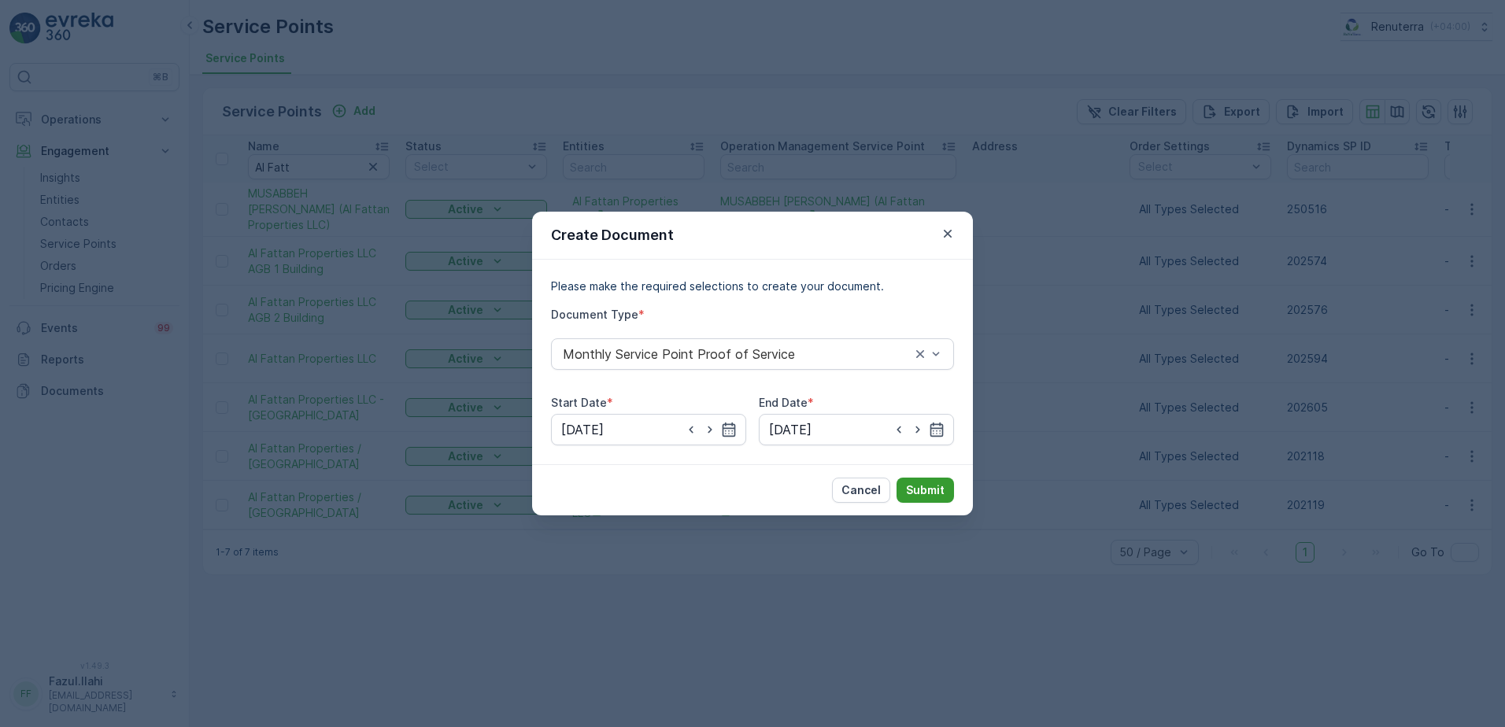
click at [939, 493] on p "Submit" at bounding box center [925, 491] width 39 height 16
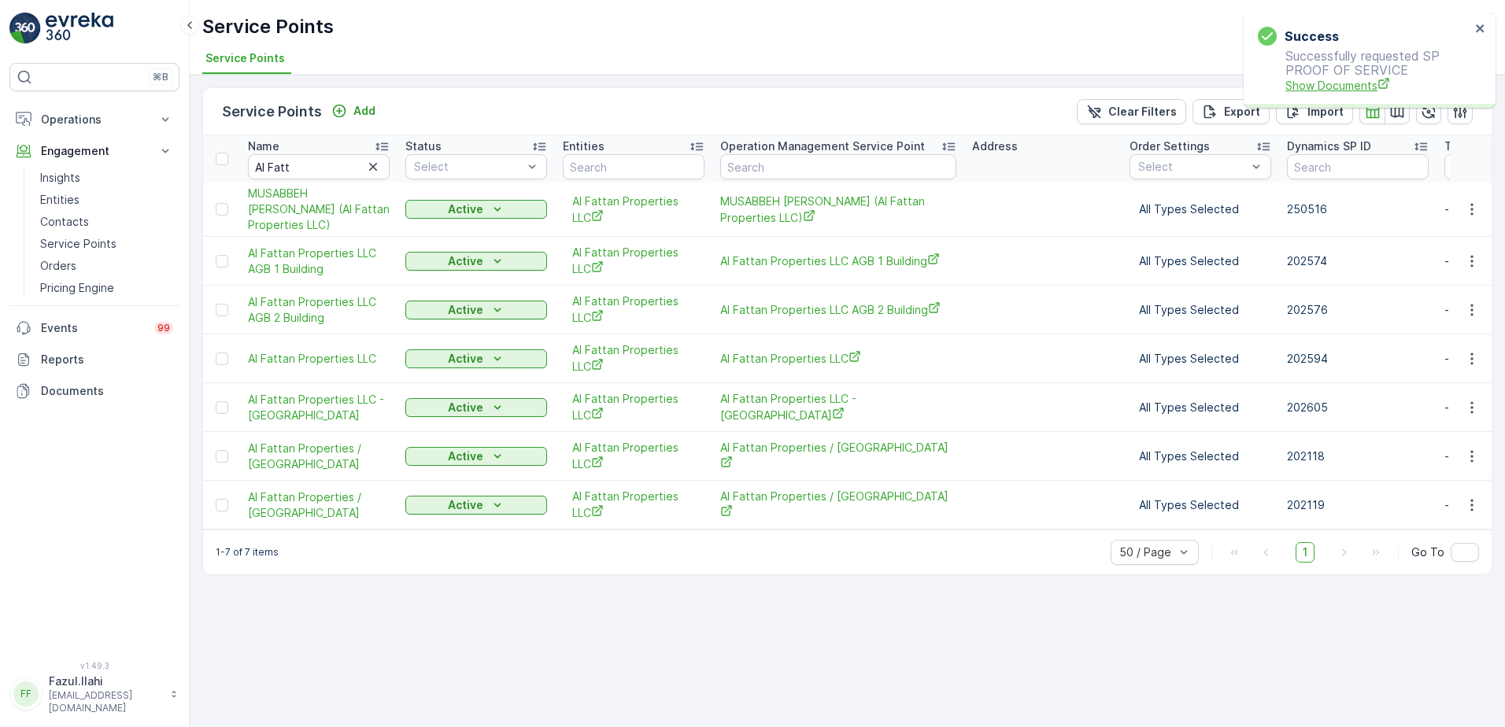
click at [1310, 89] on span "Show Documents" at bounding box center [1378, 85] width 185 height 17
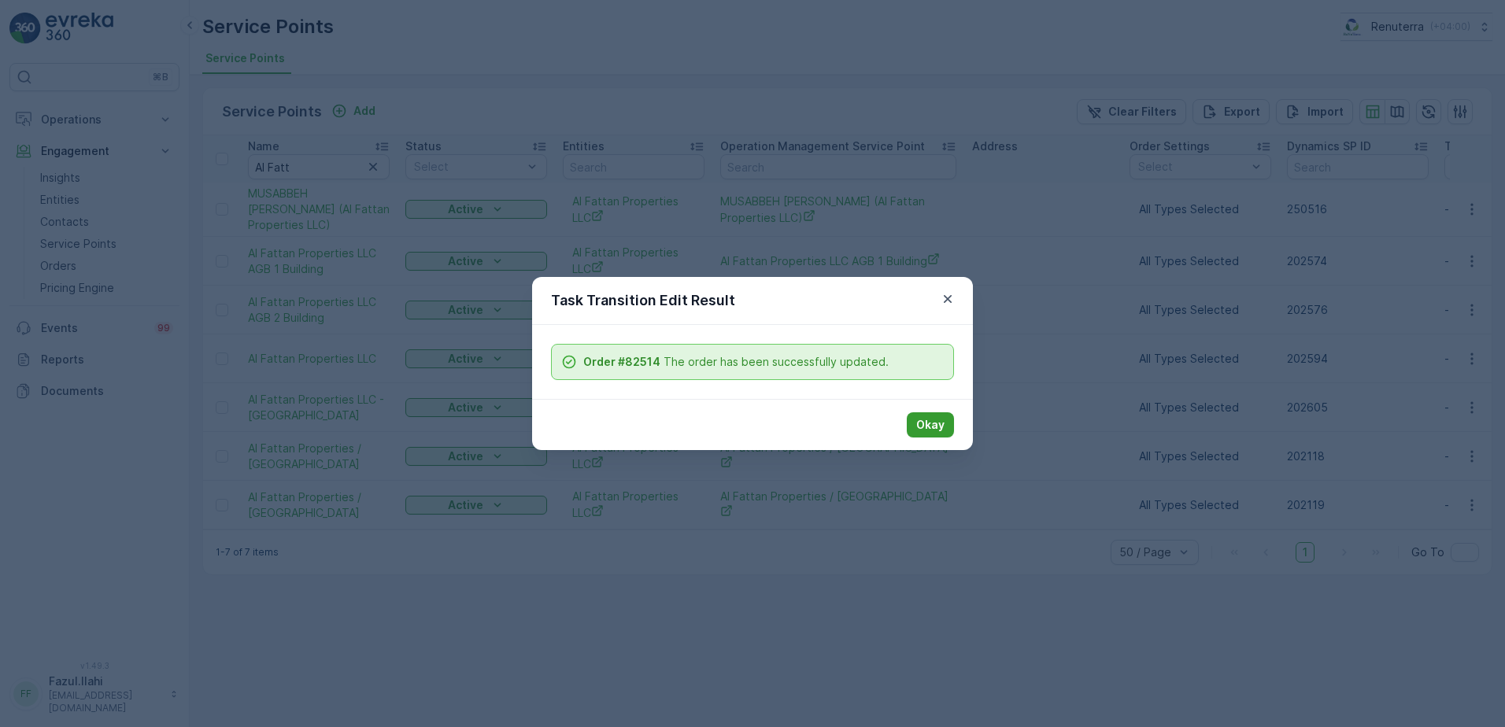
click at [934, 431] on p "Okay" at bounding box center [930, 425] width 28 height 16
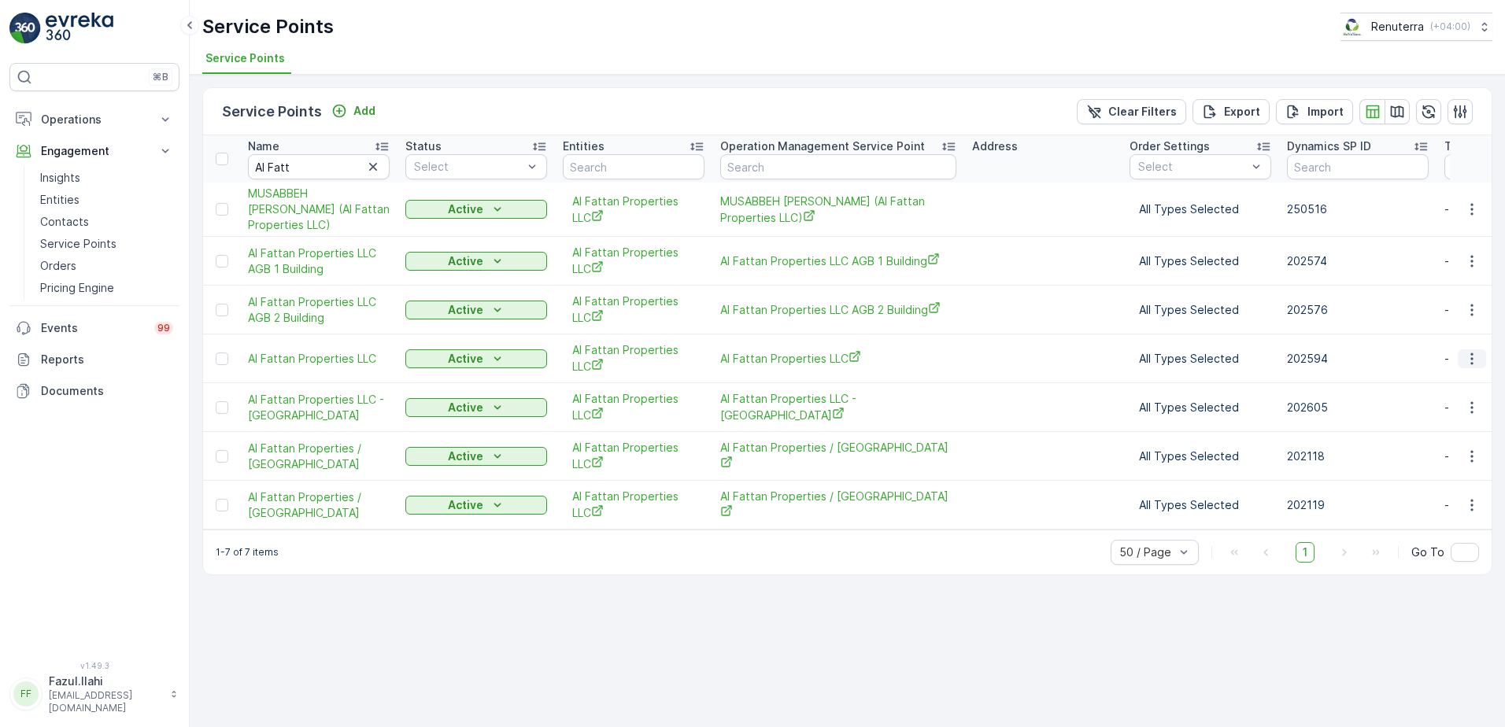
click at [1468, 367] on icon "button" at bounding box center [1472, 359] width 16 height 16
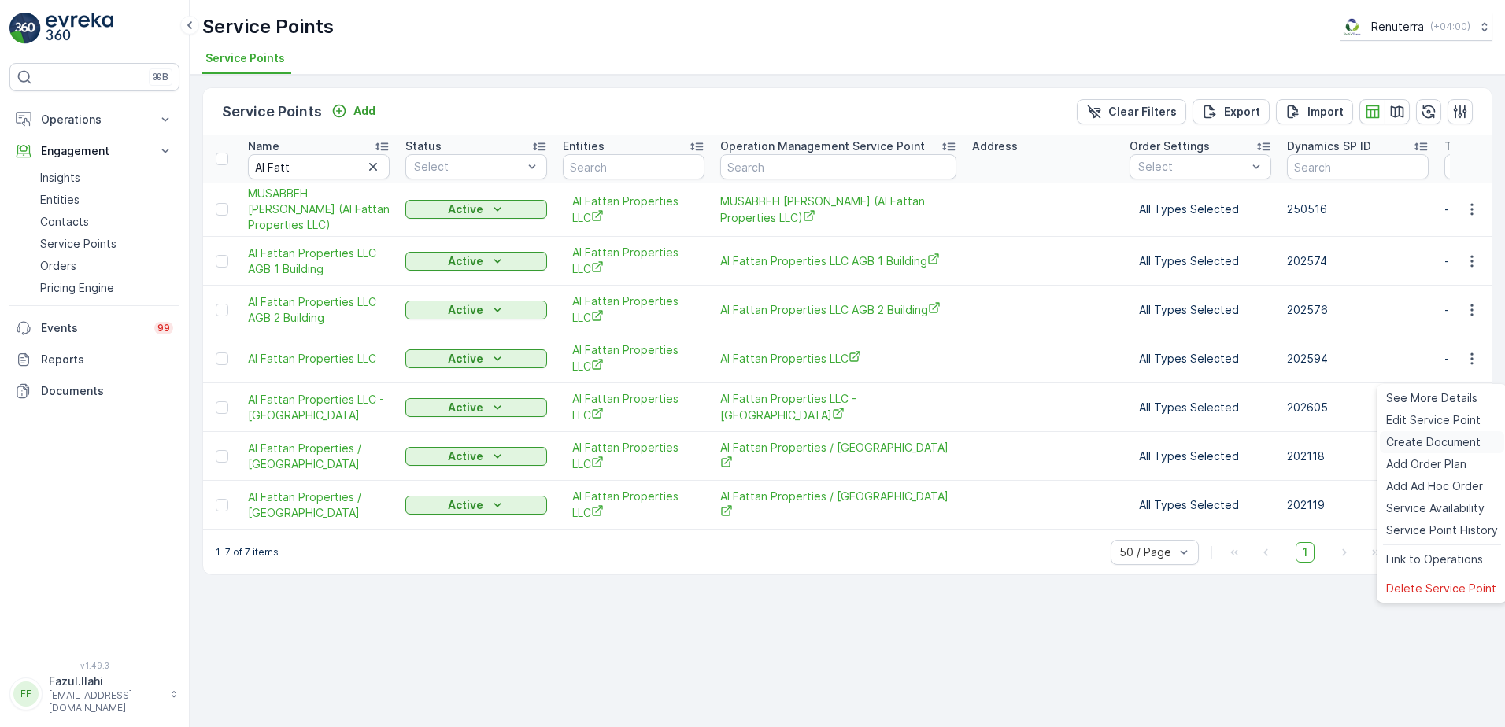
click at [1422, 450] on span "Create Document" at bounding box center [1433, 443] width 94 height 16
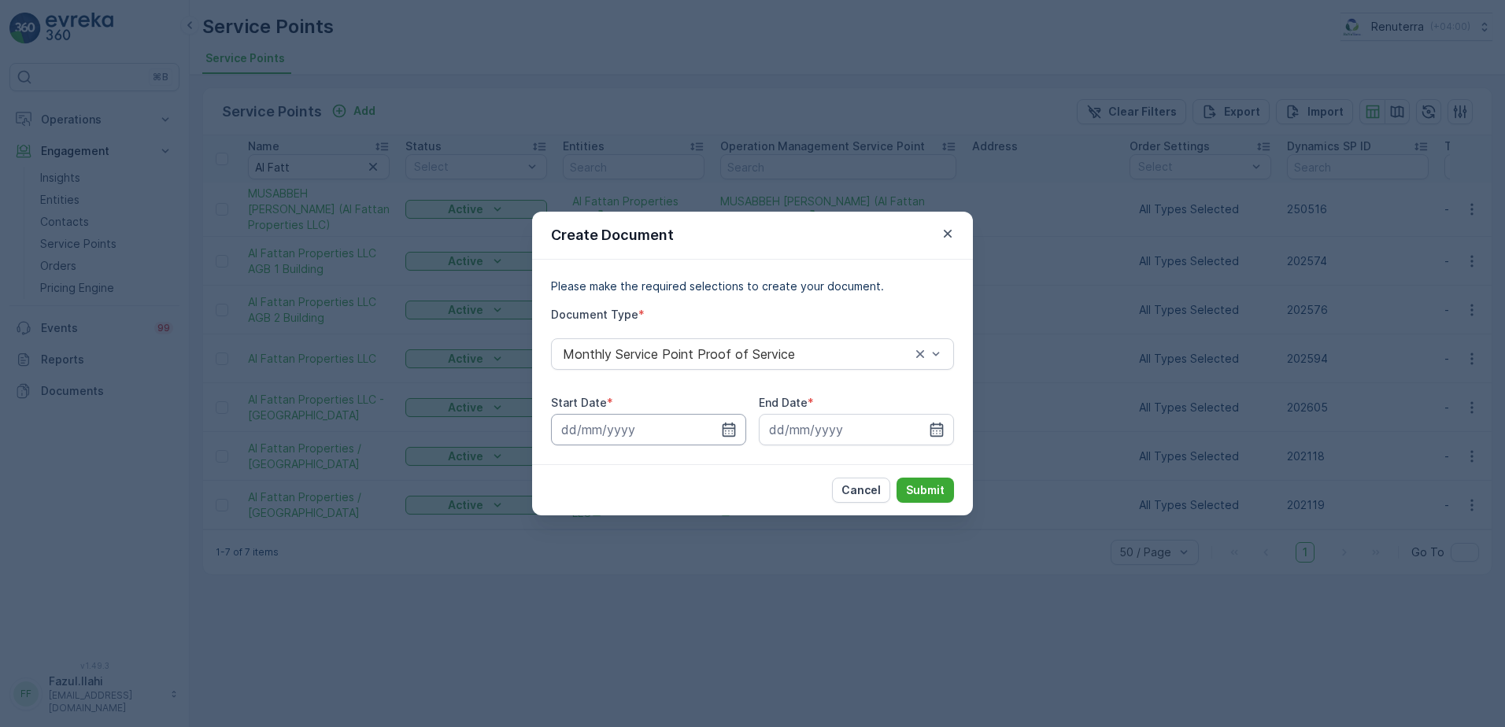
click at [743, 432] on input at bounding box center [648, 429] width 195 height 31
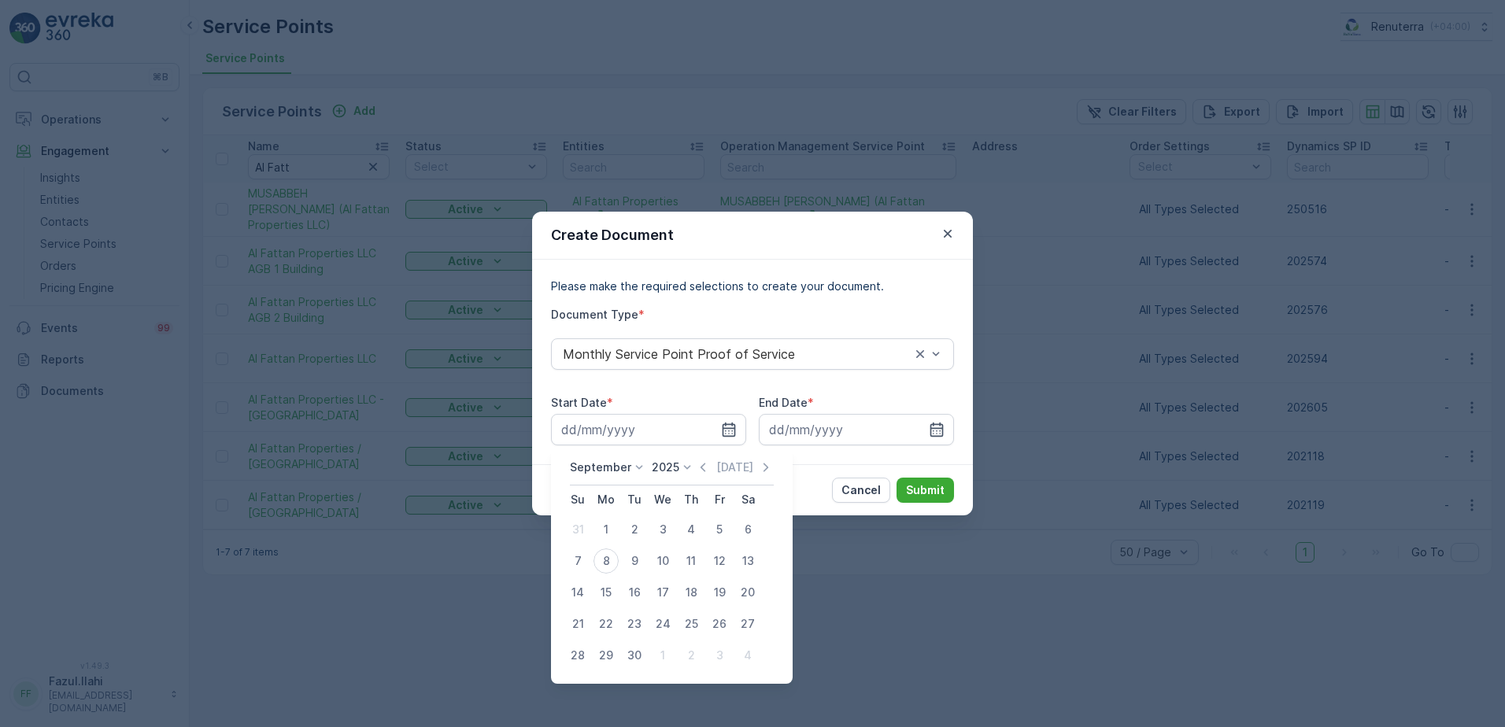
click at [698, 476] on div "September 2025 Today" at bounding box center [672, 473] width 204 height 26
drag, startPoint x: 690, startPoint y: 471, endPoint x: 701, endPoint y: 476, distance: 12.0
click at [699, 476] on div "September 2025 Today" at bounding box center [672, 473] width 204 height 26
click at [695, 465] on icon "button" at bounding box center [703, 468] width 16 height 16
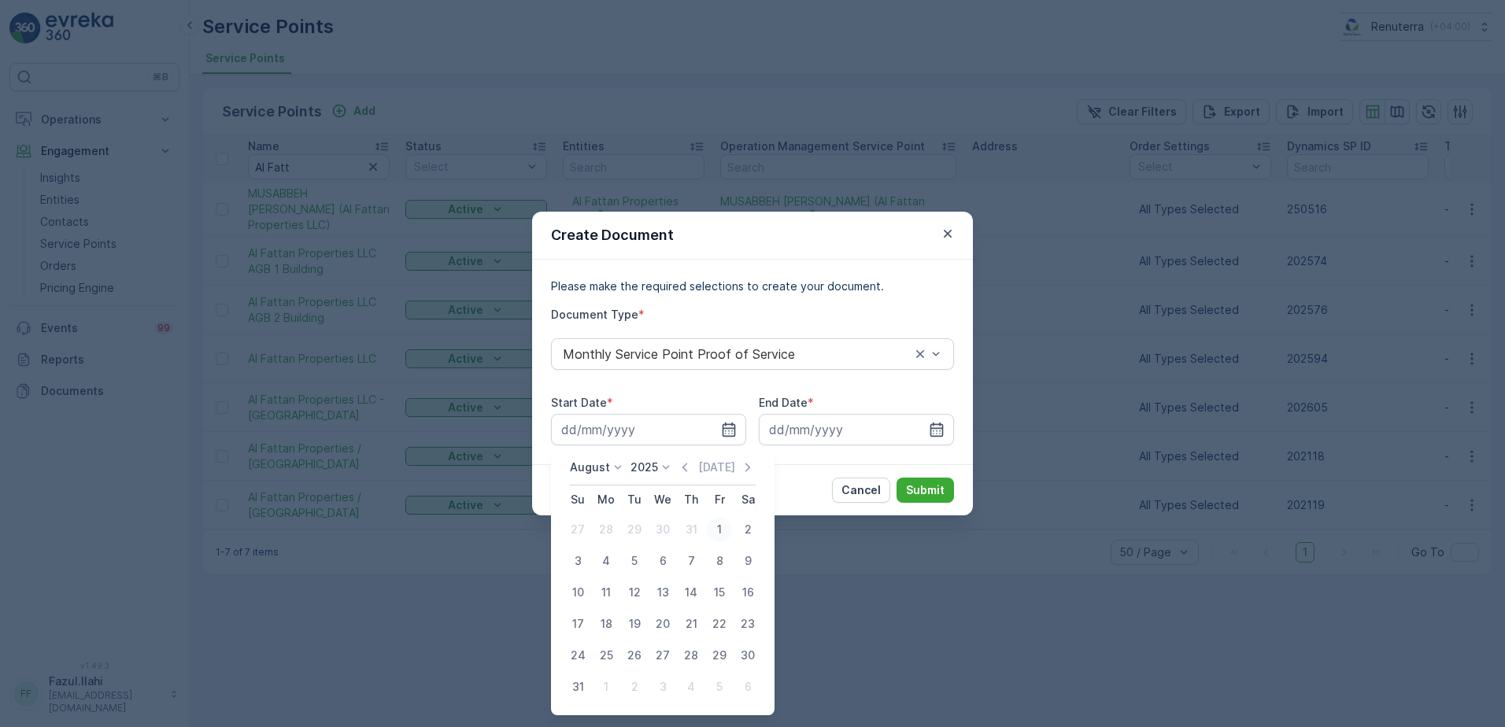
click at [724, 529] on div "1" at bounding box center [719, 529] width 25 height 25
type input "01.08.2025"
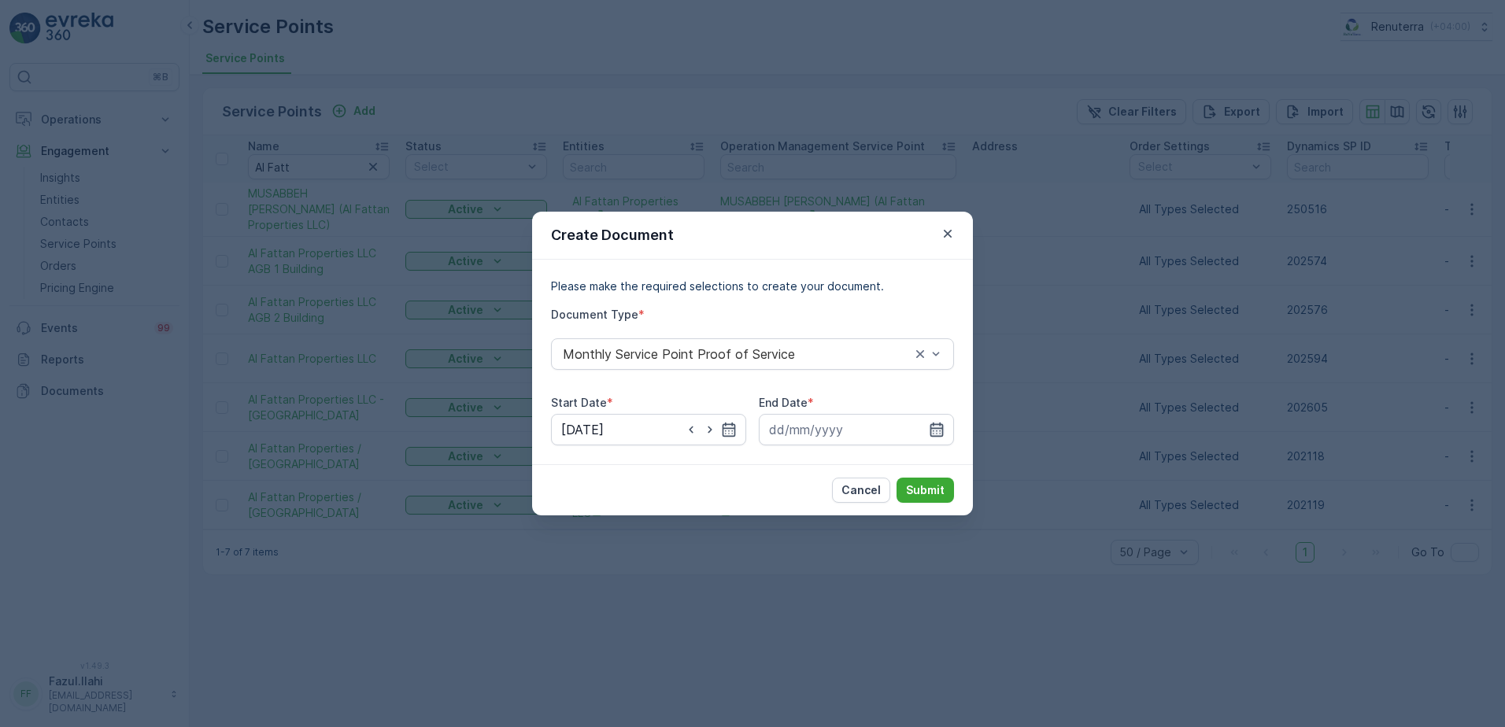
click at [938, 428] on icon "button" at bounding box center [937, 430] width 16 height 16
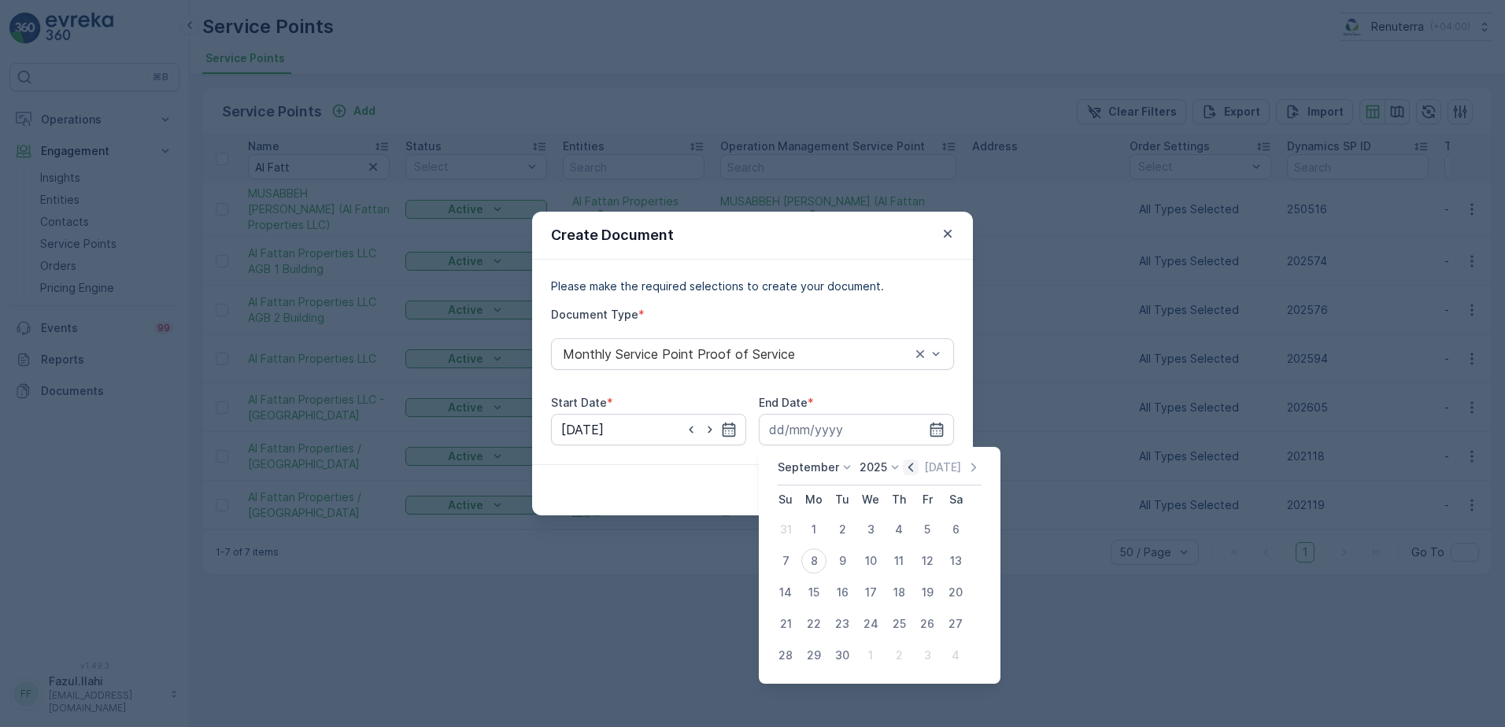
click at [910, 467] on icon "button" at bounding box center [911, 468] width 16 height 16
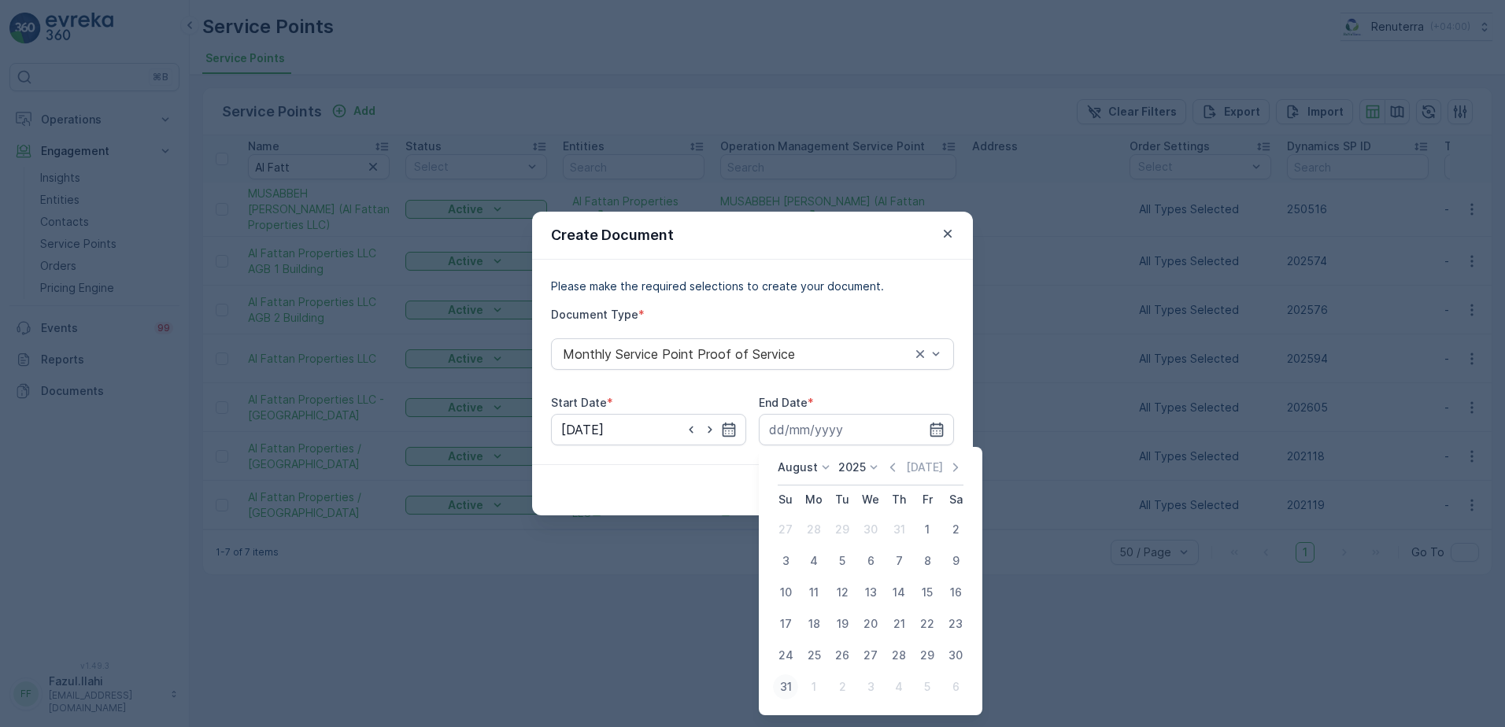
click at [786, 680] on div "31" at bounding box center [785, 687] width 25 height 25
type input "31.08.2025"
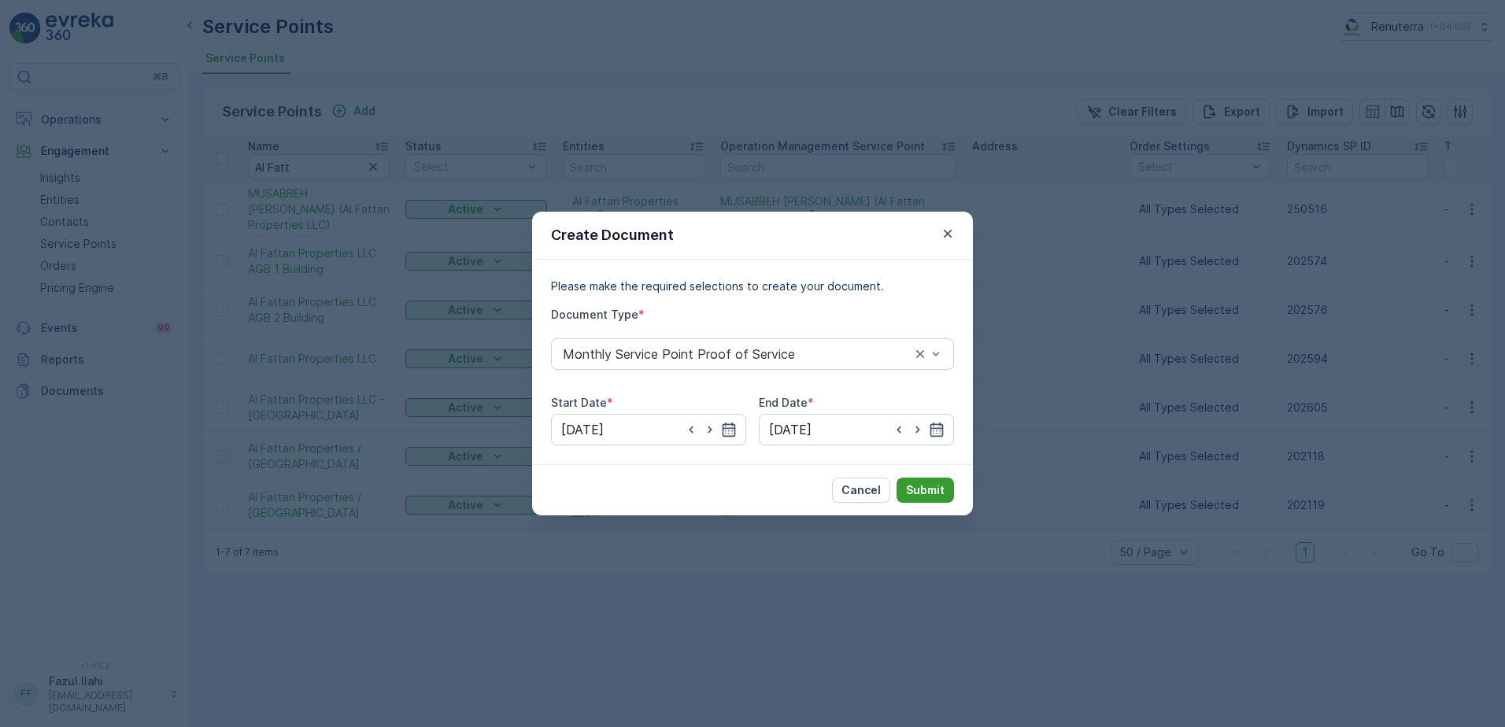
click at [926, 492] on p "Submit" at bounding box center [925, 491] width 39 height 16
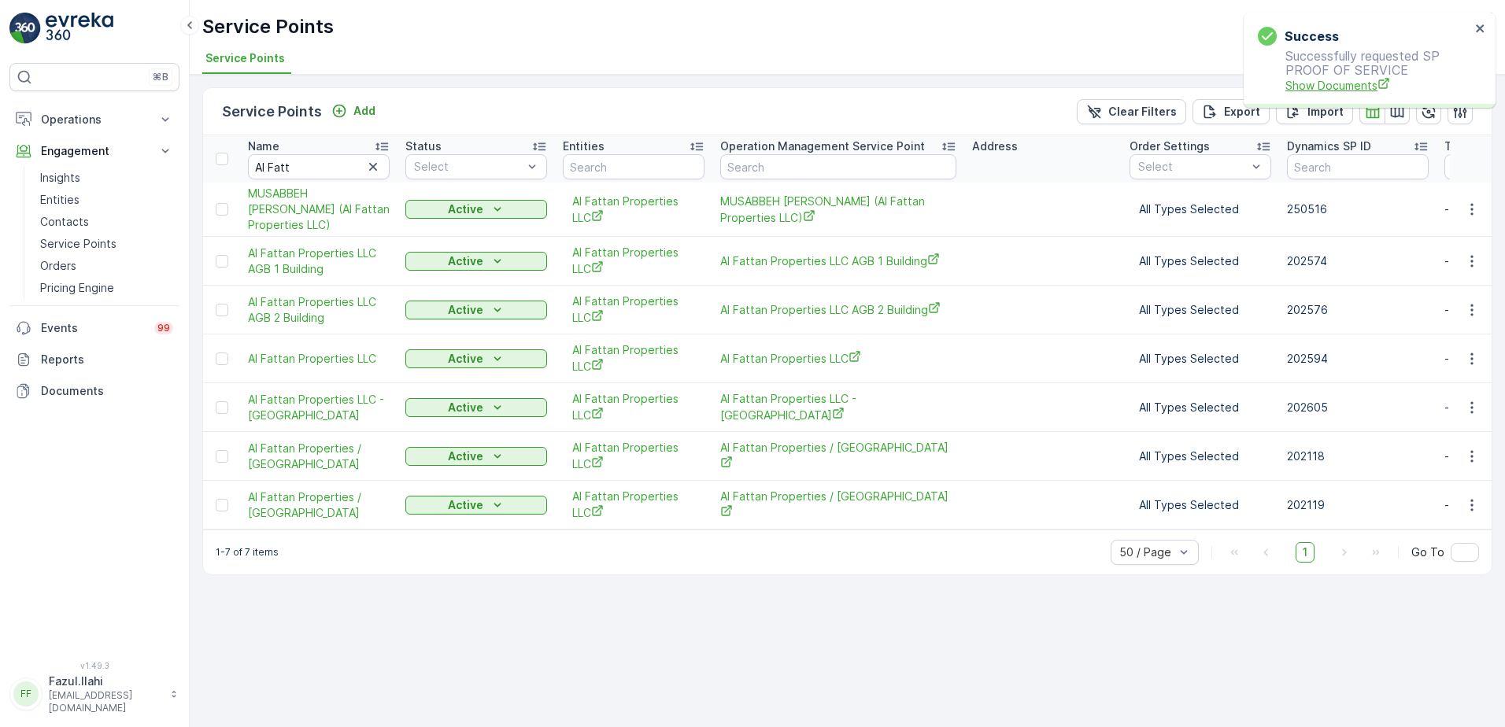
click at [1322, 90] on span "Show Documents" at bounding box center [1378, 85] width 185 height 17
click at [1471, 465] on icon "button" at bounding box center [1472, 457] width 16 height 16
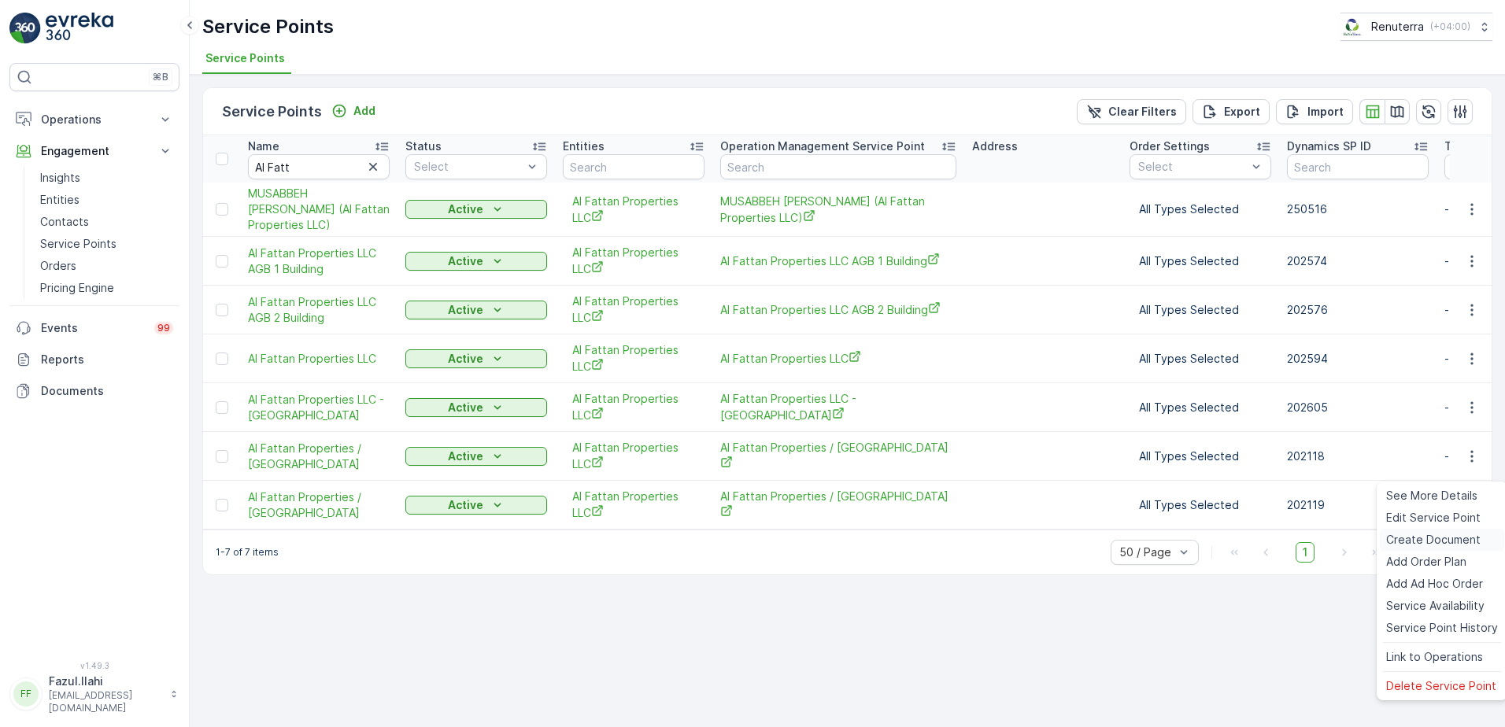
click at [1406, 543] on span "Create Document" at bounding box center [1433, 540] width 94 height 16
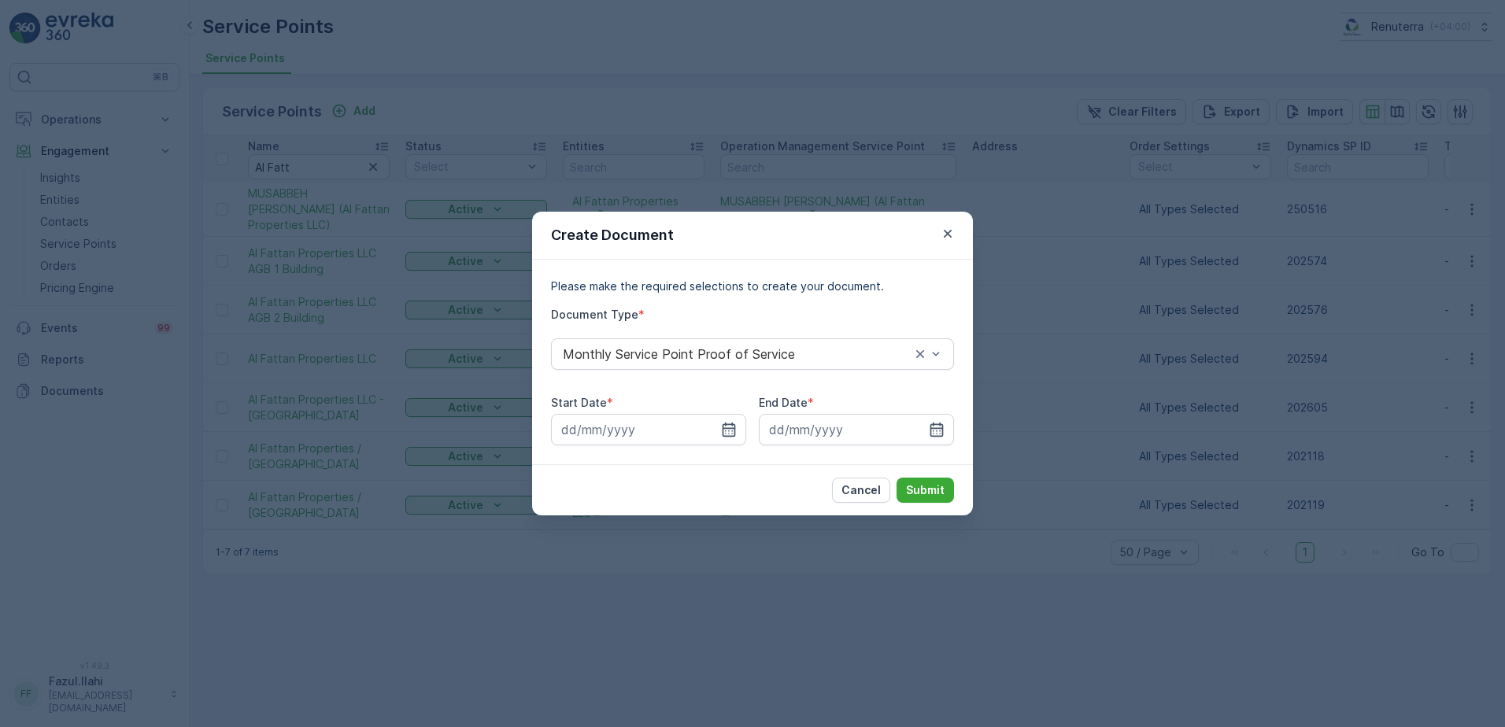
click at [720, 413] on div "Start Date *" at bounding box center [648, 420] width 195 height 50
click at [731, 437] on icon "button" at bounding box center [729, 430] width 13 height 14
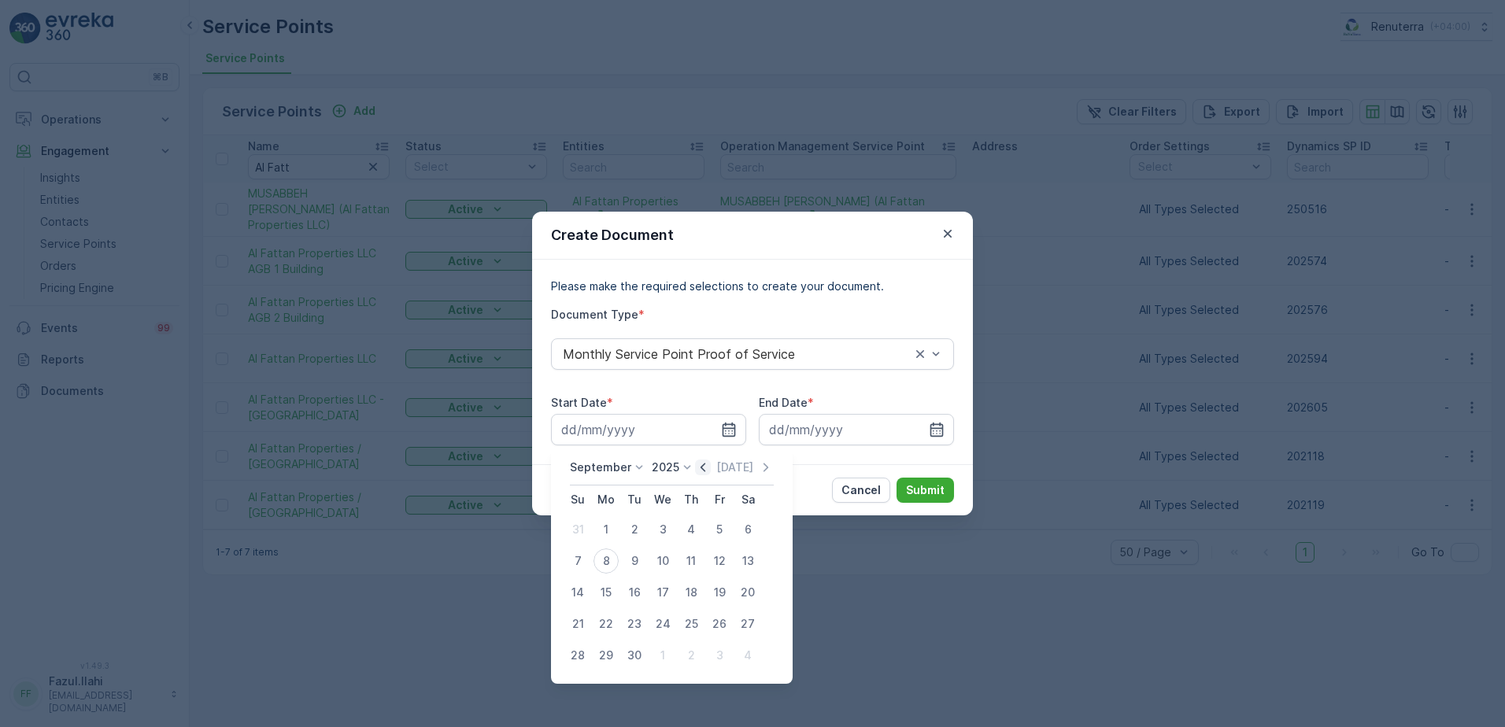
click at [701, 473] on icon "button" at bounding box center [703, 468] width 16 height 16
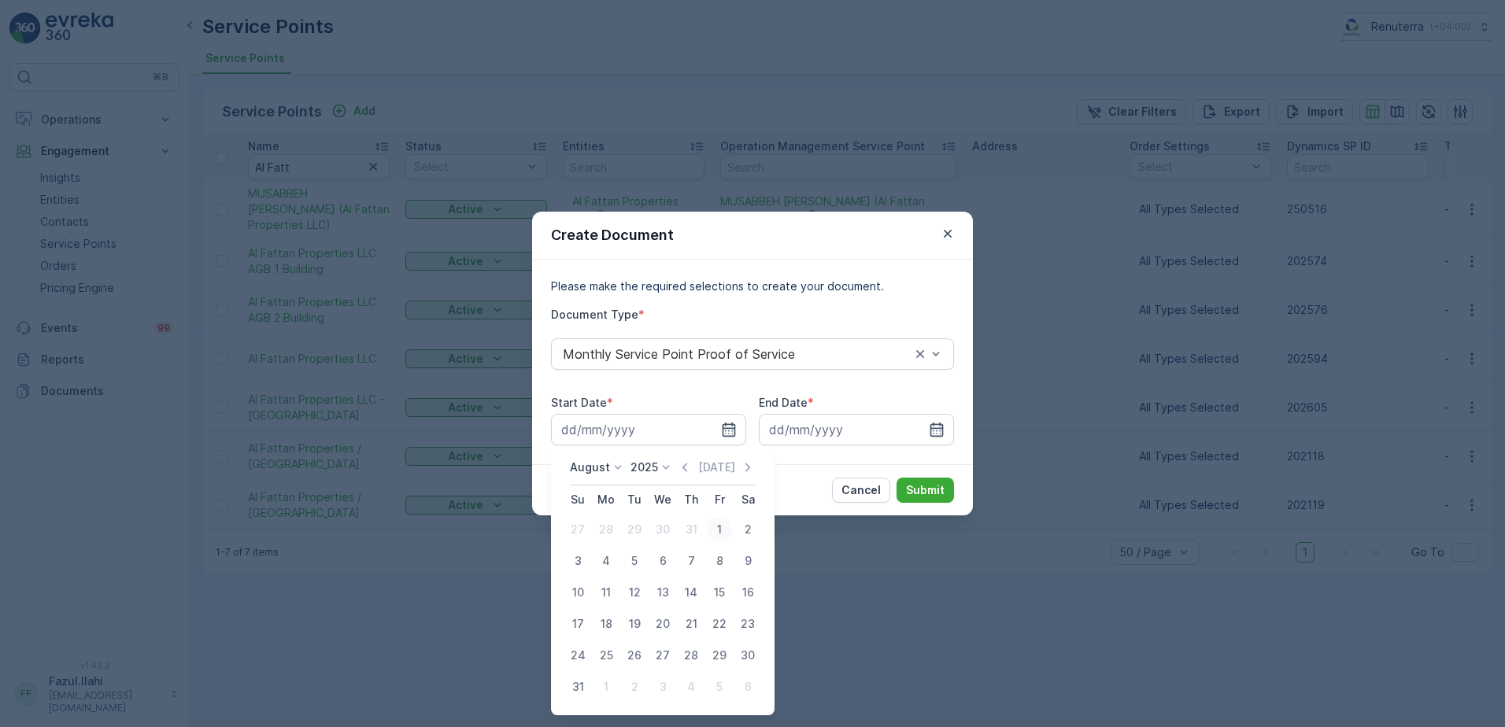
click at [723, 527] on div "1" at bounding box center [719, 529] width 25 height 25
type input "01.08.2025"
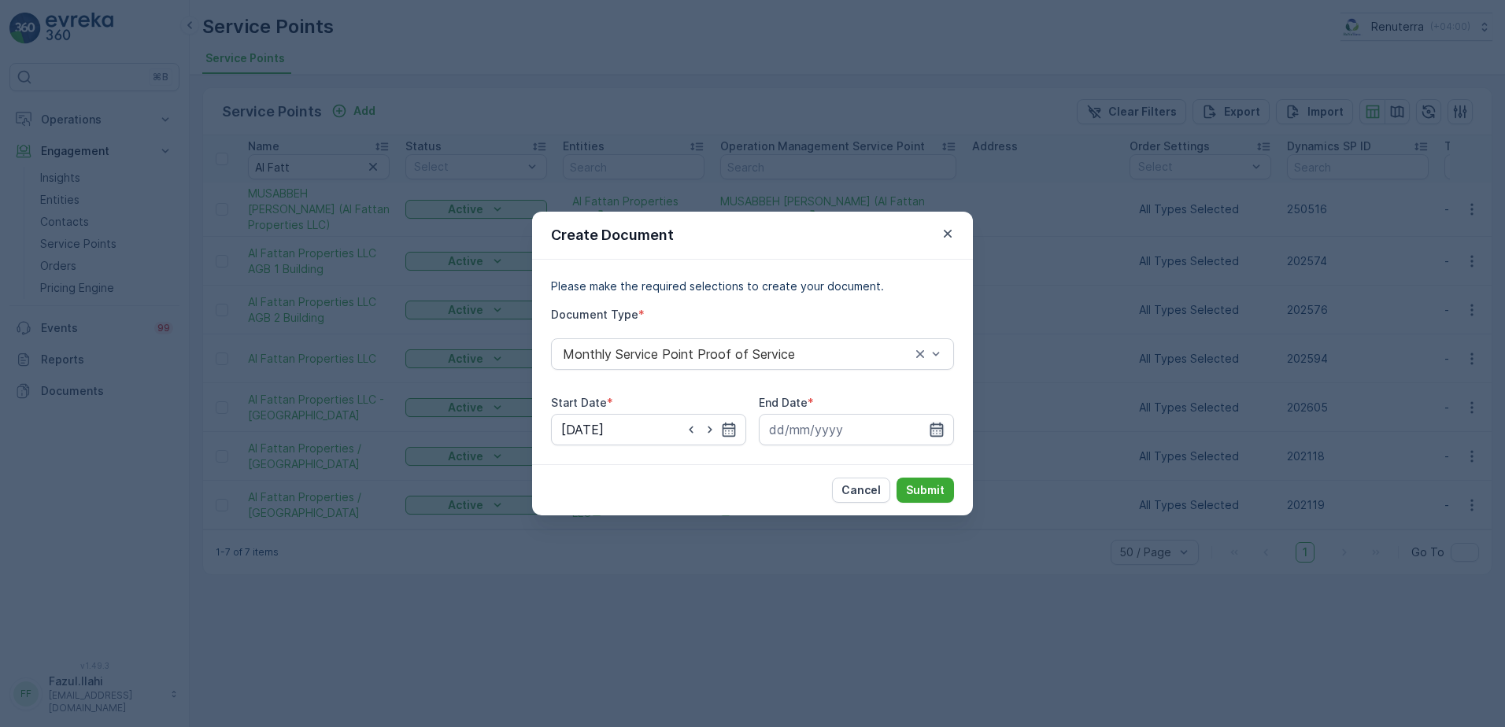
click at [935, 435] on icon "button" at bounding box center [937, 430] width 16 height 16
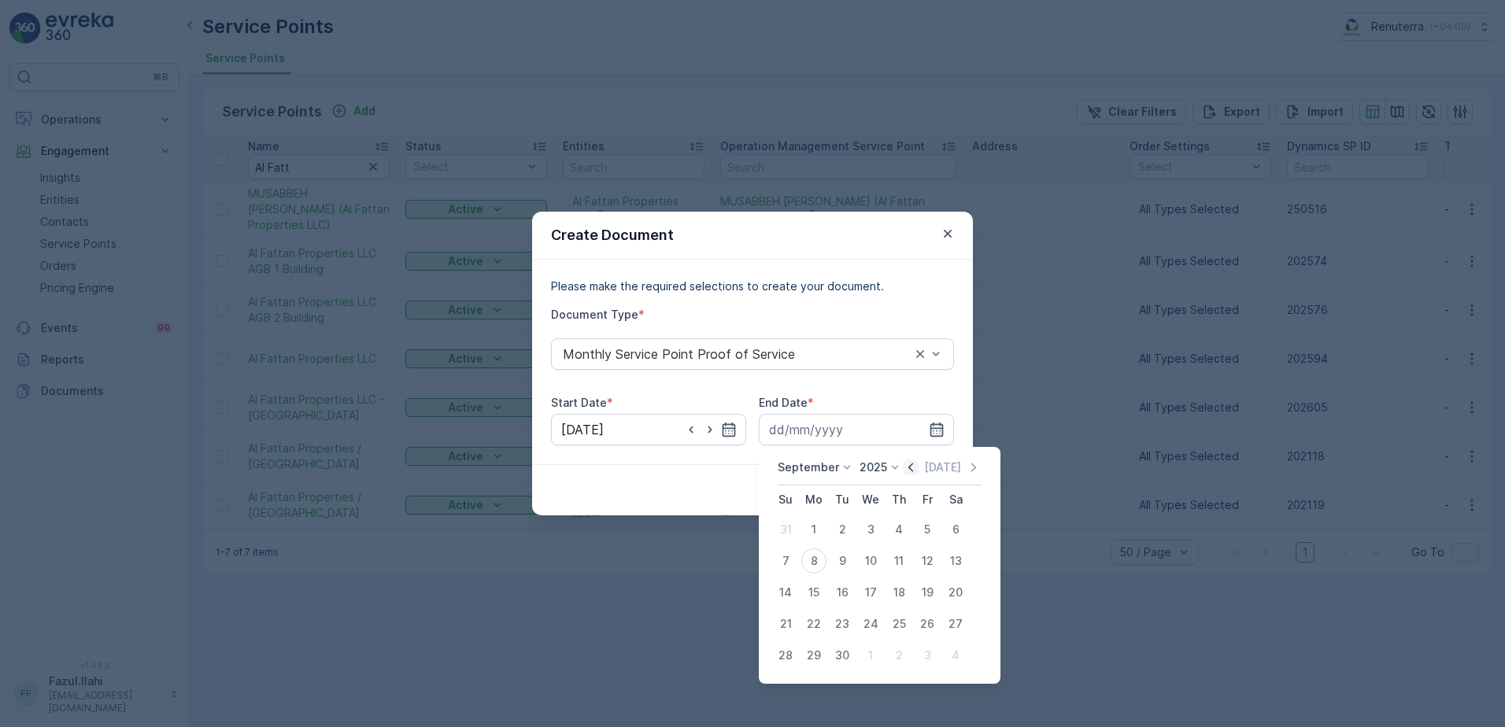
click at [910, 462] on icon "button" at bounding box center [911, 468] width 16 height 16
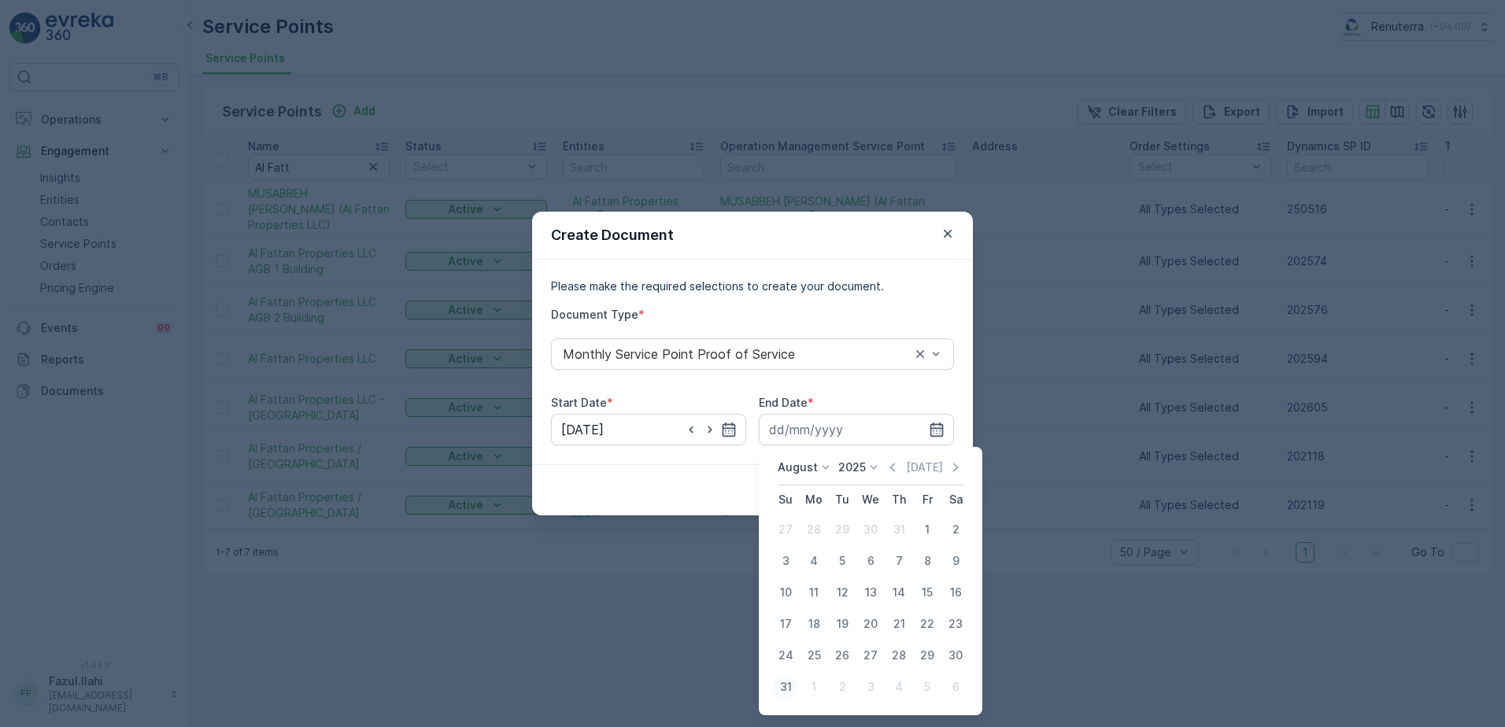
click at [786, 687] on div "31" at bounding box center [785, 687] width 25 height 25
type input "31.08.2025"
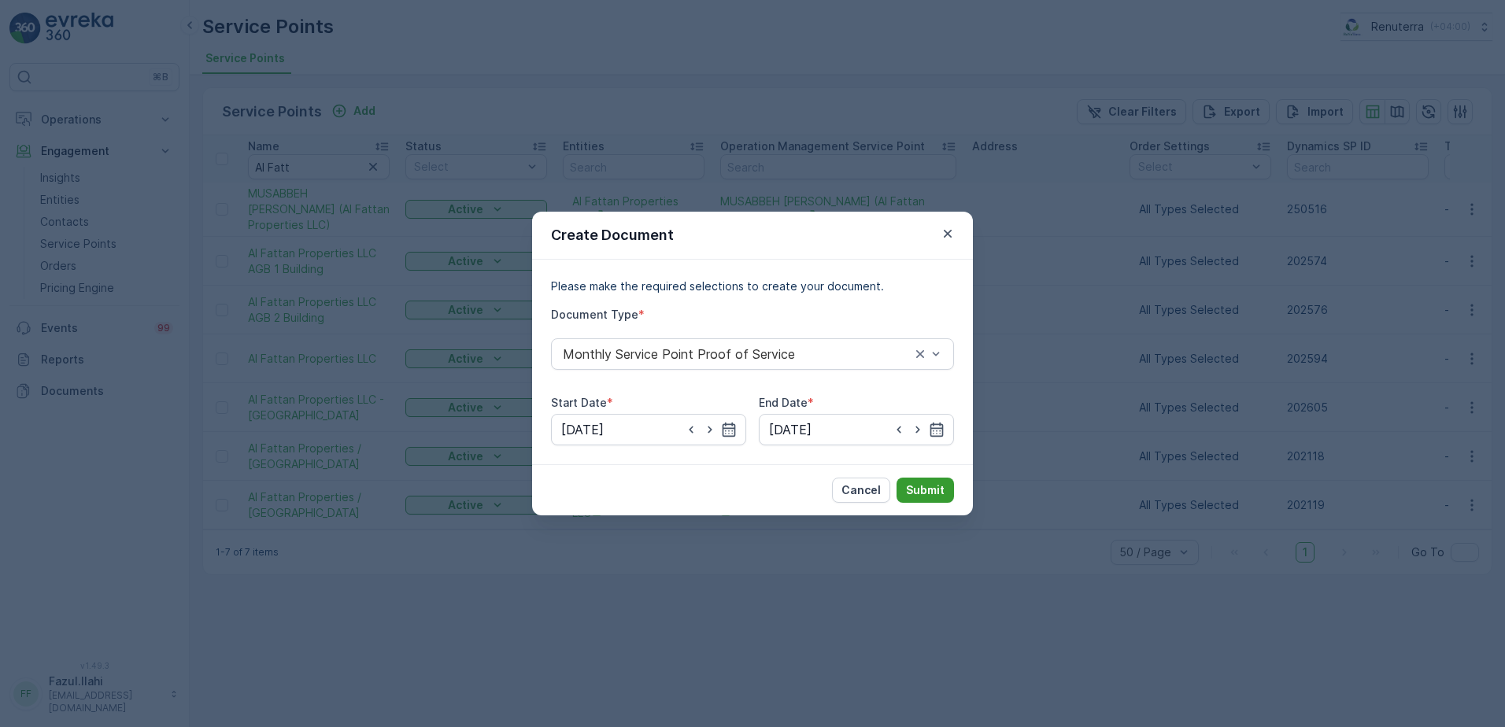
click at [933, 491] on p "Submit" at bounding box center [925, 491] width 39 height 16
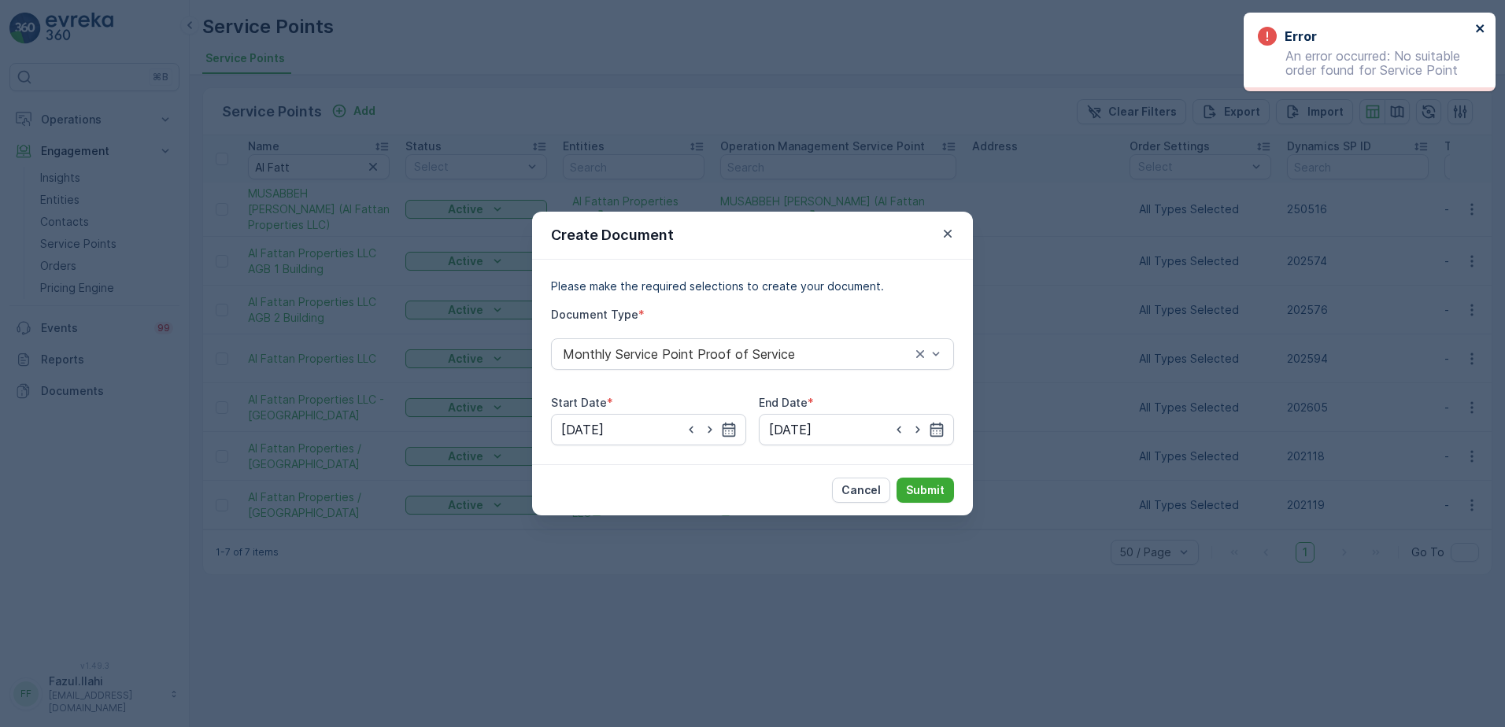
click at [1479, 27] on icon "close" at bounding box center [1480, 28] width 8 height 8
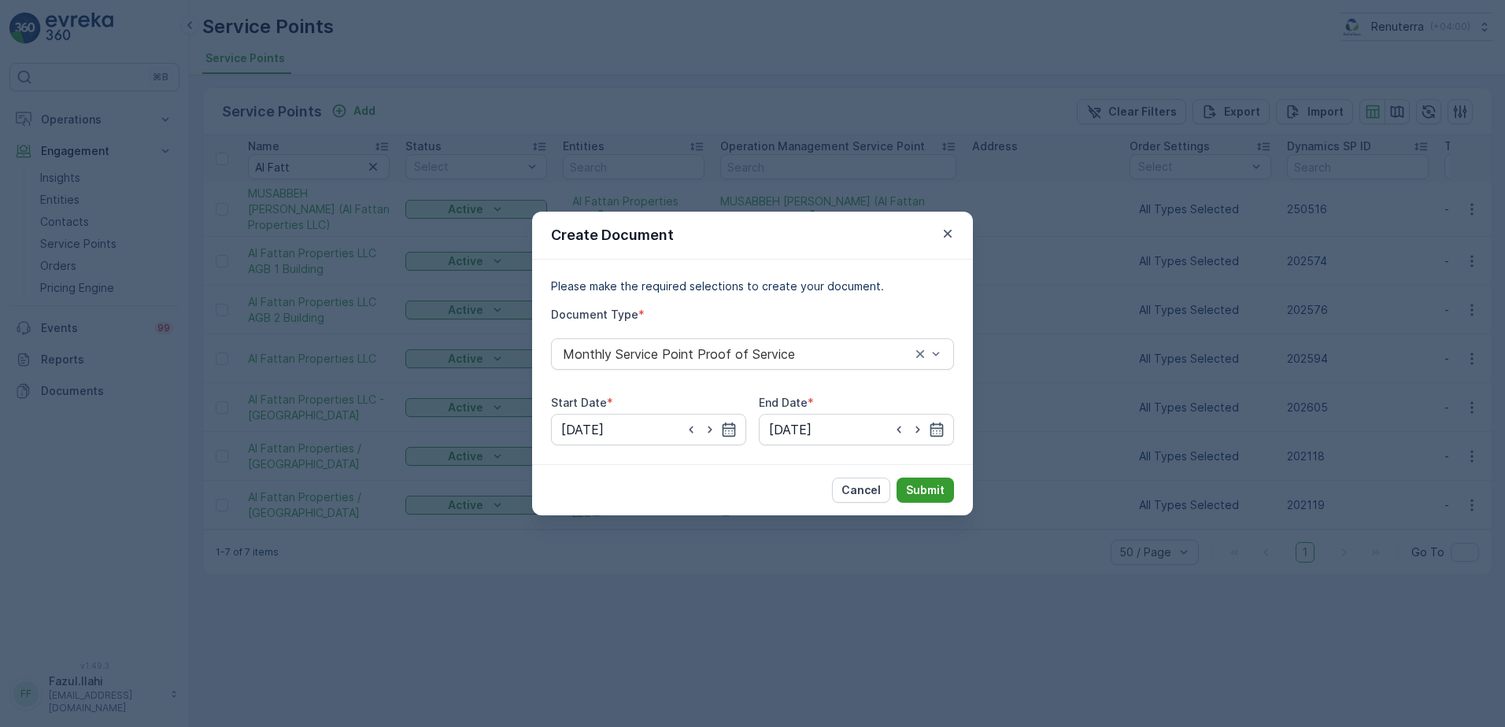
click at [938, 494] on p "Submit" at bounding box center [925, 491] width 39 height 16
click at [920, 486] on p "Submit" at bounding box center [925, 491] width 39 height 16
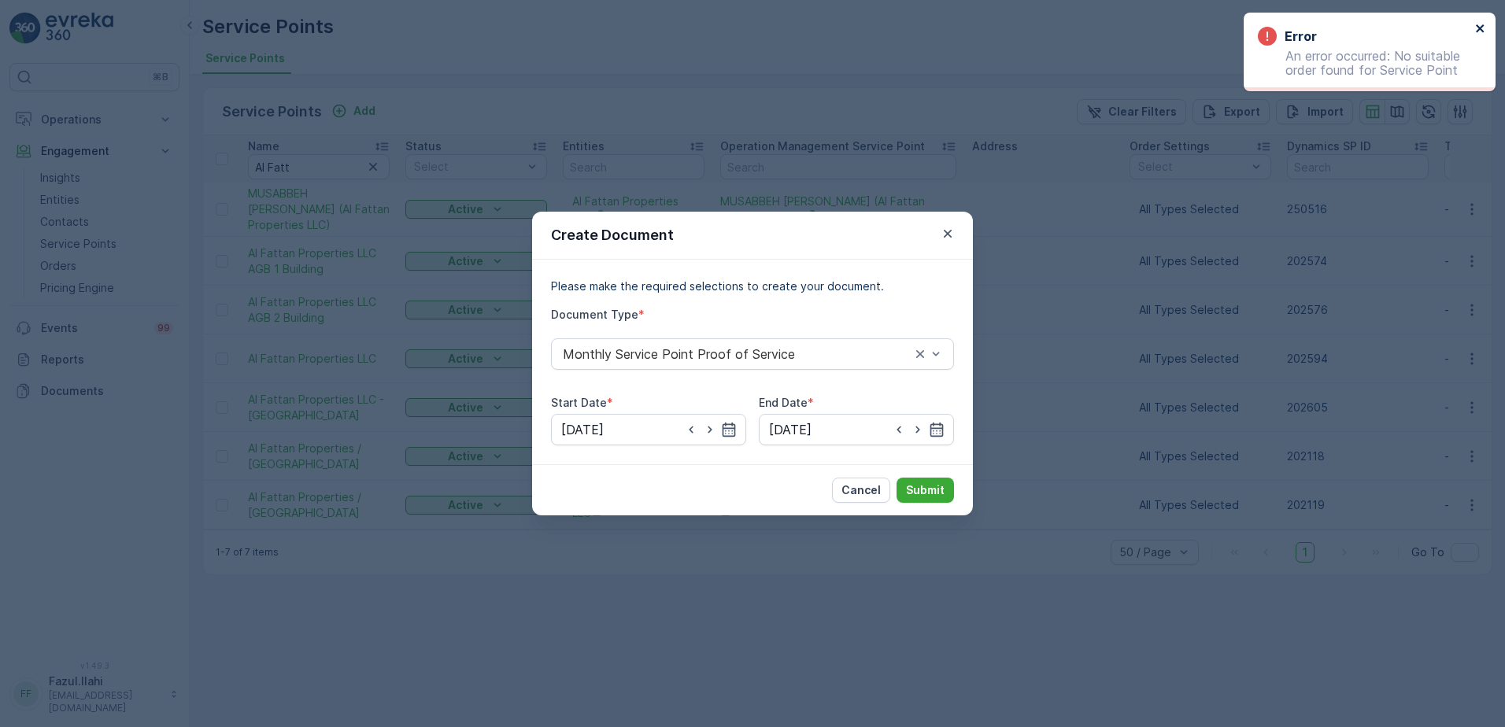
click at [1482, 31] on icon "close" at bounding box center [1480, 28] width 8 height 8
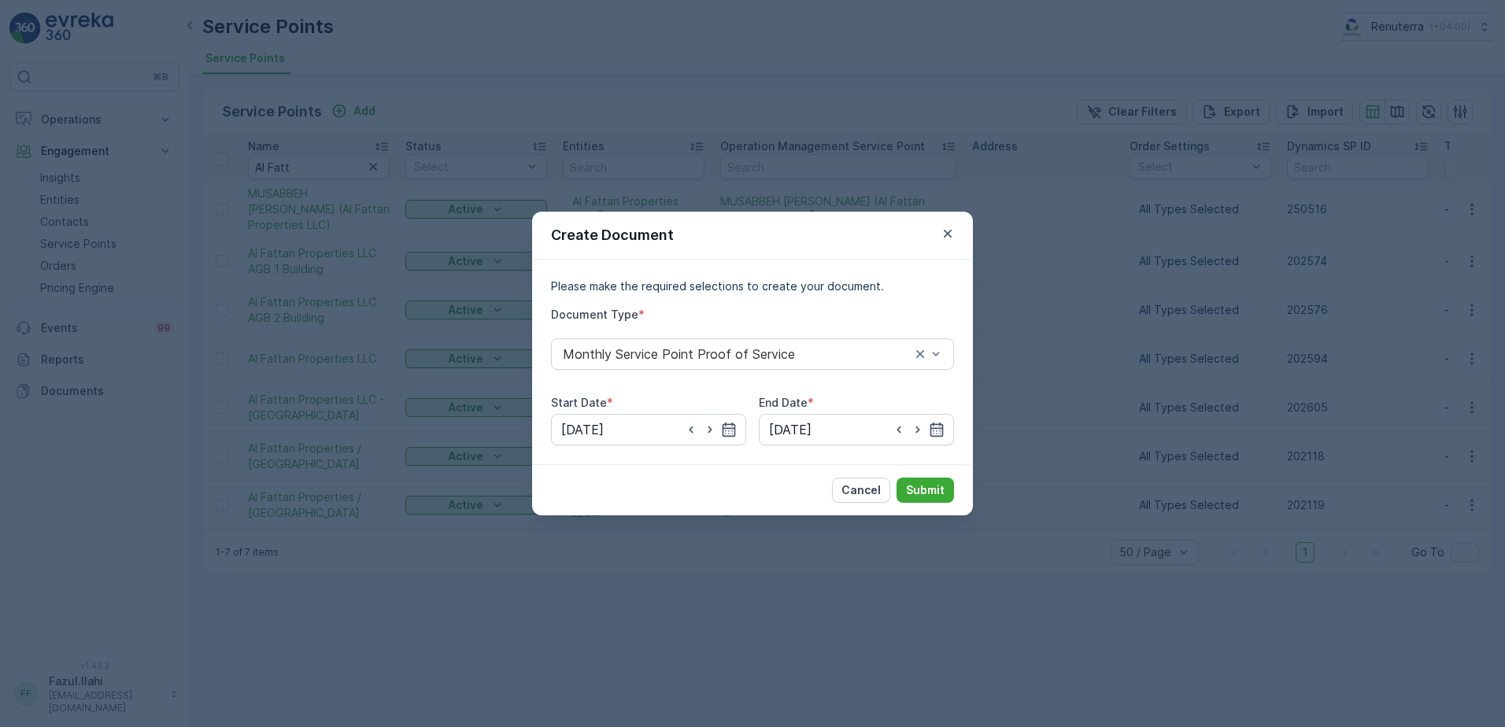
click at [945, 236] on icon "button" at bounding box center [948, 234] width 8 height 8
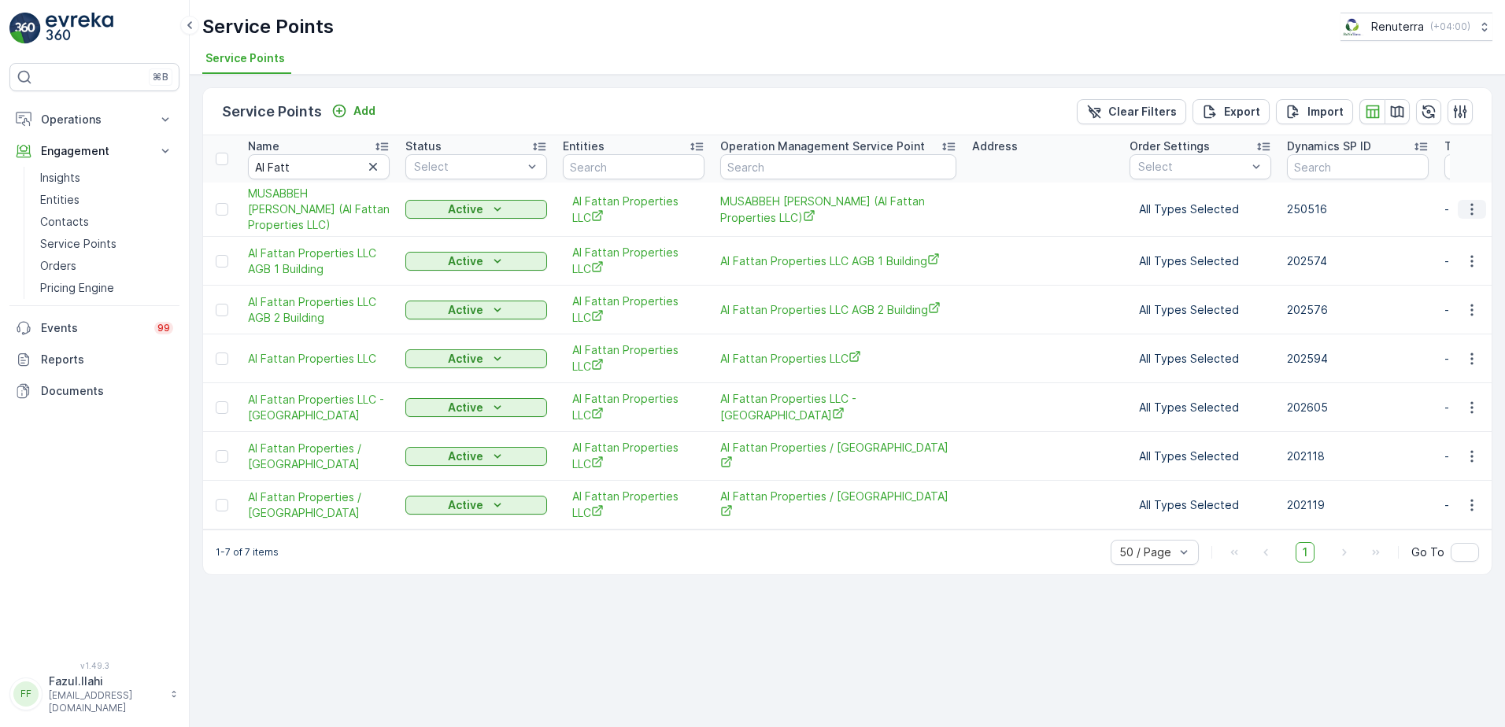
click at [1474, 216] on icon "button" at bounding box center [1472, 210] width 16 height 16
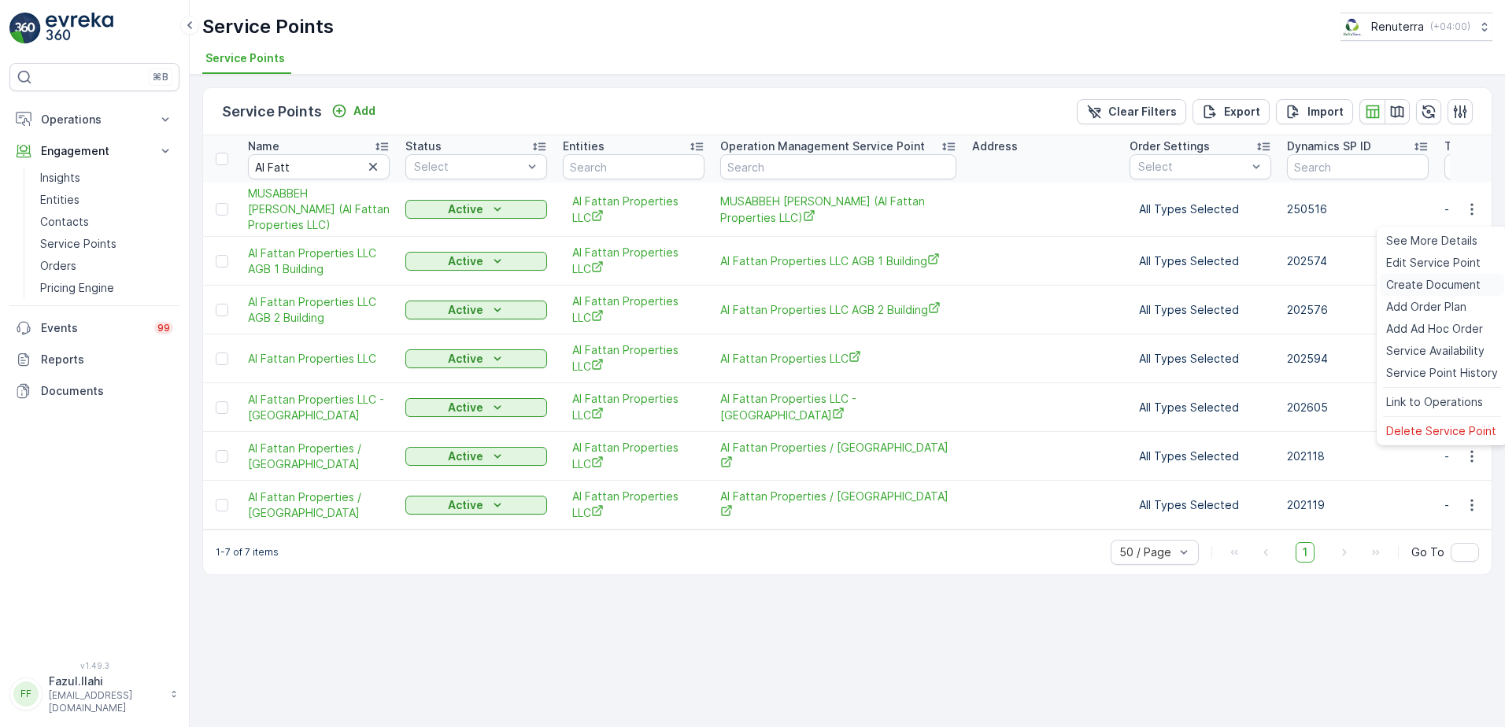
click at [1418, 282] on span "Create Document" at bounding box center [1433, 285] width 94 height 16
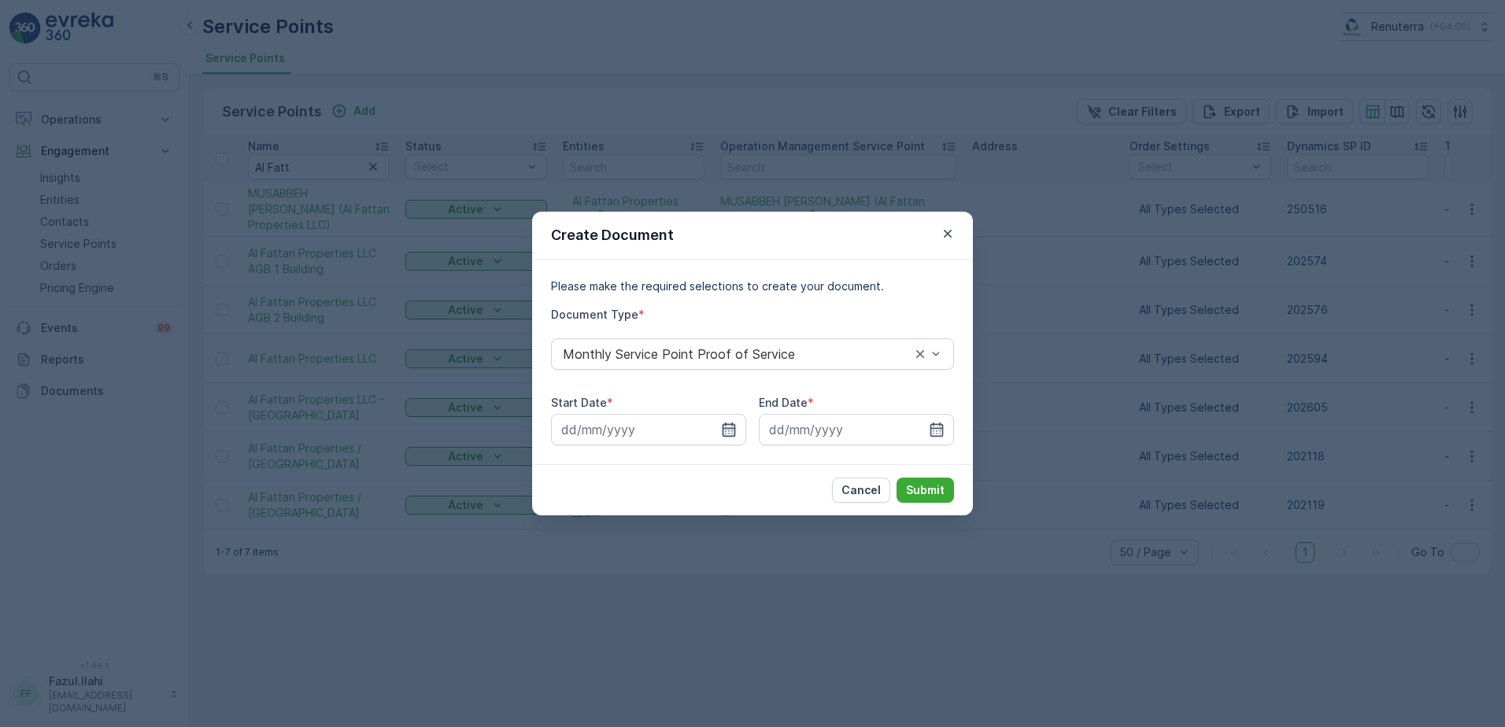
click at [733, 427] on icon "button" at bounding box center [729, 430] width 16 height 16
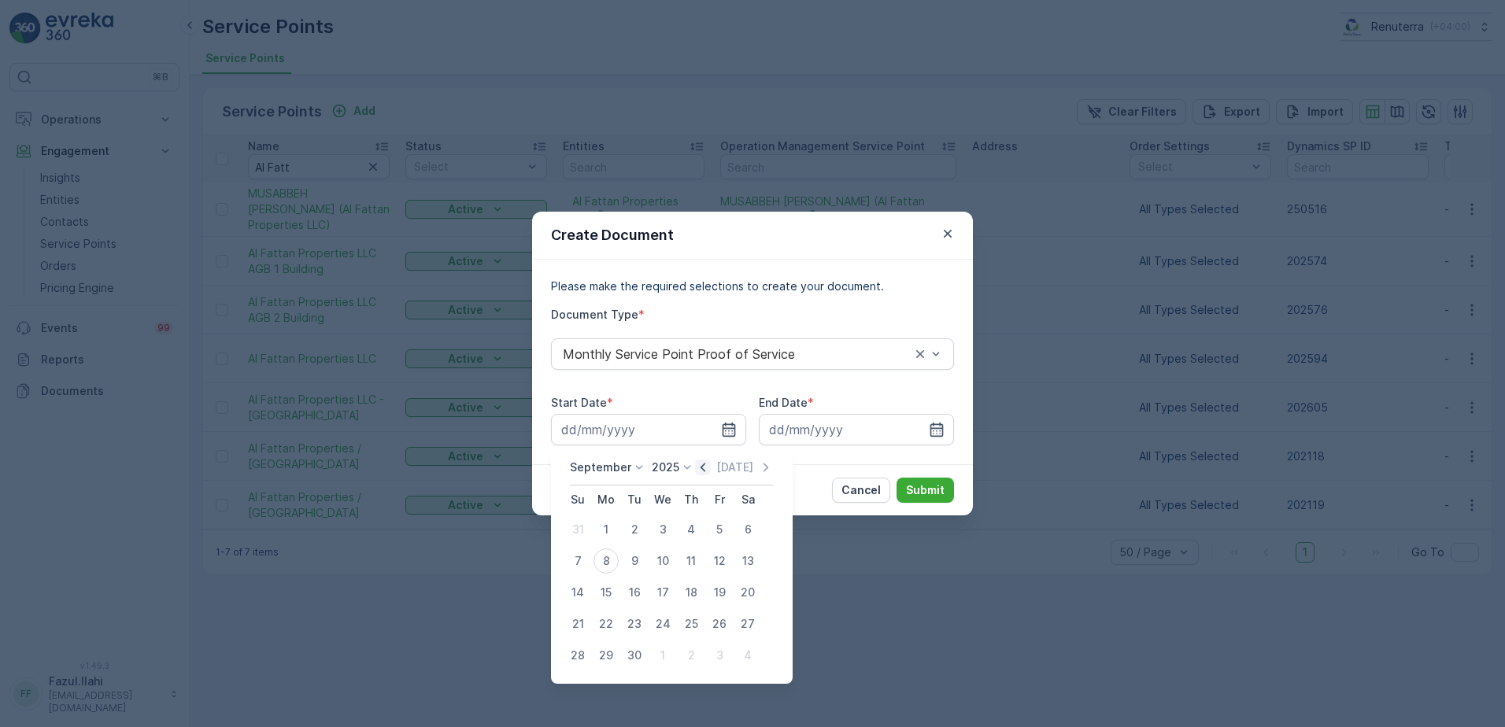
click at [695, 468] on icon "button" at bounding box center [703, 468] width 16 height 16
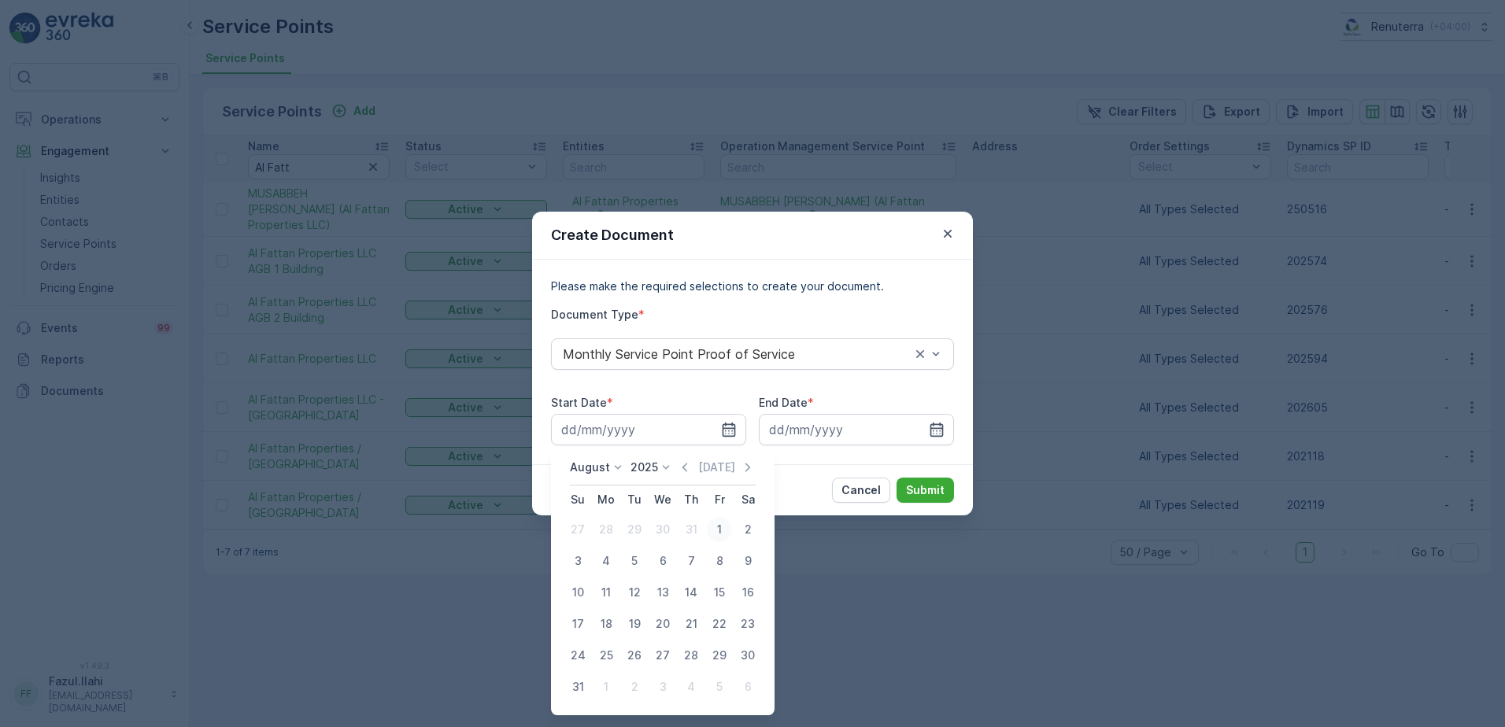
click at [719, 531] on div "1" at bounding box center [719, 529] width 25 height 25
type input "01.08.2025"
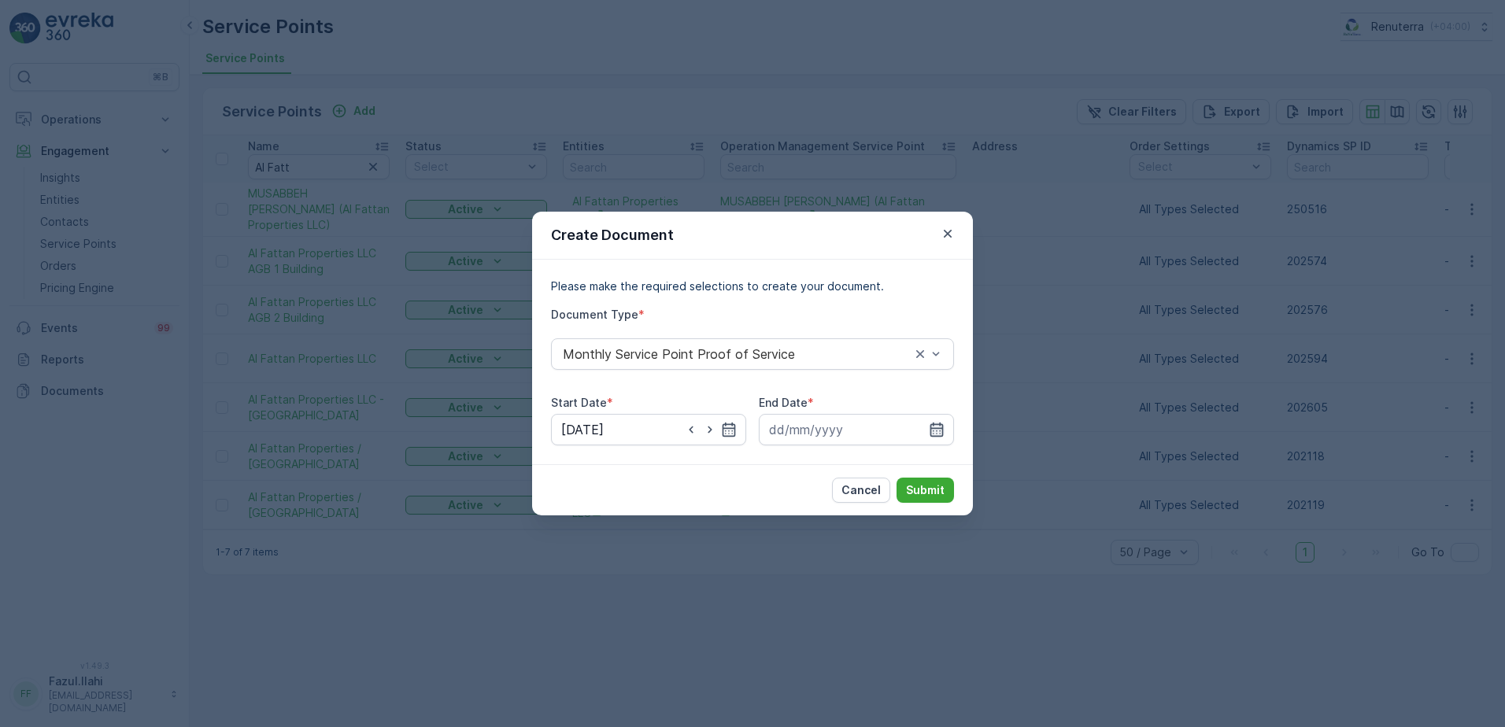
click at [939, 427] on icon "button" at bounding box center [937, 430] width 16 height 16
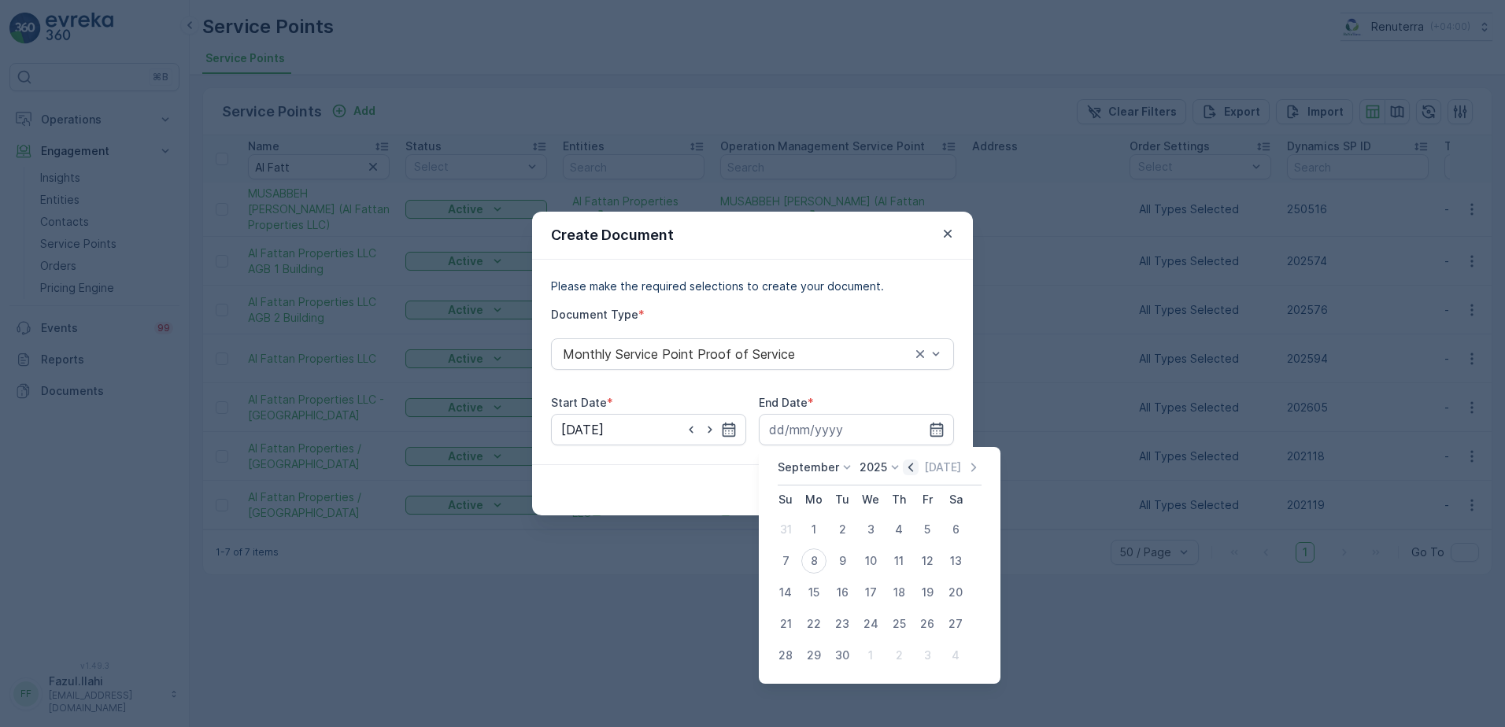
click at [905, 471] on icon "button" at bounding box center [911, 468] width 16 height 16
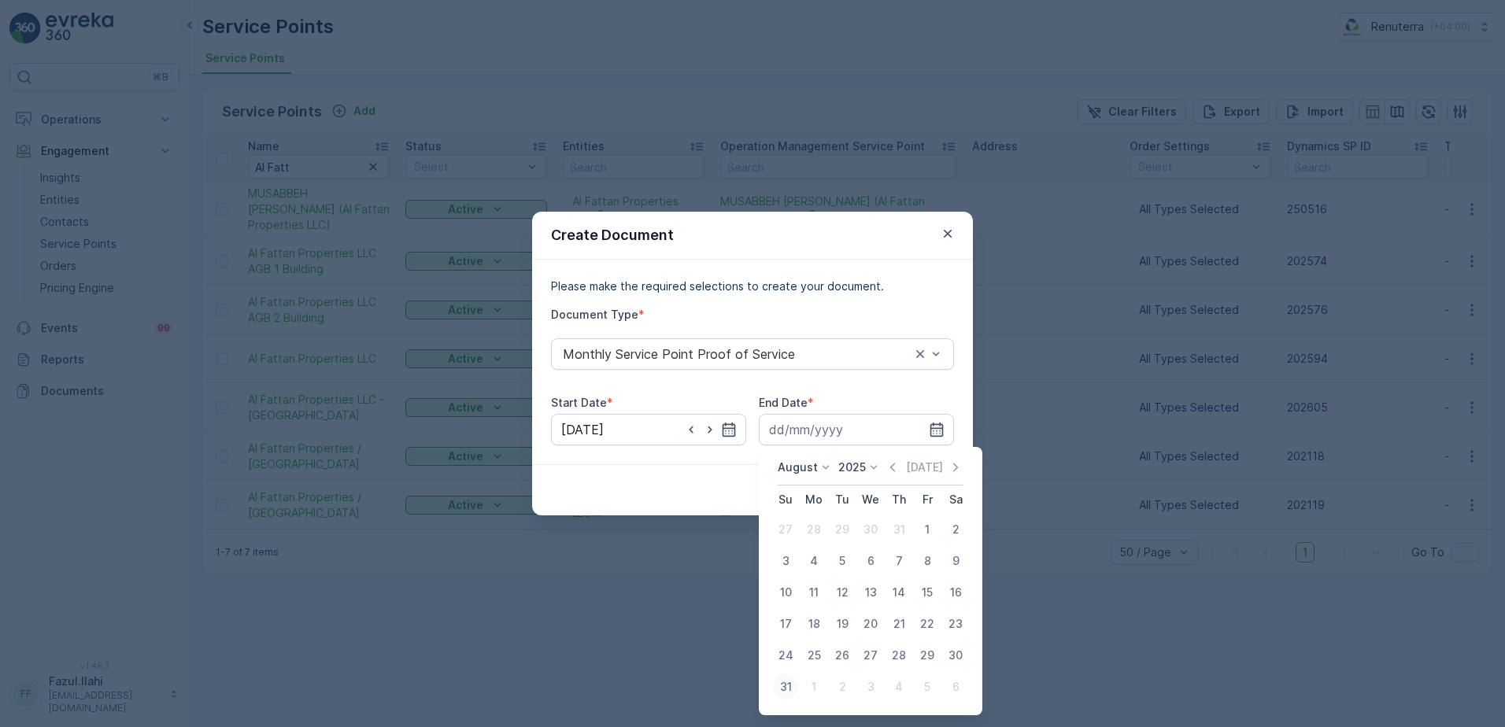
click at [789, 690] on div "31" at bounding box center [785, 687] width 25 height 25
type input "31.08.2025"
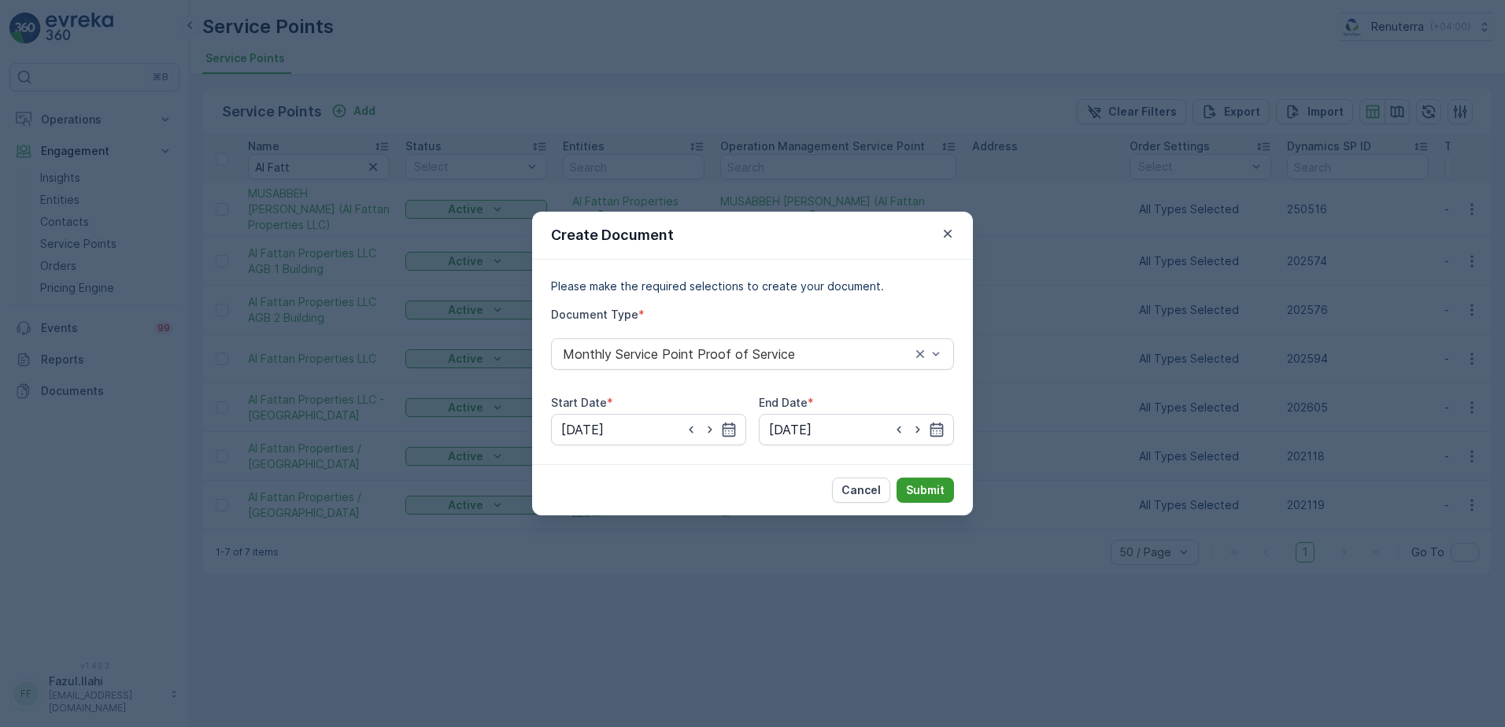
click at [931, 483] on p "Submit" at bounding box center [925, 491] width 39 height 16
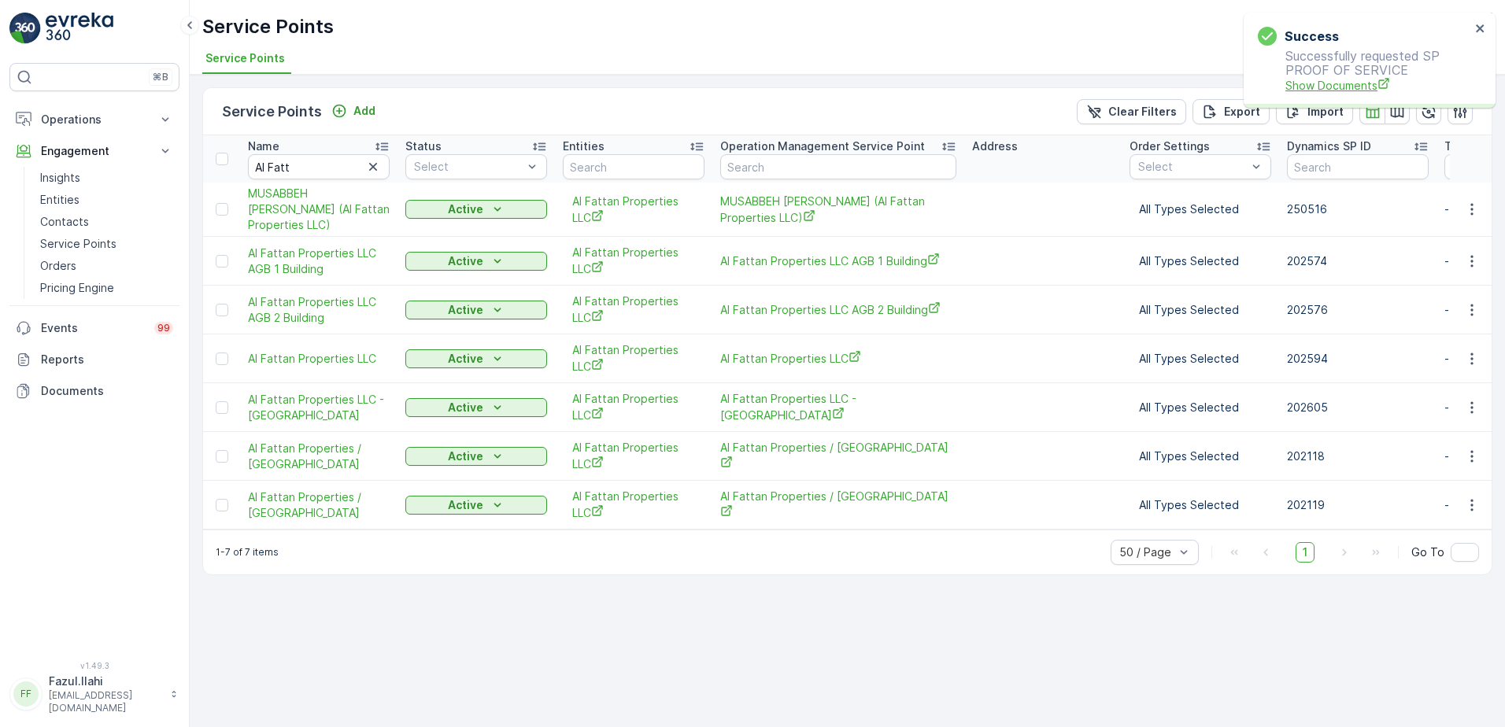
click at [1327, 91] on span "Show Documents" at bounding box center [1378, 85] width 185 height 17
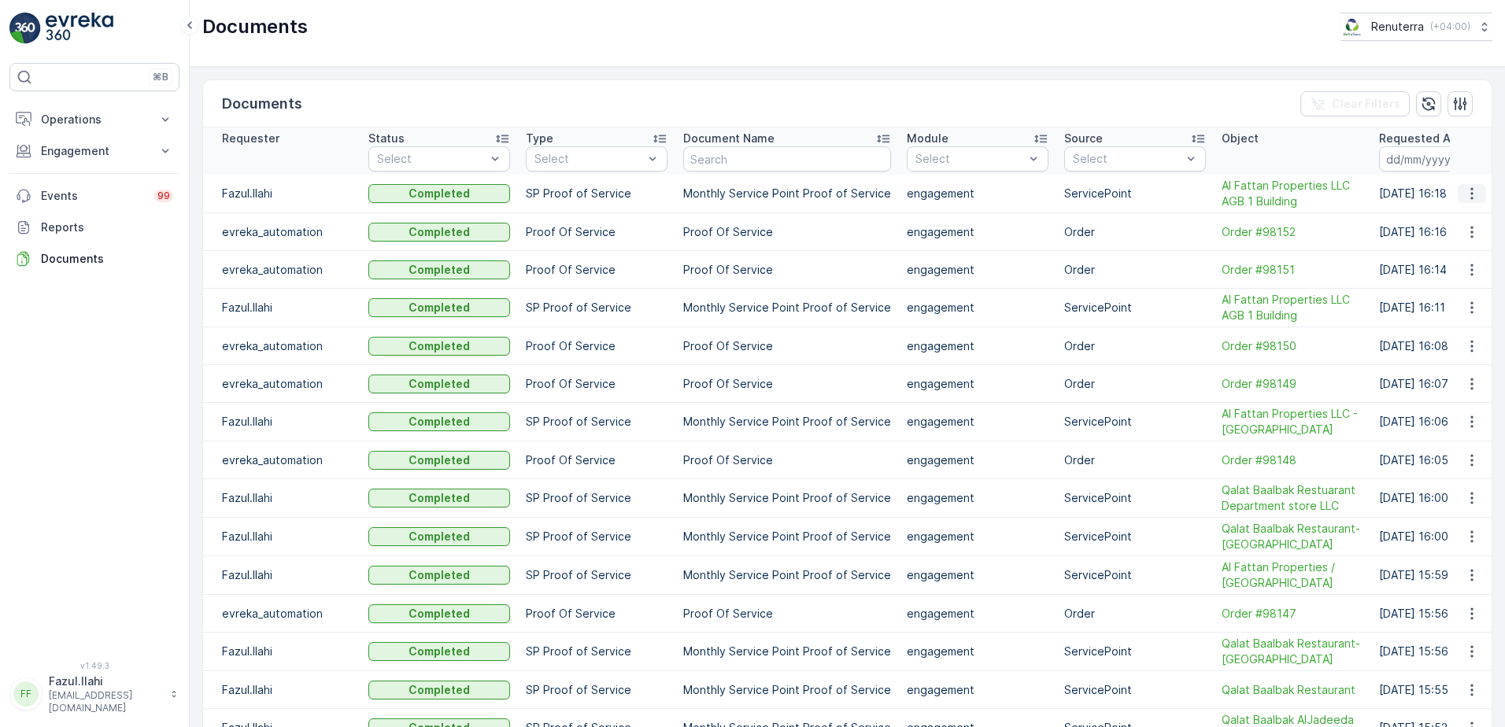
click at [1469, 192] on icon "button" at bounding box center [1472, 194] width 16 height 16
click at [1458, 222] on span "See Details" at bounding box center [1477, 219] width 61 height 16
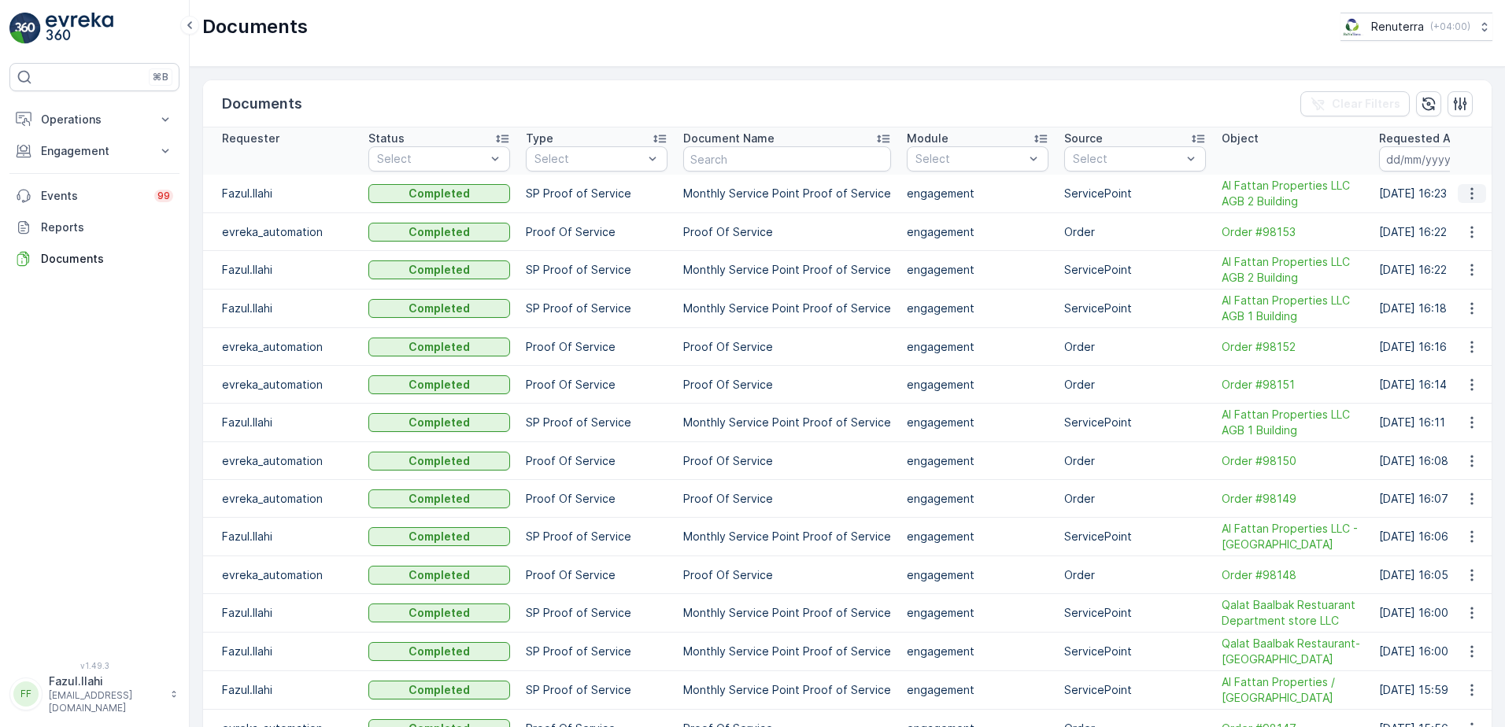
click at [1464, 191] on icon "button" at bounding box center [1472, 194] width 16 height 16
click at [1454, 214] on span "See Details" at bounding box center [1468, 217] width 61 height 16
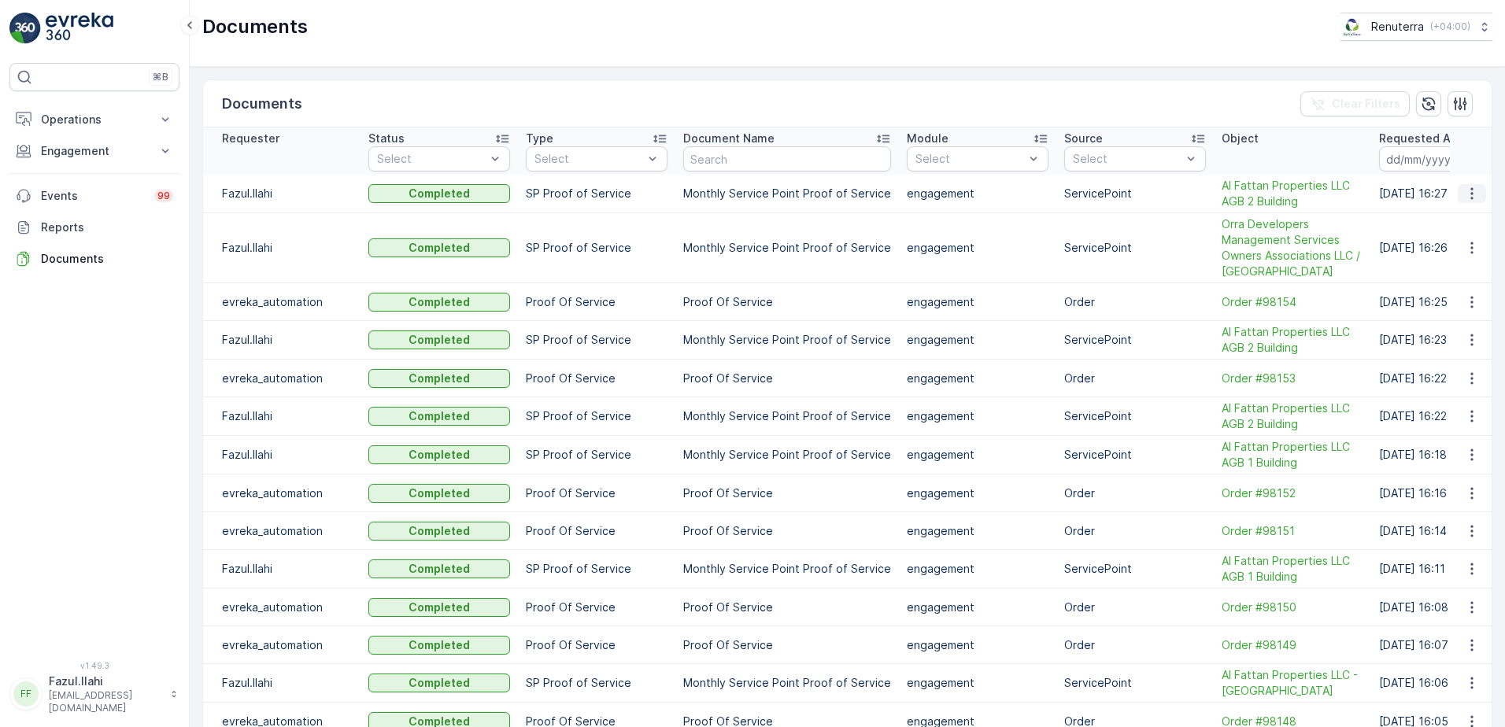
click at [1466, 194] on icon "button" at bounding box center [1472, 194] width 16 height 16
click at [1446, 220] on span "See Details" at bounding box center [1468, 217] width 61 height 16
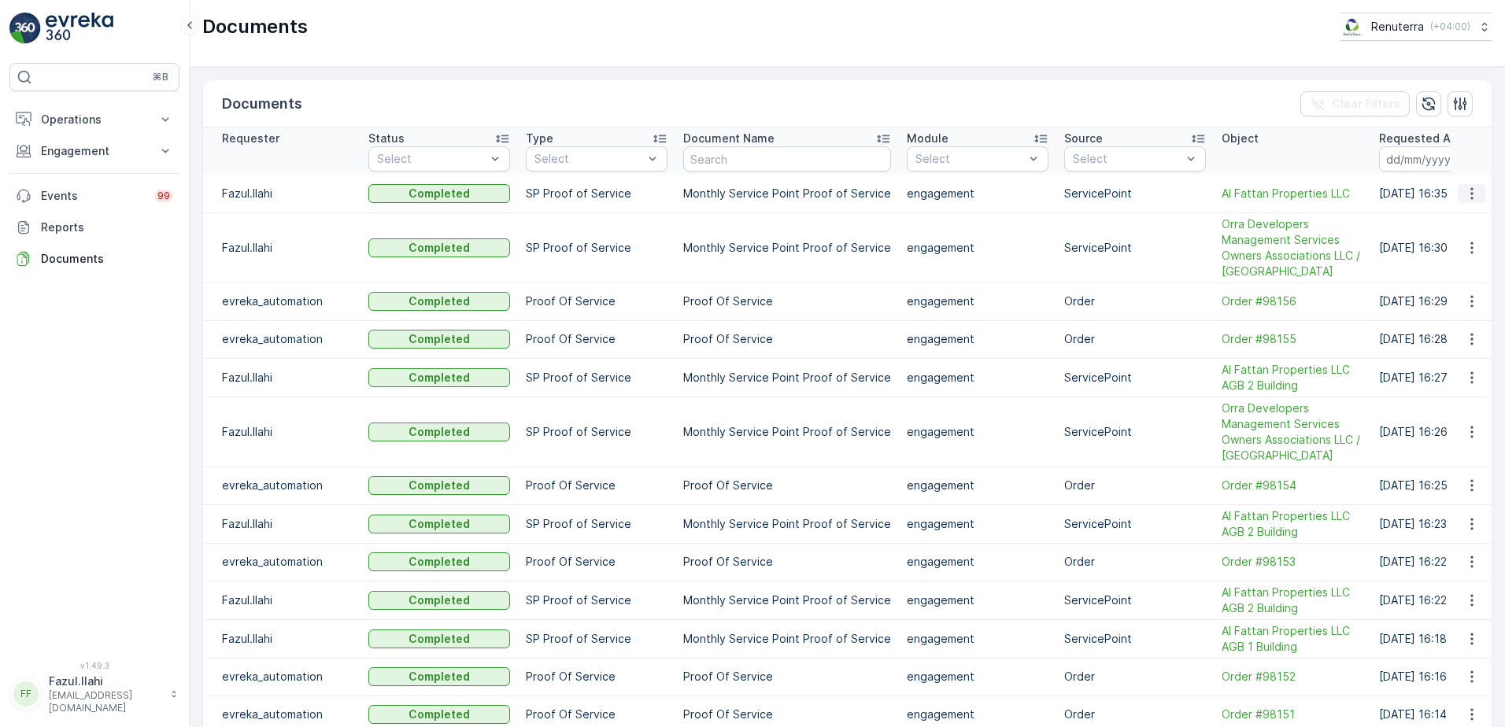
click at [1468, 192] on icon "button" at bounding box center [1472, 194] width 16 height 16
click at [1451, 210] on span "See Details" at bounding box center [1468, 217] width 61 height 16
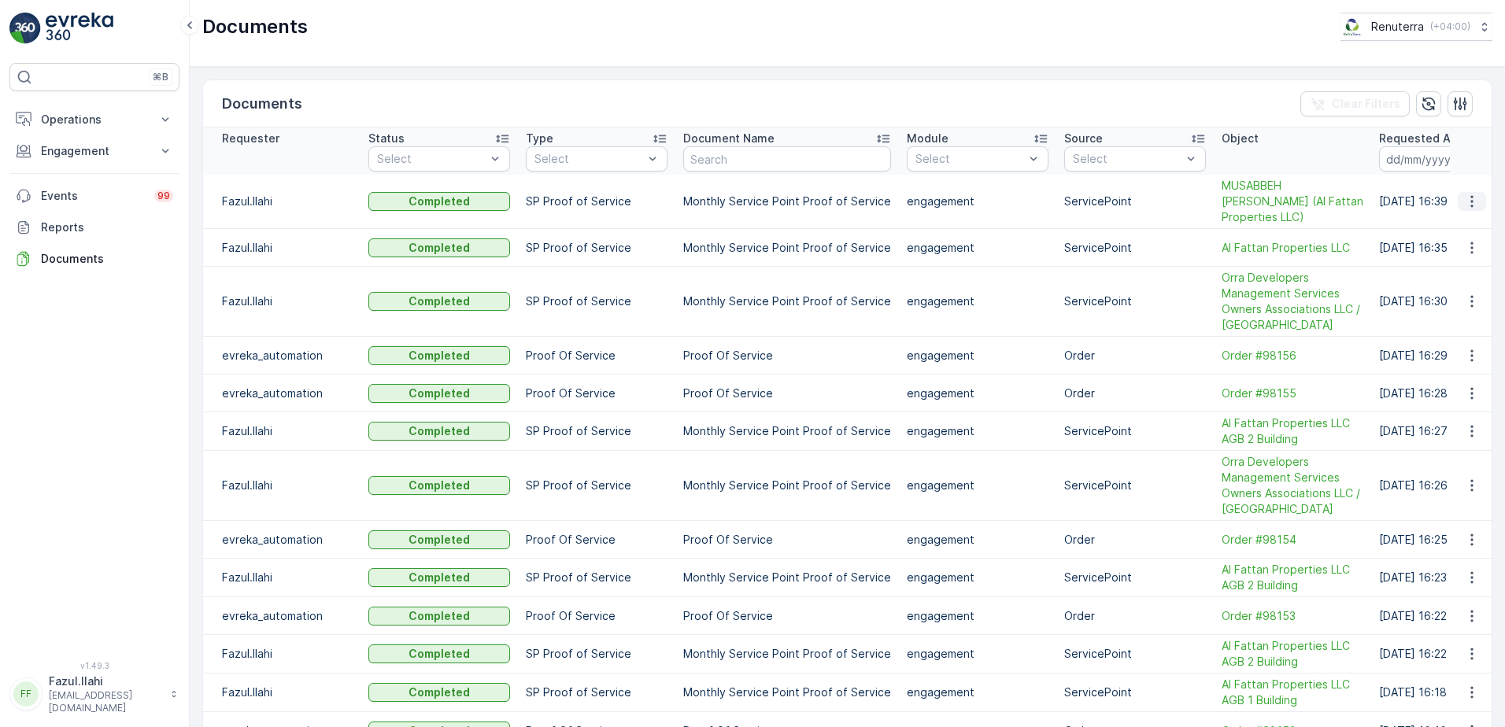
click at [1465, 207] on icon "button" at bounding box center [1472, 202] width 16 height 16
click at [1465, 235] on span "See Details" at bounding box center [1468, 233] width 61 height 16
